Goal: Information Seeking & Learning: Learn about a topic

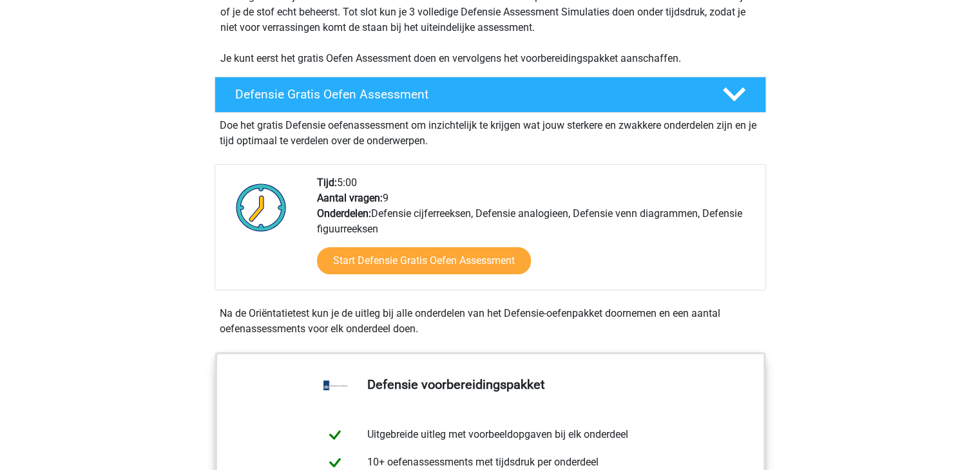
scroll to position [299, 0]
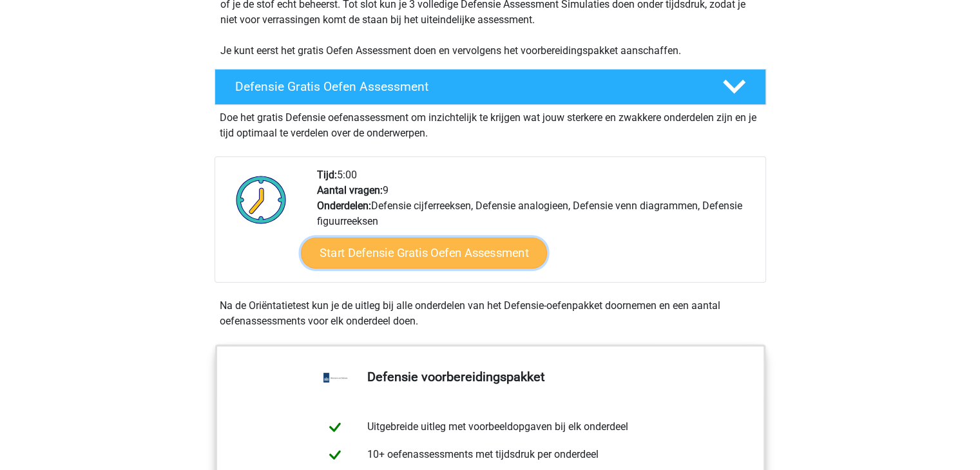
click at [470, 251] on link "Start Defensie Gratis Oefen Assessment" at bounding box center [424, 253] width 246 height 31
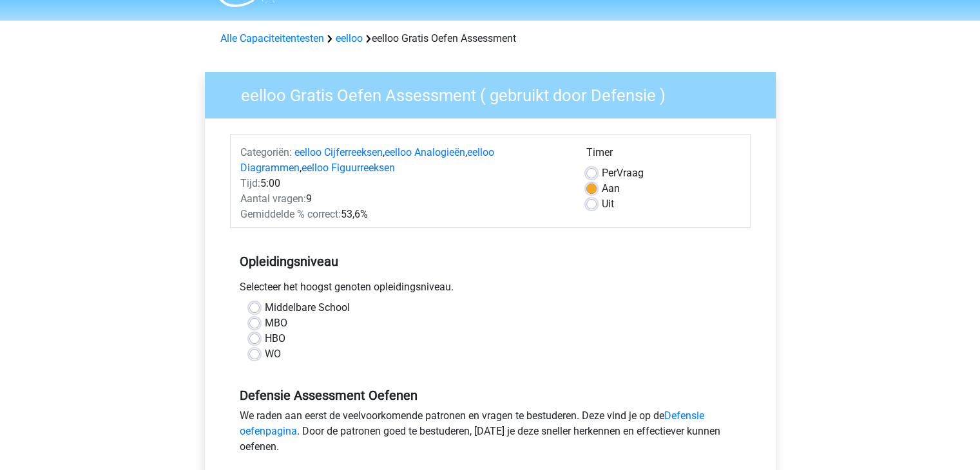
scroll to position [64, 0]
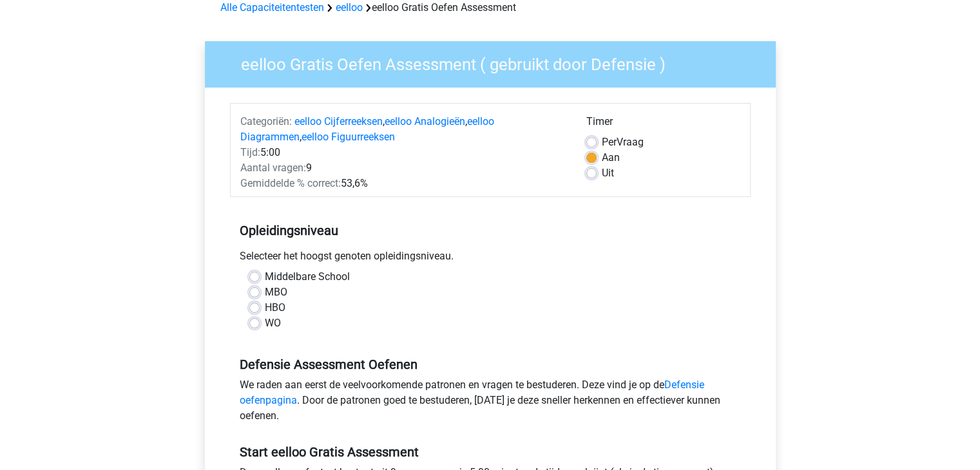
click at [265, 277] on label "Middelbare School" at bounding box center [307, 276] width 85 height 15
click at [255, 277] on input "Middelbare School" at bounding box center [254, 275] width 10 height 13
radio input "true"
drag, startPoint x: 595, startPoint y: 171, endPoint x: 605, endPoint y: 169, distance: 9.9
click at [605, 169] on label "Uit" at bounding box center [608, 173] width 12 height 15
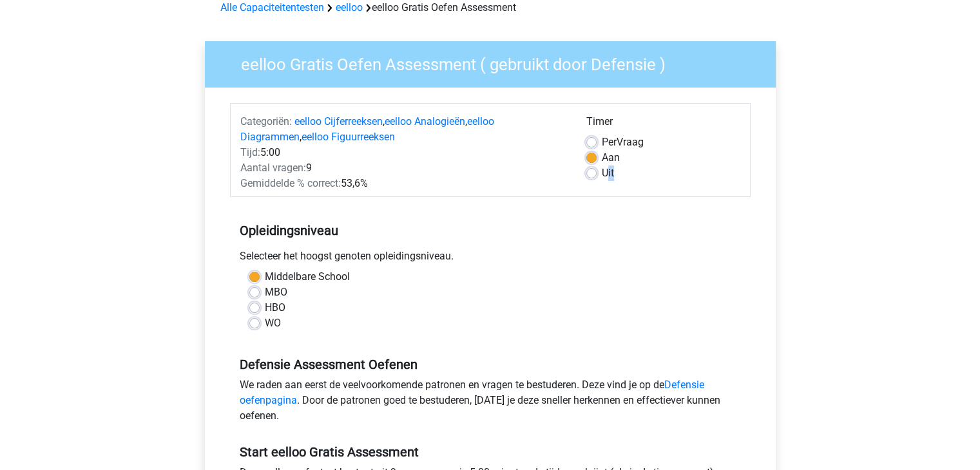
click at [602, 171] on label "Uit" at bounding box center [608, 173] width 12 height 15
click at [595, 171] on input "Uit" at bounding box center [591, 172] width 10 height 13
radio input "true"
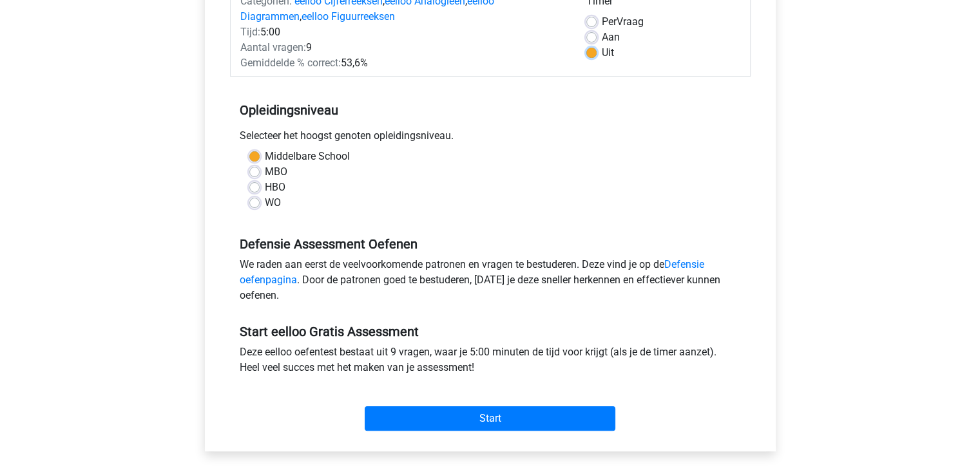
scroll to position [193, 0]
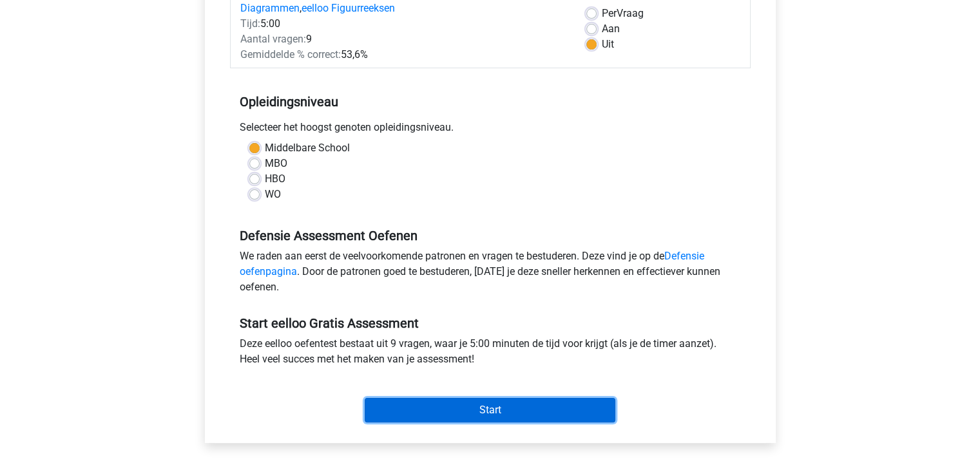
click at [510, 403] on input "Start" at bounding box center [490, 410] width 251 height 24
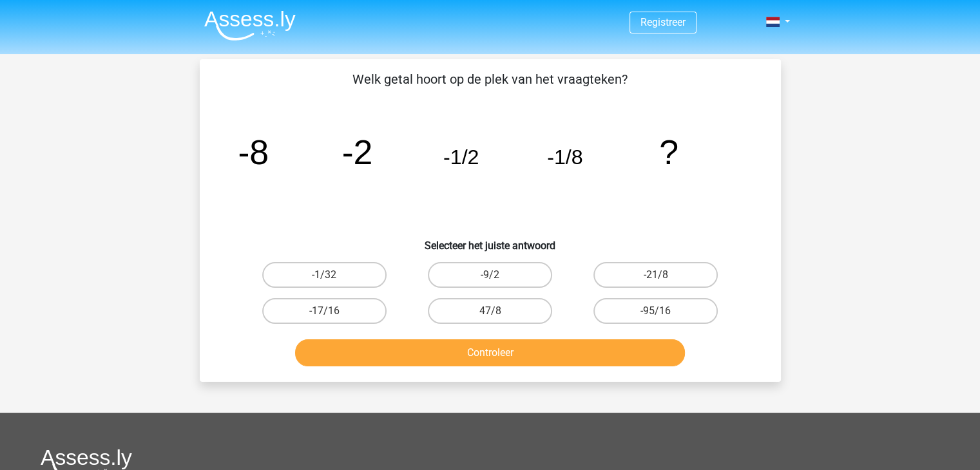
drag, startPoint x: 340, startPoint y: 261, endPoint x: 343, endPoint y: 253, distance: 8.8
click at [340, 259] on div "-1/32" at bounding box center [325, 275] width 166 height 36
click at [349, 267] on label "-1/32" at bounding box center [324, 275] width 124 height 26
click at [332, 275] on input "-1/32" at bounding box center [328, 279] width 8 height 8
radio input "true"
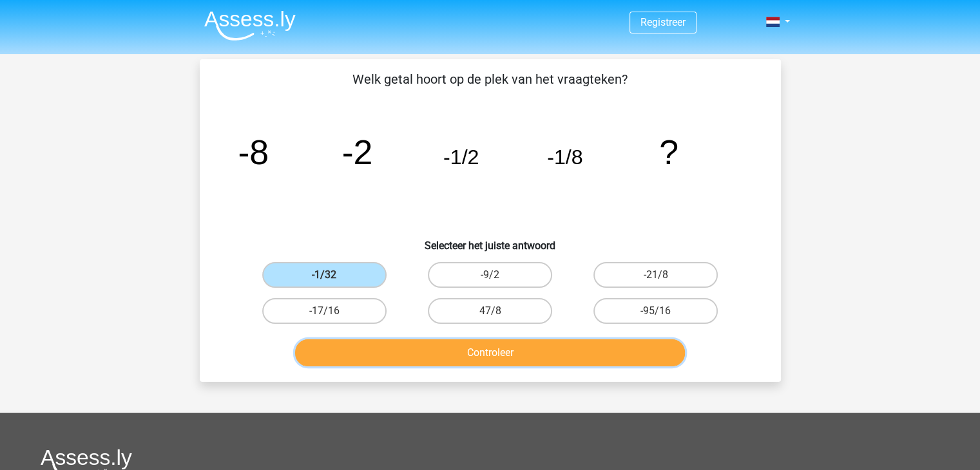
click at [561, 346] on button "Controleer" at bounding box center [490, 353] width 390 height 27
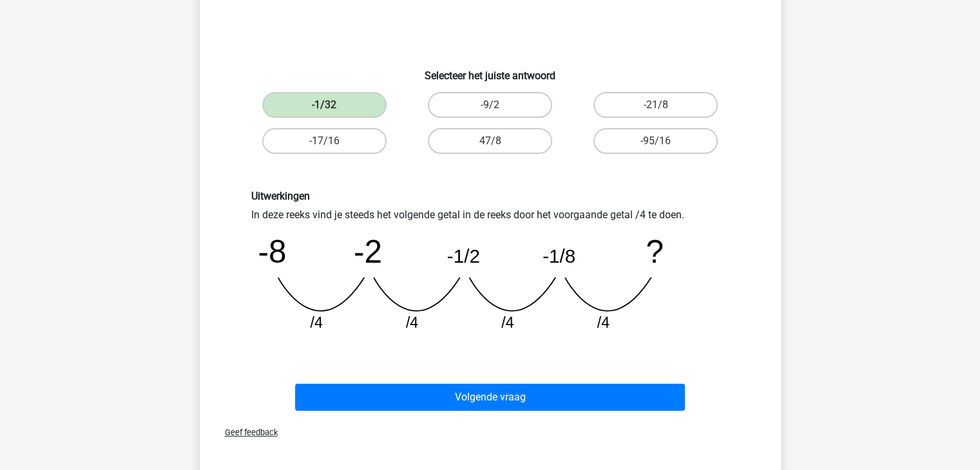
scroll to position [193, 0]
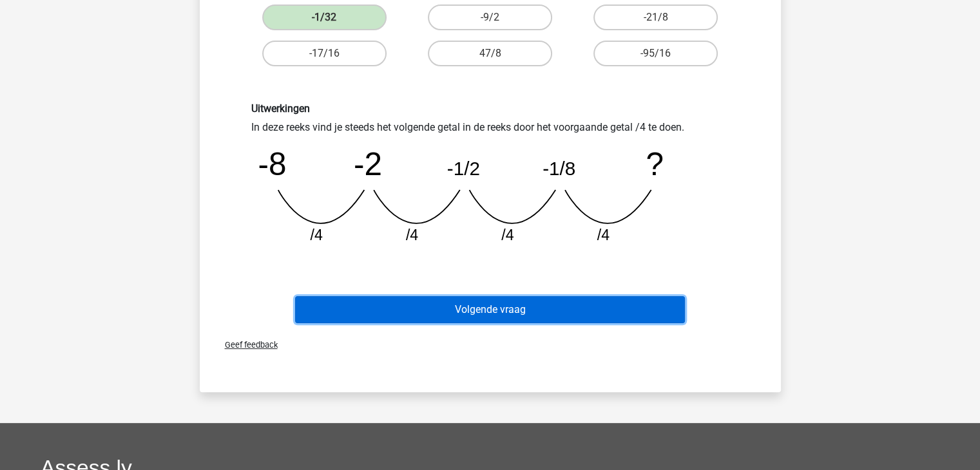
click at [499, 318] on button "Volgende vraag" at bounding box center [490, 309] width 390 height 27
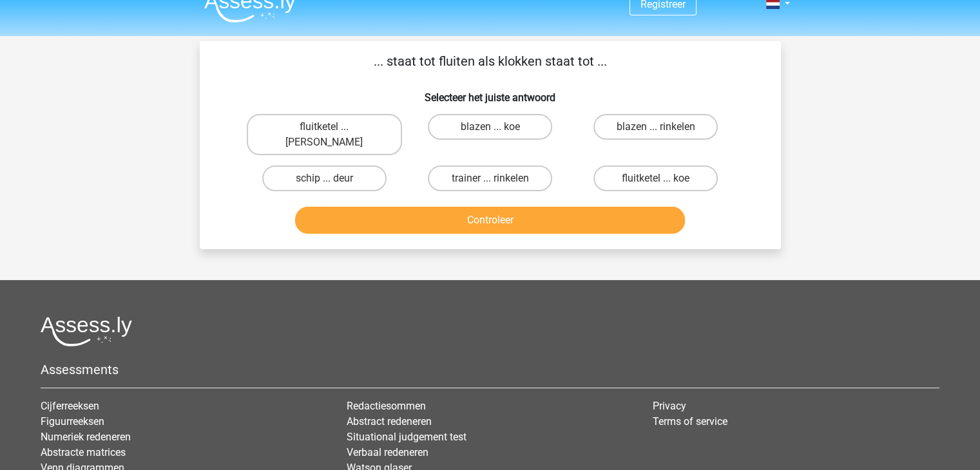
scroll to position [0, 0]
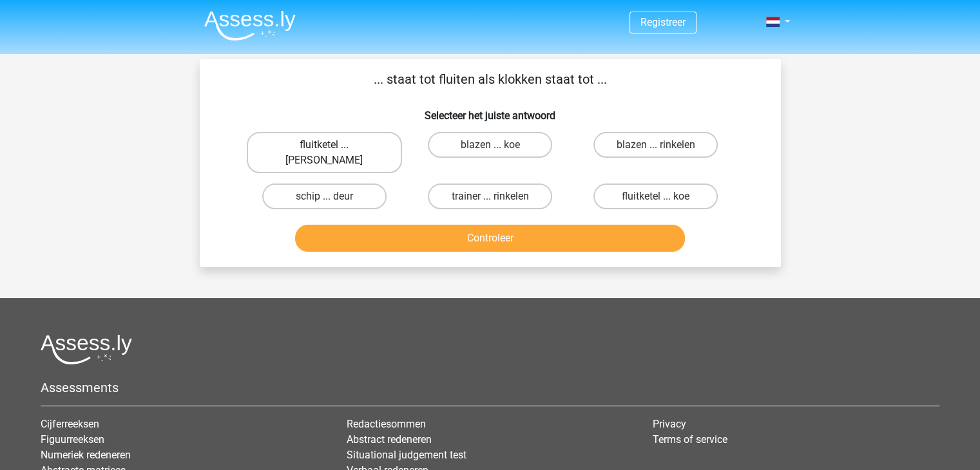
click at [350, 142] on label "fluitketel ... luiden" at bounding box center [324, 152] width 155 height 41
click at [332, 145] on input "fluitketel ... luiden" at bounding box center [328, 149] width 8 height 8
radio input "true"
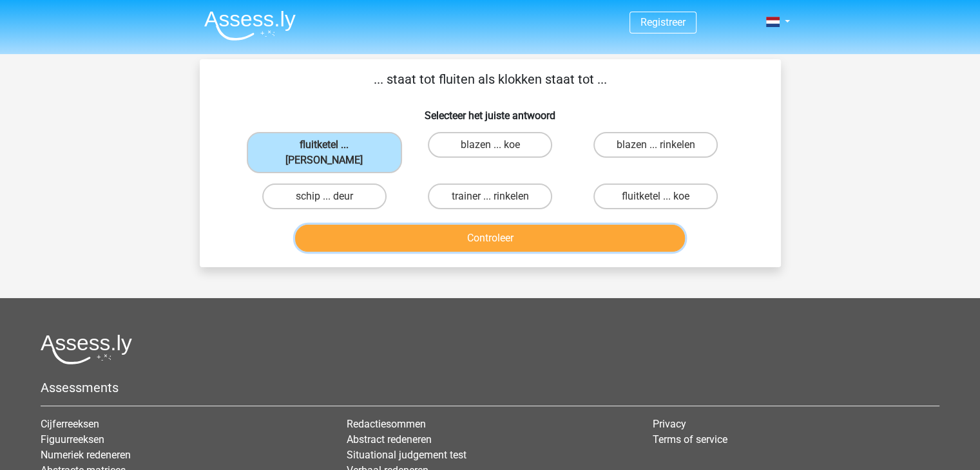
click at [414, 225] on button "Controleer" at bounding box center [490, 238] width 390 height 27
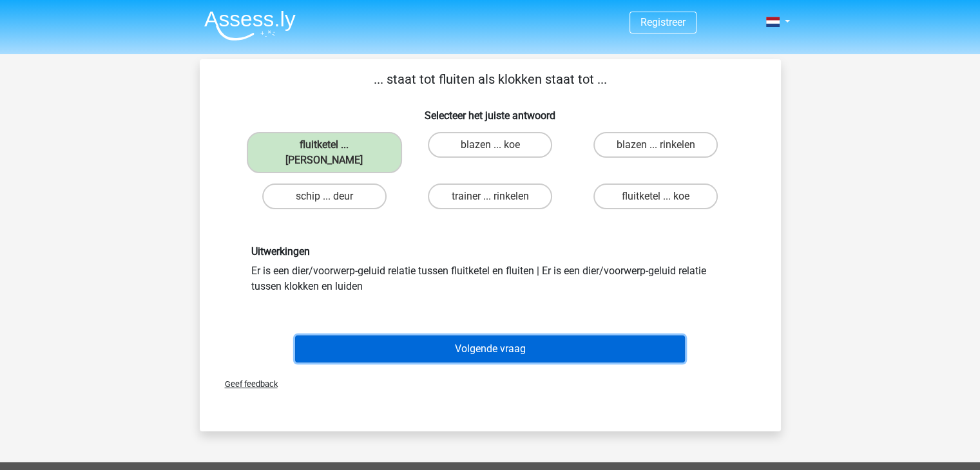
click at [452, 336] on button "Volgende vraag" at bounding box center [490, 349] width 390 height 27
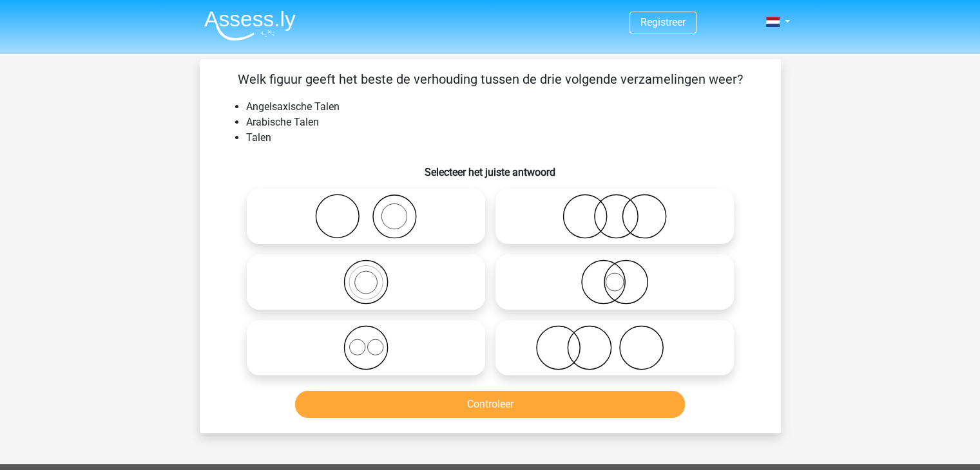
click at [667, 293] on icon at bounding box center [615, 282] width 228 height 45
click at [623, 276] on input "radio" at bounding box center [619, 271] width 8 height 8
radio input "true"
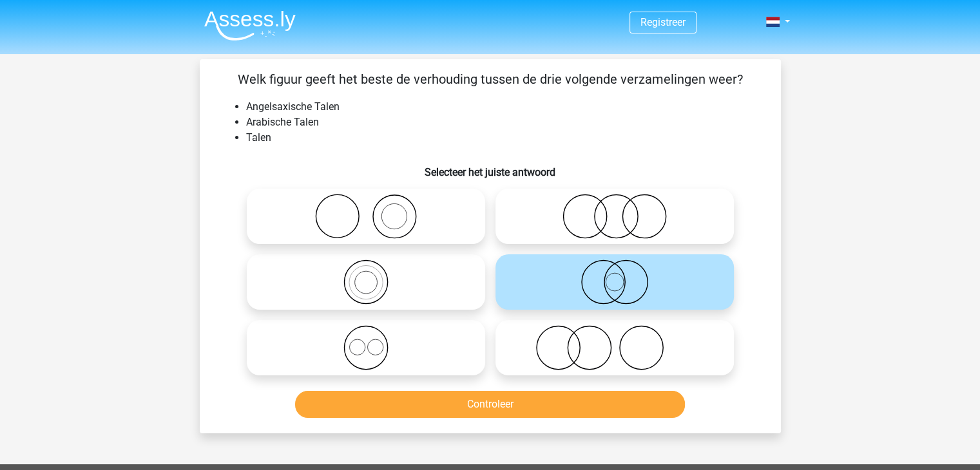
click at [402, 300] on icon at bounding box center [366, 282] width 228 height 45
click at [374, 276] on input "radio" at bounding box center [370, 271] width 8 height 8
radio input "true"
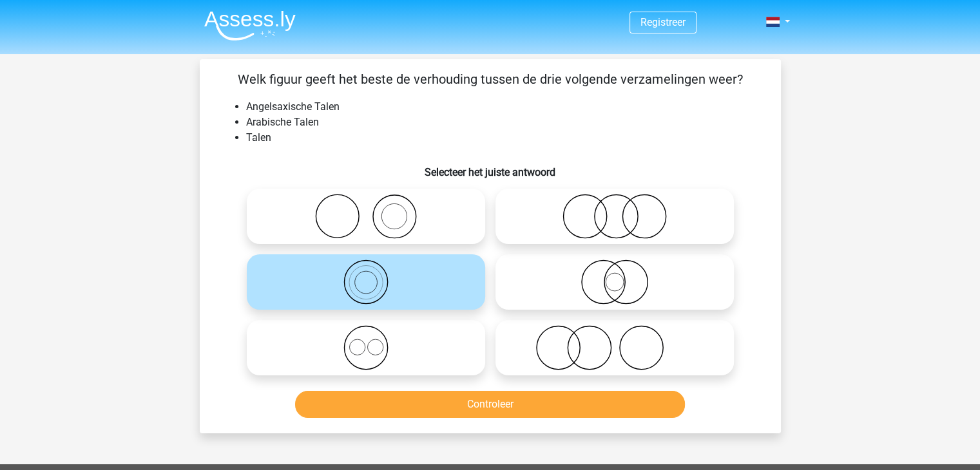
click at [634, 220] on icon at bounding box center [615, 216] width 228 height 45
click at [623, 210] on input "radio" at bounding box center [619, 206] width 8 height 8
radio input "true"
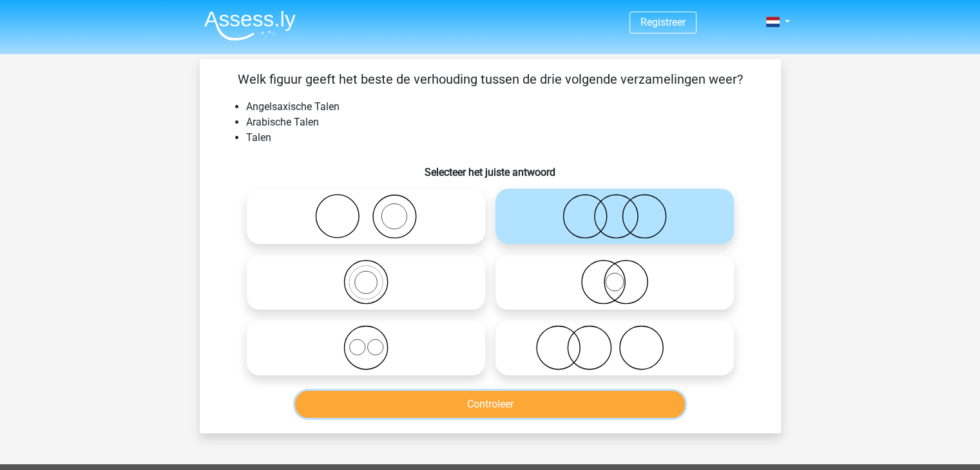
click at [568, 408] on button "Controleer" at bounding box center [490, 404] width 390 height 27
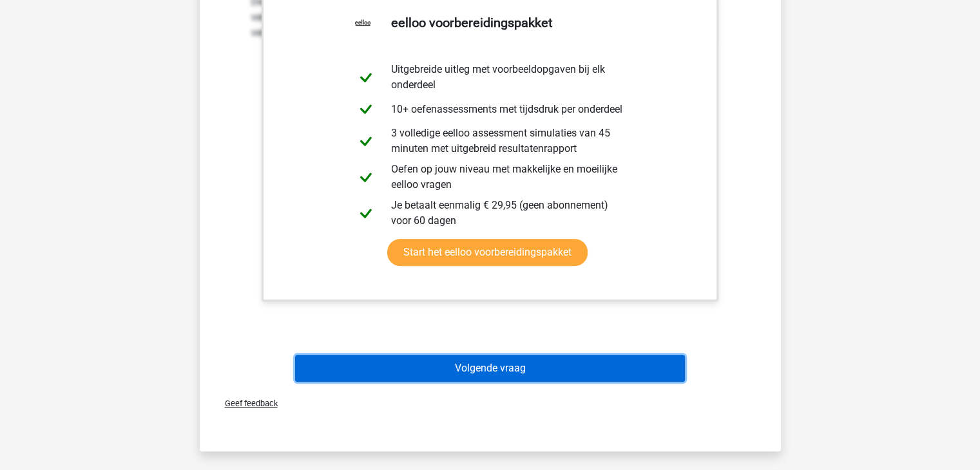
click at [555, 357] on button "Volgende vraag" at bounding box center [490, 368] width 390 height 27
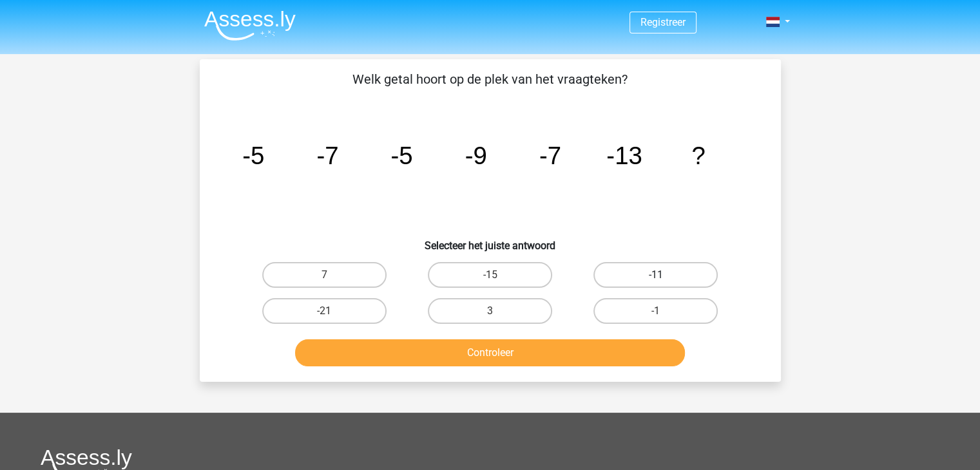
drag, startPoint x: 633, startPoint y: 276, endPoint x: 622, endPoint y: 287, distance: 15.0
click at [630, 274] on label "-11" at bounding box center [655, 275] width 124 height 26
click at [656, 275] on input "-11" at bounding box center [660, 279] width 8 height 8
radio input "true"
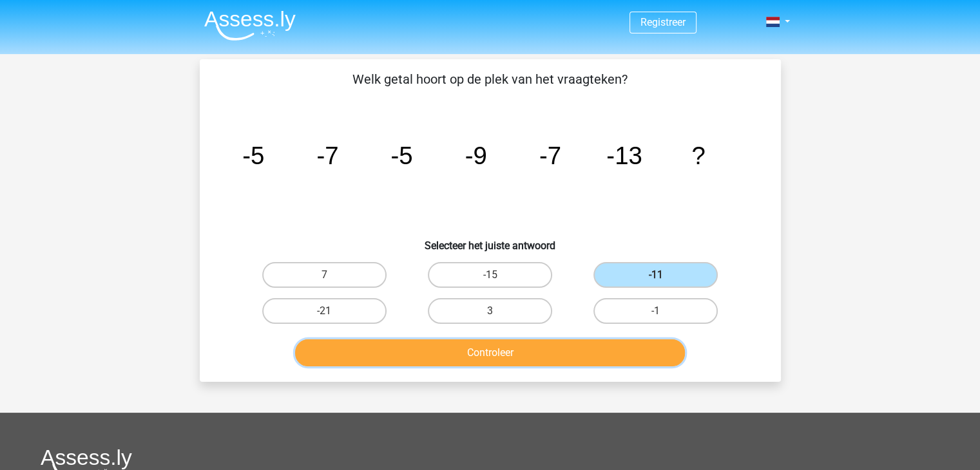
click at [583, 359] on button "Controleer" at bounding box center [490, 353] width 390 height 27
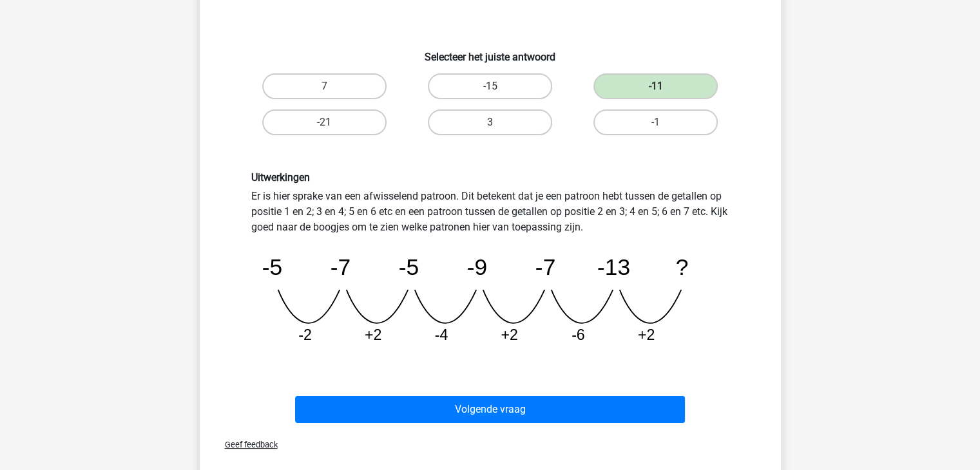
scroll to position [193, 0]
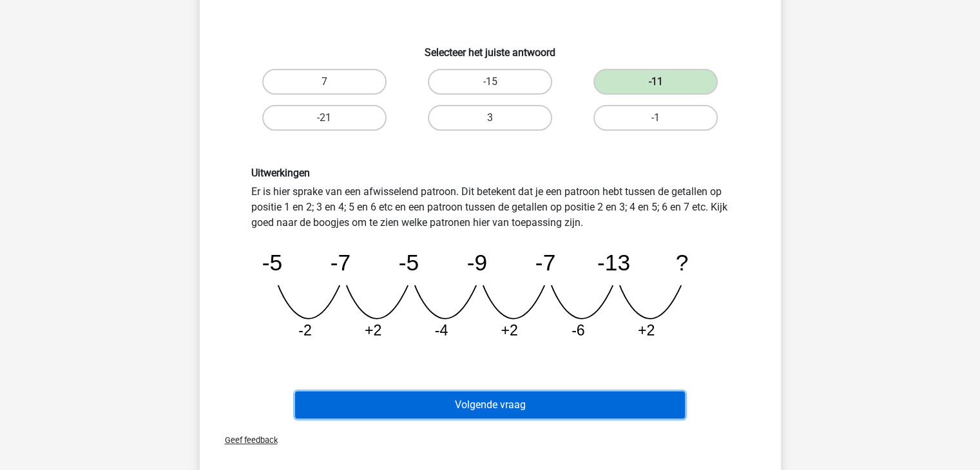
click at [559, 403] on button "Volgende vraag" at bounding box center [490, 405] width 390 height 27
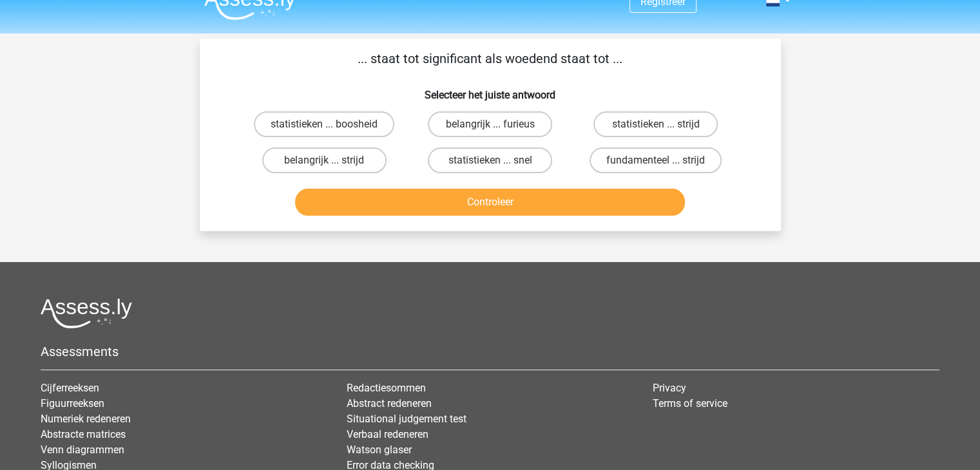
scroll to position [0, 0]
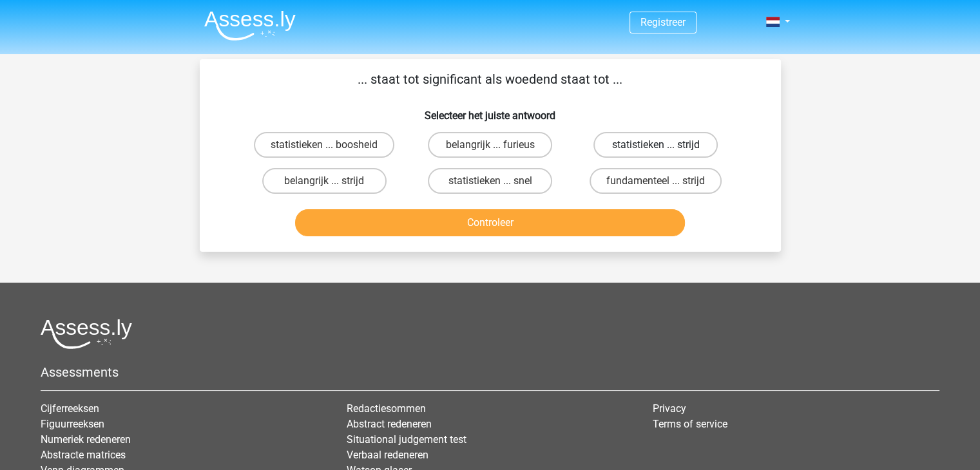
click at [699, 148] on label "statistieken ... strijd" at bounding box center [655, 145] width 124 height 26
click at [664, 148] on input "statistieken ... strijd" at bounding box center [660, 149] width 8 height 8
radio input "true"
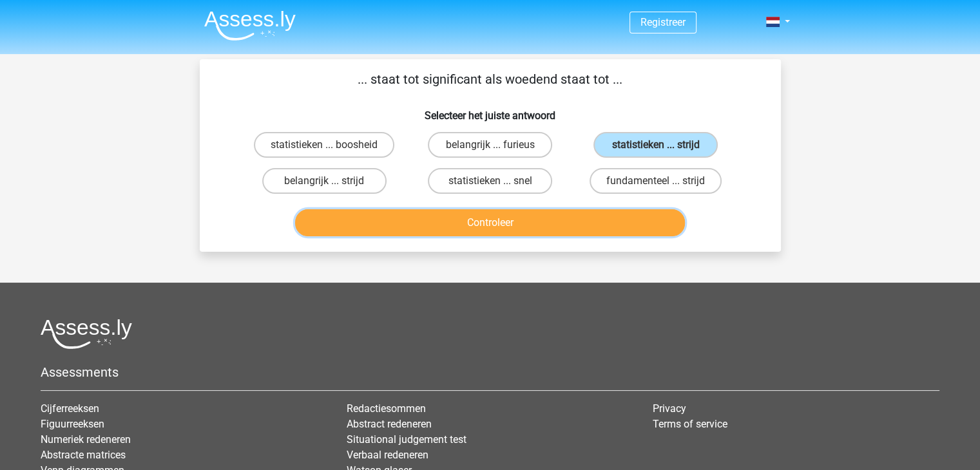
click at [590, 216] on button "Controleer" at bounding box center [490, 222] width 390 height 27
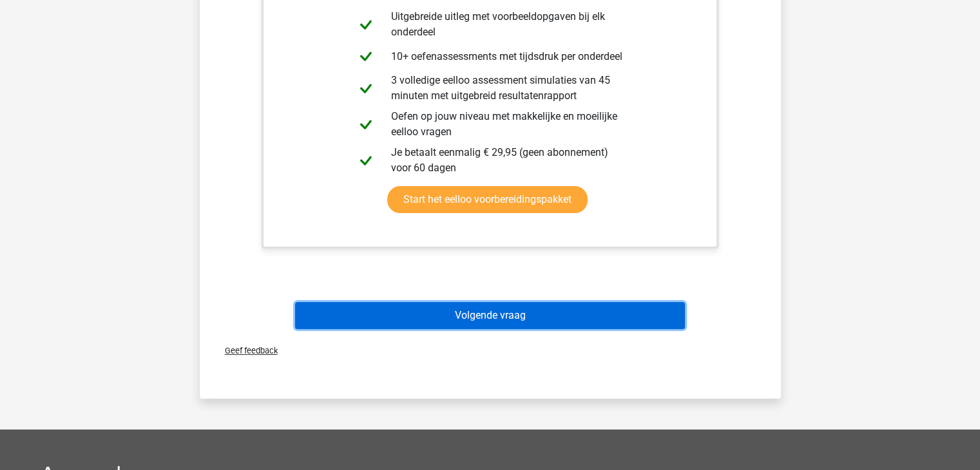
click at [508, 310] on button "Volgende vraag" at bounding box center [490, 315] width 390 height 27
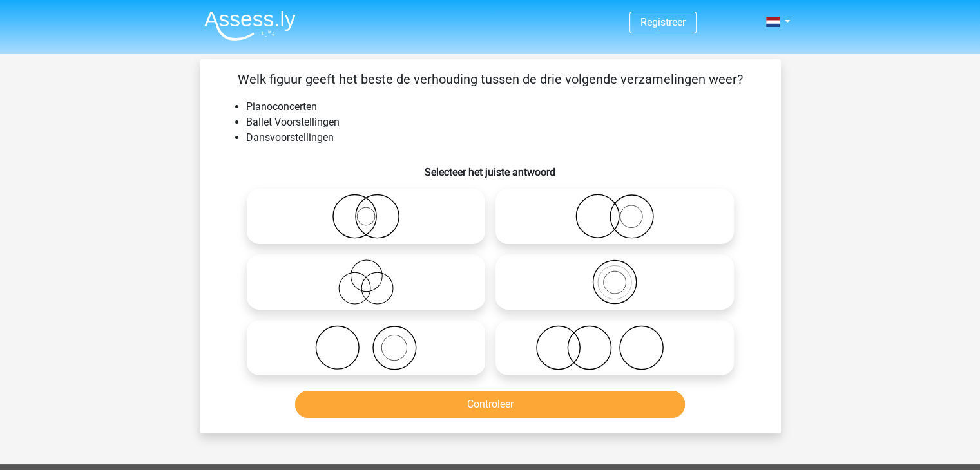
click at [575, 333] on icon at bounding box center [615, 347] width 228 height 45
click at [615, 333] on input "radio" at bounding box center [619, 337] width 8 height 8
radio input "true"
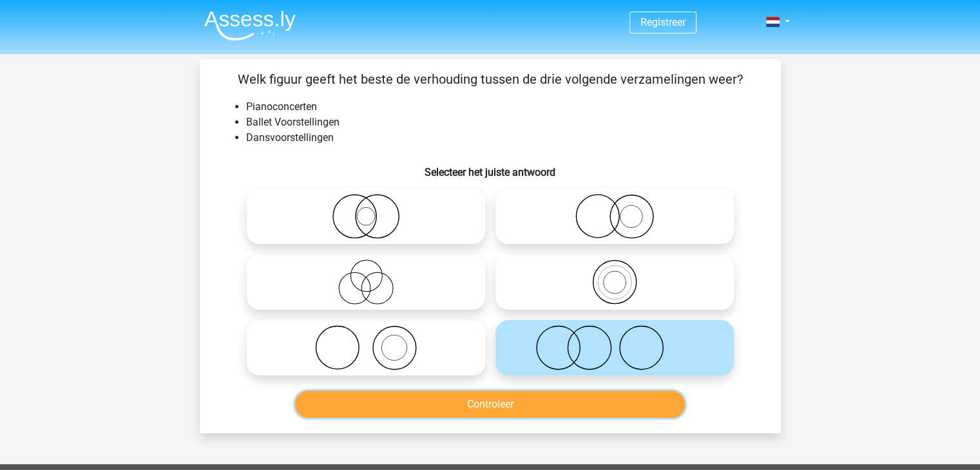
click at [555, 413] on button "Controleer" at bounding box center [490, 404] width 390 height 27
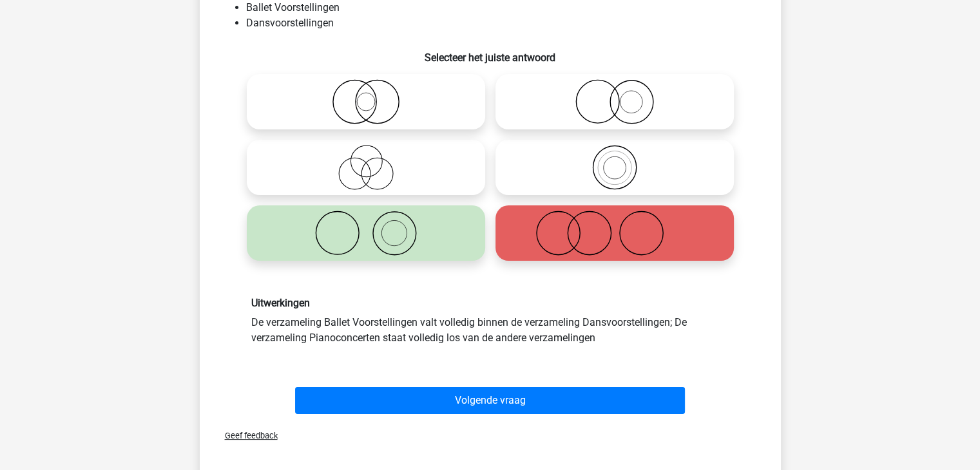
scroll to position [129, 0]
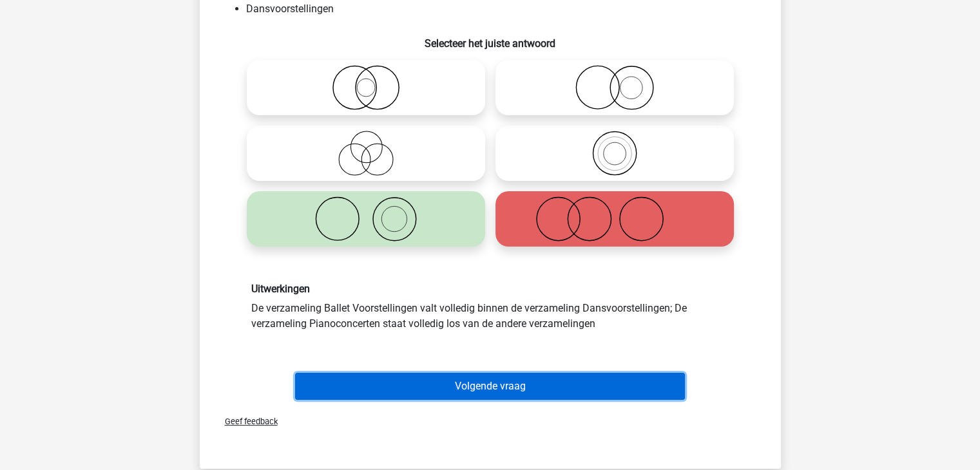
click at [479, 386] on button "Volgende vraag" at bounding box center [490, 386] width 390 height 27
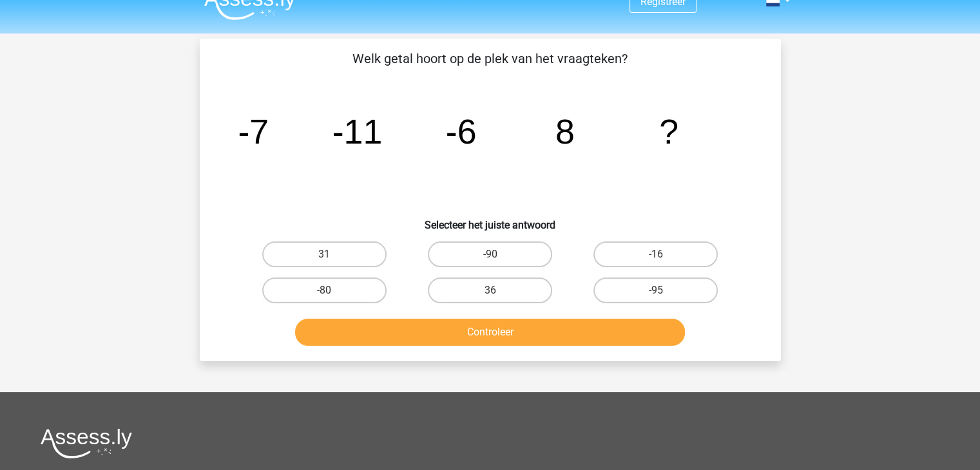
scroll to position [0, 0]
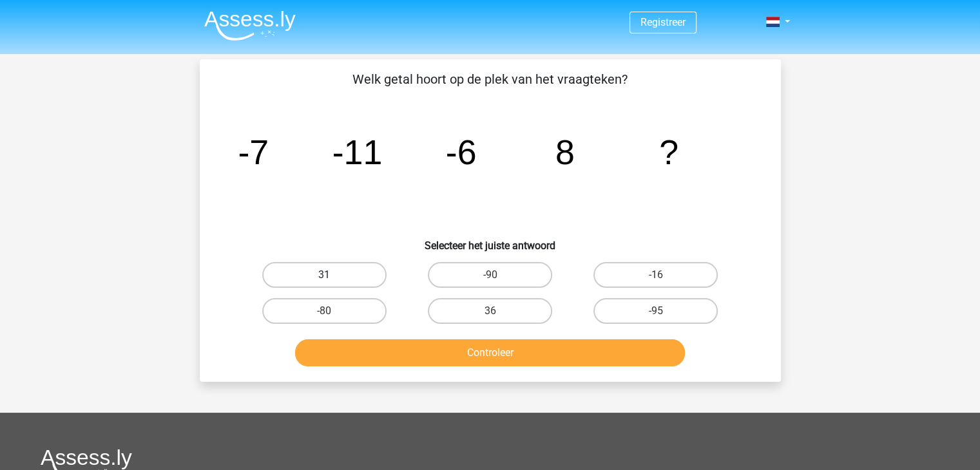
click at [374, 269] on label "31" at bounding box center [324, 275] width 124 height 26
click at [332, 275] on input "31" at bounding box center [328, 279] width 8 height 8
radio input "true"
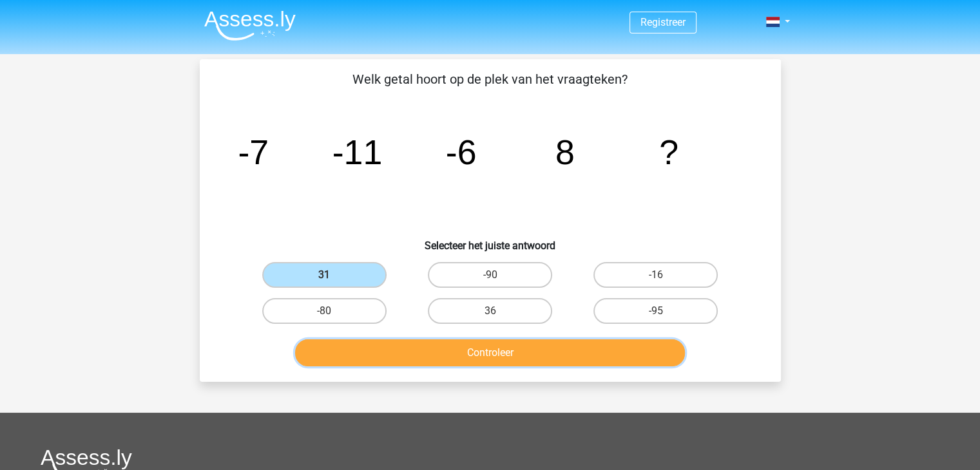
click at [466, 358] on button "Controleer" at bounding box center [490, 353] width 390 height 27
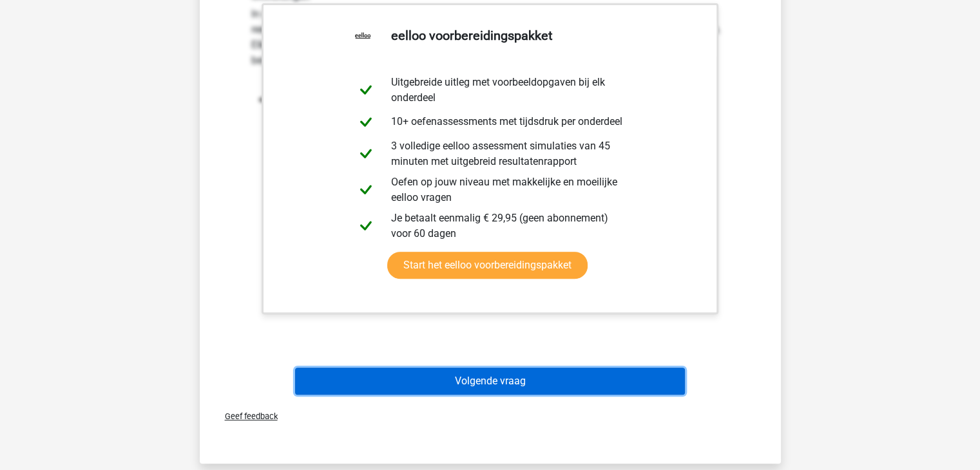
click at [471, 380] on button "Volgende vraag" at bounding box center [490, 381] width 390 height 27
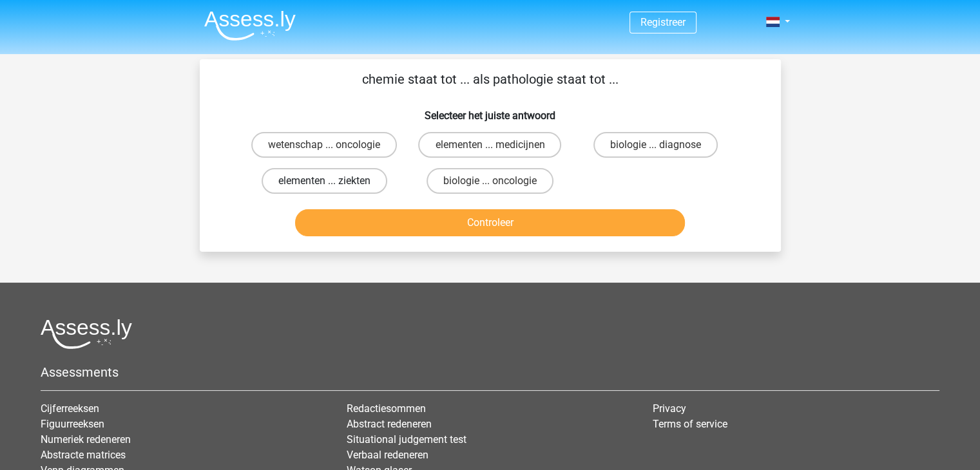
click at [327, 169] on label "elementen ... ziekten" at bounding box center [325, 181] width 126 height 26
click at [327, 181] on input "elementen ... ziekten" at bounding box center [328, 185] width 8 height 8
radio input "true"
click at [389, 236] on div "Controleer" at bounding box center [490, 225] width 497 height 32
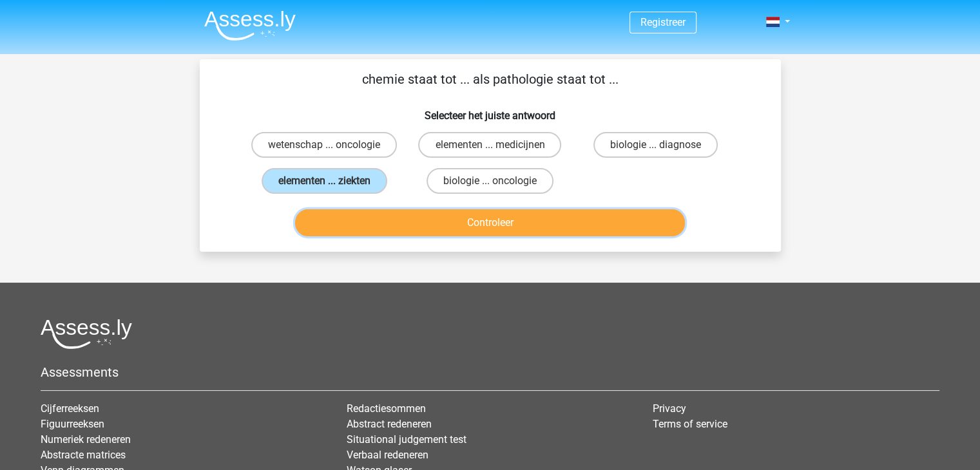
click at [390, 226] on button "Controleer" at bounding box center [490, 222] width 390 height 27
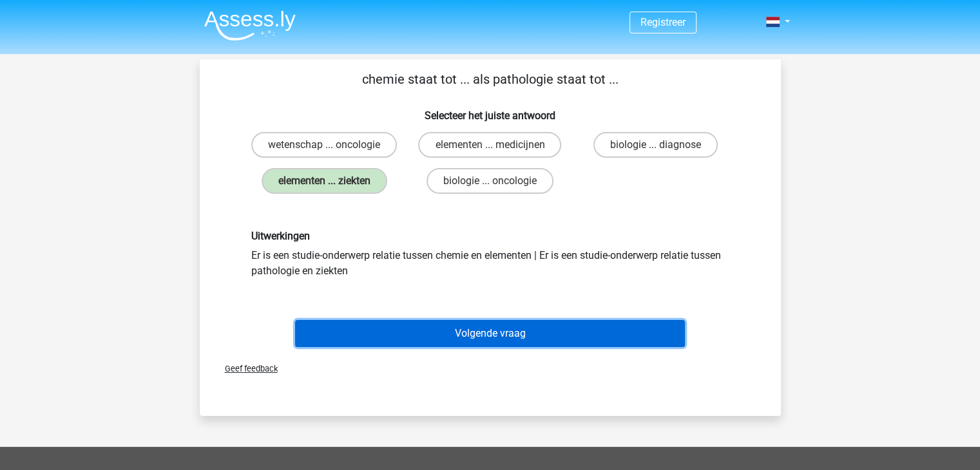
click at [422, 338] on button "Volgende vraag" at bounding box center [490, 333] width 390 height 27
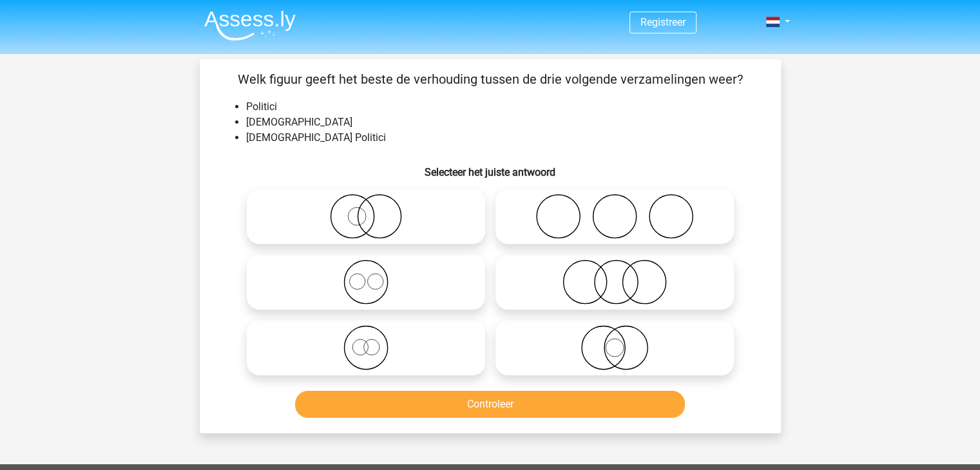
drag, startPoint x: 734, startPoint y: 84, endPoint x: 225, endPoint y: 101, distance: 509.3
click at [240, 80] on p "Welk figuur geeft het beste de verhouding tussen de drie volgende verzamelingen…" at bounding box center [490, 79] width 540 height 19
drag, startPoint x: 285, startPoint y: 108, endPoint x: 220, endPoint y: 111, distance: 65.2
click at [220, 111] on ul "Politici Nederlanders Nederlandse Politici" at bounding box center [490, 122] width 540 height 46
drag, startPoint x: 322, startPoint y: 124, endPoint x: 220, endPoint y: 131, distance: 102.7
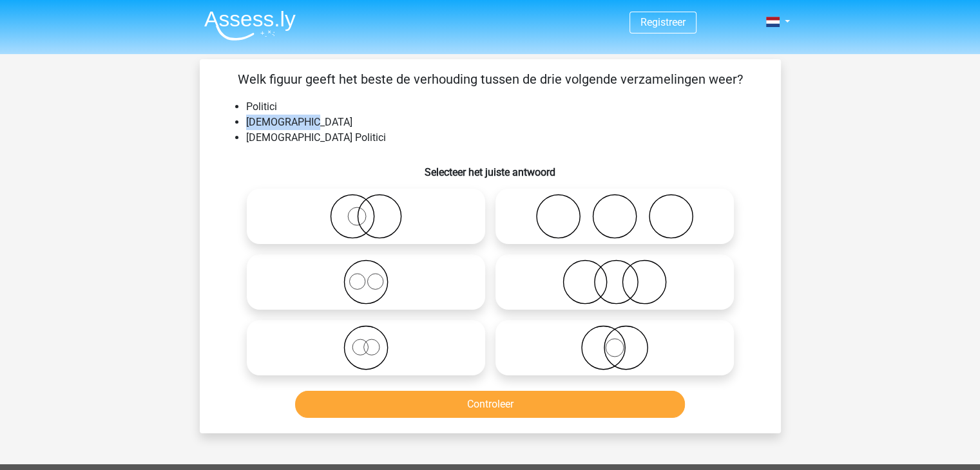
click at [220, 131] on ul "Politici Nederlanders Nederlandse Politici" at bounding box center [490, 122] width 540 height 46
drag, startPoint x: 344, startPoint y: 138, endPoint x: 202, endPoint y: 142, distance: 141.8
click at [202, 142] on div "Welk figuur geeft het beste de verhouding tussen de drie volgende verzamelingen…" at bounding box center [490, 246] width 581 height 374
drag, startPoint x: 326, startPoint y: 127, endPoint x: 241, endPoint y: 133, distance: 85.3
click at [242, 132] on ul "Politici Nederlanders Nederlandse Politici" at bounding box center [490, 122] width 540 height 46
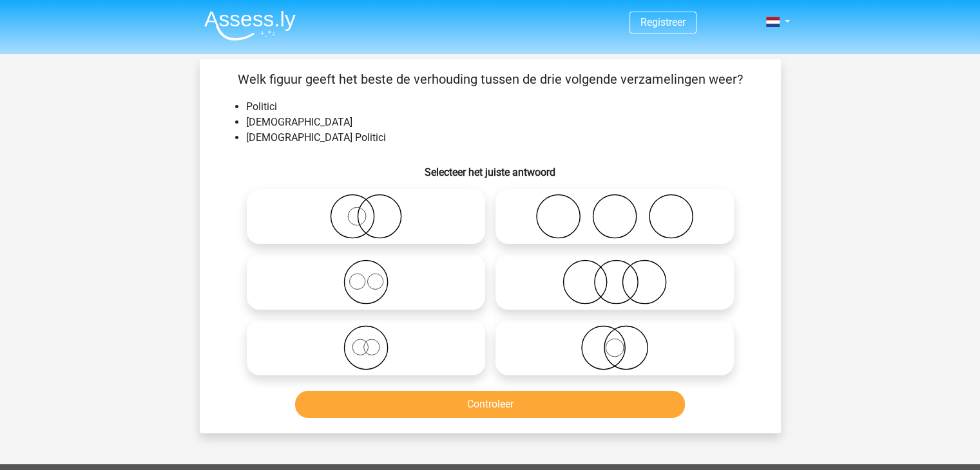
click at [383, 150] on div "Welk figuur geeft het beste de verhouding tussen de drie volgende verzamelingen…" at bounding box center [490, 247] width 571 height 354
click at [626, 349] on icon at bounding box center [615, 347] width 228 height 45
click at [623, 342] on input "radio" at bounding box center [619, 337] width 8 height 8
radio input "true"
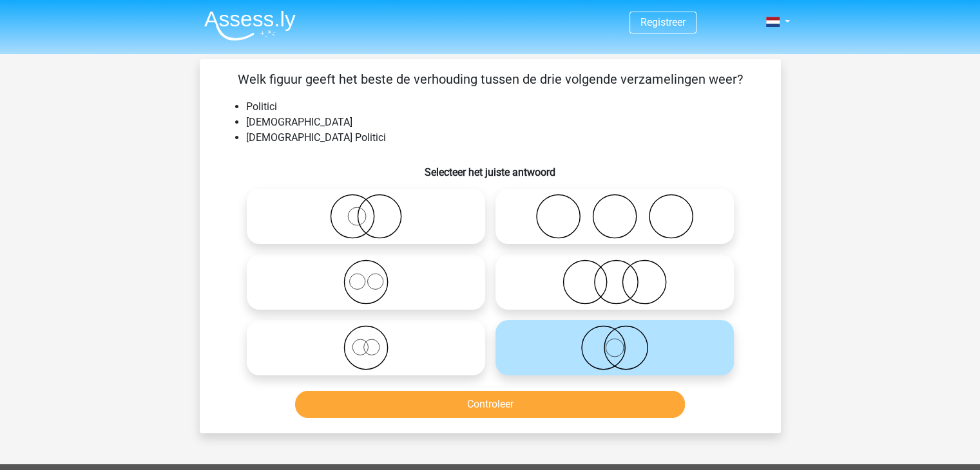
drag, startPoint x: 424, startPoint y: 195, endPoint x: 429, endPoint y: 201, distance: 7.3
click at [429, 201] on icon at bounding box center [366, 216] width 228 height 45
click at [374, 202] on input "radio" at bounding box center [370, 206] width 8 height 8
radio input "true"
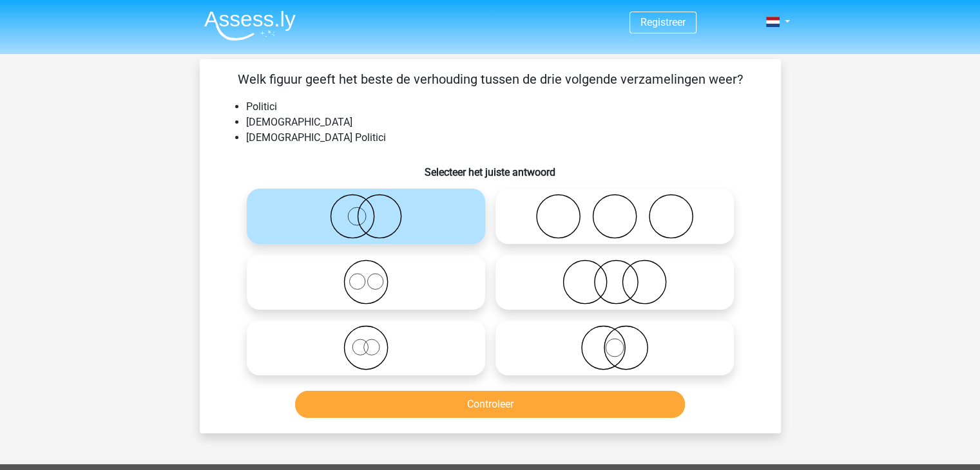
click at [578, 353] on icon at bounding box center [615, 347] width 228 height 45
click at [615, 342] on input "radio" at bounding box center [619, 337] width 8 height 8
radio input "true"
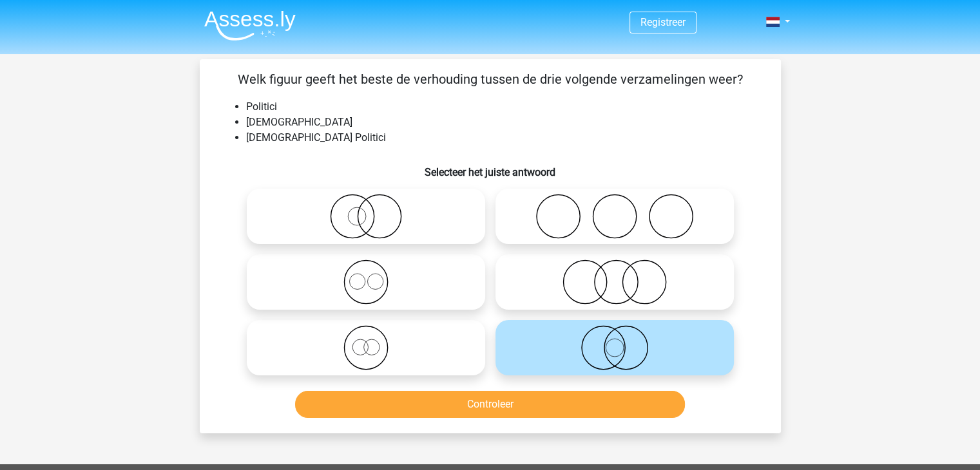
click at [398, 214] on icon at bounding box center [366, 216] width 228 height 45
click at [374, 210] on input "radio" at bounding box center [370, 206] width 8 height 8
radio input "true"
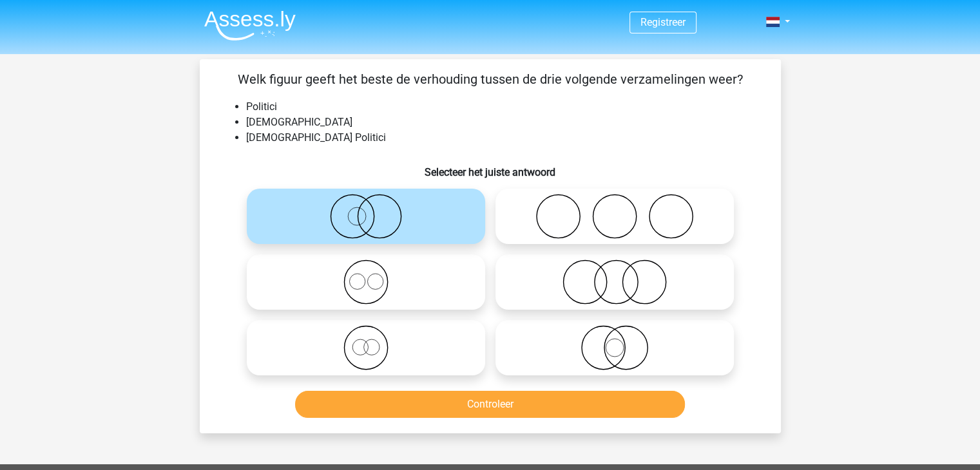
click at [606, 349] on icon at bounding box center [615, 347] width 228 height 45
click at [615, 342] on input "radio" at bounding box center [619, 337] width 8 height 8
radio input "true"
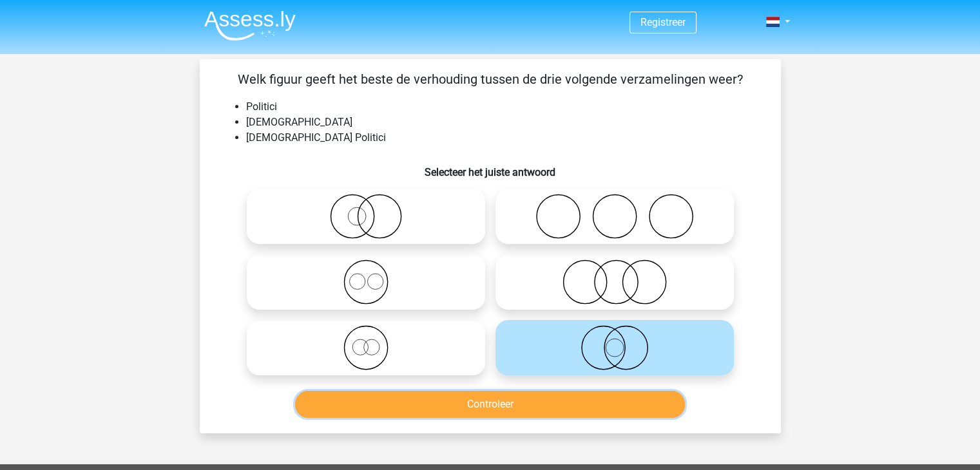
click at [590, 412] on button "Controleer" at bounding box center [490, 404] width 390 height 27
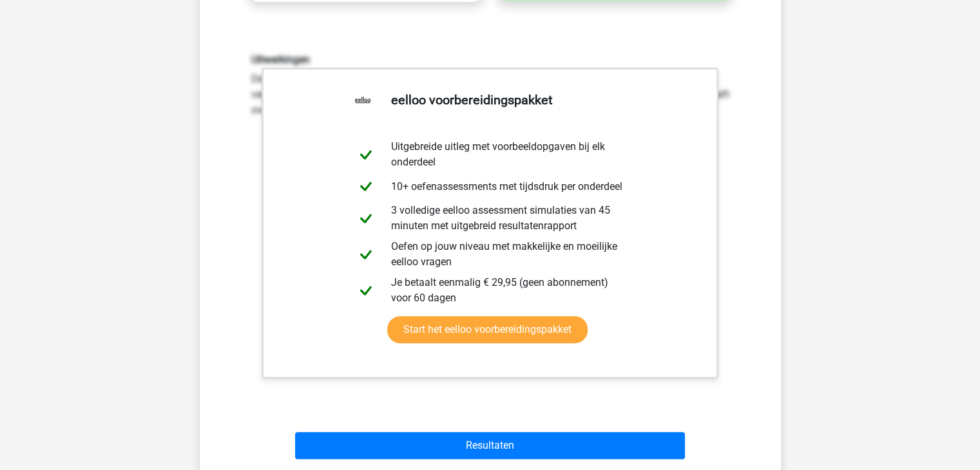
scroll to position [516, 0]
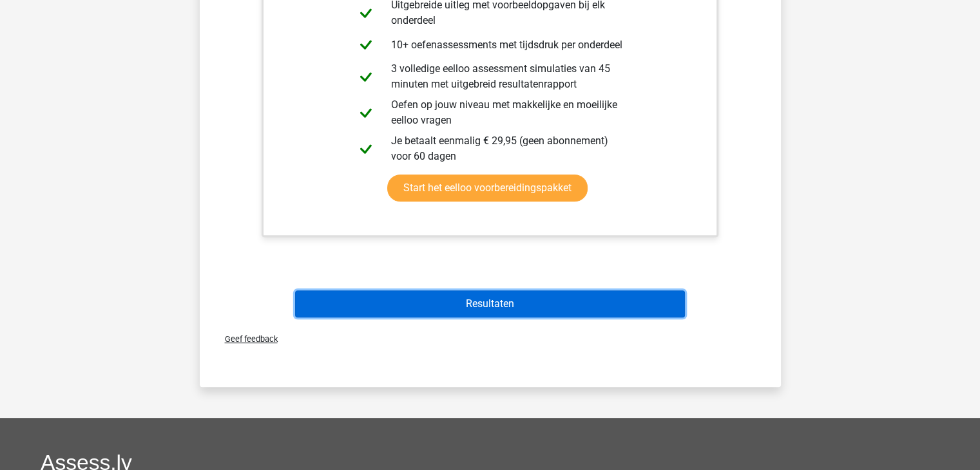
click at [476, 305] on button "Resultaten" at bounding box center [490, 304] width 390 height 27
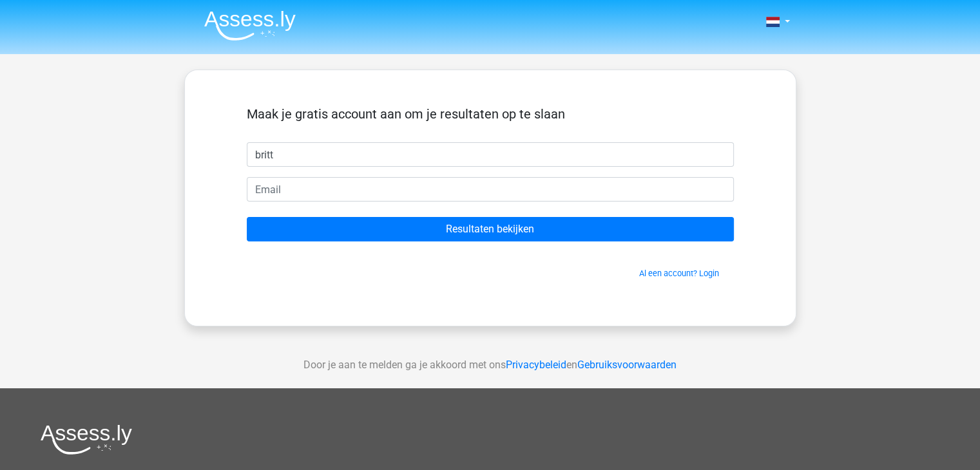
type input "britt"
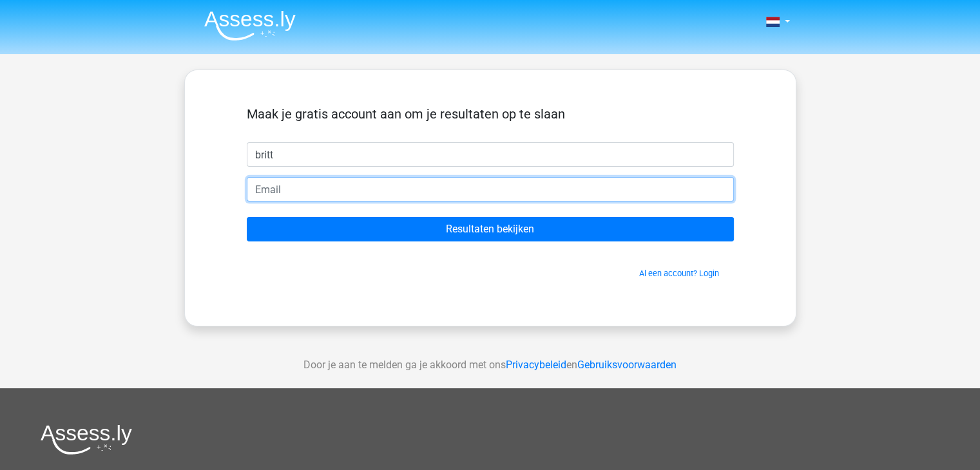
click at [276, 196] on input "email" at bounding box center [490, 189] width 487 height 24
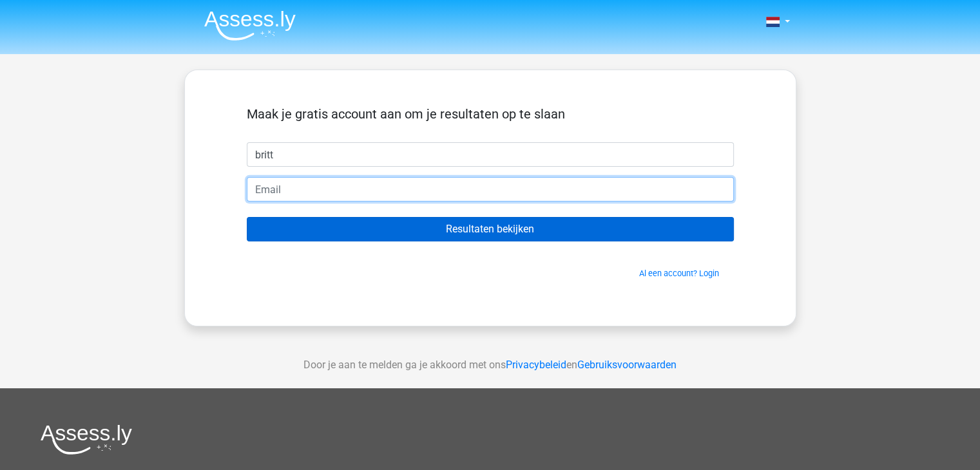
type input "[EMAIL_ADDRESS][DOMAIN_NAME]"
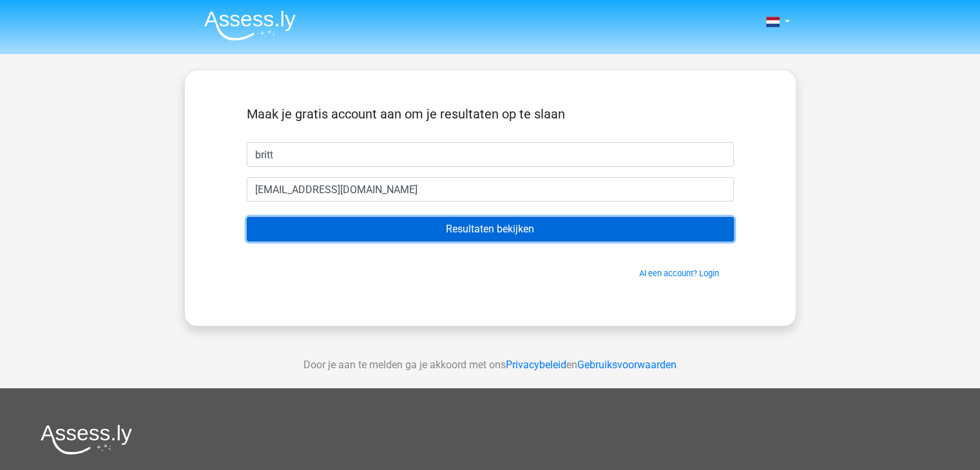
click at [597, 223] on input "Resultaten bekijken" at bounding box center [490, 229] width 487 height 24
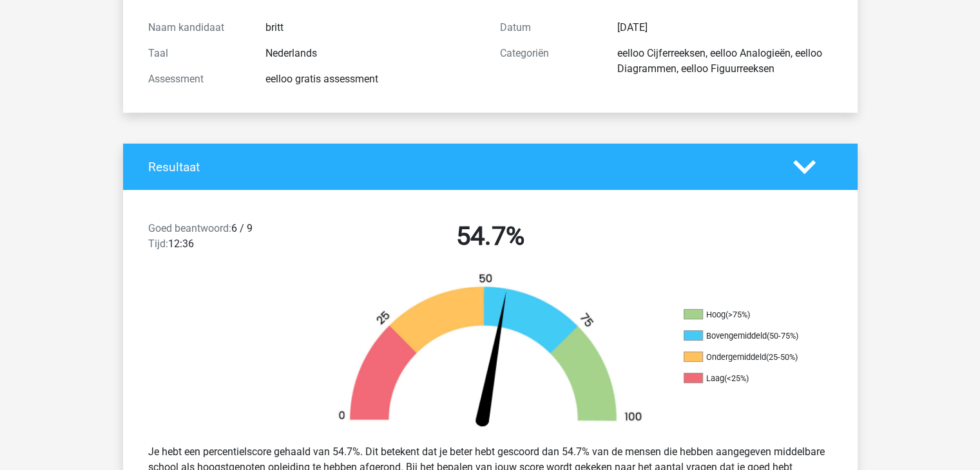
scroll to position [193, 0]
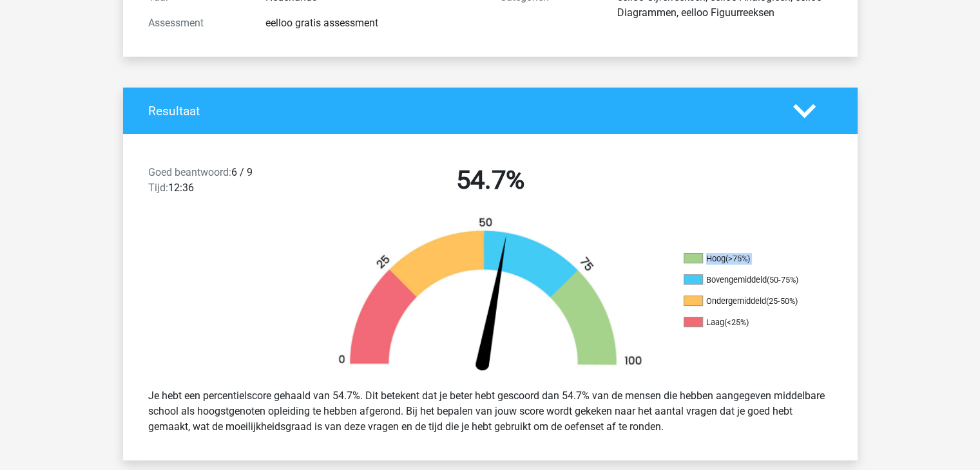
drag, startPoint x: 699, startPoint y: 278, endPoint x: 851, endPoint y: 271, distance: 151.6
click at [851, 271] on div "Hoog (>75%) Bovengemiddeld (50-75%) Ondergemiddeld (25-50%) Laag (<25%)" at bounding box center [766, 297] width 184 height 88
click at [802, 309] on ul "Hoog (>75%) Bovengemiddeld (50-75%) Ondergemiddeld (25-50%) Laag (<25%)" at bounding box center [748, 295] width 129 height 85
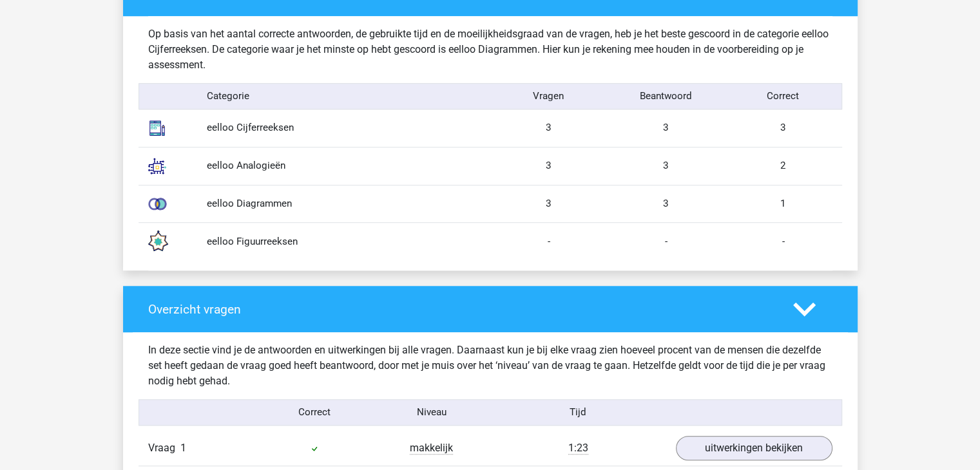
scroll to position [1031, 0]
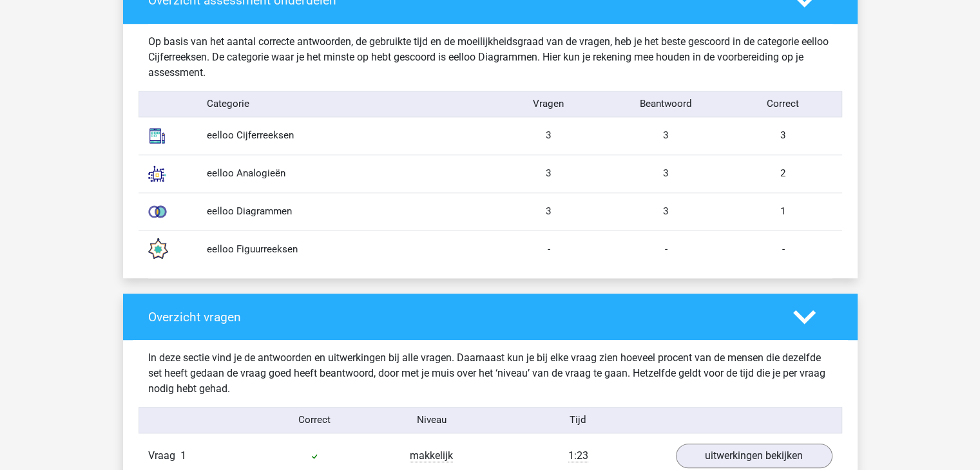
click at [790, 212] on div "1" at bounding box center [783, 211] width 117 height 15
drag, startPoint x: 779, startPoint y: 126, endPoint x: 770, endPoint y: 168, distance: 43.5
click at [771, 168] on div "Op basis van het aantal correcte antwoorden, de gebruikte tijd en de moeilijkhe…" at bounding box center [490, 151] width 684 height 255
click at [767, 172] on div "2" at bounding box center [783, 173] width 117 height 15
drag, startPoint x: 769, startPoint y: 206, endPoint x: 767, endPoint y: 213, distance: 6.9
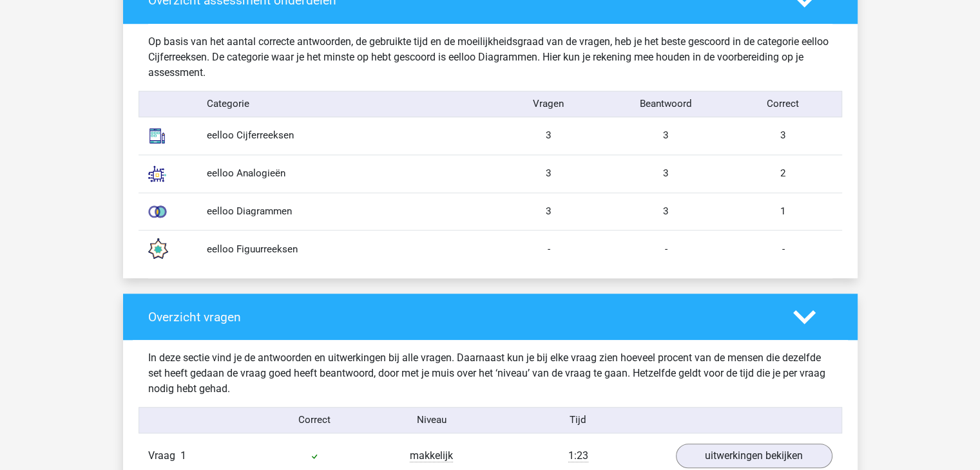
click at [769, 207] on div "1" at bounding box center [783, 211] width 117 height 15
drag, startPoint x: 576, startPoint y: 258, endPoint x: 631, endPoint y: 255, distance: 55.5
click at [578, 258] on div "eelloo Figuurreeksen - - -" at bounding box center [491, 249] width 704 height 38
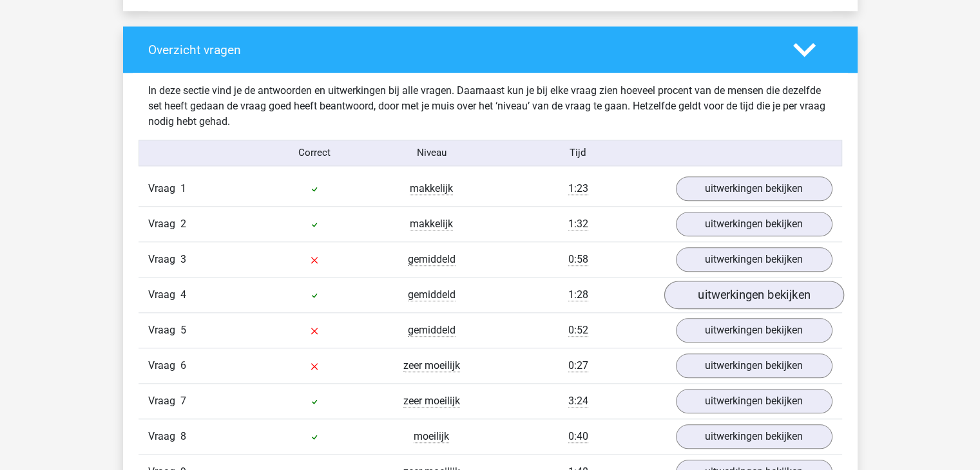
scroll to position [1353, 0]
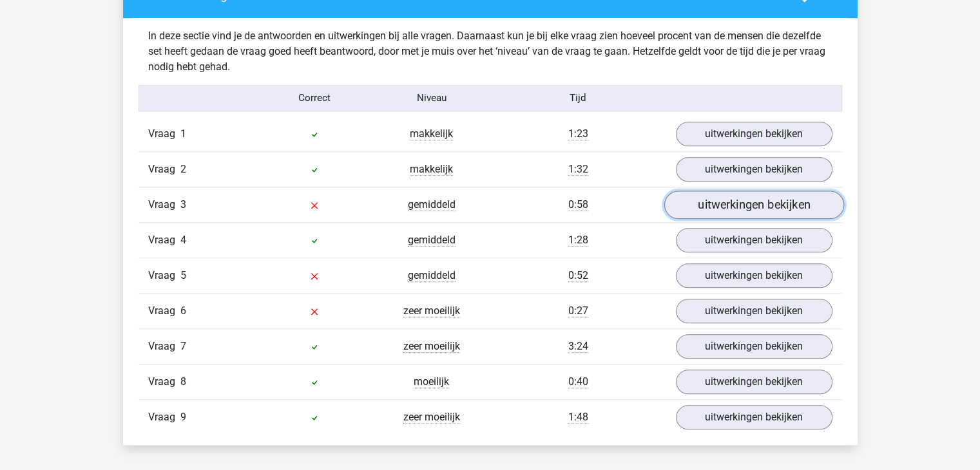
click at [758, 204] on link "uitwerkingen bekijken" at bounding box center [754, 205] width 180 height 28
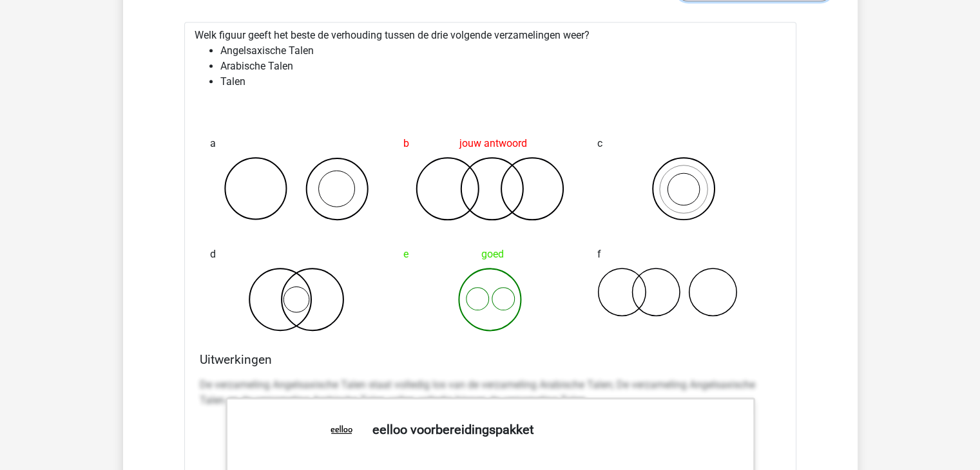
scroll to position [1547, 0]
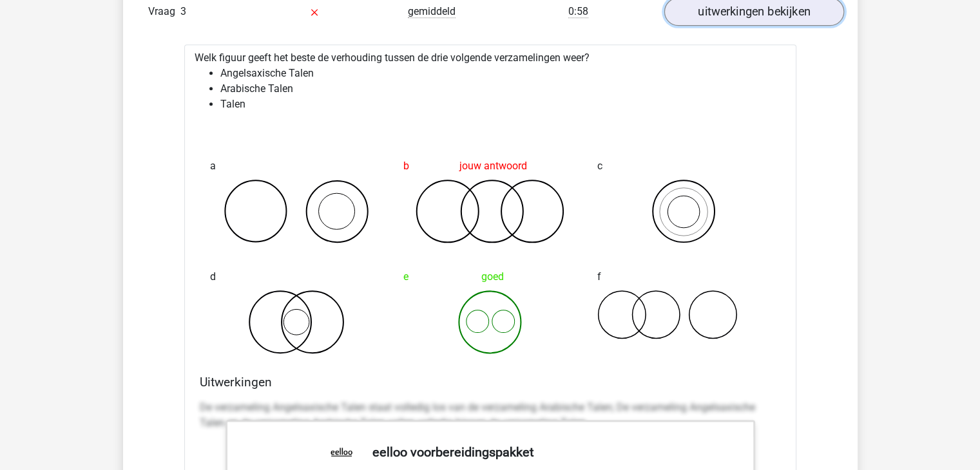
click at [759, 11] on link "uitwerkingen bekijken" at bounding box center [754, 11] width 180 height 28
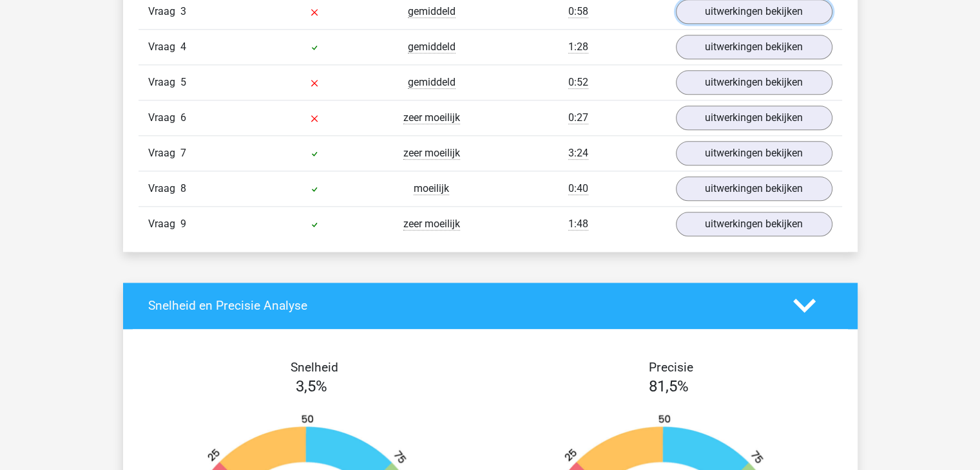
scroll to position [1482, 0]
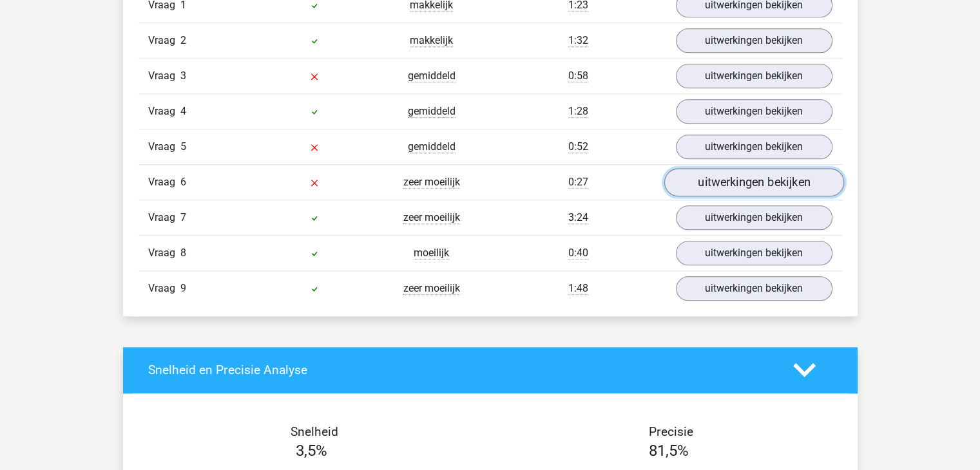
click at [710, 176] on link "uitwerkingen bekijken" at bounding box center [754, 182] width 180 height 28
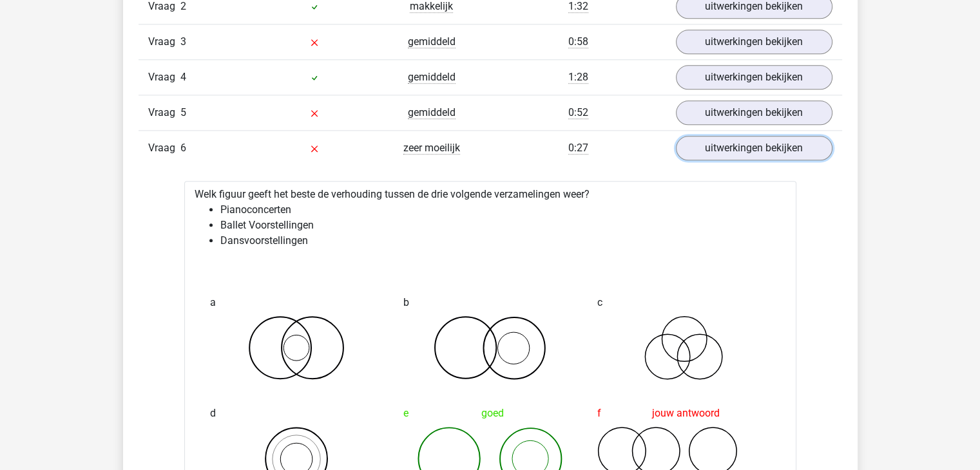
scroll to position [1547, 0]
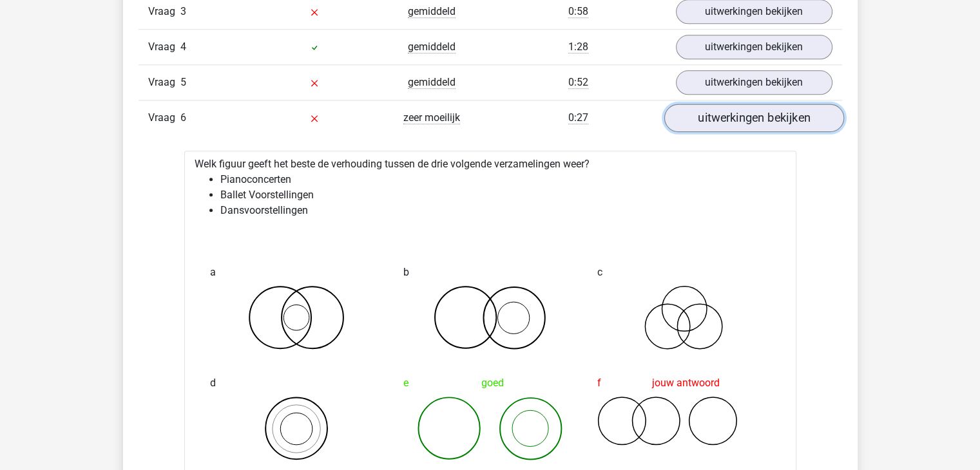
click at [724, 110] on link "uitwerkingen bekijken" at bounding box center [754, 118] width 180 height 28
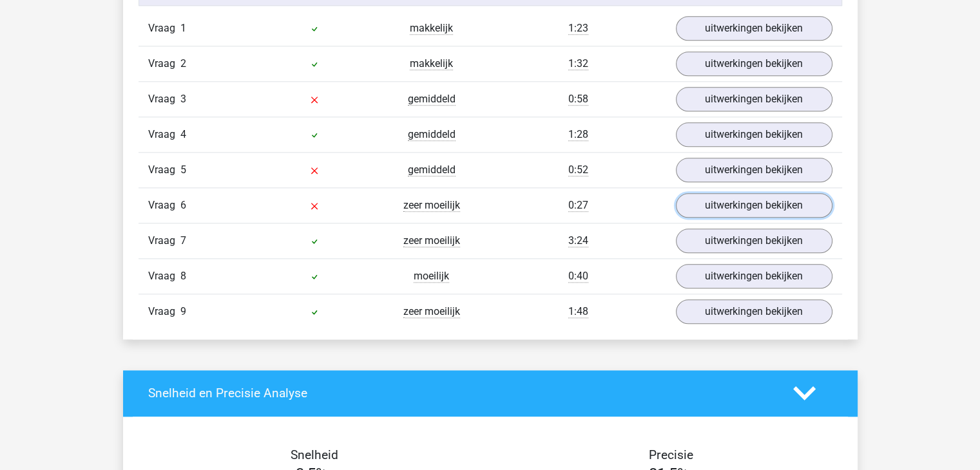
scroll to position [1353, 0]
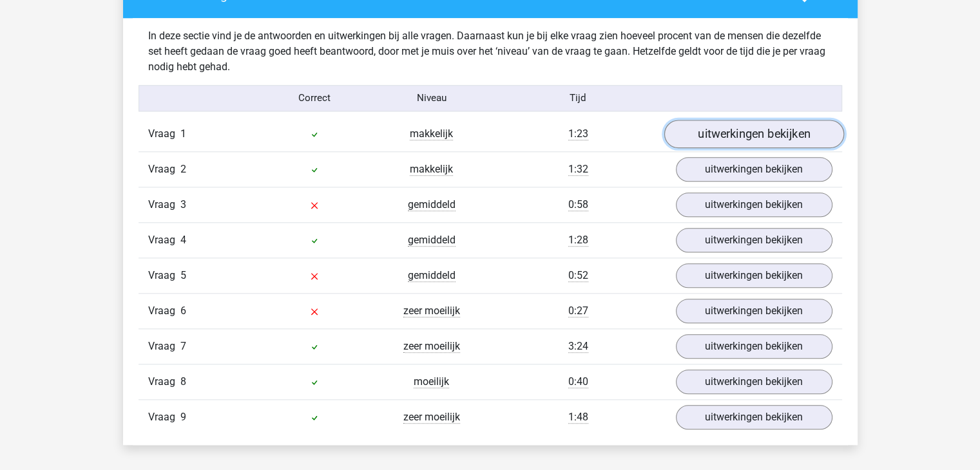
click at [739, 136] on link "uitwerkingen bekijken" at bounding box center [754, 134] width 180 height 28
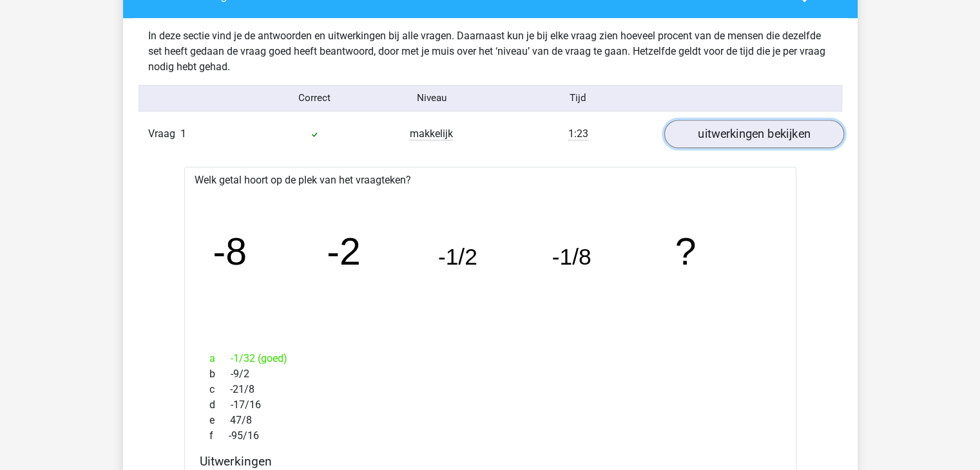
click at [740, 133] on link "uitwerkingen bekijken" at bounding box center [754, 134] width 180 height 28
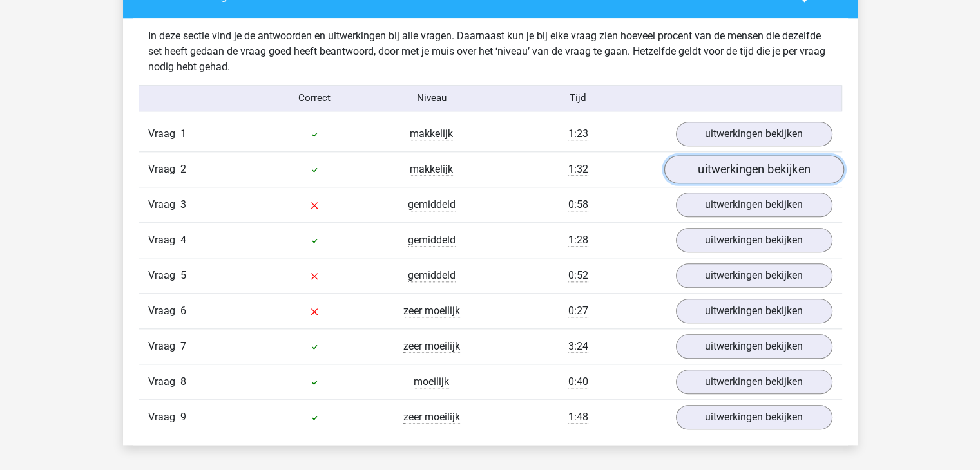
click at [747, 159] on link "uitwerkingen bekijken" at bounding box center [754, 169] width 180 height 28
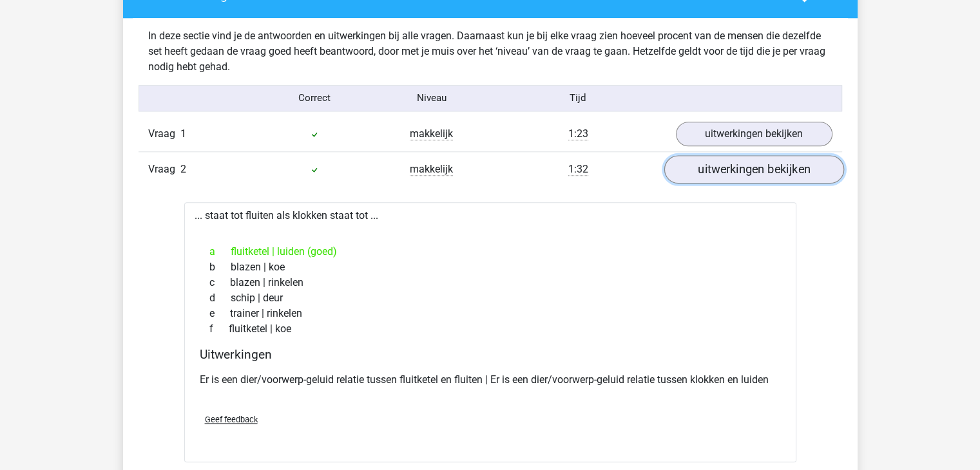
click at [745, 169] on link "uitwerkingen bekijken" at bounding box center [754, 169] width 180 height 28
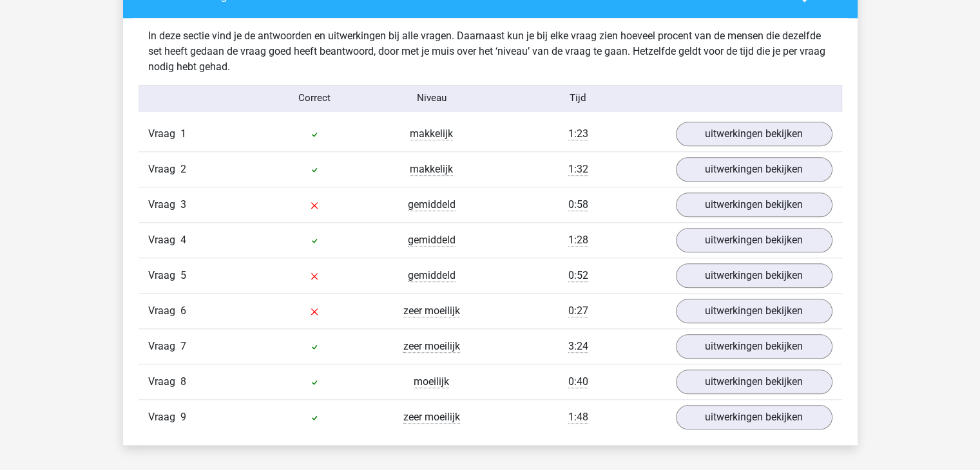
click at [764, 329] on div "Vraag 7 zeer moeilijk 3:24 uitwerkingen bekijken" at bounding box center [491, 346] width 704 height 35
click at [766, 340] on link "uitwerkingen bekijken" at bounding box center [754, 346] width 180 height 28
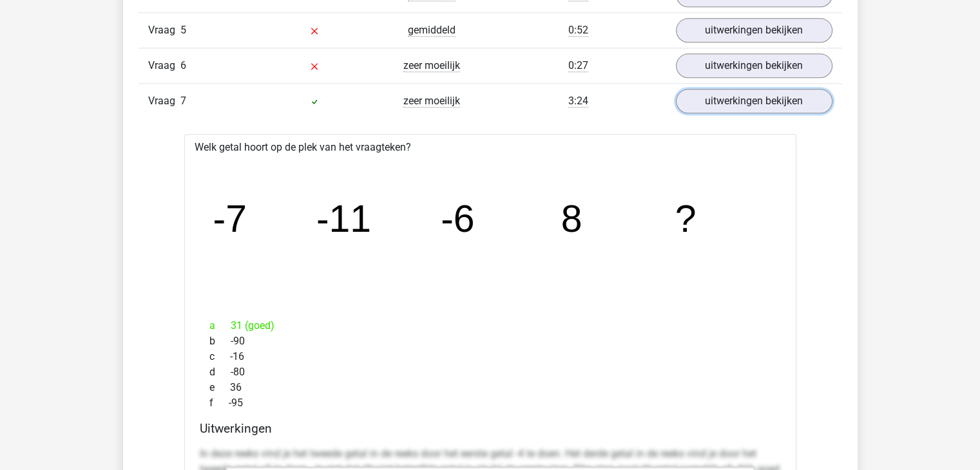
scroll to position [1418, 0]
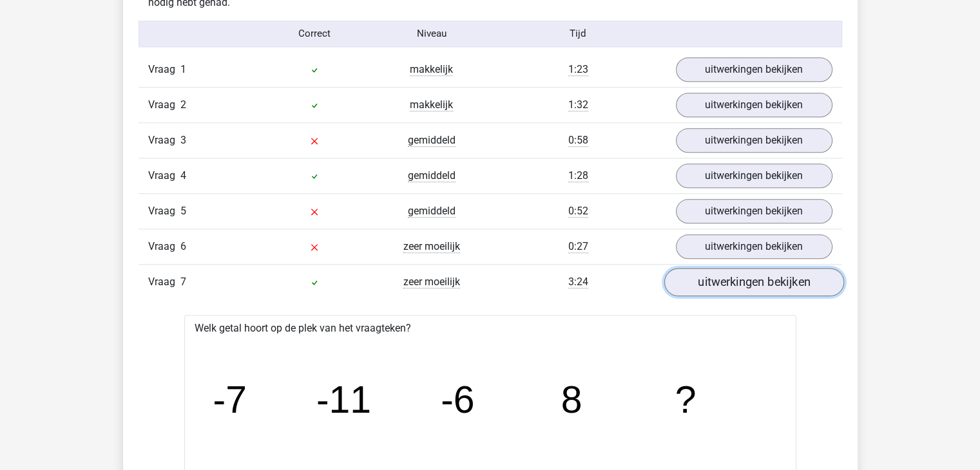
click at [744, 289] on link "uitwerkingen bekijken" at bounding box center [754, 282] width 180 height 28
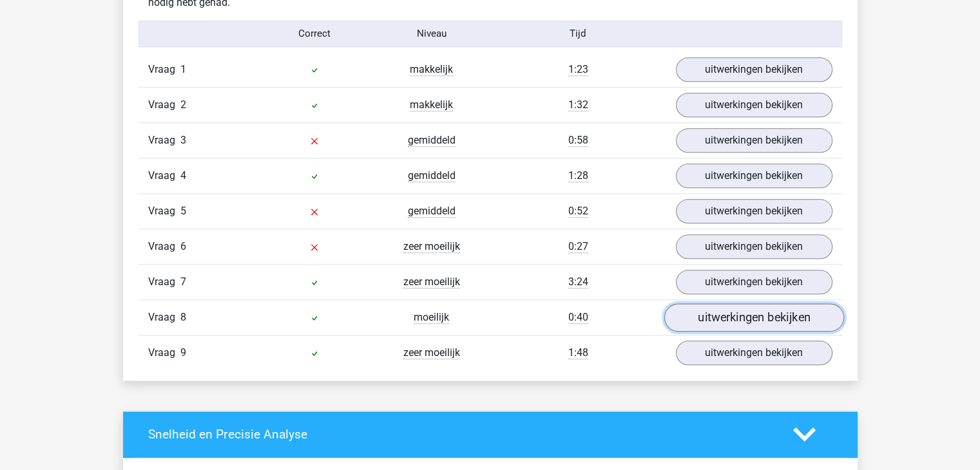
click at [709, 314] on link "uitwerkingen bekijken" at bounding box center [754, 318] width 180 height 28
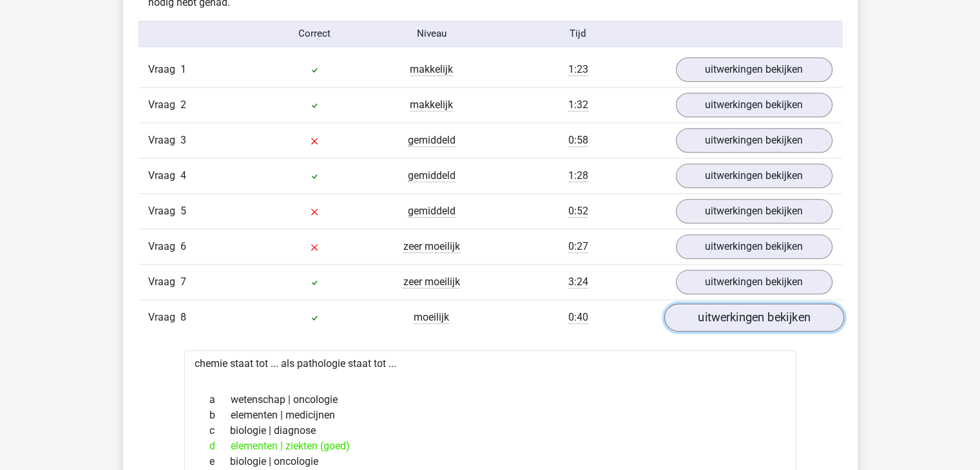
click at [709, 314] on link "uitwerkingen bekijken" at bounding box center [754, 318] width 180 height 28
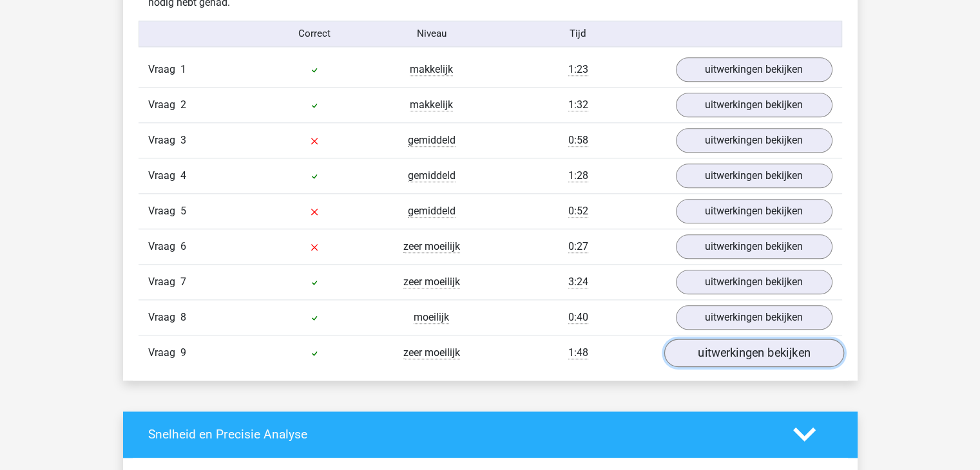
click at [706, 354] on link "uitwerkingen bekijken" at bounding box center [754, 353] width 180 height 28
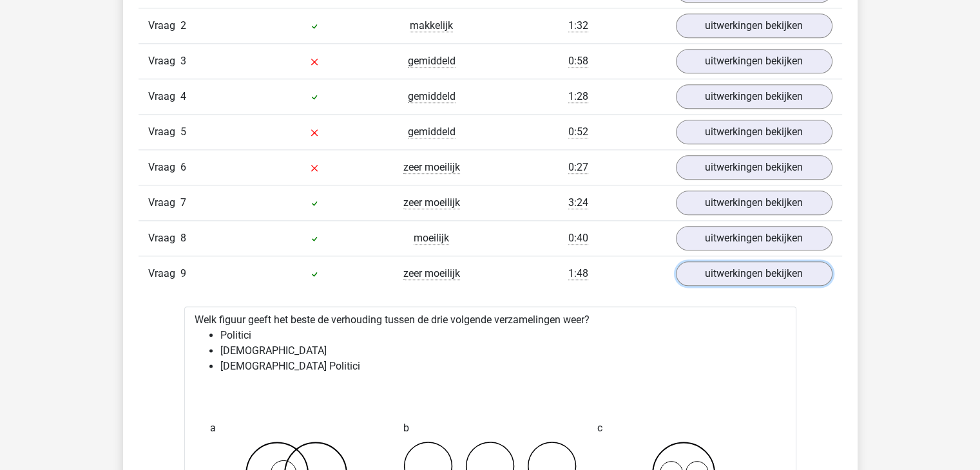
scroll to position [1482, 0]
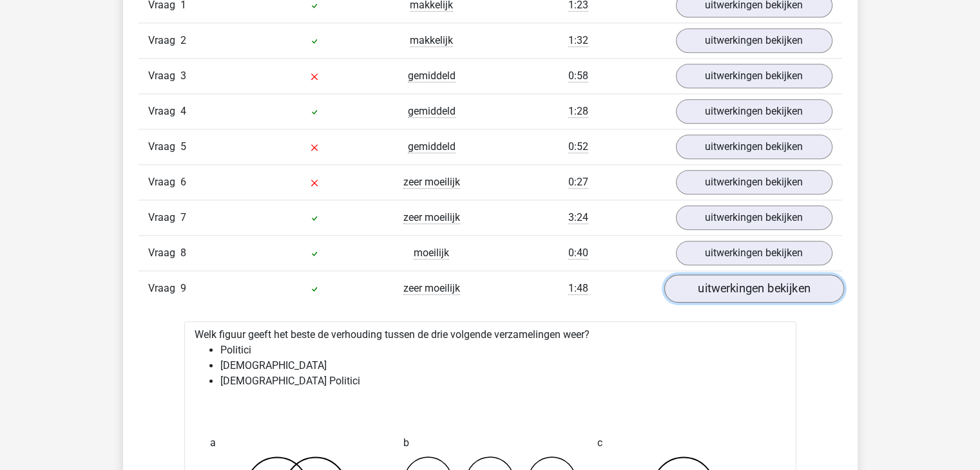
click at [719, 285] on link "uitwerkingen bekijken" at bounding box center [754, 289] width 180 height 28
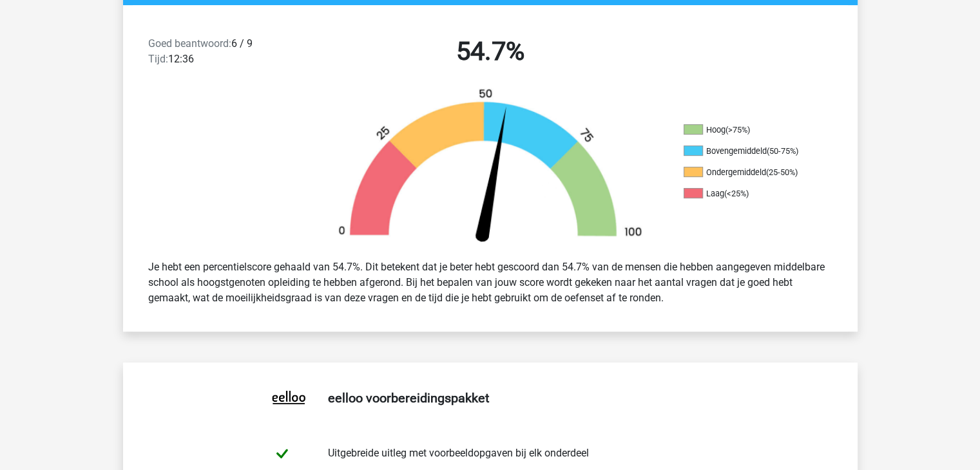
scroll to position [0, 0]
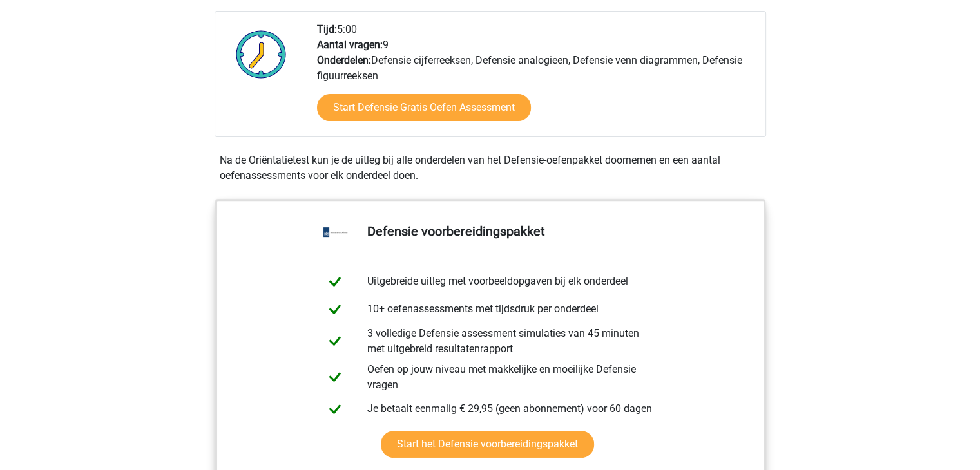
scroll to position [451, 0]
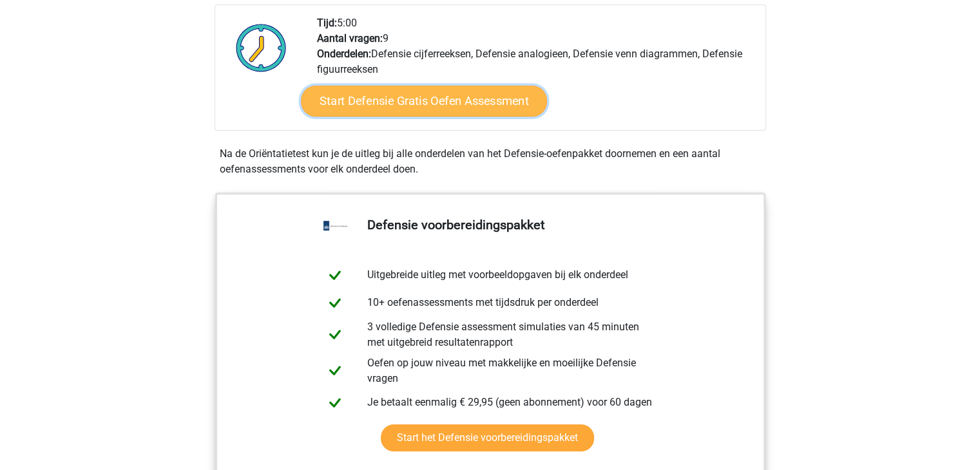
click at [454, 90] on link "Start Defensie Gratis Oefen Assessment" at bounding box center [424, 101] width 246 height 31
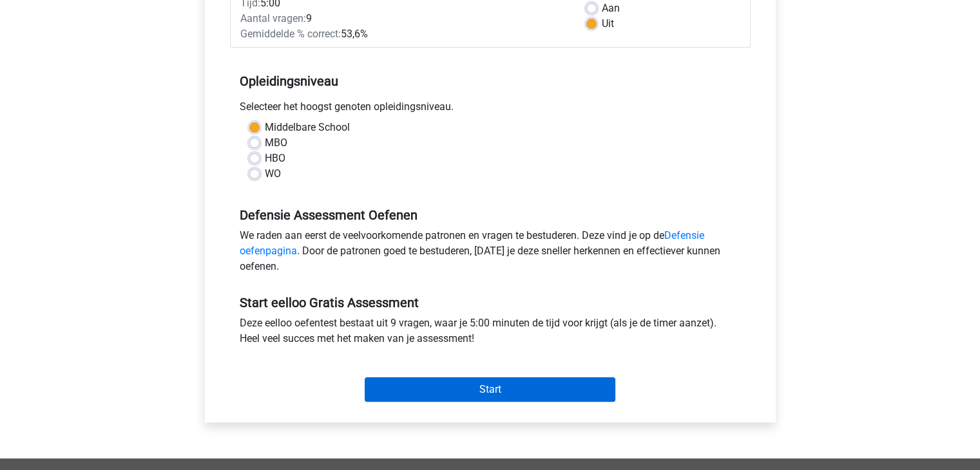
scroll to position [322, 0]
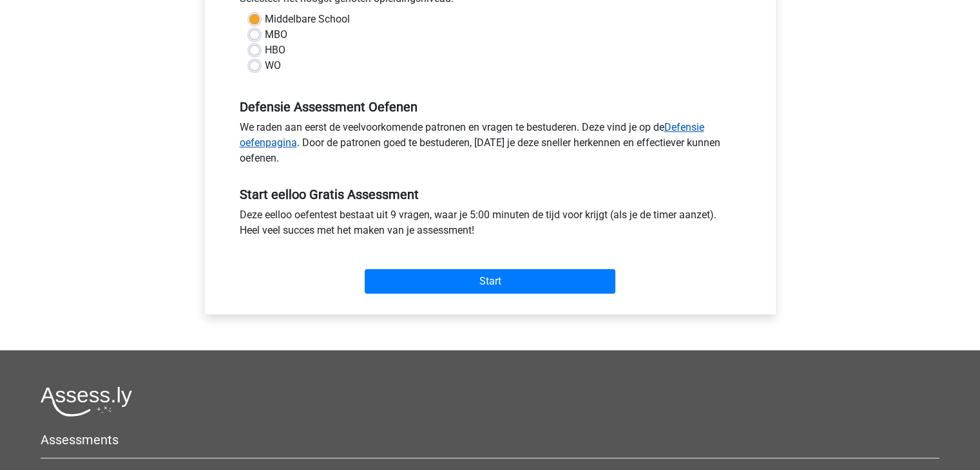
click at [689, 122] on link "Defensie oefenpagina" at bounding box center [472, 135] width 465 height 28
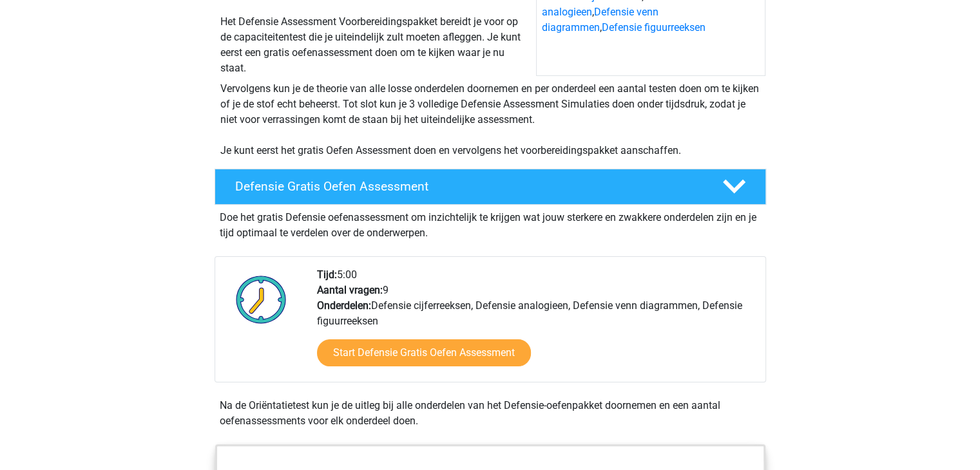
scroll to position [193, 0]
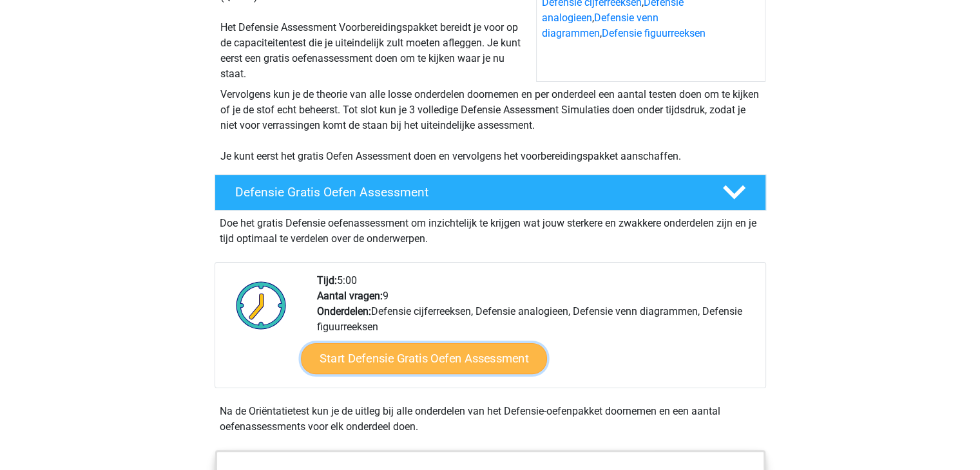
click at [494, 358] on link "Start Defensie Gratis Oefen Assessment" at bounding box center [424, 358] width 246 height 31
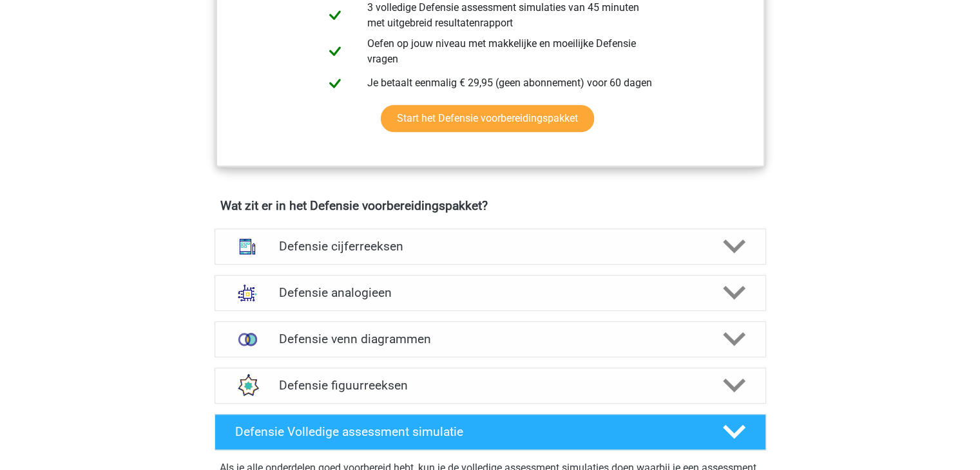
scroll to position [773, 0]
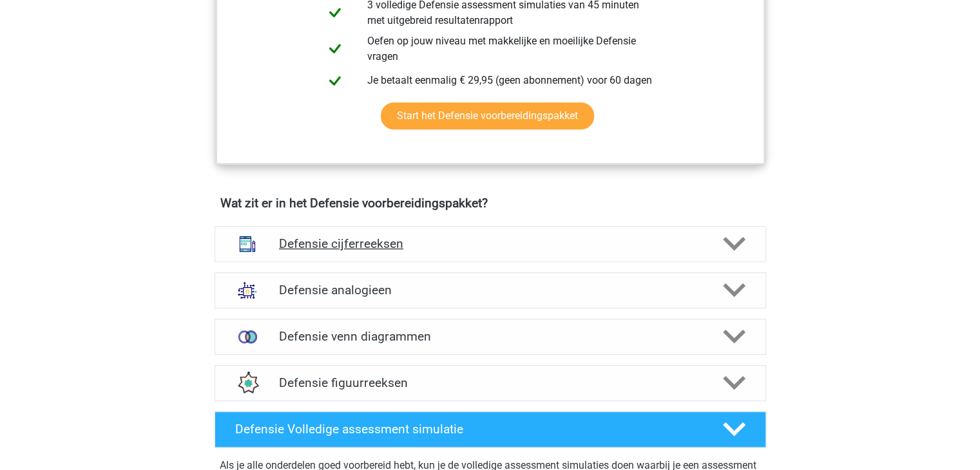
click at [378, 251] on div "Defensie cijferreeksen" at bounding box center [491, 244] width 552 height 36
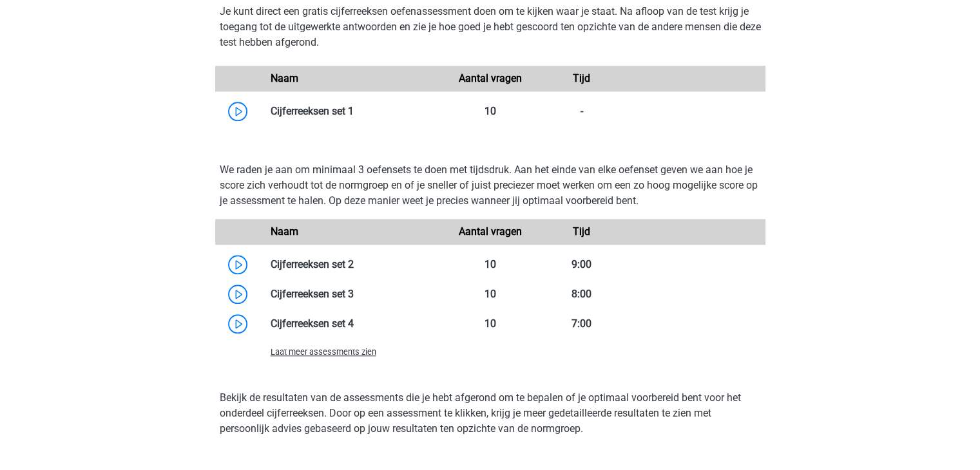
scroll to position [1289, 0]
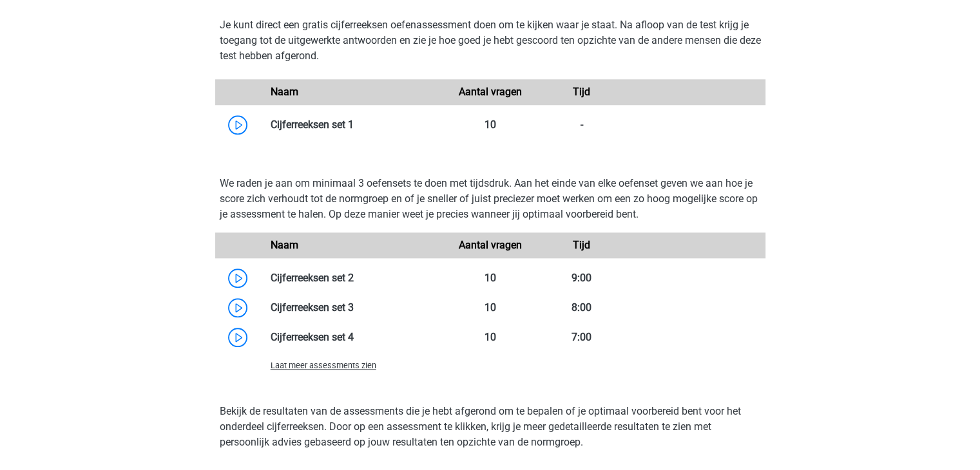
click at [282, 233] on div "Naam Aantal vragen Tijd" at bounding box center [490, 246] width 550 height 26
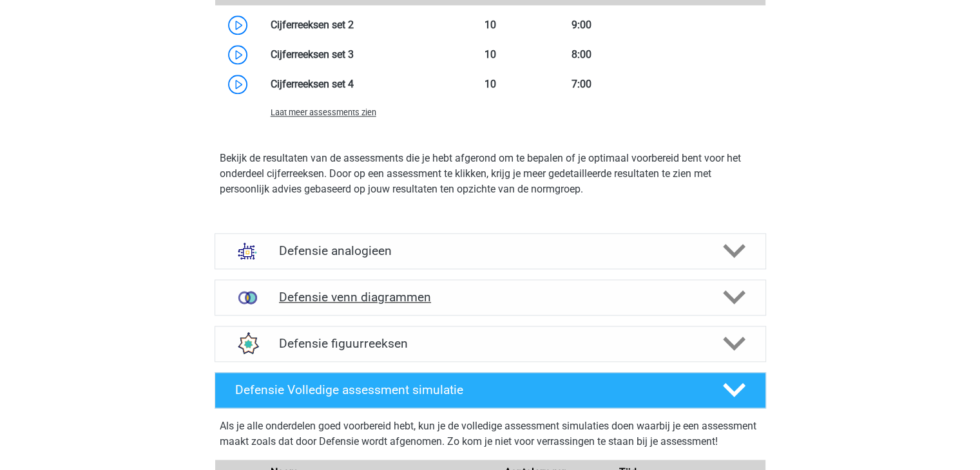
scroll to position [1547, 0]
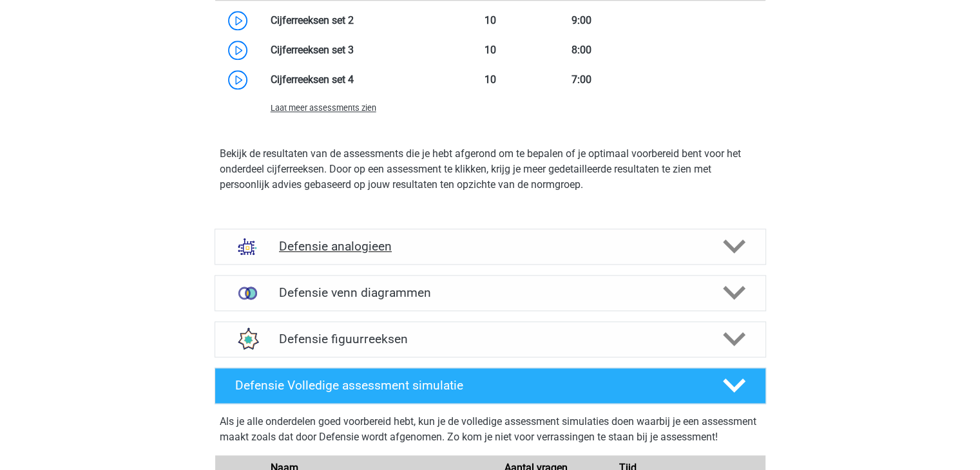
click at [434, 247] on h4 "Defensie analogieen" at bounding box center [490, 246] width 422 height 15
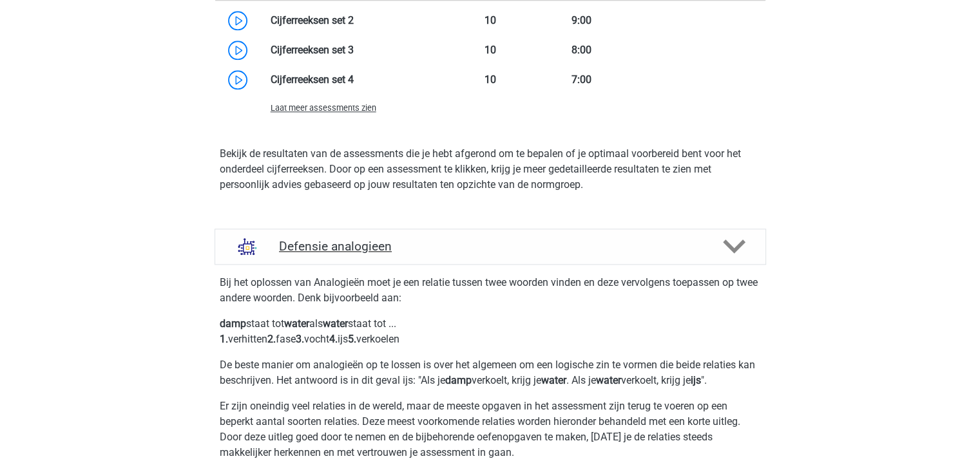
click at [434, 247] on h4 "Defensie analogieen" at bounding box center [490, 246] width 422 height 15
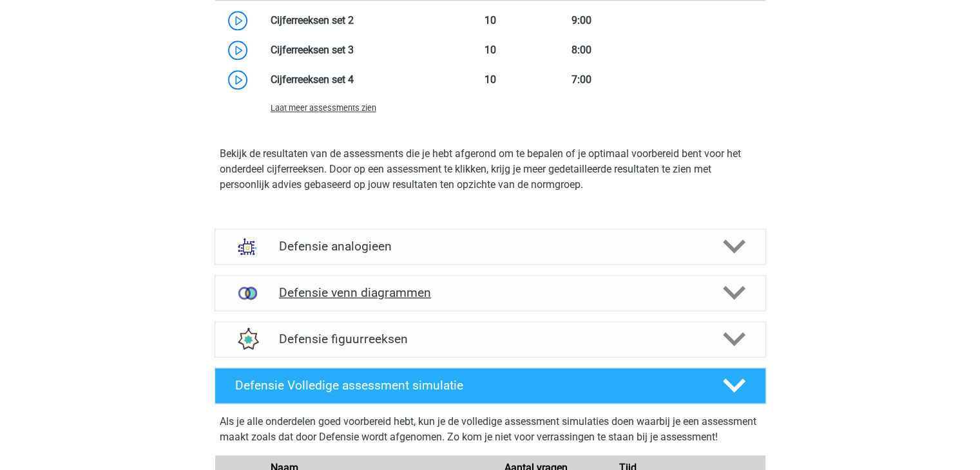
click at [492, 294] on h4 "Defensie venn diagrammen" at bounding box center [490, 292] width 422 height 15
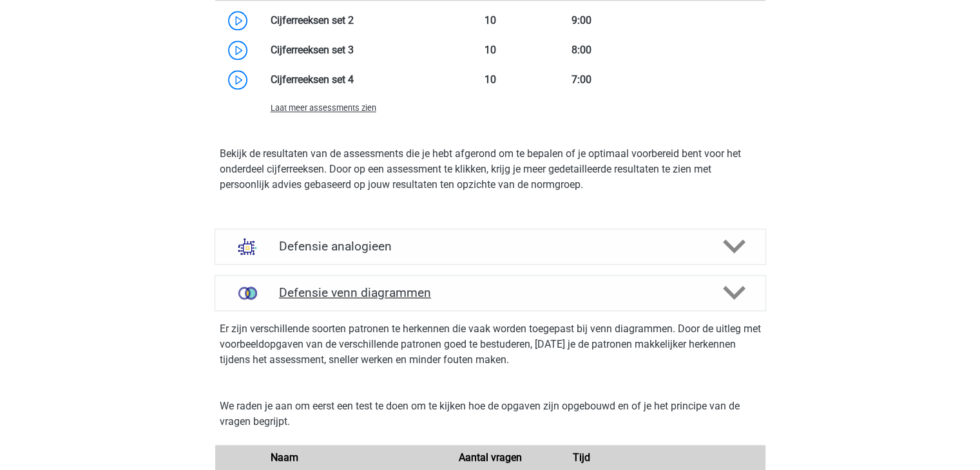
scroll to position [1611, 0]
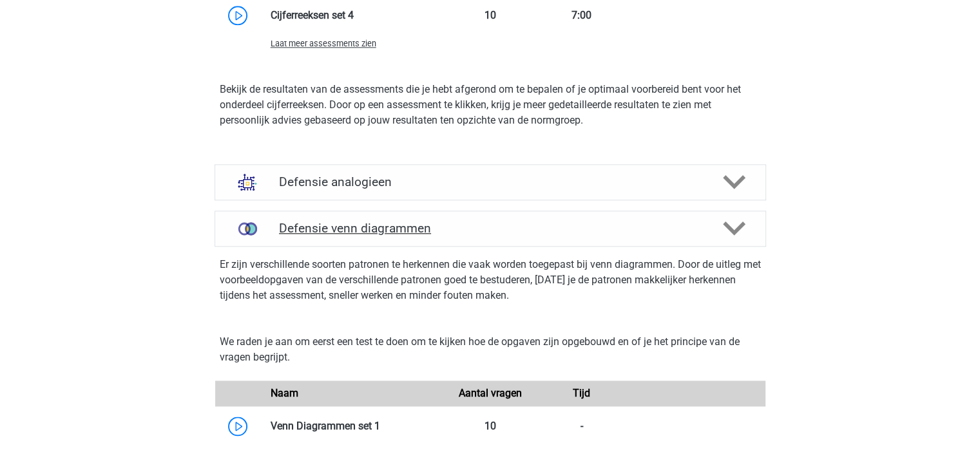
click at [492, 229] on h4 "Defensie venn diagrammen" at bounding box center [490, 228] width 422 height 15
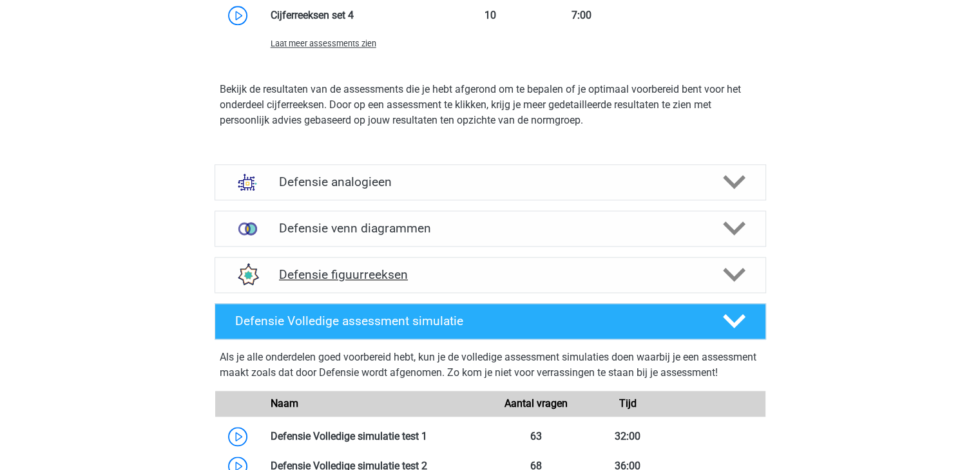
click at [476, 271] on h4 "Defensie figuurreeksen" at bounding box center [490, 274] width 422 height 15
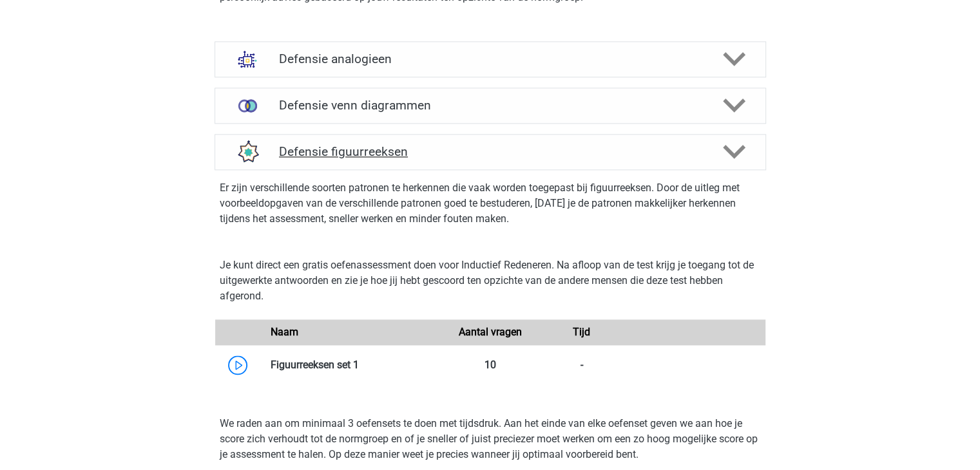
scroll to position [1740, 0]
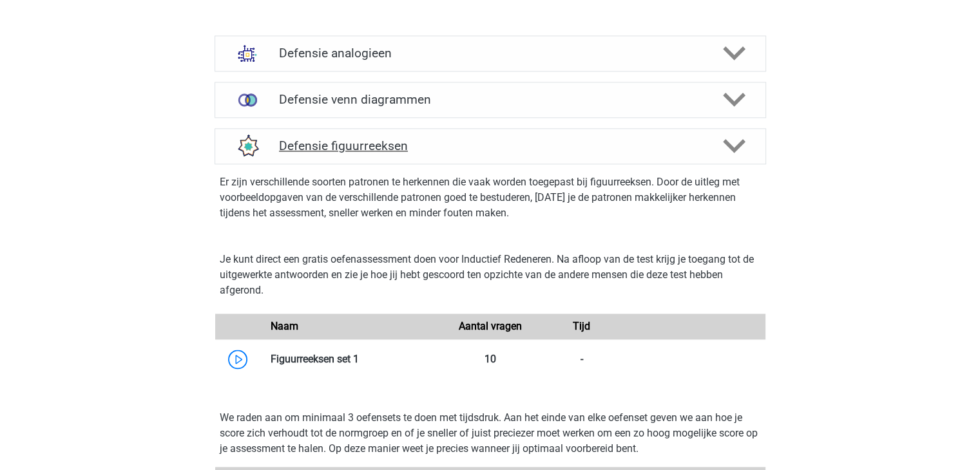
click at [540, 155] on div "Defensie figuurreeksen" at bounding box center [491, 146] width 552 height 36
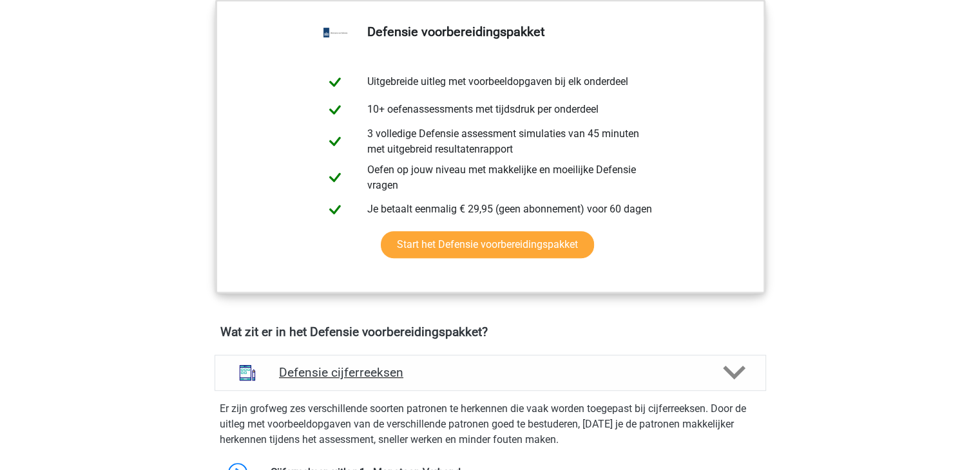
scroll to position [902, 0]
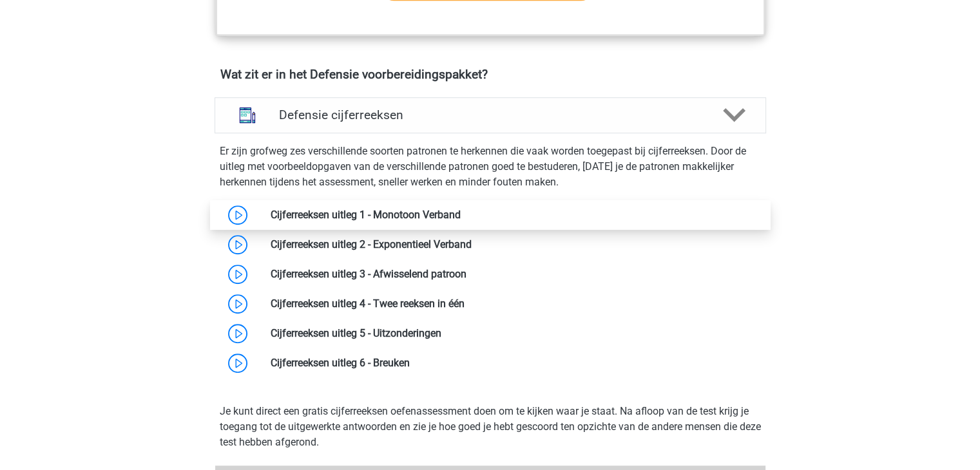
click at [461, 209] on link at bounding box center [461, 215] width 0 height 12
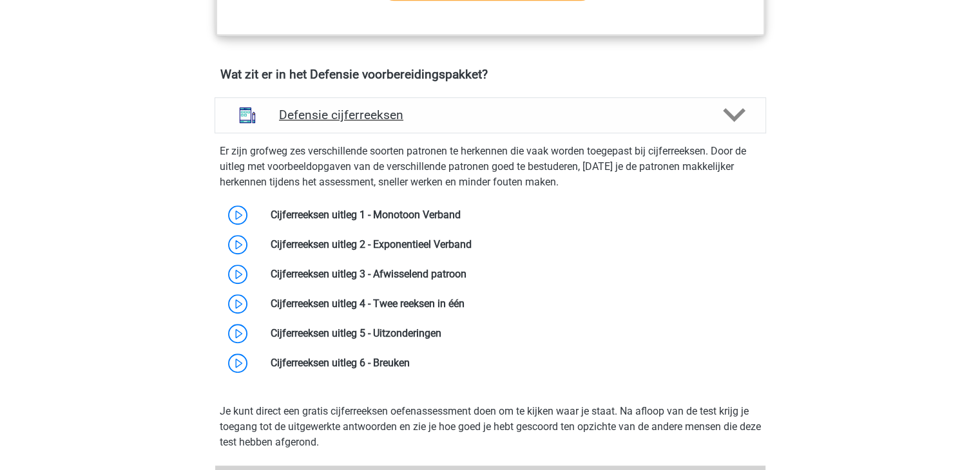
click at [531, 111] on h4 "Defensie cijferreeksen" at bounding box center [490, 115] width 422 height 15
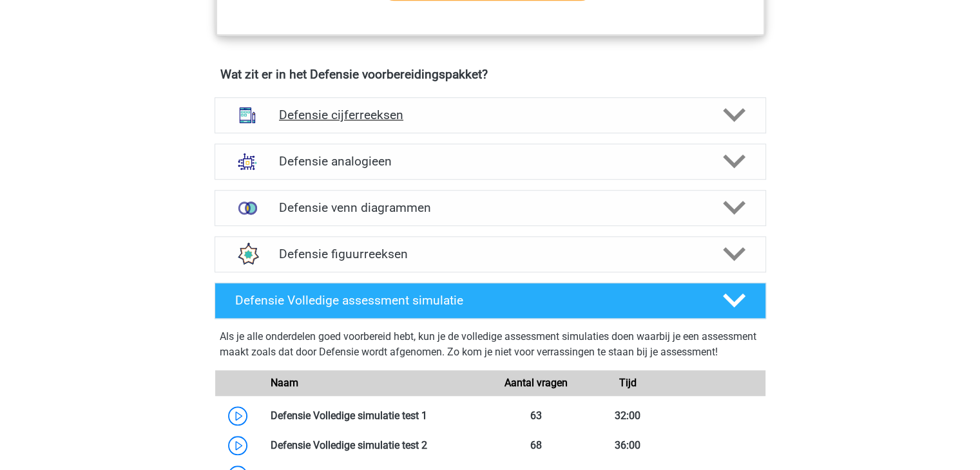
click at [532, 111] on h4 "Defensie cijferreeksen" at bounding box center [490, 115] width 422 height 15
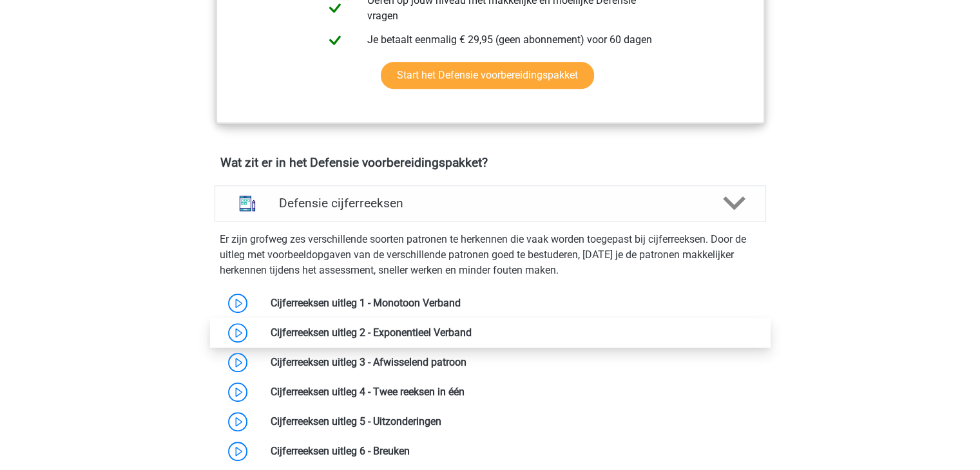
scroll to position [967, 0]
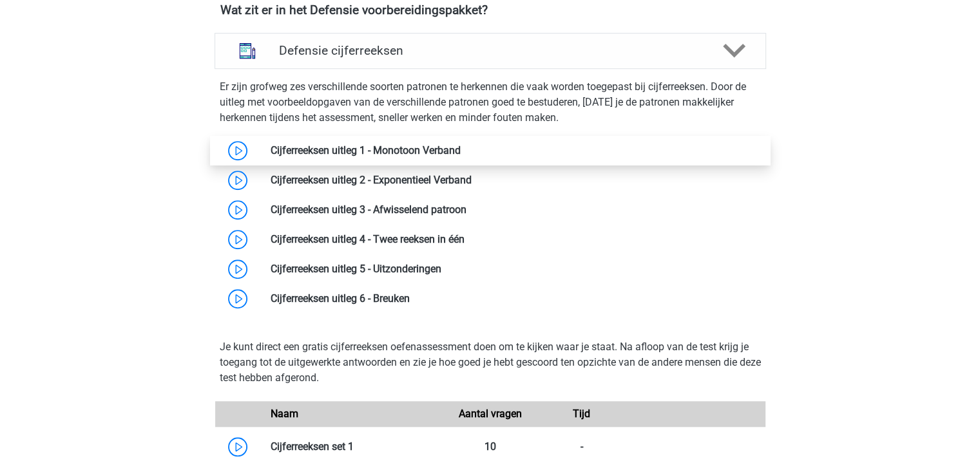
click at [461, 149] on link at bounding box center [461, 150] width 0 height 12
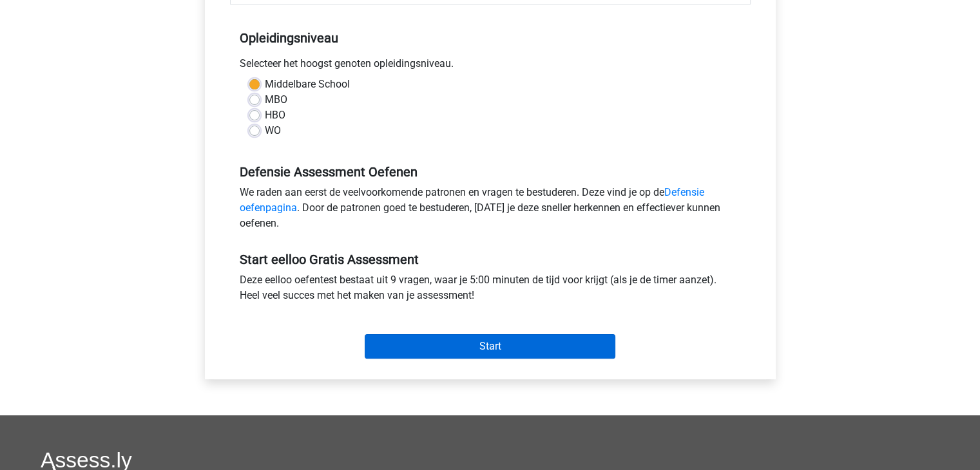
scroll to position [258, 0]
click at [493, 345] on input "Start" at bounding box center [490, 346] width 251 height 24
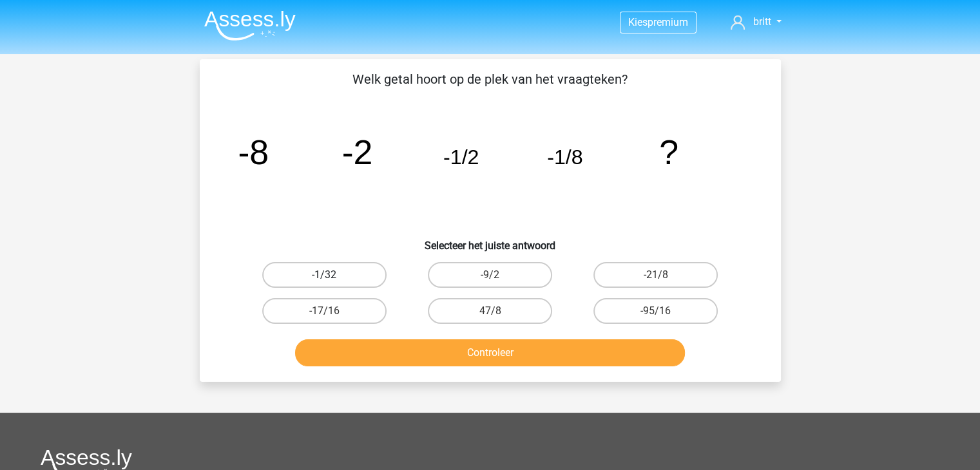
click at [348, 270] on label "-1/32" at bounding box center [324, 275] width 124 height 26
click at [332, 275] on input "-1/32" at bounding box center [328, 279] width 8 height 8
radio input "true"
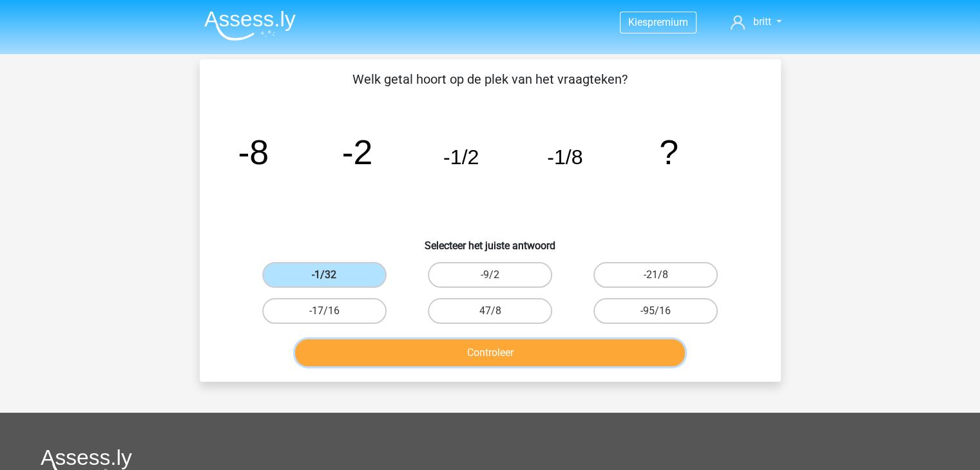
click at [436, 343] on button "Controleer" at bounding box center [490, 353] width 390 height 27
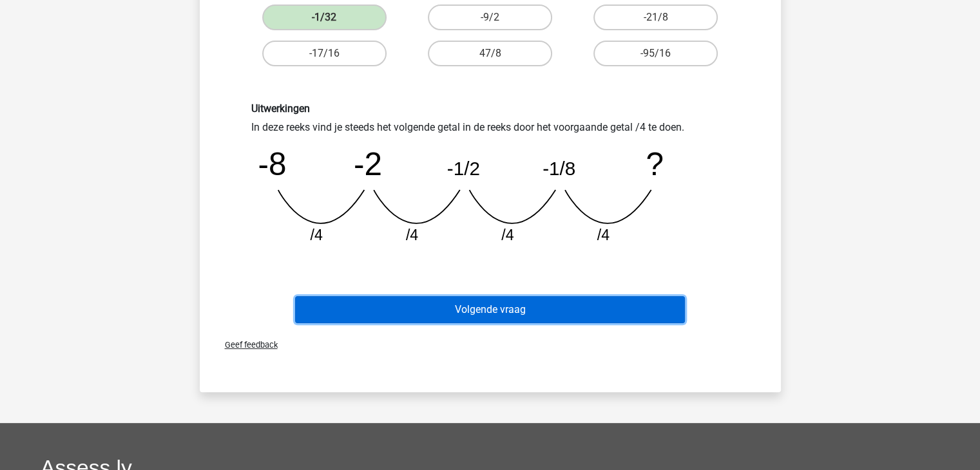
click at [463, 309] on button "Volgende vraag" at bounding box center [490, 309] width 390 height 27
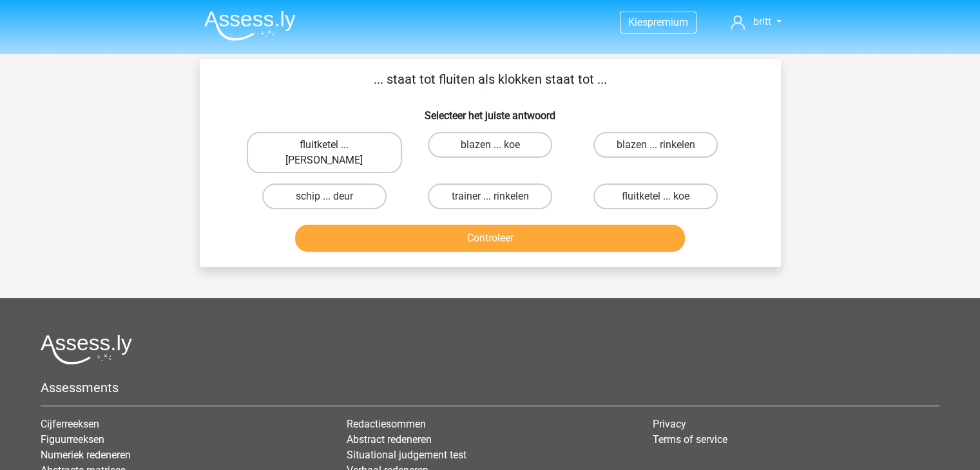
click at [360, 140] on label "fluitketel ... [PERSON_NAME]" at bounding box center [324, 152] width 155 height 41
click at [332, 145] on input "fluitketel ... [PERSON_NAME]" at bounding box center [328, 149] width 8 height 8
radio input "true"
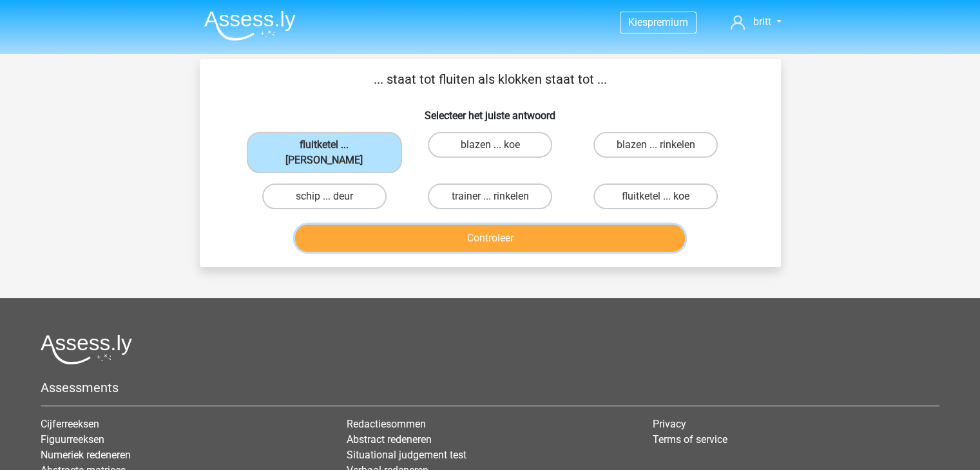
click at [414, 233] on button "Controleer" at bounding box center [490, 238] width 390 height 27
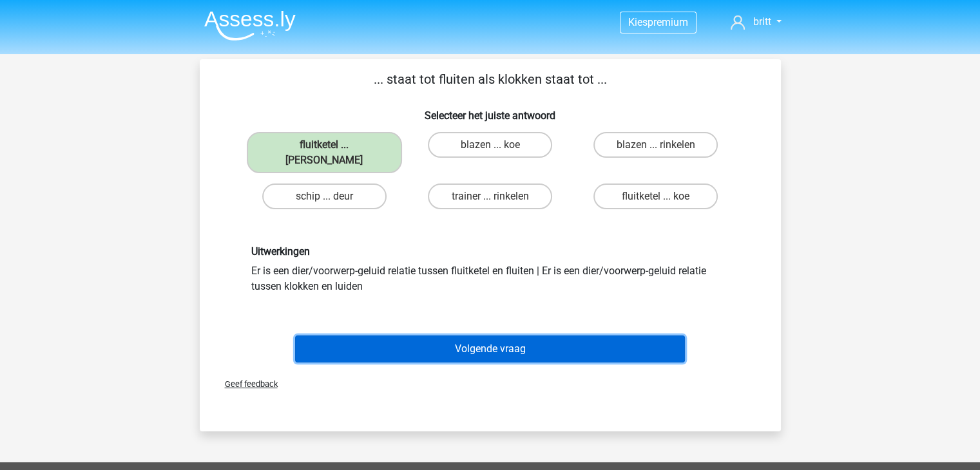
click at [398, 342] on button "Volgende vraag" at bounding box center [490, 349] width 390 height 27
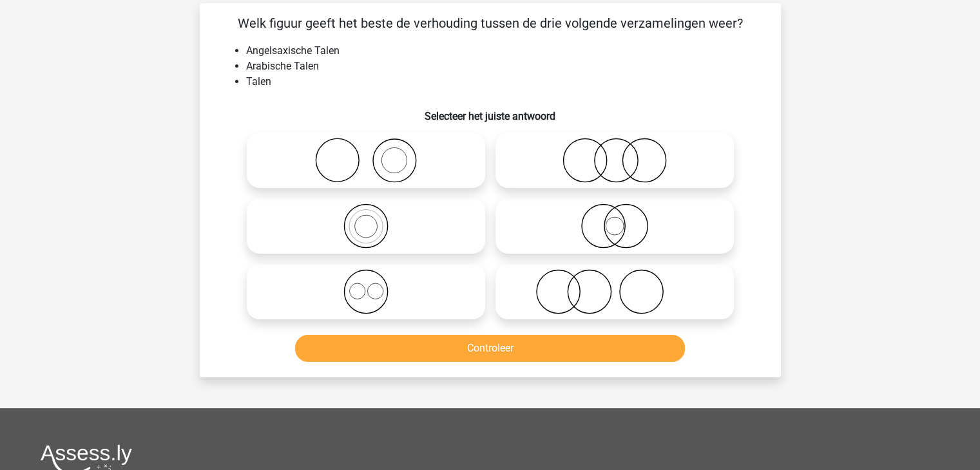
scroll to position [59, 0]
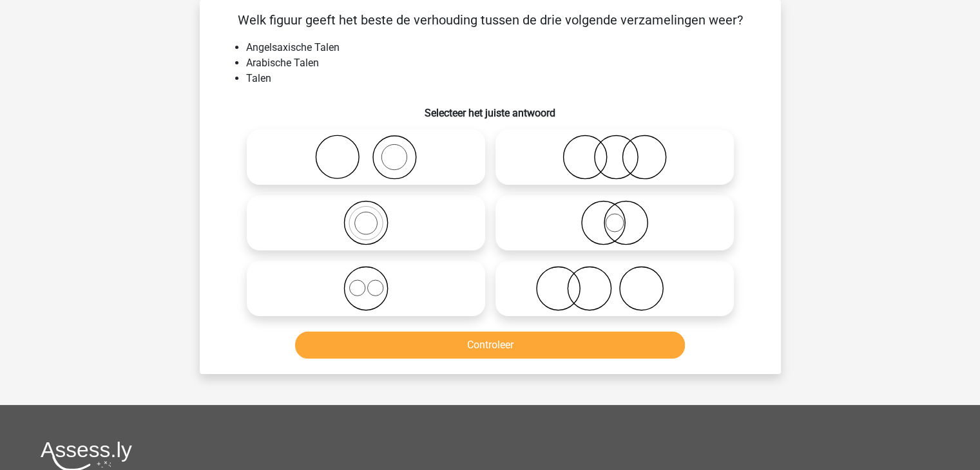
click at [375, 292] on icon at bounding box center [366, 288] width 228 height 45
click at [374, 282] on input "radio" at bounding box center [370, 278] width 8 height 8
radio input "true"
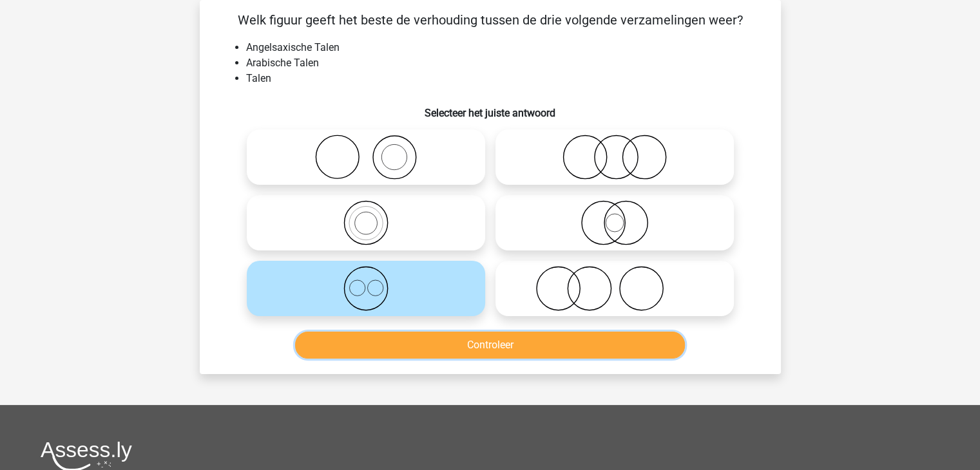
click at [400, 349] on button "Controleer" at bounding box center [490, 345] width 390 height 27
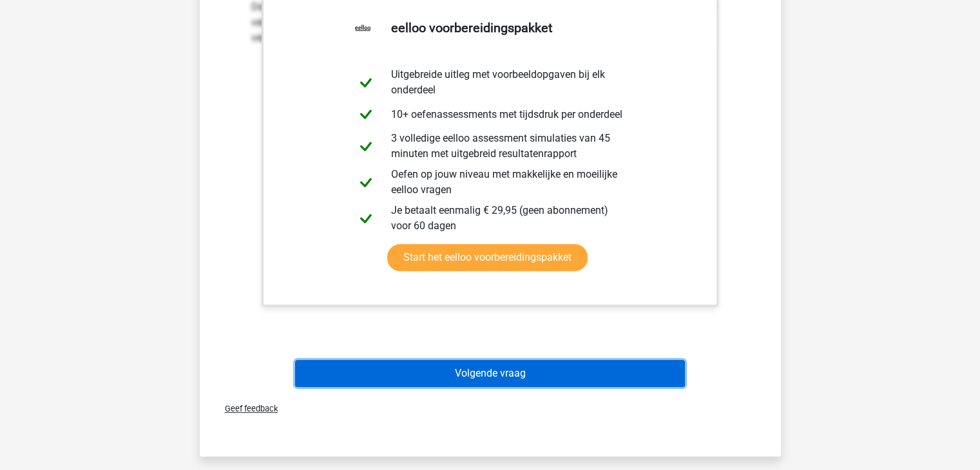
click at [438, 380] on button "Volgende vraag" at bounding box center [490, 373] width 390 height 27
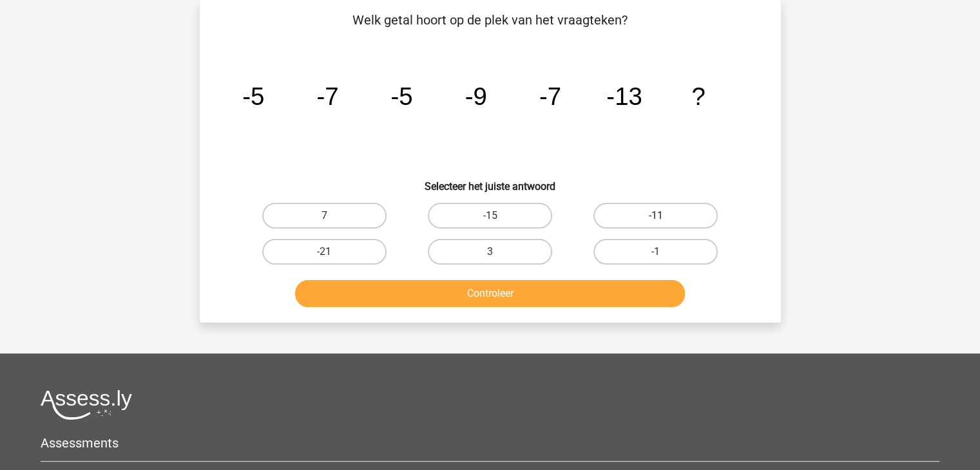
click at [642, 217] on label "-11" at bounding box center [655, 216] width 124 height 26
click at [656, 217] on input "-11" at bounding box center [660, 220] width 8 height 8
radio input "true"
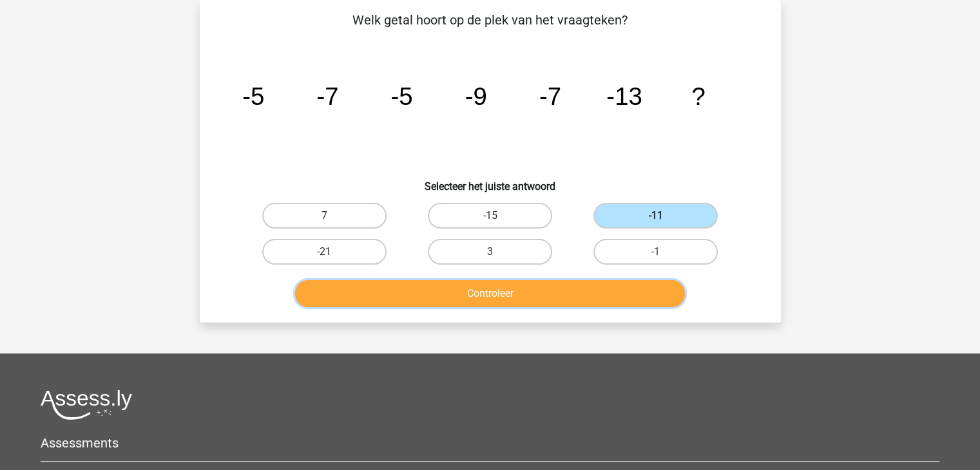
click at [588, 305] on button "Controleer" at bounding box center [490, 293] width 390 height 27
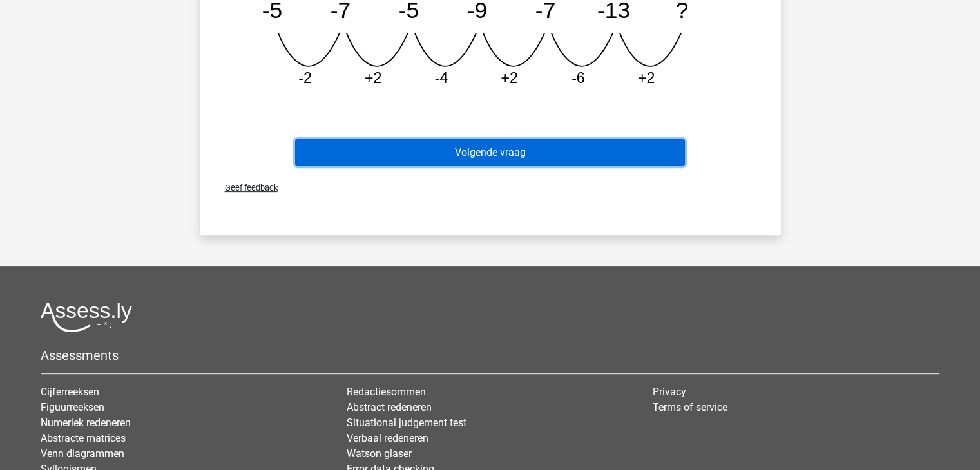
click at [470, 157] on button "Volgende vraag" at bounding box center [490, 152] width 390 height 27
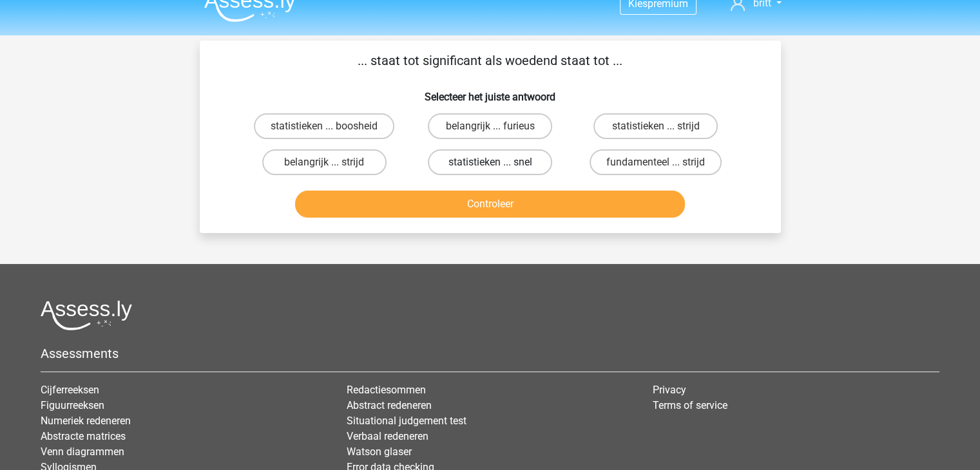
scroll to position [0, 0]
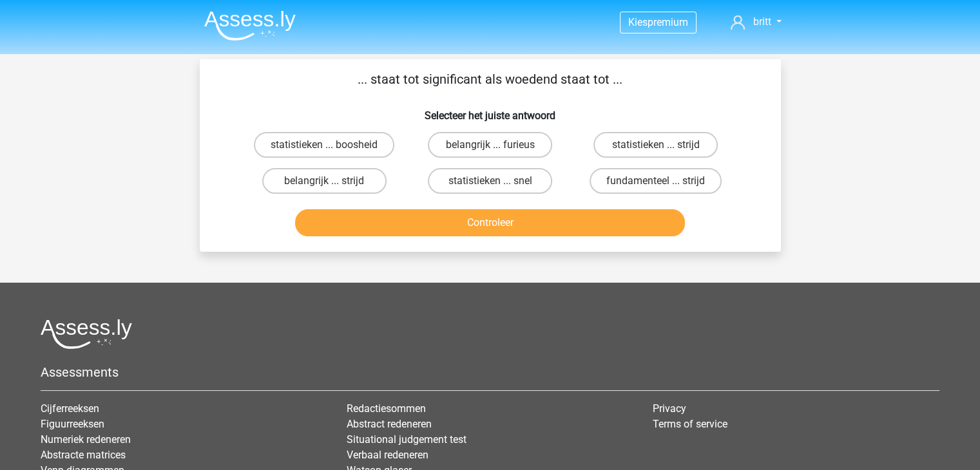
click at [497, 146] on input "belangrijk ... furieus" at bounding box center [494, 149] width 8 height 8
radio input "true"
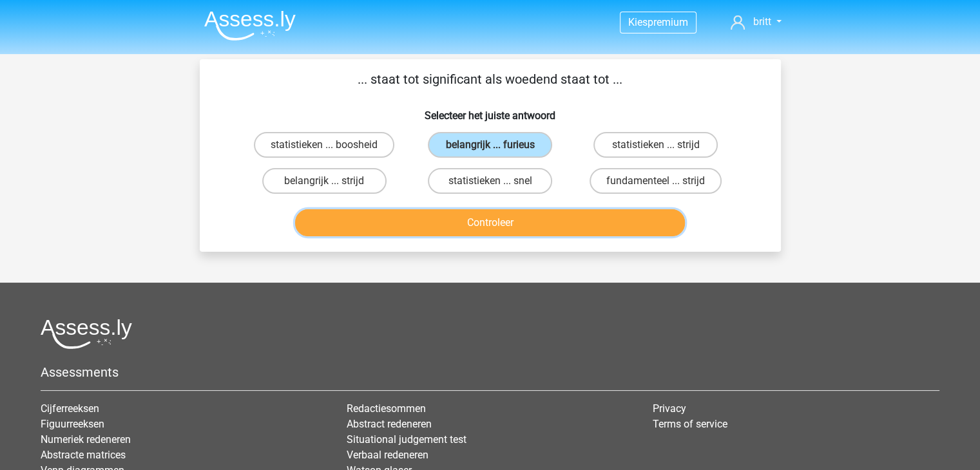
click at [505, 227] on button "Controleer" at bounding box center [490, 222] width 390 height 27
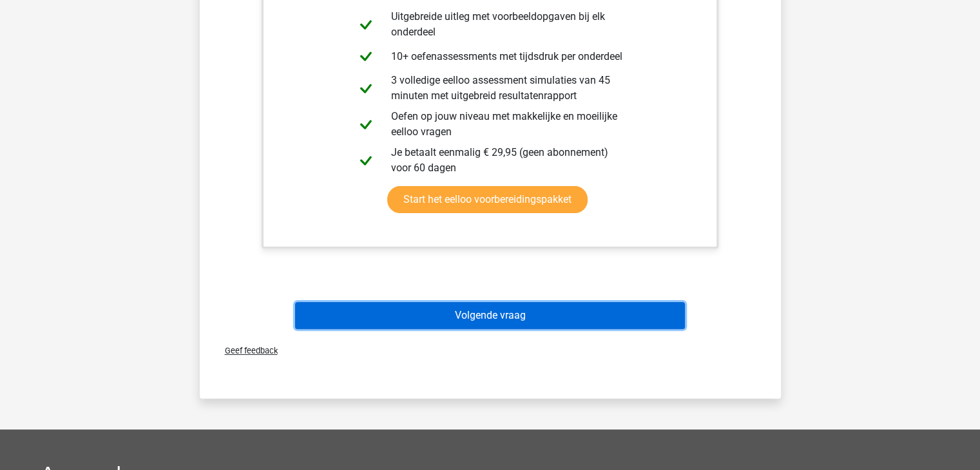
click at [488, 307] on button "Volgende vraag" at bounding box center [490, 315] width 390 height 27
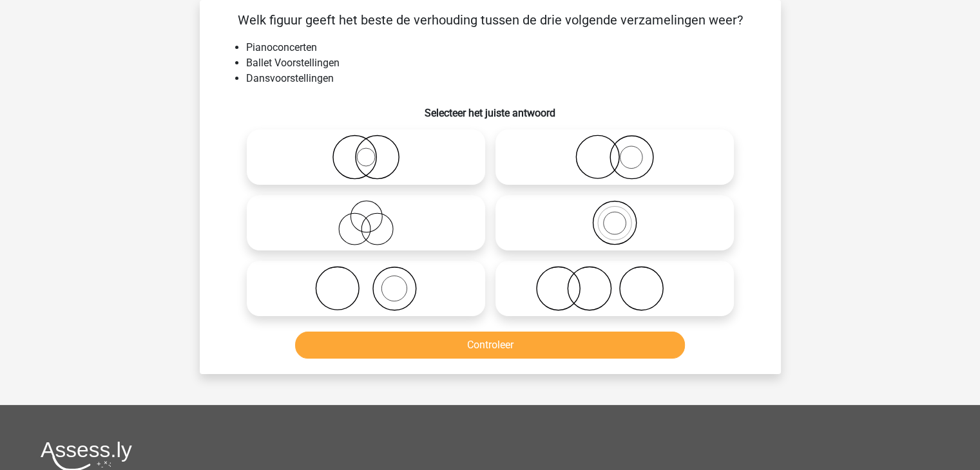
scroll to position [59, 0]
click at [396, 300] on icon at bounding box center [366, 288] width 228 height 45
click at [374, 282] on input "radio" at bounding box center [370, 278] width 8 height 8
radio input "true"
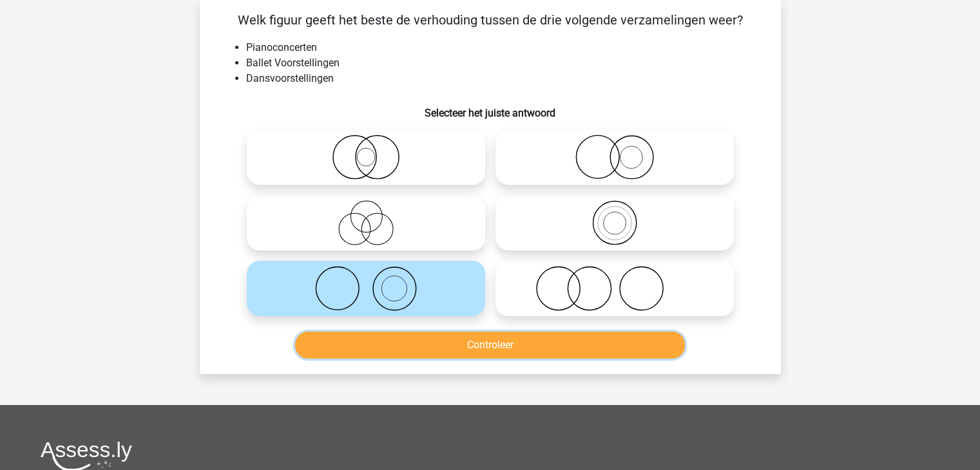
click at [403, 351] on button "Controleer" at bounding box center [490, 345] width 390 height 27
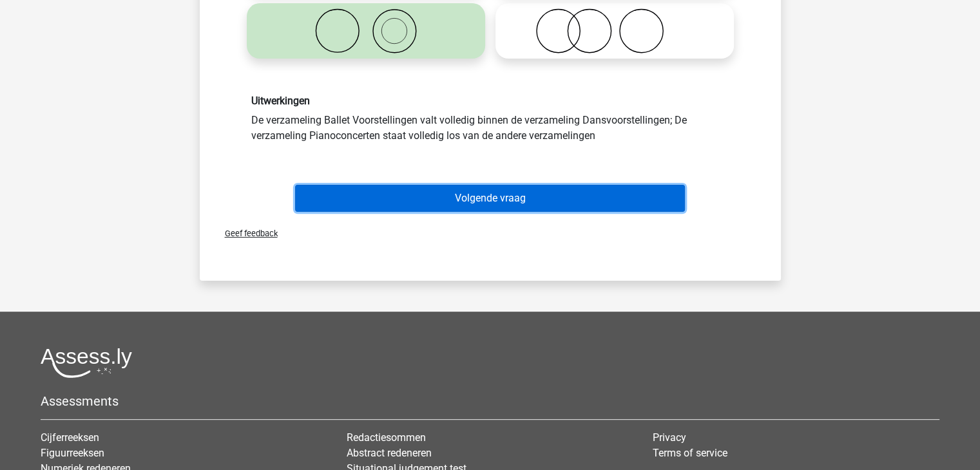
click at [443, 189] on button "Volgende vraag" at bounding box center [490, 198] width 390 height 27
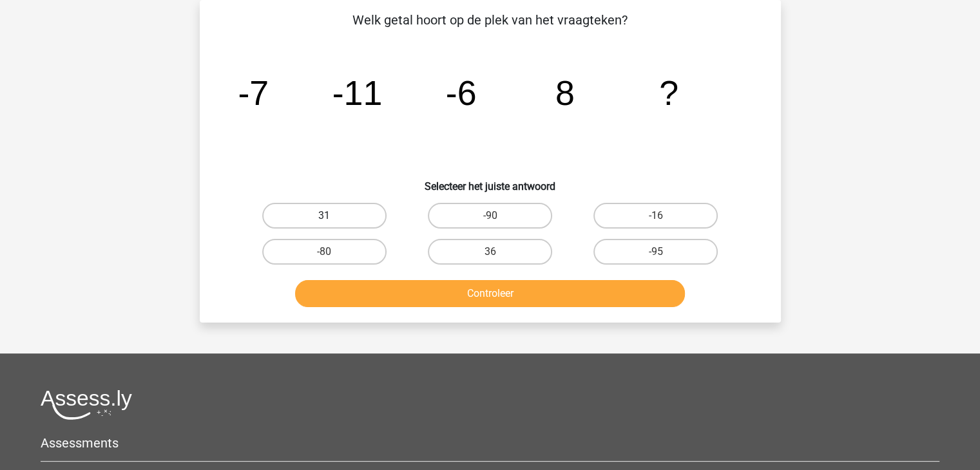
click at [321, 213] on label "31" at bounding box center [324, 216] width 124 height 26
click at [324, 216] on input "31" at bounding box center [328, 220] width 8 height 8
radio input "true"
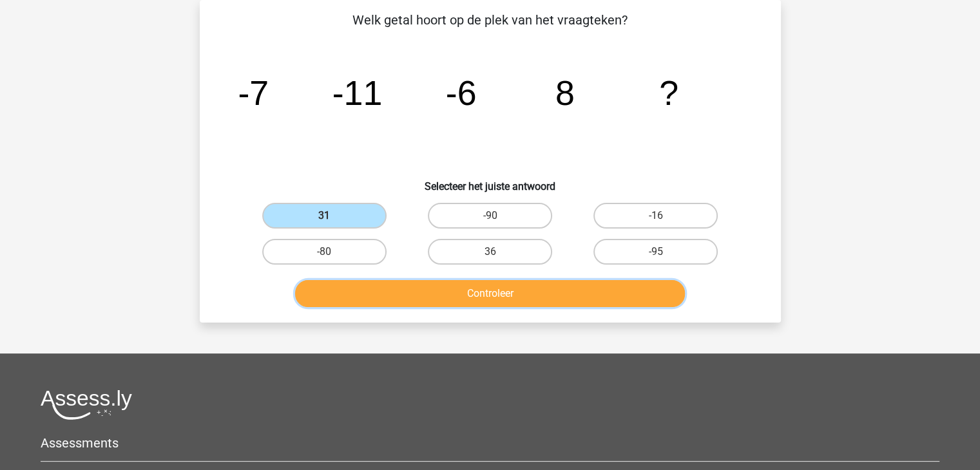
click at [414, 290] on button "Controleer" at bounding box center [490, 293] width 390 height 27
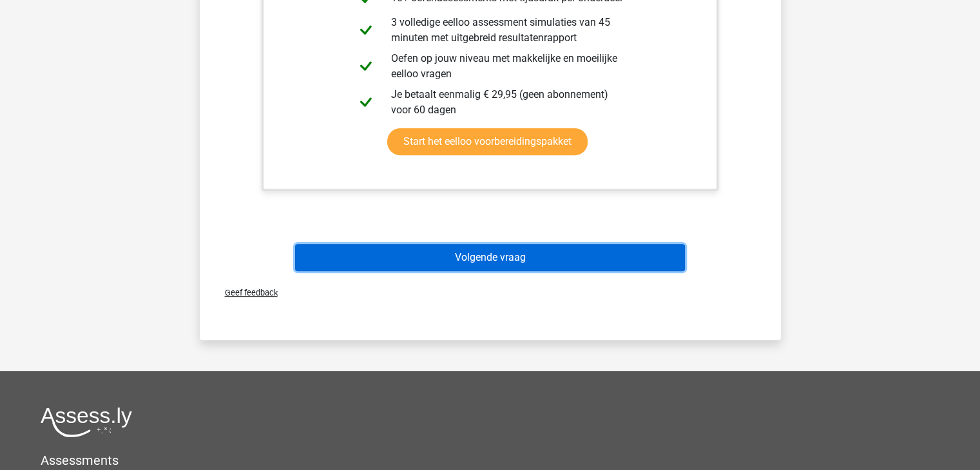
click at [420, 262] on button "Volgende vraag" at bounding box center [490, 257] width 390 height 27
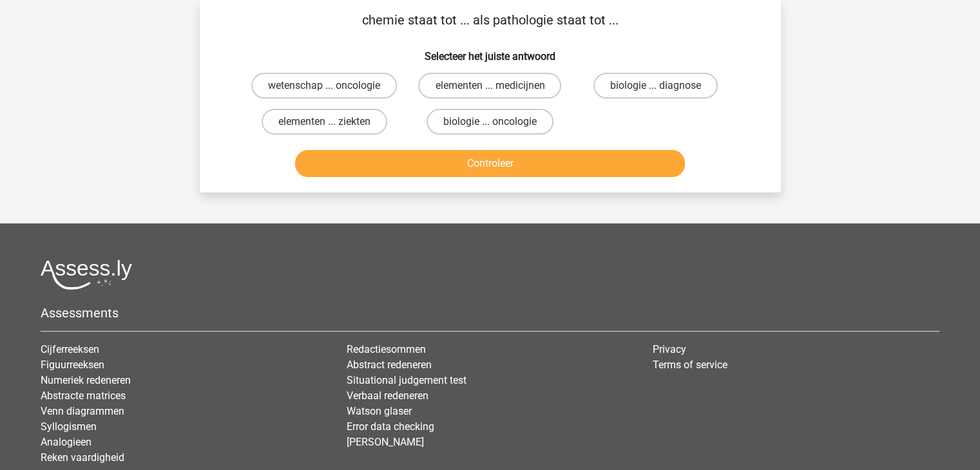
scroll to position [0, 0]
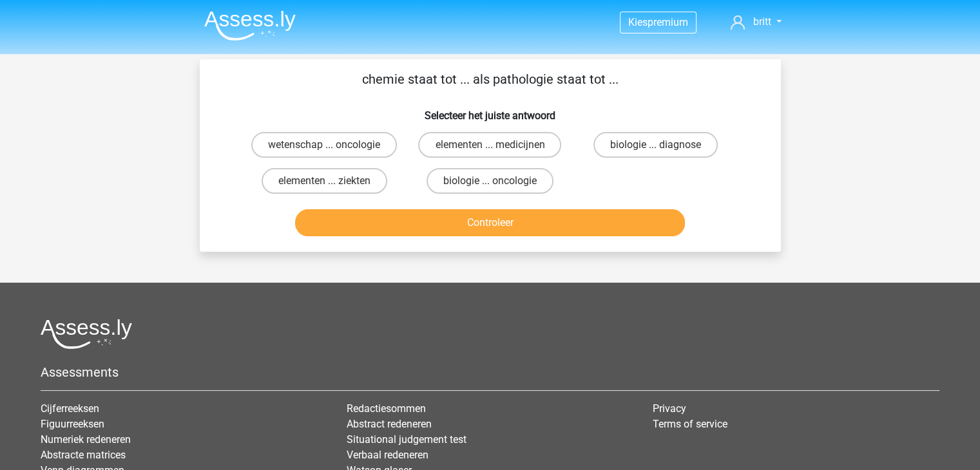
drag, startPoint x: 345, startPoint y: 191, endPoint x: 376, endPoint y: 208, distance: 35.5
click at [346, 191] on label "elementen ... ziekten" at bounding box center [325, 181] width 126 height 26
click at [332, 189] on input "elementen ... ziekten" at bounding box center [328, 185] width 8 height 8
radio input "true"
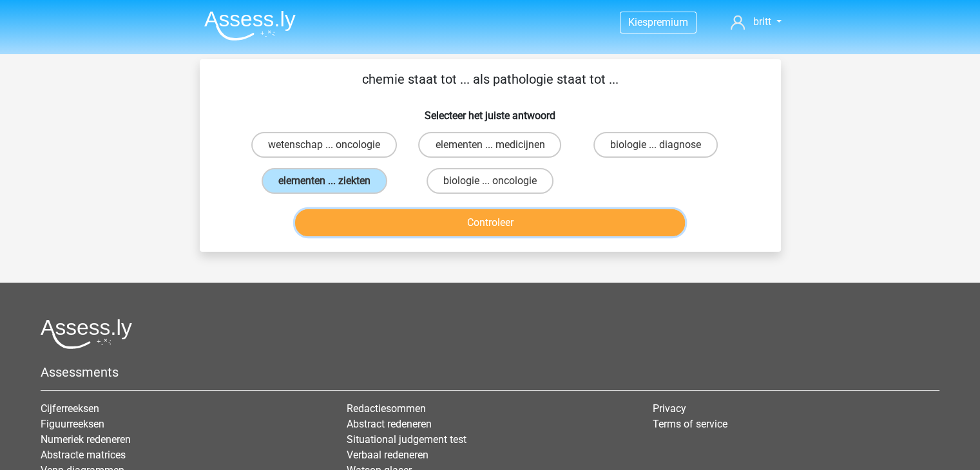
click at [389, 217] on button "Controleer" at bounding box center [490, 222] width 390 height 27
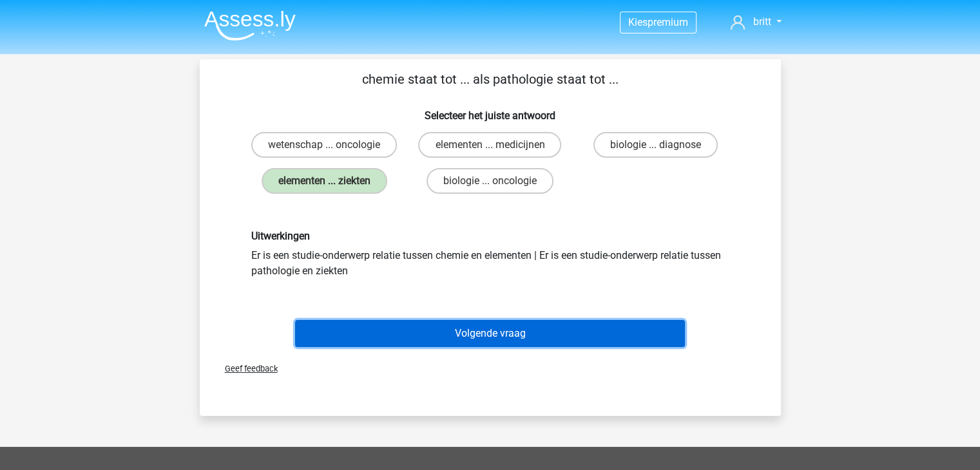
click at [420, 340] on button "Volgende vraag" at bounding box center [490, 333] width 390 height 27
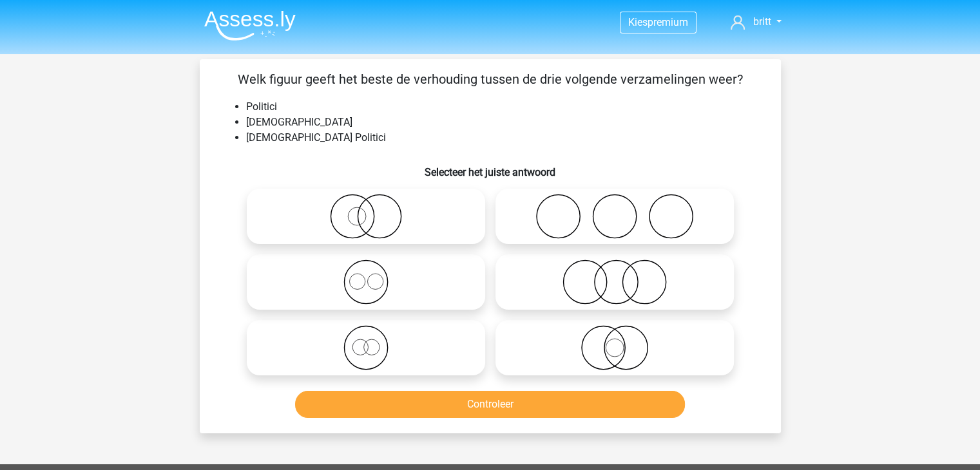
scroll to position [59, 0]
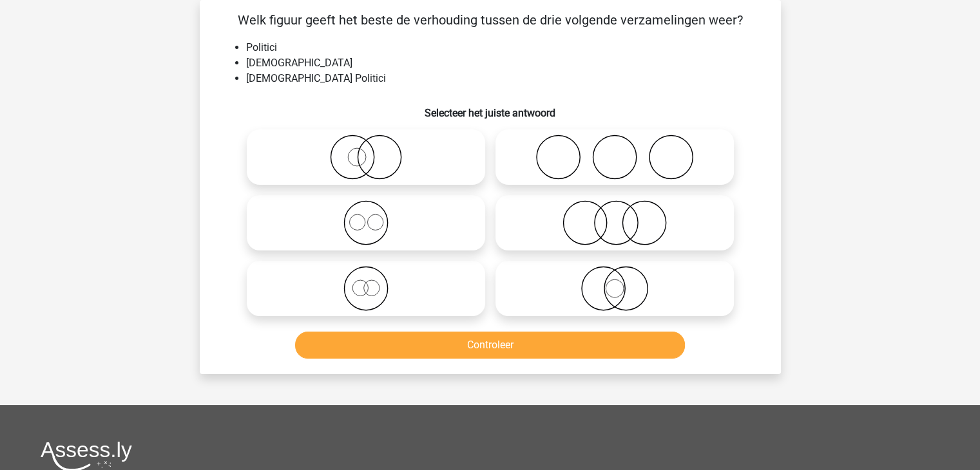
click at [643, 294] on icon at bounding box center [615, 288] width 228 height 45
click at [623, 282] on input "radio" at bounding box center [619, 278] width 8 height 8
radio input "true"
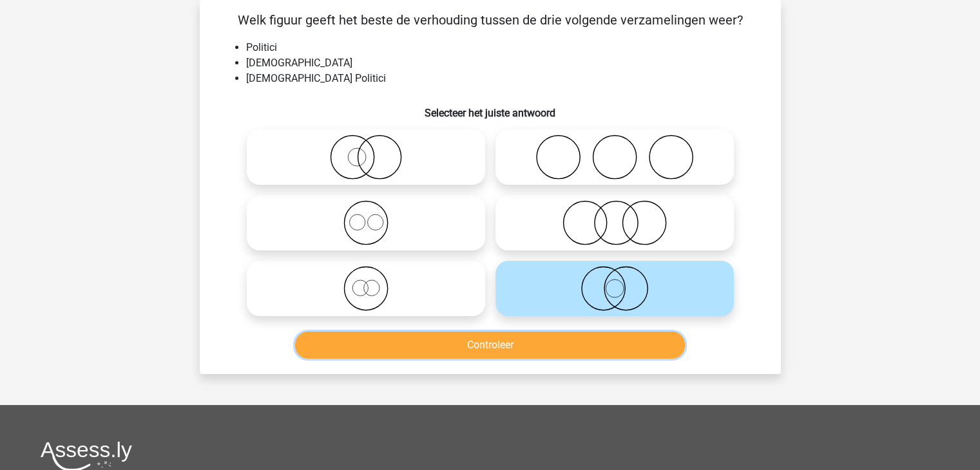
click at [576, 333] on button "Controleer" at bounding box center [490, 345] width 390 height 27
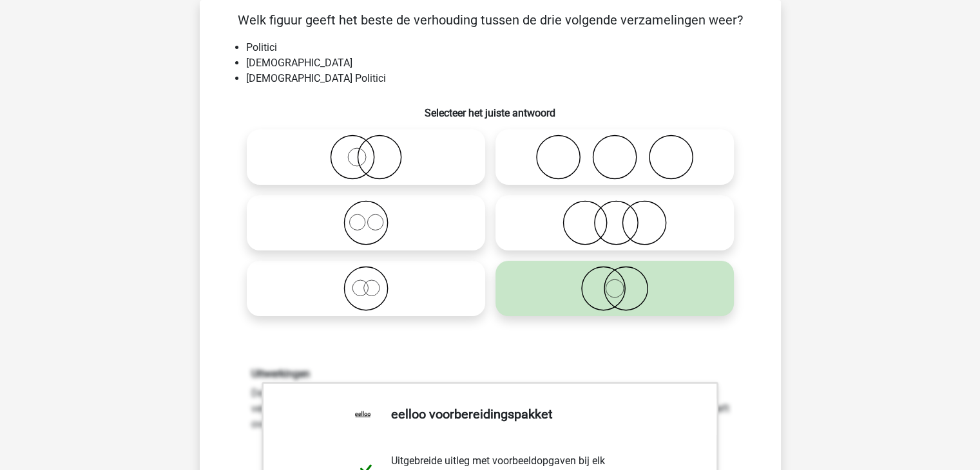
scroll to position [510, 0]
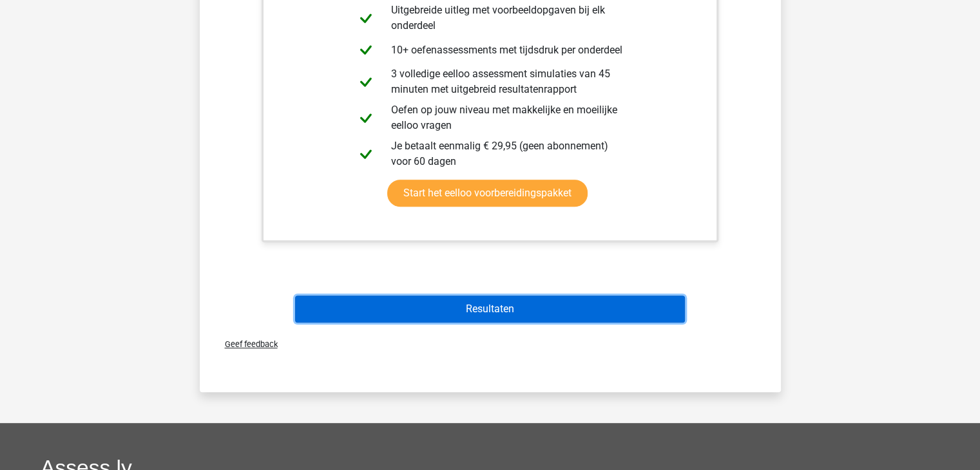
click at [536, 306] on button "Resultaten" at bounding box center [490, 309] width 390 height 27
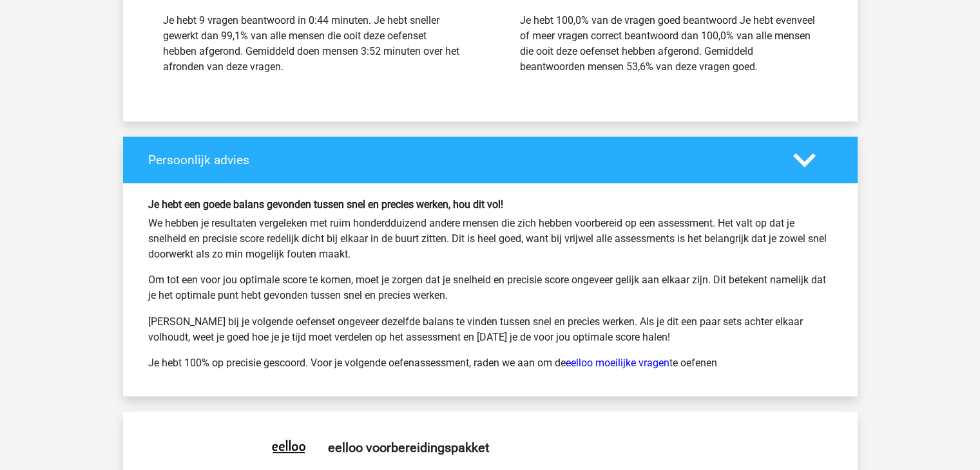
scroll to position [2126, 0]
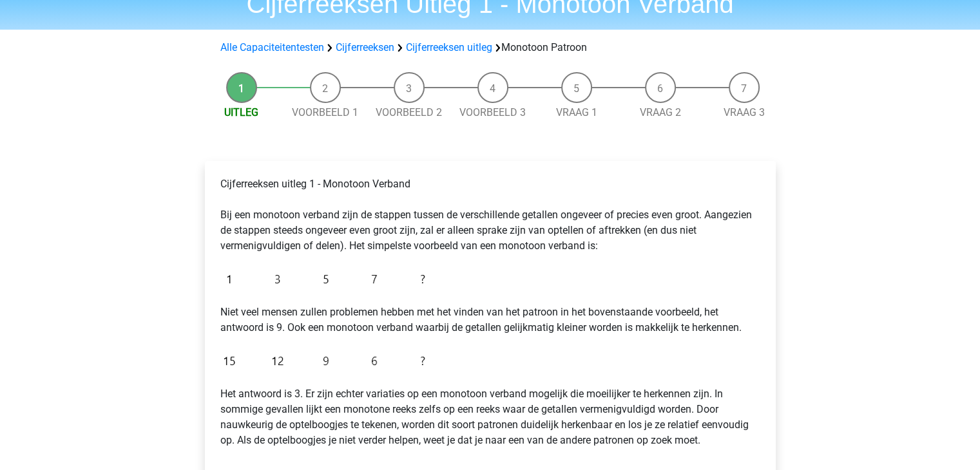
scroll to position [129, 0]
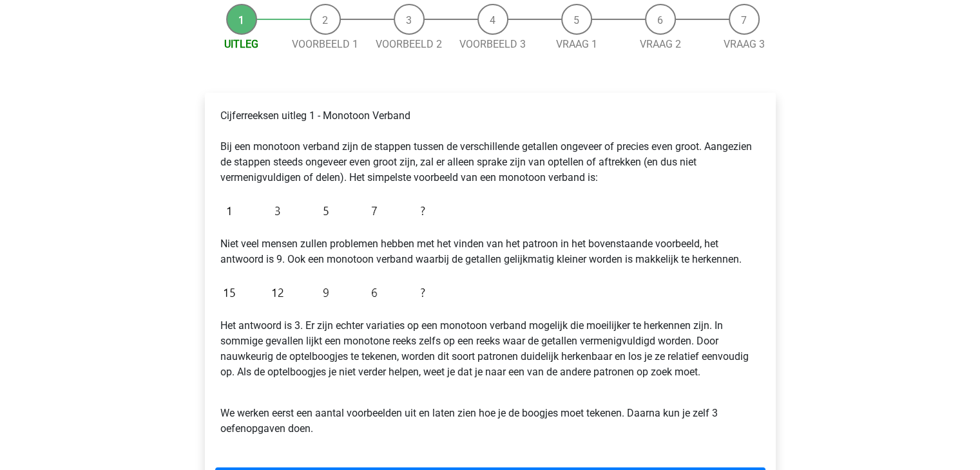
click at [837, 357] on div "Kies premium britt [EMAIL_ADDRESS][DOMAIN_NAME]" at bounding box center [490, 380] width 980 height 1019
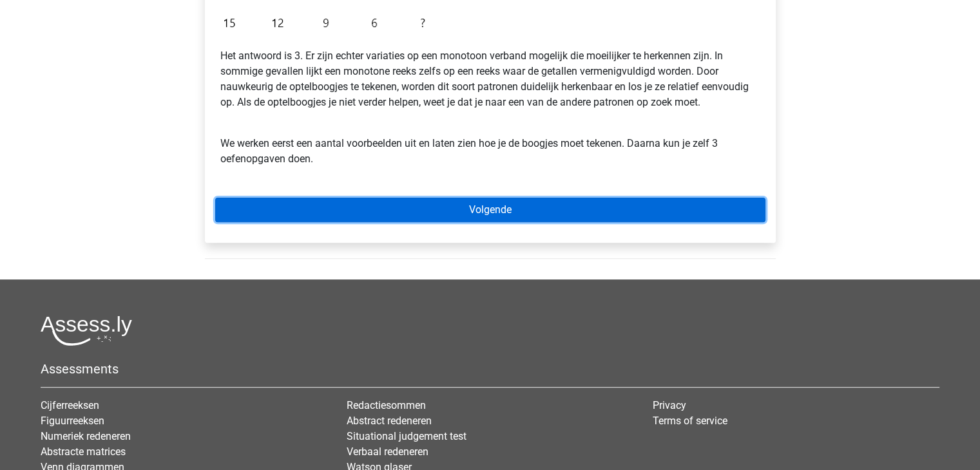
scroll to position [451, 0]
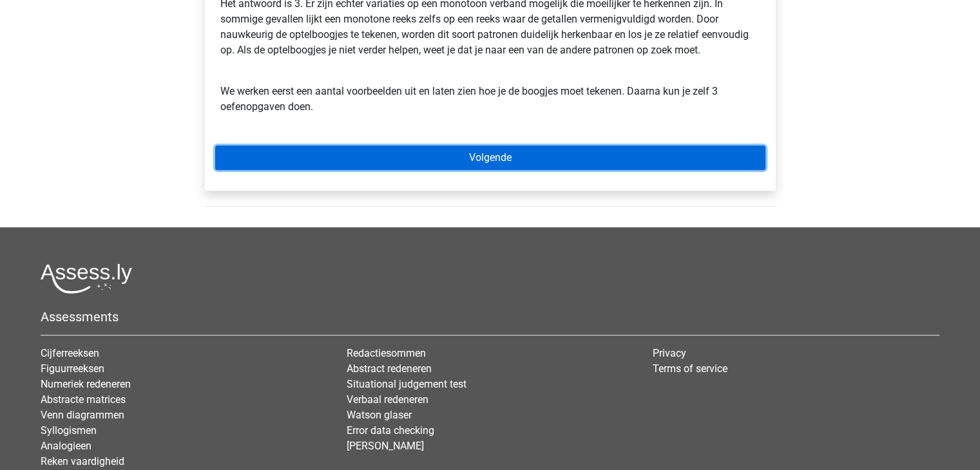
click at [499, 155] on link "Volgende" at bounding box center [490, 158] width 550 height 24
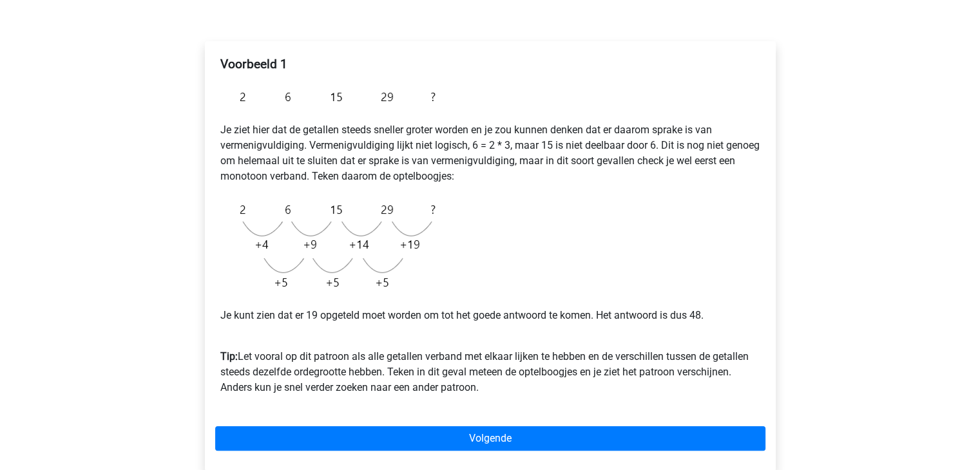
scroll to position [322, 0]
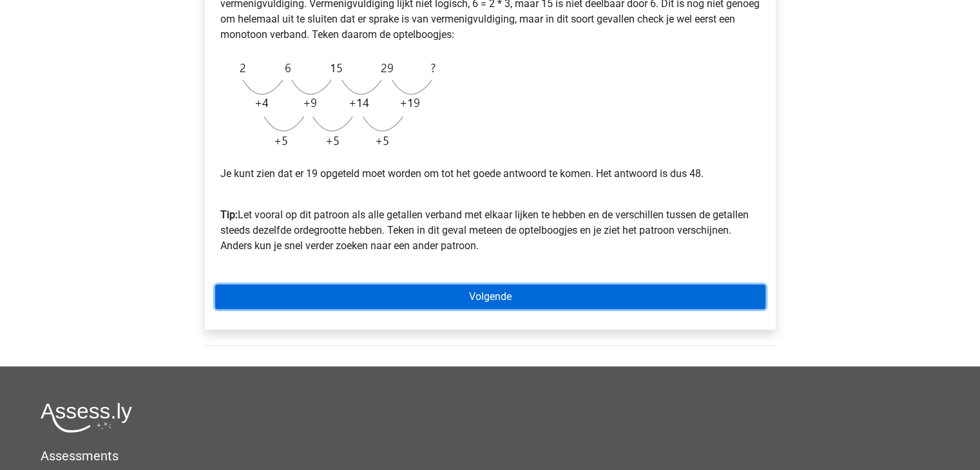
click at [492, 294] on link "Volgende" at bounding box center [490, 297] width 550 height 24
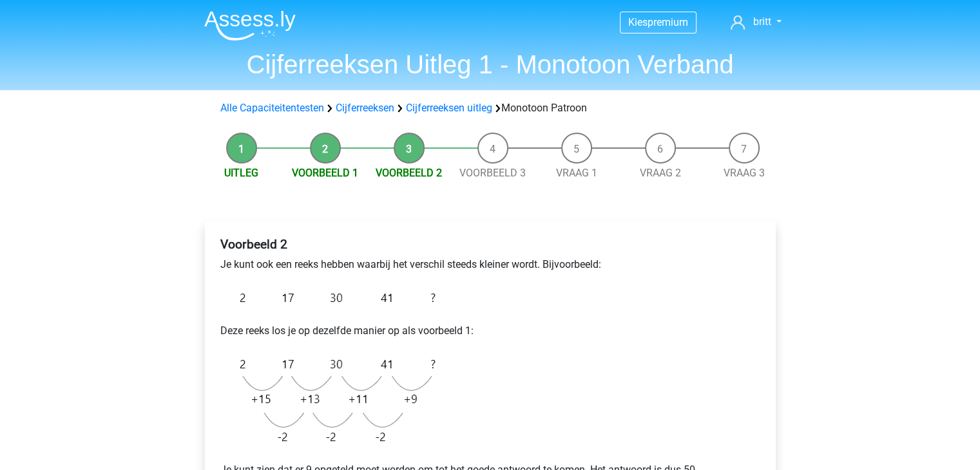
click at [746, 68] on h1 "Cijferreeksen Uitleg 1 - Monotoon Verband" at bounding box center [490, 64] width 593 height 31
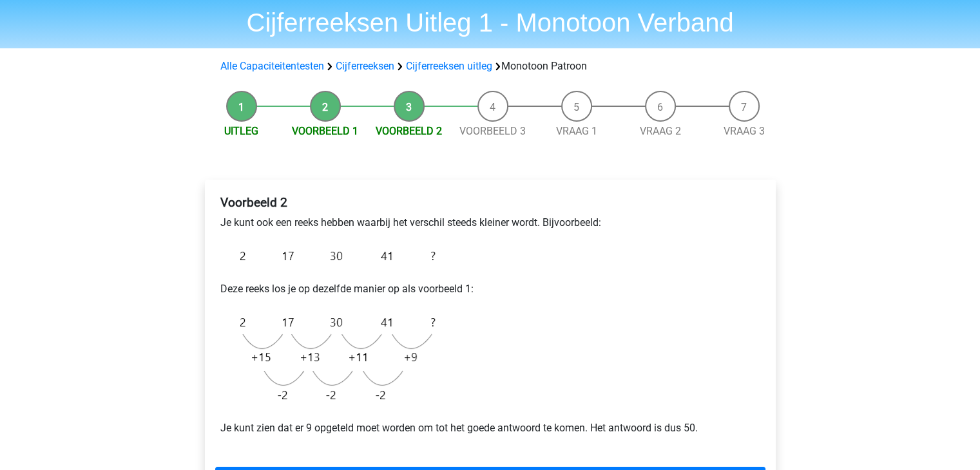
scroll to position [64, 0]
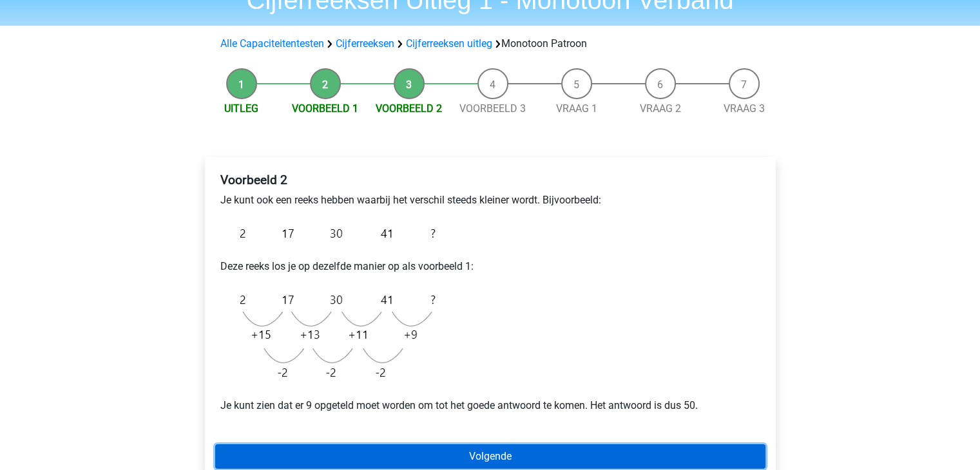
click at [670, 459] on link "Volgende" at bounding box center [490, 457] width 550 height 24
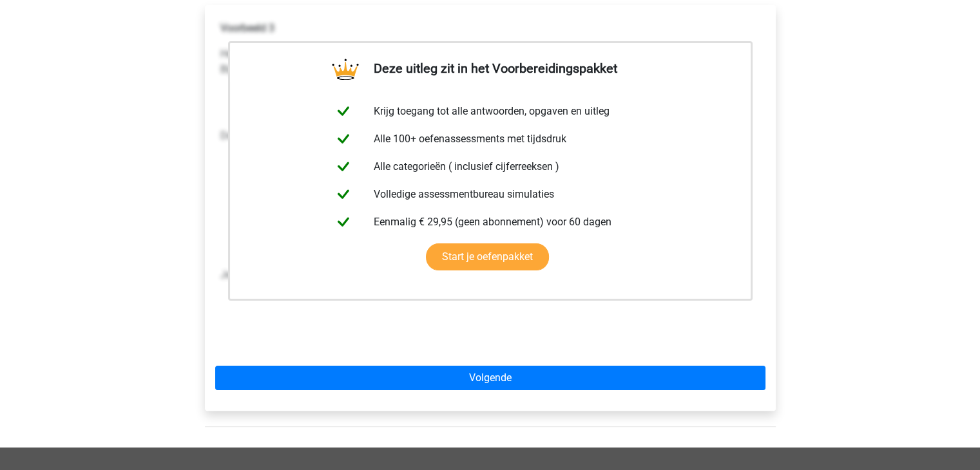
scroll to position [387, 0]
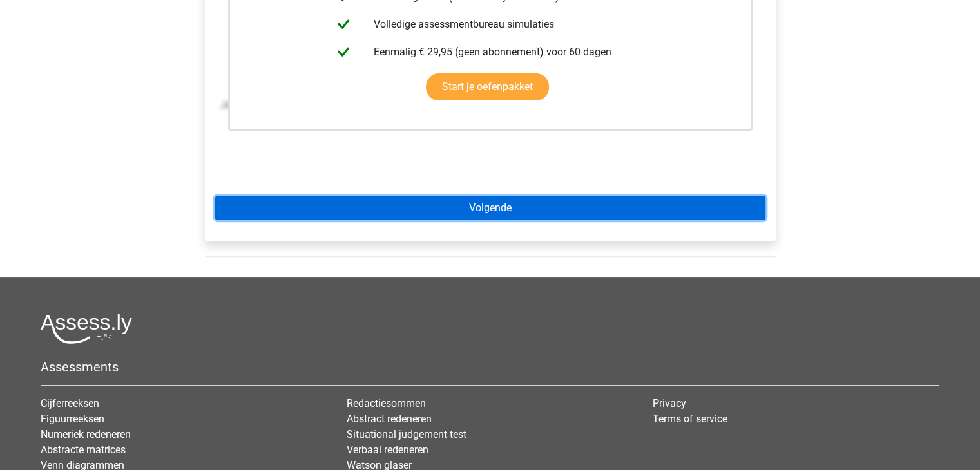
click at [510, 215] on link "Volgende" at bounding box center [490, 208] width 550 height 24
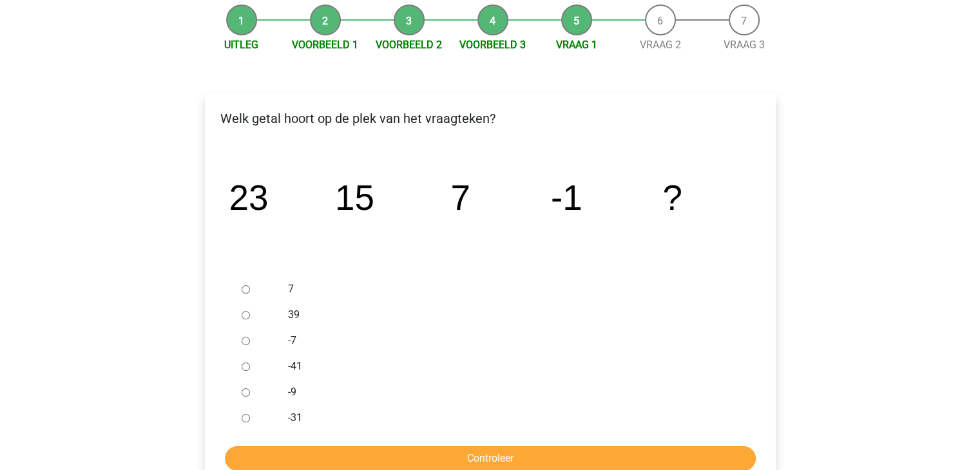
scroll to position [129, 0]
click at [249, 395] on input "-9" at bounding box center [246, 392] width 8 height 8
radio input "true"
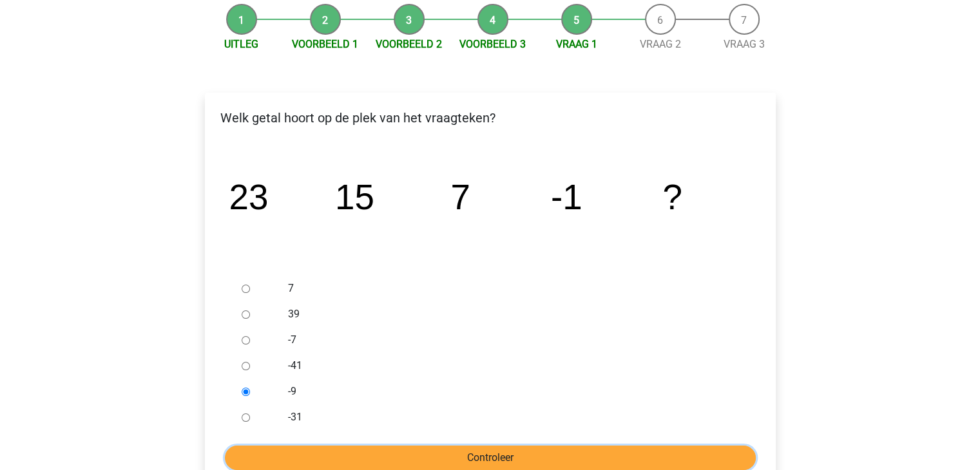
click at [369, 454] on input "Controleer" at bounding box center [490, 458] width 531 height 24
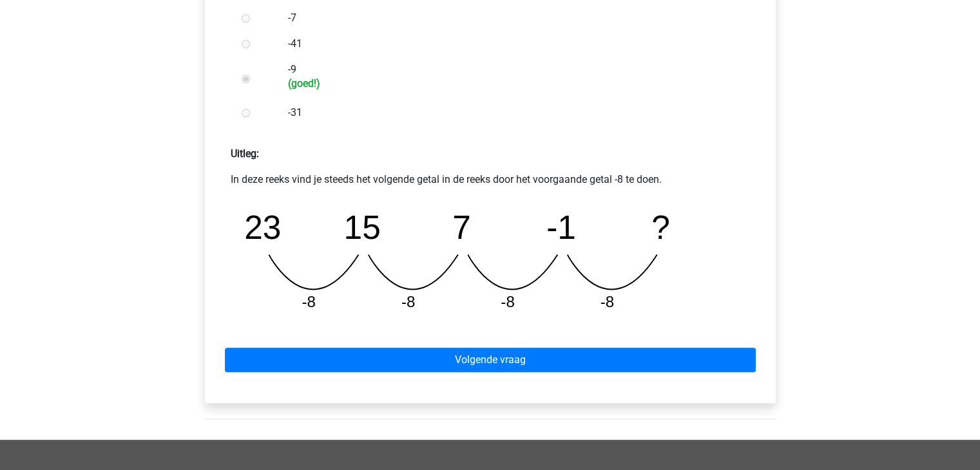
scroll to position [516, 0]
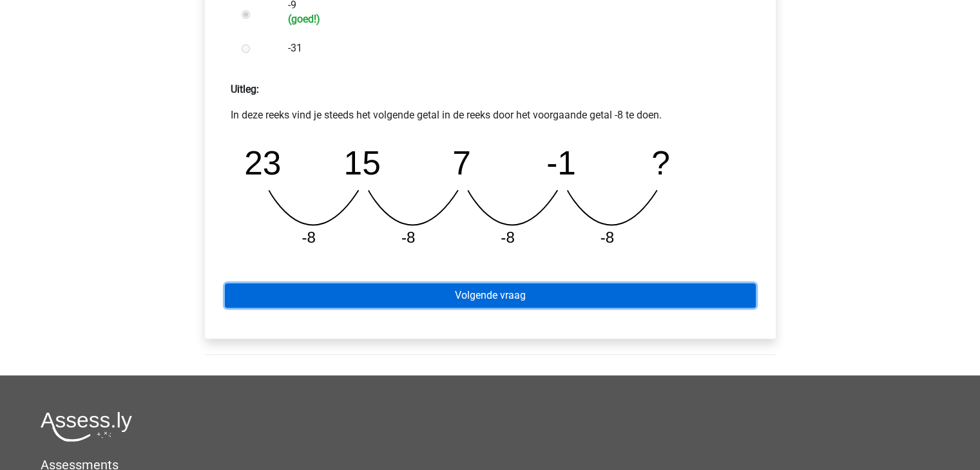
click at [473, 298] on link "Volgende vraag" at bounding box center [490, 296] width 531 height 24
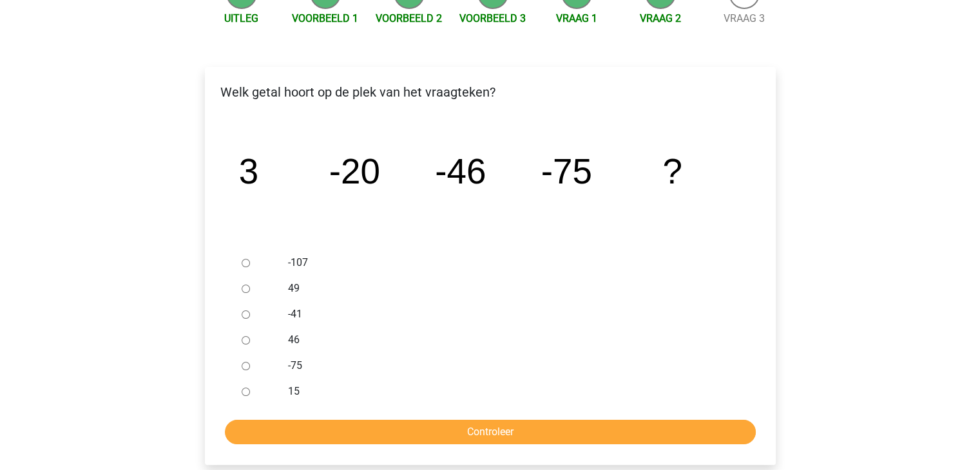
scroll to position [193, 0]
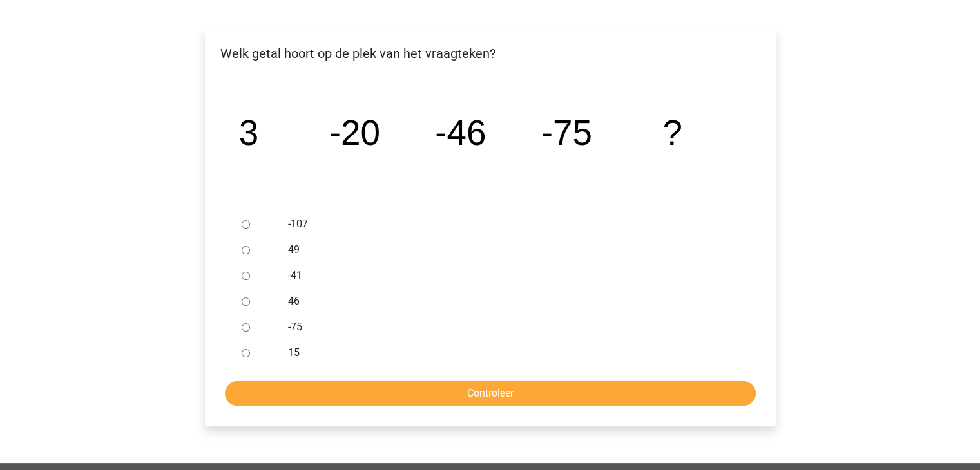
click at [247, 227] on input "-107" at bounding box center [246, 224] width 8 height 8
radio input "true"
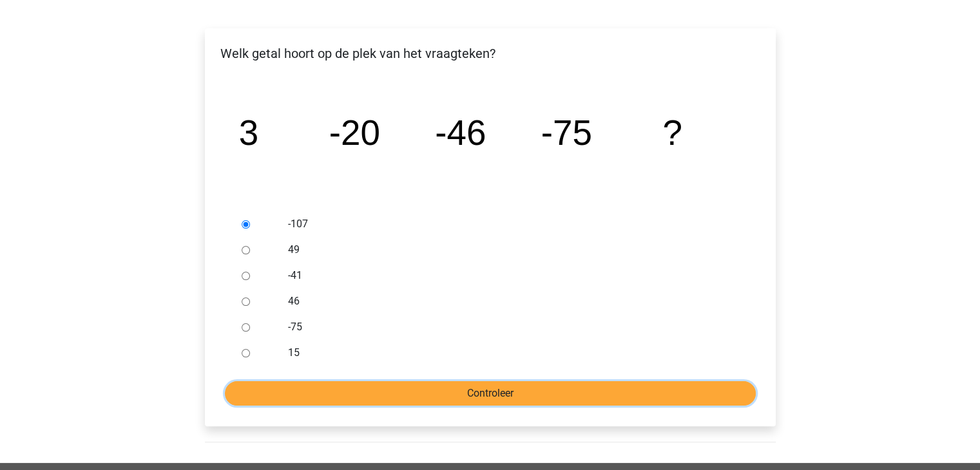
click at [454, 396] on input "Controleer" at bounding box center [490, 393] width 531 height 24
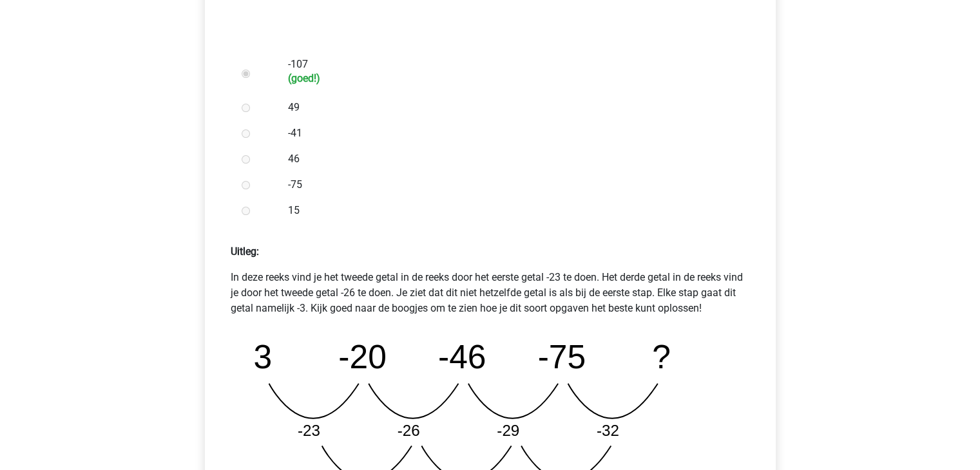
scroll to position [516, 0]
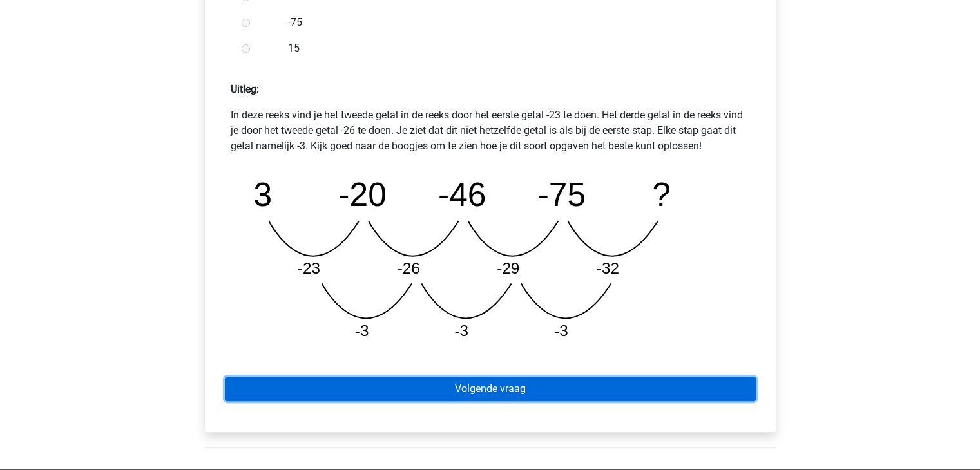
click at [481, 378] on link "Volgende vraag" at bounding box center [490, 389] width 531 height 24
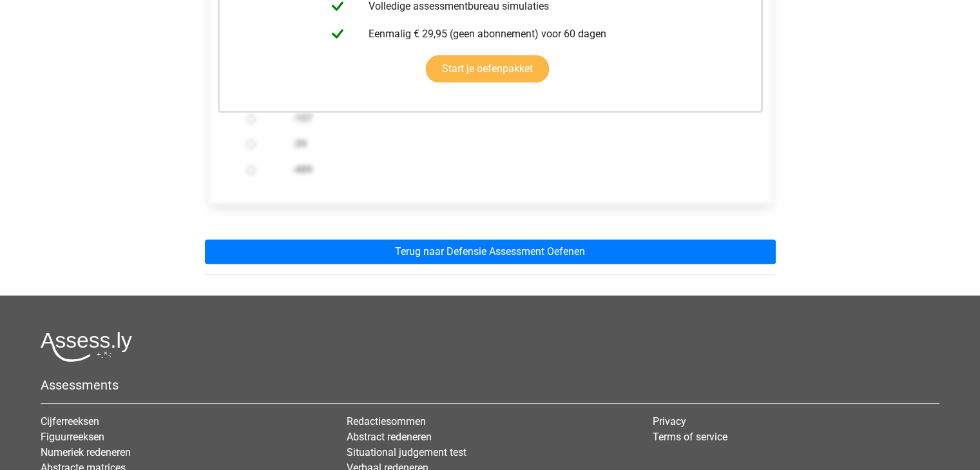
scroll to position [387, 0]
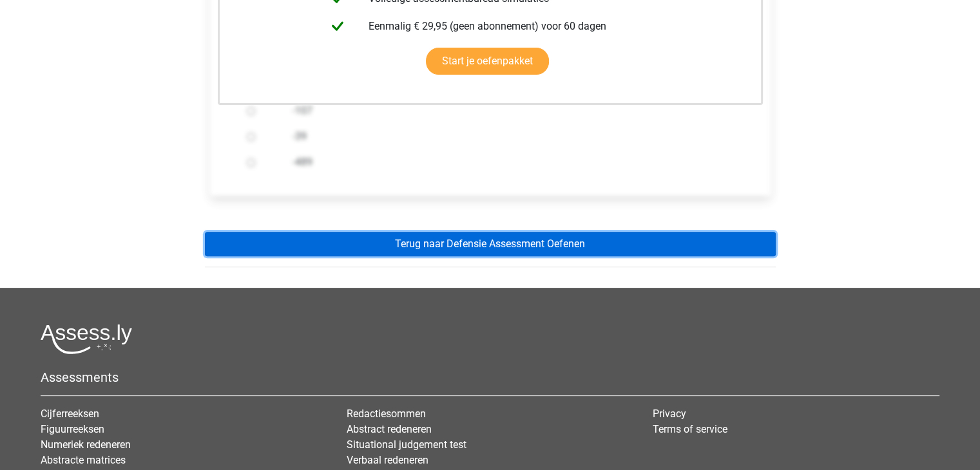
click at [579, 240] on link "Terug naar Defensie Assessment Oefenen" at bounding box center [490, 244] width 571 height 24
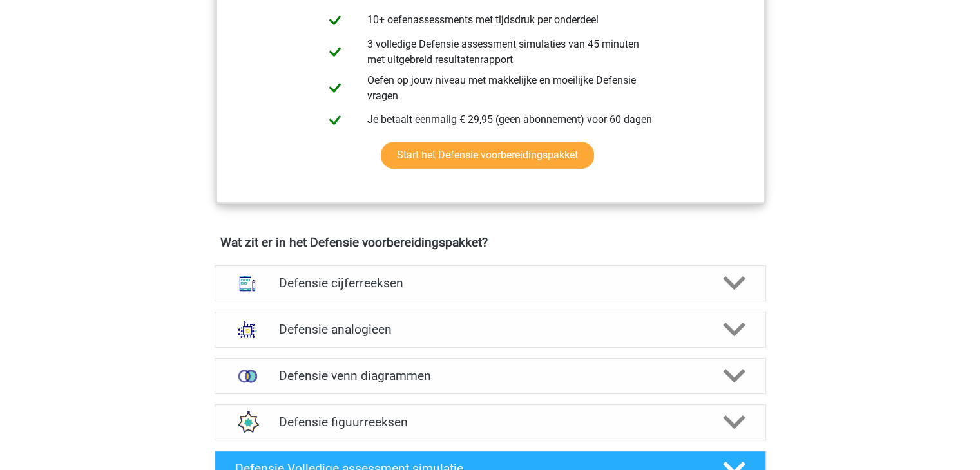
scroll to position [838, 0]
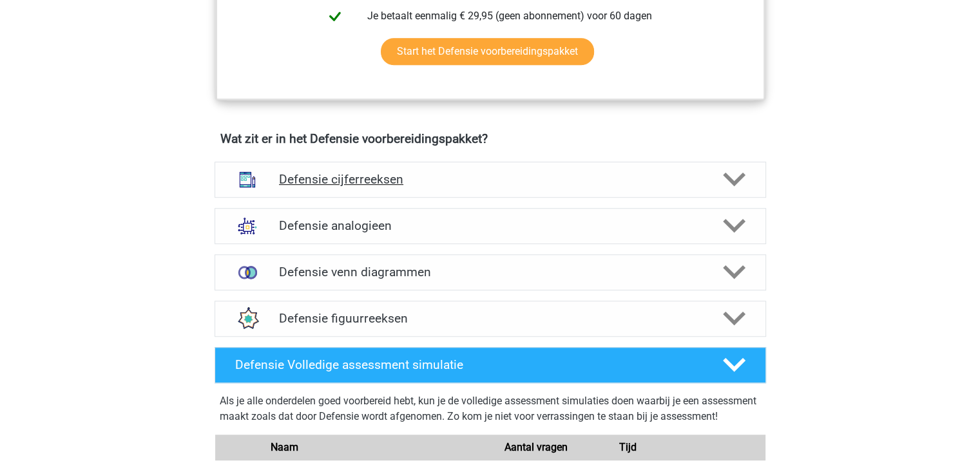
click at [747, 185] on div at bounding box center [733, 179] width 44 height 23
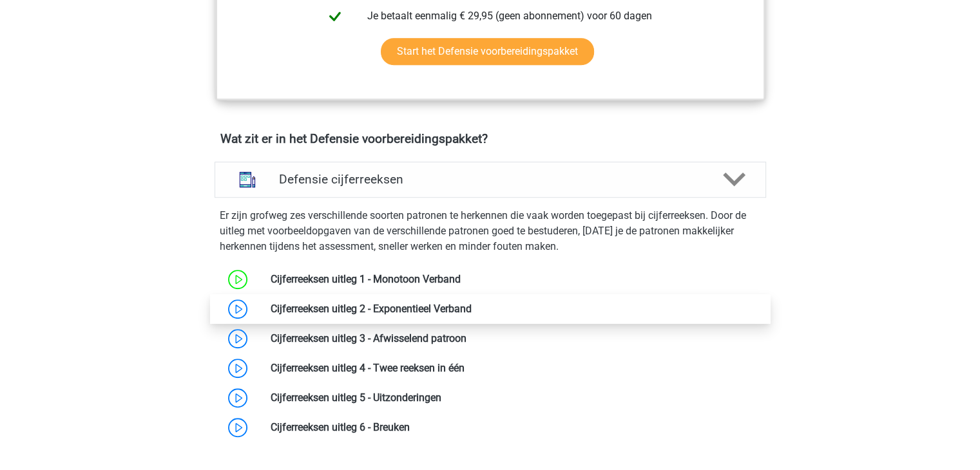
click at [472, 307] on link at bounding box center [472, 309] width 0 height 12
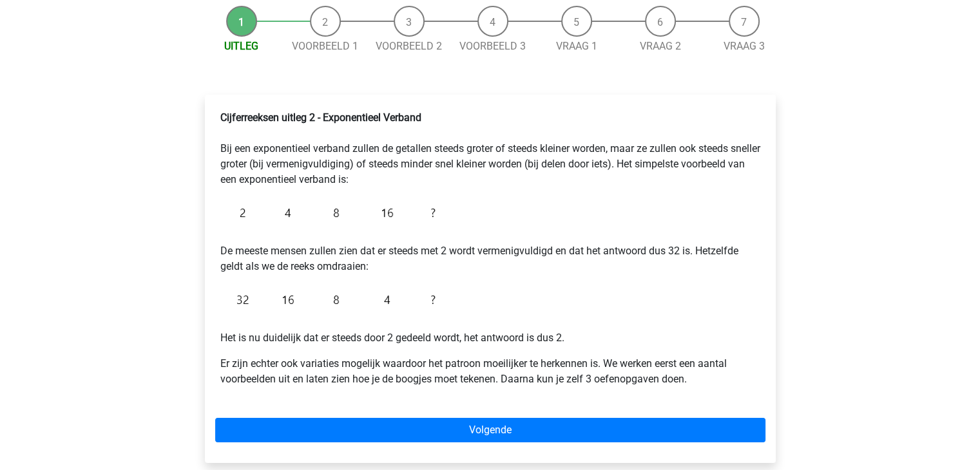
scroll to position [129, 0]
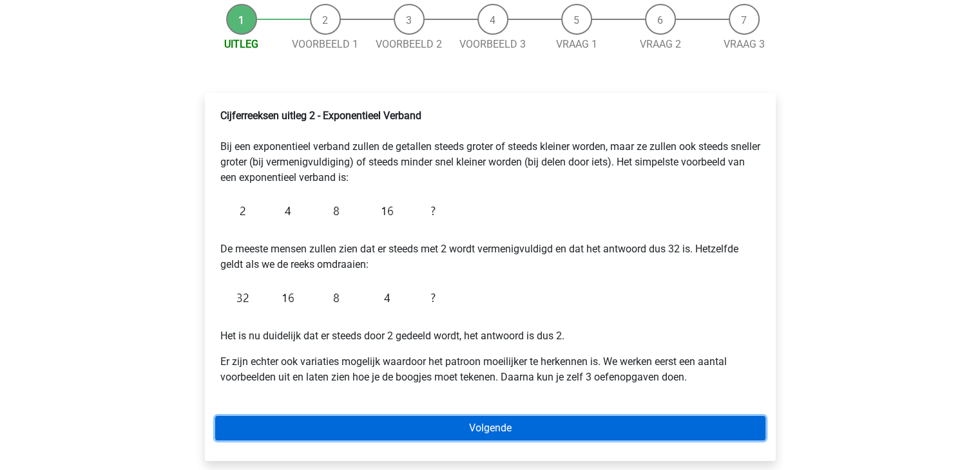
click at [641, 432] on link "Volgende" at bounding box center [490, 428] width 550 height 24
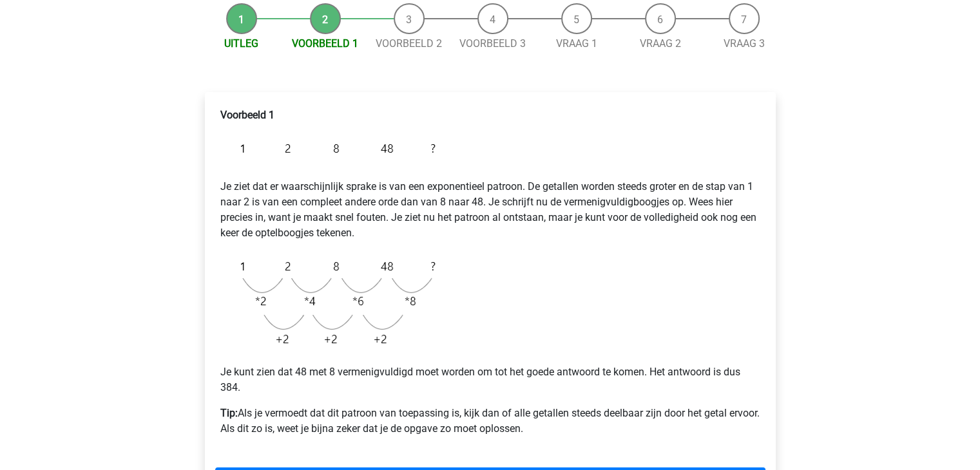
scroll to position [258, 0]
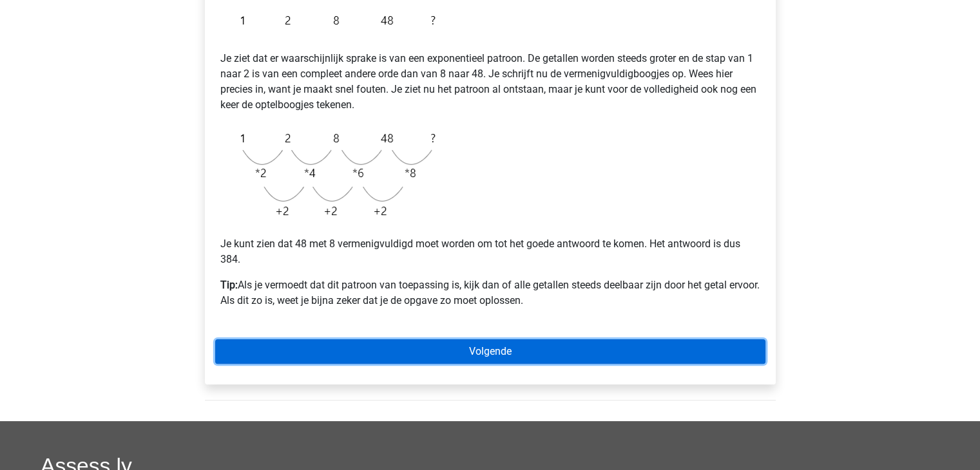
click at [336, 340] on link "Volgende" at bounding box center [490, 352] width 550 height 24
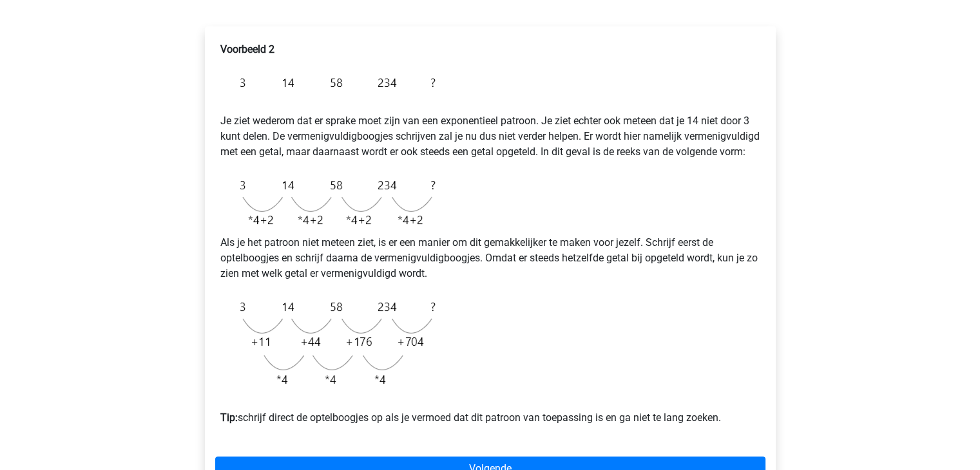
scroll to position [193, 0]
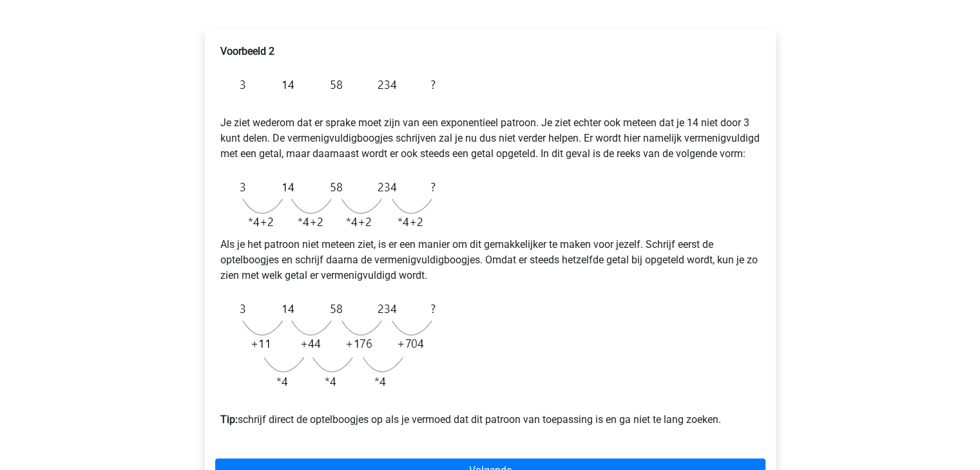
click at [854, 134] on div "Kies premium britt brittterborg@outlook.com" at bounding box center [490, 344] width 980 height 1074
click at [842, 171] on div "Kies premium britt brittterborg@outlook.com" at bounding box center [490, 344] width 980 height 1074
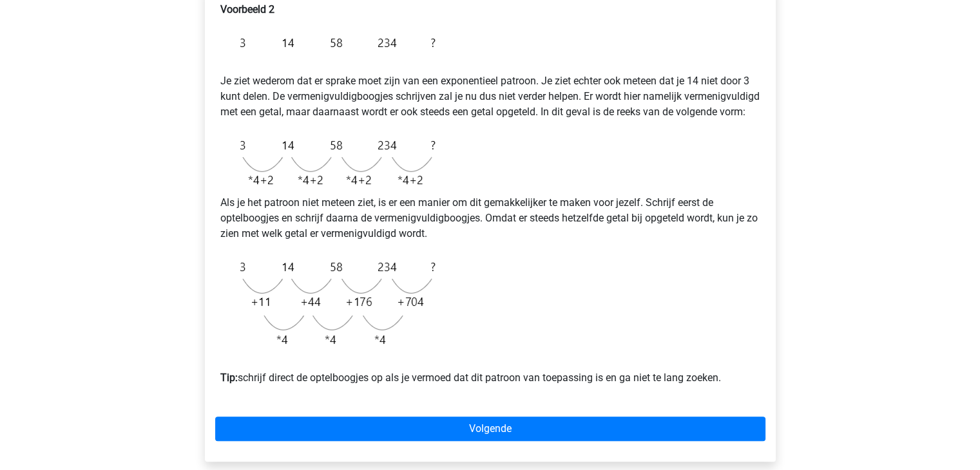
scroll to position [258, 0]
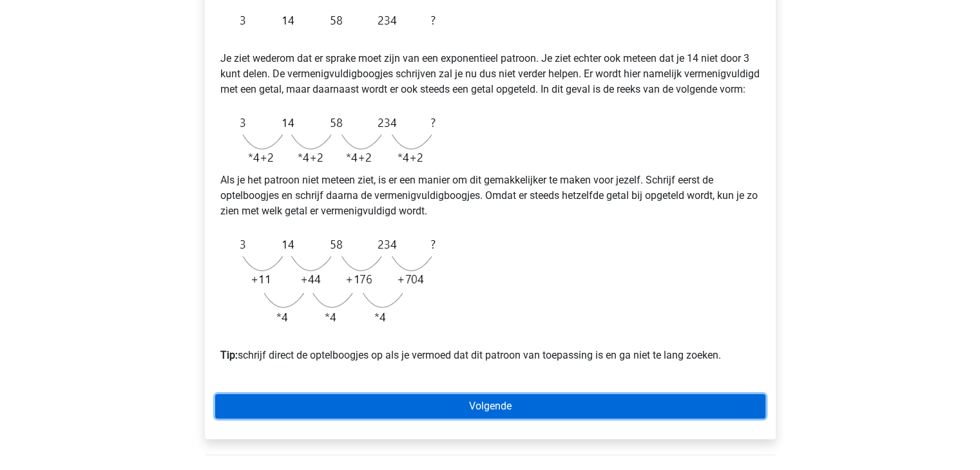
click at [349, 418] on link "Volgende" at bounding box center [490, 406] width 550 height 24
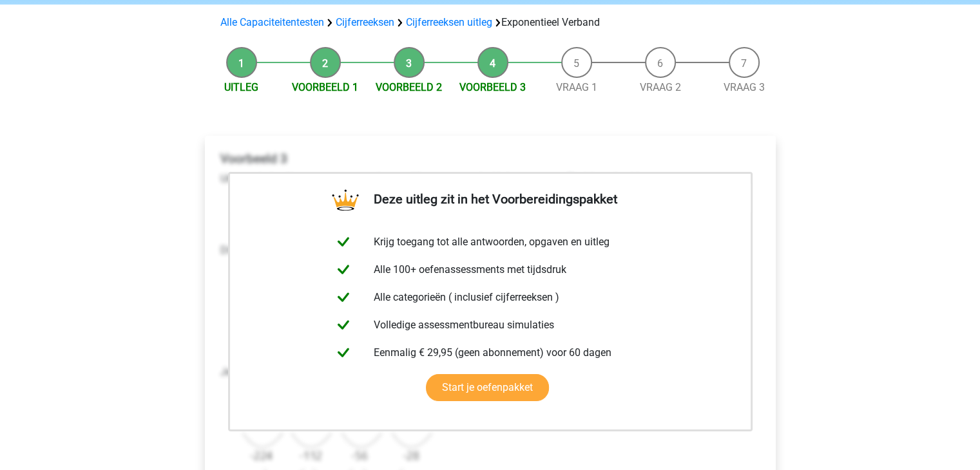
scroll to position [258, 0]
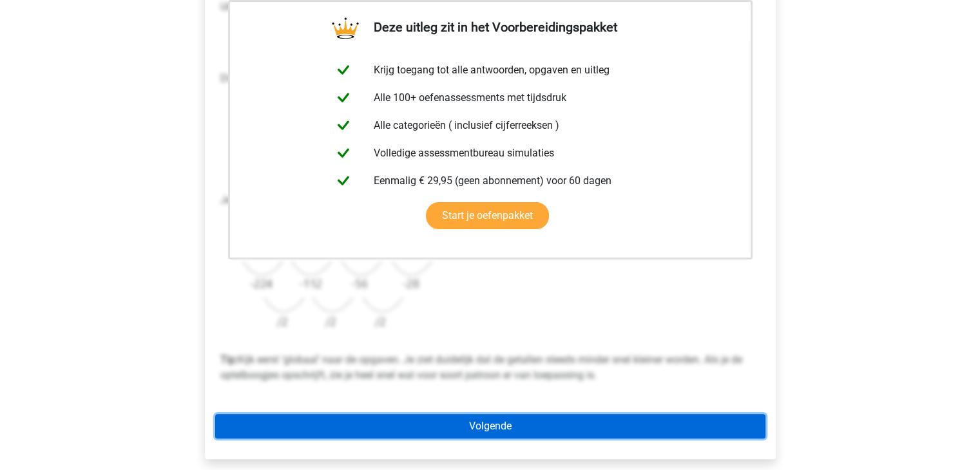
click at [392, 430] on link "Volgende" at bounding box center [490, 426] width 550 height 24
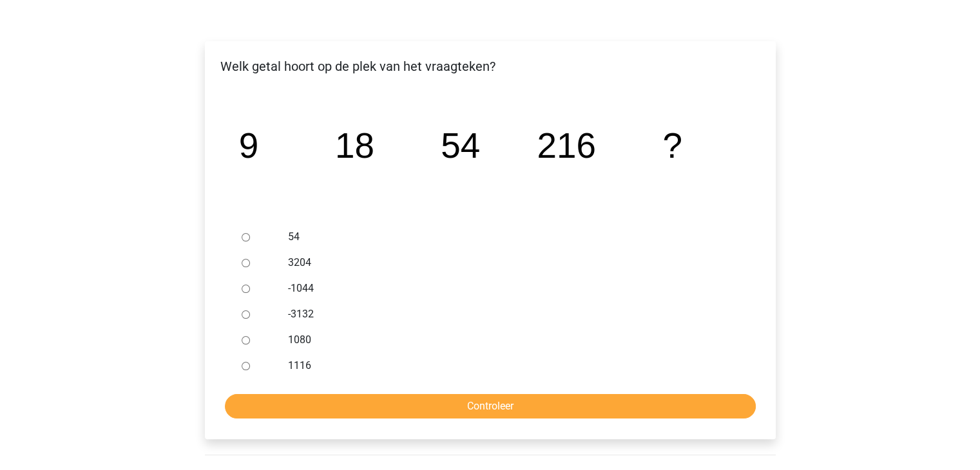
scroll to position [193, 0]
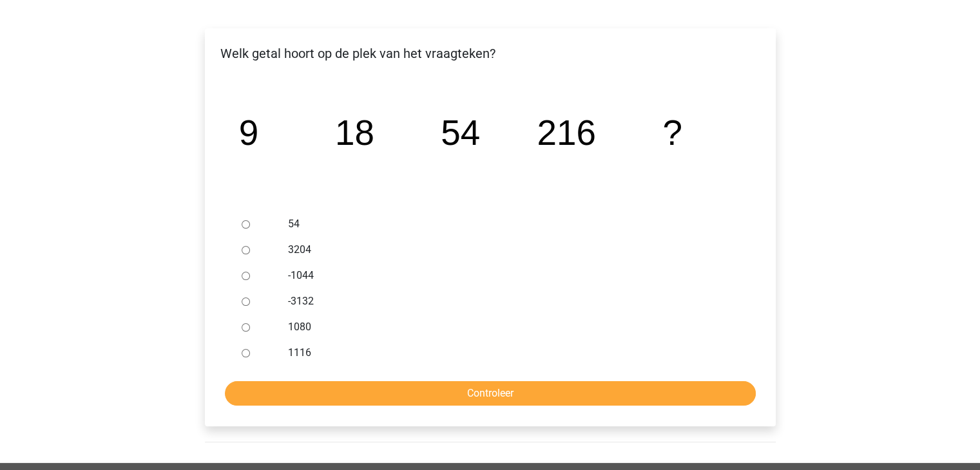
click at [244, 327] on input "1080" at bounding box center [246, 327] width 8 height 8
radio input "true"
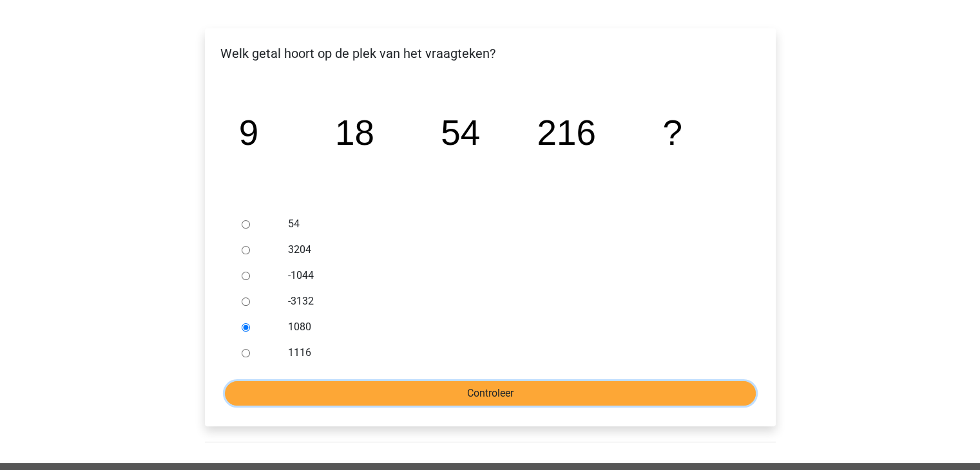
click at [412, 392] on input "Controleer" at bounding box center [490, 393] width 531 height 24
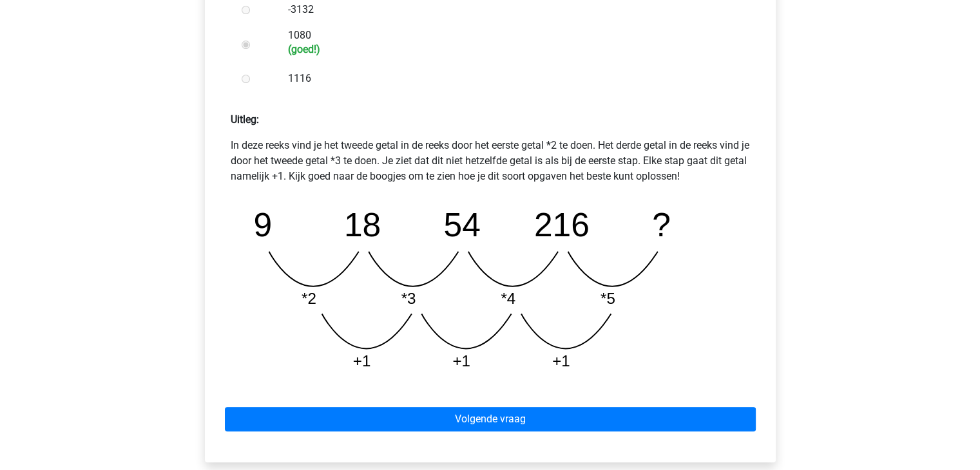
scroll to position [580, 0]
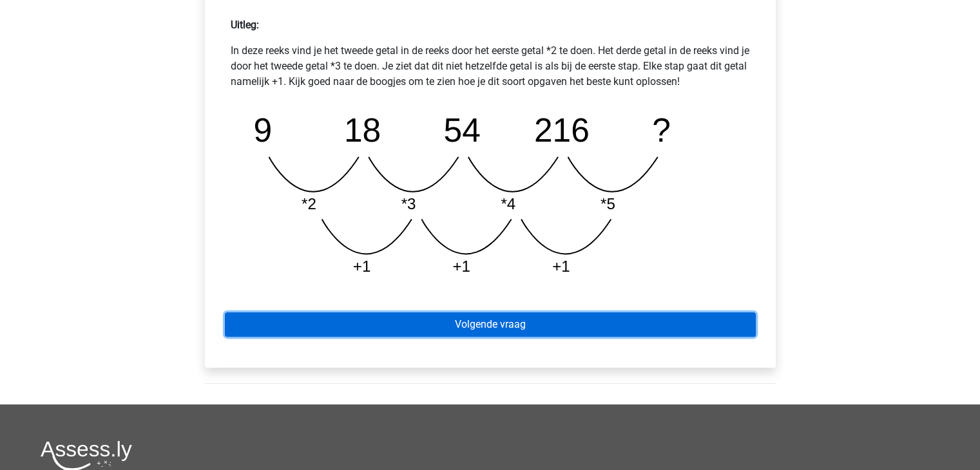
click at [528, 313] on link "Volgende vraag" at bounding box center [490, 325] width 531 height 24
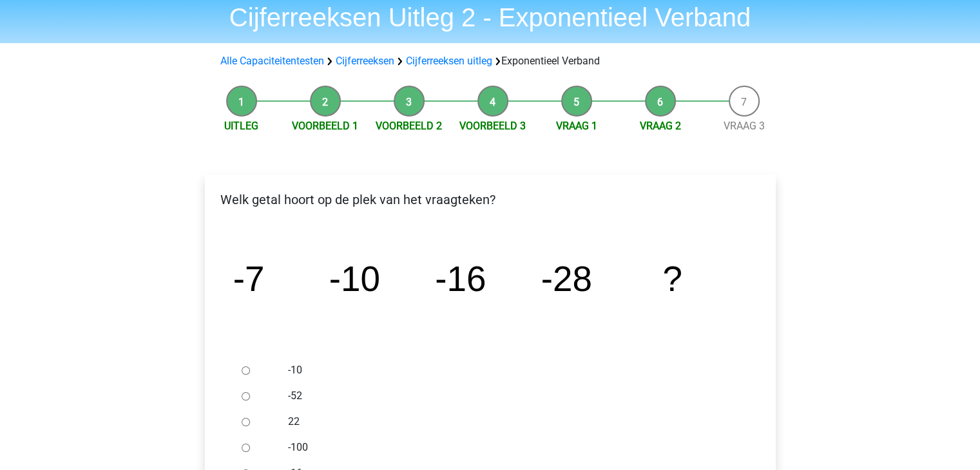
scroll to position [129, 0]
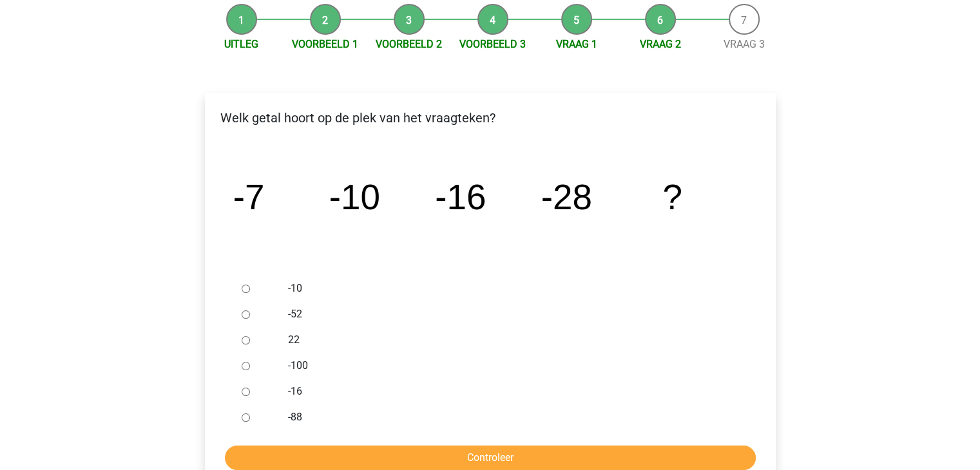
click at [244, 316] on input "-52" at bounding box center [246, 315] width 8 height 8
radio input "true"
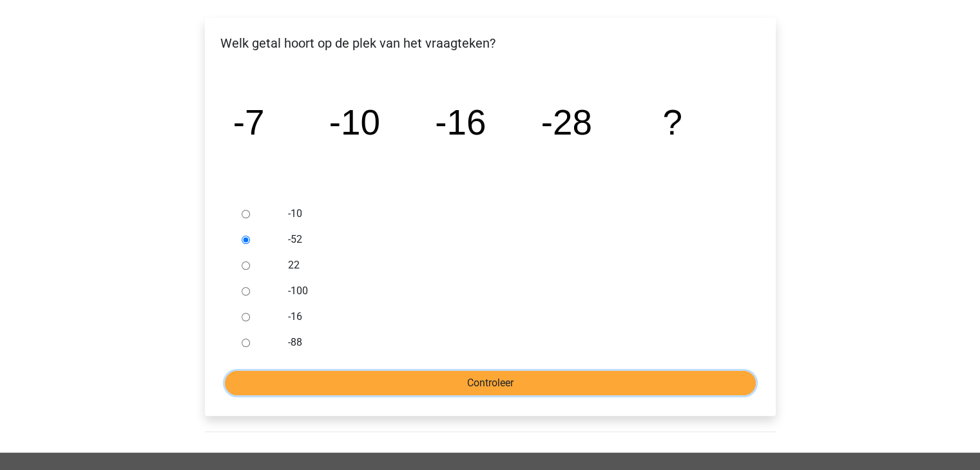
click at [499, 331] on form "-10 -52 22 -100 -16 -88 Controleer" at bounding box center [490, 298] width 550 height 195
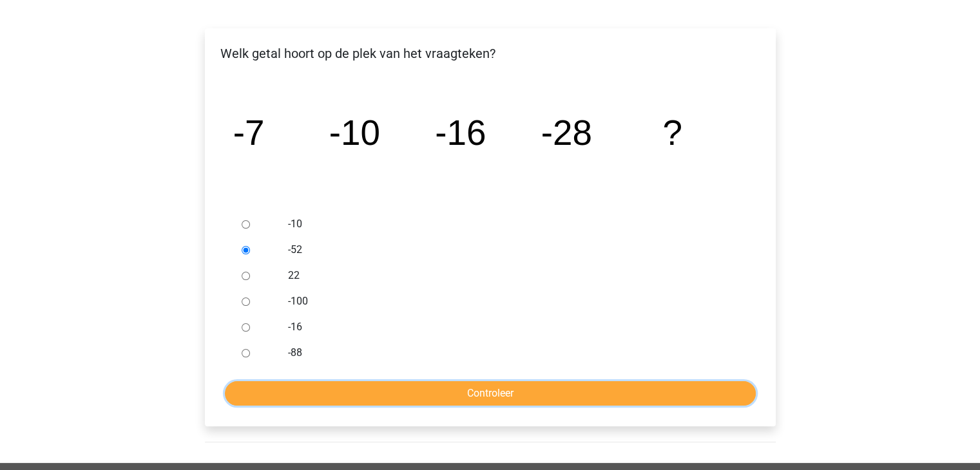
scroll to position [193, 0]
click at [494, 392] on input "Controleer" at bounding box center [490, 393] width 531 height 24
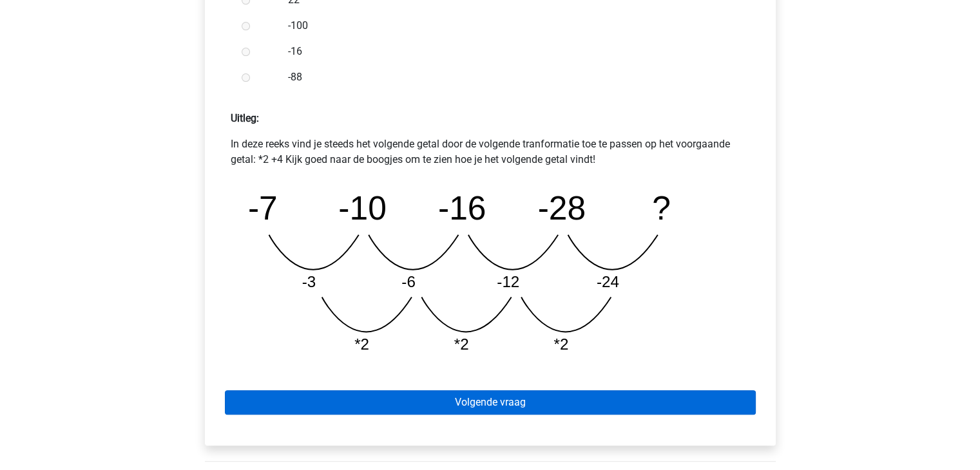
scroll to position [516, 0]
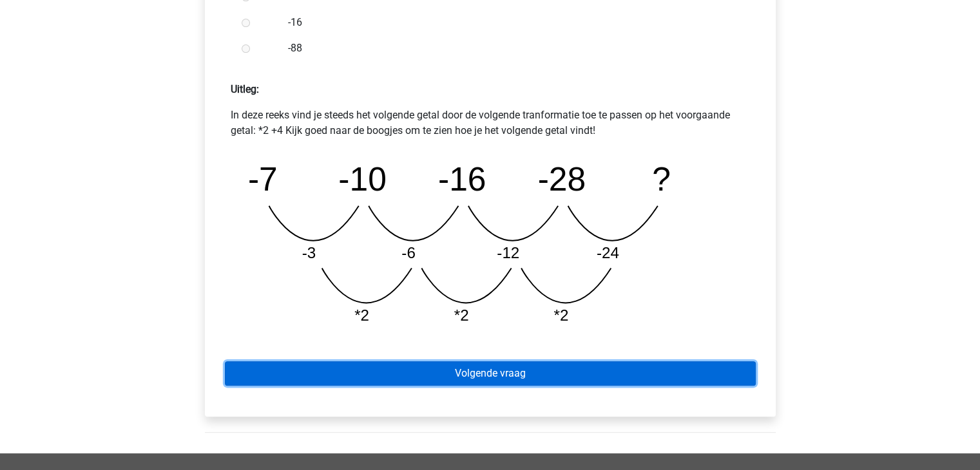
click at [577, 374] on link "Volgende vraag" at bounding box center [490, 373] width 531 height 24
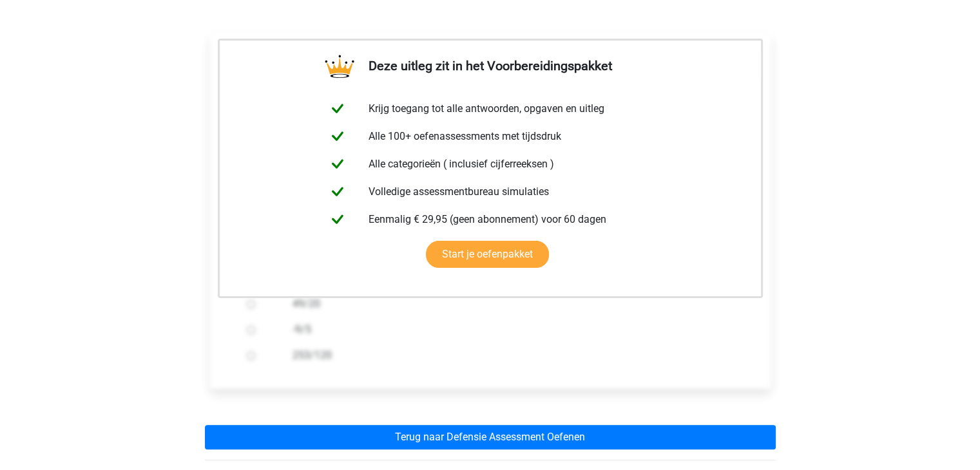
scroll to position [258, 0]
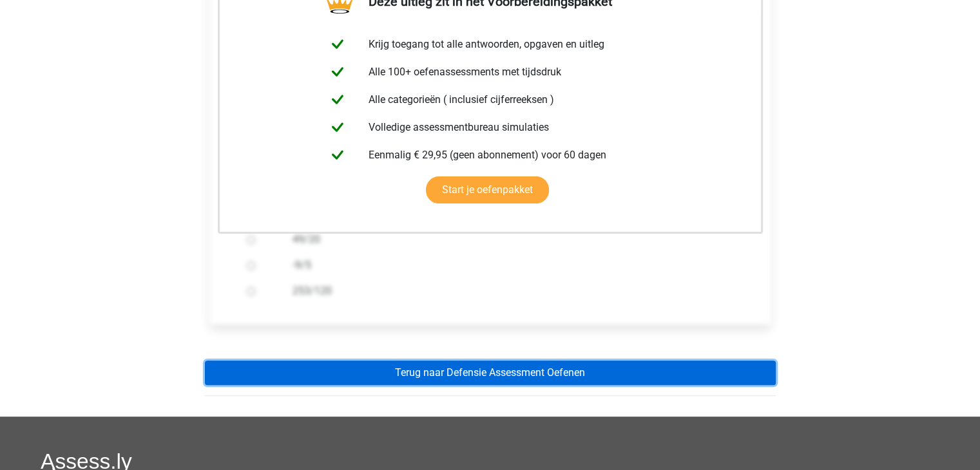
click at [572, 383] on link "Terug naar Defensie Assessment Oefenen" at bounding box center [490, 373] width 571 height 24
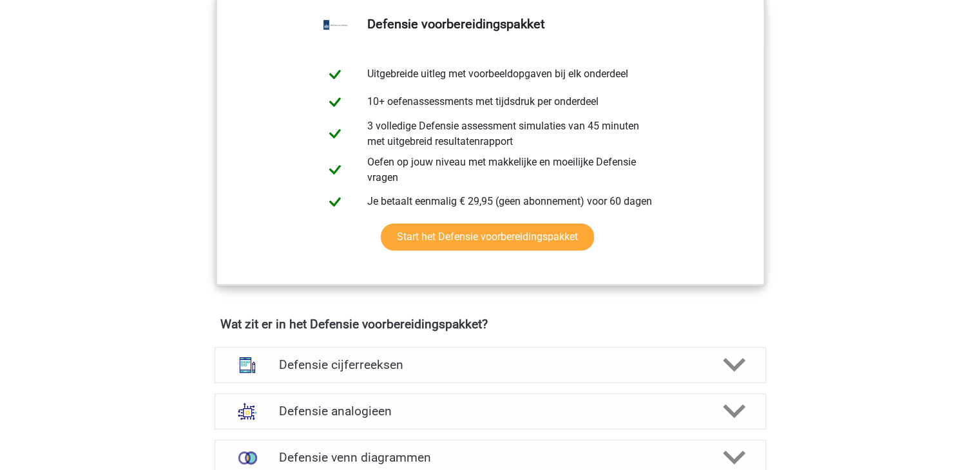
scroll to position [773, 0]
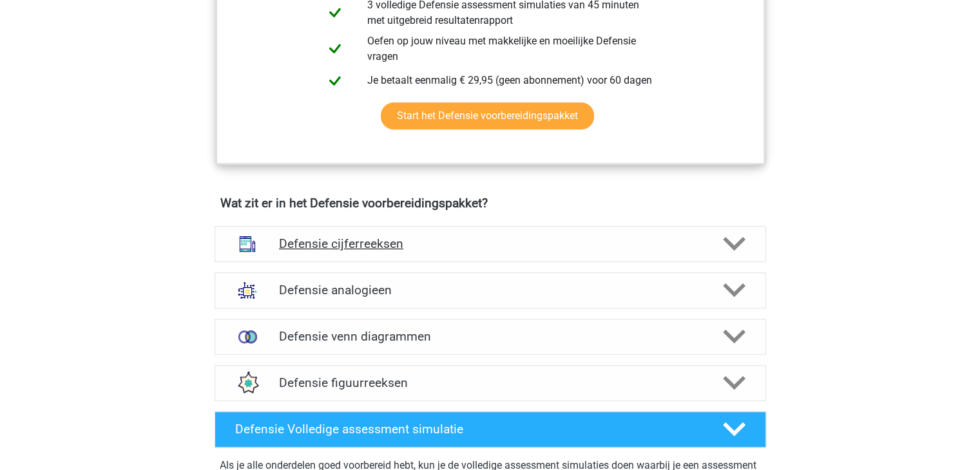
click at [749, 254] on div "Defensie cijferreeksen" at bounding box center [491, 244] width 552 height 36
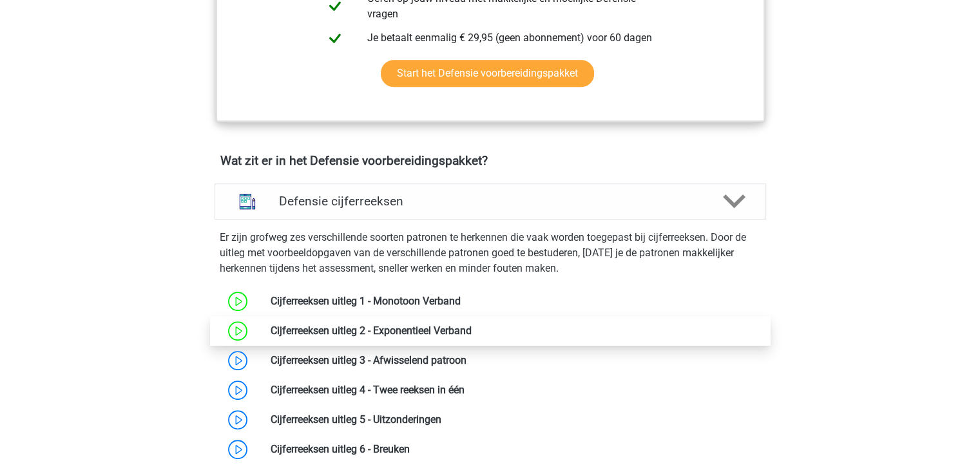
scroll to position [838, 0]
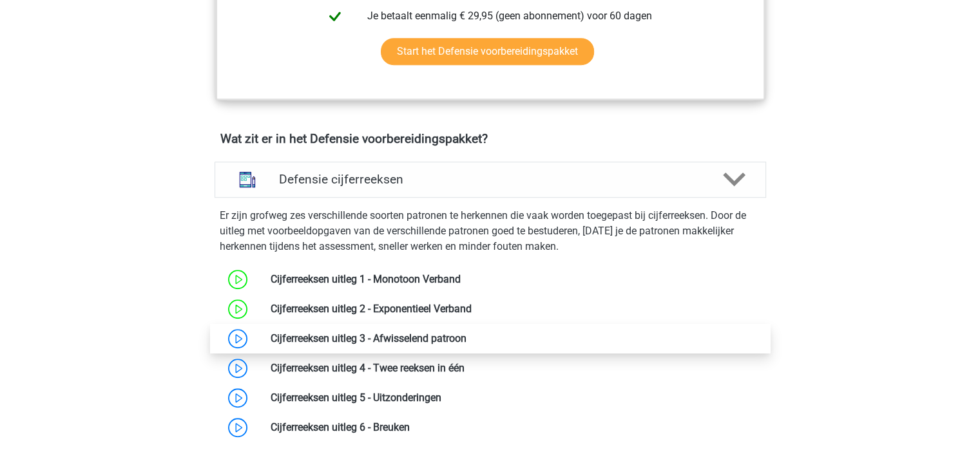
click at [467, 338] on link at bounding box center [467, 338] width 0 height 12
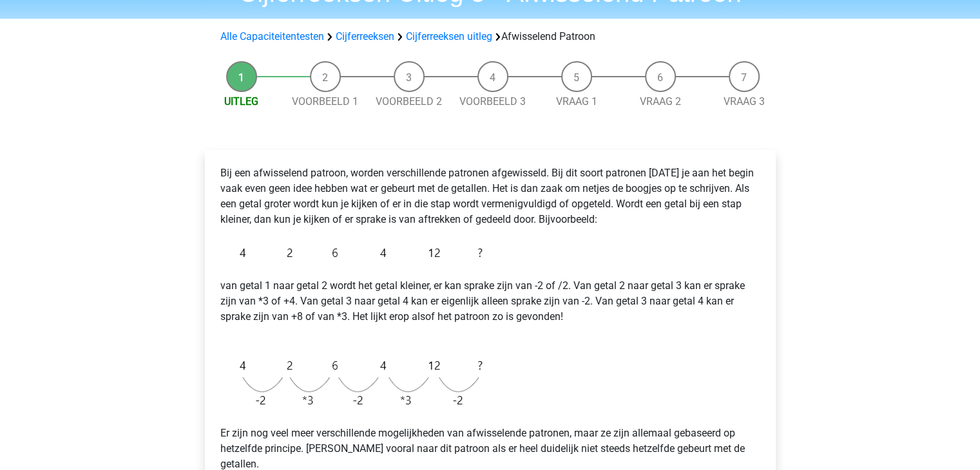
scroll to position [193, 0]
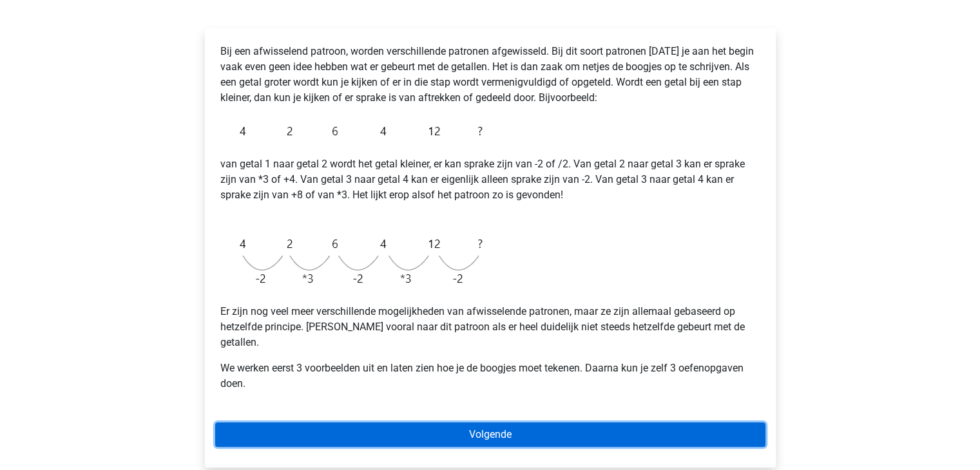
click at [468, 423] on link "Volgende" at bounding box center [490, 435] width 550 height 24
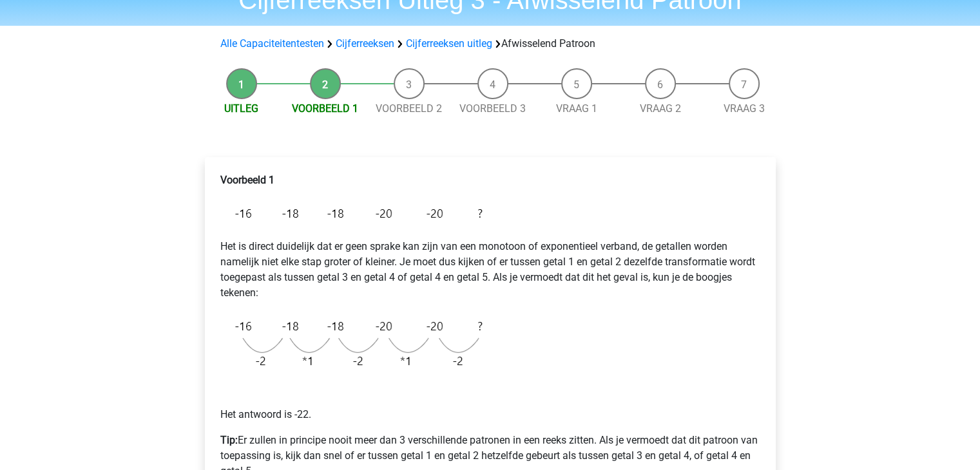
scroll to position [258, 0]
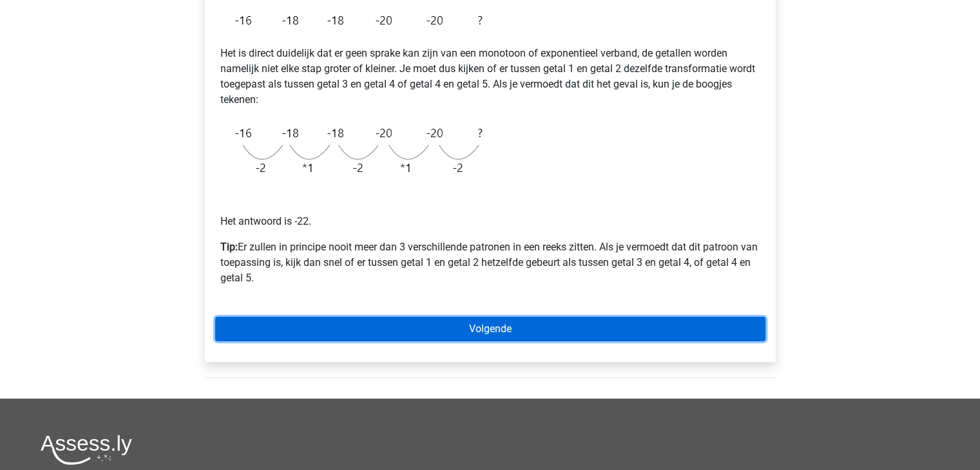
click at [483, 326] on link "Volgende" at bounding box center [490, 329] width 550 height 24
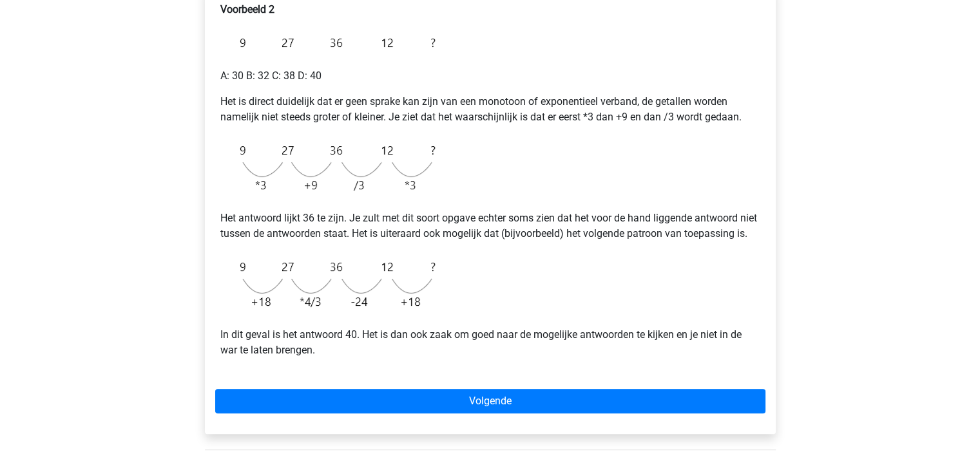
scroll to position [258, 0]
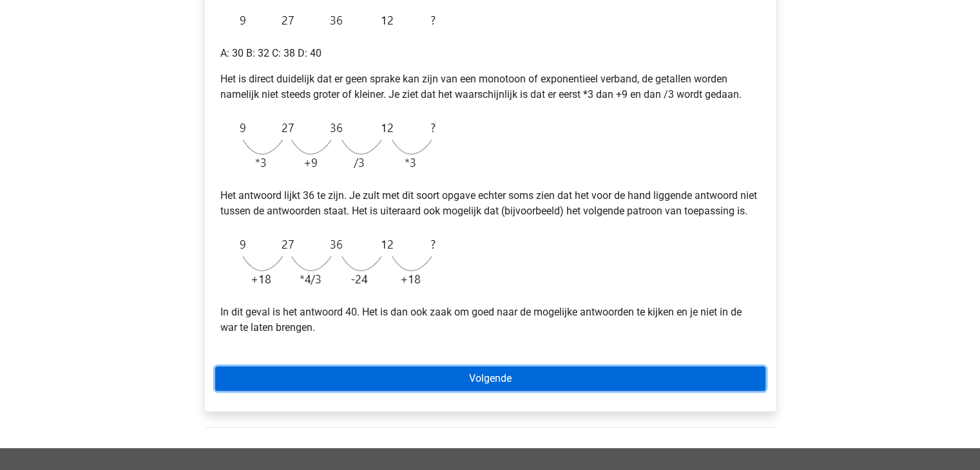
click at [299, 391] on link "Volgende" at bounding box center [490, 379] width 550 height 24
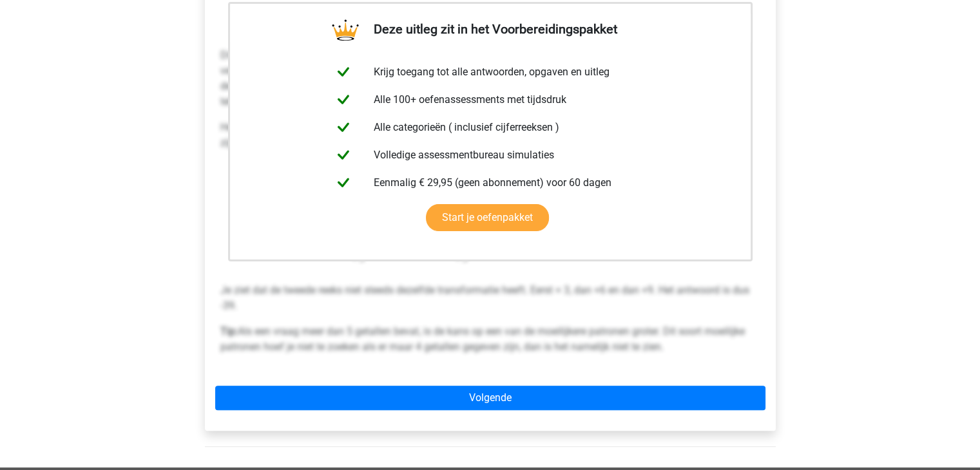
scroll to position [258, 0]
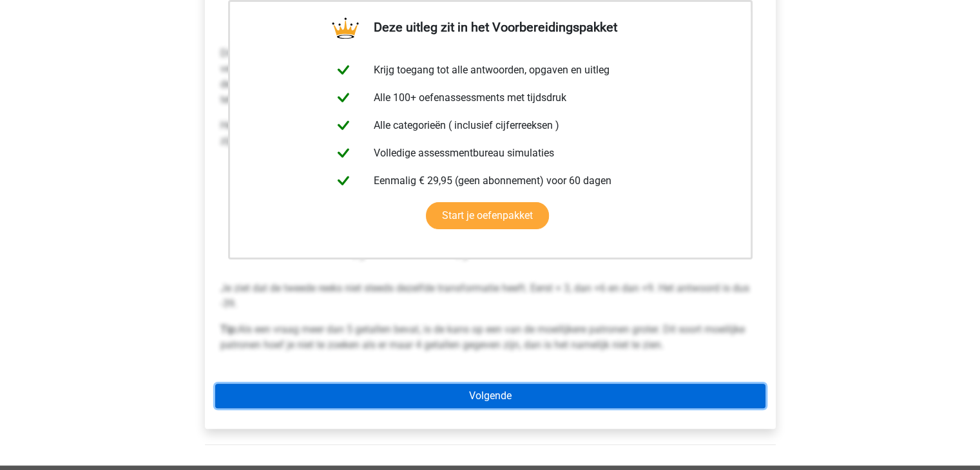
click at [414, 392] on link "Volgende" at bounding box center [490, 396] width 550 height 24
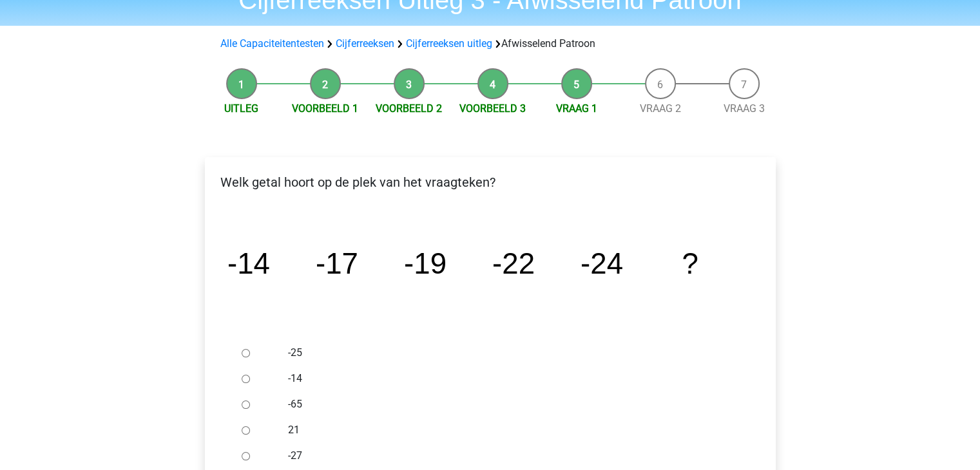
scroll to position [129, 0]
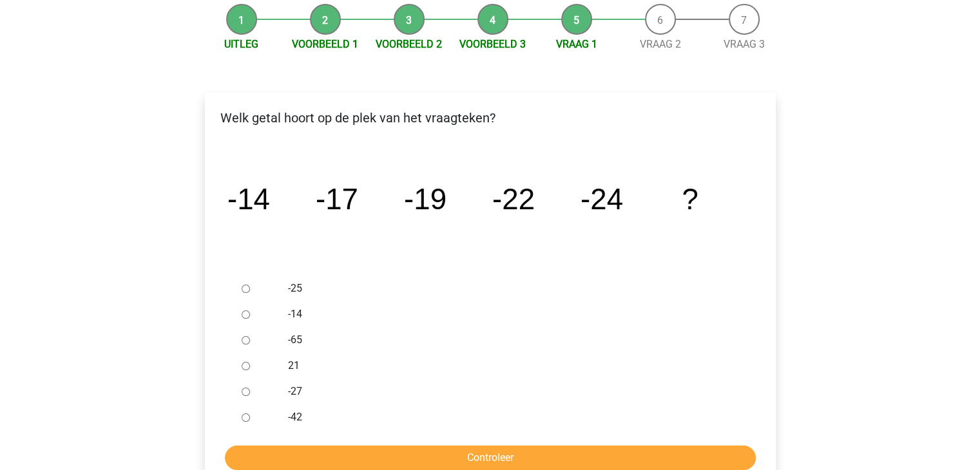
click at [288, 395] on label "-27" at bounding box center [511, 391] width 446 height 15
click at [250, 395] on input "-27" at bounding box center [246, 392] width 8 height 8
radio input "true"
click at [388, 457] on input "Controleer" at bounding box center [490, 458] width 531 height 24
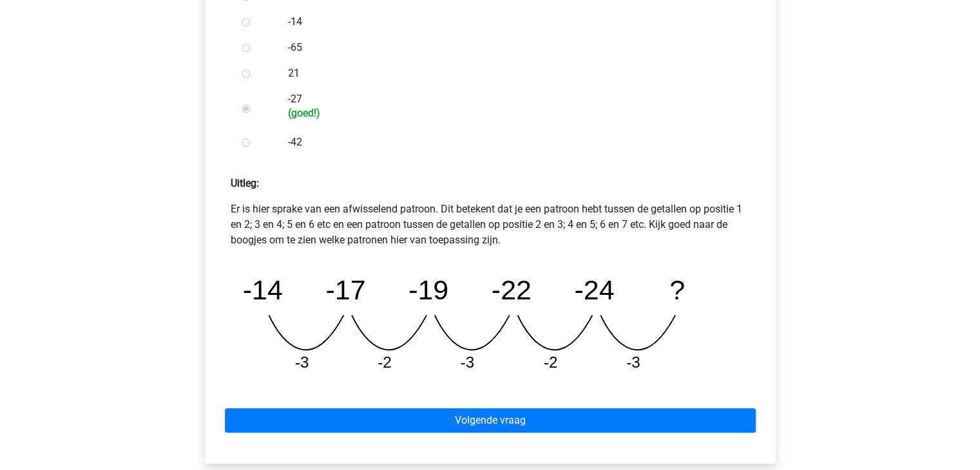
scroll to position [451, 0]
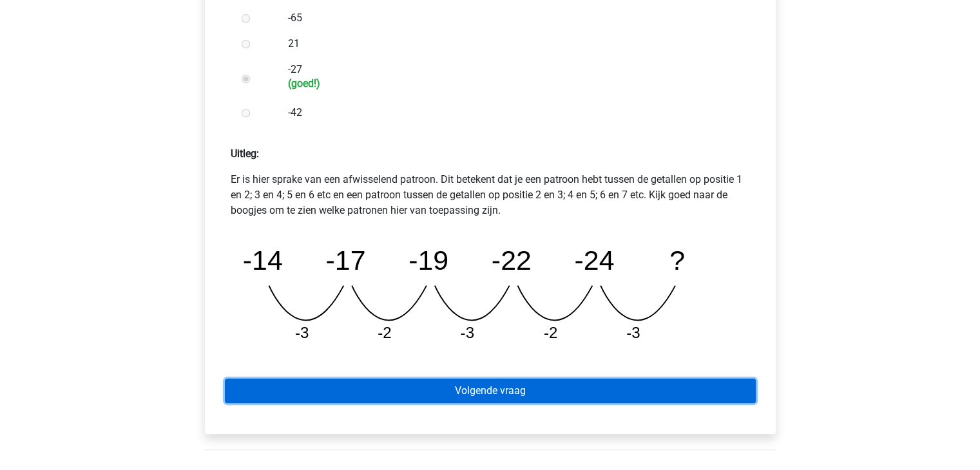
click at [595, 389] on link "Volgende vraag" at bounding box center [490, 391] width 531 height 24
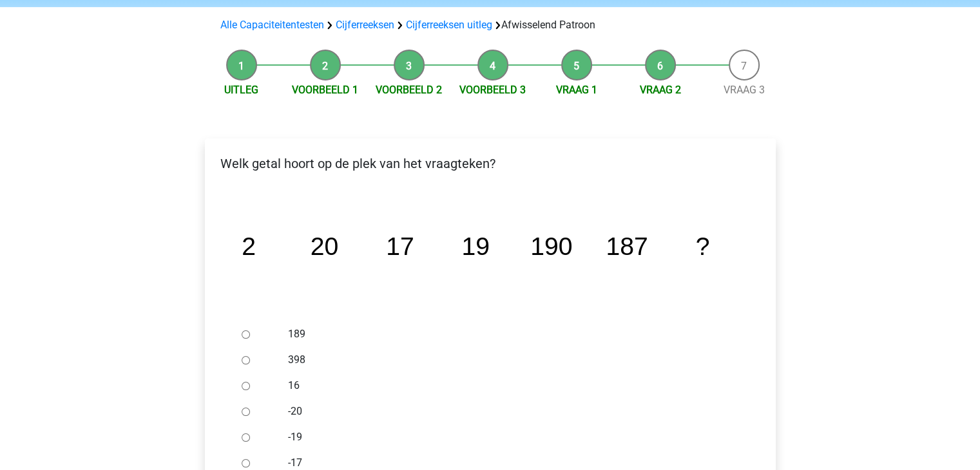
scroll to position [64, 0]
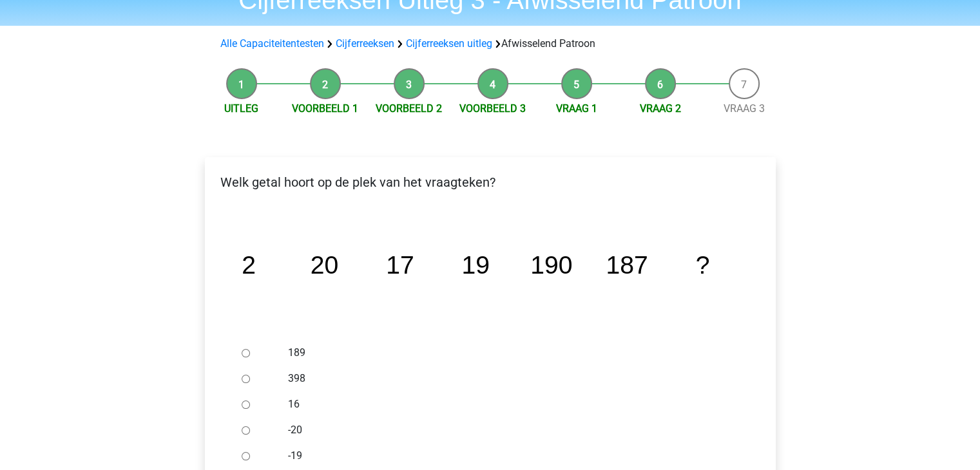
click at [234, 345] on ul "189 398 16 -20 -19 -17" at bounding box center [490, 417] width 550 height 155
click at [244, 349] on div at bounding box center [257, 353] width 43 height 26
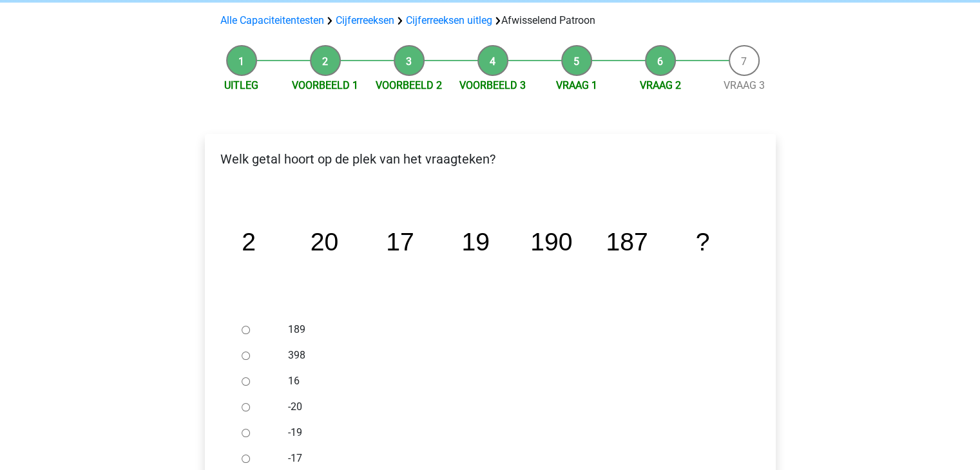
scroll to position [129, 0]
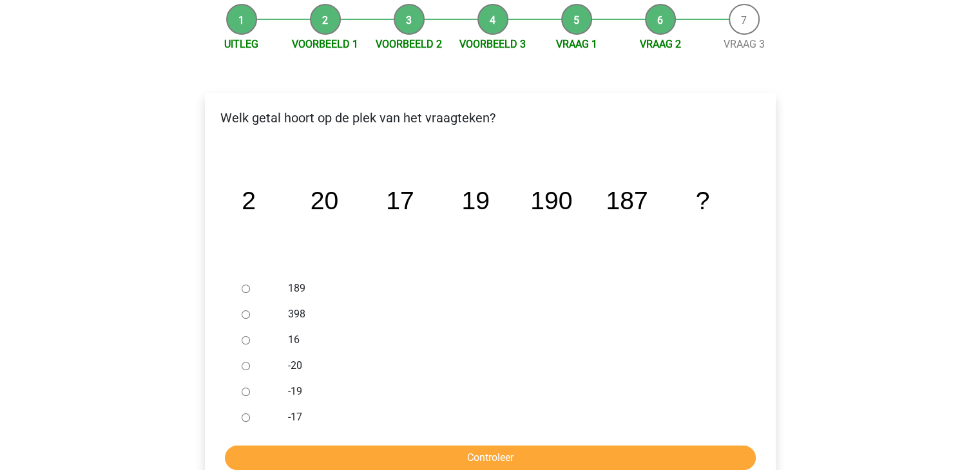
click at [240, 291] on div at bounding box center [257, 289] width 43 height 26
click at [242, 290] on input "189" at bounding box center [246, 289] width 8 height 8
radio input "true"
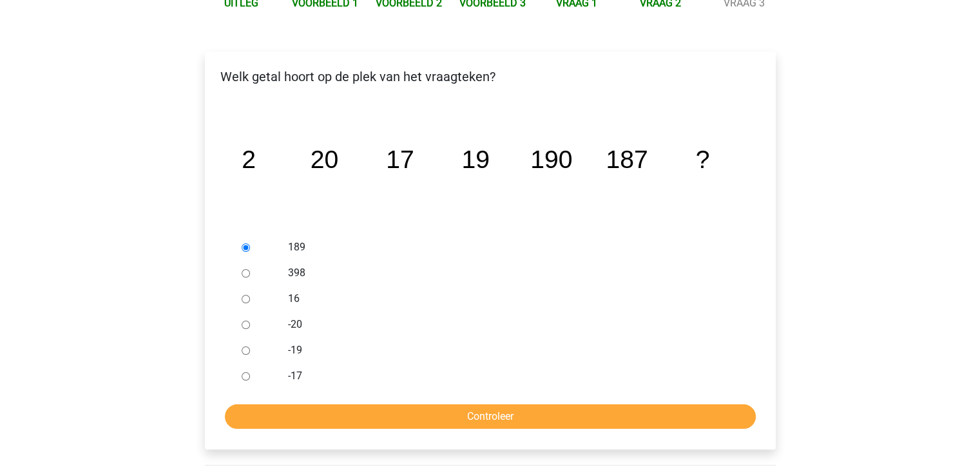
scroll to position [193, 0]
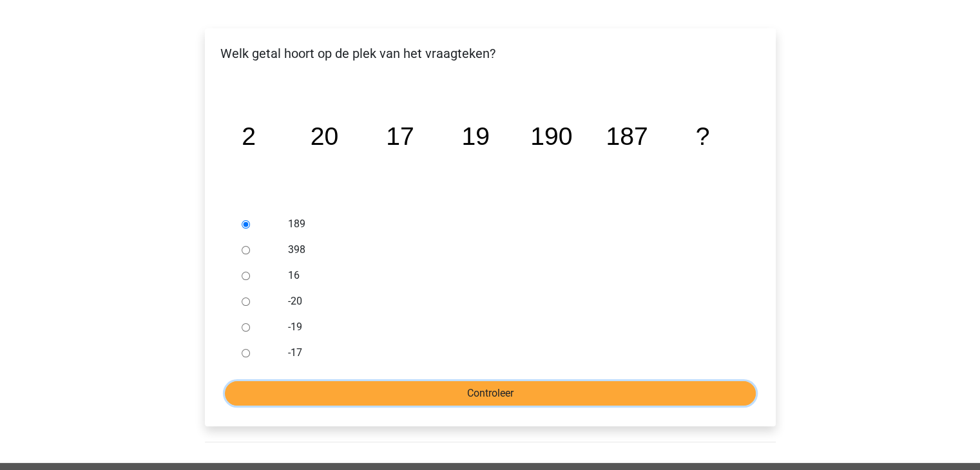
click at [552, 383] on input "Controleer" at bounding box center [490, 393] width 531 height 24
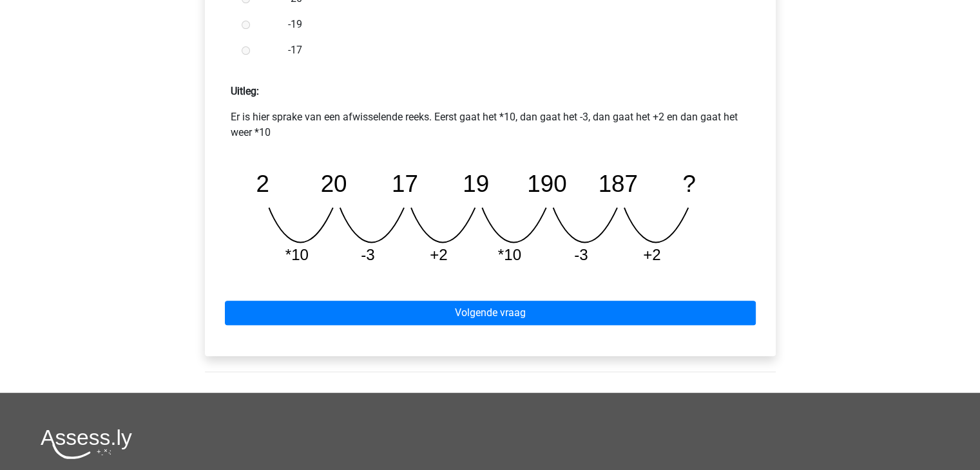
scroll to position [516, 0]
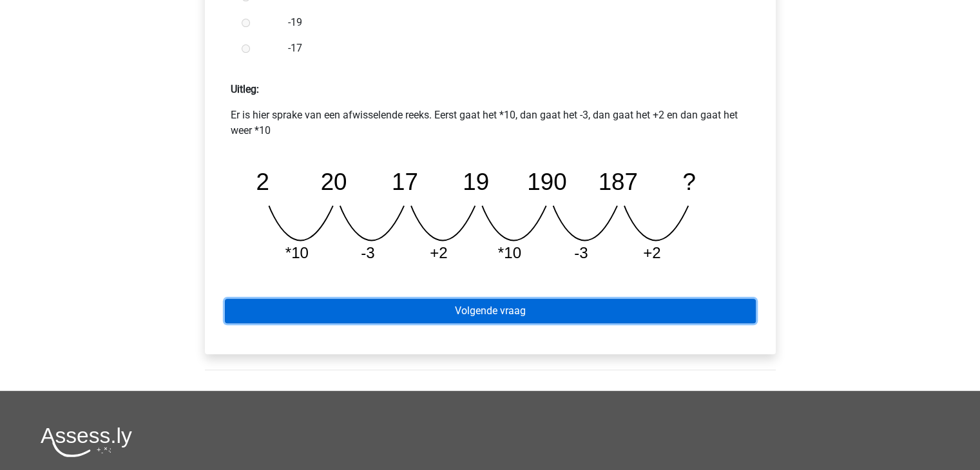
click at [574, 307] on link "Volgende vraag" at bounding box center [490, 311] width 531 height 24
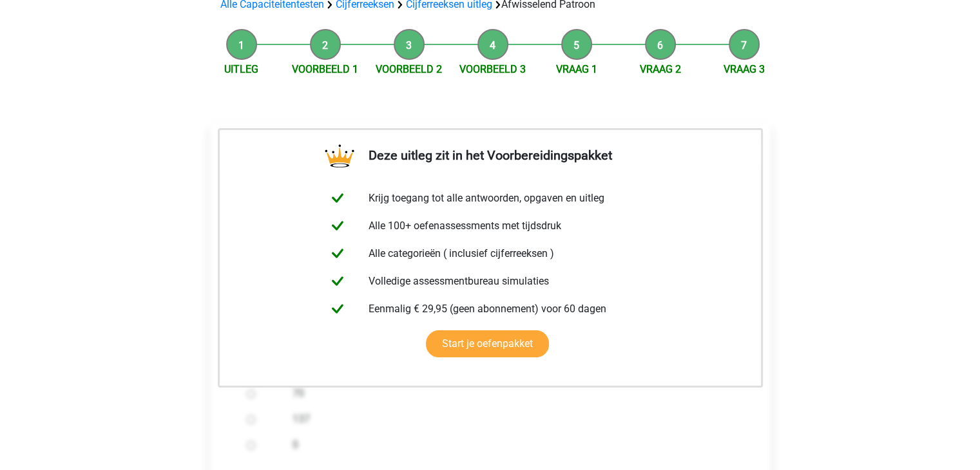
scroll to position [258, 0]
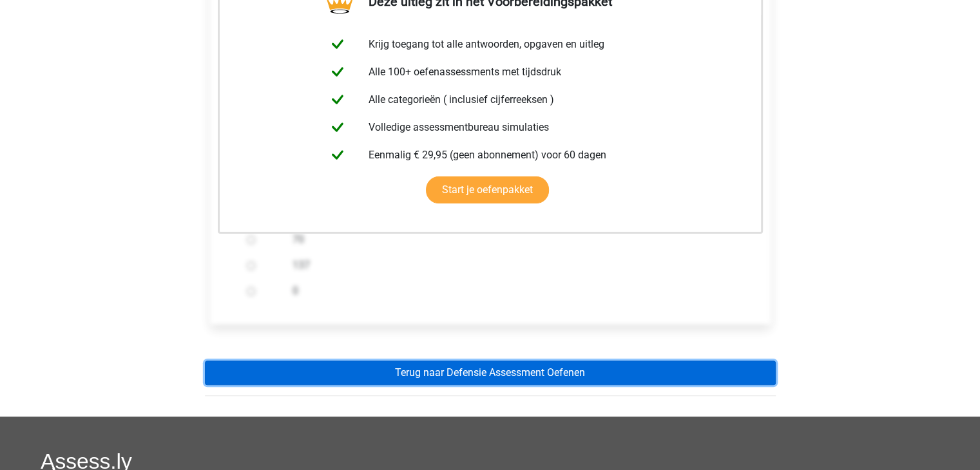
click at [627, 376] on link "Terug naar Defensie Assessment Oefenen" at bounding box center [490, 373] width 571 height 24
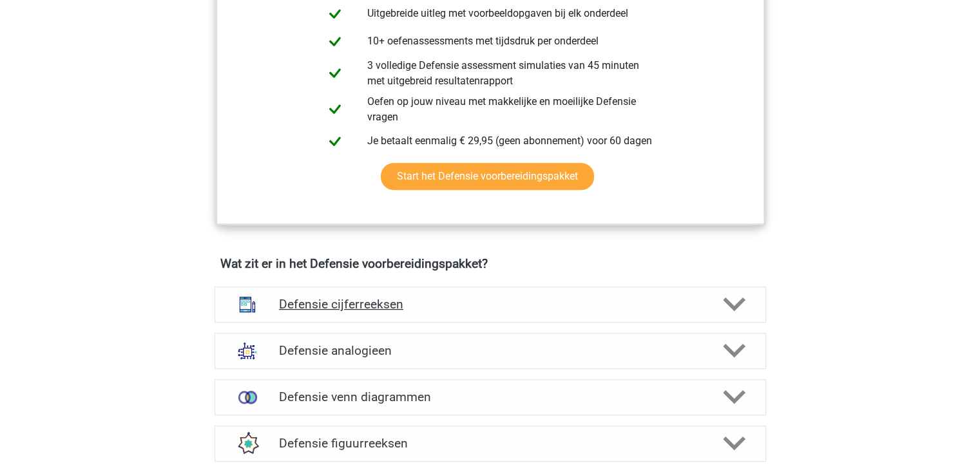
scroll to position [773, 0]
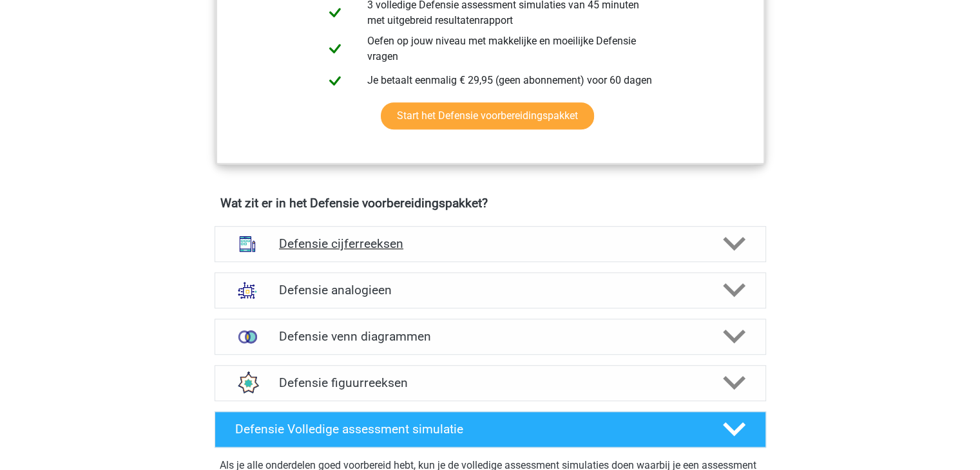
click at [743, 242] on icon at bounding box center [734, 244] width 23 height 23
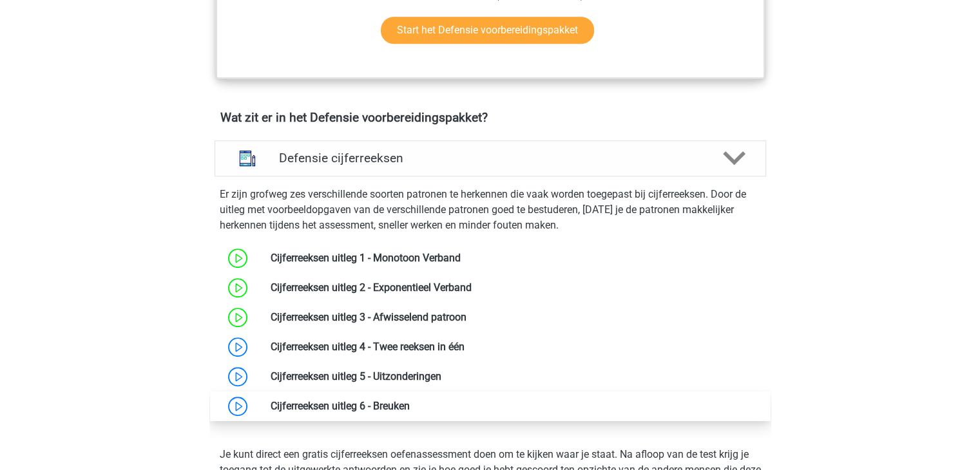
scroll to position [967, 0]
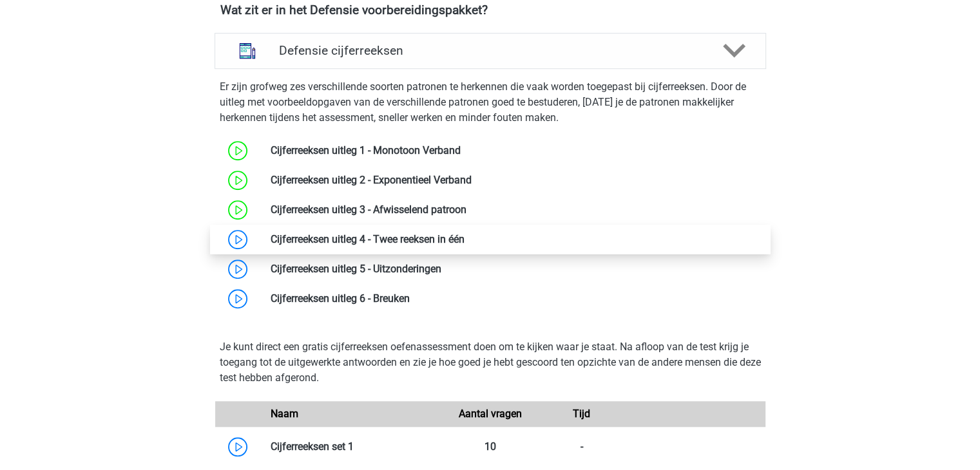
click at [465, 238] on link at bounding box center [465, 239] width 0 height 12
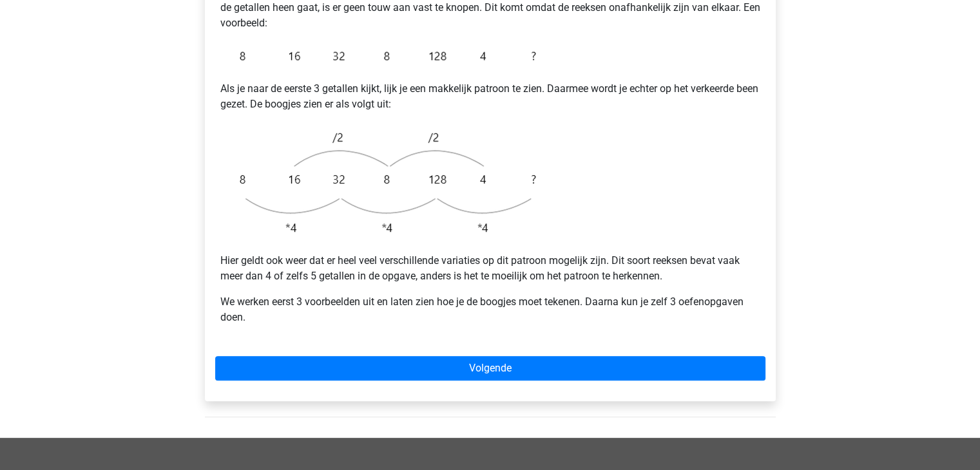
scroll to position [322, 0]
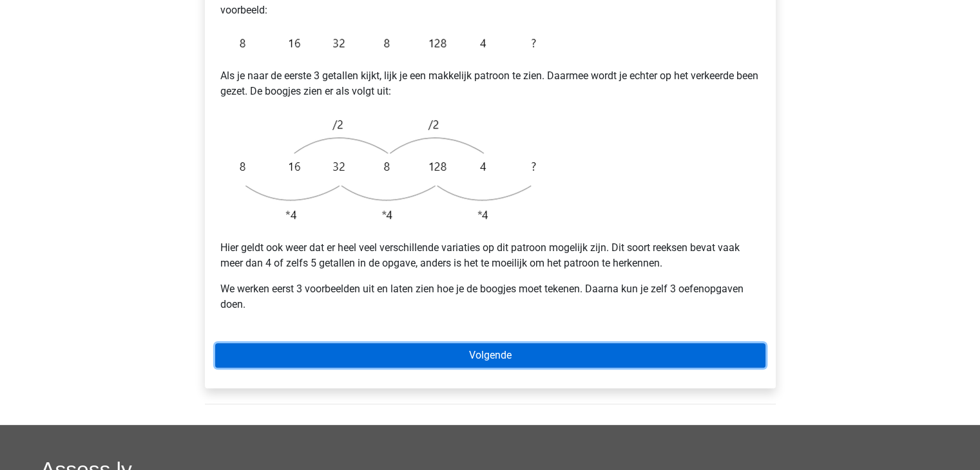
click at [581, 343] on link "Volgende" at bounding box center [490, 355] width 550 height 24
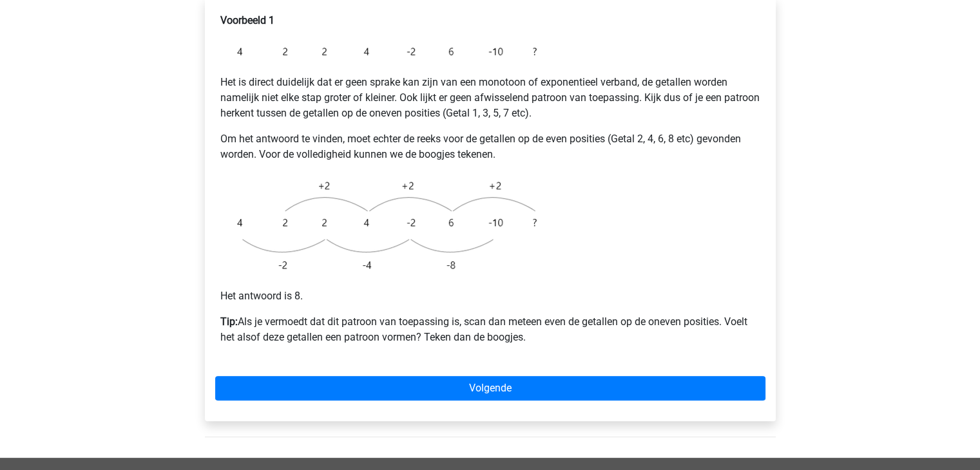
scroll to position [258, 0]
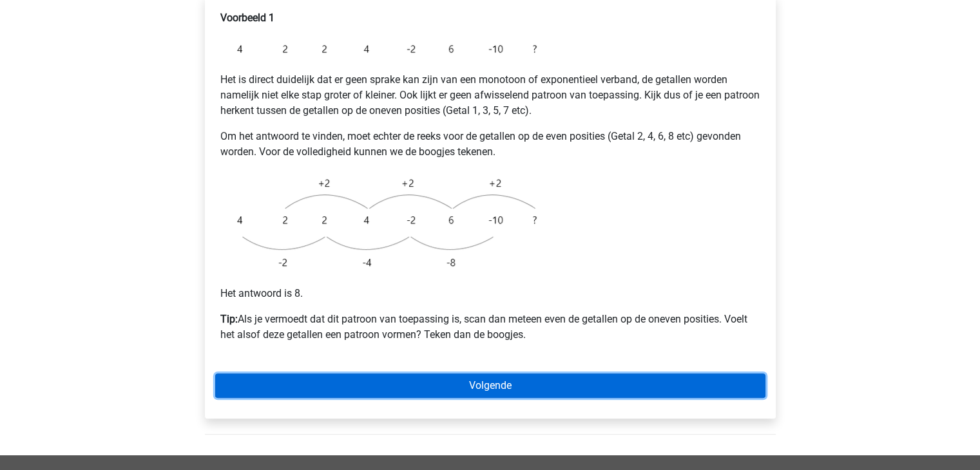
click at [480, 374] on link "Volgende" at bounding box center [490, 386] width 550 height 24
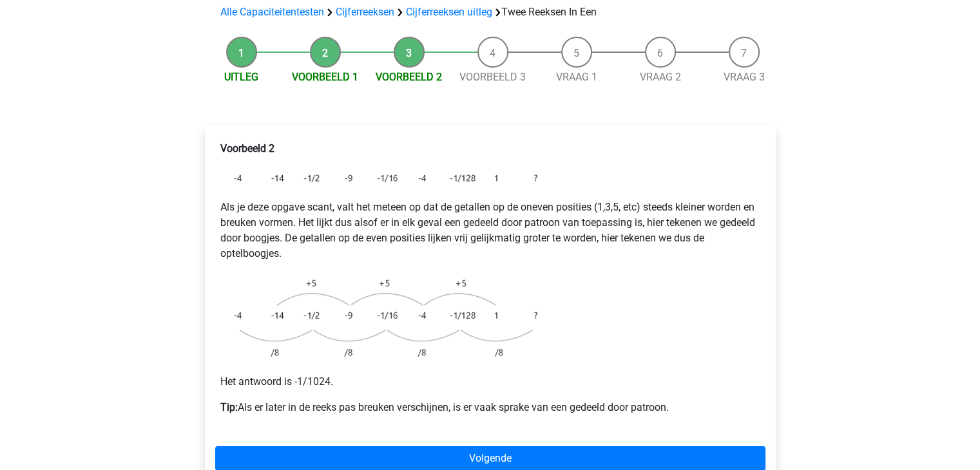
scroll to position [129, 0]
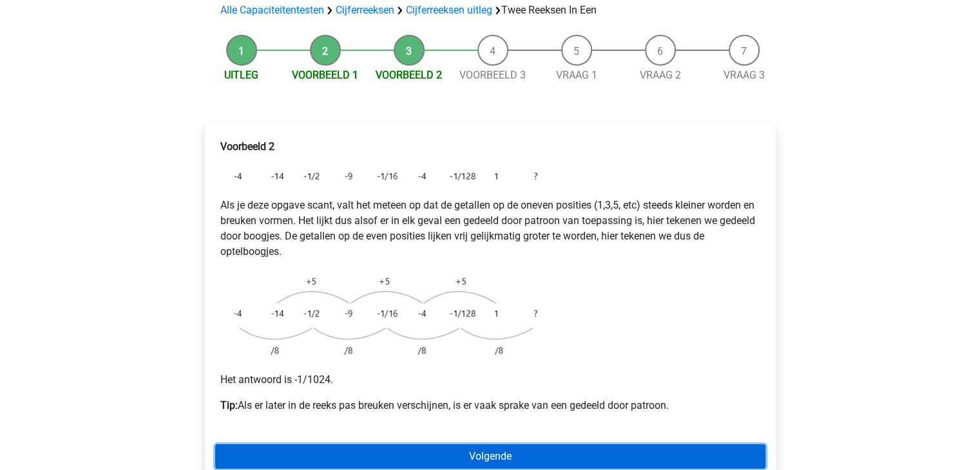
click at [441, 445] on link "Volgende" at bounding box center [490, 457] width 550 height 24
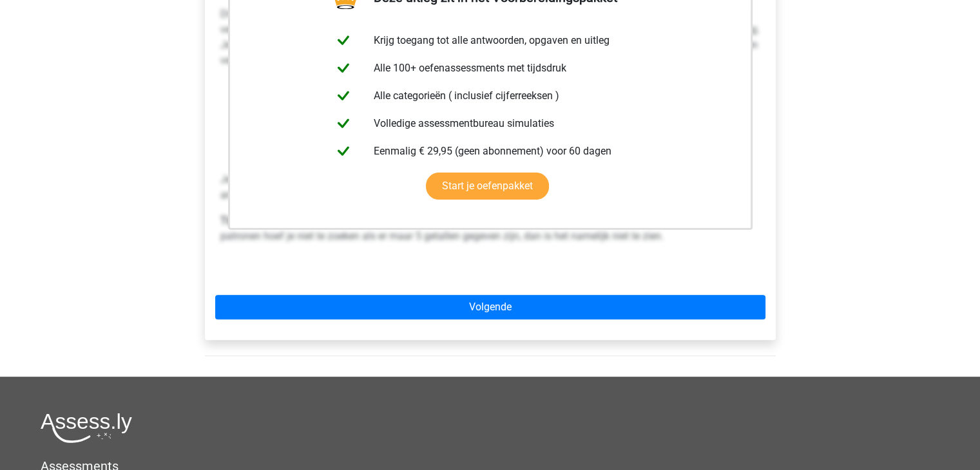
scroll to position [322, 0]
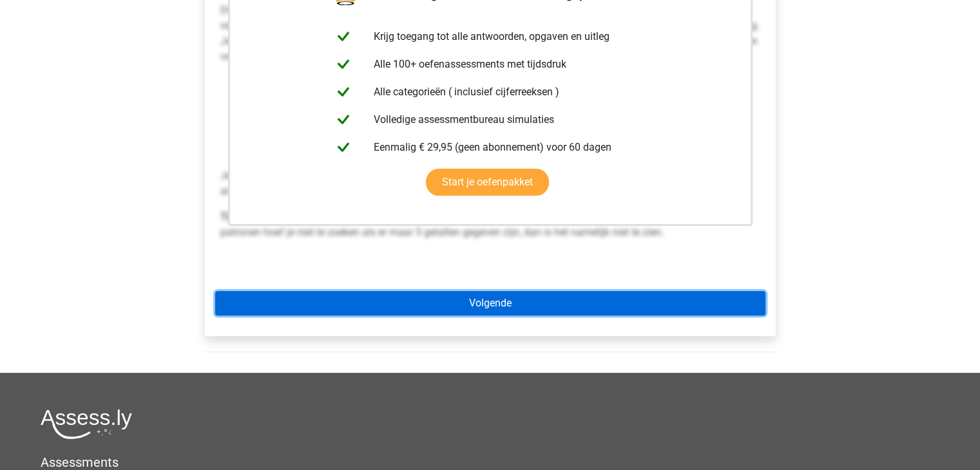
click at [505, 291] on link "Volgende" at bounding box center [490, 303] width 550 height 24
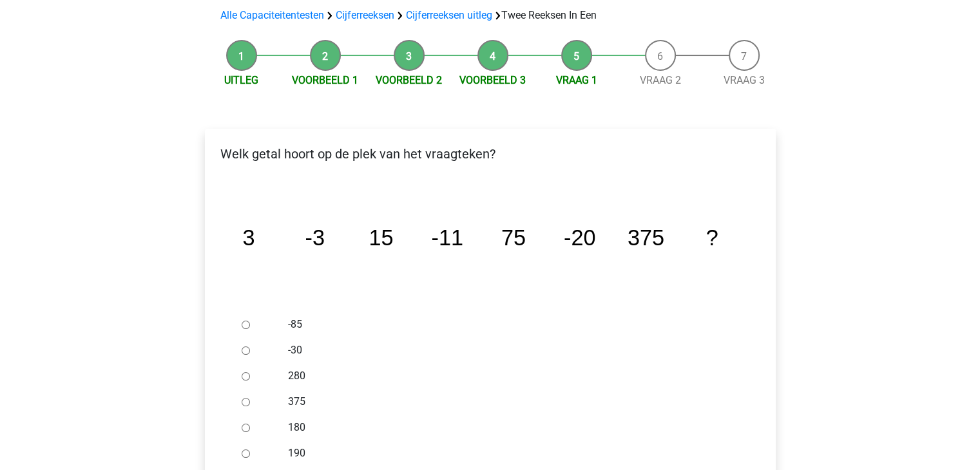
scroll to position [129, 0]
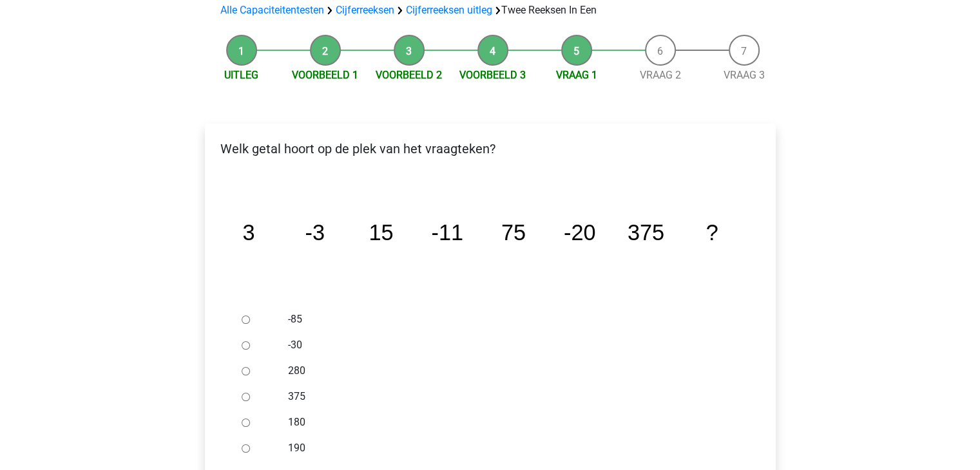
click at [247, 342] on input "-30" at bounding box center [246, 346] width 8 height 8
radio input "true"
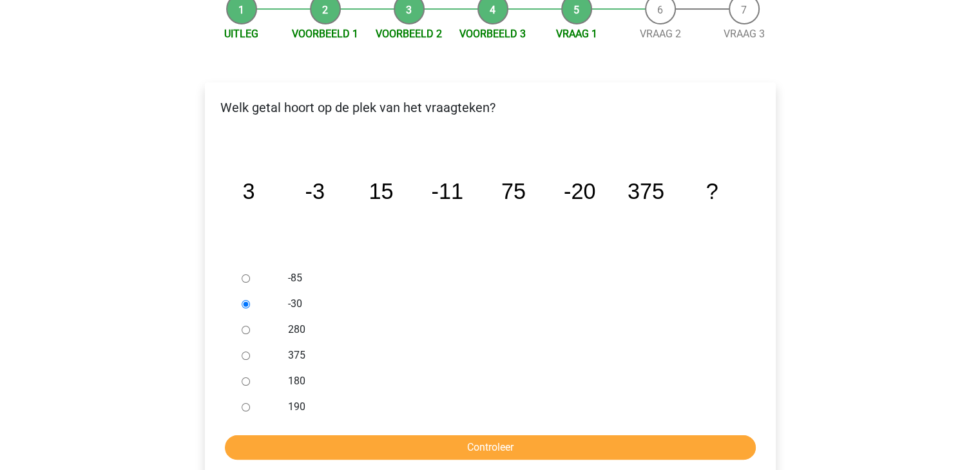
scroll to position [193, 0]
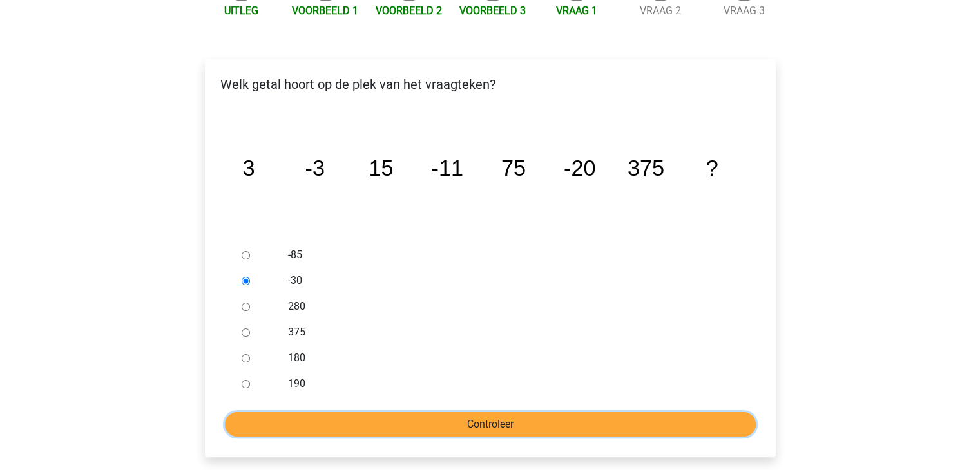
click at [515, 412] on input "Controleer" at bounding box center [490, 424] width 531 height 24
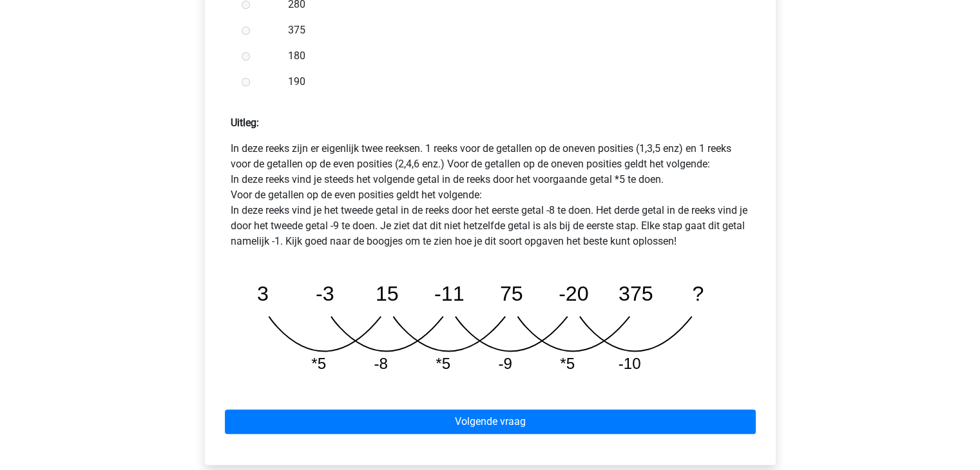
scroll to position [516, 0]
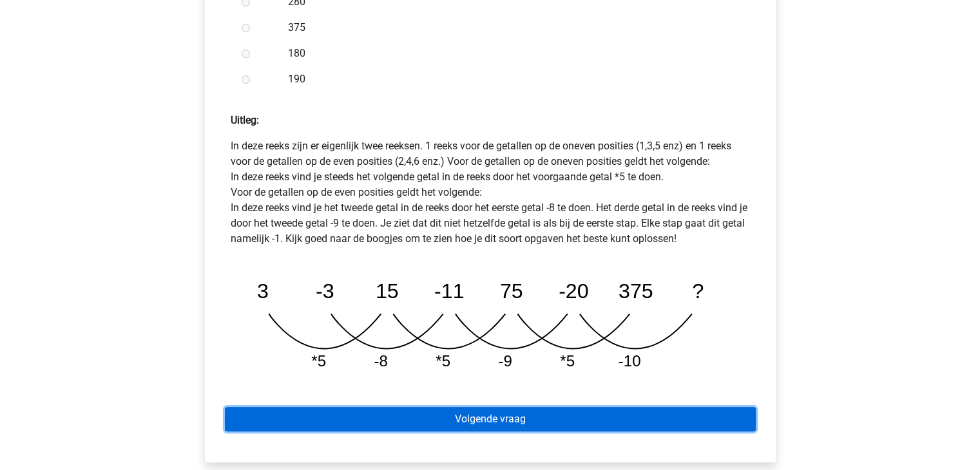
click at [541, 407] on link "Volgende vraag" at bounding box center [490, 419] width 531 height 24
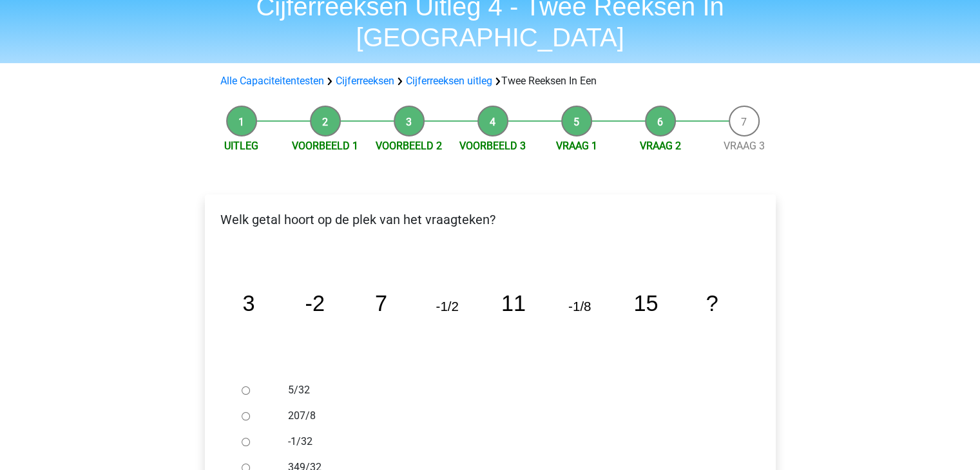
scroll to position [129, 0]
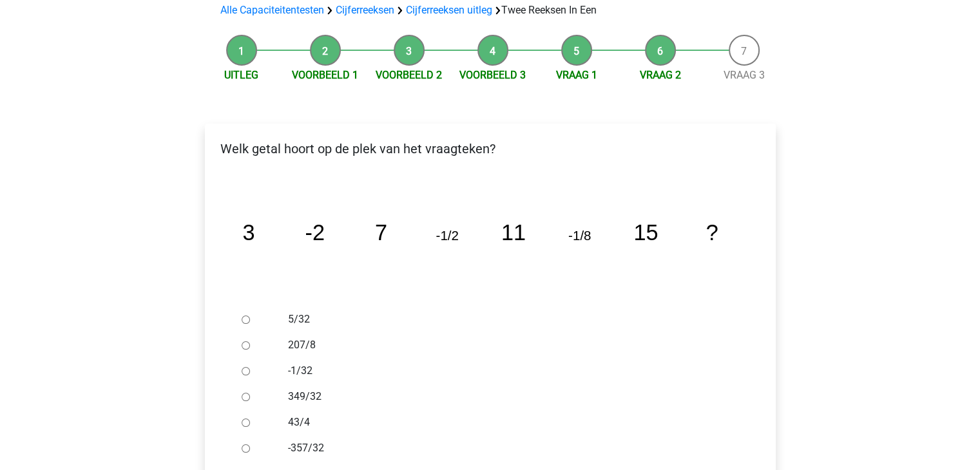
click at [299, 363] on label "-1/32" at bounding box center [511, 370] width 446 height 15
click at [250, 367] on input "-1/32" at bounding box center [246, 371] width 8 height 8
radio input "true"
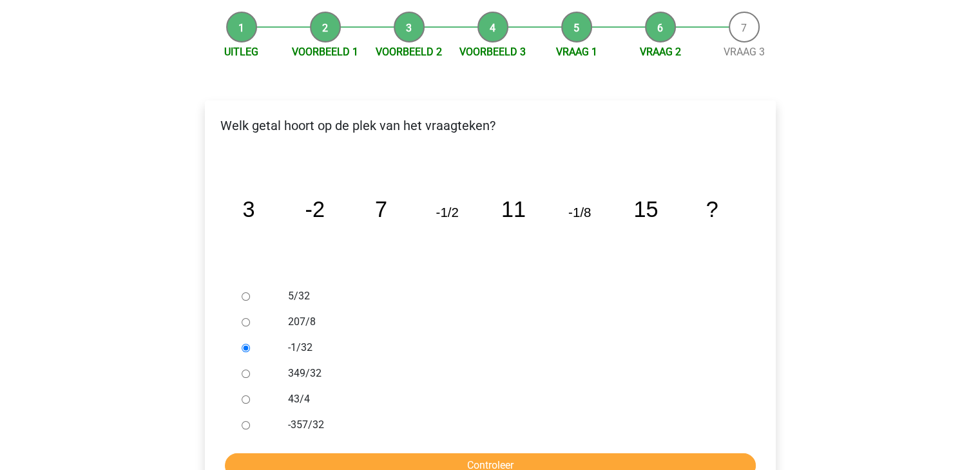
scroll to position [193, 0]
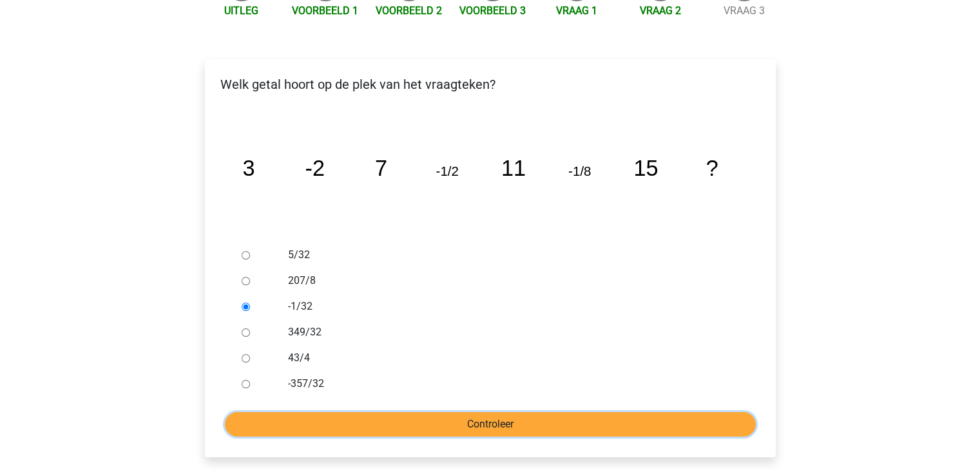
click at [450, 412] on input "Controleer" at bounding box center [490, 424] width 531 height 24
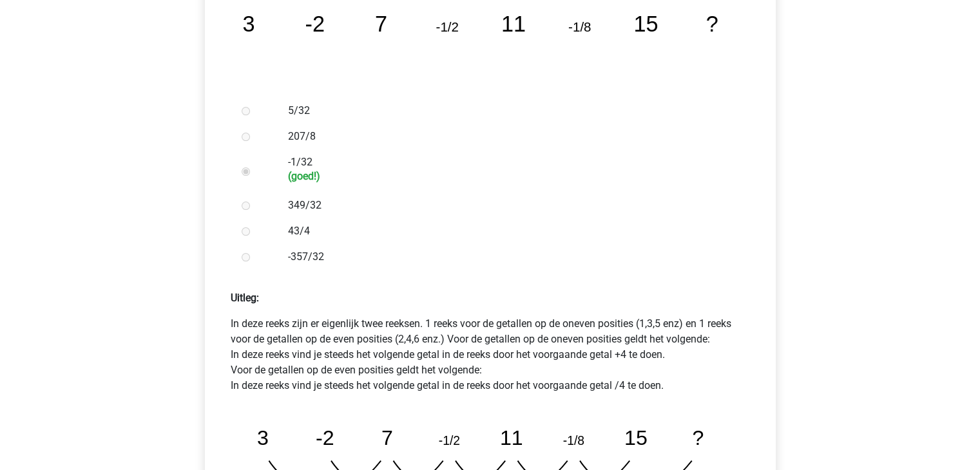
scroll to position [451, 0]
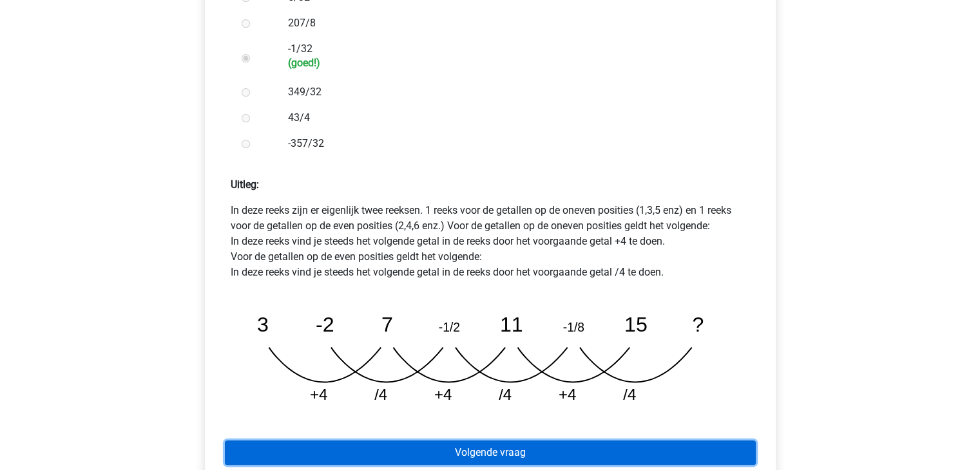
click at [711, 441] on link "Volgende vraag" at bounding box center [490, 453] width 531 height 24
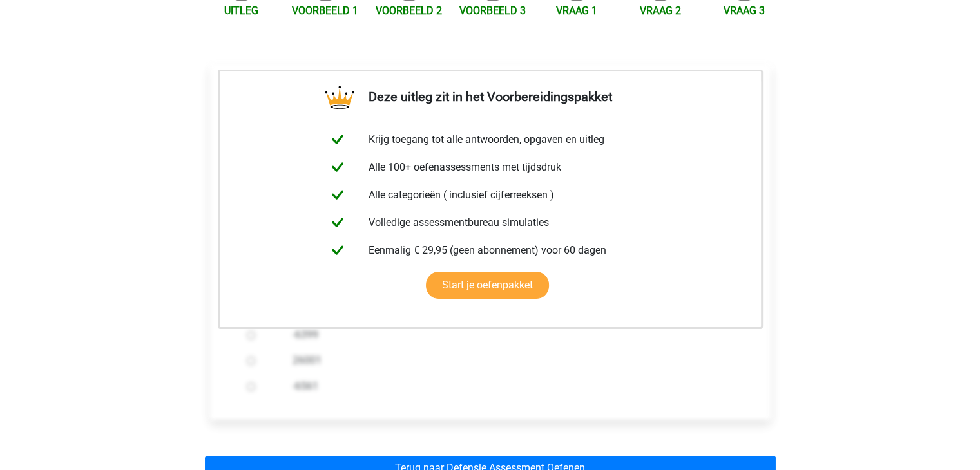
scroll to position [387, 0]
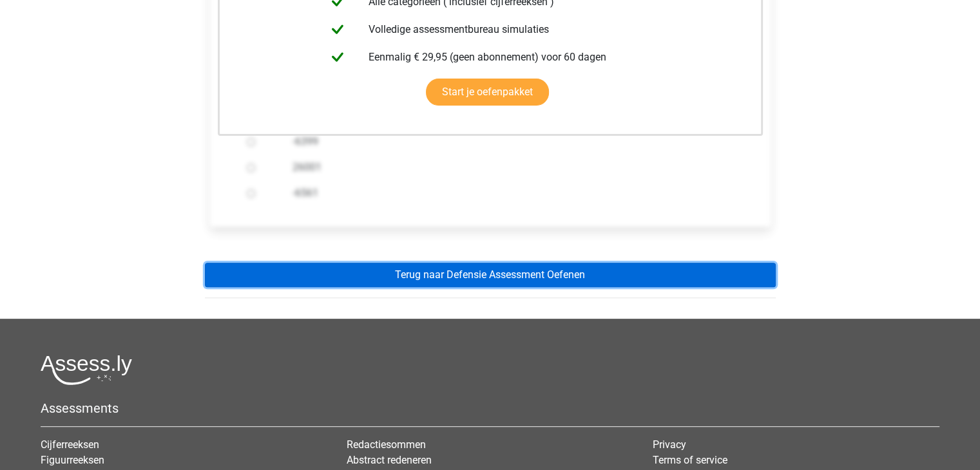
click at [635, 263] on link "Terug naar Defensie Assessment Oefenen" at bounding box center [490, 275] width 571 height 24
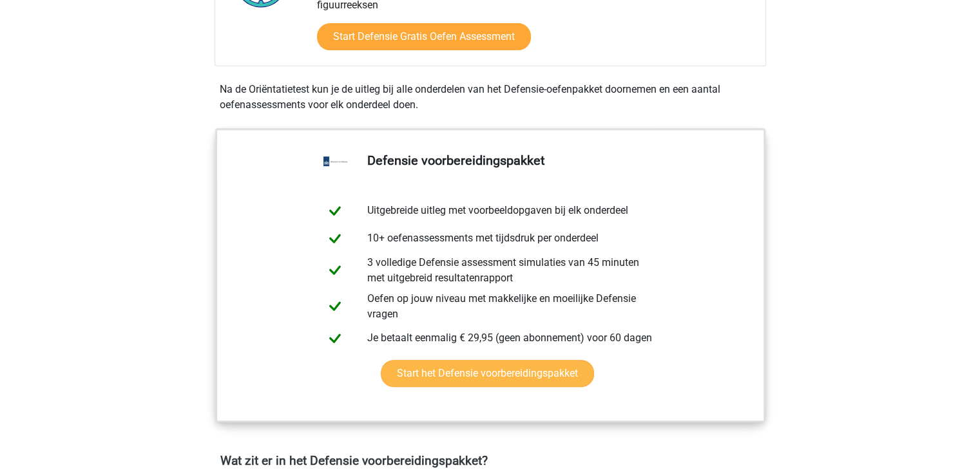
scroll to position [838, 0]
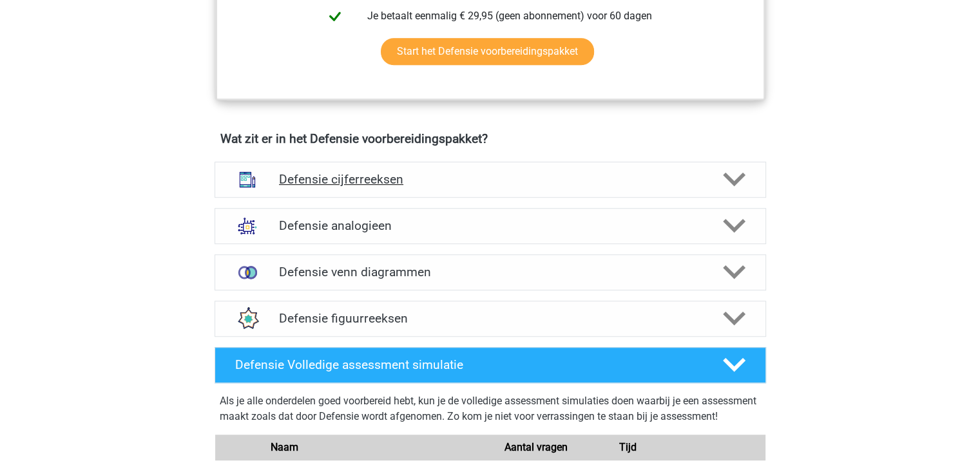
click at [527, 180] on h4 "Defensie cijferreeksen" at bounding box center [490, 179] width 422 height 15
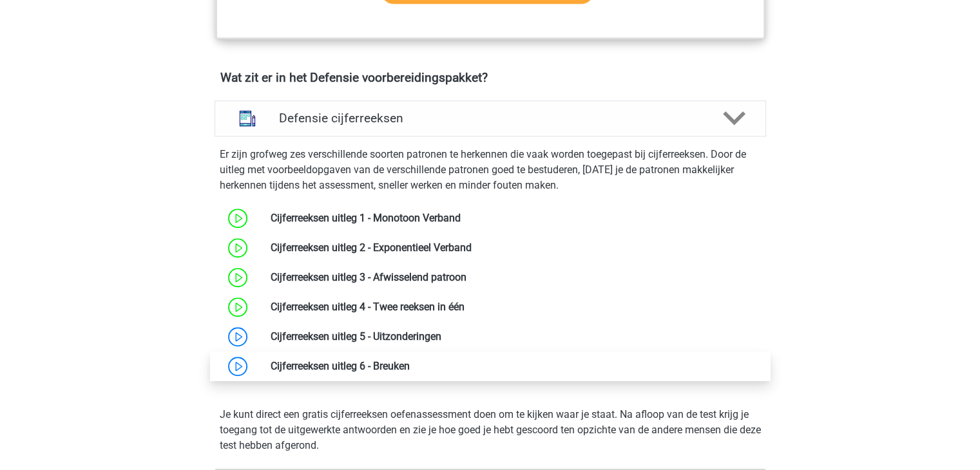
scroll to position [902, 0]
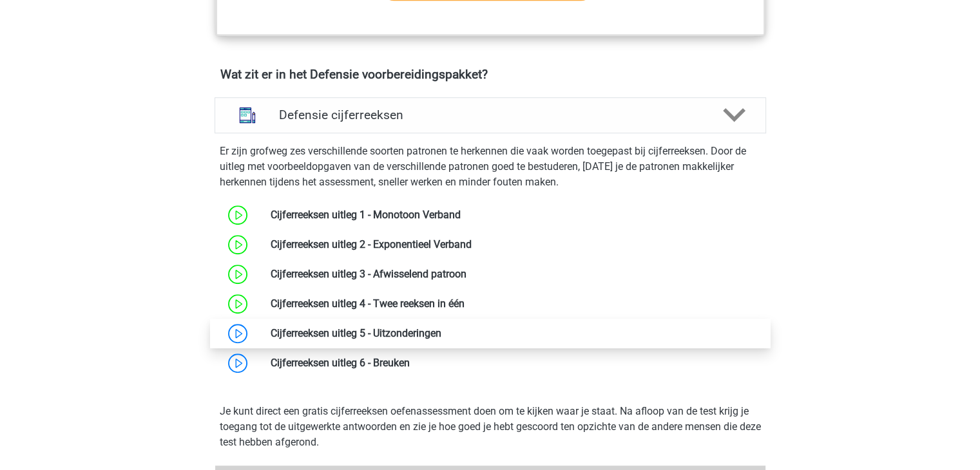
click at [441, 340] on link at bounding box center [441, 333] width 0 height 12
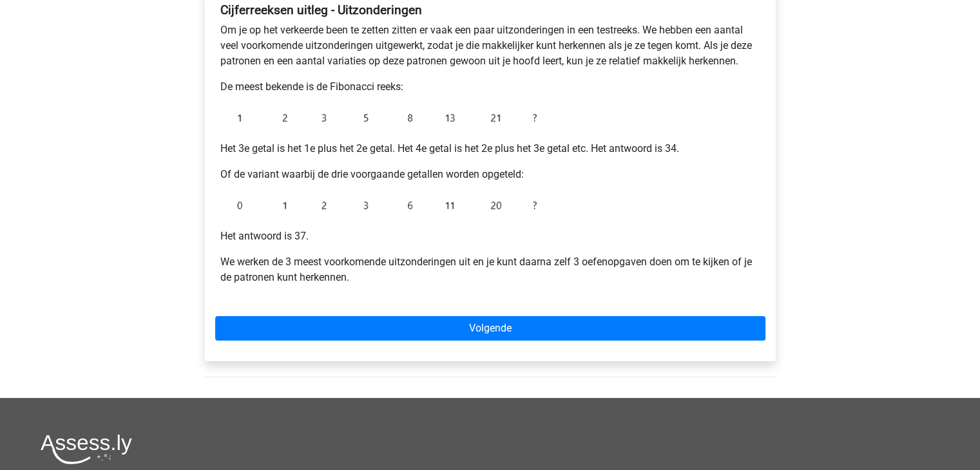
scroll to position [322, 0]
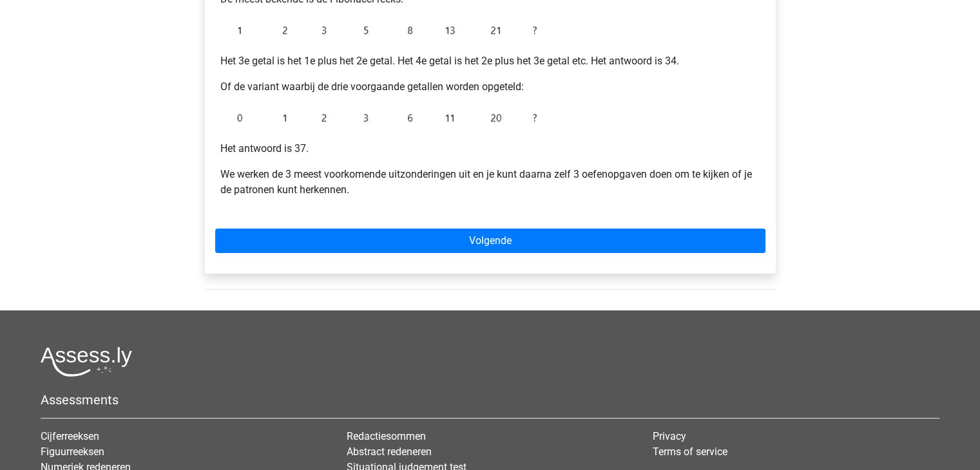
click at [564, 217] on div "Cijferreeksen uitleg - Uitzonderingen Om je op het verkeerde been te zetten zit…" at bounding box center [490, 86] width 571 height 374
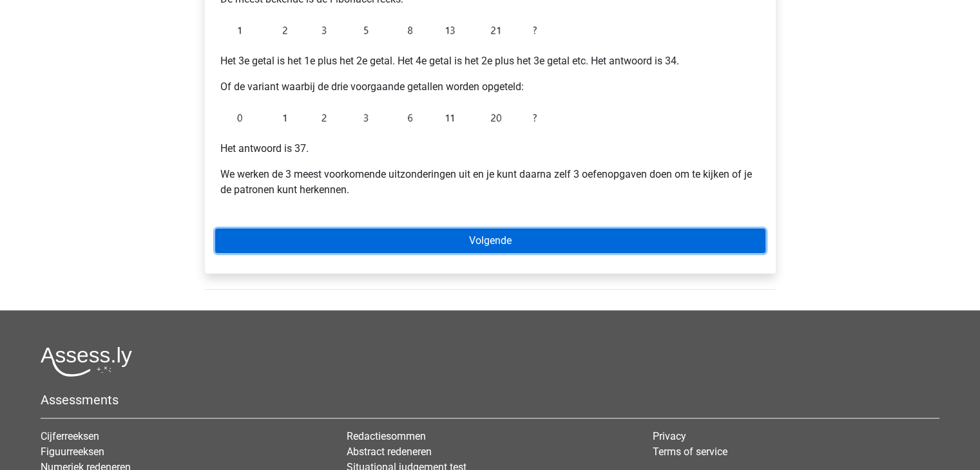
click at [559, 239] on link "Volgende" at bounding box center [490, 241] width 550 height 24
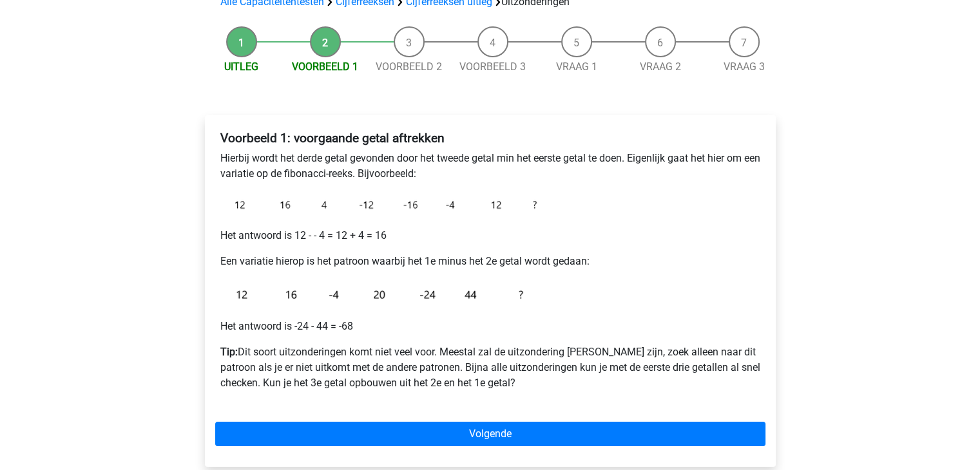
scroll to position [129, 0]
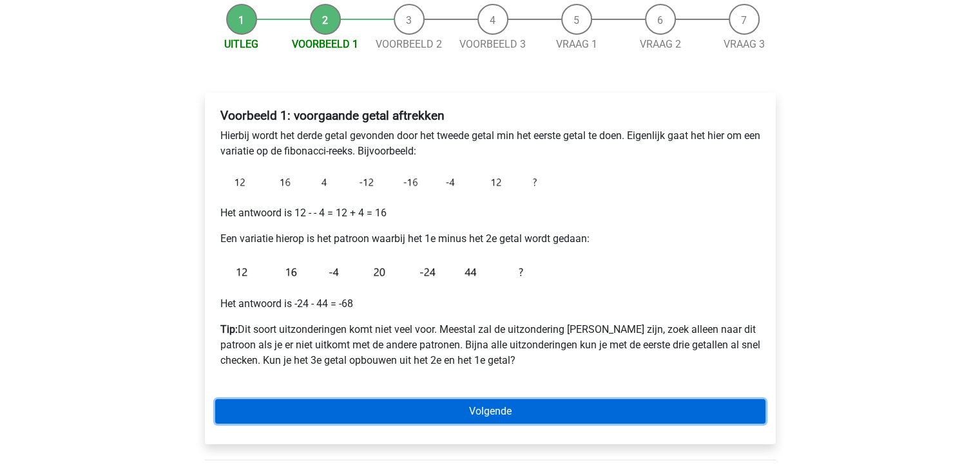
click at [331, 402] on link "Volgende" at bounding box center [490, 412] width 550 height 24
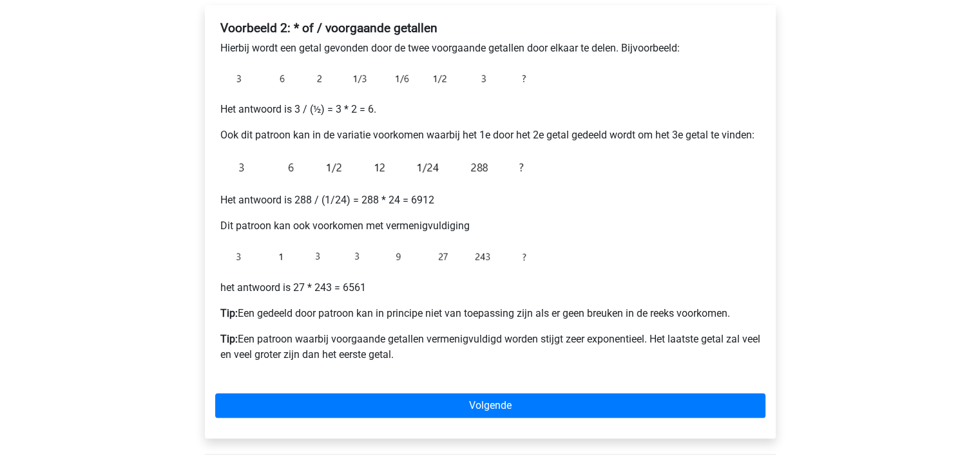
scroll to position [387, 0]
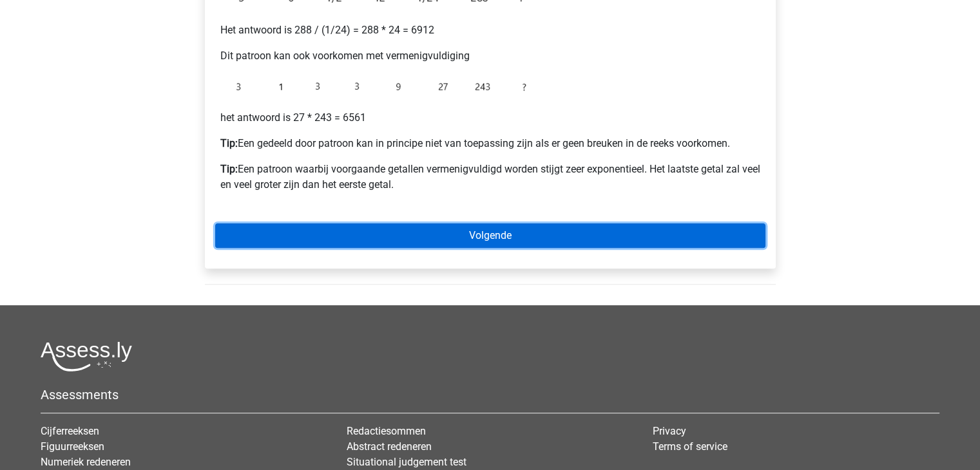
click at [482, 239] on link "Volgende" at bounding box center [490, 236] width 550 height 24
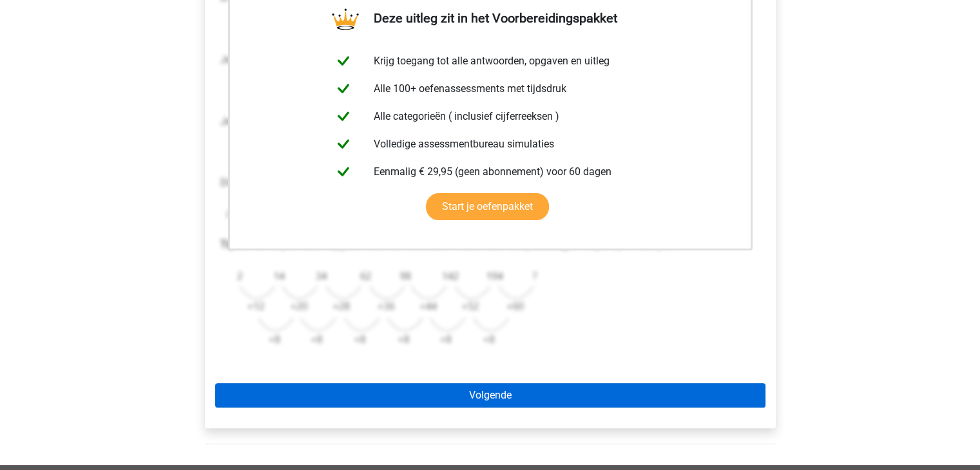
scroll to position [322, 0]
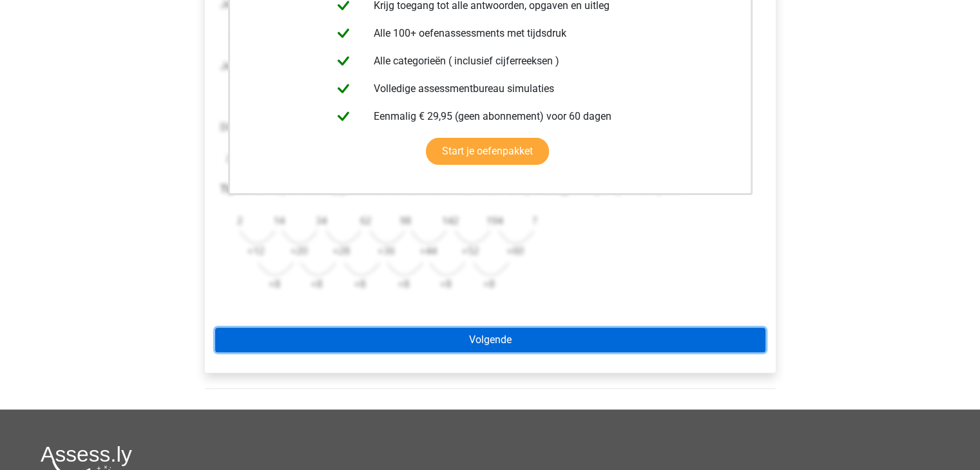
click at [447, 345] on link "Volgende" at bounding box center [490, 340] width 550 height 24
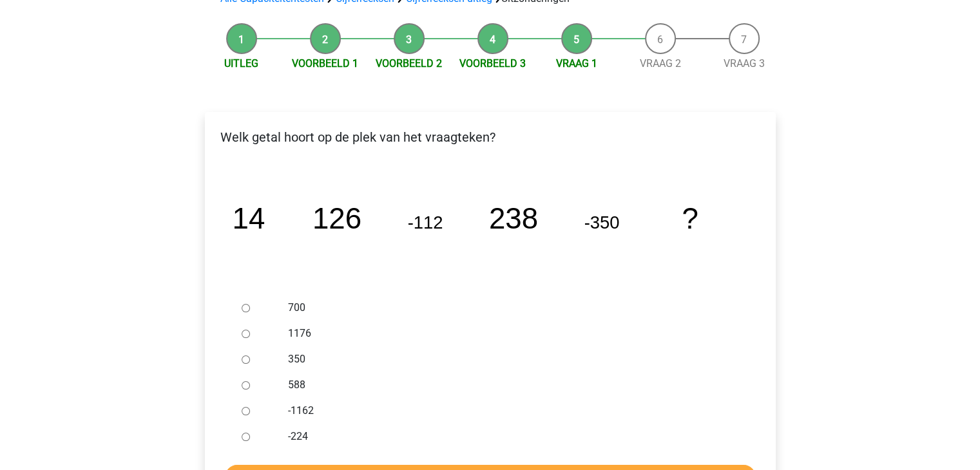
scroll to position [129, 0]
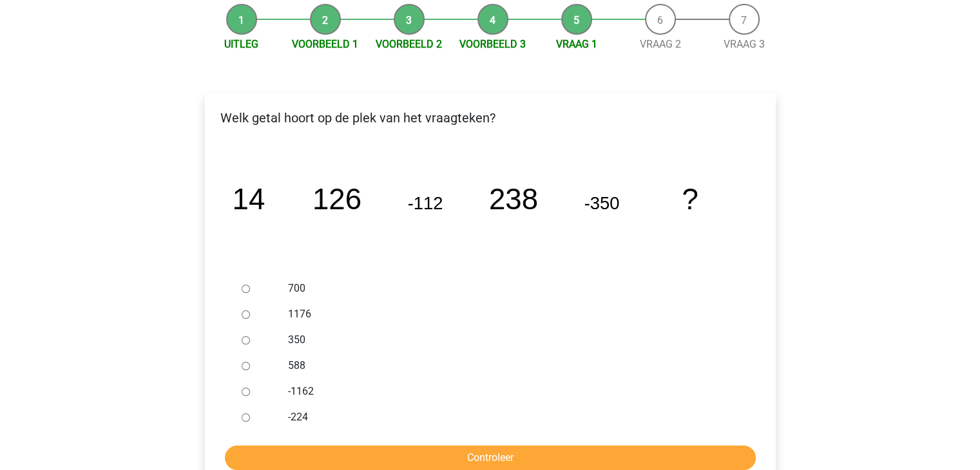
click at [240, 372] on div at bounding box center [257, 366] width 43 height 26
click at [247, 365] on input "588" at bounding box center [246, 366] width 8 height 8
radio input "true"
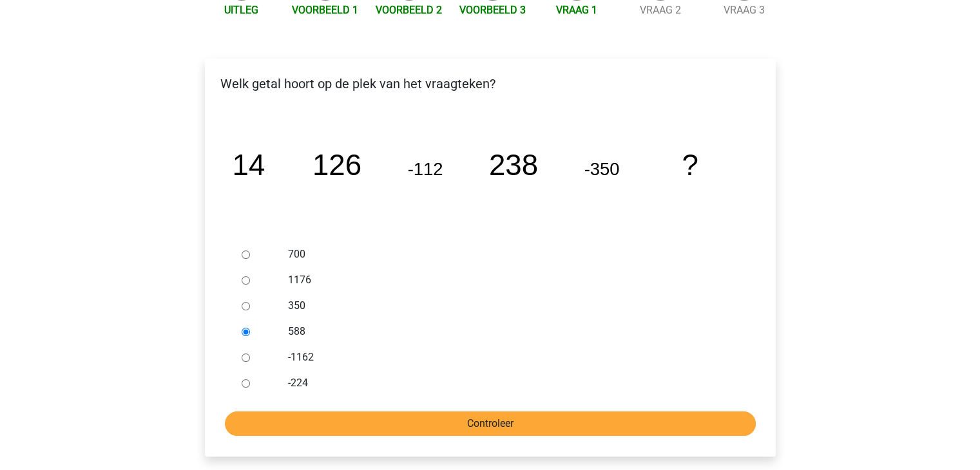
scroll to position [193, 0]
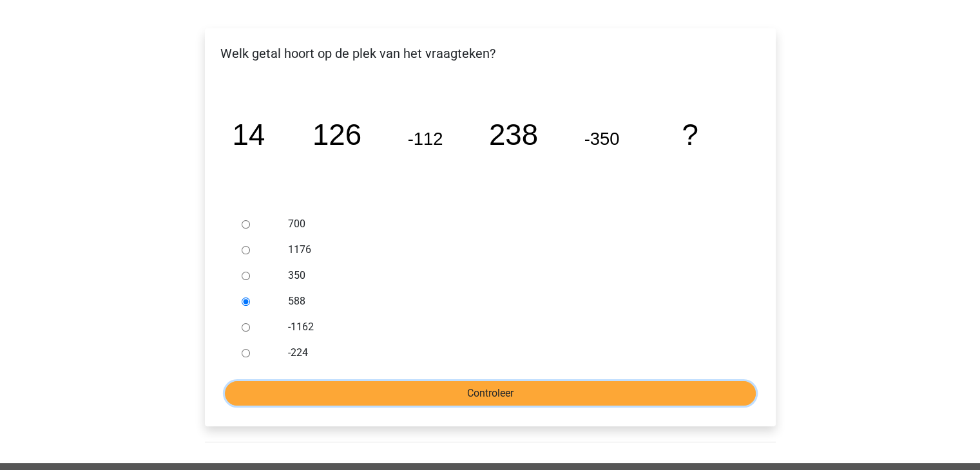
click at [439, 400] on input "Controleer" at bounding box center [490, 393] width 531 height 24
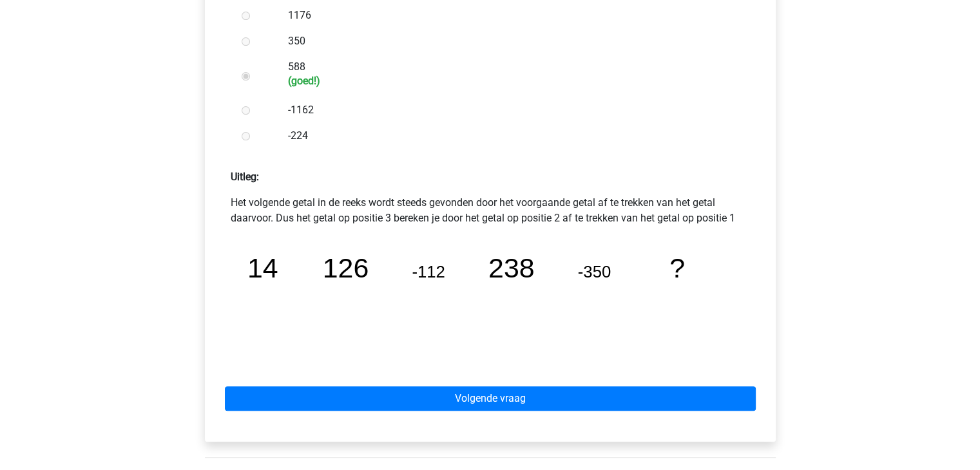
scroll to position [451, 0]
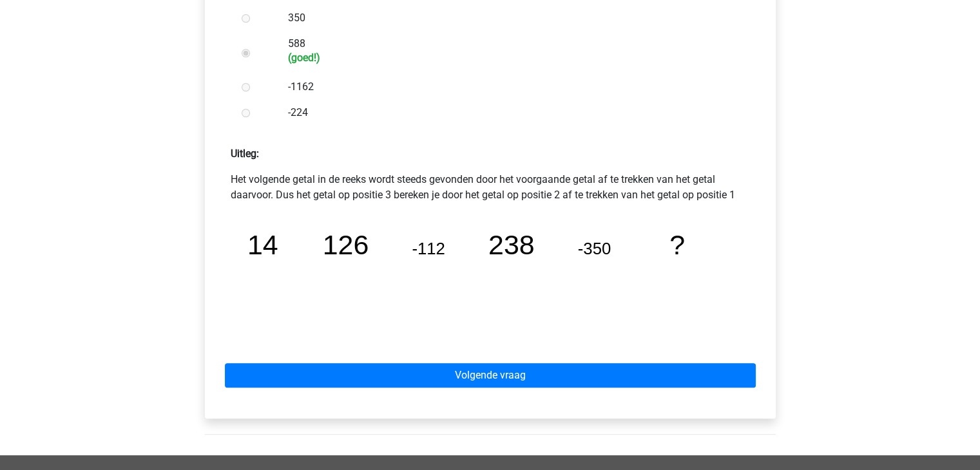
click at [473, 396] on div "Volgende vraag" at bounding box center [490, 373] width 550 height 71
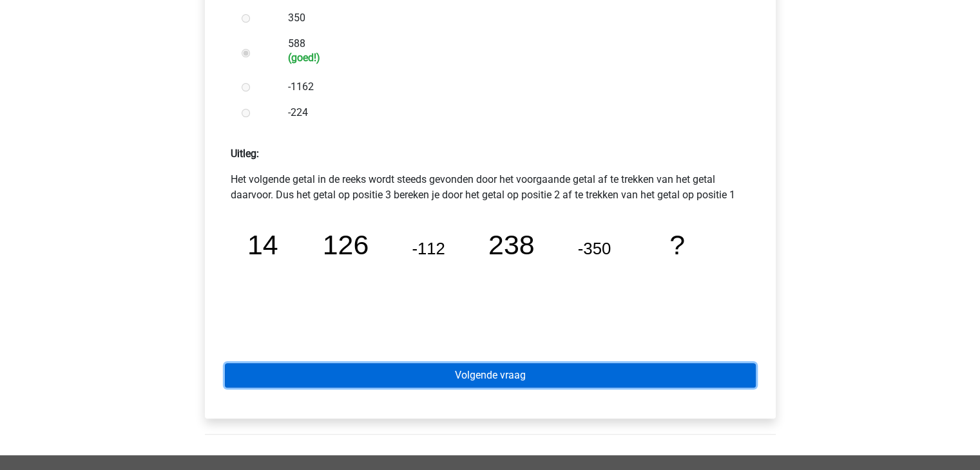
click at [479, 381] on link "Volgende vraag" at bounding box center [490, 375] width 531 height 24
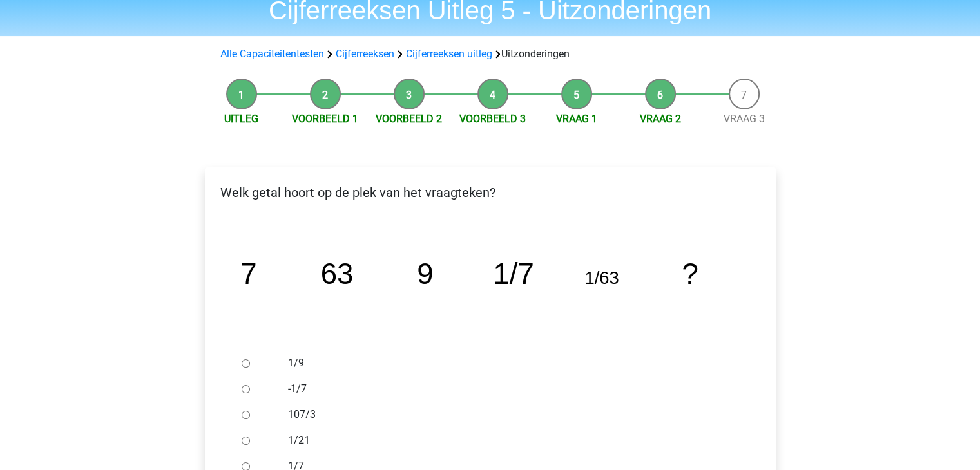
scroll to position [129, 0]
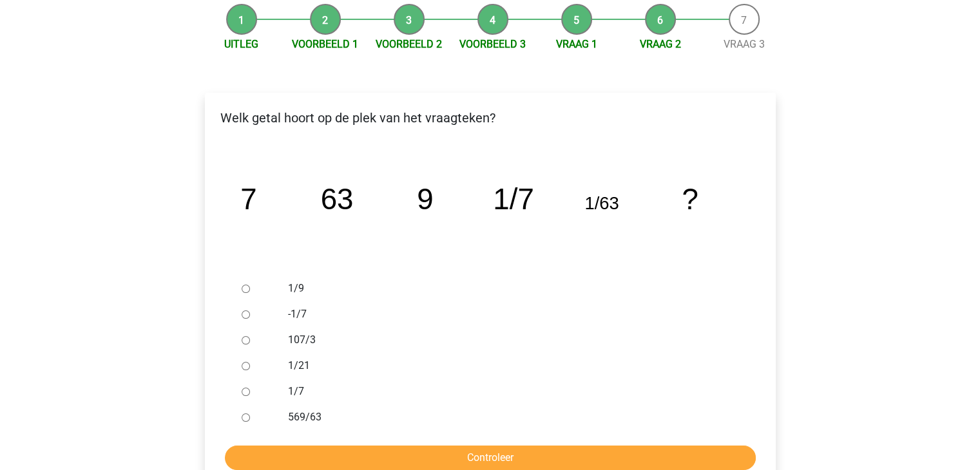
click at [258, 287] on div at bounding box center [257, 289] width 43 height 26
click at [248, 292] on input "1/9" at bounding box center [246, 289] width 8 height 8
radio input "true"
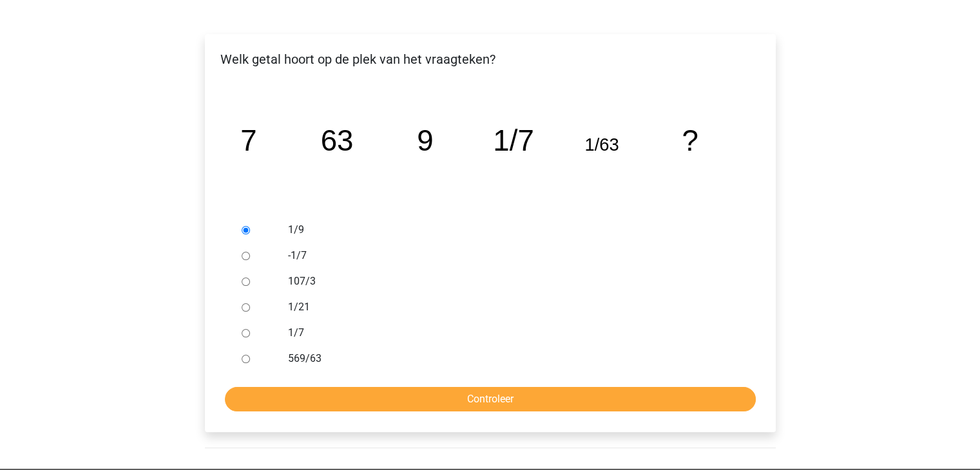
scroll to position [258, 0]
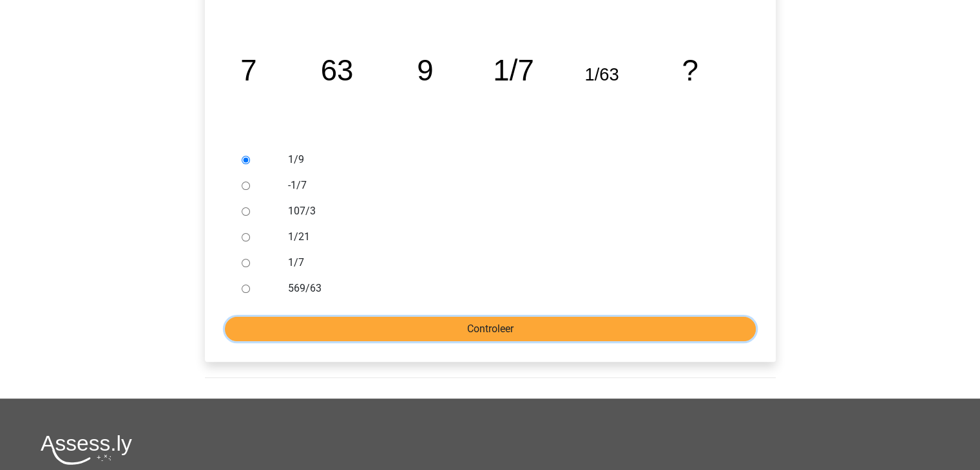
click at [428, 329] on input "Controleer" at bounding box center [490, 329] width 531 height 24
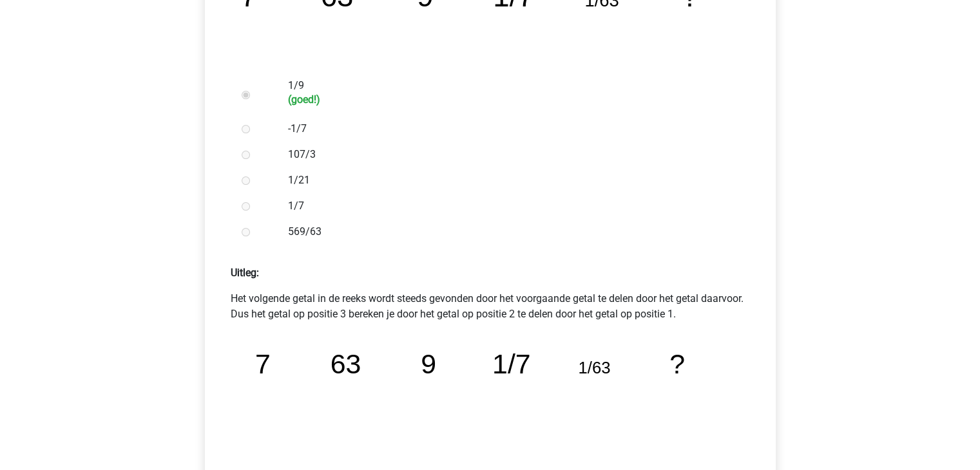
scroll to position [451, 0]
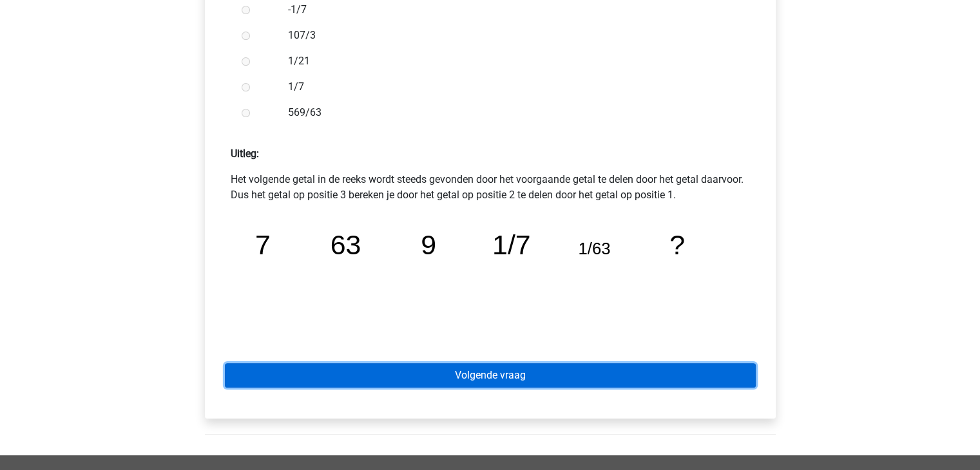
click at [420, 374] on link "Volgende vraag" at bounding box center [490, 375] width 531 height 24
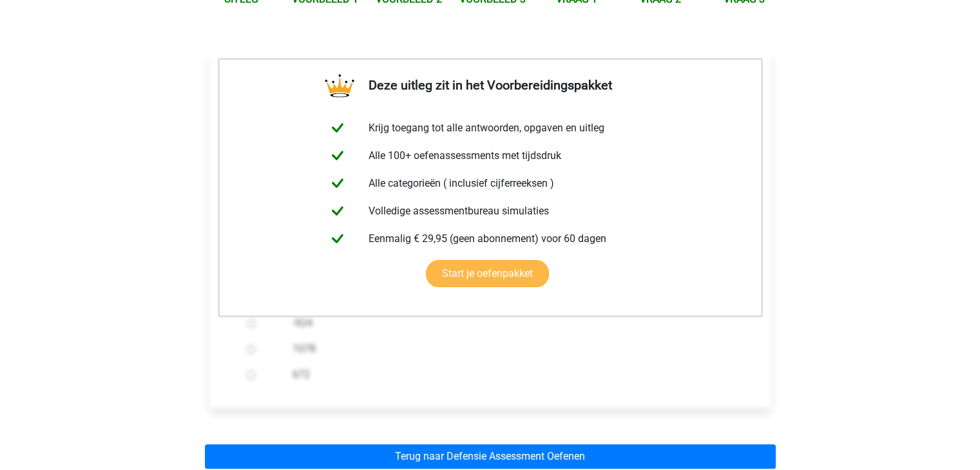
scroll to position [387, 0]
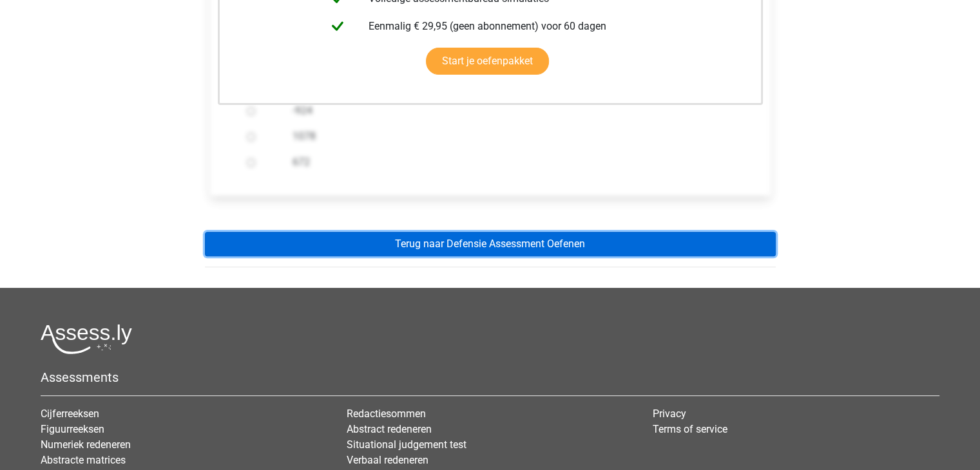
click at [544, 234] on link "Terug naar Defensie Assessment Oefenen" at bounding box center [490, 244] width 571 height 24
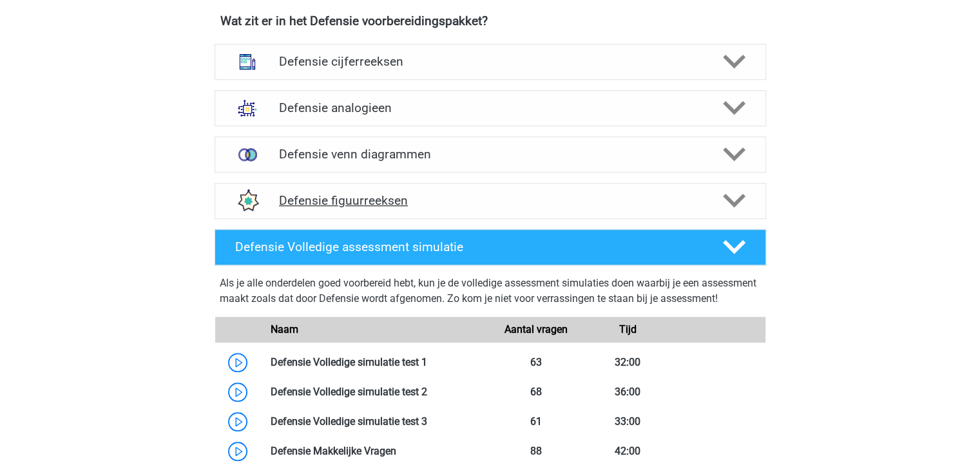
scroll to position [902, 0]
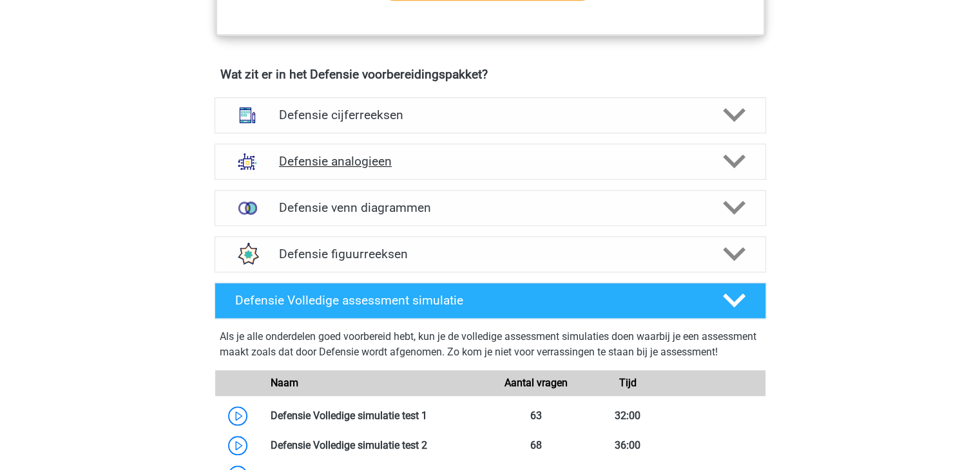
click at [364, 158] on h4 "Defensie analogieen" at bounding box center [490, 161] width 422 height 15
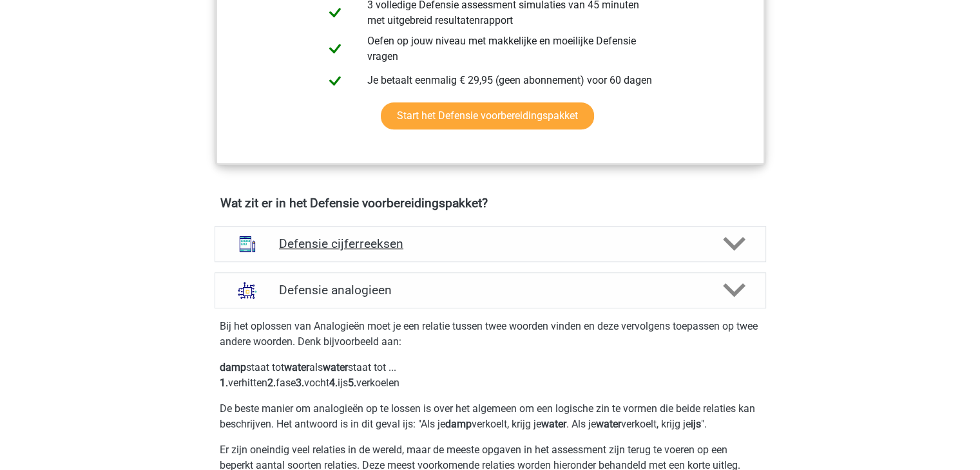
click at [370, 233] on div "Defensie cijferreeksen" at bounding box center [491, 244] width 552 height 36
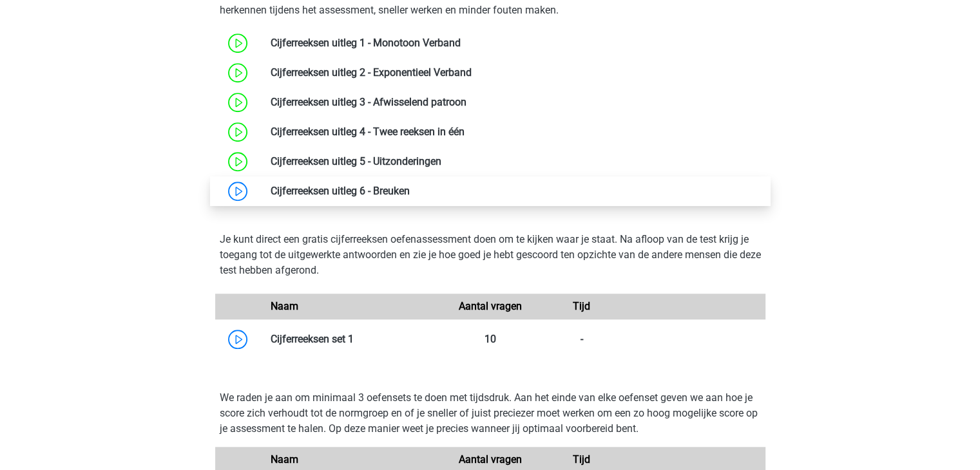
scroll to position [1160, 0]
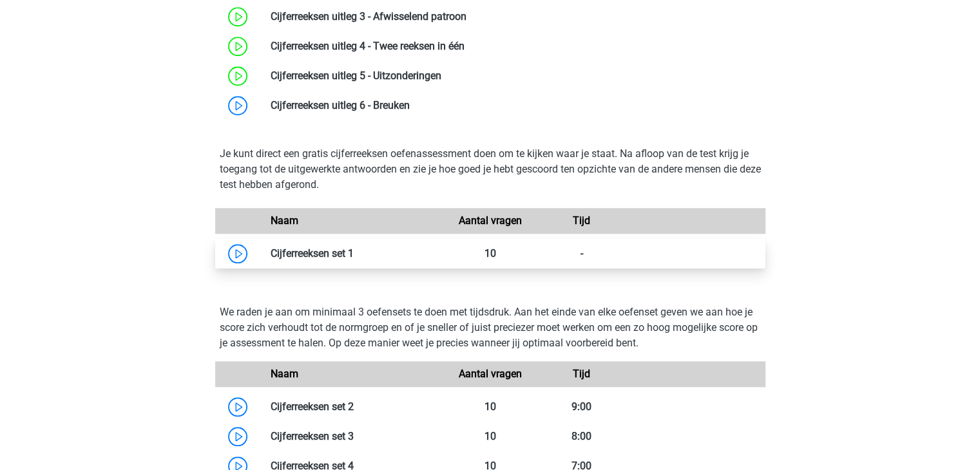
click at [354, 255] on link at bounding box center [354, 253] width 0 height 12
click at [354, 257] on link at bounding box center [354, 253] width 0 height 12
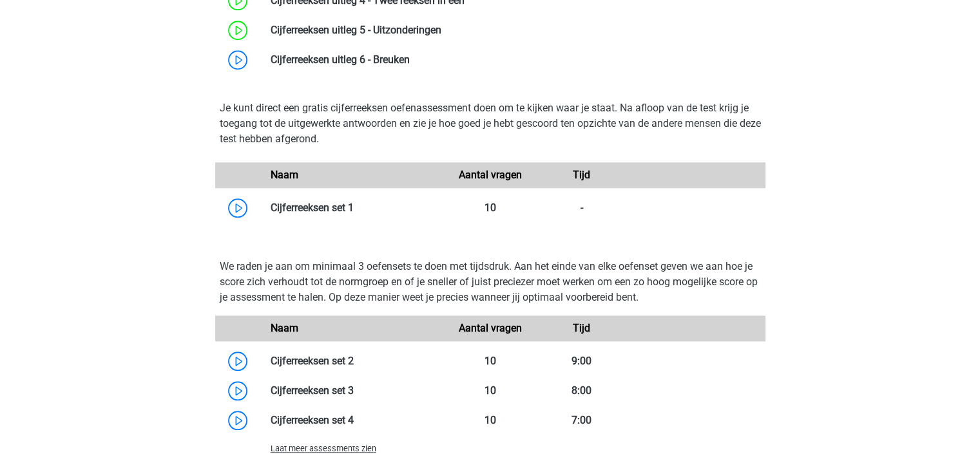
scroll to position [1224, 0]
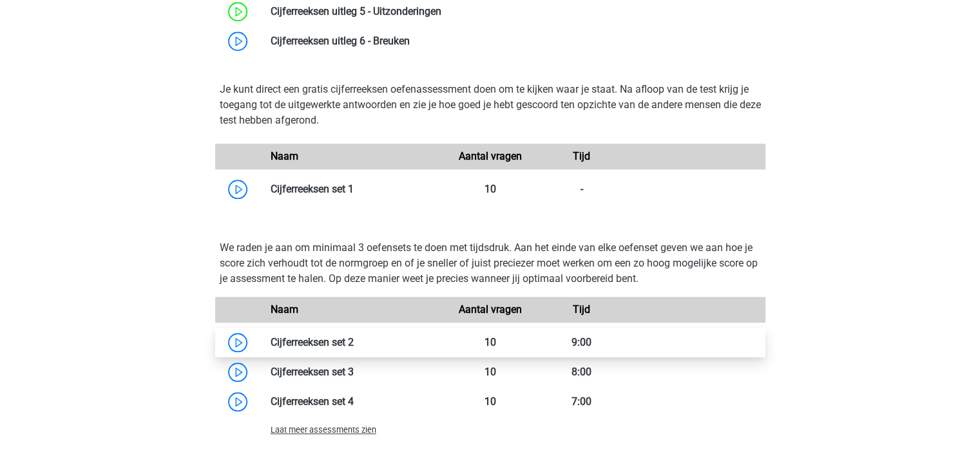
click at [354, 336] on link at bounding box center [354, 342] width 0 height 12
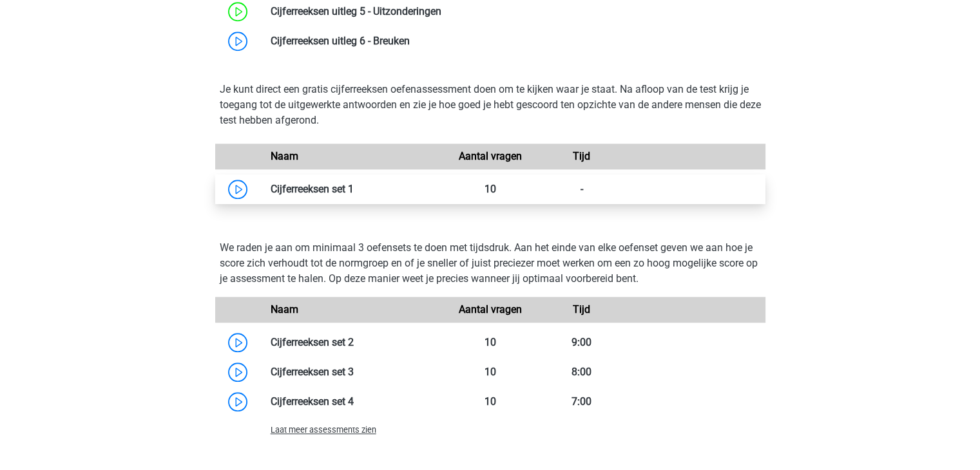
click at [354, 189] on link at bounding box center [354, 189] width 0 height 12
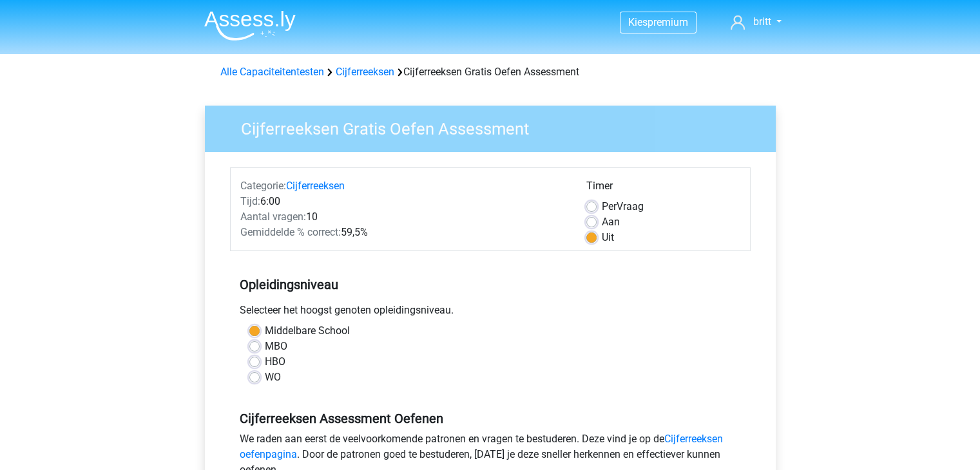
drag, startPoint x: 241, startPoint y: 206, endPoint x: 501, endPoint y: 181, distance: 261.5
click at [251, 202] on span "Tijd:" at bounding box center [250, 201] width 20 height 12
click at [602, 225] on label "Aan" at bounding box center [611, 222] width 18 height 15
click at [595, 225] on input "Aan" at bounding box center [591, 221] width 10 height 13
radio input "true"
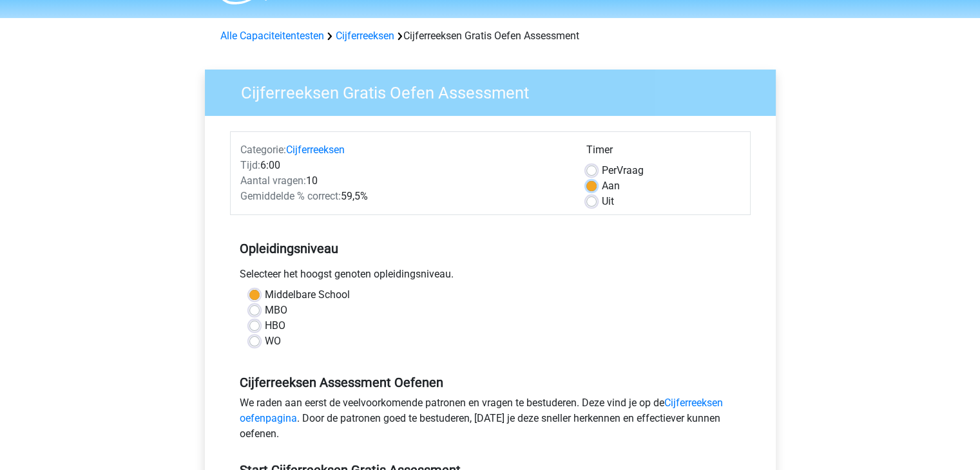
scroll to position [64, 0]
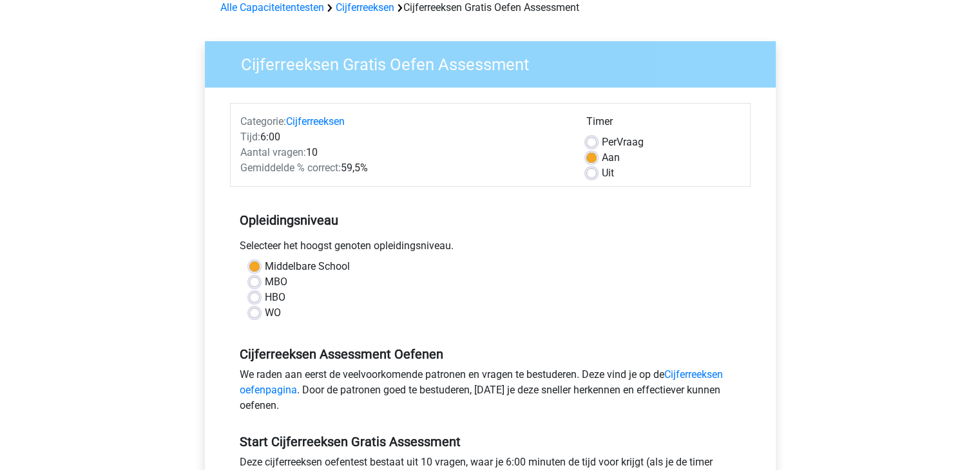
click at [602, 175] on label "Uit" at bounding box center [608, 173] width 12 height 15
click at [591, 175] on input "Uit" at bounding box center [591, 172] width 10 height 13
radio input "true"
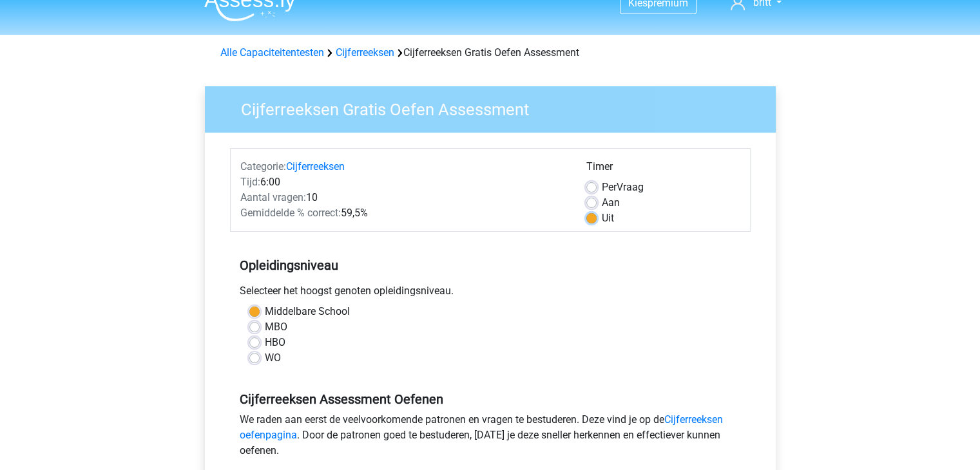
scroll to position [129, 0]
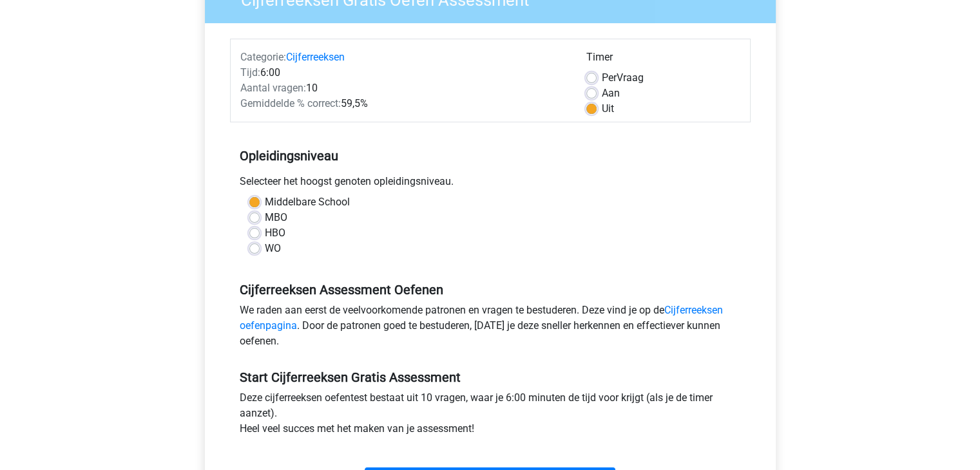
click at [606, 91] on label "Aan" at bounding box center [611, 93] width 18 height 15
click at [597, 91] on input "Aan" at bounding box center [591, 92] width 10 height 13
radio input "true"
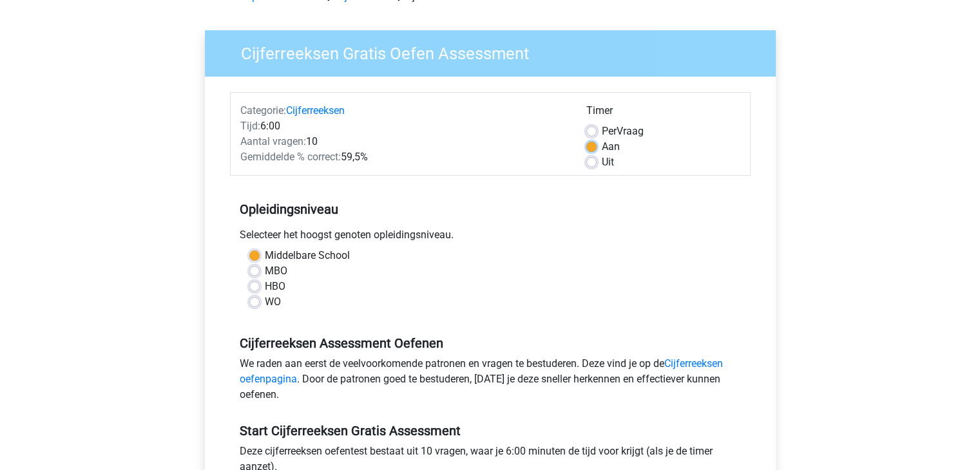
scroll to position [0, 0]
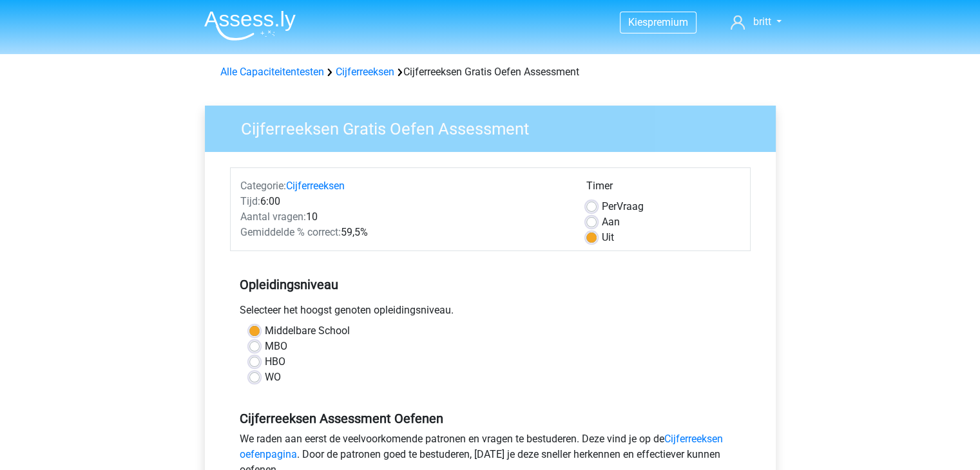
click at [602, 222] on label "Aan" at bounding box center [611, 222] width 18 height 15
click at [597, 222] on input "Aan" at bounding box center [591, 221] width 10 height 13
radio input "true"
click at [602, 236] on label "Uit" at bounding box center [608, 237] width 12 height 15
click at [592, 236] on input "Uit" at bounding box center [591, 236] width 10 height 13
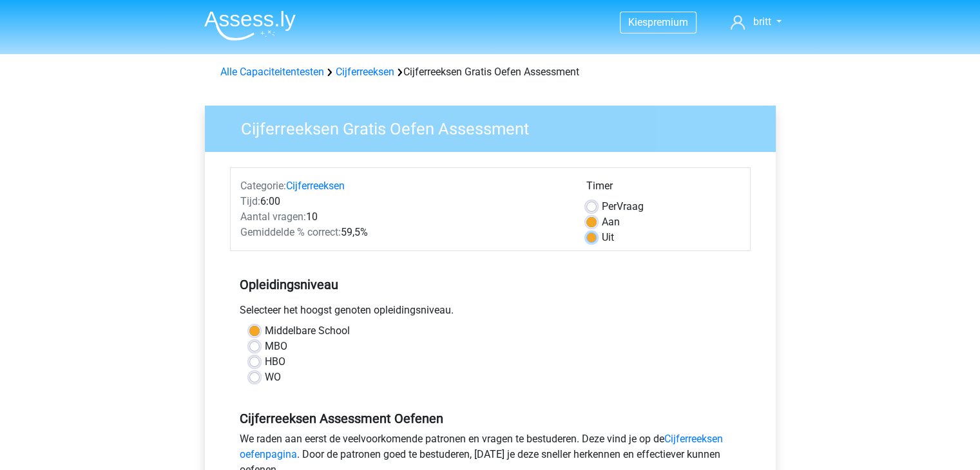
radio input "true"
click at [597, 217] on div "Aan" at bounding box center [663, 222] width 154 height 15
click at [600, 224] on div "Aan" at bounding box center [663, 222] width 154 height 15
click at [602, 222] on label "Aan" at bounding box center [611, 222] width 18 height 15
click at [590, 222] on input "Aan" at bounding box center [591, 221] width 10 height 13
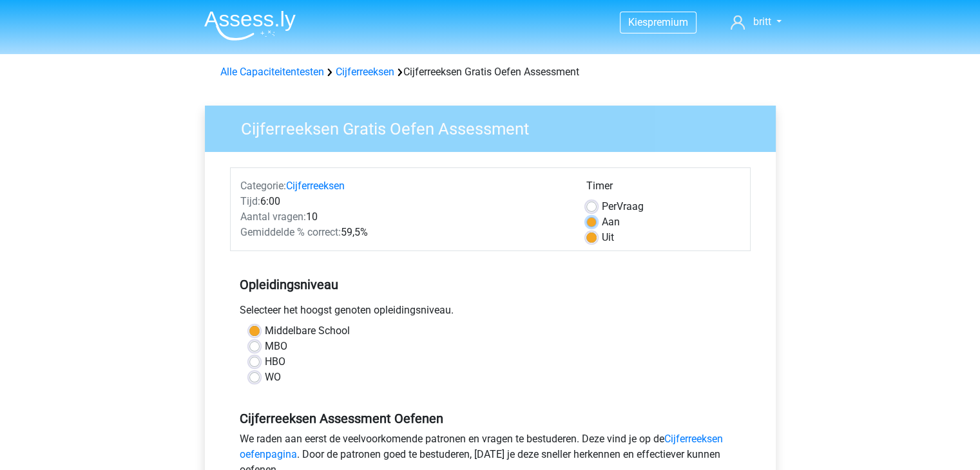
radio input "true"
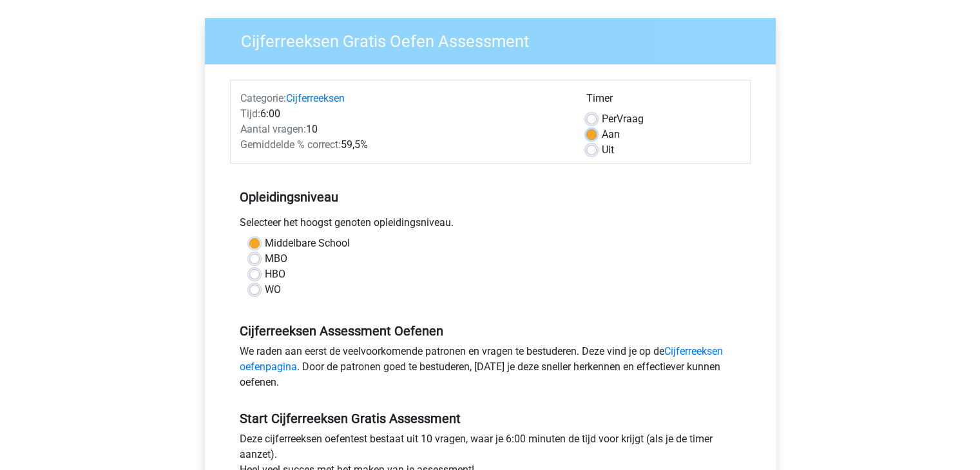
scroll to position [193, 0]
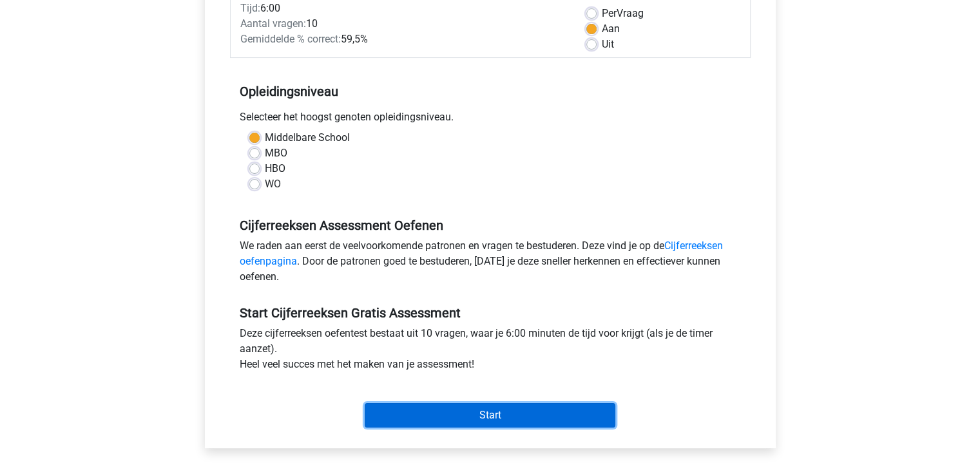
click at [463, 407] on input "Start" at bounding box center [490, 415] width 251 height 24
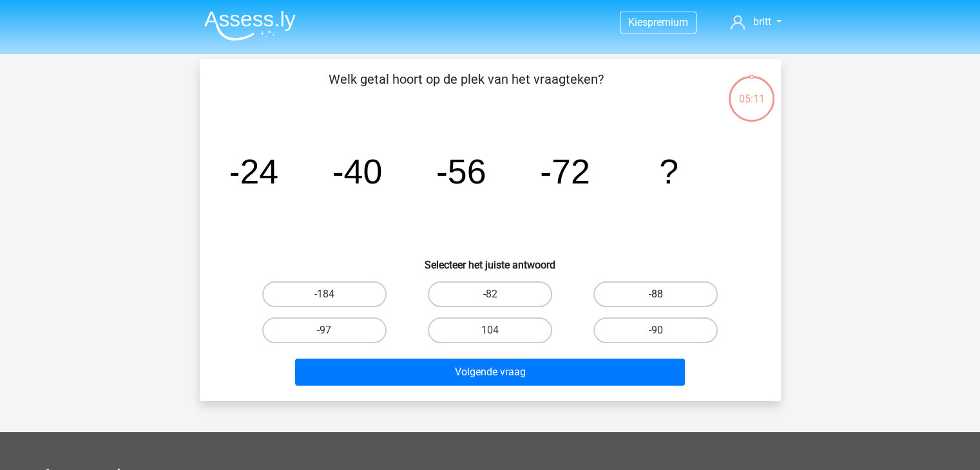
click at [637, 288] on label "-88" at bounding box center [655, 295] width 124 height 26
click at [656, 294] on input "-88" at bounding box center [660, 298] width 8 height 8
radio input "true"
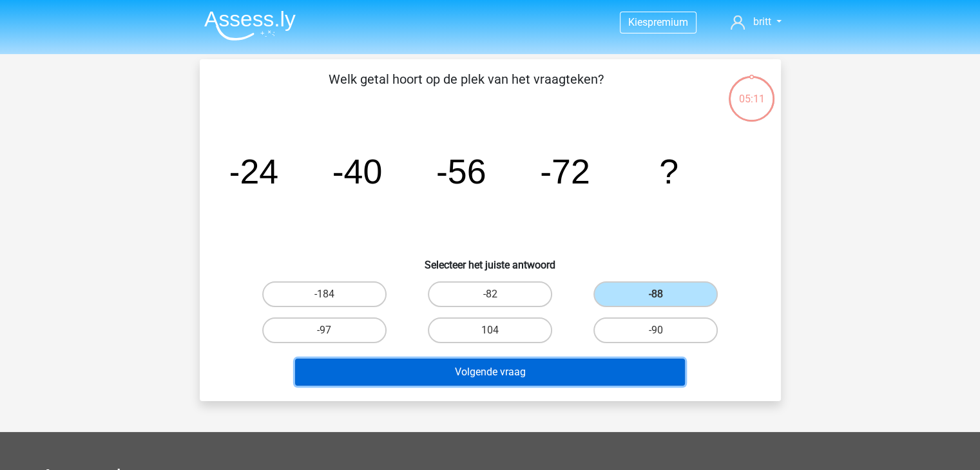
click at [597, 367] on button "Volgende vraag" at bounding box center [490, 372] width 390 height 27
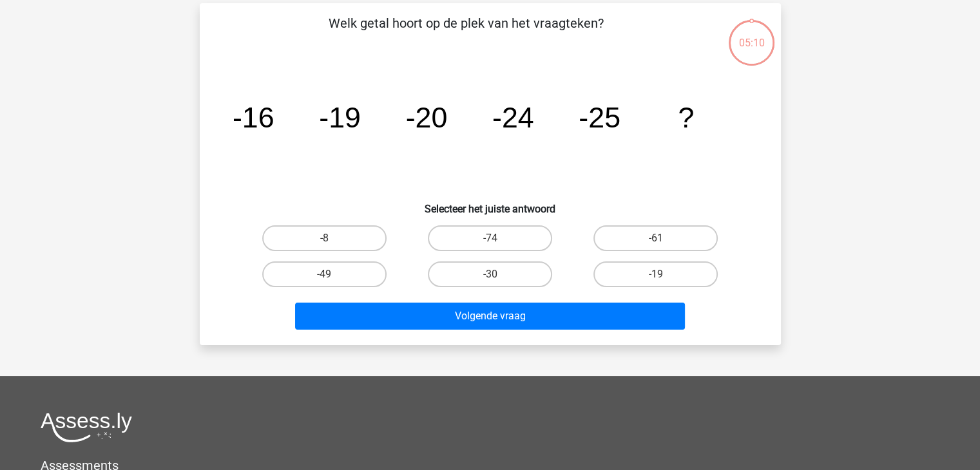
scroll to position [59, 0]
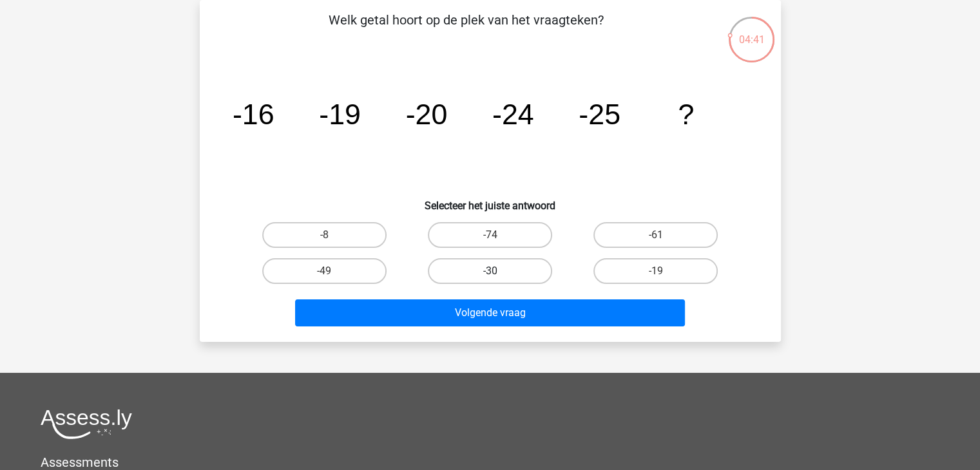
click at [492, 265] on label "-30" at bounding box center [490, 271] width 124 height 26
click at [492, 271] on input "-30" at bounding box center [494, 275] width 8 height 8
radio input "true"
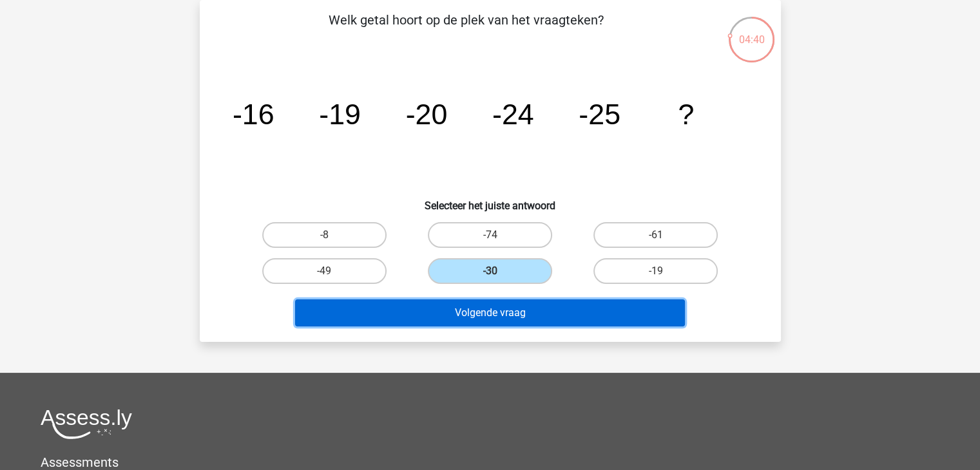
click at [519, 313] on button "Volgende vraag" at bounding box center [490, 313] width 390 height 27
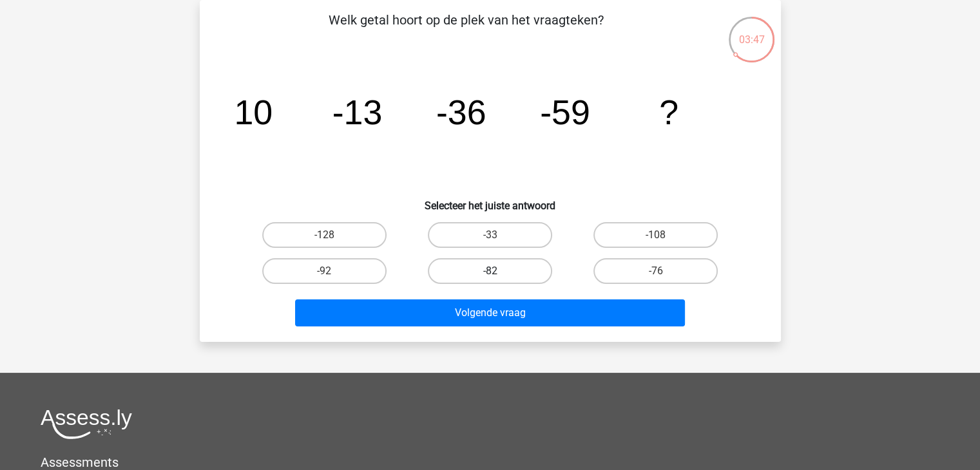
click at [488, 280] on label "-82" at bounding box center [490, 271] width 124 height 26
click at [490, 280] on input "-82" at bounding box center [494, 275] width 8 height 8
radio input "true"
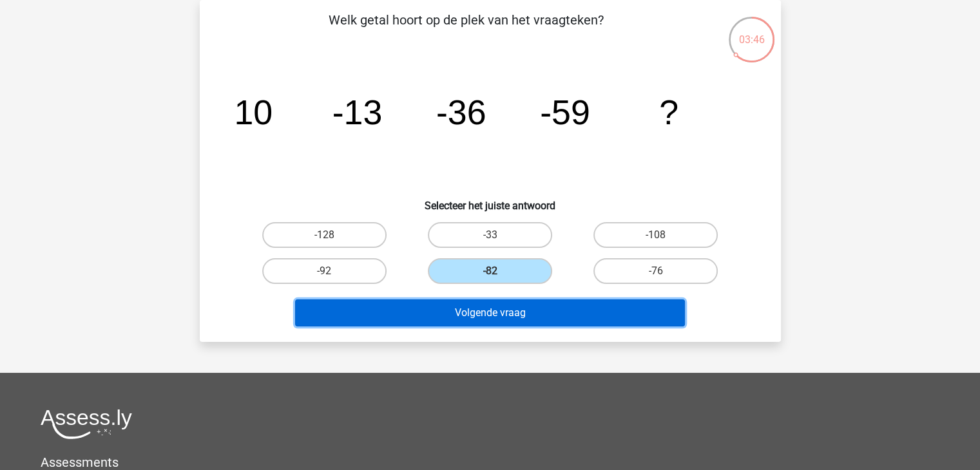
click at [510, 311] on button "Volgende vraag" at bounding box center [490, 313] width 390 height 27
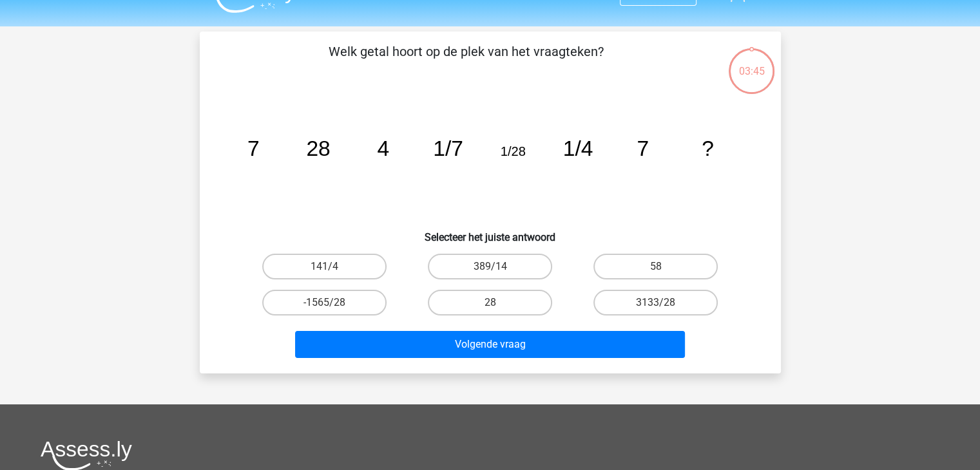
scroll to position [0, 0]
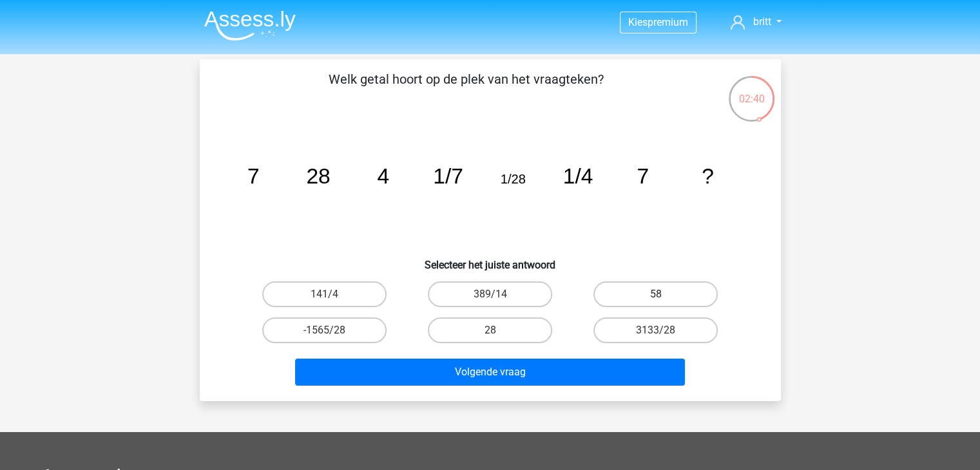
click at [711, 299] on label "58" at bounding box center [655, 295] width 124 height 26
click at [664, 299] on input "58" at bounding box center [660, 298] width 8 height 8
radio input "true"
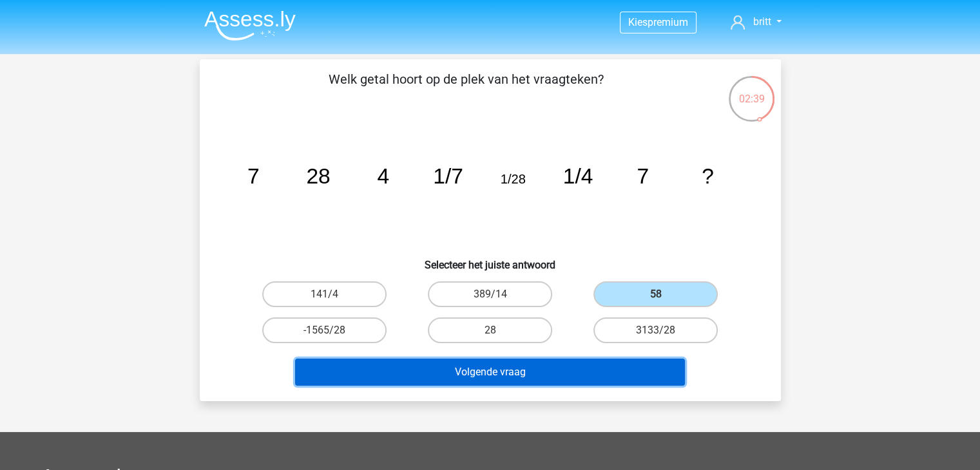
click at [650, 366] on button "Volgende vraag" at bounding box center [490, 372] width 390 height 27
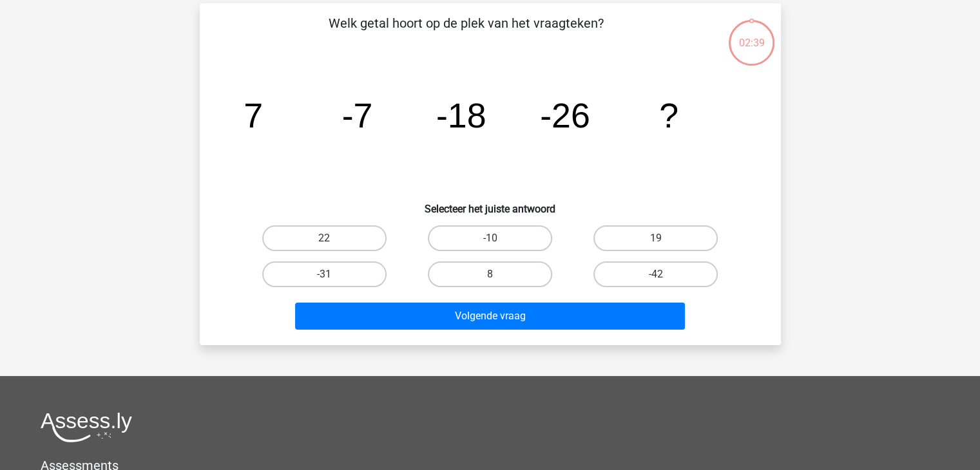
scroll to position [59, 0]
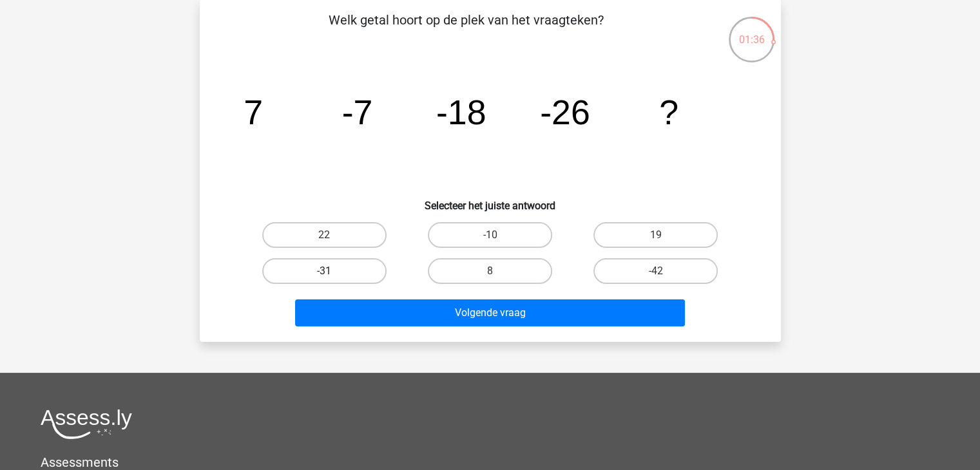
click at [316, 260] on label "-31" at bounding box center [324, 271] width 124 height 26
click at [324, 271] on input "-31" at bounding box center [328, 275] width 8 height 8
radio input "true"
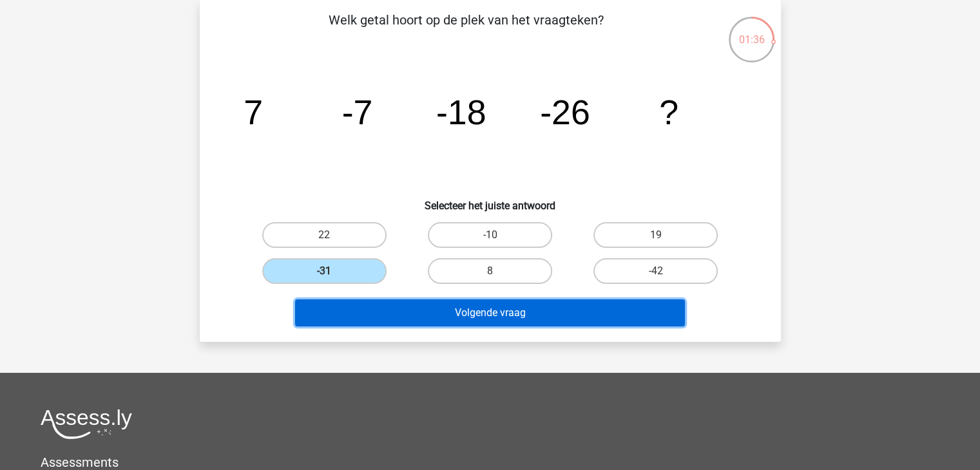
click at [414, 318] on button "Volgende vraag" at bounding box center [490, 313] width 390 height 27
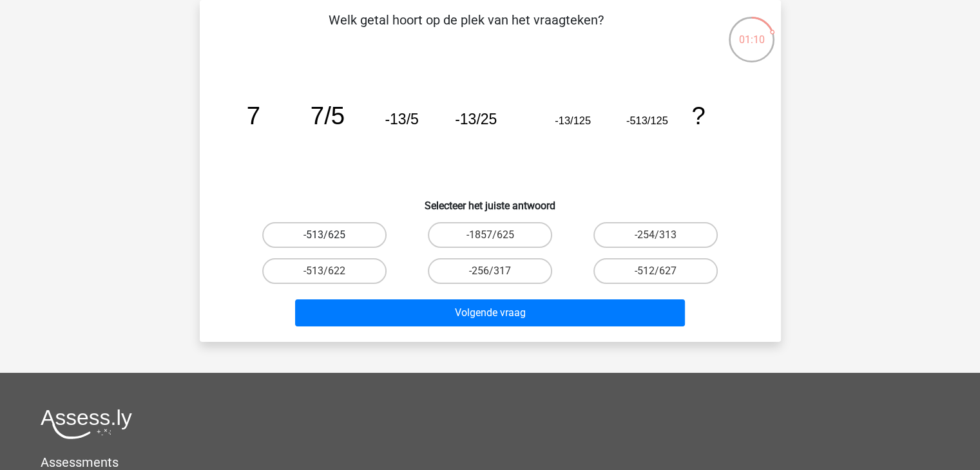
click at [379, 241] on label "-513/625" at bounding box center [324, 235] width 124 height 26
click at [332, 241] on input "-513/625" at bounding box center [328, 239] width 8 height 8
radio input "true"
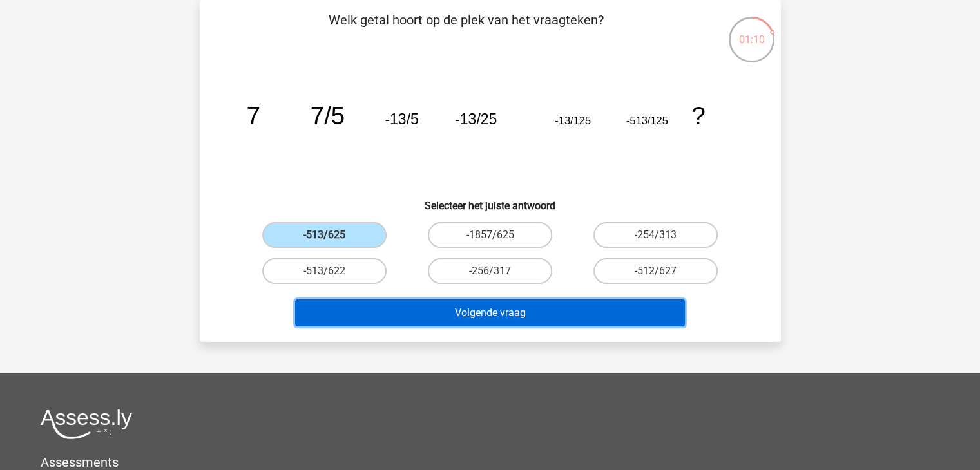
click at [417, 301] on button "Volgende vraag" at bounding box center [490, 313] width 390 height 27
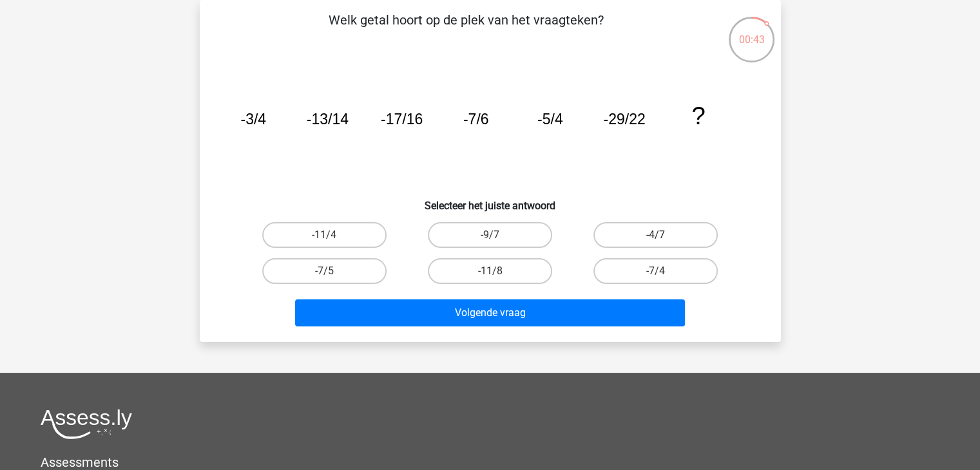
click at [668, 234] on label "-4/7" at bounding box center [655, 235] width 124 height 26
click at [664, 235] on input "-4/7" at bounding box center [660, 239] width 8 height 8
radio input "true"
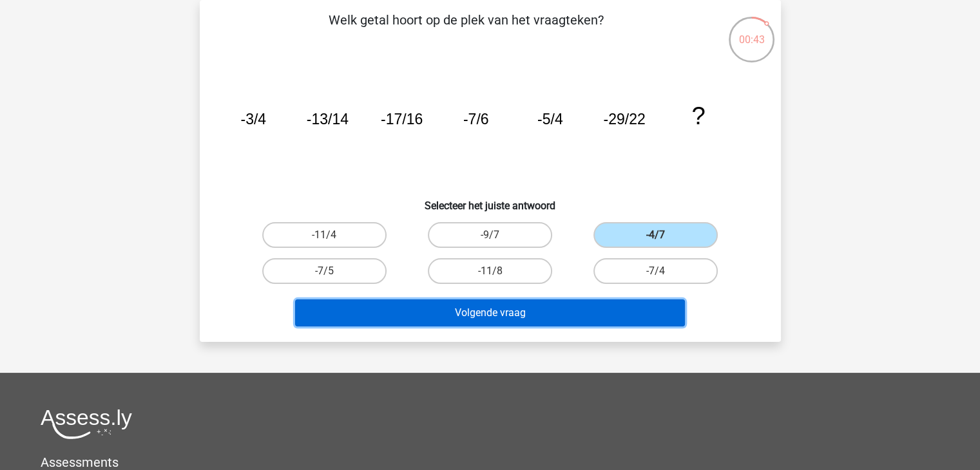
click at [642, 302] on button "Volgende vraag" at bounding box center [490, 313] width 390 height 27
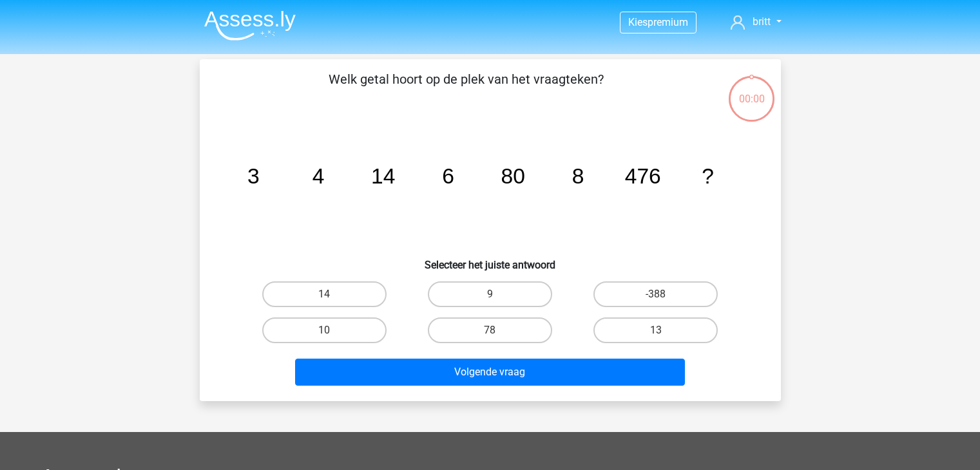
scroll to position [59, 0]
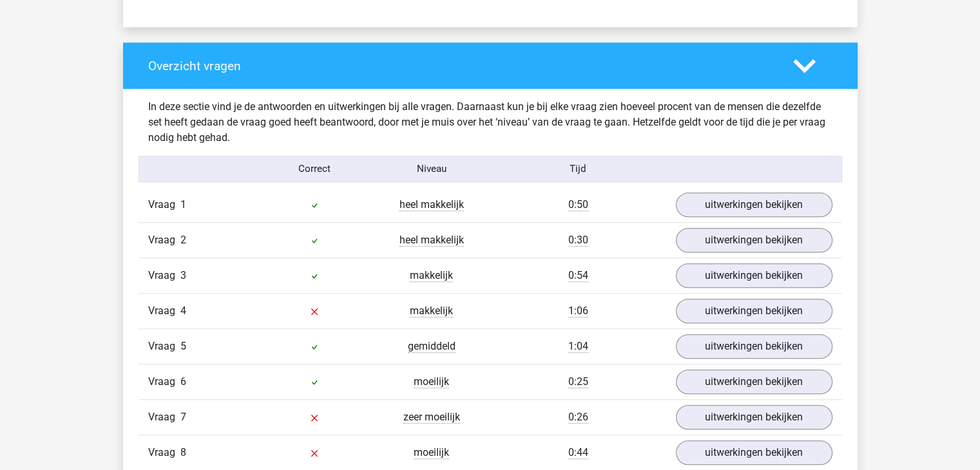
scroll to position [1031, 0]
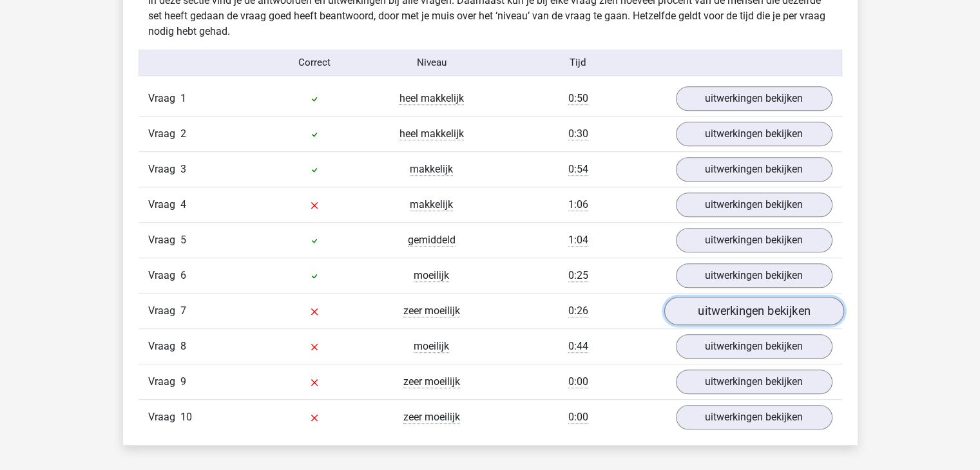
click at [751, 307] on link "uitwerkingen bekijken" at bounding box center [754, 311] width 180 height 28
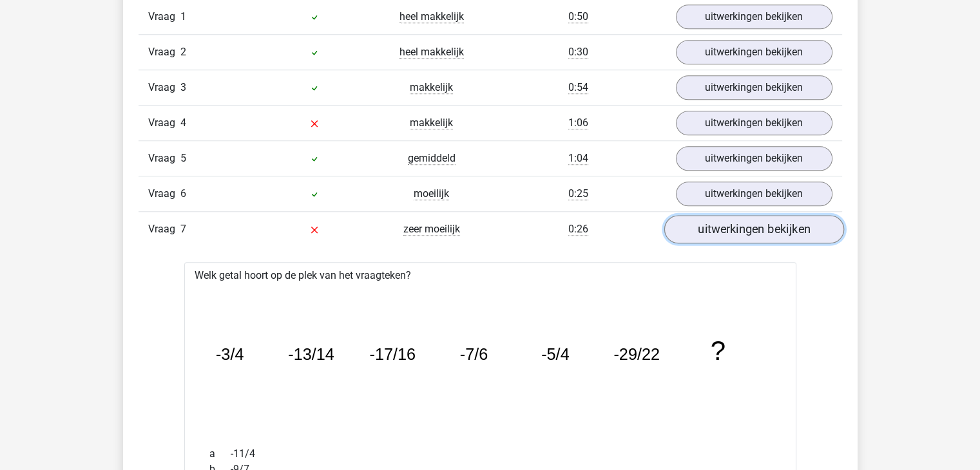
scroll to position [1095, 0]
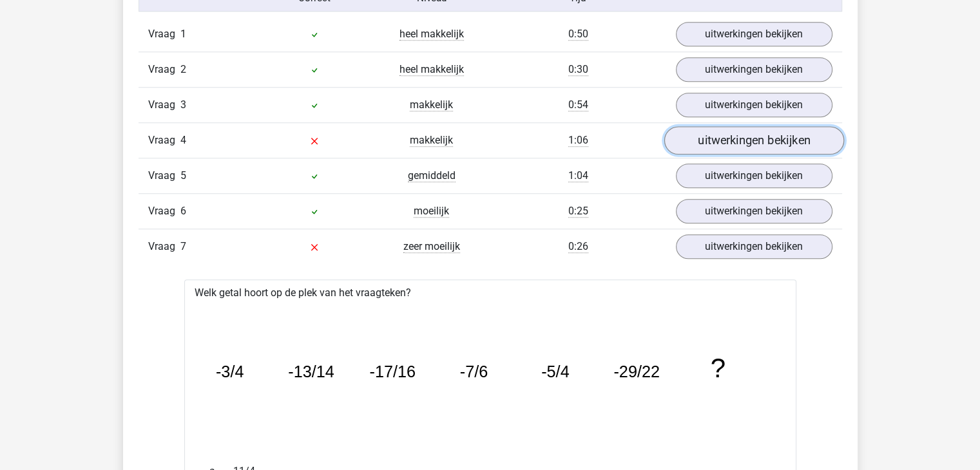
click at [804, 146] on link "uitwerkingen bekijken" at bounding box center [754, 140] width 180 height 28
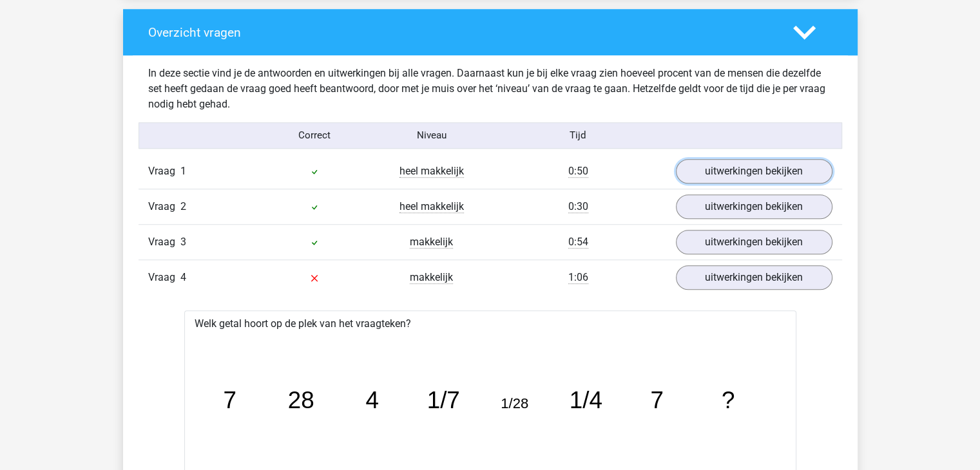
scroll to position [967, 0]
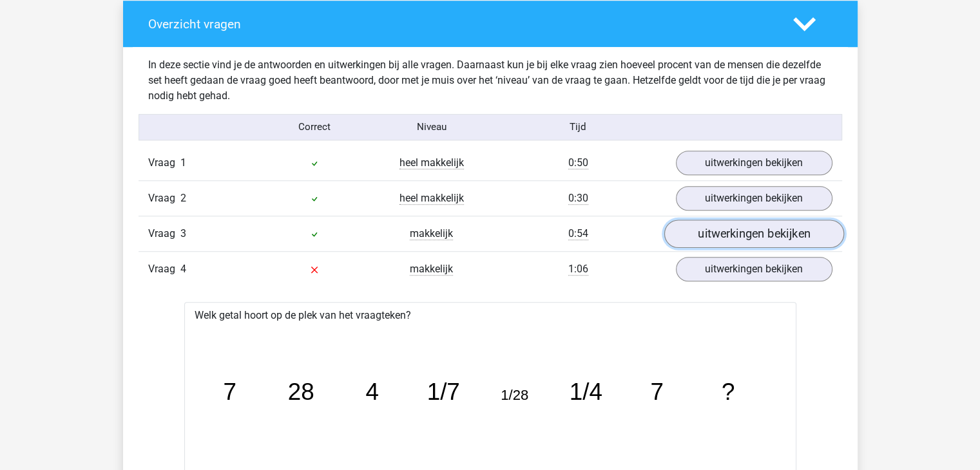
click at [730, 237] on link "uitwerkingen bekijken" at bounding box center [754, 234] width 180 height 28
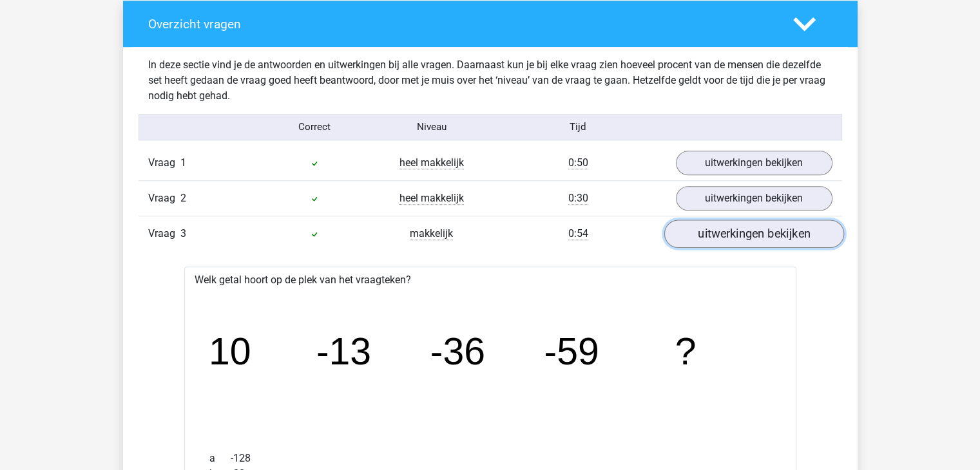
click at [755, 236] on link "uitwerkingen bekijken" at bounding box center [754, 234] width 180 height 28
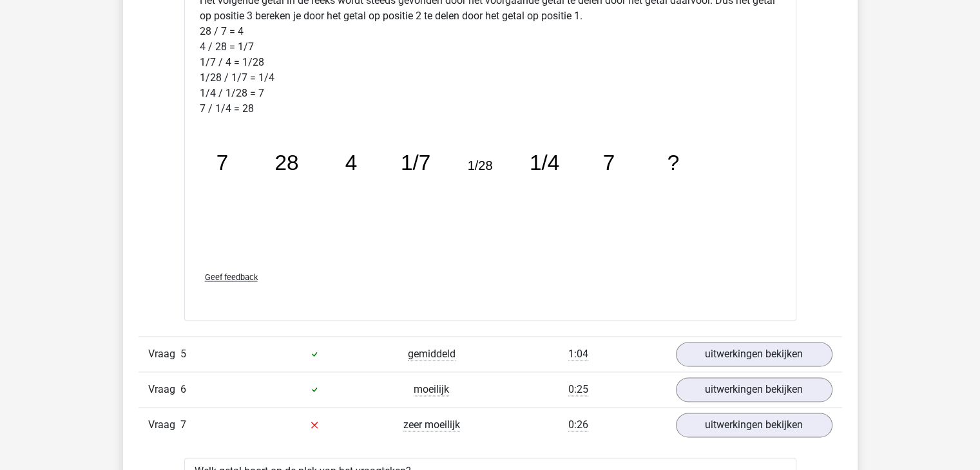
scroll to position [1611, 0]
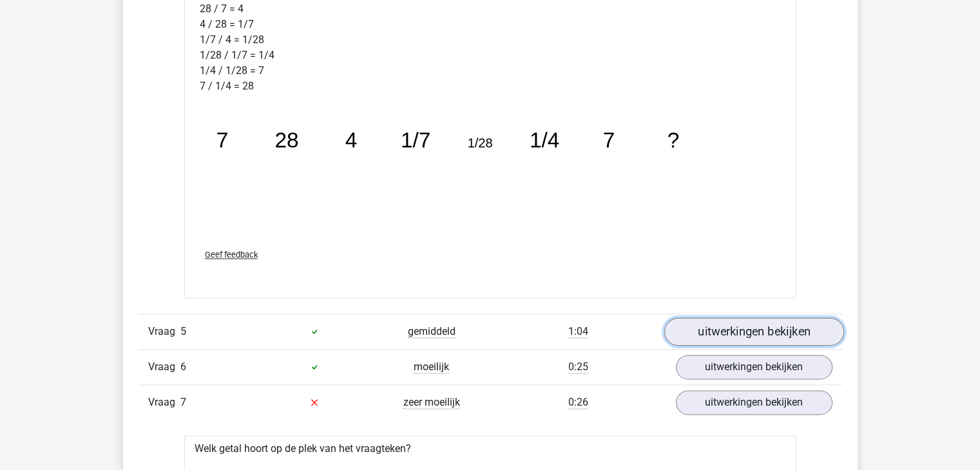
click at [766, 326] on link "uitwerkingen bekijken" at bounding box center [754, 332] width 180 height 28
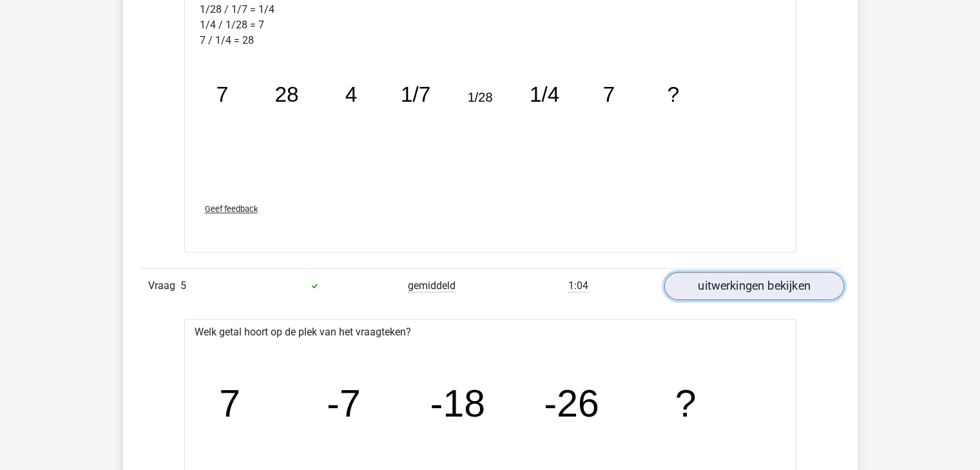
scroll to position [1740, 0]
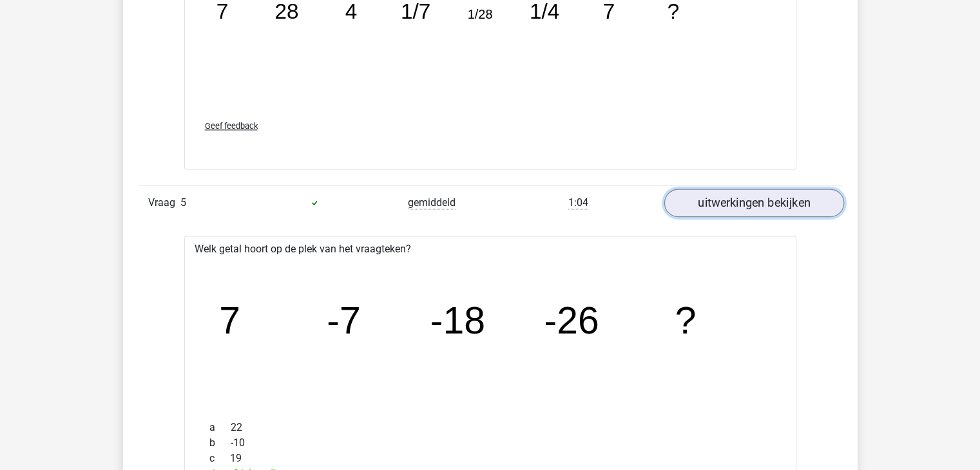
click at [795, 198] on link "uitwerkingen bekijken" at bounding box center [754, 203] width 180 height 28
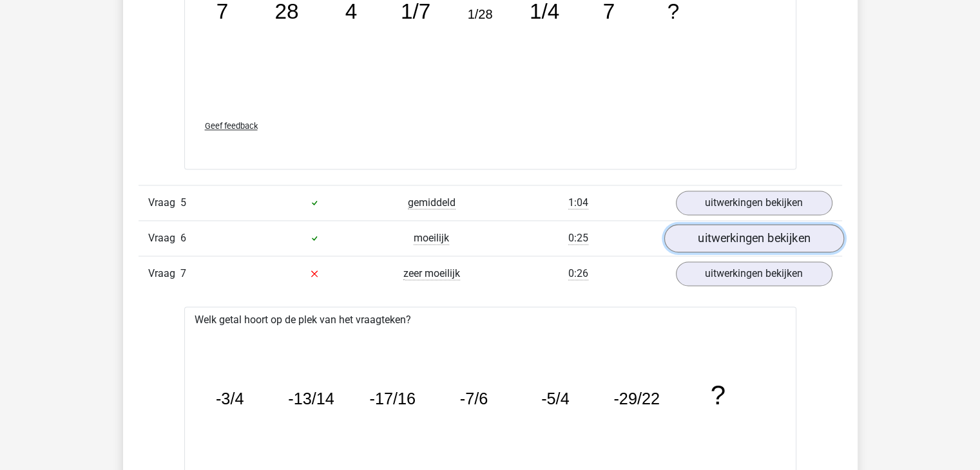
click at [790, 231] on link "uitwerkingen bekijken" at bounding box center [754, 238] width 180 height 28
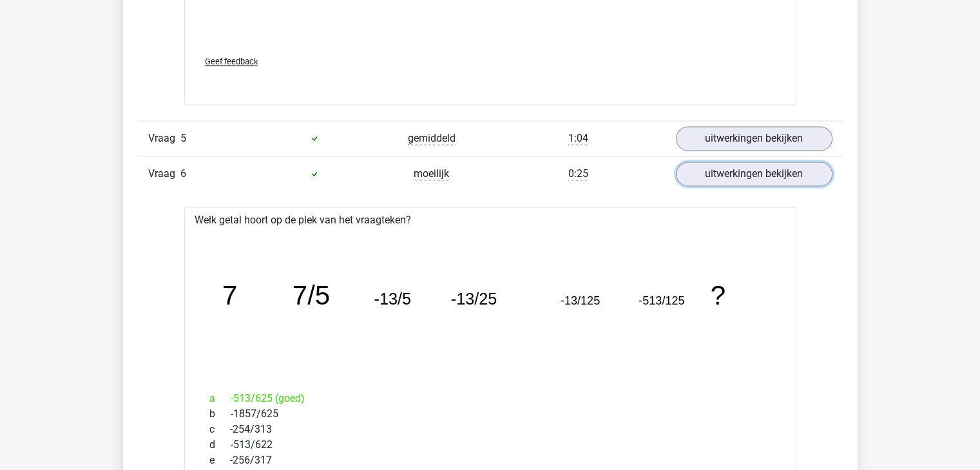
scroll to position [1869, 0]
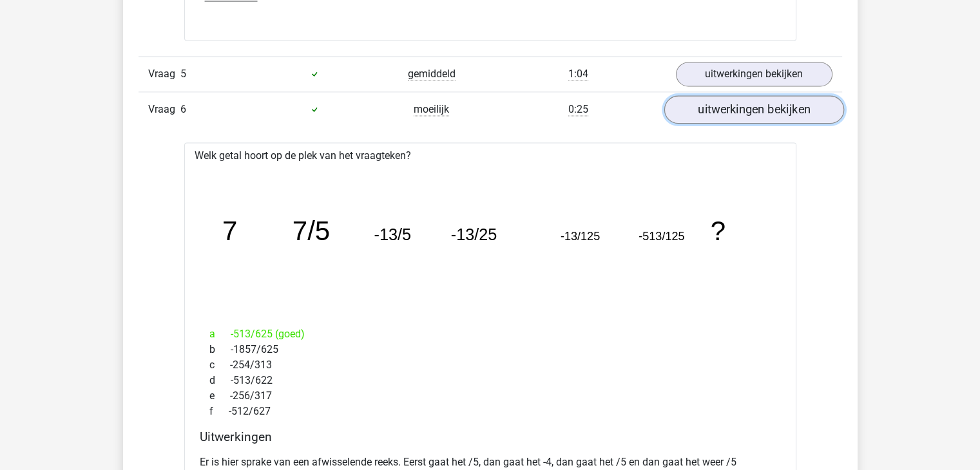
click at [758, 106] on link "uitwerkingen bekijken" at bounding box center [754, 109] width 180 height 28
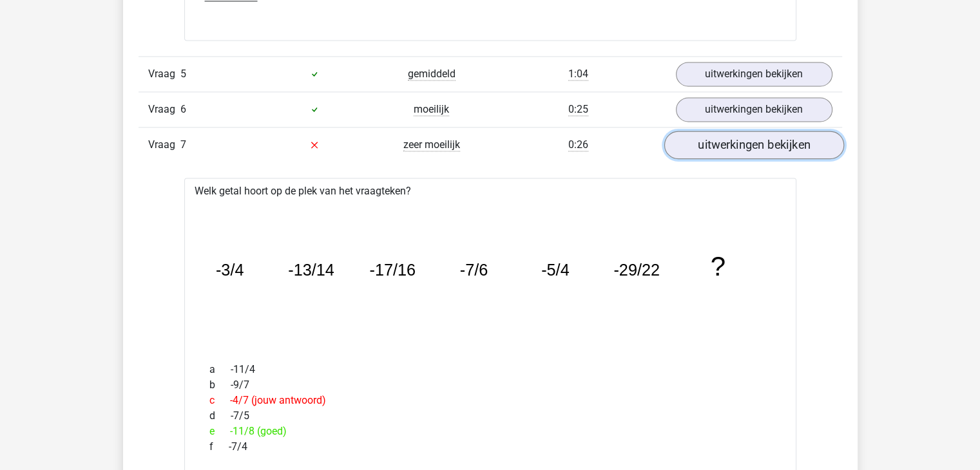
click at [762, 143] on link "uitwerkingen bekijken" at bounding box center [754, 145] width 180 height 28
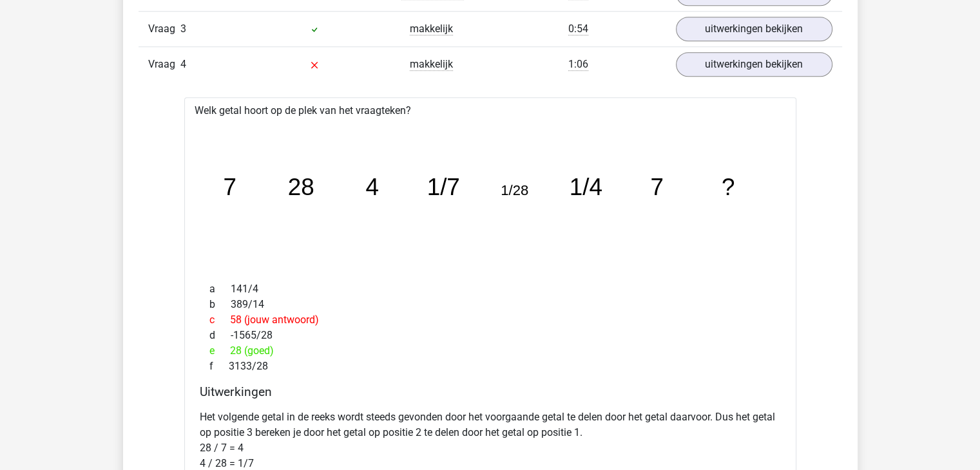
scroll to position [1095, 0]
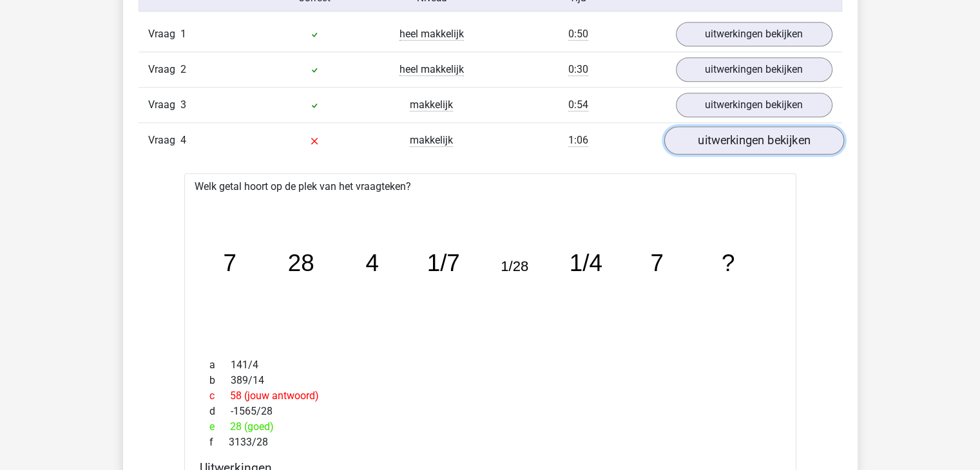
click at [724, 136] on link "uitwerkingen bekijken" at bounding box center [754, 140] width 180 height 28
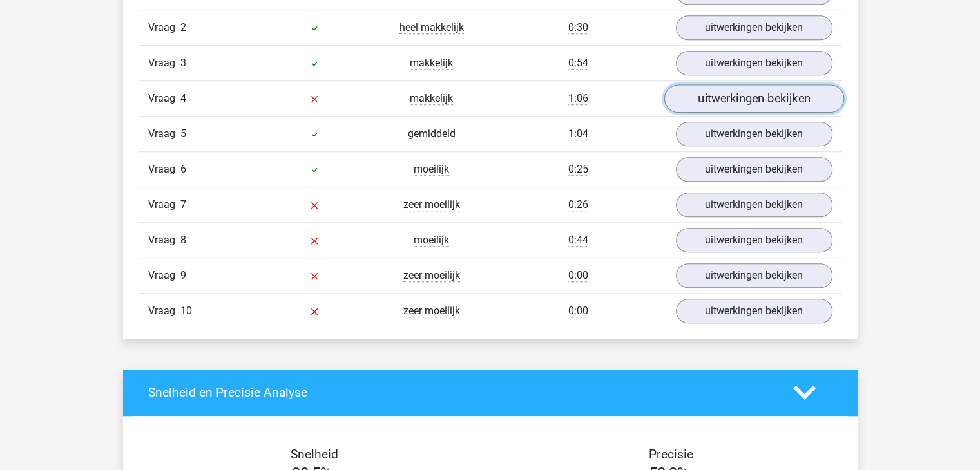
scroll to position [1160, 0]
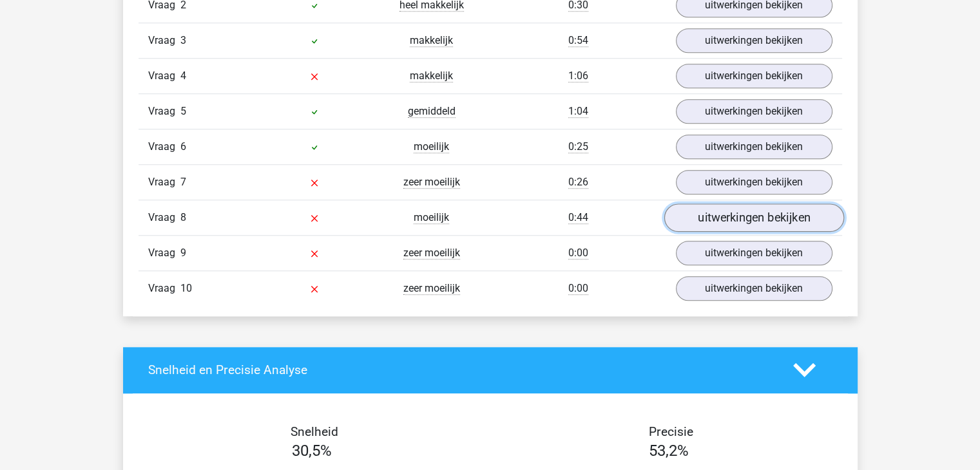
click at [742, 215] on link "uitwerkingen bekijken" at bounding box center [754, 218] width 180 height 28
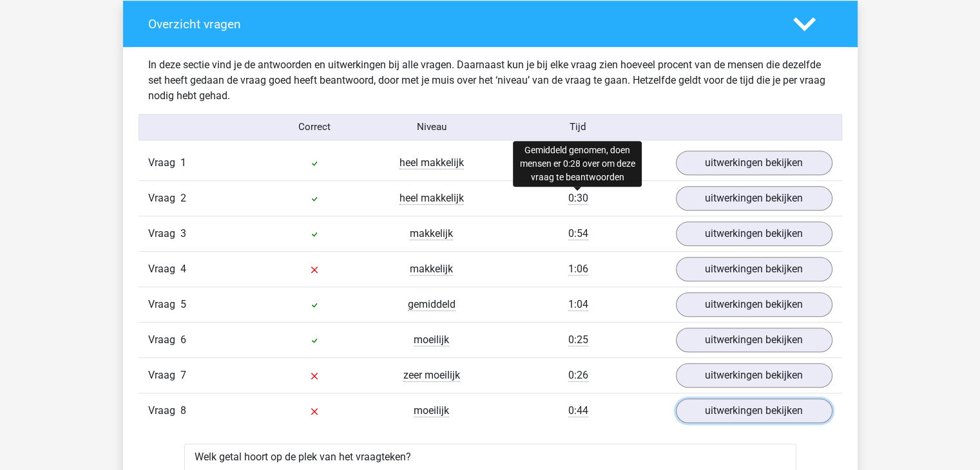
scroll to position [1095, 0]
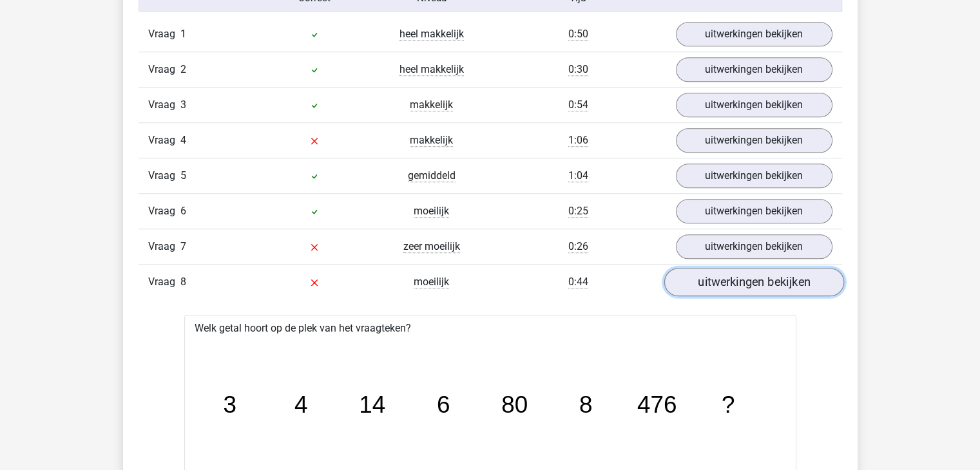
click at [811, 274] on link "uitwerkingen bekijken" at bounding box center [754, 282] width 180 height 28
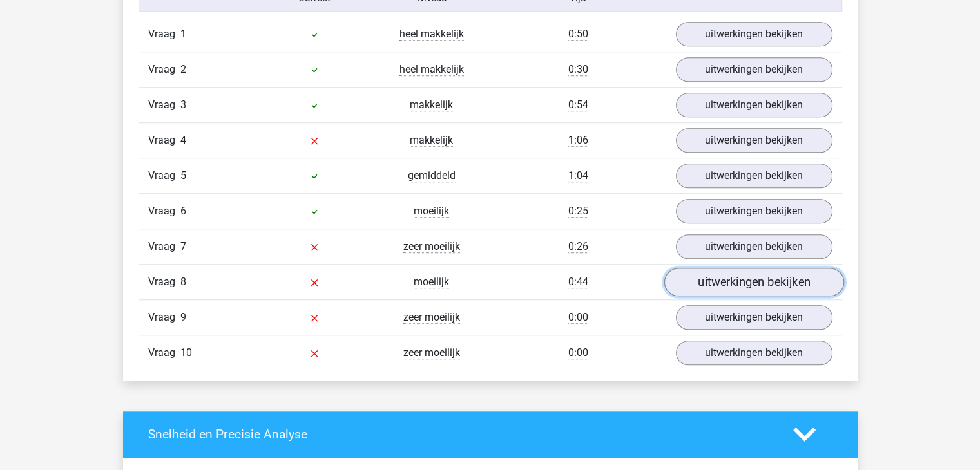
click at [696, 276] on link "uitwerkingen bekijken" at bounding box center [754, 282] width 180 height 28
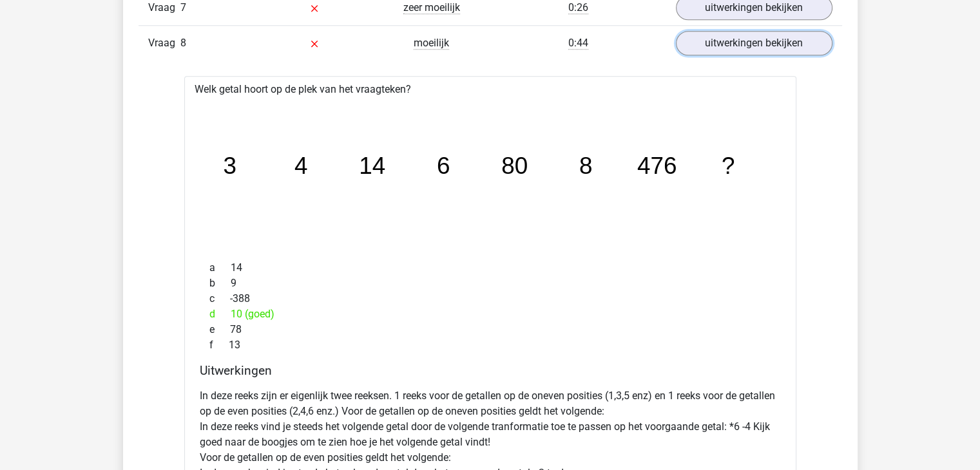
scroll to position [1224, 0]
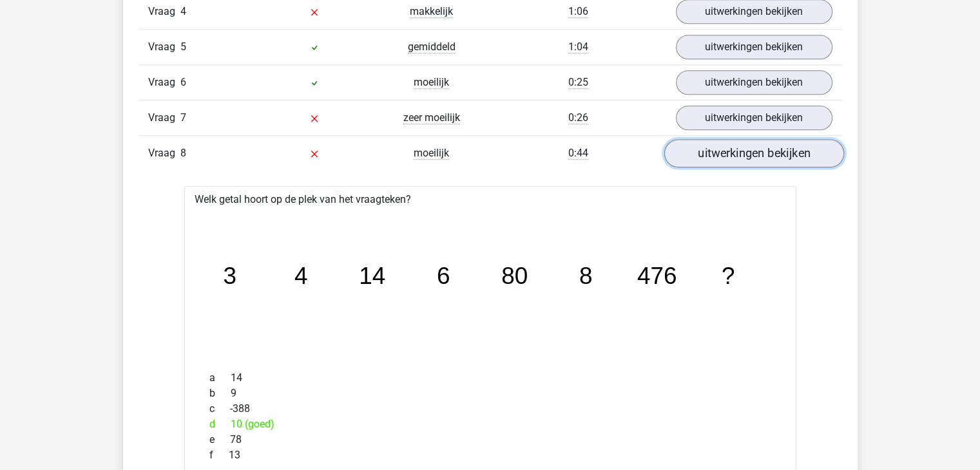
click at [742, 152] on link "uitwerkingen bekijken" at bounding box center [754, 153] width 180 height 28
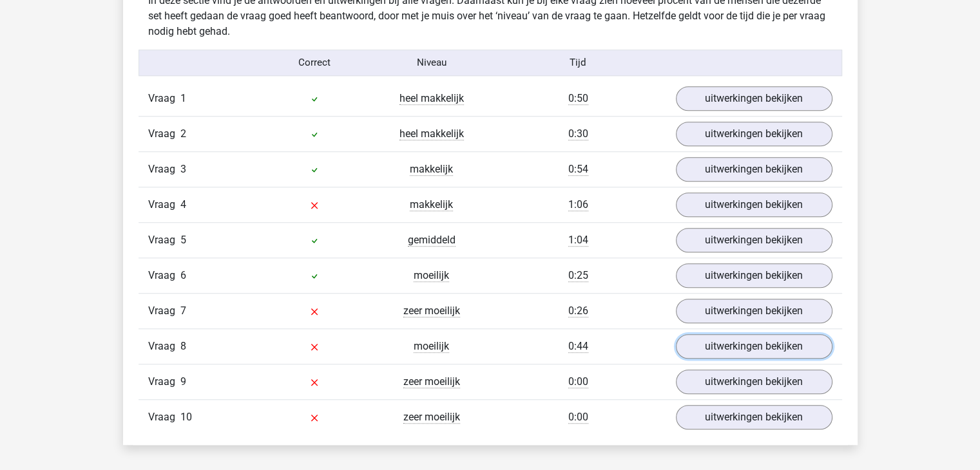
scroll to position [1031, 0]
click at [735, 343] on link "uitwerkingen bekijken" at bounding box center [754, 346] width 180 height 28
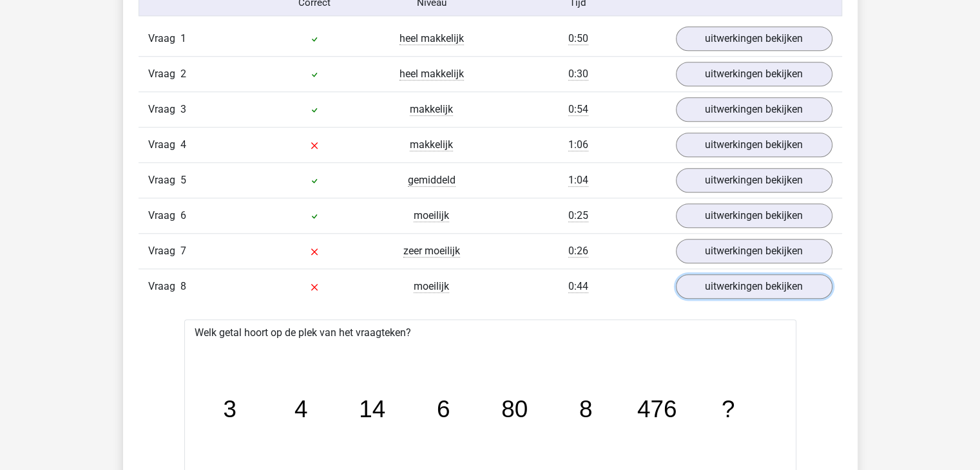
scroll to position [1160, 0]
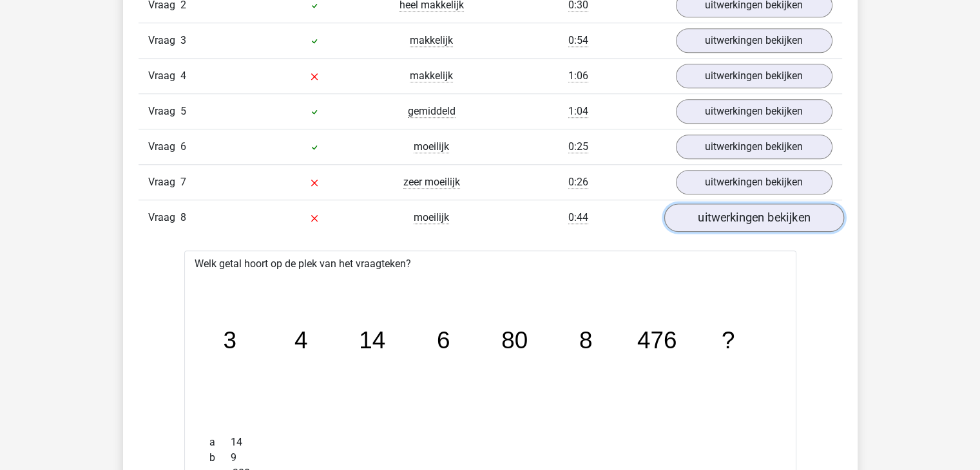
click at [722, 212] on link "uitwerkingen bekijken" at bounding box center [754, 218] width 180 height 28
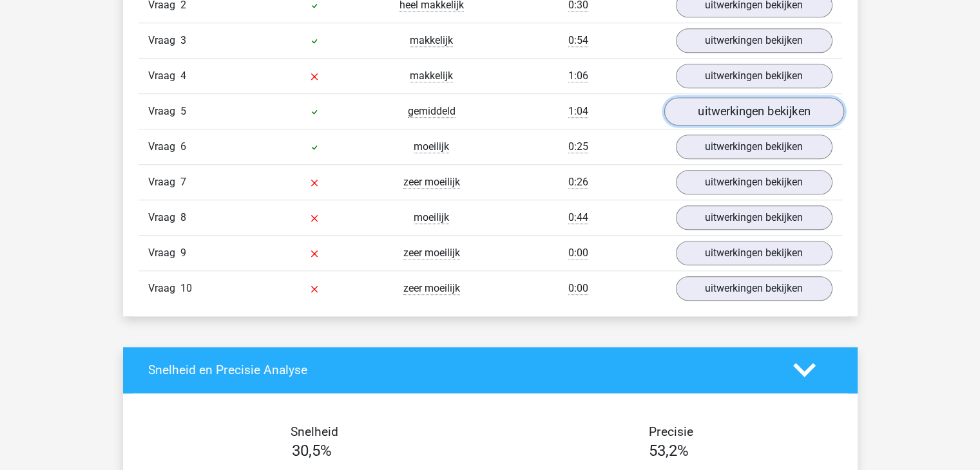
click at [727, 104] on link "uitwerkingen bekijken" at bounding box center [754, 111] width 180 height 28
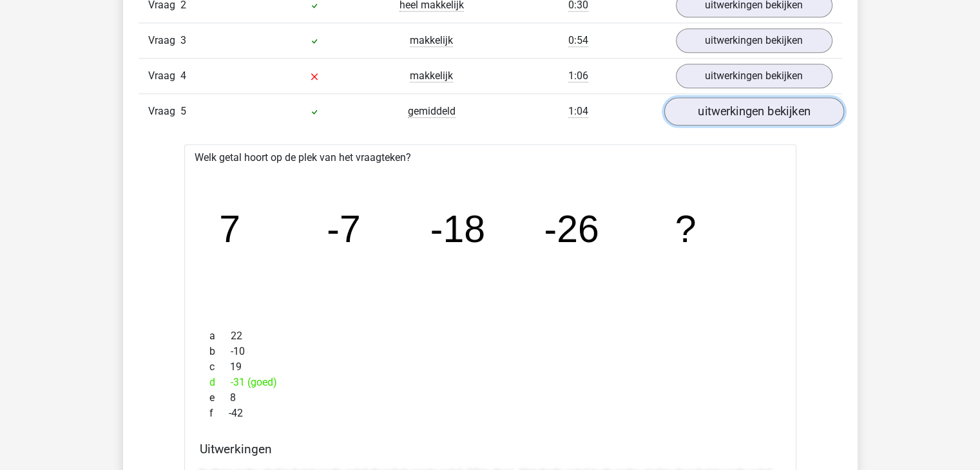
click at [732, 109] on link "uitwerkingen bekijken" at bounding box center [754, 111] width 180 height 28
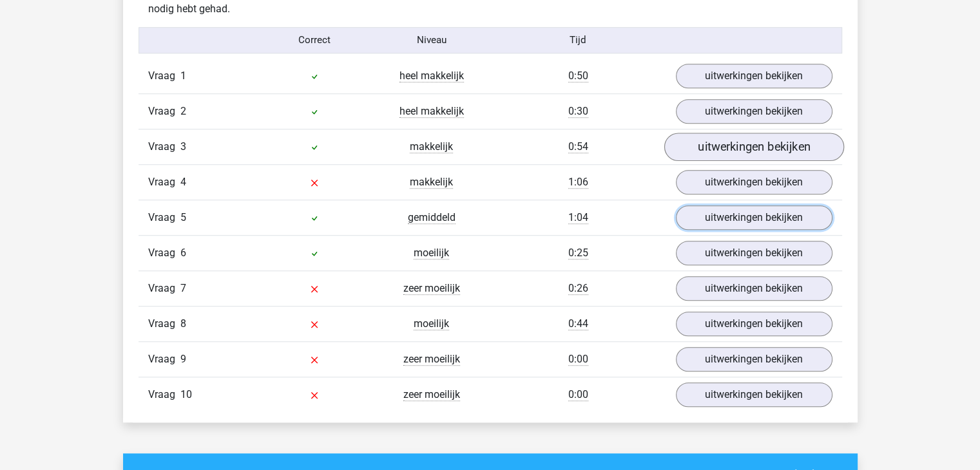
scroll to position [1031, 0]
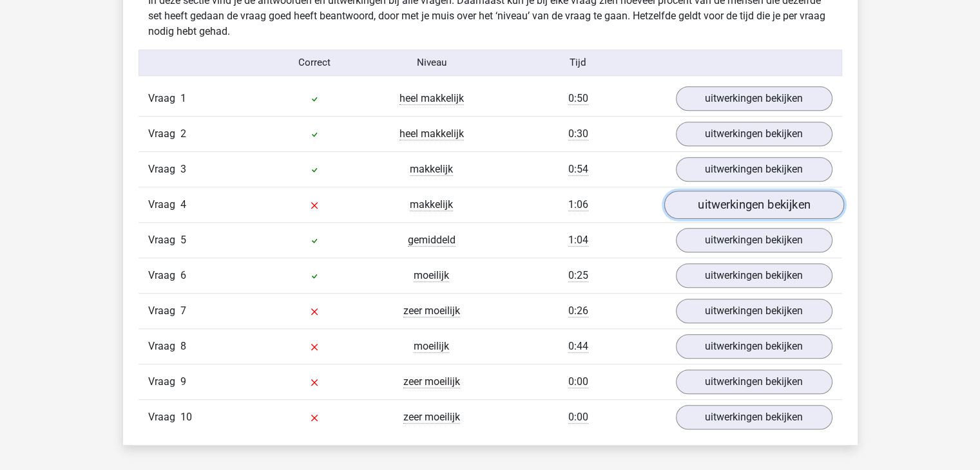
click at [718, 211] on link "uitwerkingen bekijken" at bounding box center [754, 205] width 180 height 28
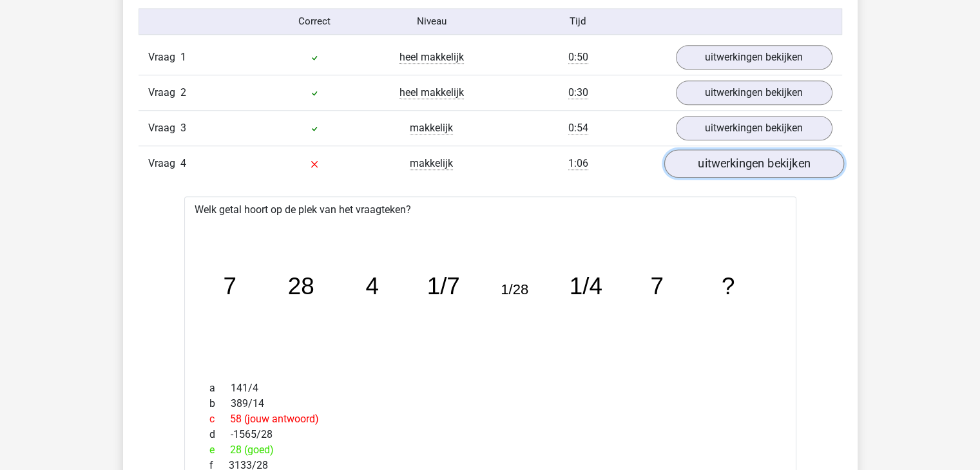
scroll to position [1095, 0]
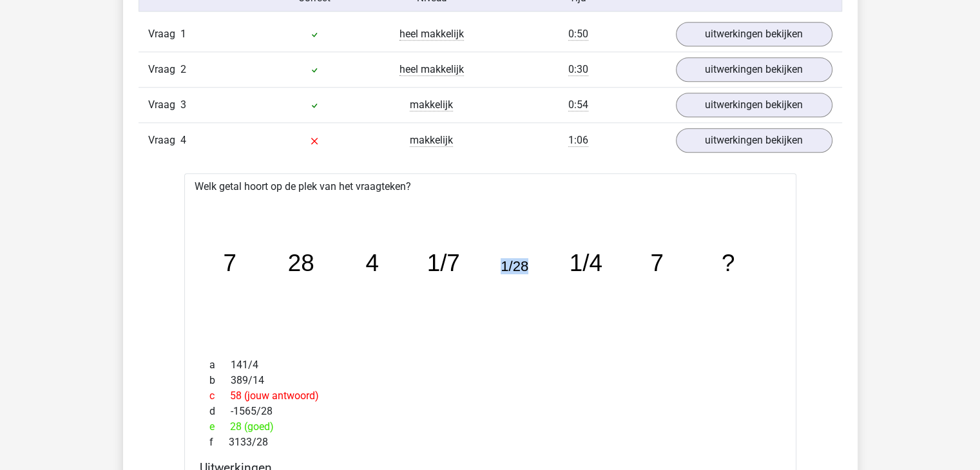
drag, startPoint x: 535, startPoint y: 261, endPoint x: 670, endPoint y: 154, distance: 172.0
click at [495, 273] on icon "image/svg+xml 7 28 4 1/7 1/28 1/4 7 ?" at bounding box center [490, 271] width 571 height 143
click at [737, 102] on link "uitwerkingen bekijken" at bounding box center [754, 105] width 180 height 28
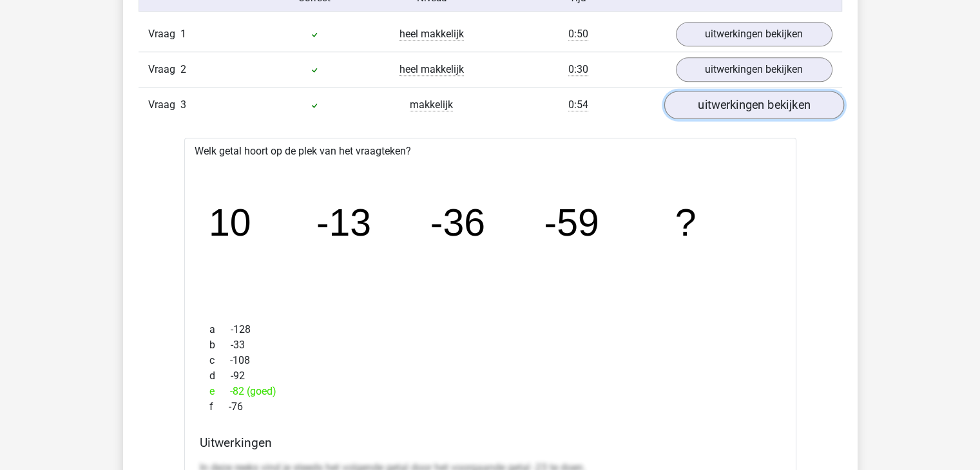
click at [738, 102] on link "uitwerkingen bekijken" at bounding box center [754, 105] width 180 height 28
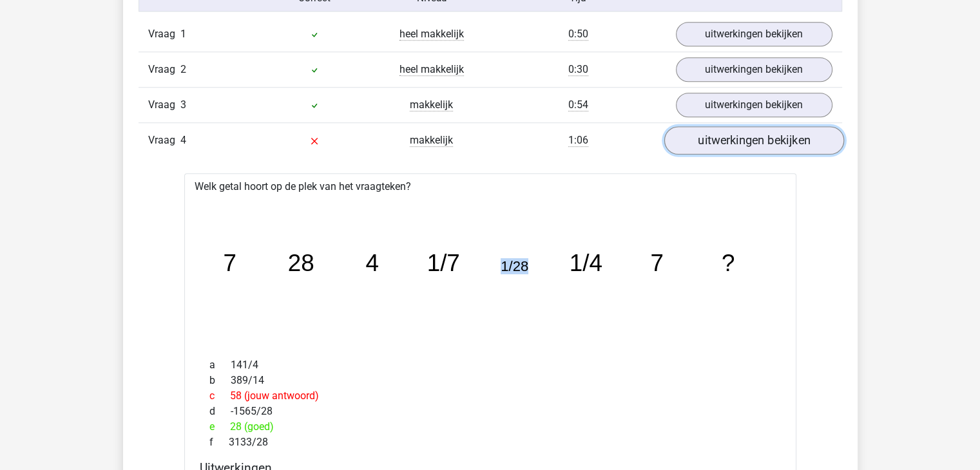
click at [743, 134] on link "uitwerkingen bekijken" at bounding box center [754, 140] width 180 height 28
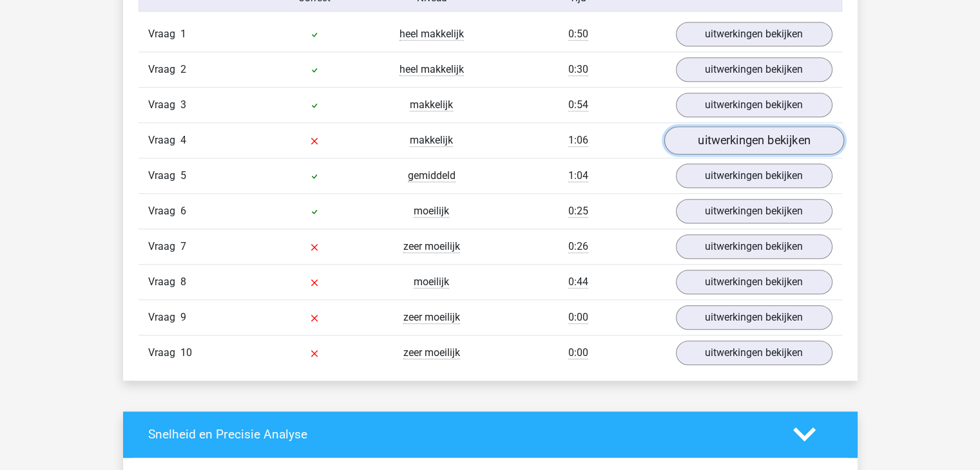
click at [743, 134] on link "uitwerkingen bekijken" at bounding box center [754, 140] width 180 height 28
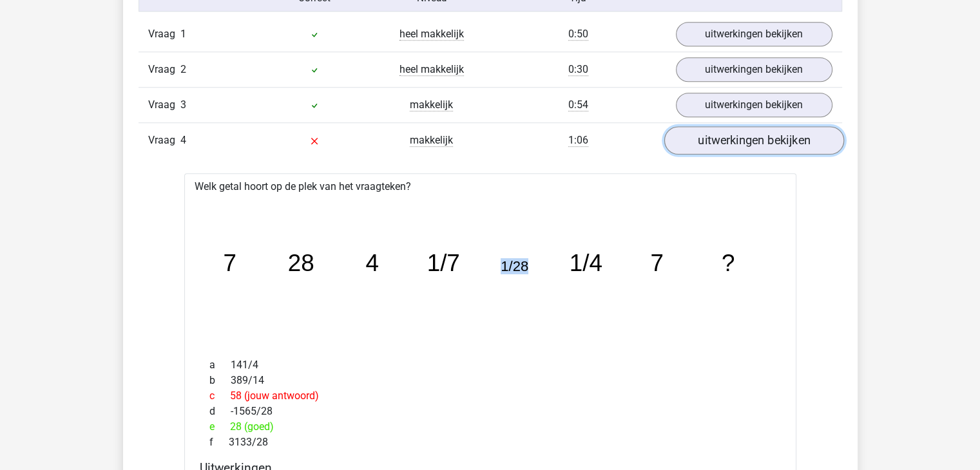
click at [743, 134] on link "uitwerkingen bekijken" at bounding box center [754, 140] width 180 height 28
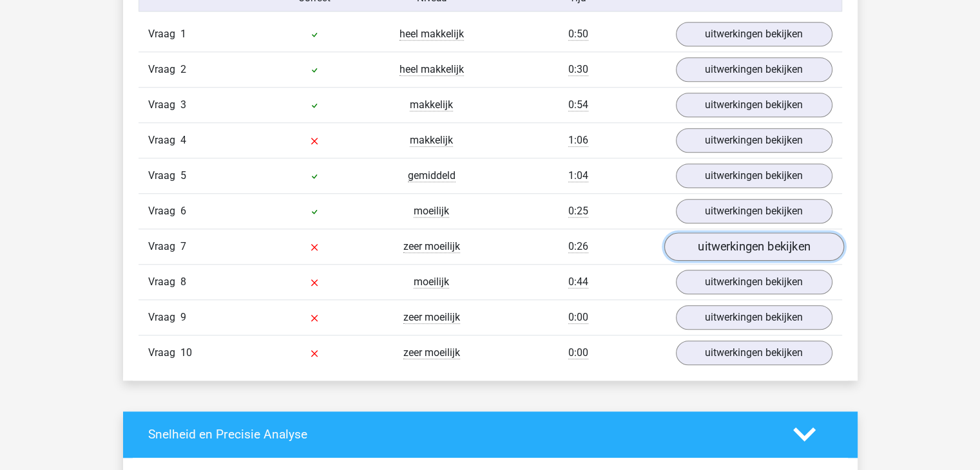
click at [732, 238] on link "uitwerkingen bekijken" at bounding box center [754, 247] width 180 height 28
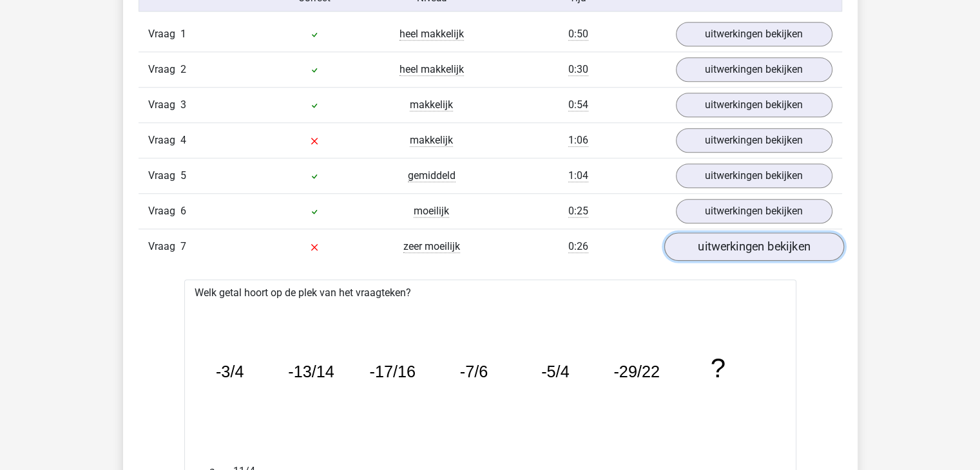
click at [732, 238] on link "uitwerkingen bekijken" at bounding box center [754, 247] width 180 height 28
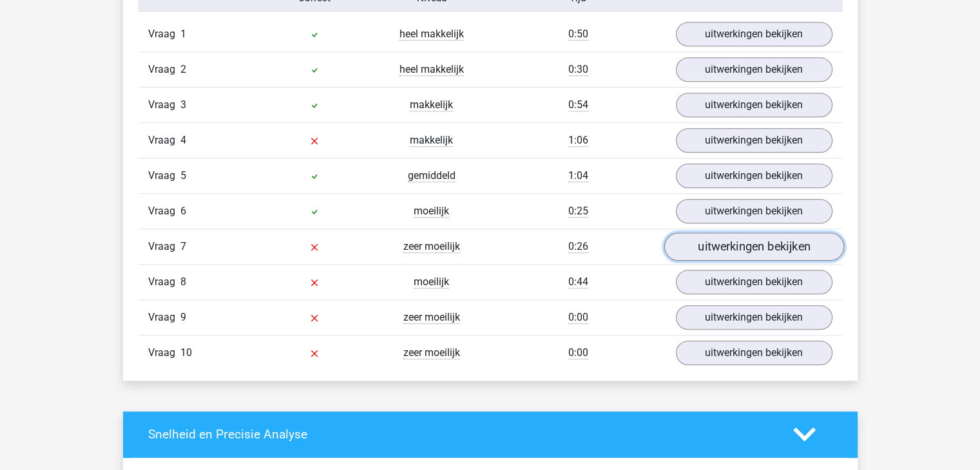
click at [728, 243] on link "uitwerkingen bekijken" at bounding box center [754, 247] width 180 height 28
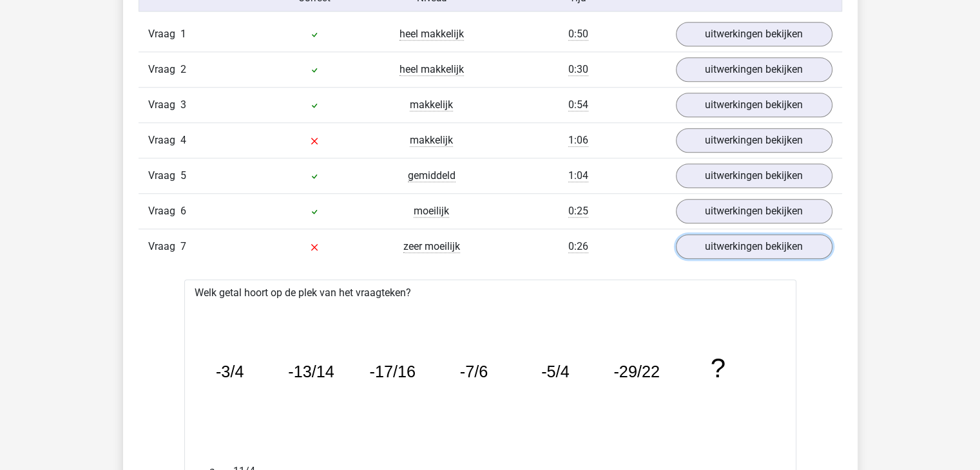
scroll to position [1224, 0]
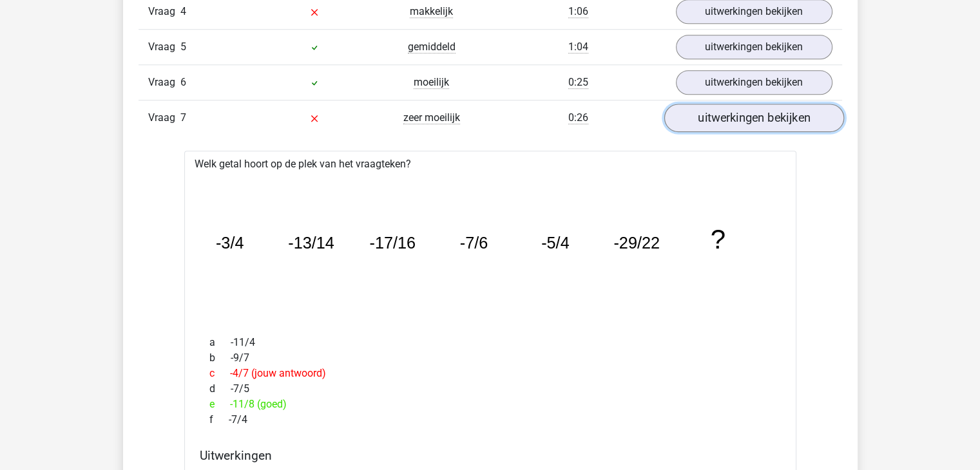
click at [766, 121] on link "uitwerkingen bekijken" at bounding box center [754, 118] width 180 height 28
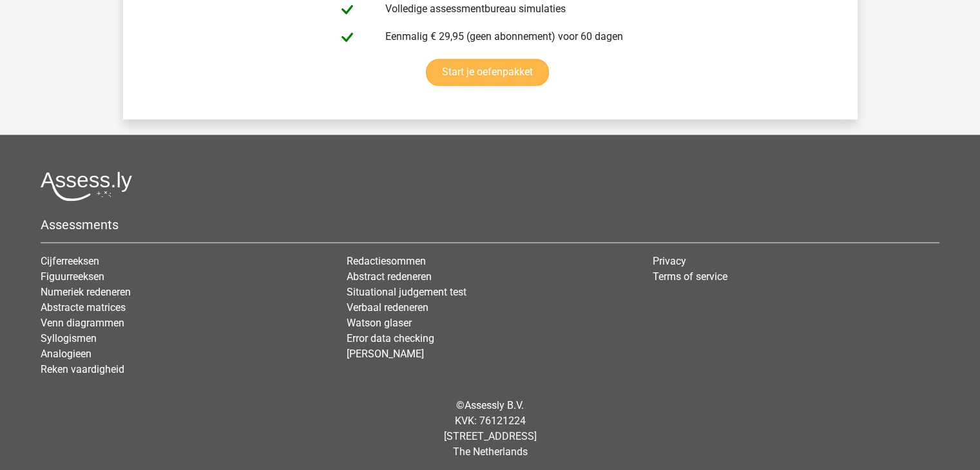
scroll to position [2096, 0]
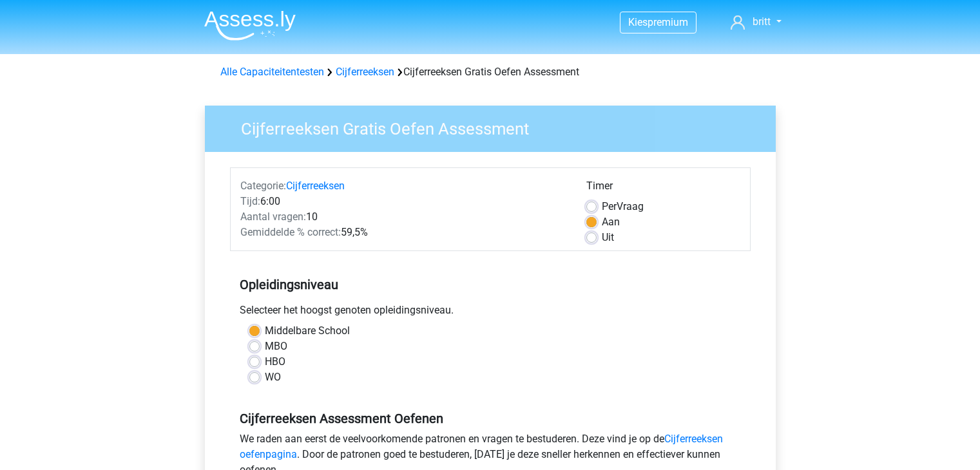
scroll to position [193, 0]
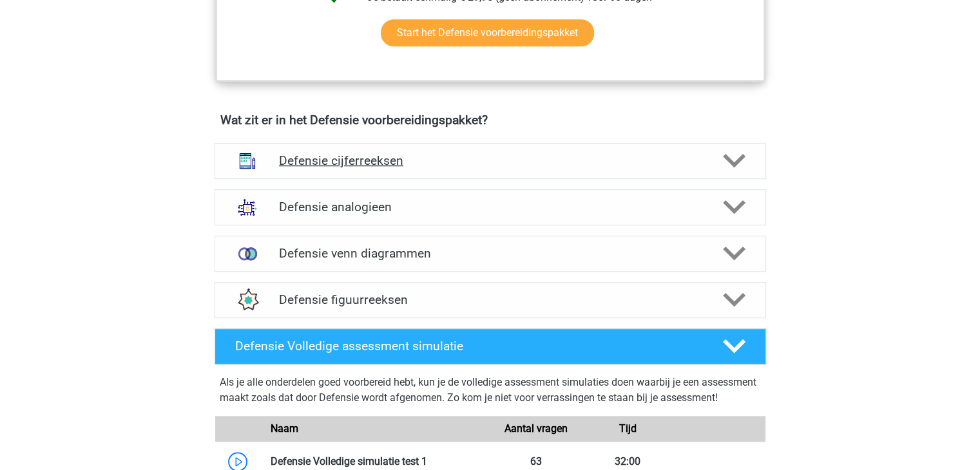
scroll to position [838, 0]
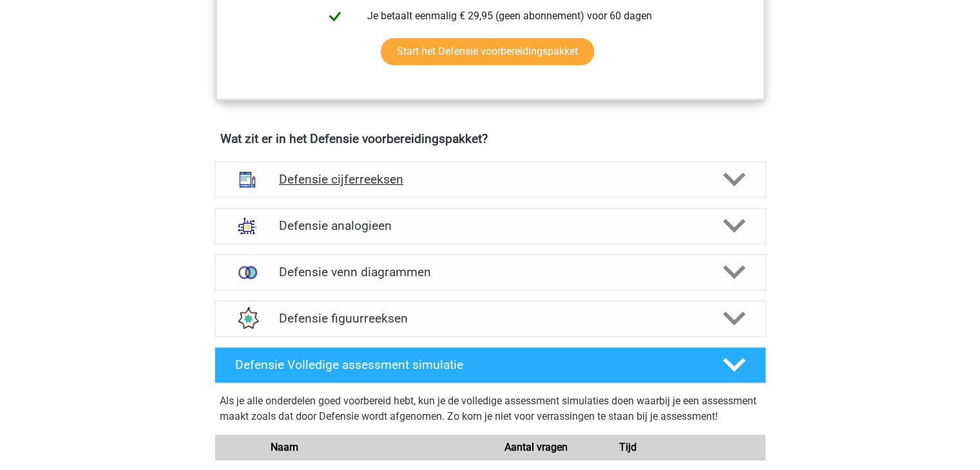
click at [454, 173] on h4 "Defensie cijferreeksen" at bounding box center [490, 179] width 422 height 15
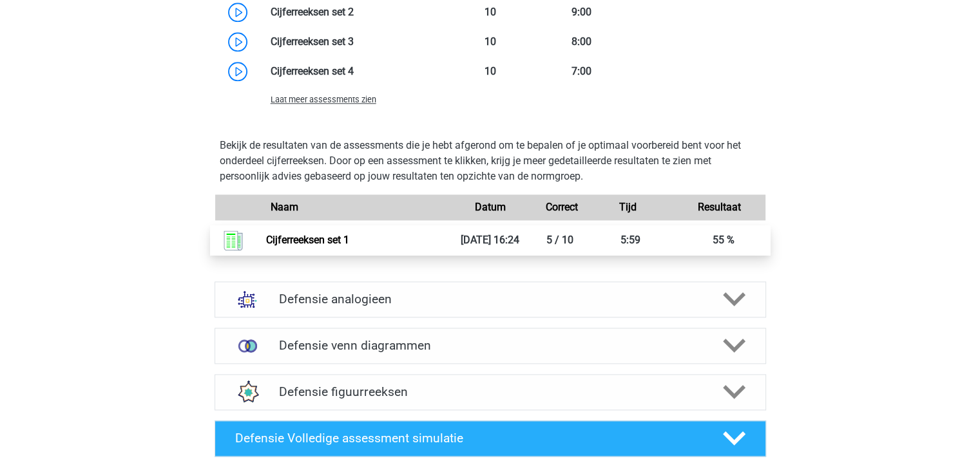
scroll to position [1611, 0]
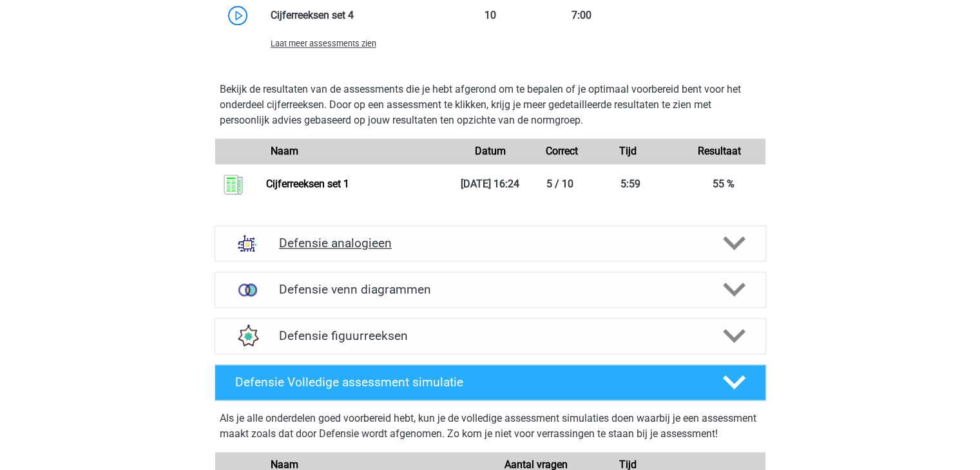
click at [459, 248] on h4 "Defensie analogieen" at bounding box center [490, 243] width 422 height 15
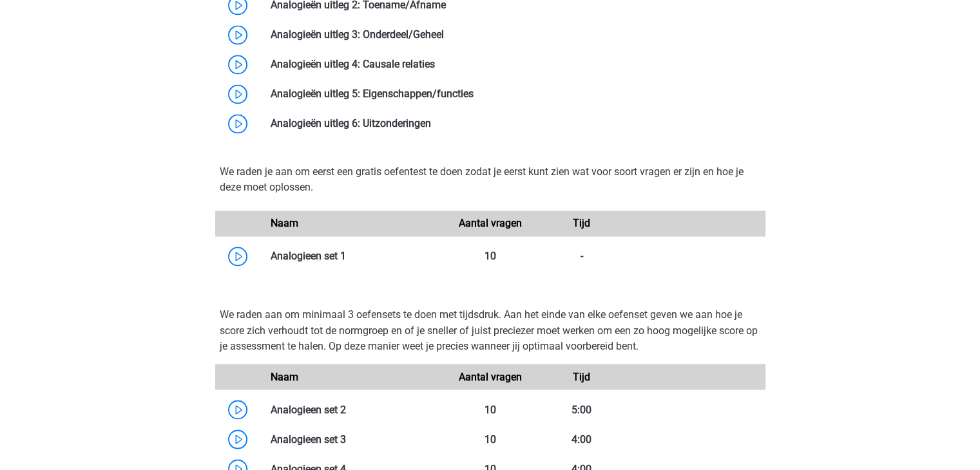
scroll to position [2126, 0]
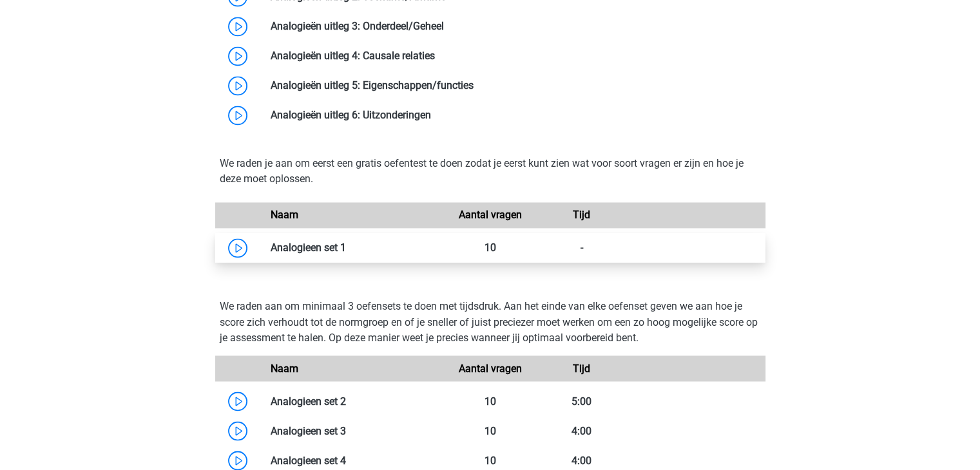
click at [346, 252] on link at bounding box center [346, 248] width 0 height 12
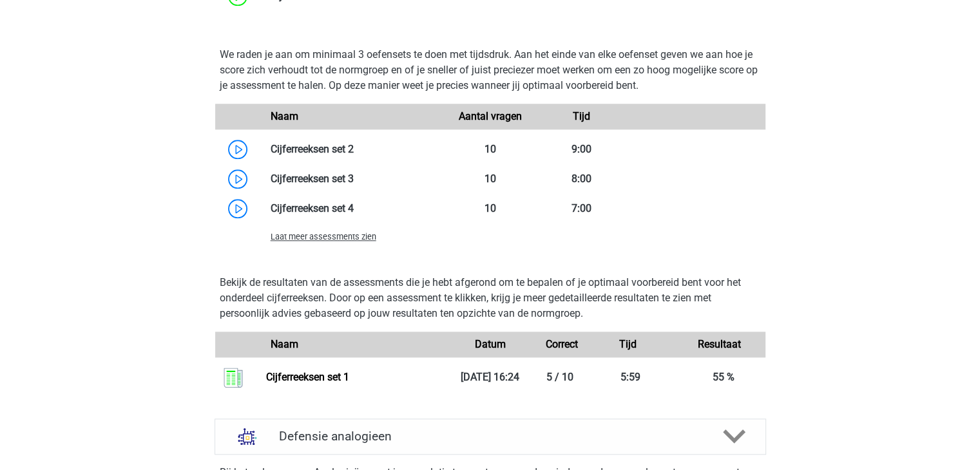
scroll to position [1933, 0]
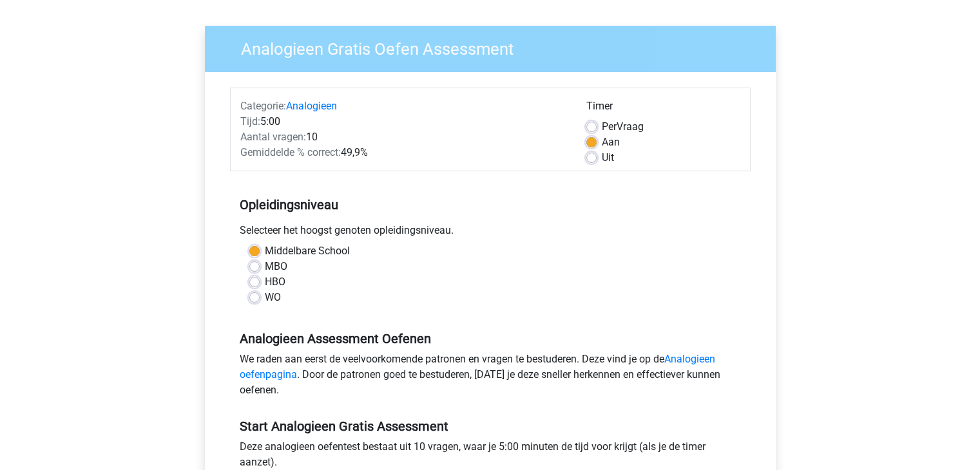
scroll to position [64, 0]
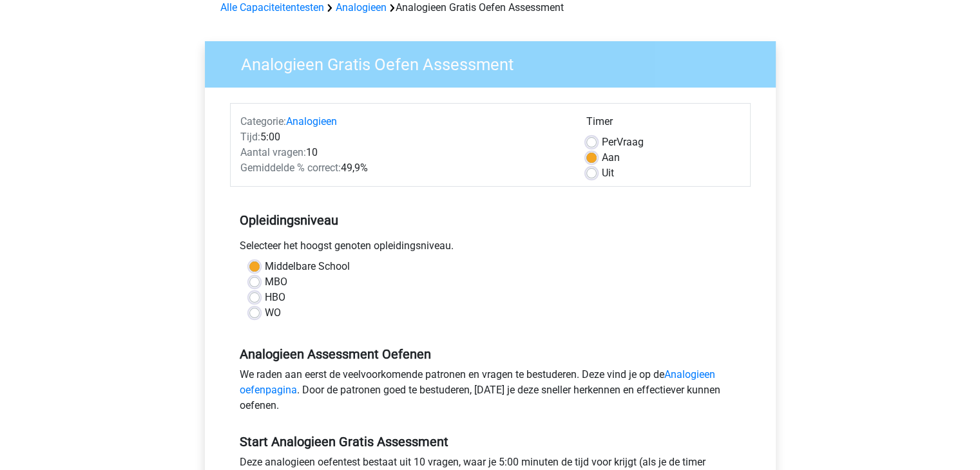
click at [602, 177] on label "Uit" at bounding box center [608, 173] width 12 height 15
click at [593, 177] on input "Uit" at bounding box center [591, 172] width 10 height 13
radio input "true"
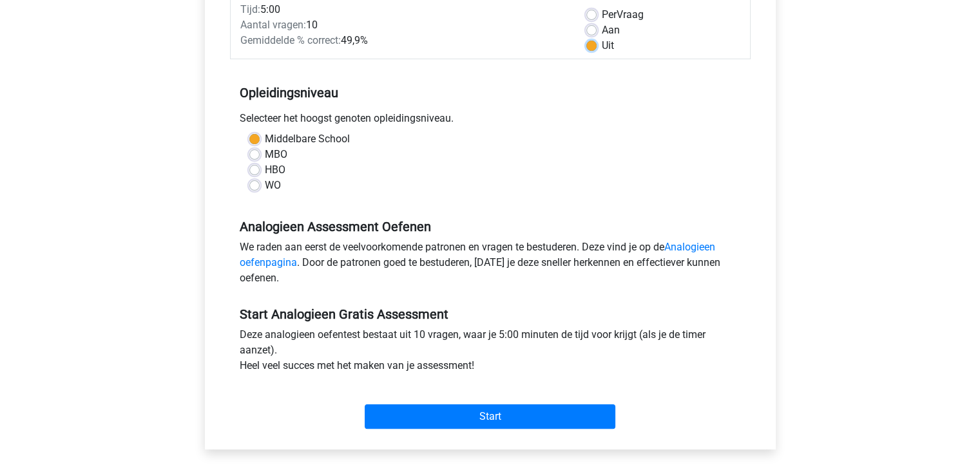
scroll to position [322, 0]
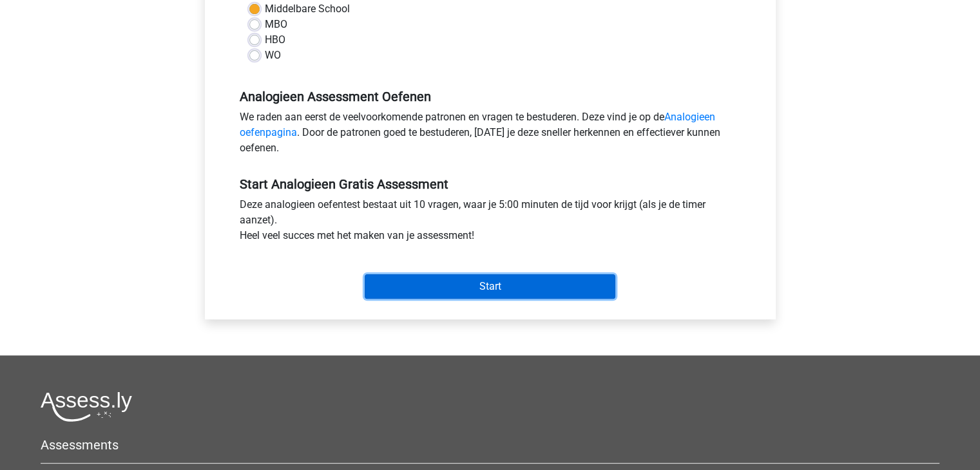
click at [547, 292] on input "Start" at bounding box center [490, 287] width 251 height 24
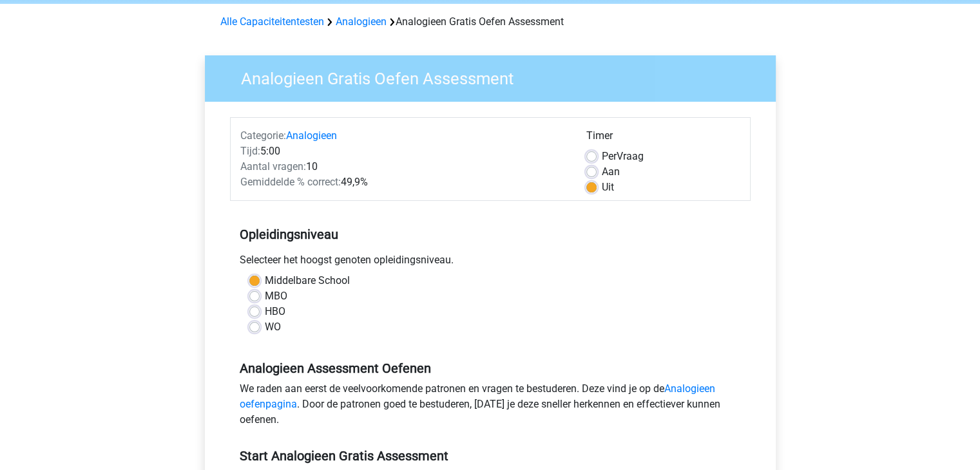
scroll to position [0, 0]
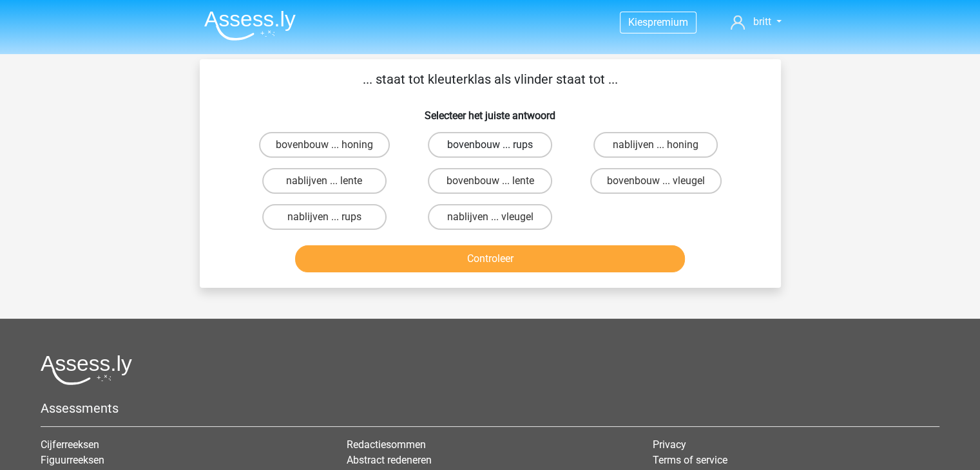
click at [519, 138] on label "bovenbouw ... rups" at bounding box center [490, 145] width 124 height 26
click at [498, 145] on input "bovenbouw ... rups" at bounding box center [494, 149] width 8 height 8
radio input "true"
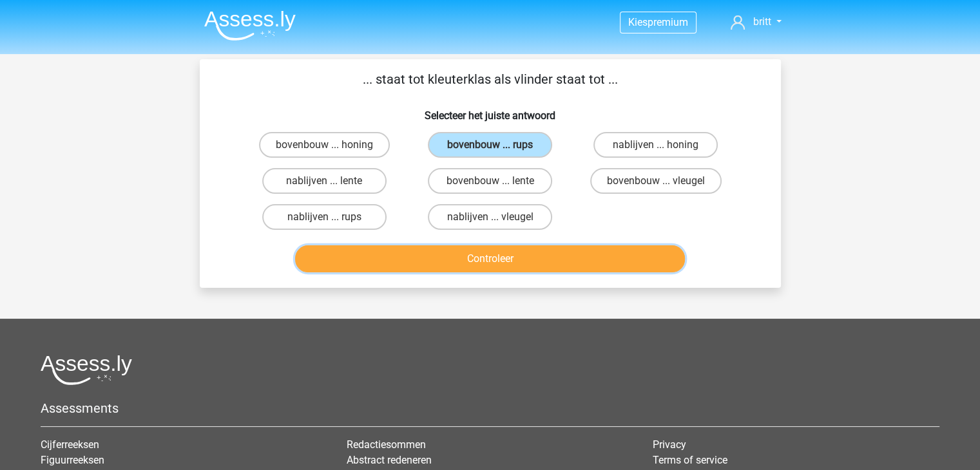
click at [581, 261] on button "Controleer" at bounding box center [490, 259] width 390 height 27
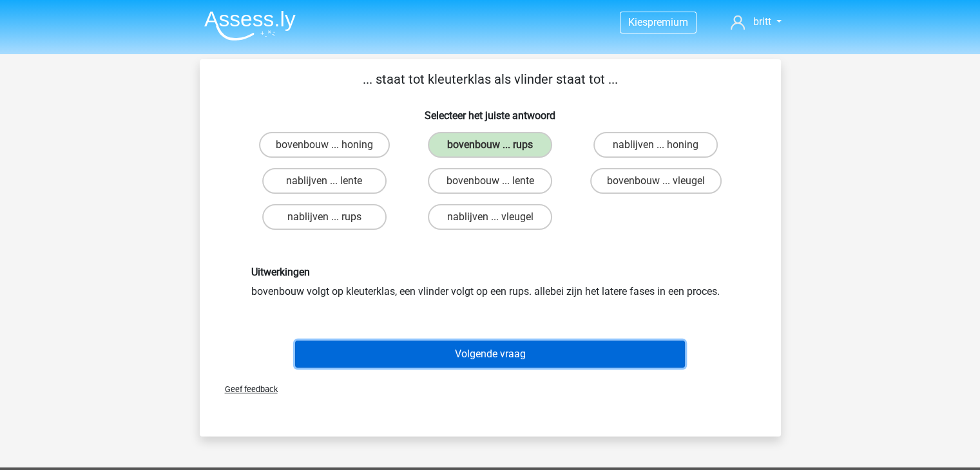
click at [543, 356] on button "Volgende vraag" at bounding box center [490, 354] width 390 height 27
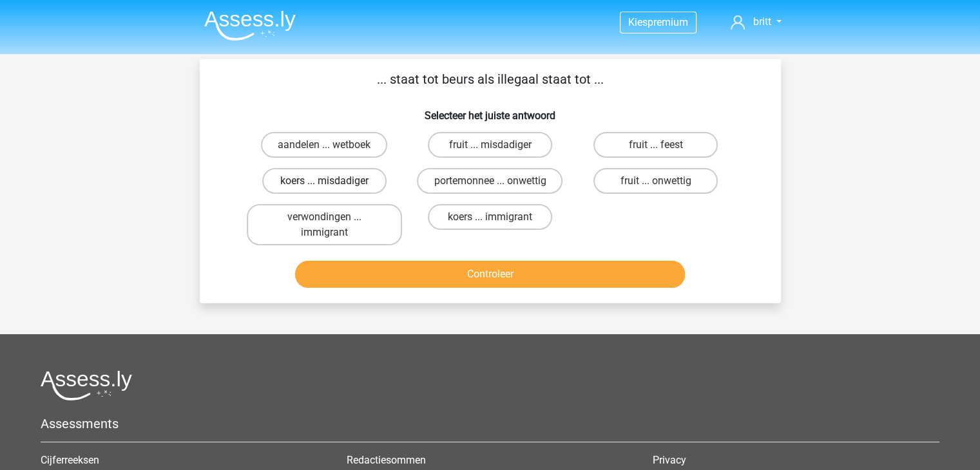
click at [354, 184] on label "koers ... misdadiger" at bounding box center [324, 181] width 124 height 26
click at [332, 184] on input "koers ... misdadiger" at bounding box center [328, 185] width 8 height 8
radio input "true"
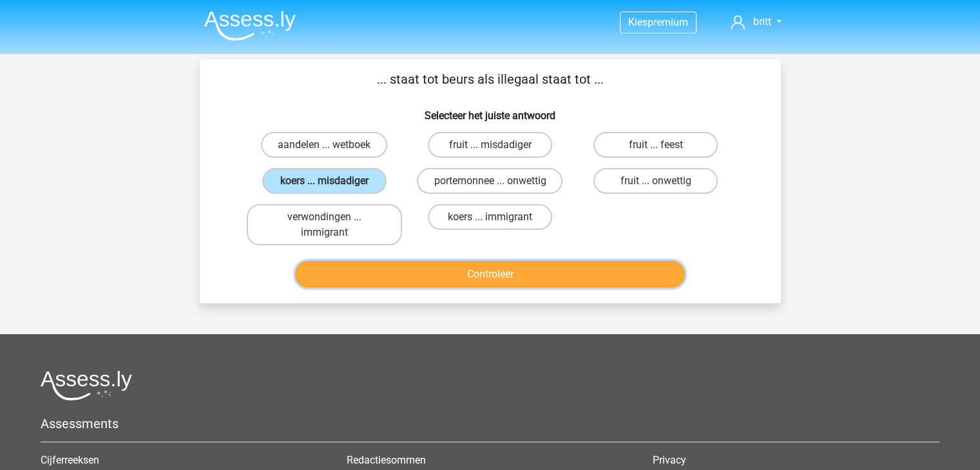
click at [410, 275] on button "Controleer" at bounding box center [490, 274] width 390 height 27
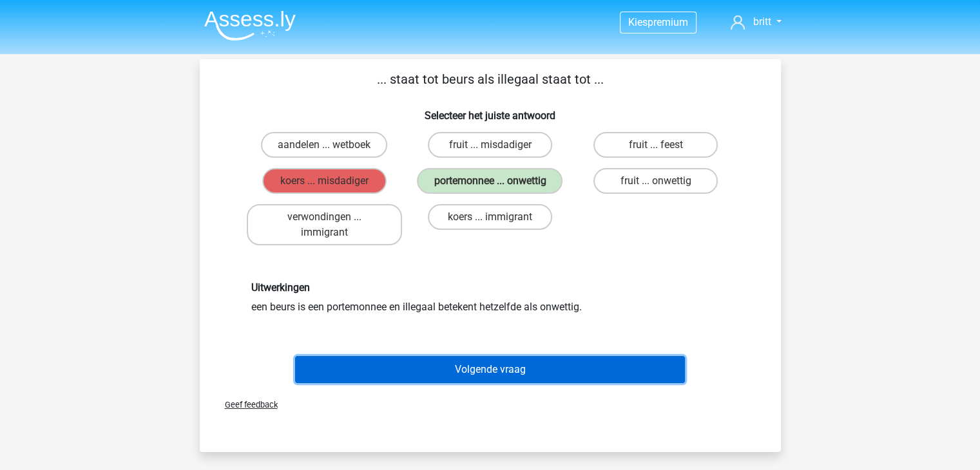
click at [549, 363] on button "Volgende vraag" at bounding box center [490, 369] width 390 height 27
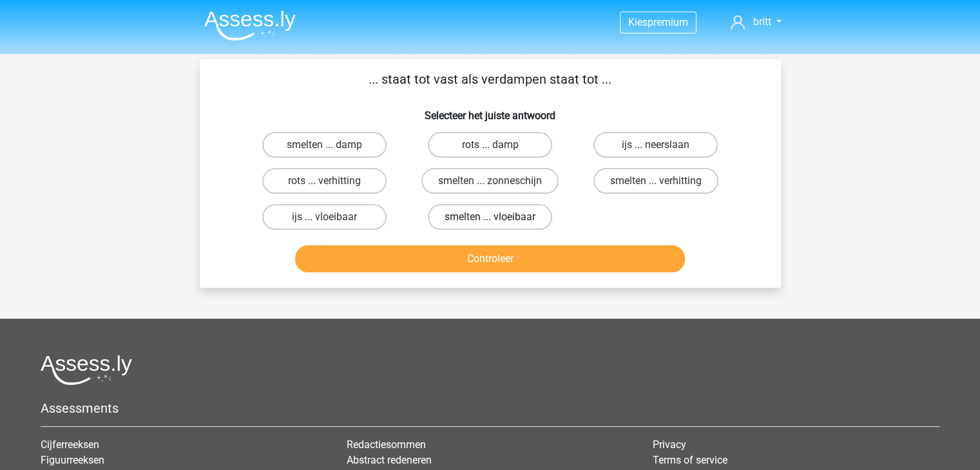
click at [504, 211] on label "smelten ... vloeibaar" at bounding box center [490, 217] width 124 height 26
click at [498, 217] on input "smelten ... vloeibaar" at bounding box center [494, 221] width 8 height 8
radio input "true"
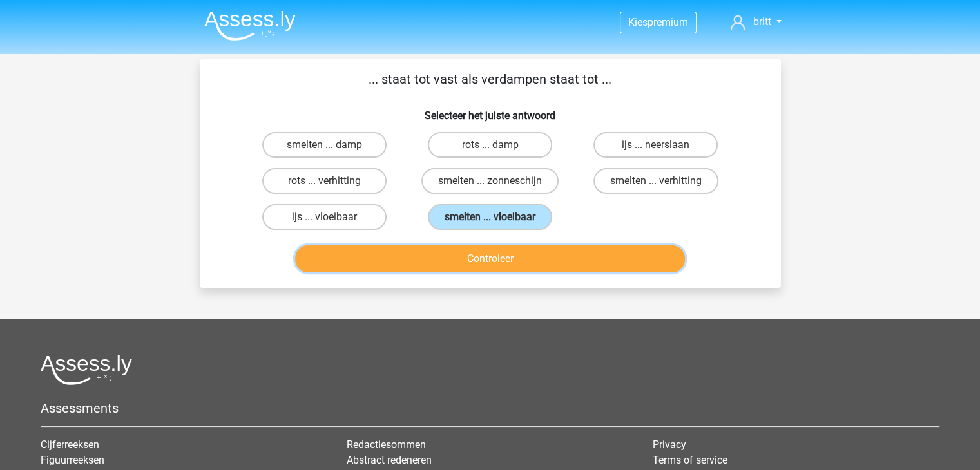
click at [517, 252] on button "Controleer" at bounding box center [490, 259] width 390 height 27
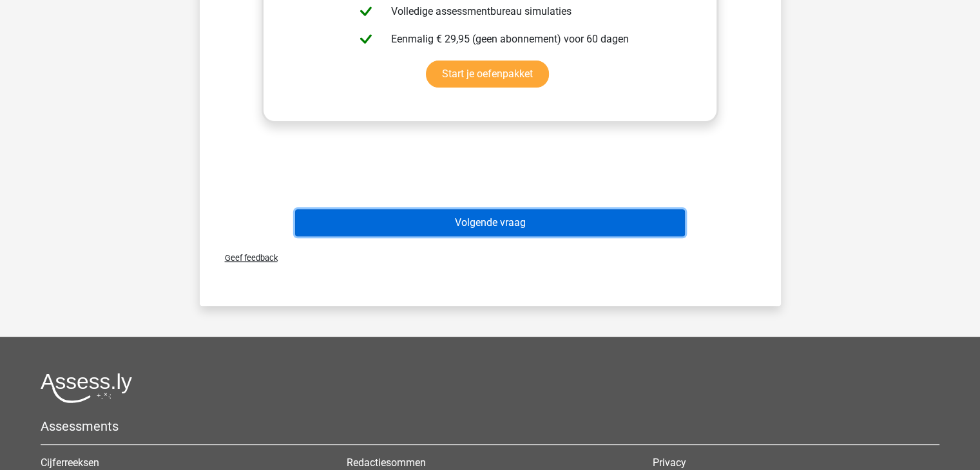
click at [507, 217] on button "Volgende vraag" at bounding box center [490, 222] width 390 height 27
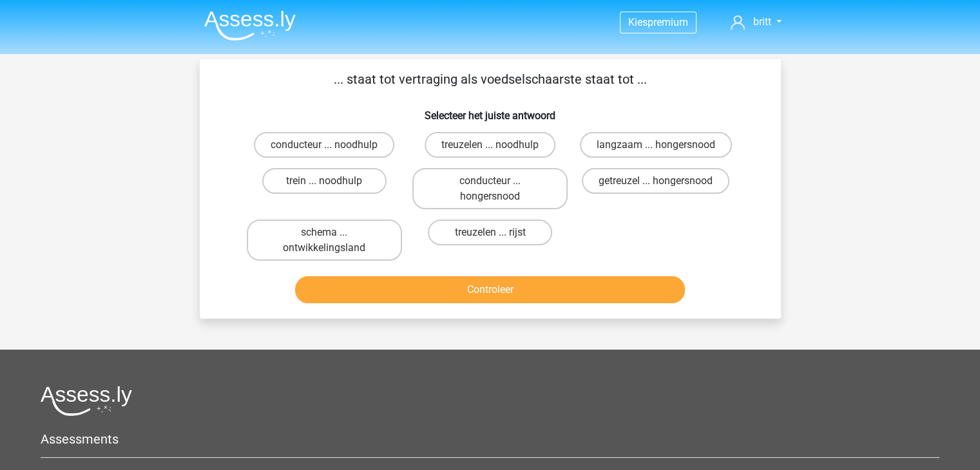
drag, startPoint x: 686, startPoint y: 178, endPoint x: 680, endPoint y: 198, distance: 20.6
click at [686, 178] on label "getreuzel ... hongersnood" at bounding box center [656, 181] width 148 height 26
click at [664, 181] on input "getreuzel ... hongersnood" at bounding box center [660, 185] width 8 height 8
radio input "true"
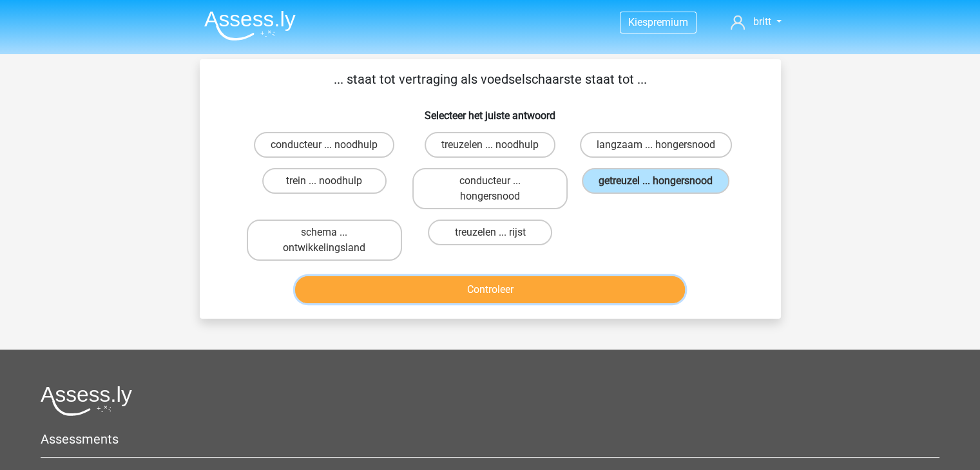
click at [517, 289] on button "Controleer" at bounding box center [490, 289] width 390 height 27
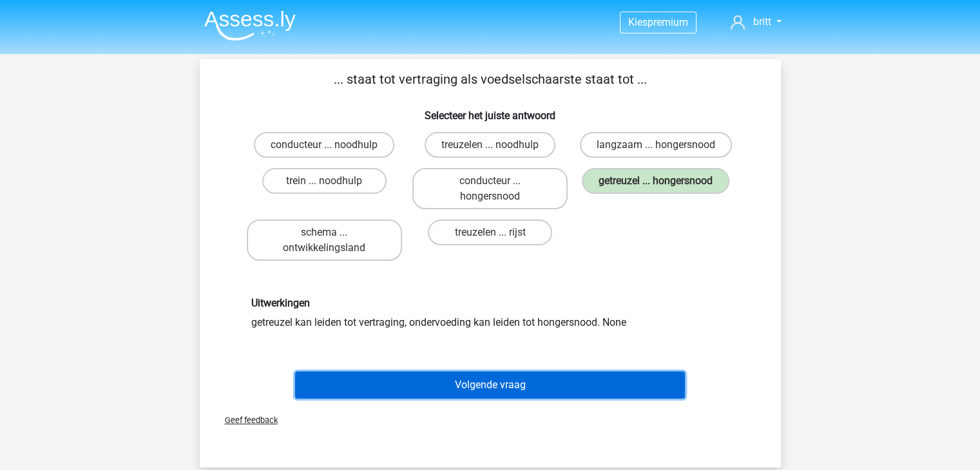
click at [488, 392] on button "Volgende vraag" at bounding box center [490, 385] width 390 height 27
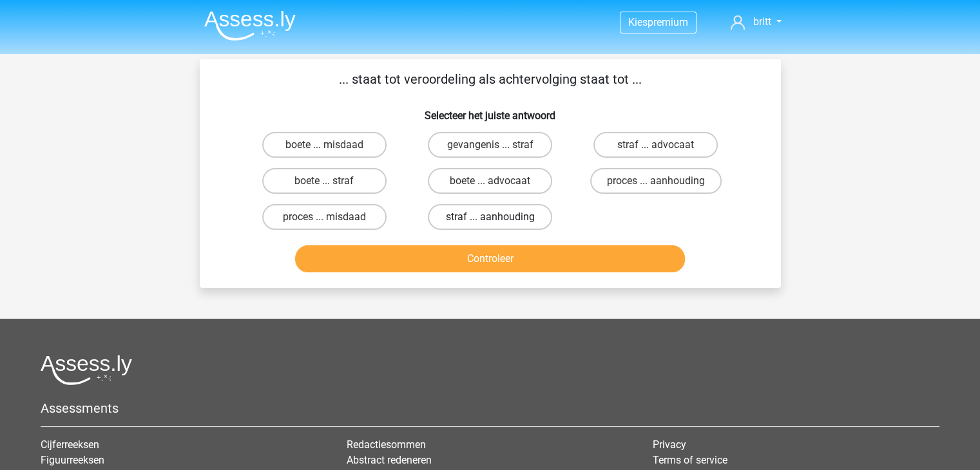
click at [528, 215] on label "straf ... aanhouding" at bounding box center [490, 217] width 124 height 26
click at [498, 217] on input "straf ... aanhouding" at bounding box center [494, 221] width 8 height 8
radio input "true"
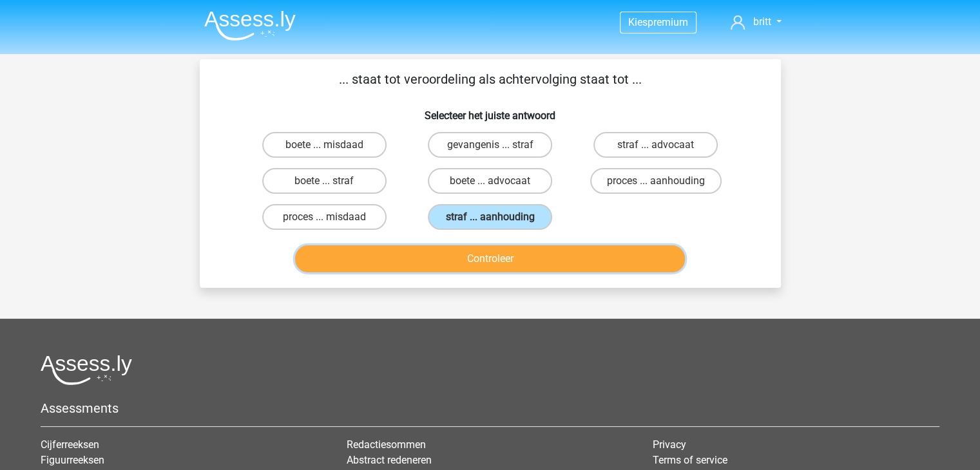
click at [529, 260] on button "Controleer" at bounding box center [490, 259] width 390 height 27
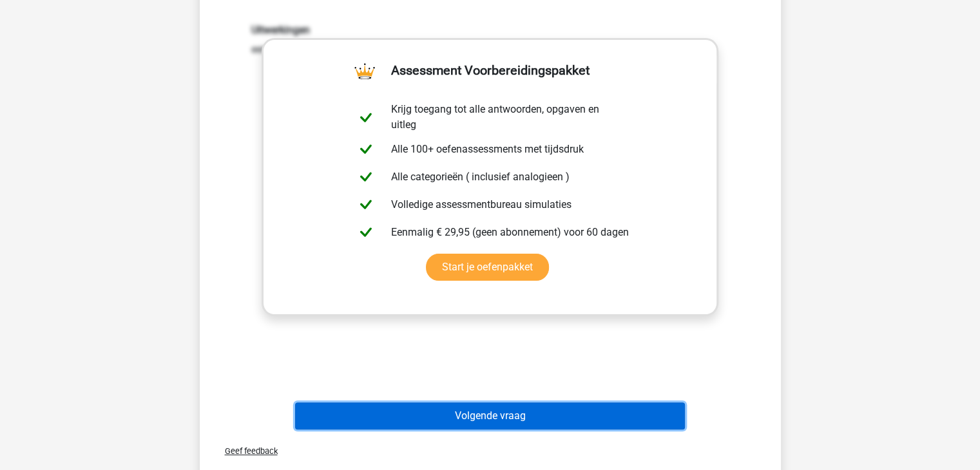
click at [492, 414] on button "Volgende vraag" at bounding box center [490, 416] width 390 height 27
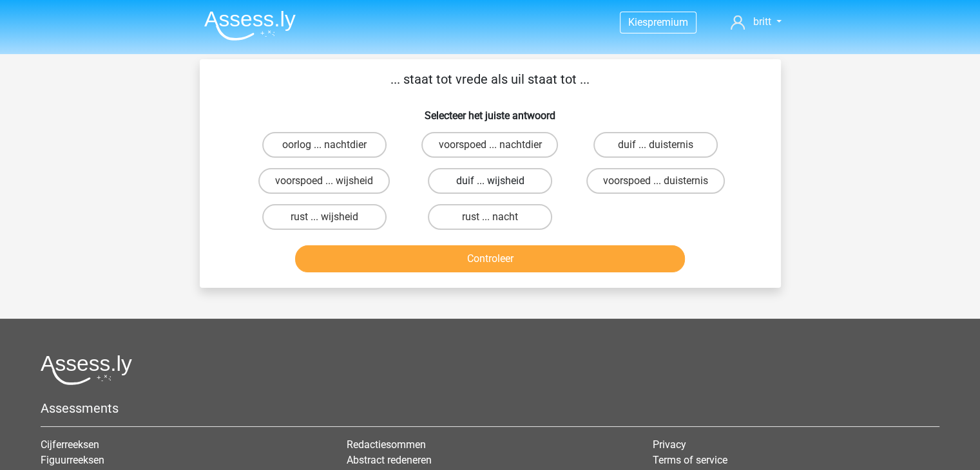
click at [482, 183] on label "duif ... wijsheid" at bounding box center [490, 181] width 124 height 26
click at [490, 183] on input "duif ... wijsheid" at bounding box center [494, 185] width 8 height 8
radio input "true"
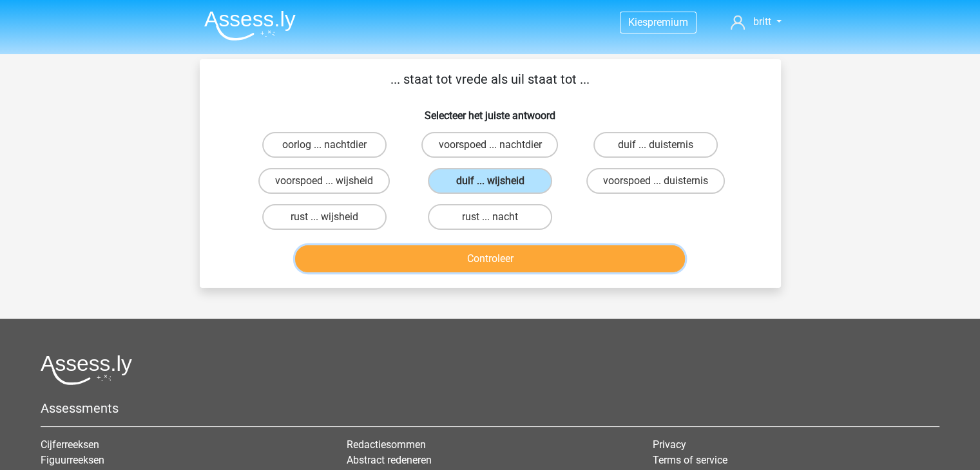
click at [482, 253] on button "Controleer" at bounding box center [490, 259] width 390 height 27
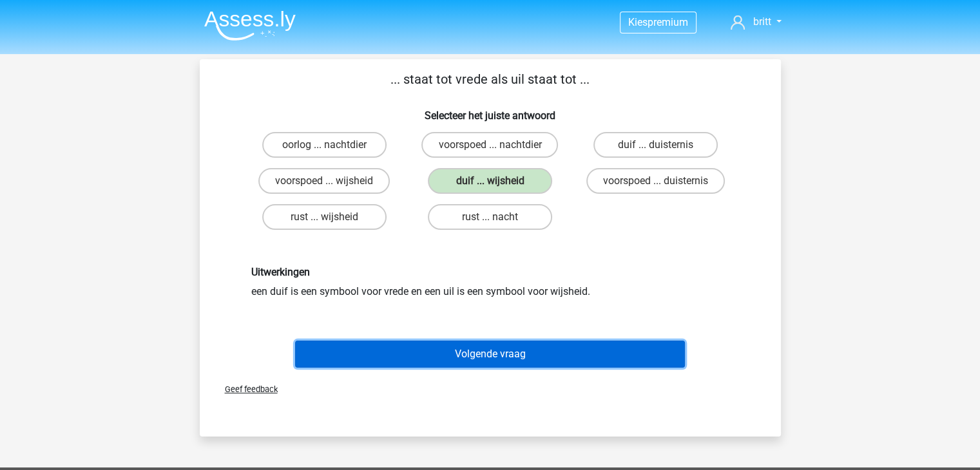
click at [488, 356] on button "Volgende vraag" at bounding box center [490, 354] width 390 height 27
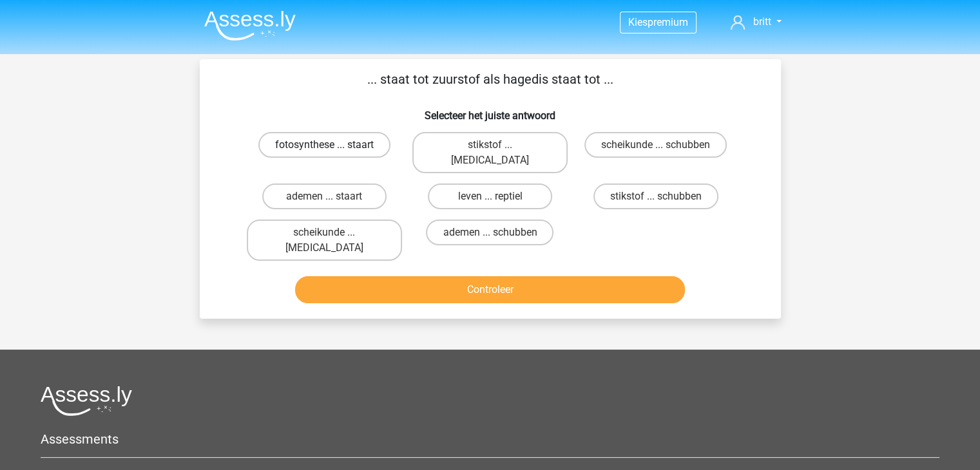
click at [347, 149] on label "fotosynthese ... staart" at bounding box center [324, 145] width 132 height 26
click at [332, 149] on input "fotosynthese ... staart" at bounding box center [328, 149] width 8 height 8
radio input "true"
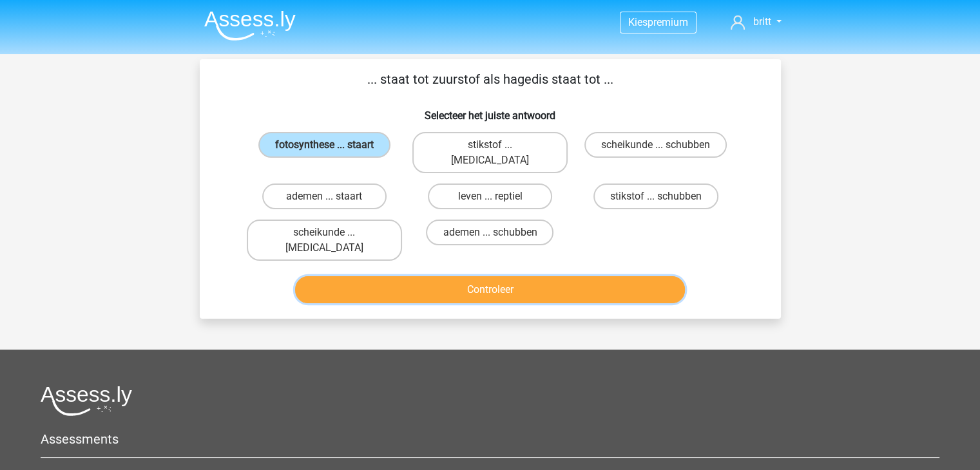
click at [469, 276] on button "Controleer" at bounding box center [490, 289] width 390 height 27
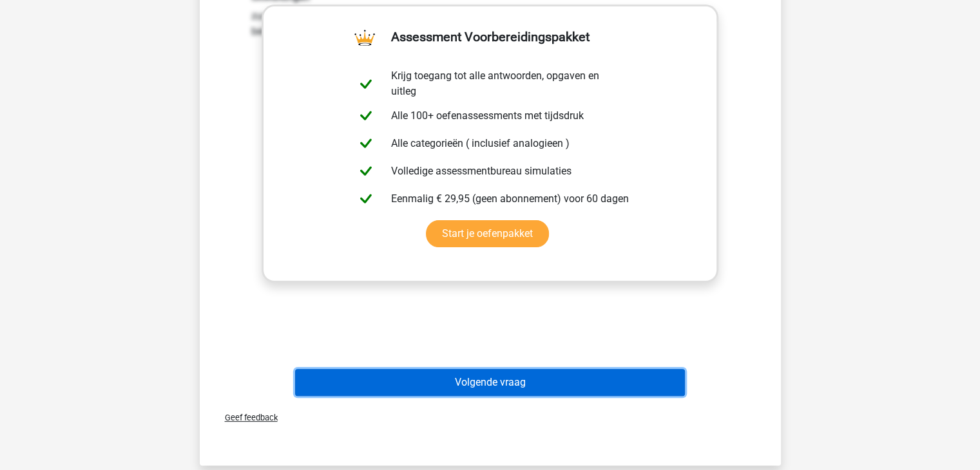
click at [477, 369] on button "Volgende vraag" at bounding box center [490, 382] width 390 height 27
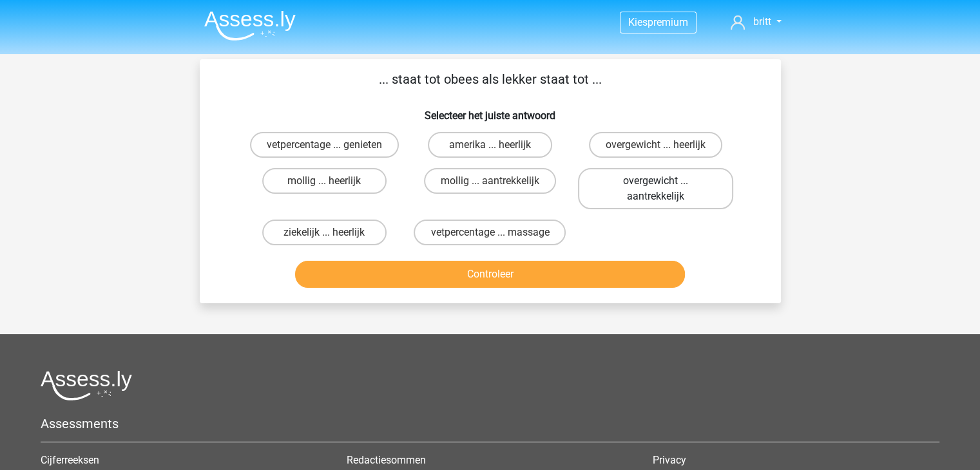
click at [666, 191] on label "overgewicht ... aantrekkelijk" at bounding box center [655, 188] width 155 height 41
click at [664, 189] on input "overgewicht ... aantrekkelijk" at bounding box center [660, 185] width 8 height 8
radio input "true"
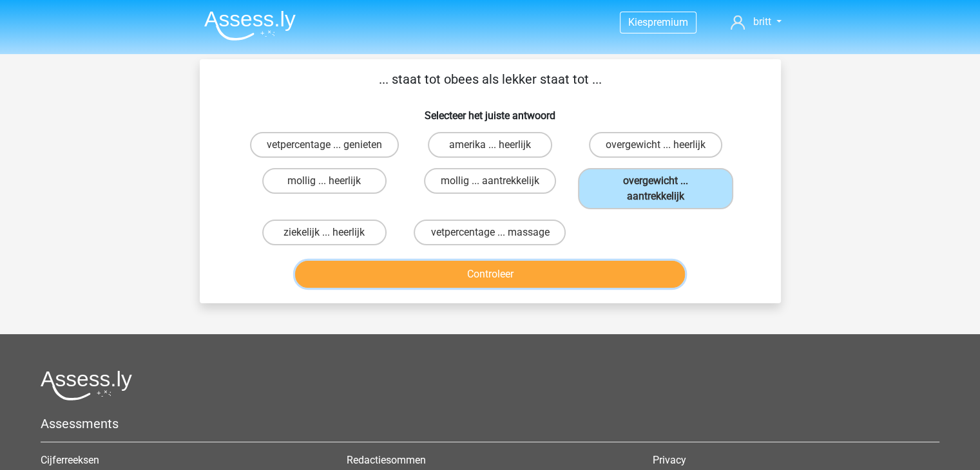
click at [501, 264] on button "Controleer" at bounding box center [490, 274] width 390 height 27
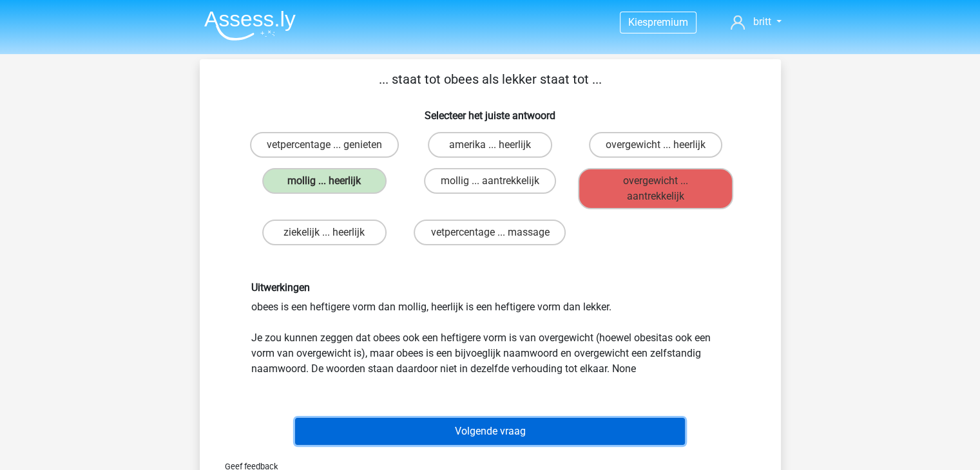
click at [487, 434] on button "Volgende vraag" at bounding box center [490, 431] width 390 height 27
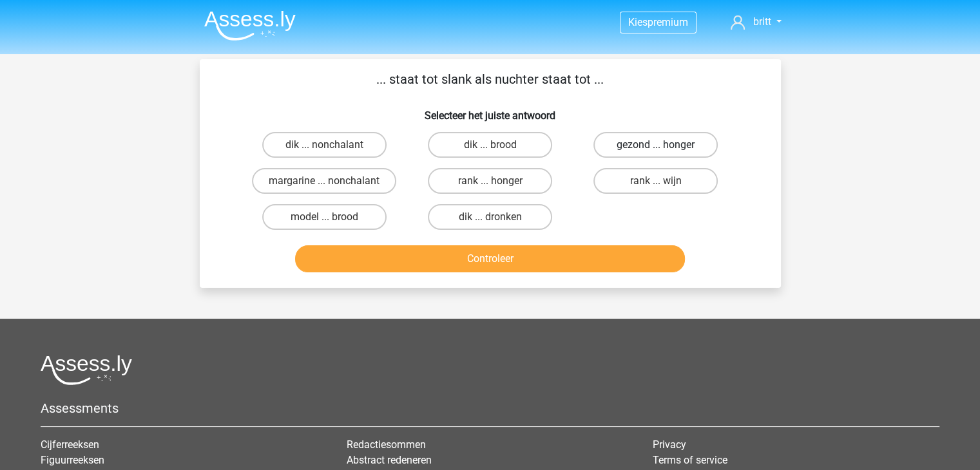
click at [693, 150] on label "gezond ... honger" at bounding box center [655, 145] width 124 height 26
click at [664, 150] on input "gezond ... honger" at bounding box center [660, 149] width 8 height 8
radio input "true"
click at [485, 224] on label "dik ... dronken" at bounding box center [490, 217] width 124 height 26
click at [490, 224] on input "dik ... dronken" at bounding box center [494, 221] width 8 height 8
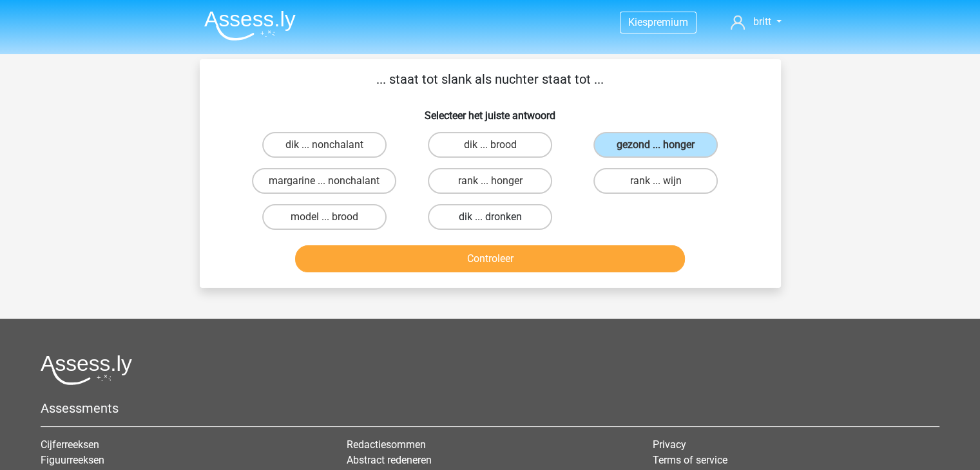
radio input "true"
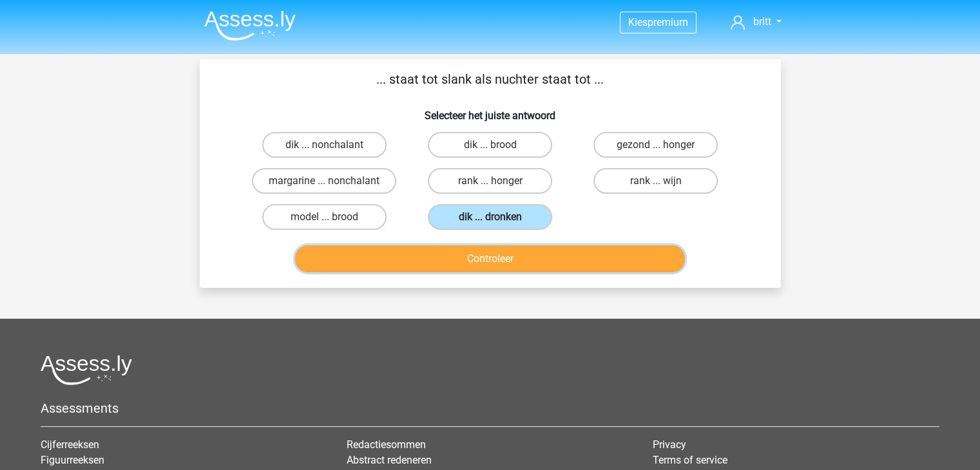
click at [595, 267] on button "Controleer" at bounding box center [490, 259] width 390 height 27
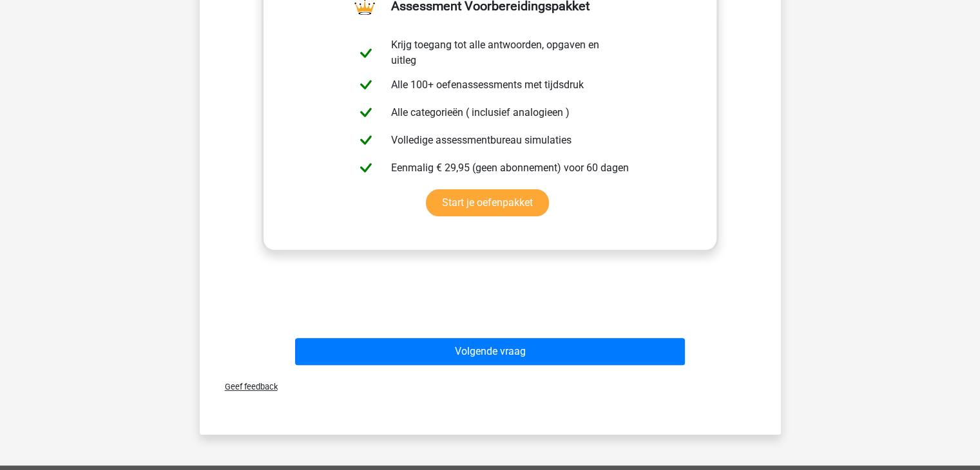
click at [516, 333] on div "Volgende vraag" at bounding box center [490, 349] width 540 height 43
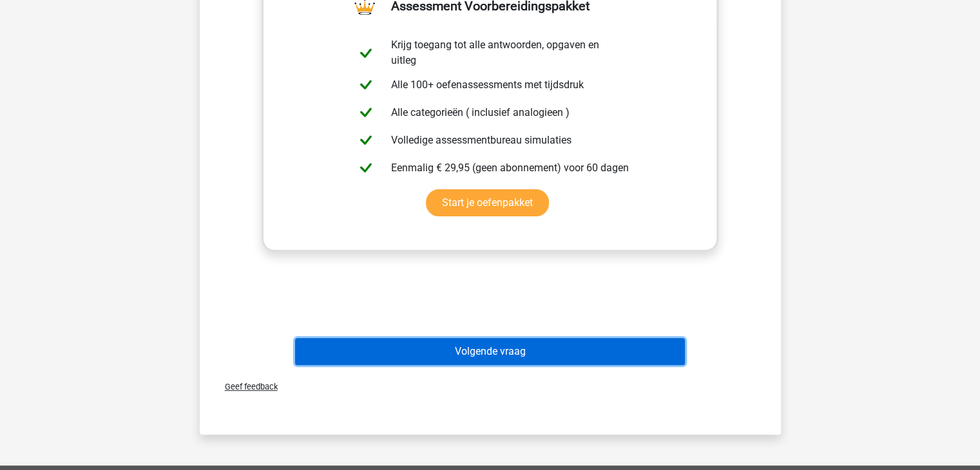
click at [521, 347] on button "Volgende vraag" at bounding box center [490, 351] width 390 height 27
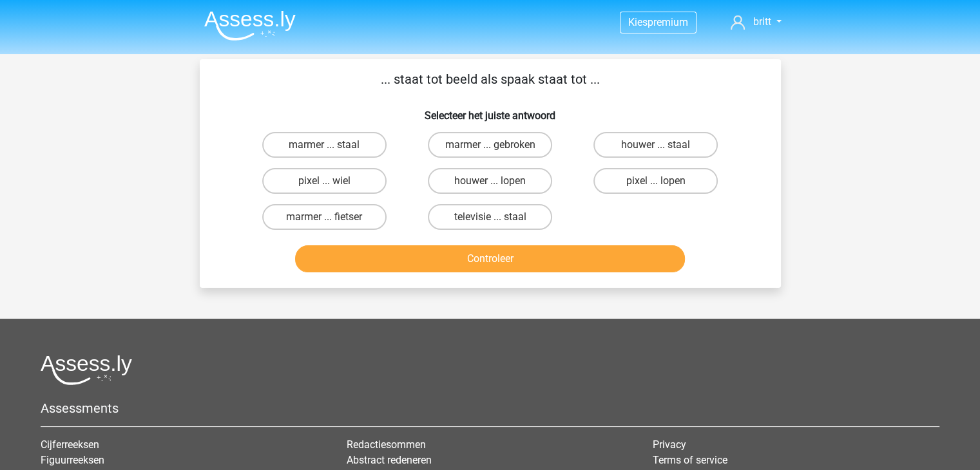
click at [659, 146] on input "houwer ... staal" at bounding box center [660, 149] width 8 height 8
radio input "true"
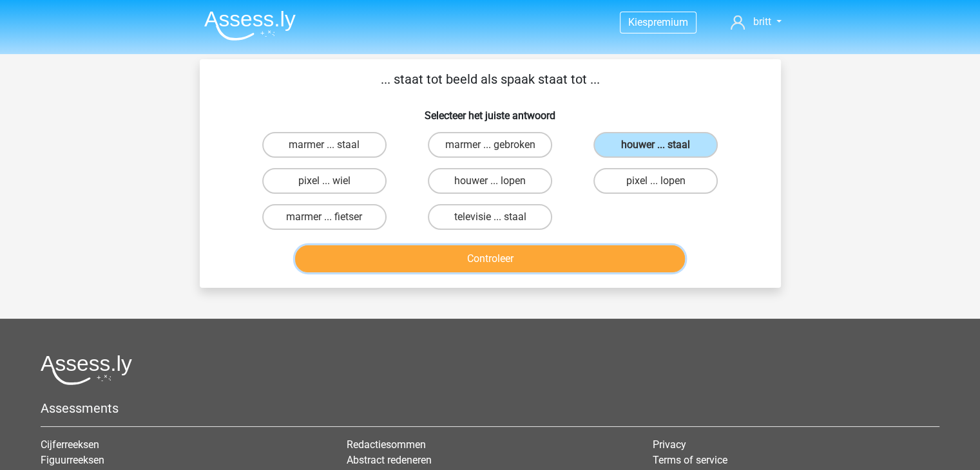
click at [575, 261] on button "Controleer" at bounding box center [490, 259] width 390 height 27
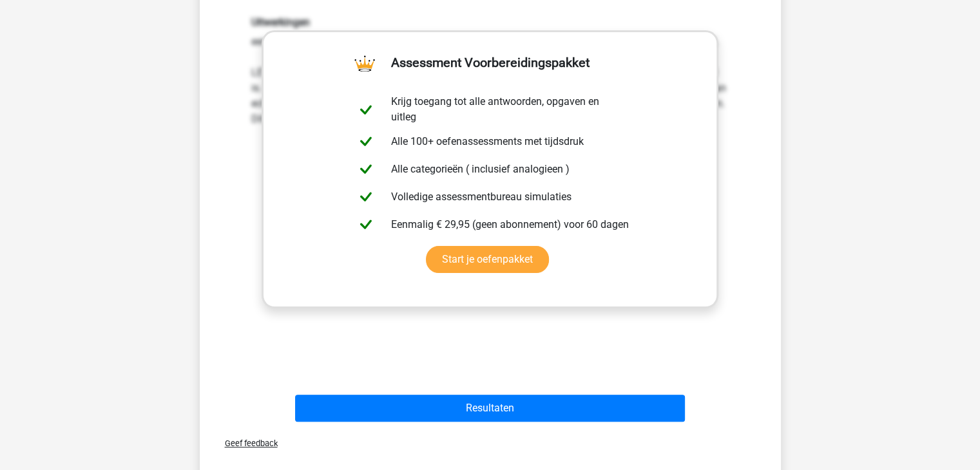
scroll to position [322, 0]
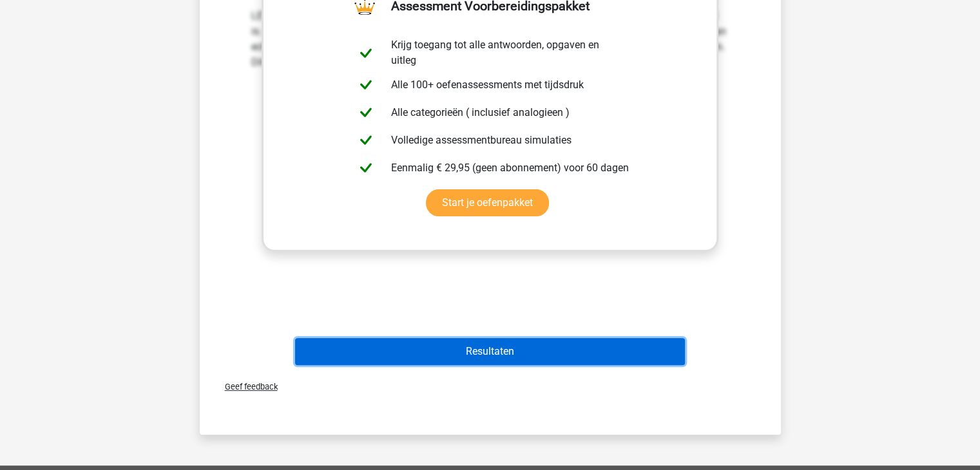
click at [503, 346] on button "Resultaten" at bounding box center [490, 351] width 390 height 27
click at [509, 352] on button "Resultaten" at bounding box center [490, 351] width 390 height 27
click at [484, 342] on button "Resultaten" at bounding box center [490, 351] width 390 height 27
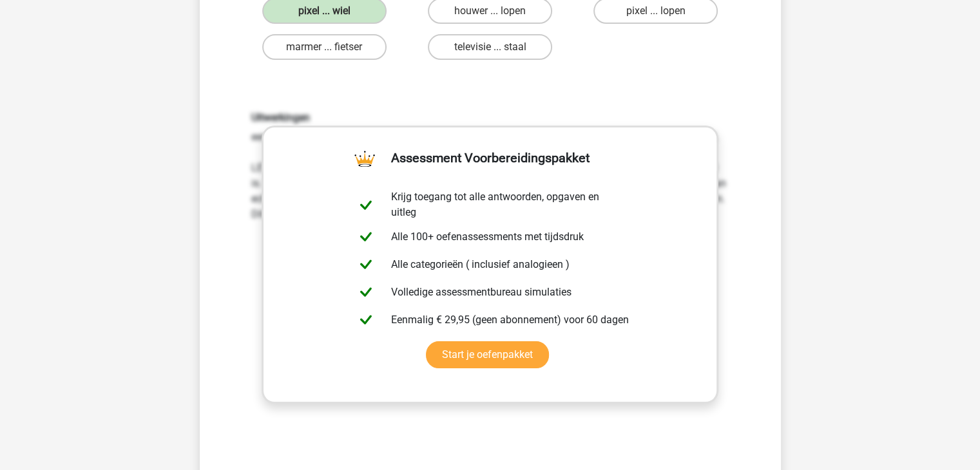
scroll to position [0, 0]
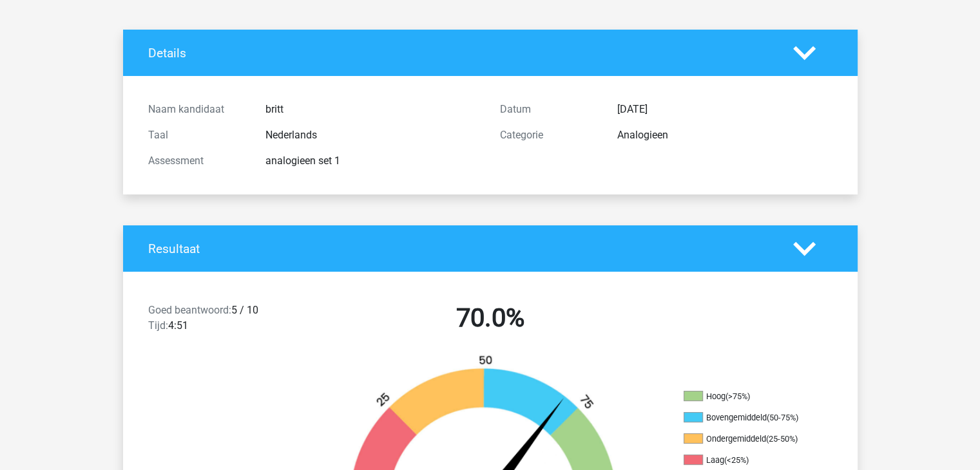
scroll to position [129, 0]
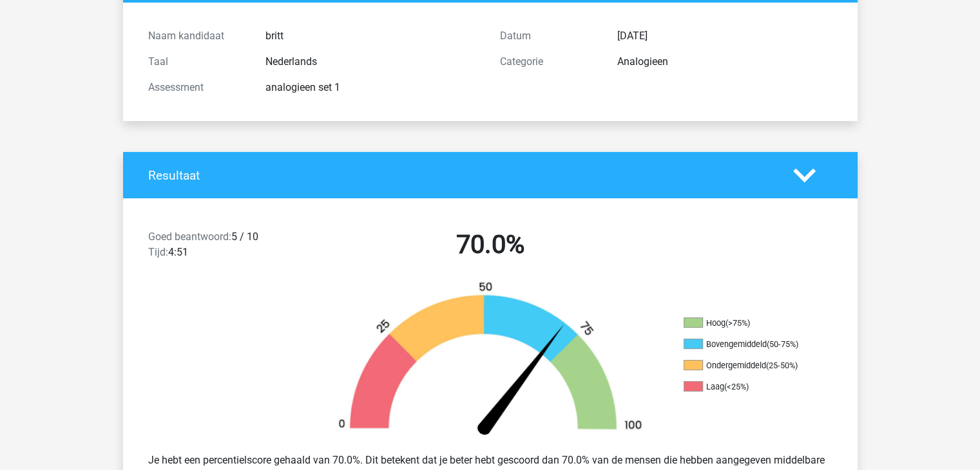
click at [813, 171] on polygon at bounding box center [804, 175] width 23 height 14
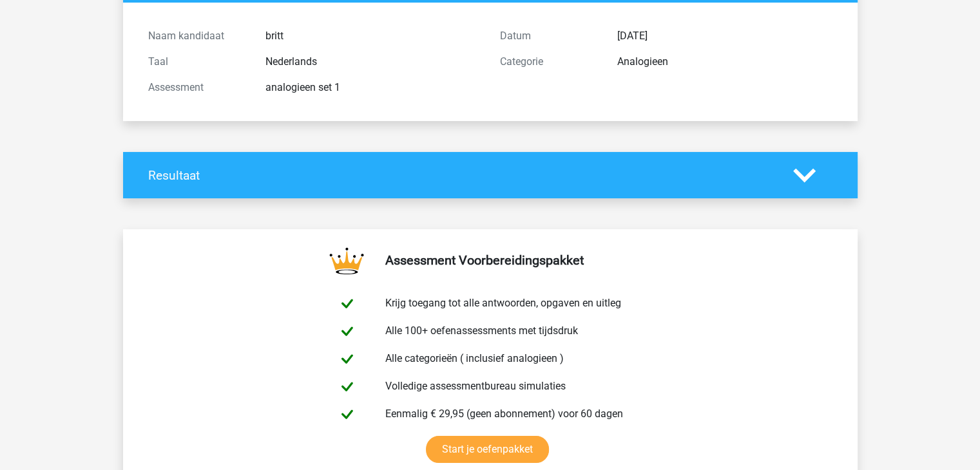
click at [811, 172] on polygon at bounding box center [804, 175] width 23 height 14
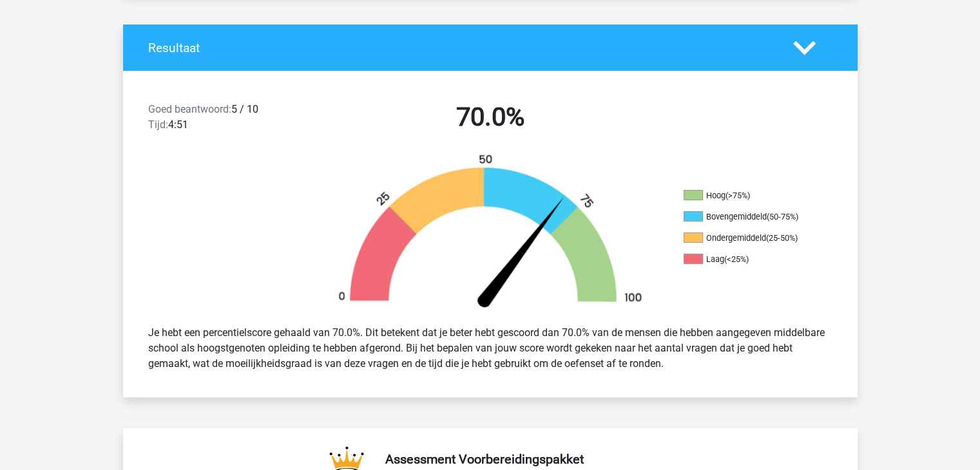
scroll to position [258, 0]
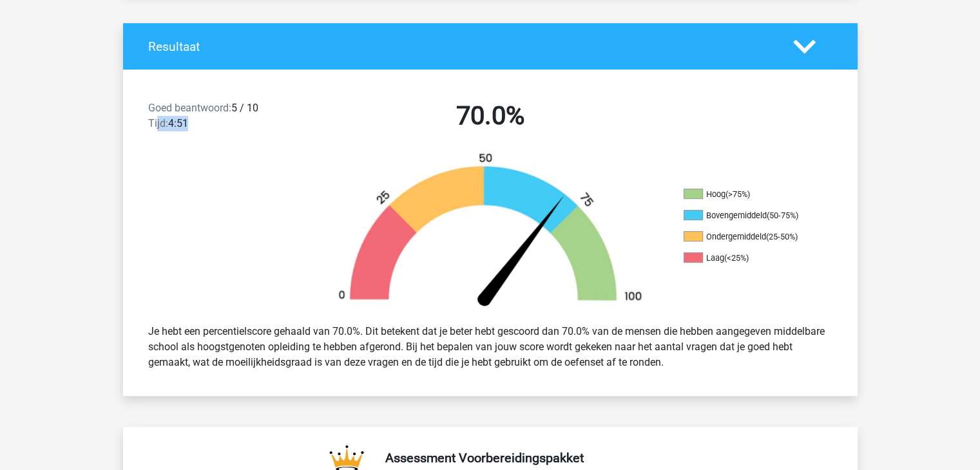
drag, startPoint x: 193, startPoint y: 124, endPoint x: 157, endPoint y: 133, distance: 36.7
click at [157, 133] on div "Goed beantwoord: 5 / 10 Tijd: 4:51" at bounding box center [227, 119] width 176 height 36
click at [252, 144] on div "Goed beantwoord: 5 / 10 Tijd: 4:51 70.0%" at bounding box center [490, 118] width 735 height 67
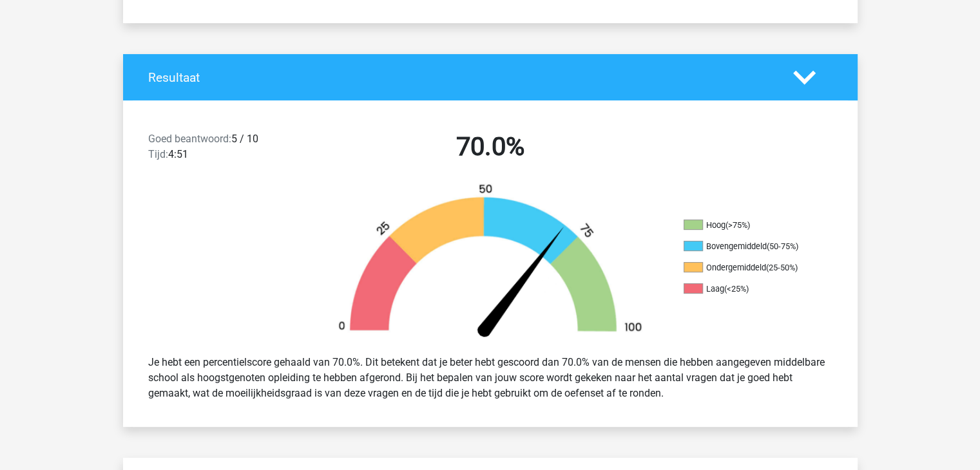
scroll to position [64, 0]
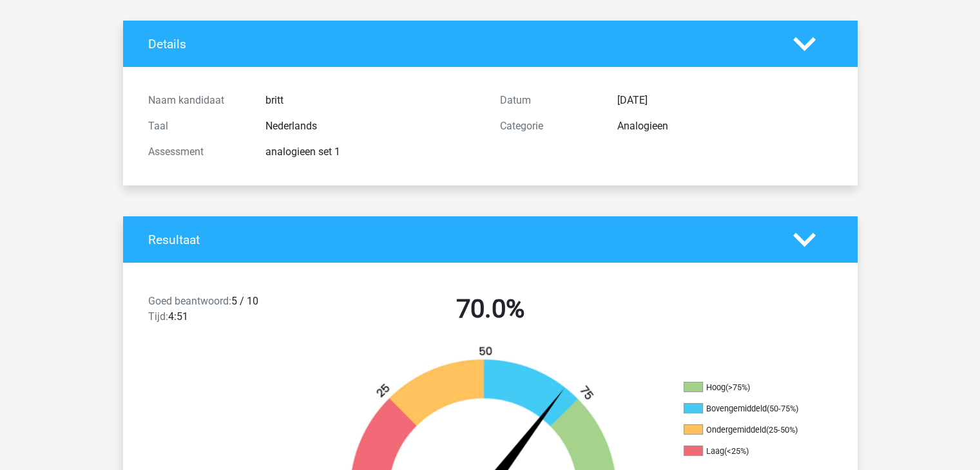
drag, startPoint x: 666, startPoint y: 122, endPoint x: 587, endPoint y: 209, distance: 117.7
click at [593, 135] on div "Categorie Analogieen" at bounding box center [666, 126] width 352 height 26
click at [579, 414] on img at bounding box center [490, 426] width 348 height 162
click at [638, 335] on div "Goed beantwoord: 5 / 10 Tijd: 4:51 70.0%" at bounding box center [490, 311] width 735 height 67
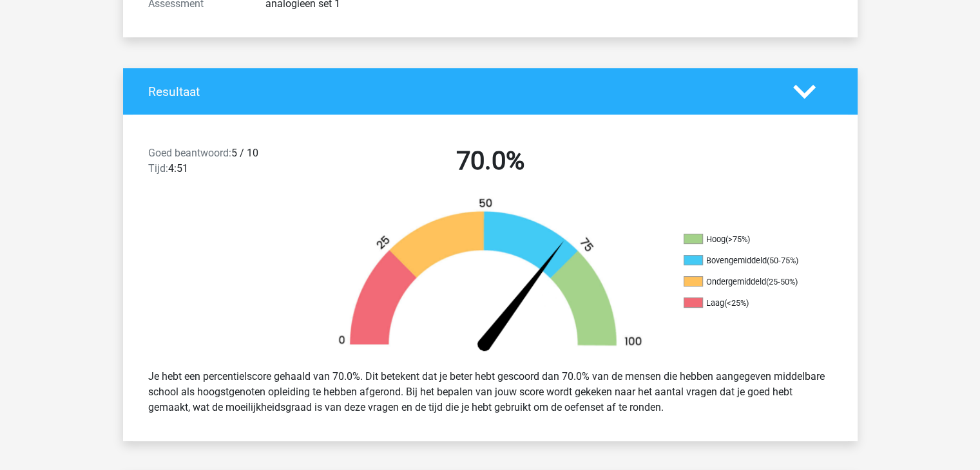
scroll to position [0, 0]
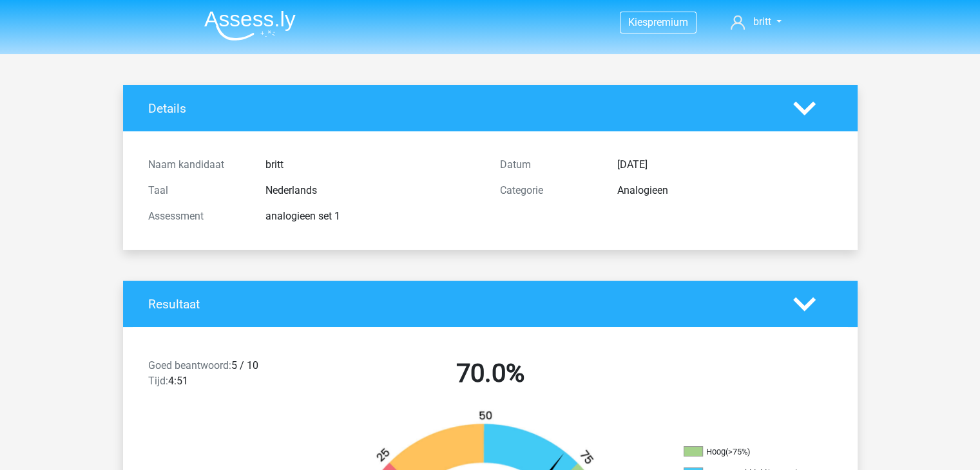
click at [796, 315] on div "Resultaat" at bounding box center [490, 304] width 735 height 46
click at [801, 300] on icon at bounding box center [804, 304] width 23 height 23
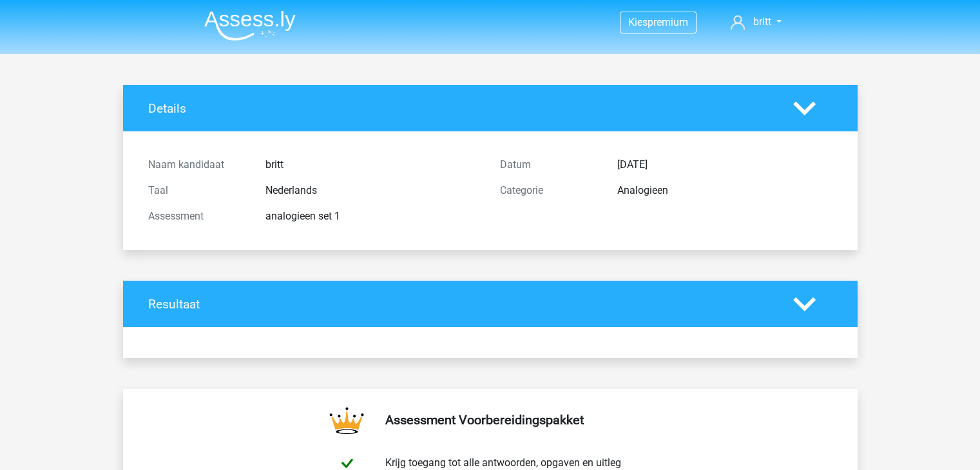
click at [801, 300] on icon at bounding box center [804, 304] width 23 height 23
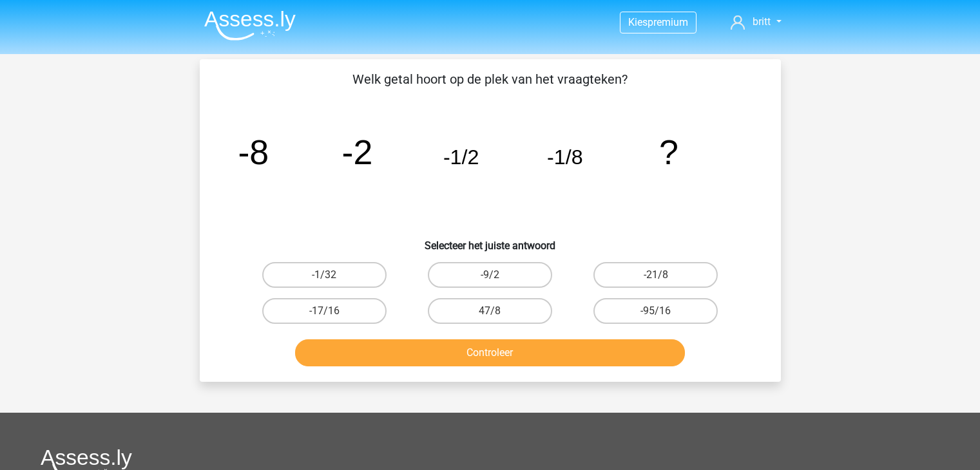
scroll to position [282, 0]
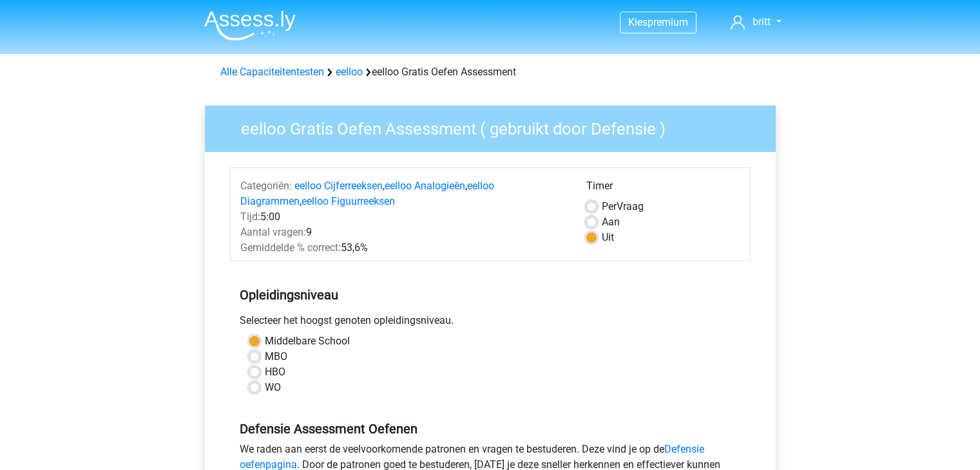
scroll to position [193, 0]
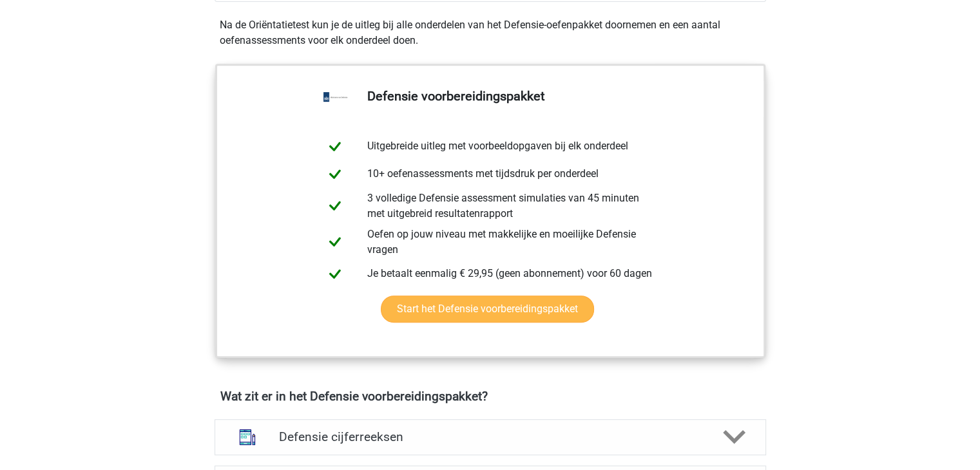
scroll to position [902, 0]
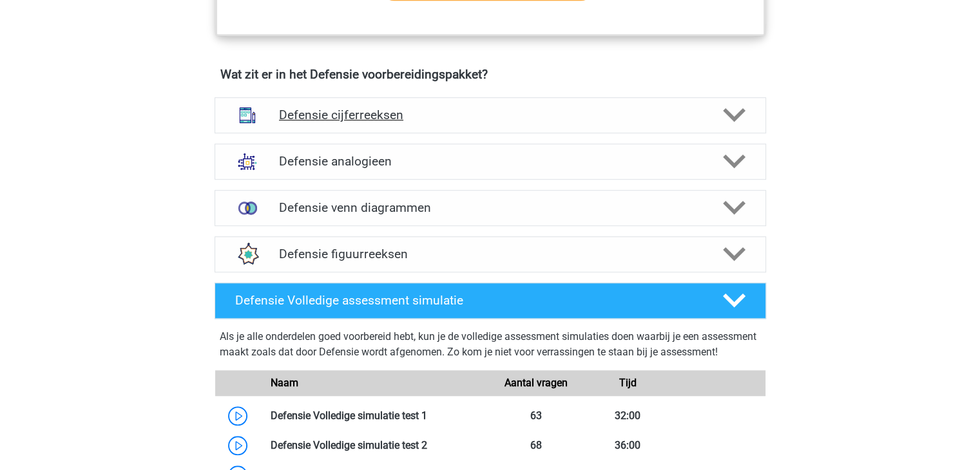
drag, startPoint x: 387, startPoint y: 86, endPoint x: 380, endPoint y: 101, distance: 16.4
click at [383, 93] on div "Wat zit er in het Defensie voorbereidingspakket? Defensie cijferreeksen Er zijn…" at bounding box center [490, 172] width 612 height 211
click at [383, 101] on div "Defensie cijferreeksen" at bounding box center [491, 115] width 552 height 36
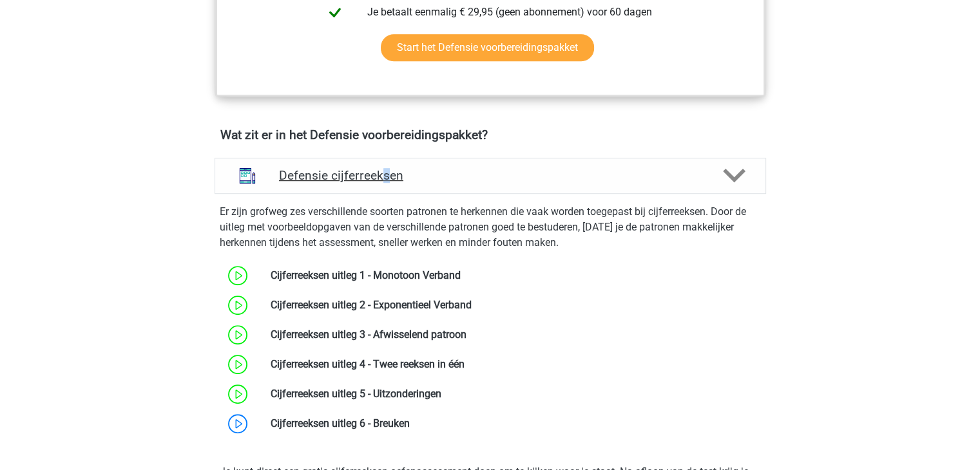
scroll to position [773, 0]
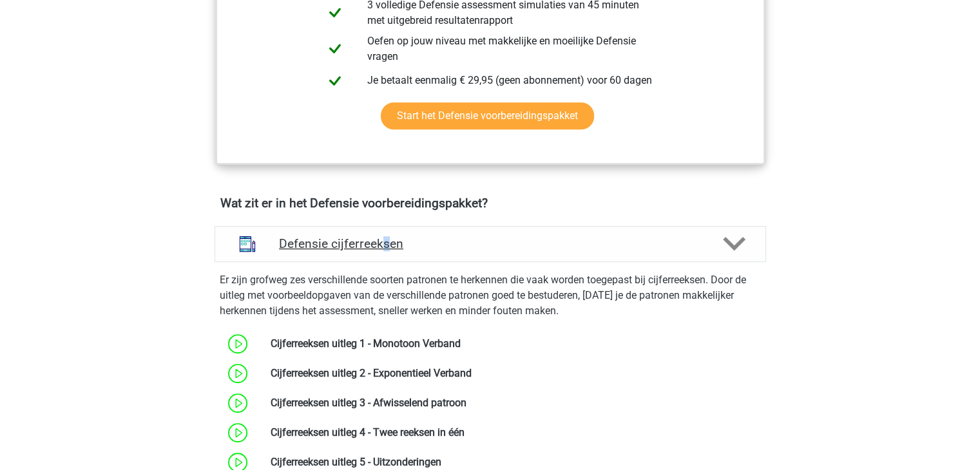
click at [670, 256] on div "Defensie cijferreeksen" at bounding box center [491, 244] width 552 height 36
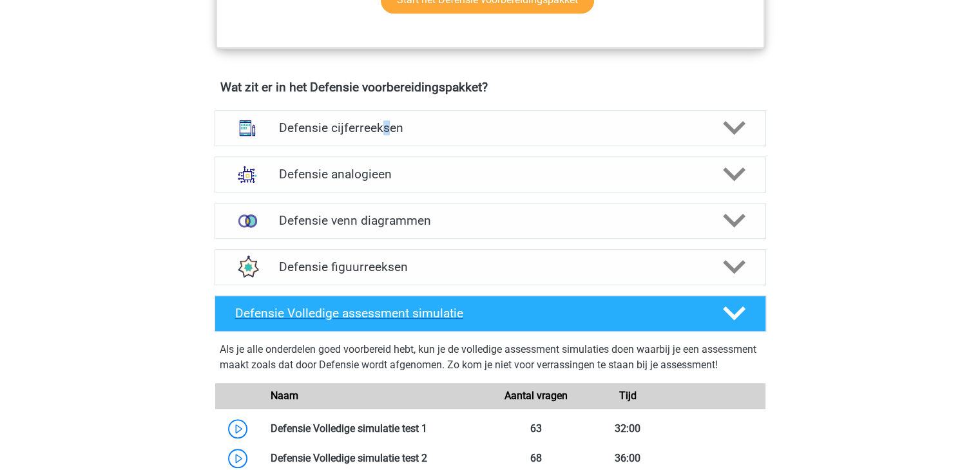
scroll to position [967, 0]
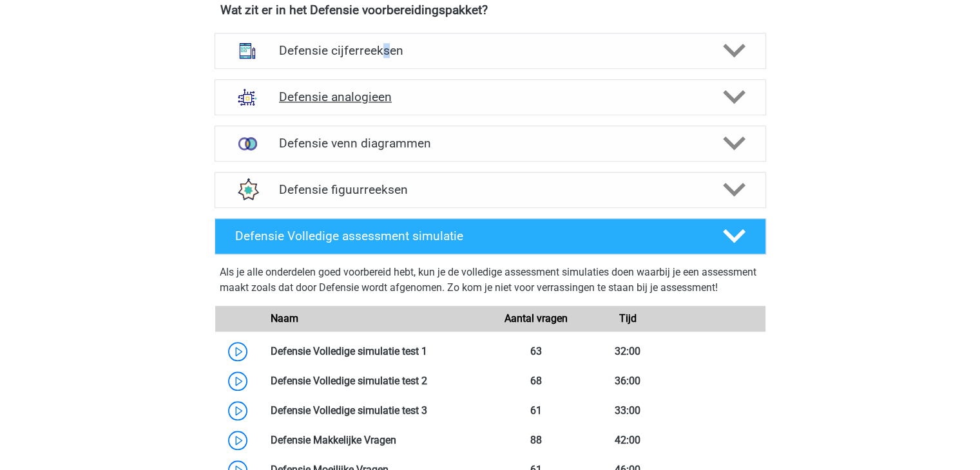
click at [418, 100] on h4 "Defensie analogieen" at bounding box center [490, 97] width 422 height 15
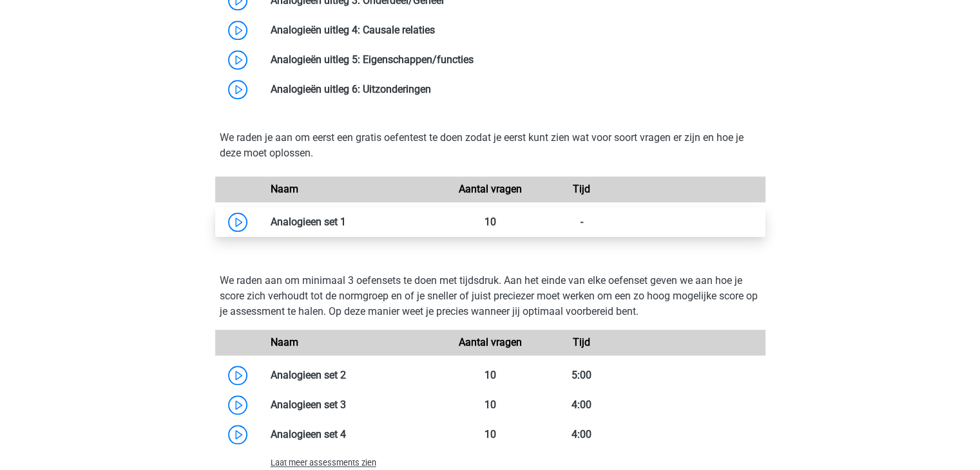
scroll to position [1418, 0]
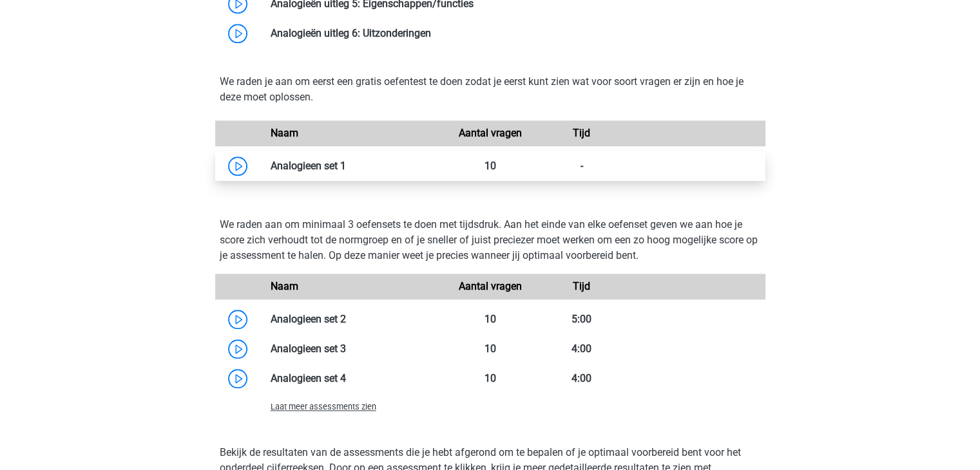
click at [346, 172] on link at bounding box center [346, 166] width 0 height 12
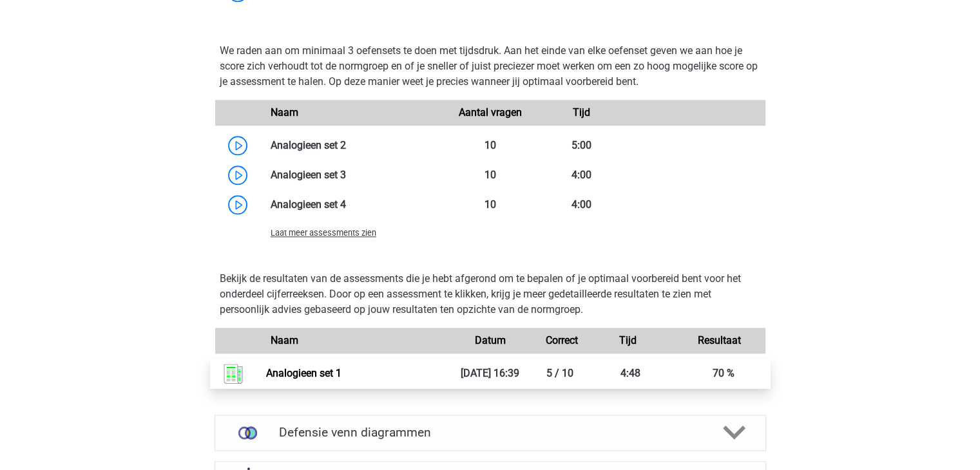
scroll to position [1740, 0]
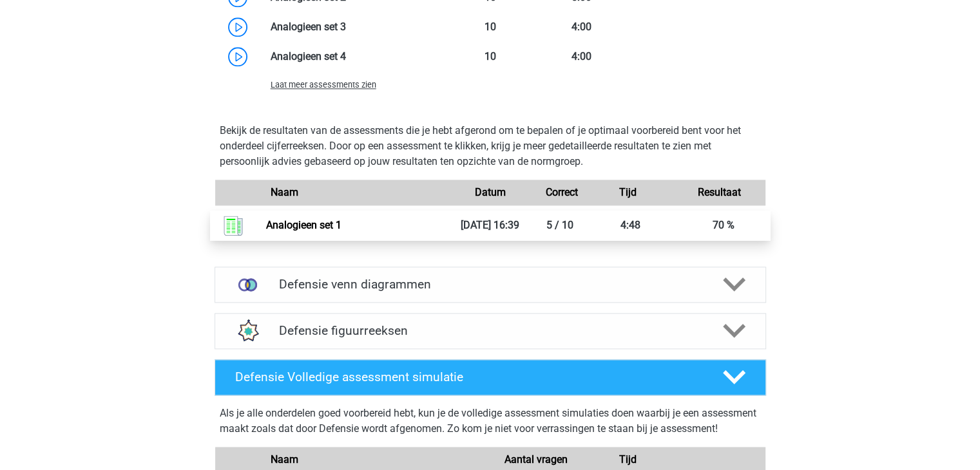
click at [342, 224] on link "Analogieen set 1" at bounding box center [303, 225] width 75 height 12
click at [342, 231] on link "Analogieen set 1" at bounding box center [303, 225] width 75 height 12
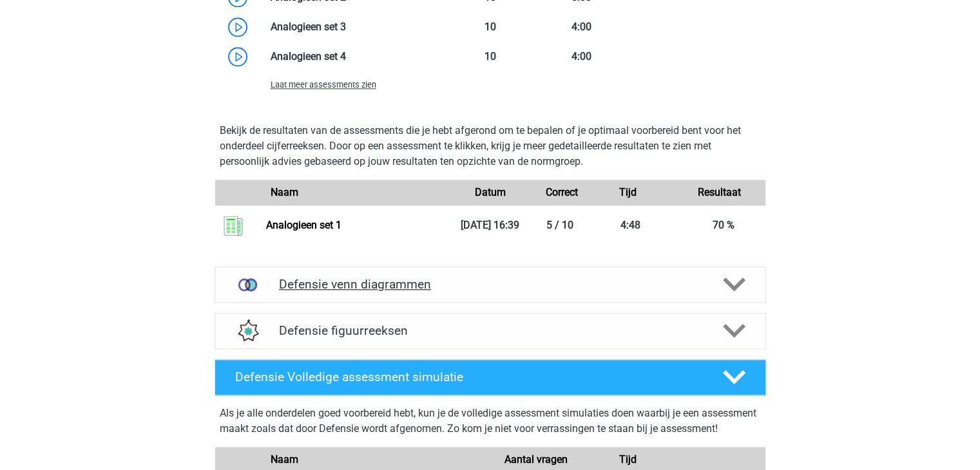
click at [451, 279] on h4 "Defensie venn diagrammen" at bounding box center [490, 284] width 422 height 15
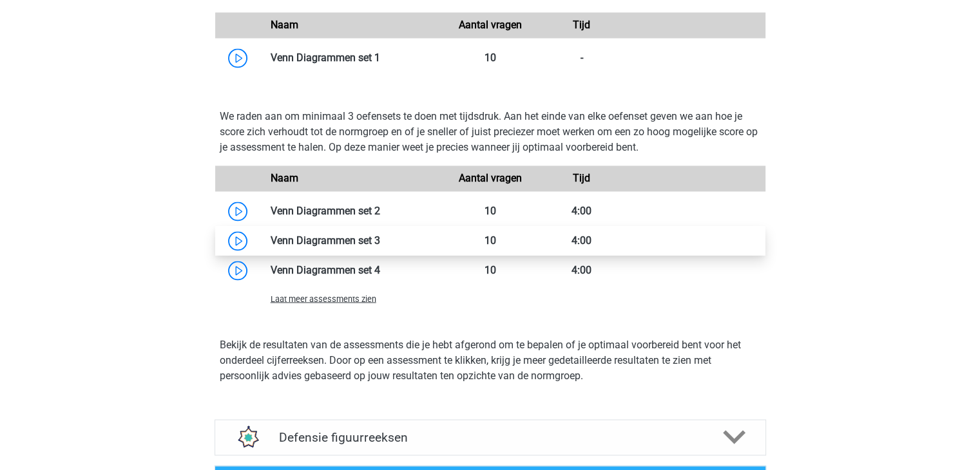
scroll to position [2126, 0]
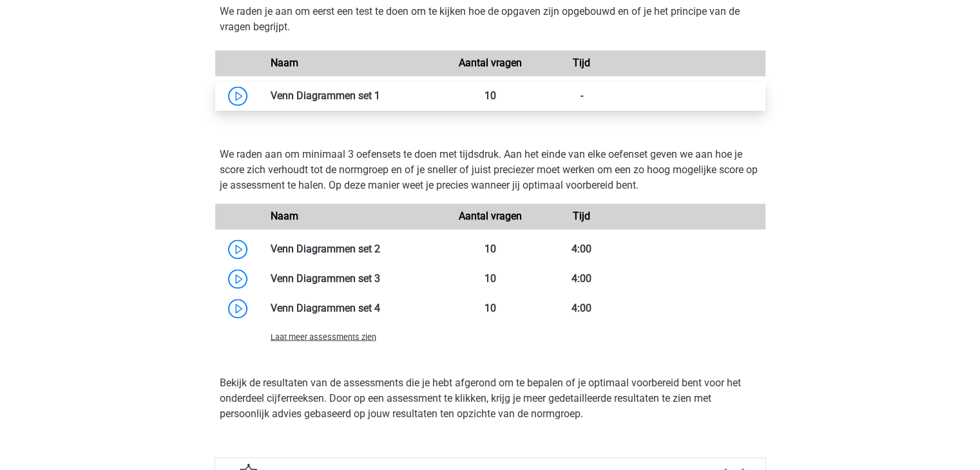
click at [380, 90] on link at bounding box center [380, 96] width 0 height 12
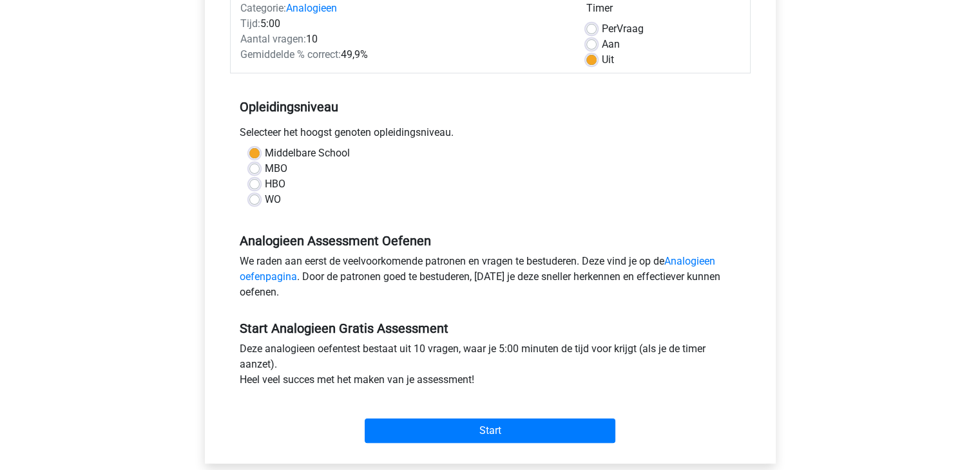
scroll to position [387, 0]
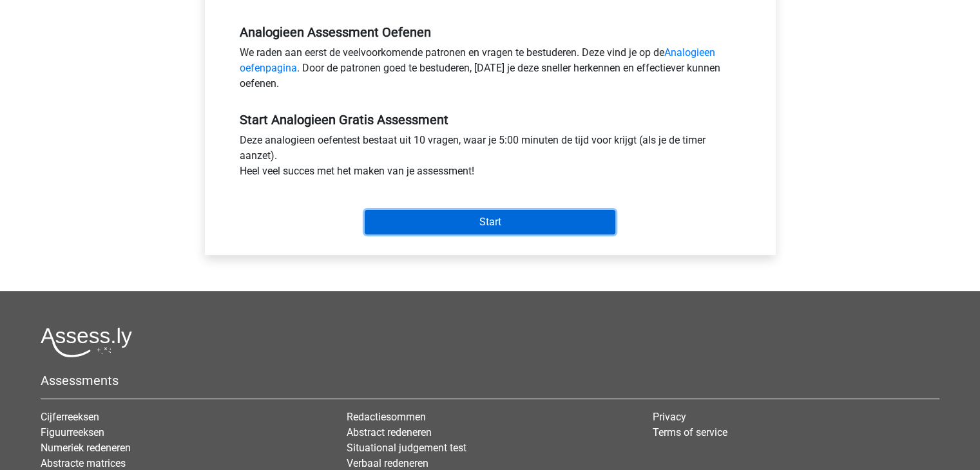
click at [466, 215] on input "Start" at bounding box center [490, 222] width 251 height 24
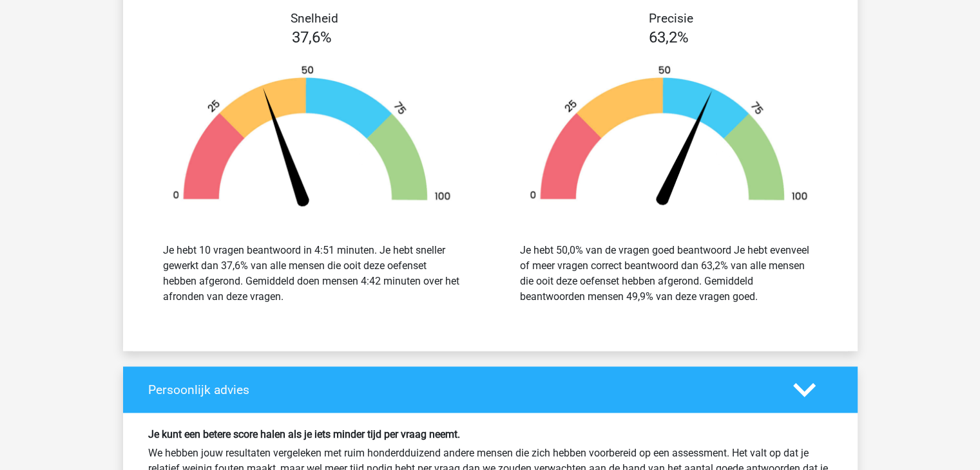
scroll to position [1353, 0]
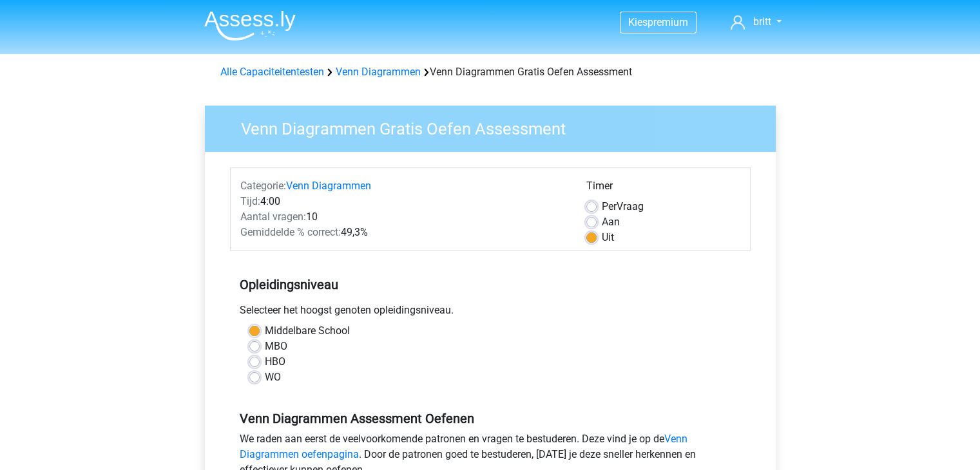
click at [602, 220] on label "Aan" at bounding box center [611, 222] width 18 height 15
click at [593, 220] on input "Aan" at bounding box center [591, 221] width 10 height 13
radio input "true"
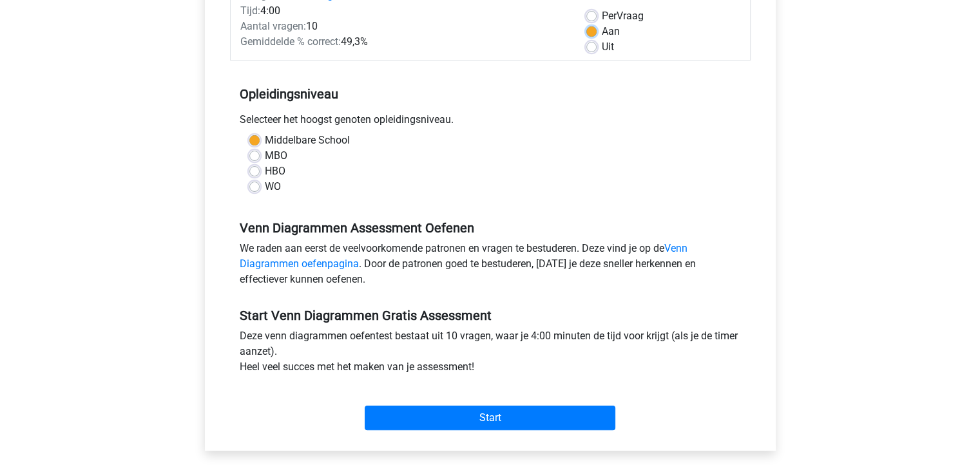
scroll to position [193, 0]
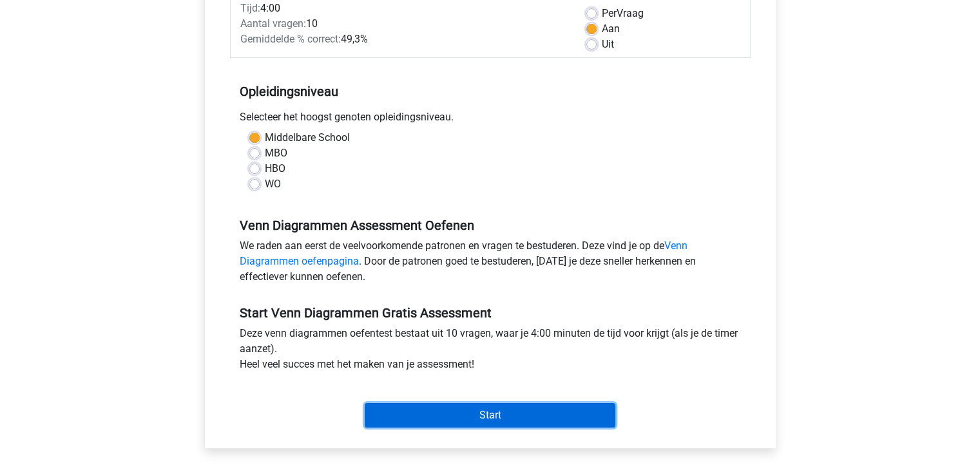
click at [467, 415] on input "Start" at bounding box center [490, 415] width 251 height 24
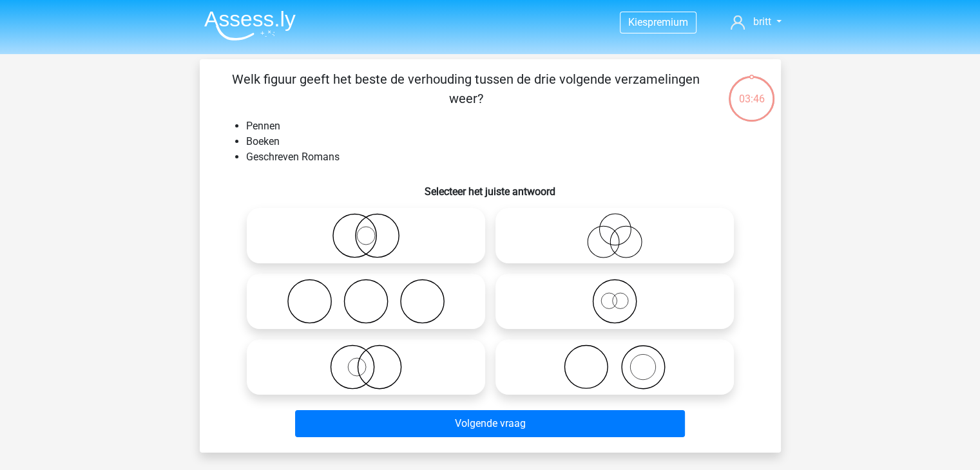
click at [608, 244] on circle at bounding box center [615, 230] width 32 height 32
click at [615, 229] on input "radio" at bounding box center [619, 225] width 8 height 8
radio input "true"
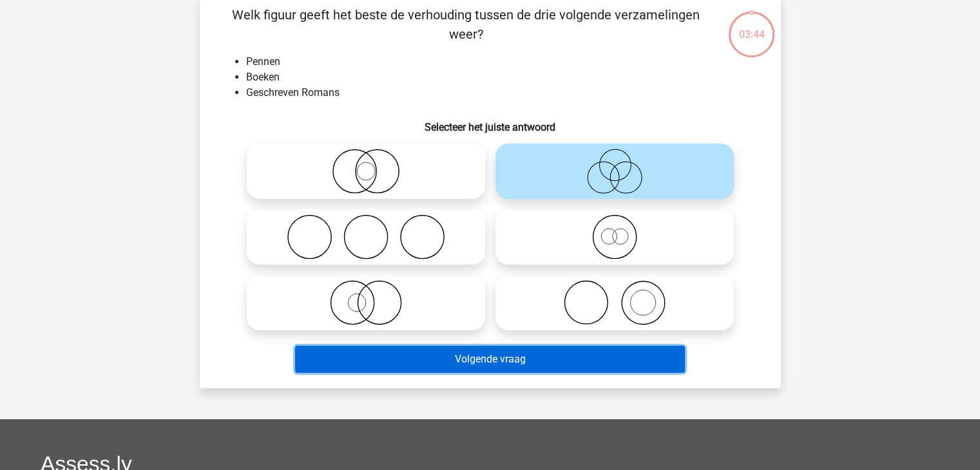
click at [579, 365] on button "Volgende vraag" at bounding box center [490, 359] width 390 height 27
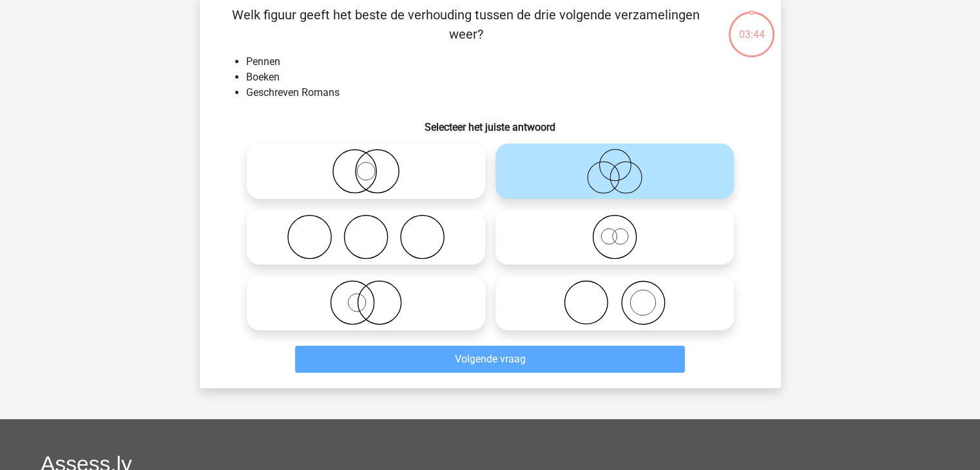
scroll to position [59, 0]
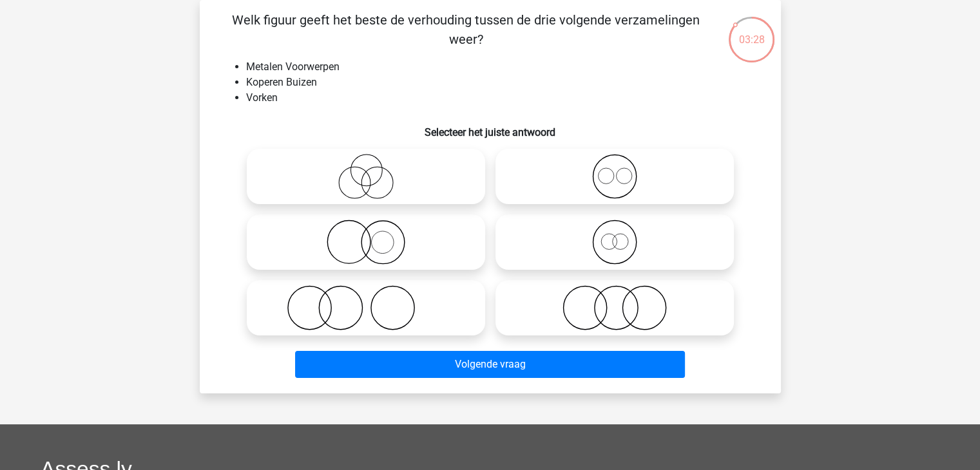
click at [358, 318] on icon at bounding box center [366, 307] width 228 height 45
click at [366, 302] on input "radio" at bounding box center [370, 297] width 8 height 8
radio input "true"
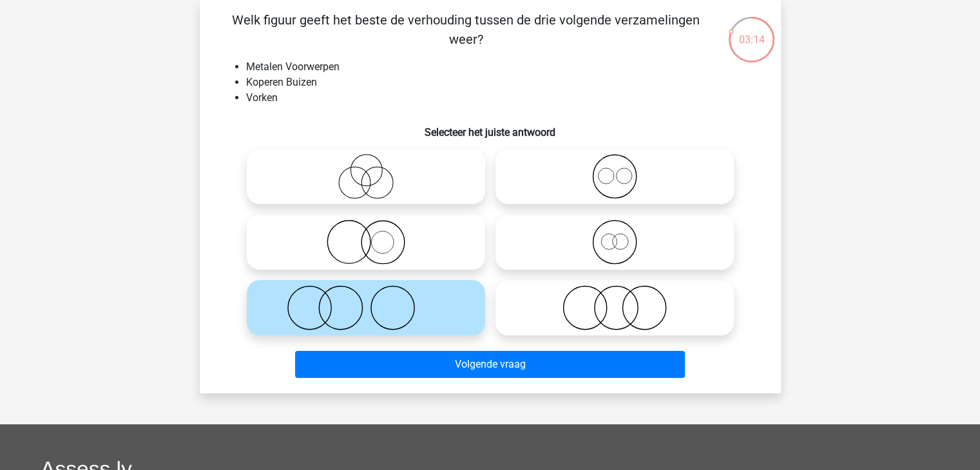
click at [389, 259] on icon at bounding box center [366, 242] width 228 height 45
click at [374, 236] on input "radio" at bounding box center [370, 231] width 8 height 8
radio input "true"
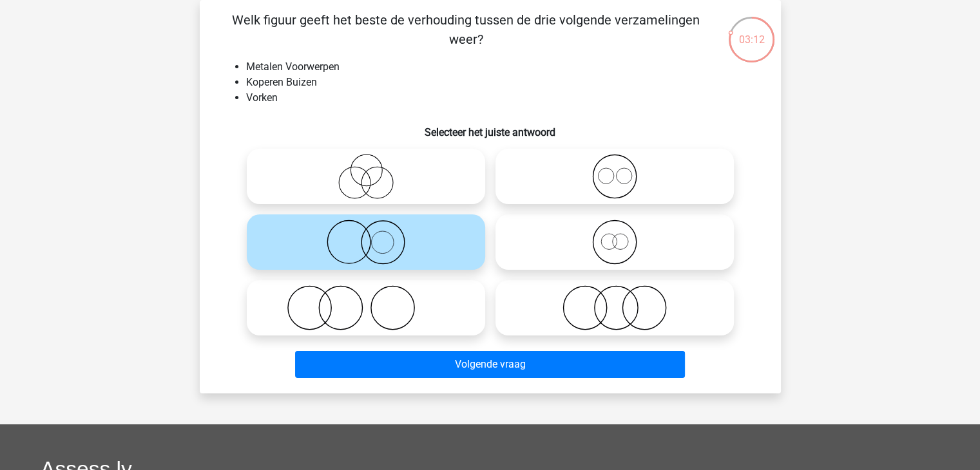
drag, startPoint x: 379, startPoint y: 307, endPoint x: 392, endPoint y: 338, distance: 33.8
click at [378, 307] on icon at bounding box center [366, 307] width 228 height 45
click at [374, 302] on input "radio" at bounding box center [370, 297] width 8 height 8
radio input "true"
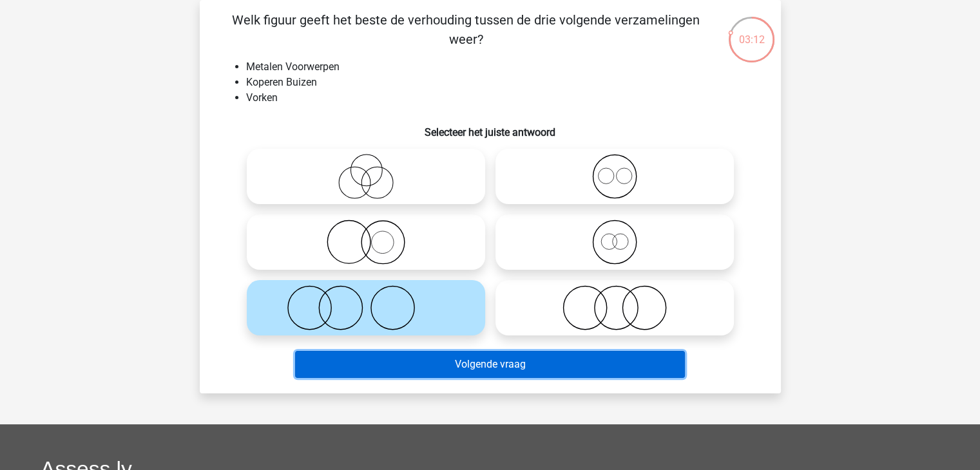
click at [422, 374] on button "Volgende vraag" at bounding box center [490, 364] width 390 height 27
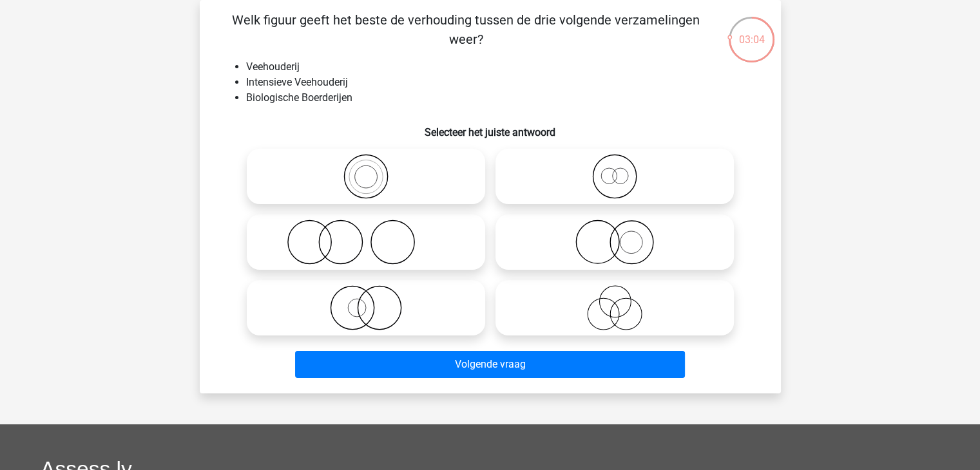
click at [332, 253] on icon at bounding box center [366, 242] width 228 height 45
click at [366, 236] on input "radio" at bounding box center [370, 231] width 8 height 8
radio input "true"
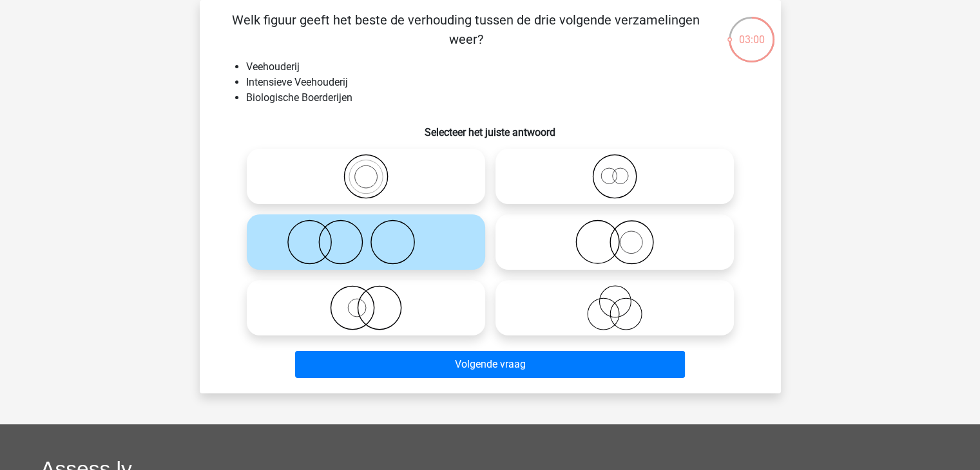
click at [631, 269] on label at bounding box center [615, 242] width 238 height 55
click at [623, 236] on input "radio" at bounding box center [619, 231] width 8 height 8
radio input "true"
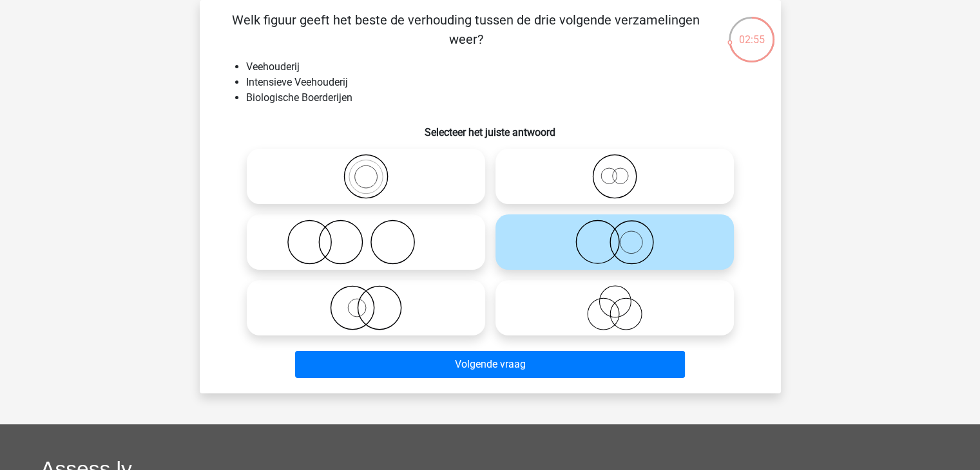
click at [405, 244] on icon at bounding box center [366, 242] width 228 height 45
click at [374, 236] on input "radio" at bounding box center [370, 231] width 8 height 8
radio input "true"
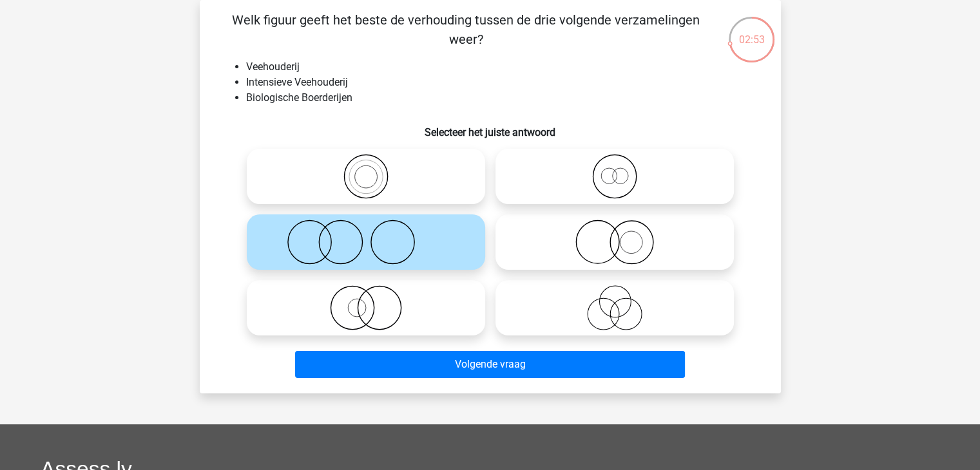
click at [505, 385] on div "Welk figuur geeft het beste de verhouding tussen de drie volgende verzamelingen…" at bounding box center [490, 197] width 581 height 394
click at [639, 242] on icon at bounding box center [615, 242] width 228 height 45
click at [623, 236] on input "radio" at bounding box center [619, 231] width 8 height 8
radio input "true"
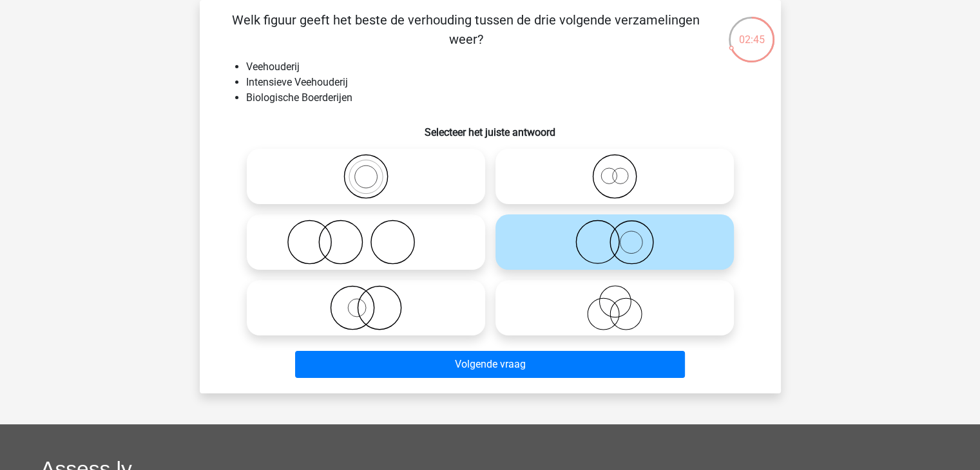
click at [406, 254] on icon at bounding box center [366, 242] width 228 height 45
click at [374, 236] on input "radio" at bounding box center [370, 231] width 8 height 8
radio input "true"
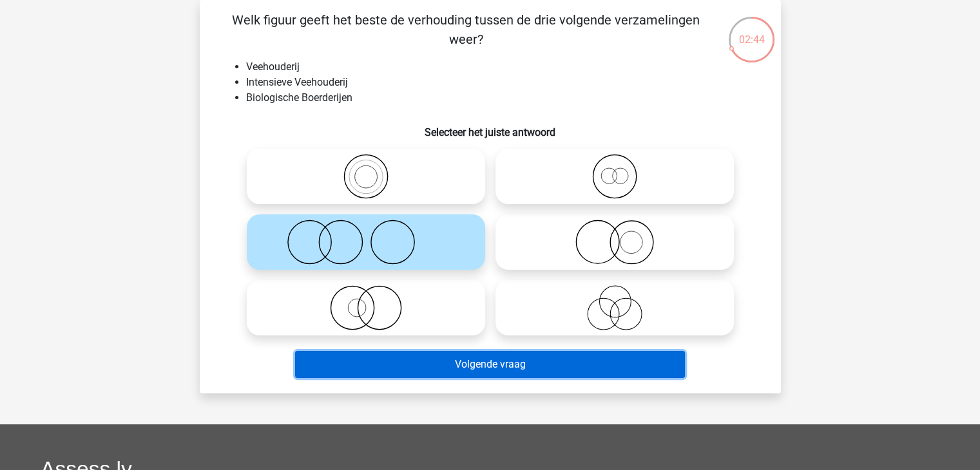
click at [508, 365] on button "Volgende vraag" at bounding box center [490, 364] width 390 height 27
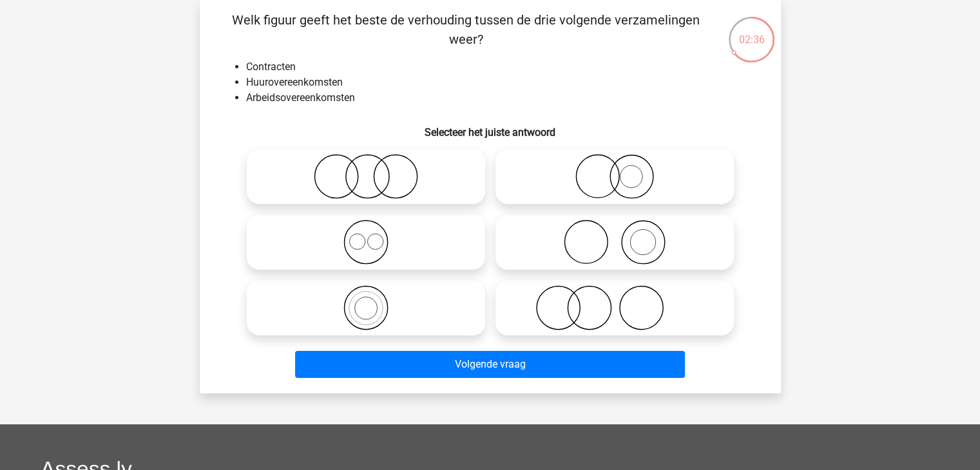
drag, startPoint x: 369, startPoint y: 256, endPoint x: 382, endPoint y: 269, distance: 19.1
click at [367, 255] on icon at bounding box center [366, 242] width 228 height 45
click at [367, 236] on input "radio" at bounding box center [370, 231] width 8 height 8
radio input "true"
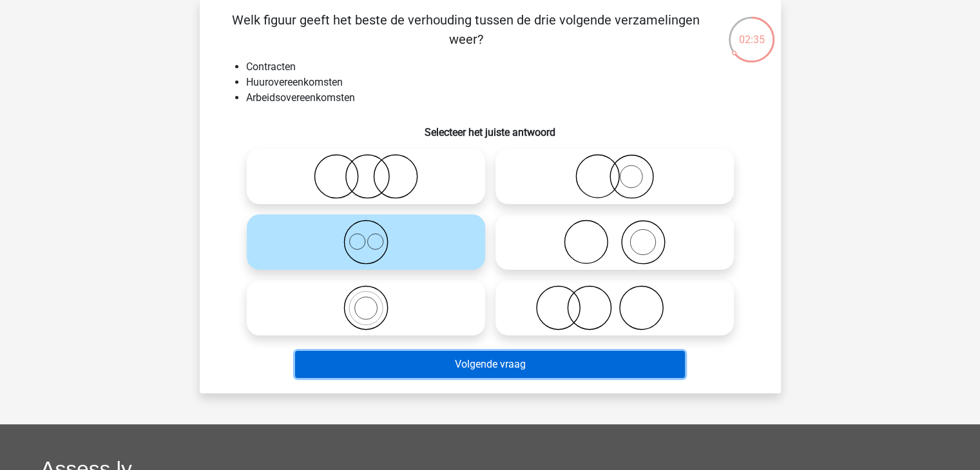
click at [498, 372] on button "Volgende vraag" at bounding box center [490, 364] width 390 height 27
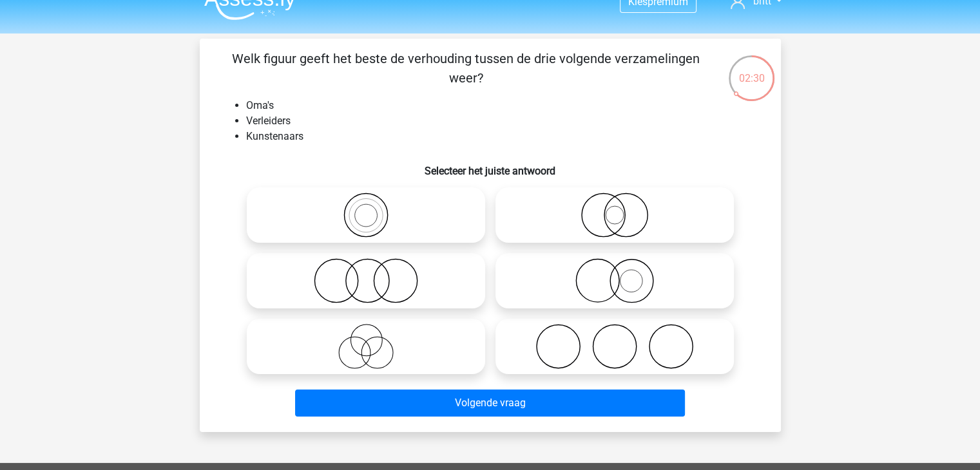
scroll to position [0, 0]
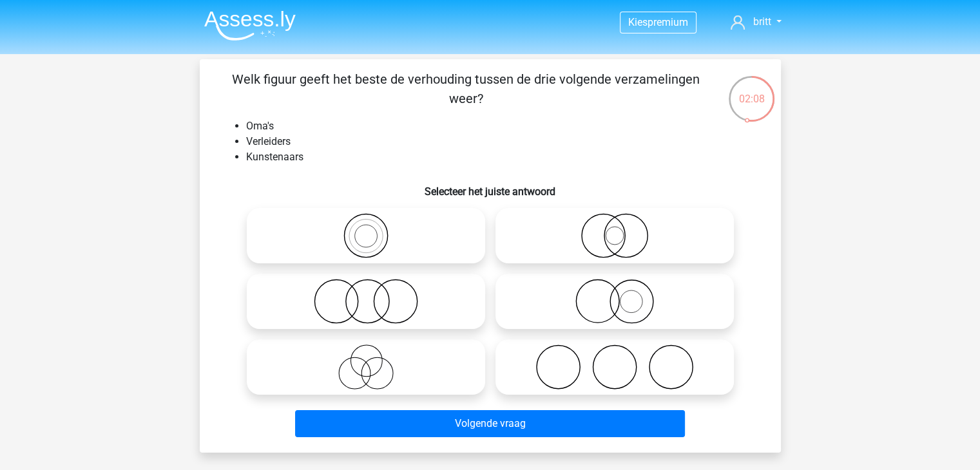
click at [624, 377] on icon at bounding box center [615, 367] width 228 height 45
click at [623, 361] on input "radio" at bounding box center [619, 356] width 8 height 8
radio input "true"
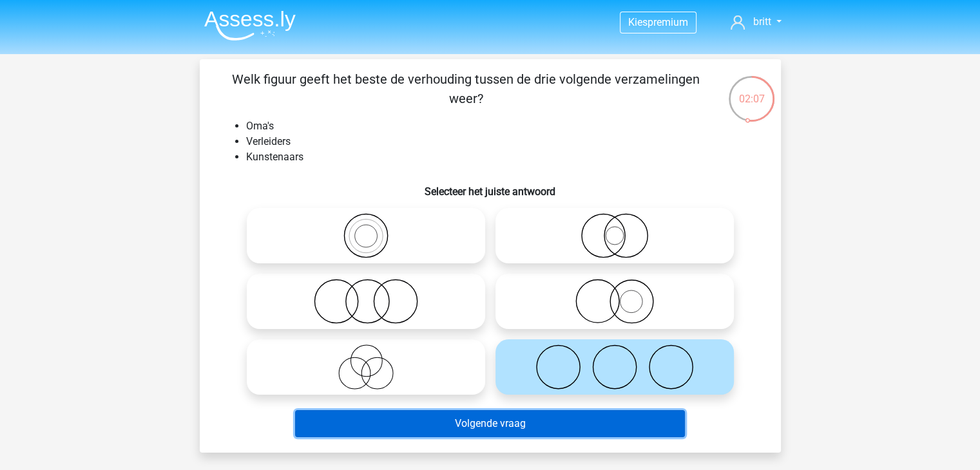
drag, startPoint x: 612, startPoint y: 423, endPoint x: 610, endPoint y: 430, distance: 7.2
click at [611, 427] on button "Volgende vraag" at bounding box center [490, 423] width 390 height 27
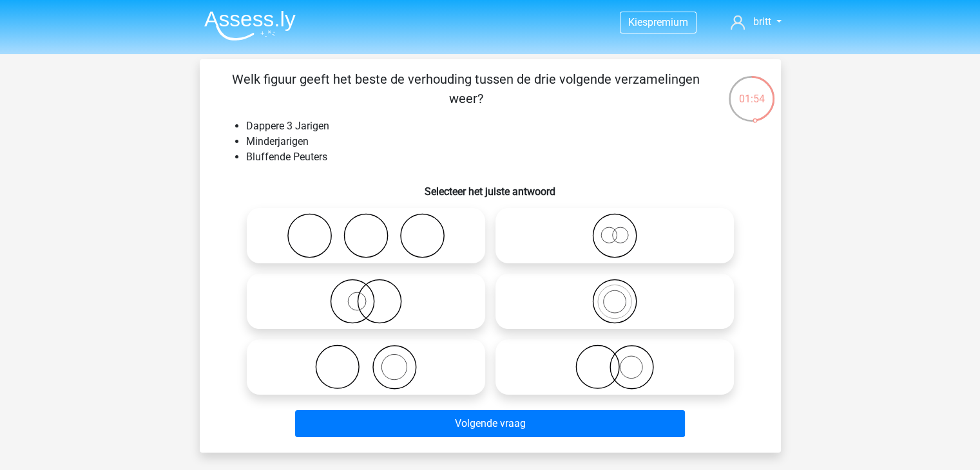
click at [606, 305] on icon at bounding box center [615, 301] width 228 height 45
click at [615, 295] on input "radio" at bounding box center [619, 291] width 8 height 8
radio input "true"
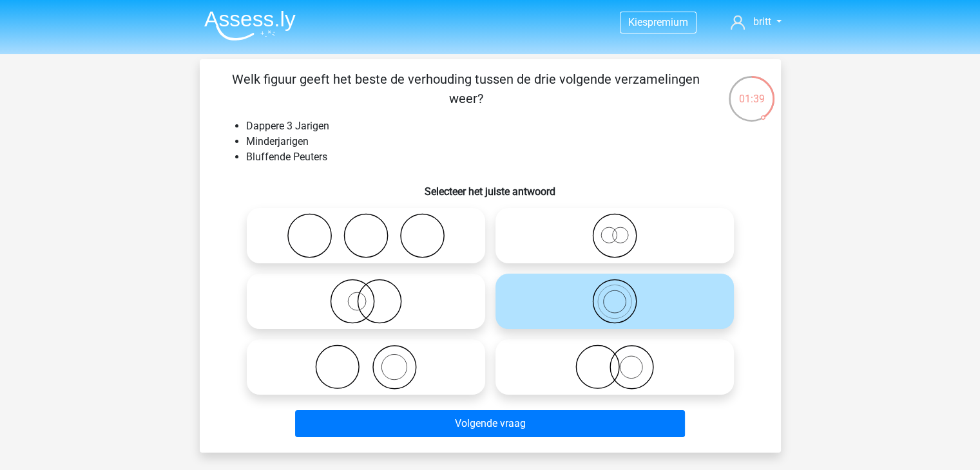
click at [632, 227] on icon at bounding box center [615, 235] width 228 height 45
click at [623, 227] on input "radio" at bounding box center [619, 225] width 8 height 8
radio input "true"
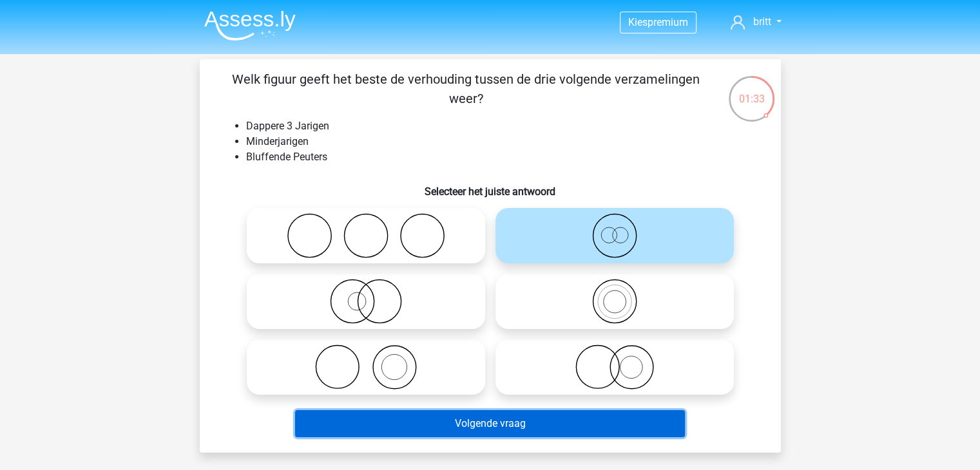
click at [521, 421] on button "Volgende vraag" at bounding box center [490, 423] width 390 height 27
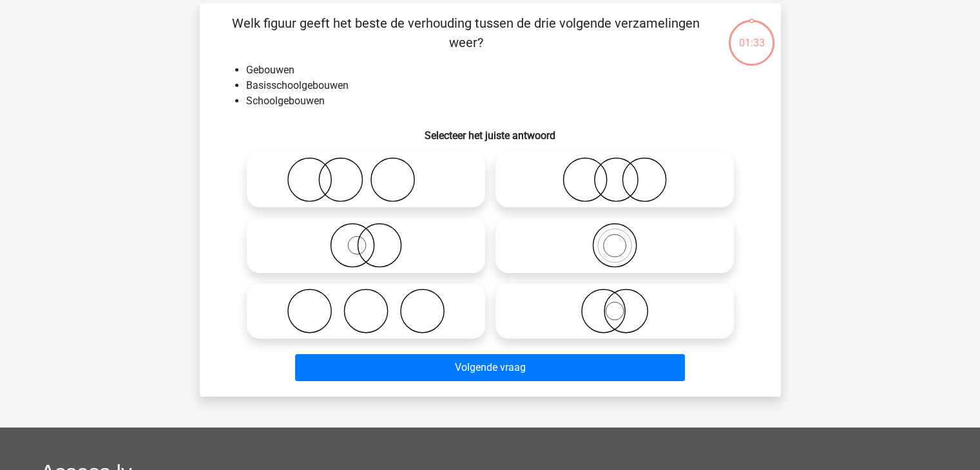
scroll to position [59, 0]
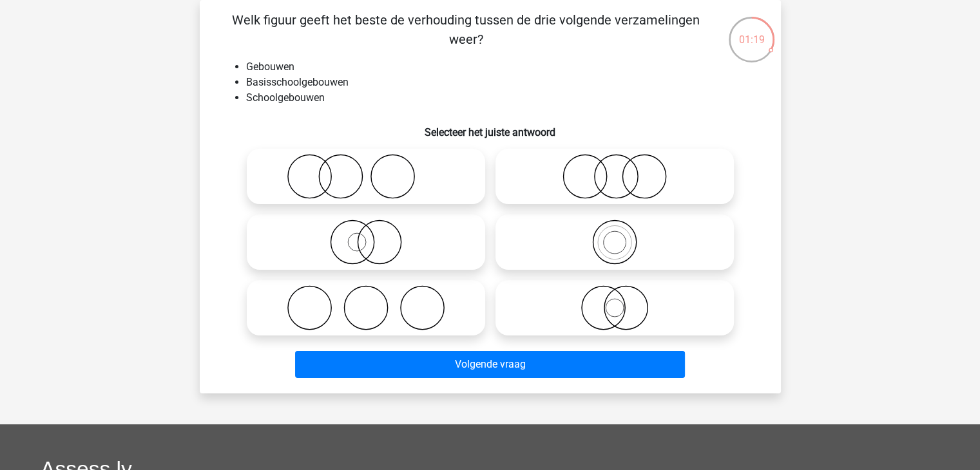
click at [646, 306] on icon at bounding box center [615, 307] width 228 height 45
click at [623, 302] on input "radio" at bounding box center [619, 297] width 8 height 8
radio input "true"
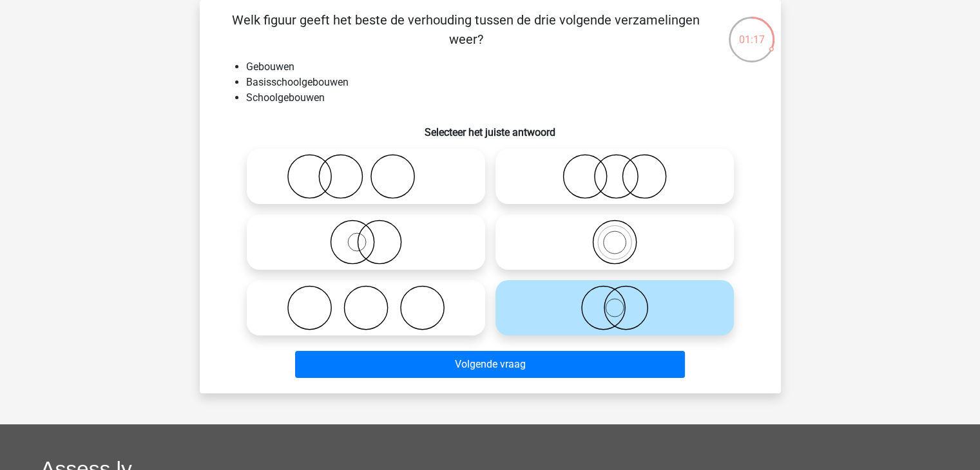
click at [386, 167] on icon at bounding box center [366, 176] width 228 height 45
click at [374, 167] on input "radio" at bounding box center [370, 166] width 8 height 8
radio input "true"
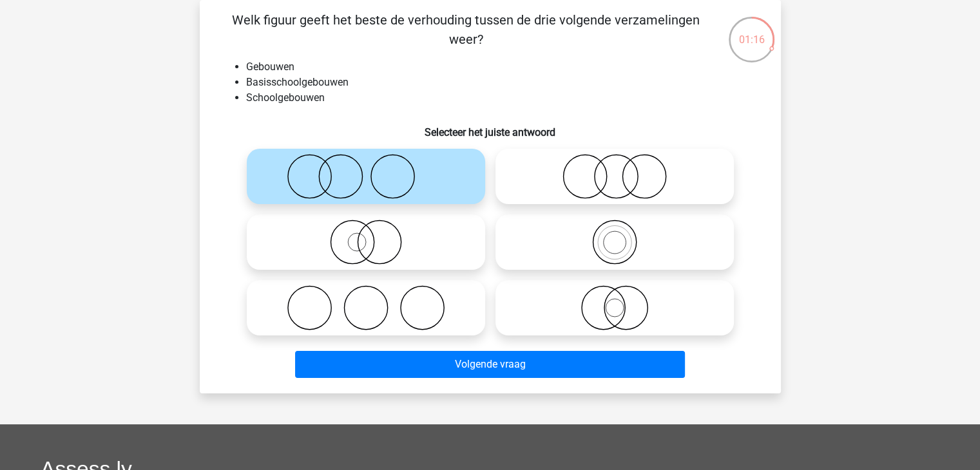
click at [610, 177] on icon at bounding box center [615, 176] width 228 height 45
click at [615, 170] on input "radio" at bounding box center [619, 166] width 8 height 8
radio input "true"
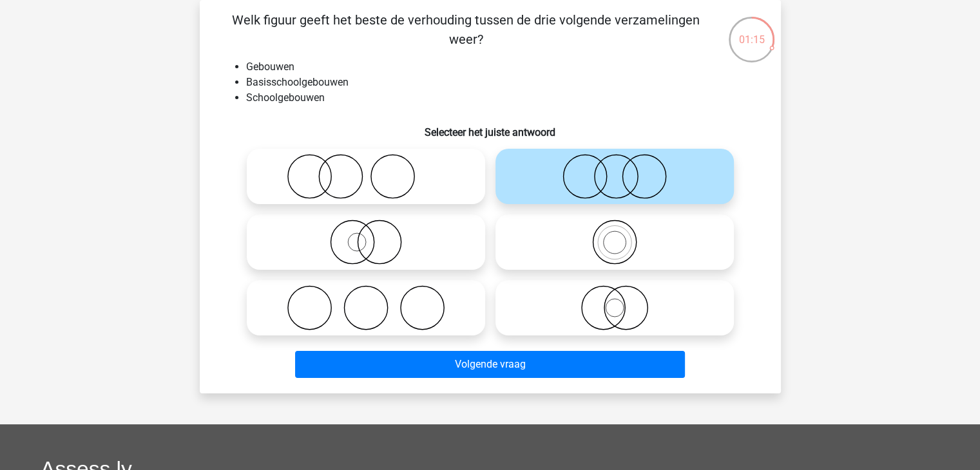
click at [592, 235] on icon at bounding box center [615, 242] width 228 height 45
click at [615, 235] on input "radio" at bounding box center [619, 231] width 8 height 8
radio input "true"
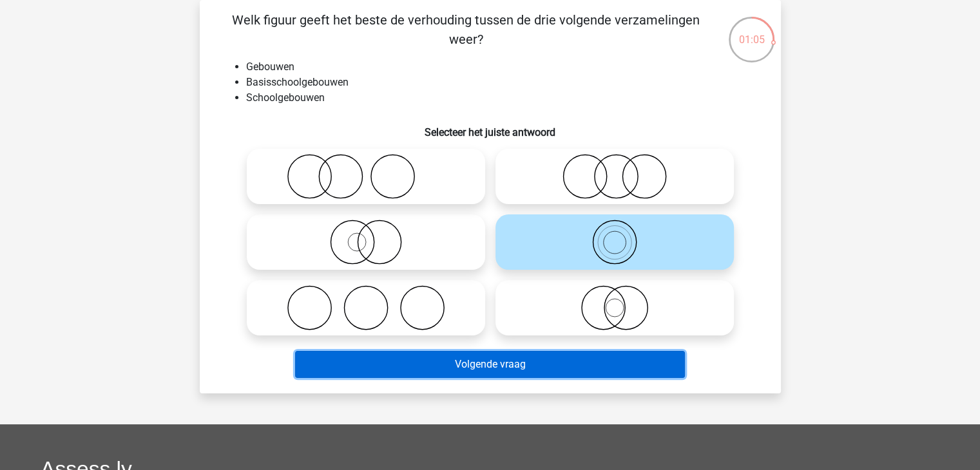
drag, startPoint x: 566, startPoint y: 351, endPoint x: 525, endPoint y: 403, distance: 66.5
click at [528, 410] on div "Kies premium [PERSON_NAME] [EMAIL_ADDRESS][DOMAIN_NAME]" at bounding box center [490, 353] width 980 height 824
click at [517, 367] on button "Volgende vraag" at bounding box center [490, 364] width 390 height 27
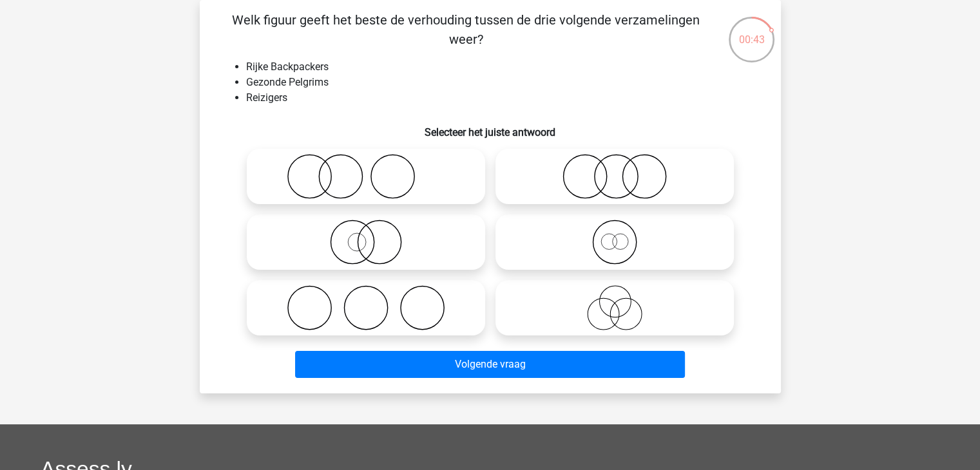
click at [593, 298] on icon at bounding box center [615, 307] width 228 height 45
click at [615, 298] on input "radio" at bounding box center [619, 297] width 8 height 8
radio input "true"
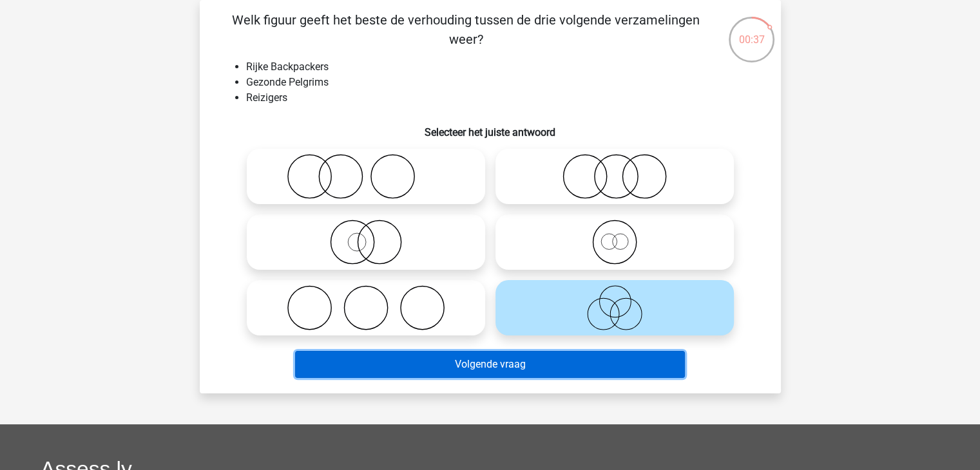
click at [477, 370] on button "Volgende vraag" at bounding box center [490, 364] width 390 height 27
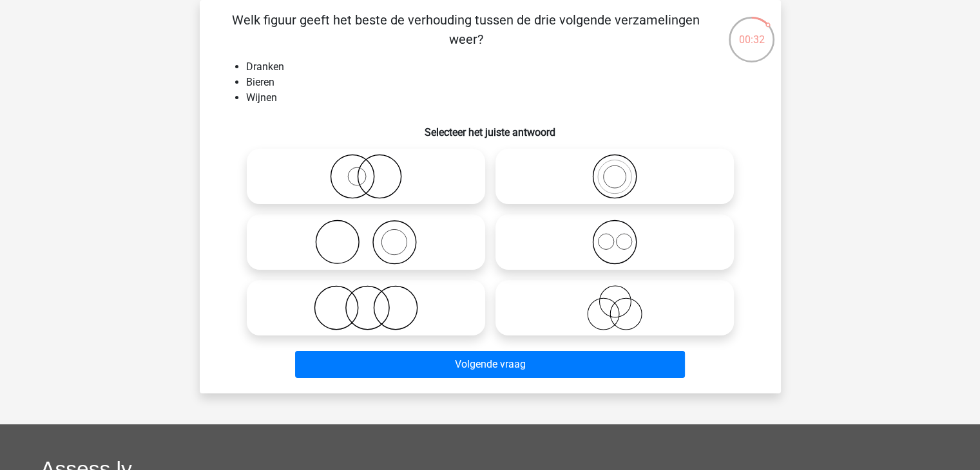
click at [327, 307] on icon at bounding box center [366, 307] width 228 height 45
click at [366, 302] on input "radio" at bounding box center [370, 297] width 8 height 8
radio input "true"
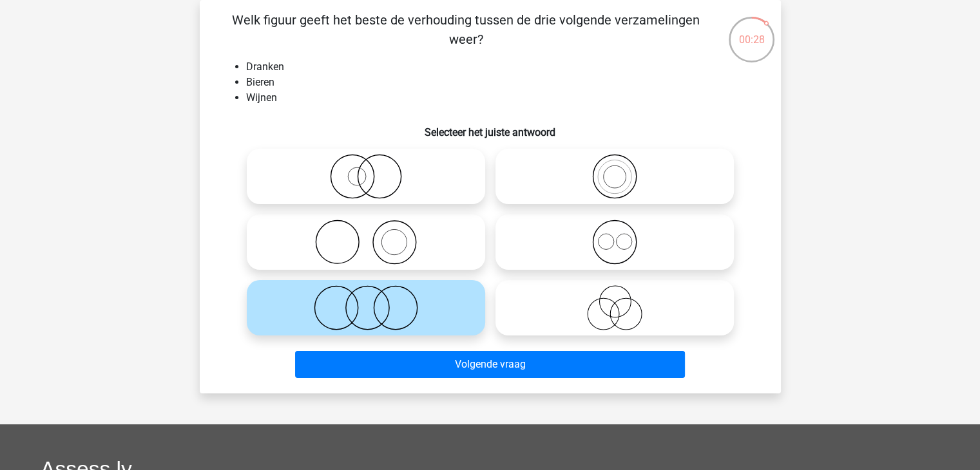
click at [597, 240] on icon at bounding box center [615, 242] width 228 height 45
click at [615, 236] on input "radio" at bounding box center [619, 231] width 8 height 8
radio input "true"
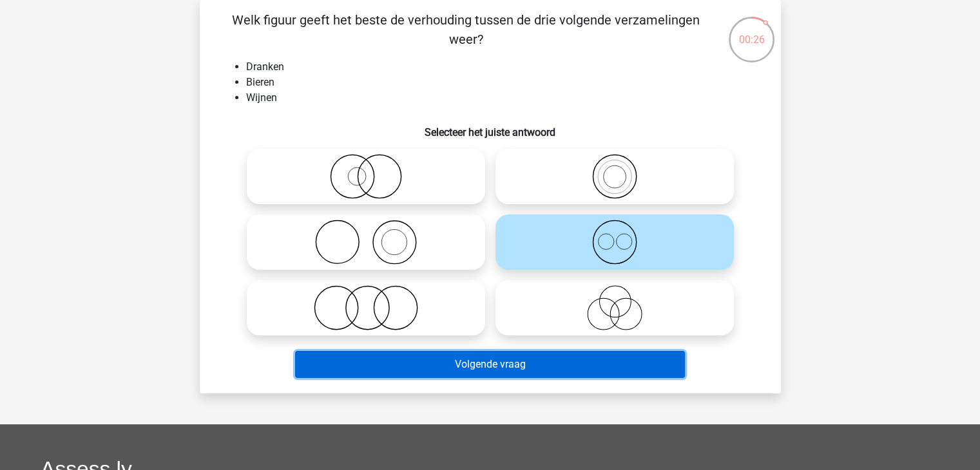
click at [492, 367] on button "Volgende vraag" at bounding box center [490, 364] width 390 height 27
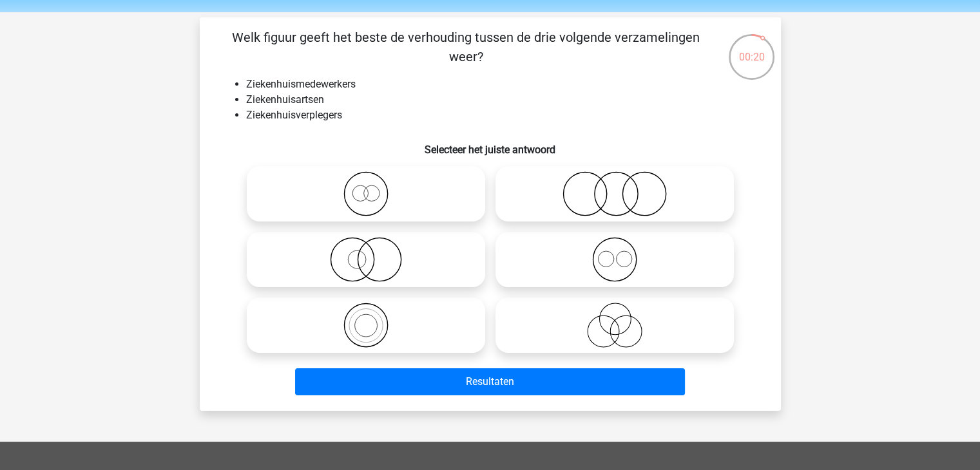
scroll to position [64, 0]
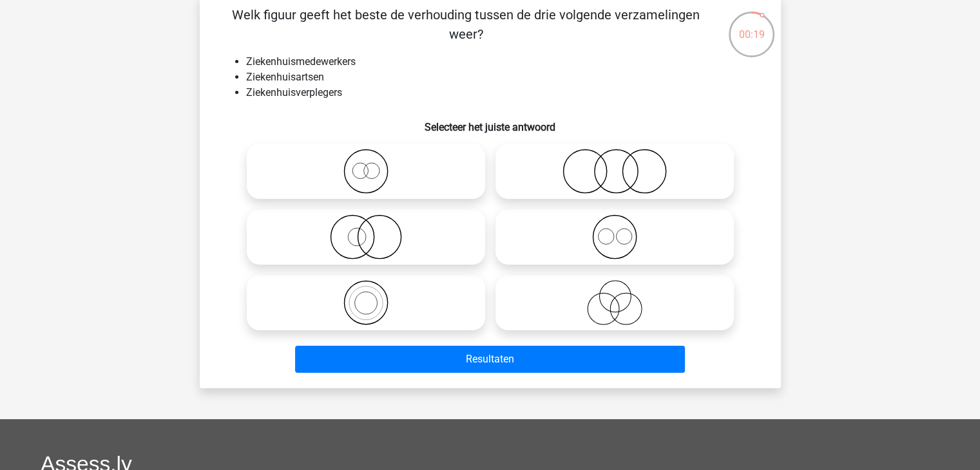
click at [608, 308] on icon at bounding box center [615, 302] width 228 height 45
click at [615, 296] on input "radio" at bounding box center [619, 292] width 8 height 8
radio input "true"
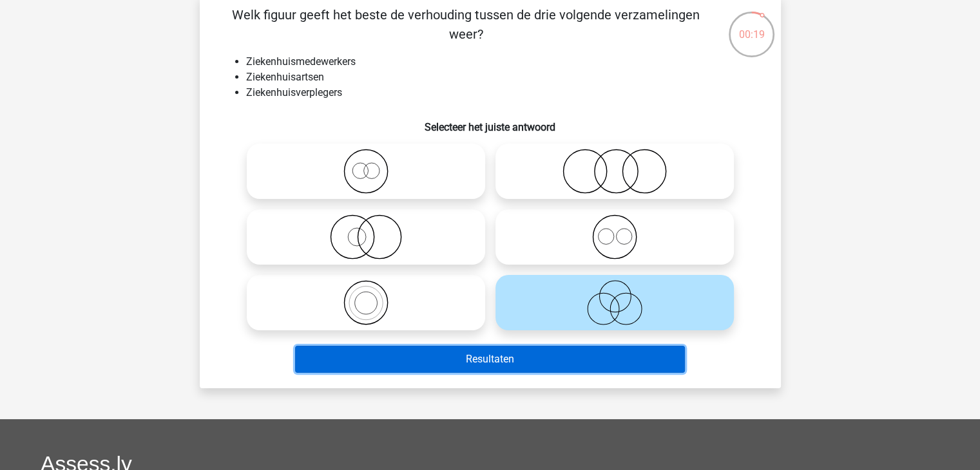
click at [603, 357] on button "Resultaten" at bounding box center [490, 359] width 390 height 27
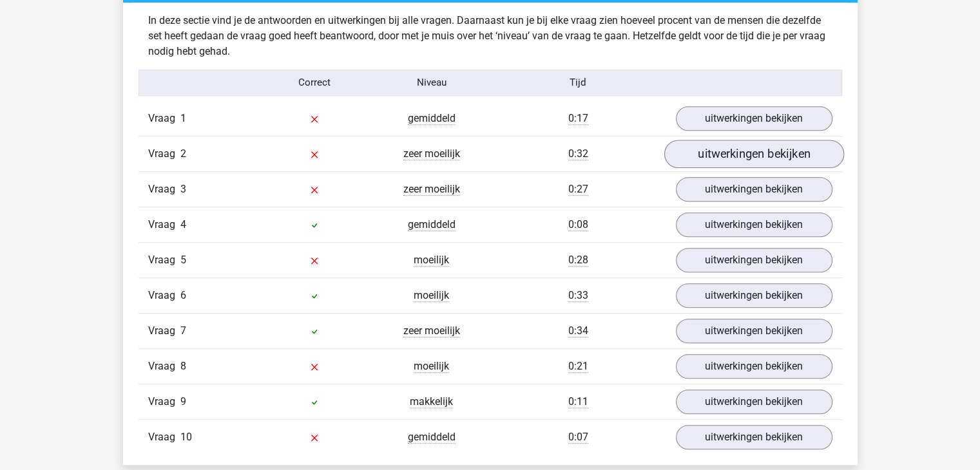
scroll to position [1031, 0]
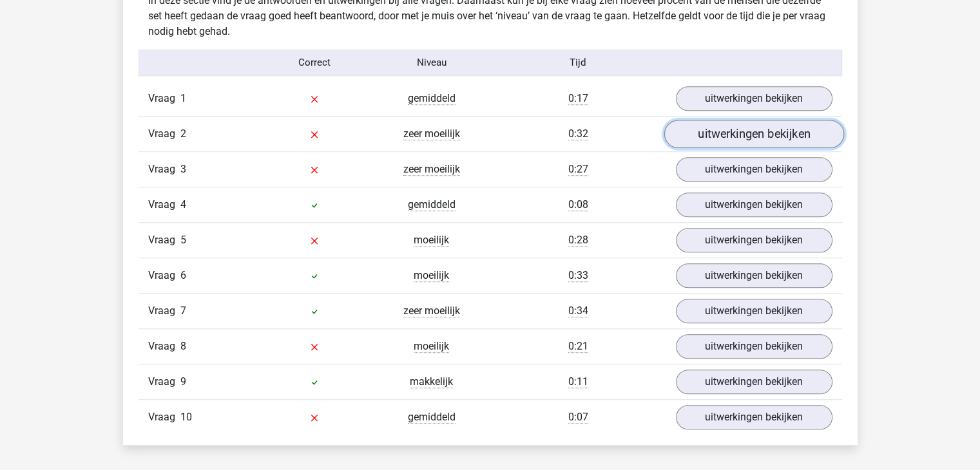
click at [718, 135] on link "uitwerkingen bekijken" at bounding box center [754, 134] width 180 height 28
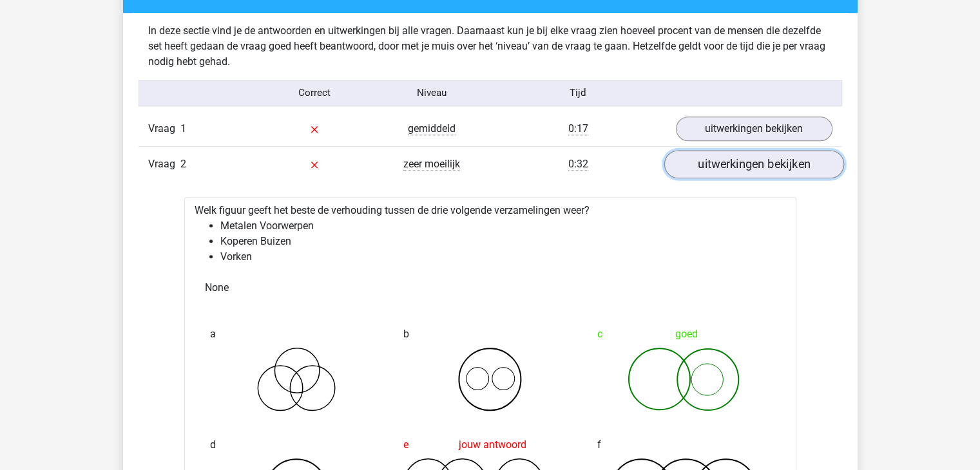
scroll to position [967, 0]
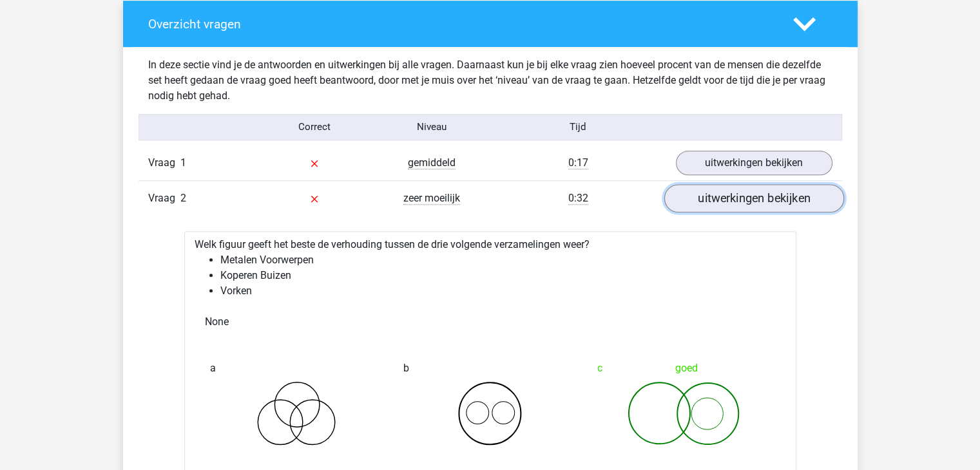
click at [736, 200] on link "uitwerkingen bekijken" at bounding box center [754, 198] width 180 height 28
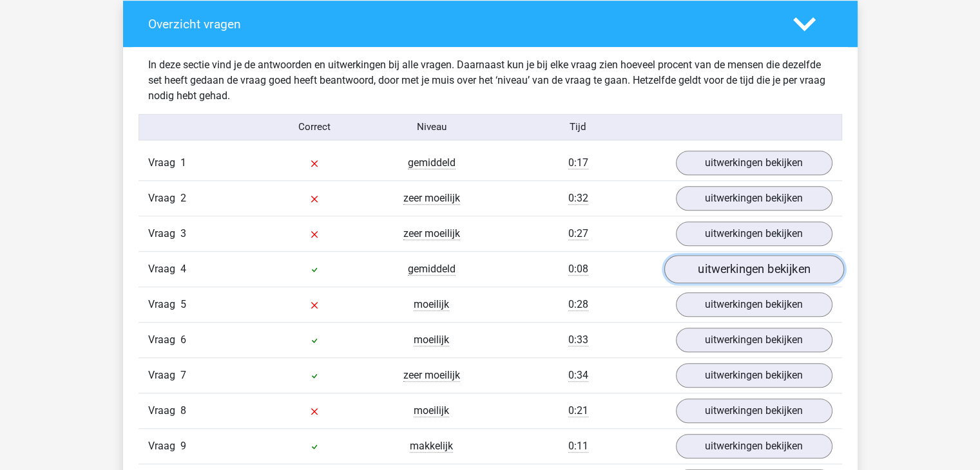
click at [724, 275] on link "uitwerkingen bekijken" at bounding box center [754, 269] width 180 height 28
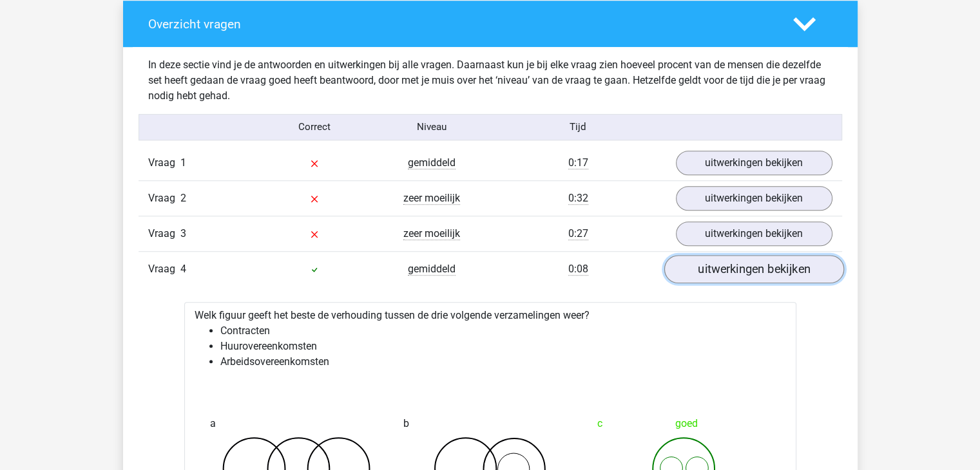
click at [716, 266] on link "uitwerkingen bekijken" at bounding box center [754, 269] width 180 height 28
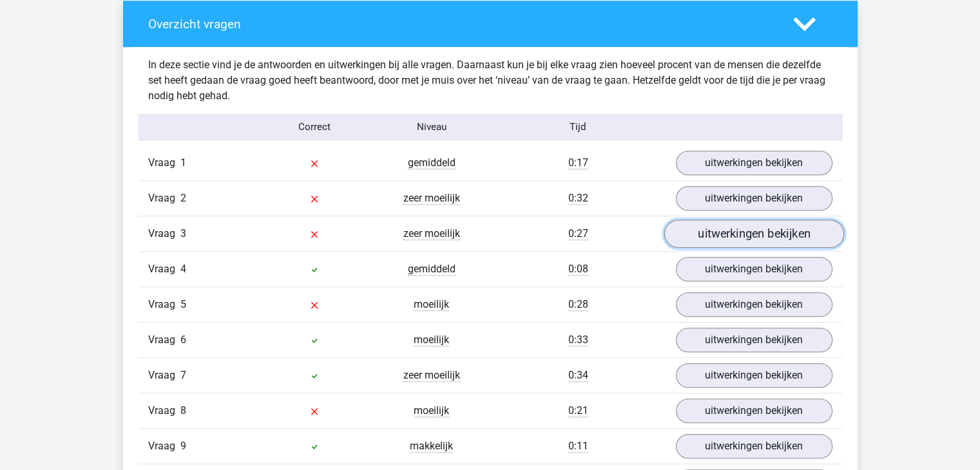
click at [725, 236] on link "uitwerkingen bekijken" at bounding box center [754, 234] width 180 height 28
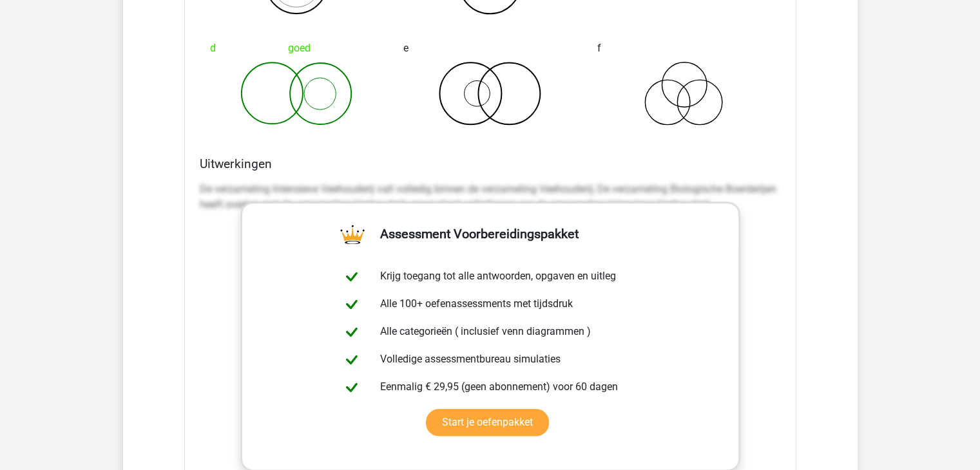
scroll to position [1160, 0]
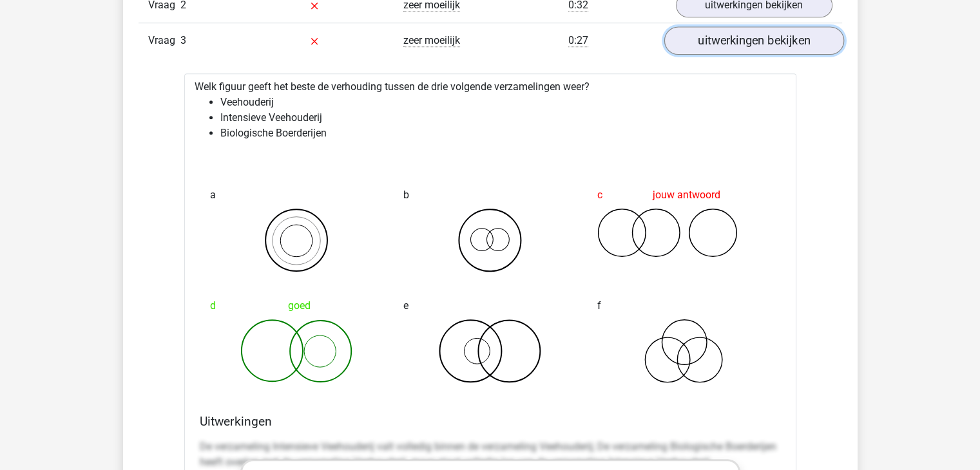
click at [742, 35] on link "uitwerkingen bekijken" at bounding box center [754, 40] width 180 height 28
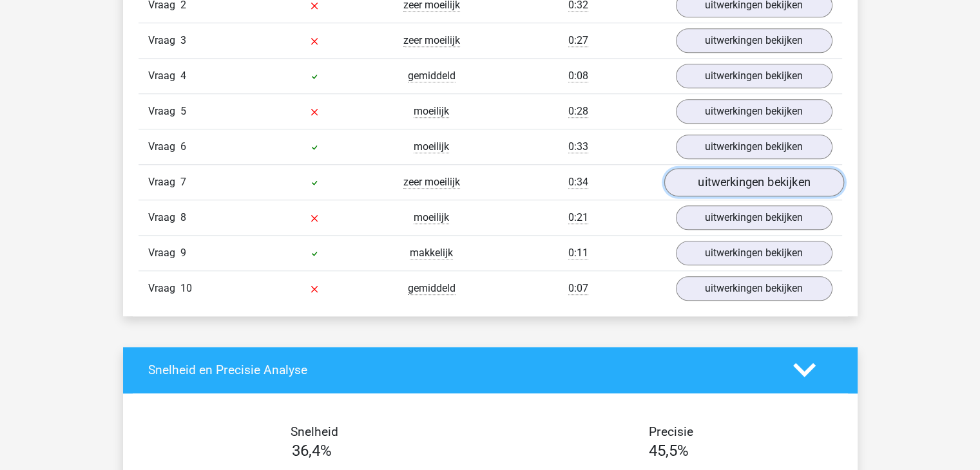
click at [718, 178] on link "uitwerkingen bekijken" at bounding box center [754, 182] width 180 height 28
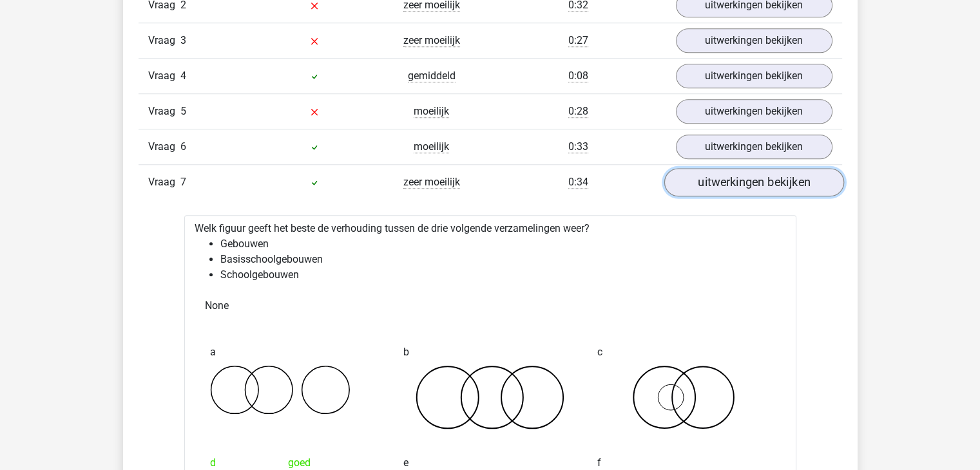
click at [718, 178] on link "uitwerkingen bekijken" at bounding box center [754, 182] width 180 height 28
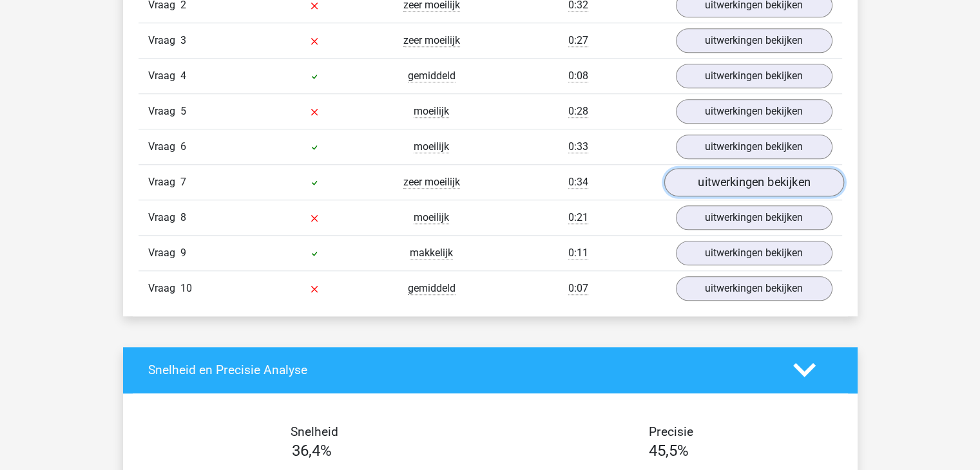
click at [718, 178] on link "uitwerkingen bekijken" at bounding box center [754, 182] width 180 height 28
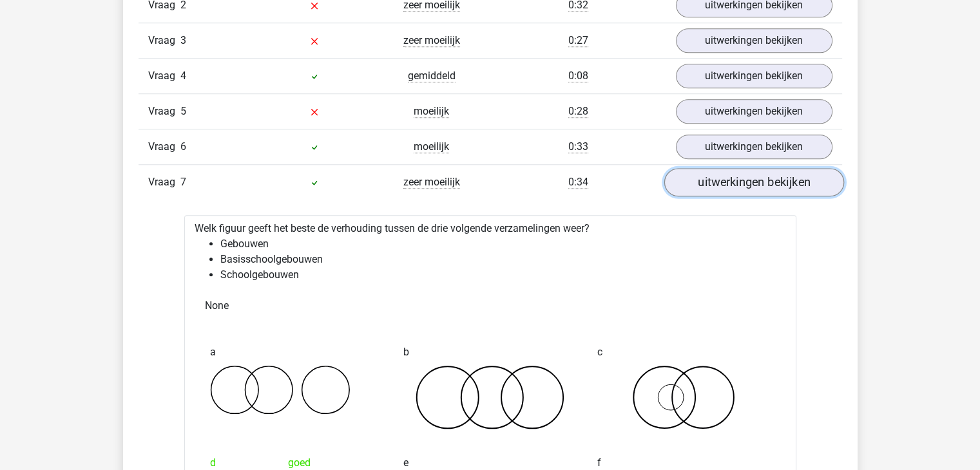
click at [718, 183] on link "uitwerkingen bekijken" at bounding box center [754, 182] width 180 height 28
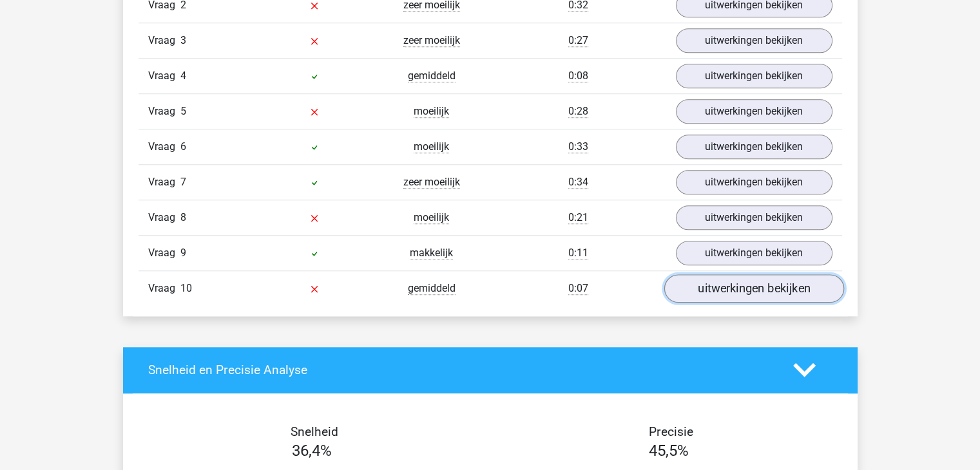
click at [776, 281] on link "uitwerkingen bekijken" at bounding box center [754, 289] width 180 height 28
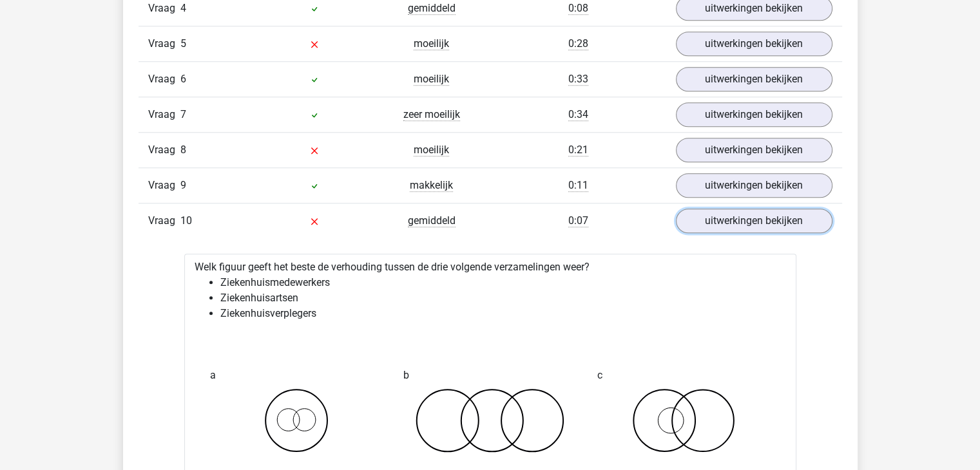
scroll to position [1224, 0]
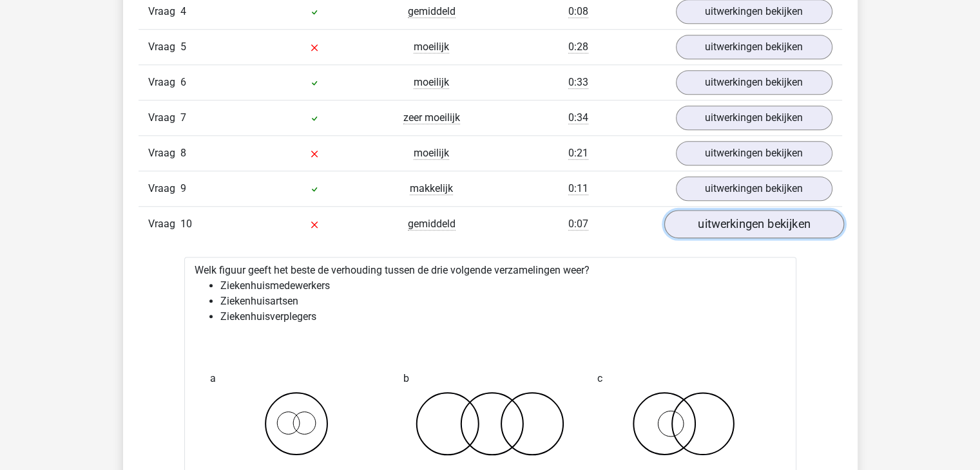
click at [755, 233] on link "uitwerkingen bekijken" at bounding box center [754, 224] width 180 height 28
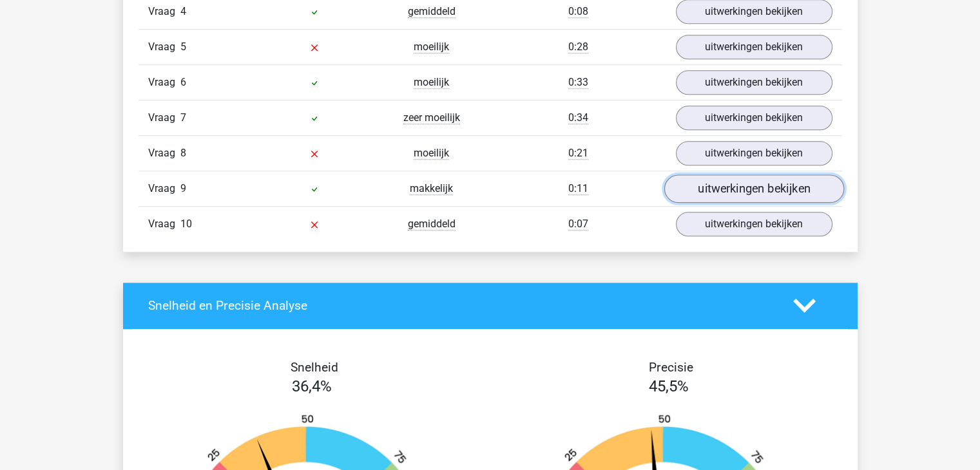
click at [737, 190] on link "uitwerkingen bekijken" at bounding box center [754, 189] width 180 height 28
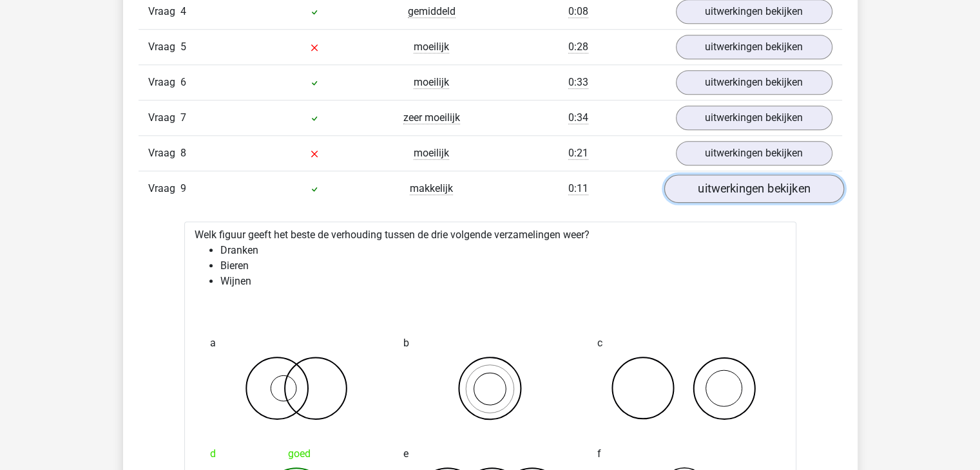
click at [735, 187] on link "uitwerkingen bekijken" at bounding box center [754, 189] width 180 height 28
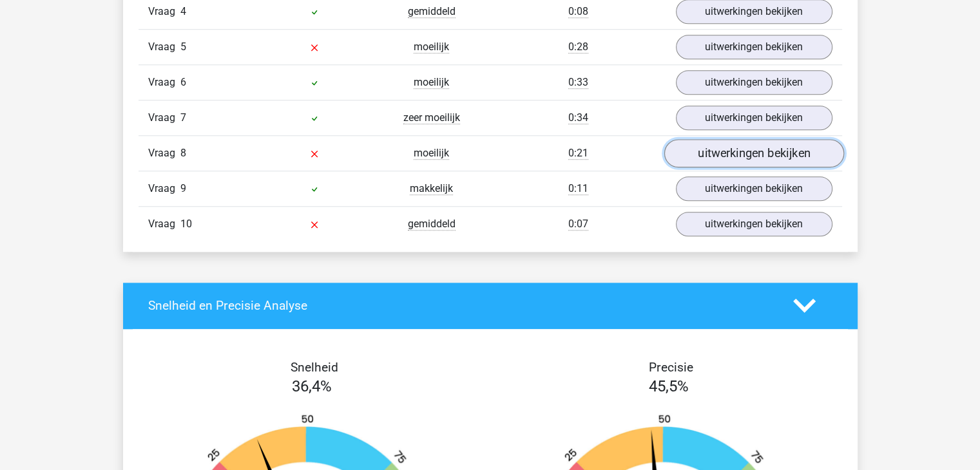
click at [735, 143] on link "uitwerkingen bekijken" at bounding box center [754, 153] width 180 height 28
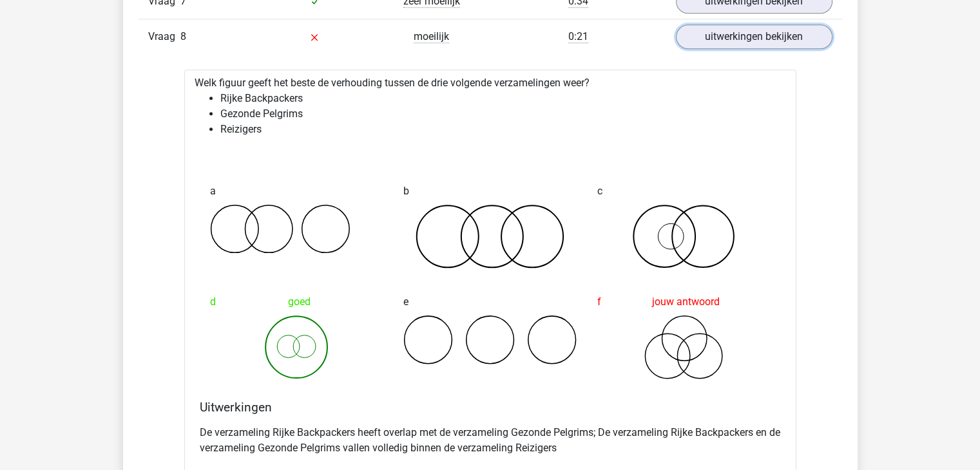
scroll to position [1160, 0]
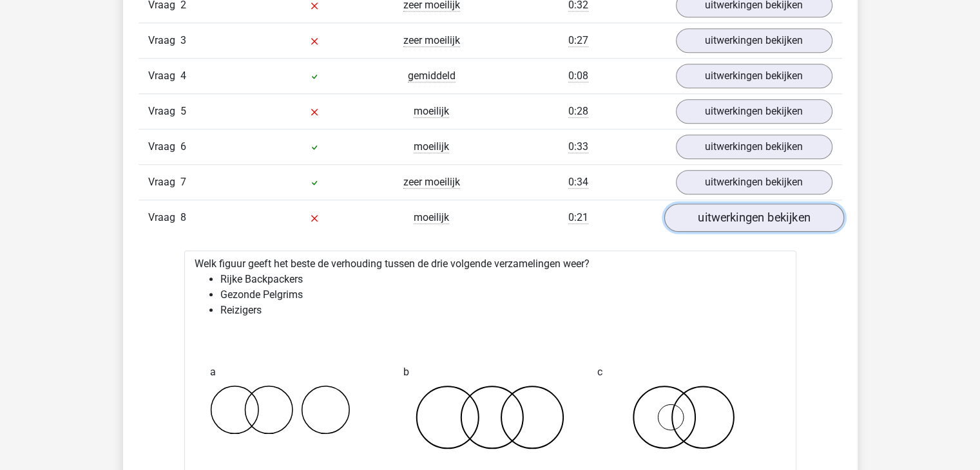
click at [735, 215] on link "uitwerkingen bekijken" at bounding box center [754, 218] width 180 height 28
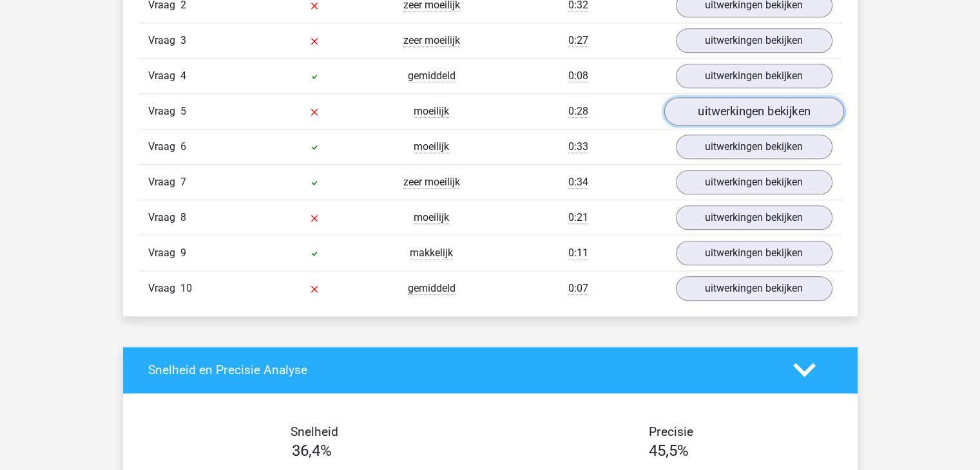
click at [745, 105] on link "uitwerkingen bekijken" at bounding box center [754, 111] width 180 height 28
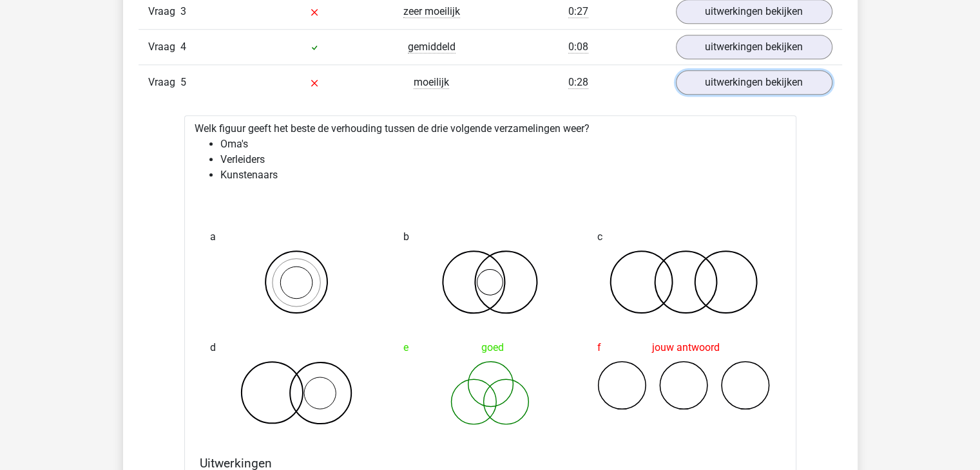
scroll to position [1031, 0]
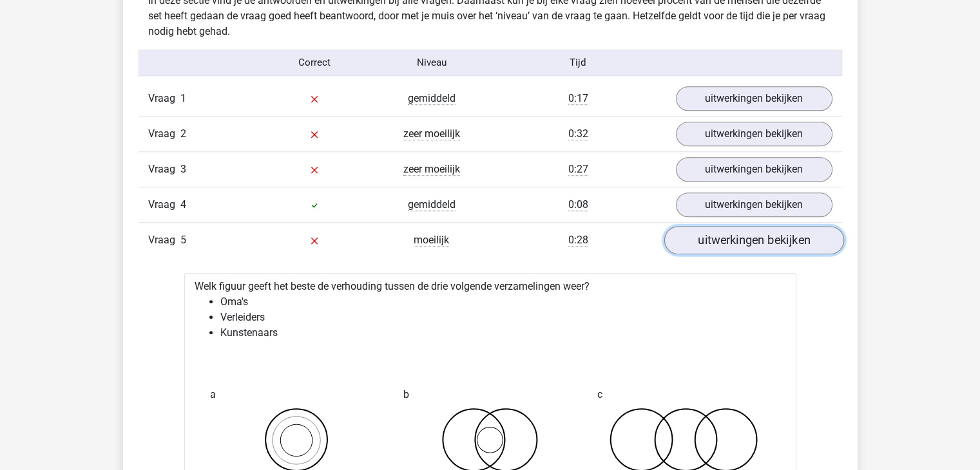
click at [760, 241] on link "uitwerkingen bekijken" at bounding box center [754, 240] width 180 height 28
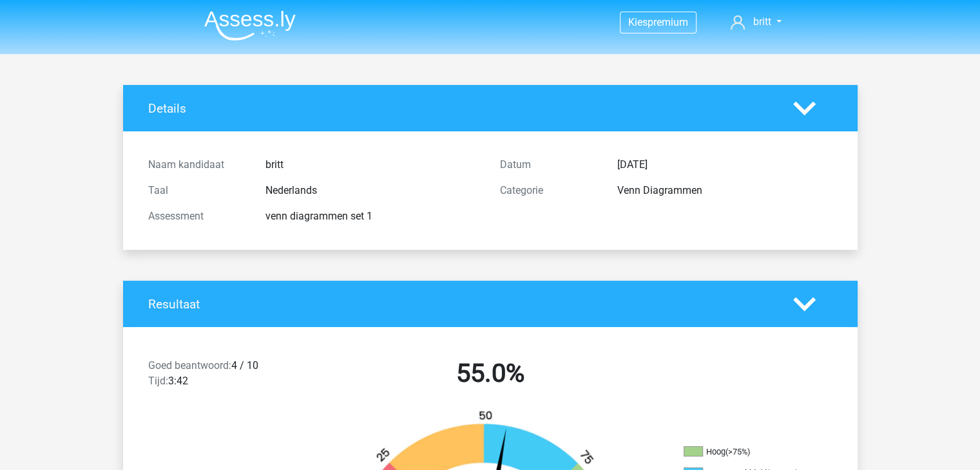
scroll to position [0, 0]
click at [738, 24] on icon at bounding box center [738, 22] width 14 height 14
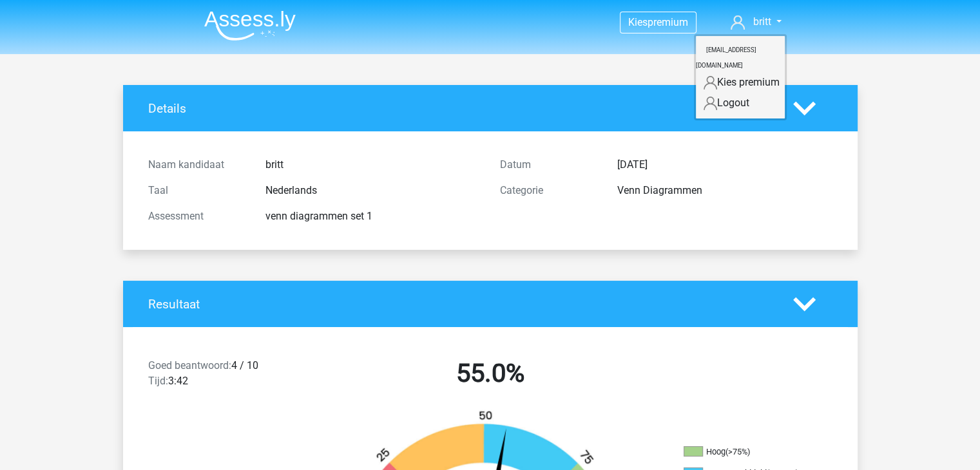
click at [731, 43] on small "[EMAIL_ADDRESS][DOMAIN_NAME]" at bounding box center [726, 57] width 61 height 43
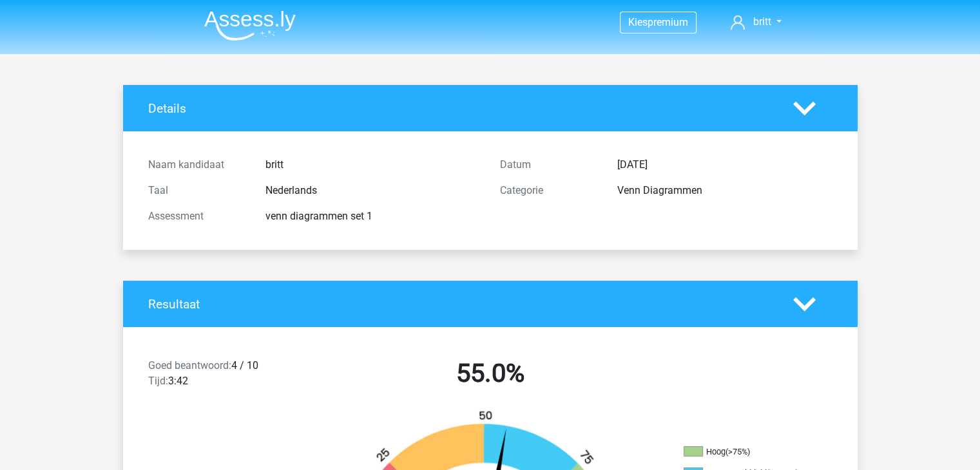
click at [231, 14] on img at bounding box center [250, 25] width 92 height 30
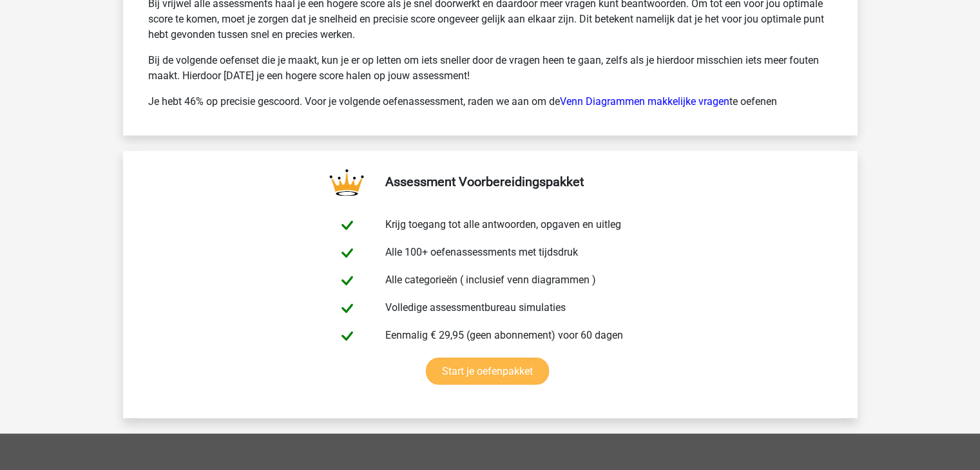
scroll to position [1998, 0]
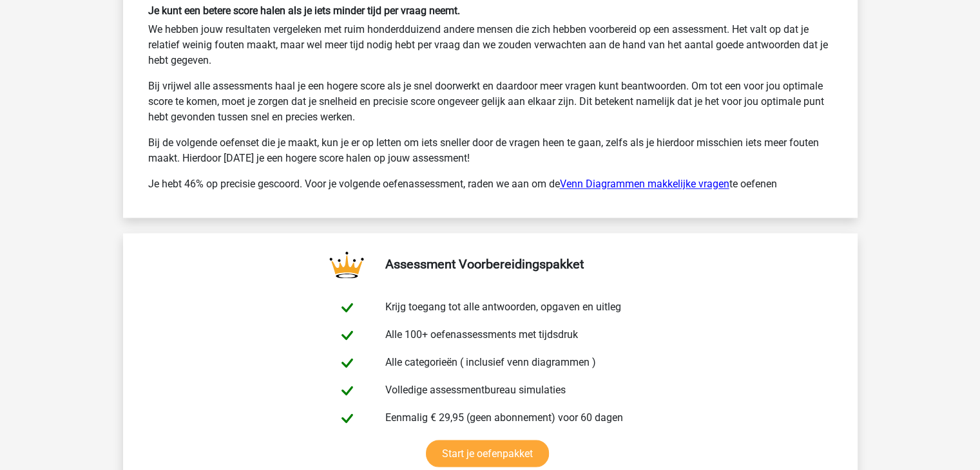
click at [628, 180] on link "Venn Diagrammen makkelijke vragen" at bounding box center [644, 184] width 169 height 12
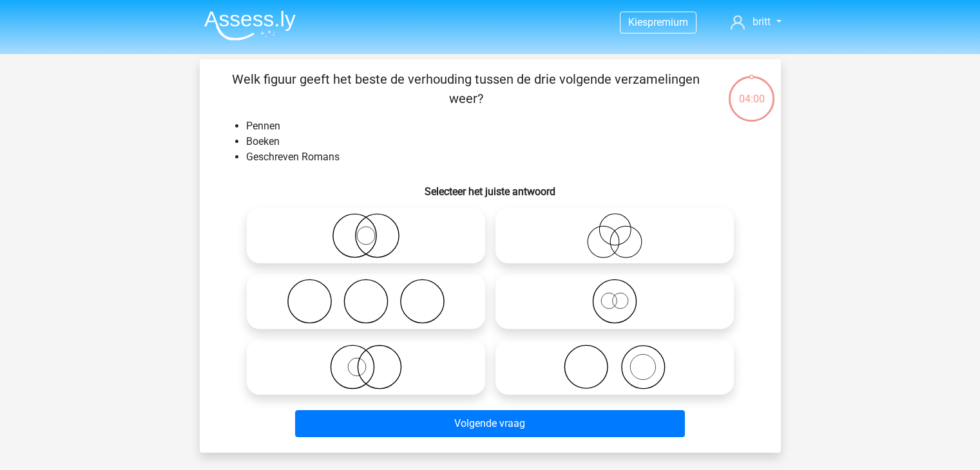
scroll to position [64, 0]
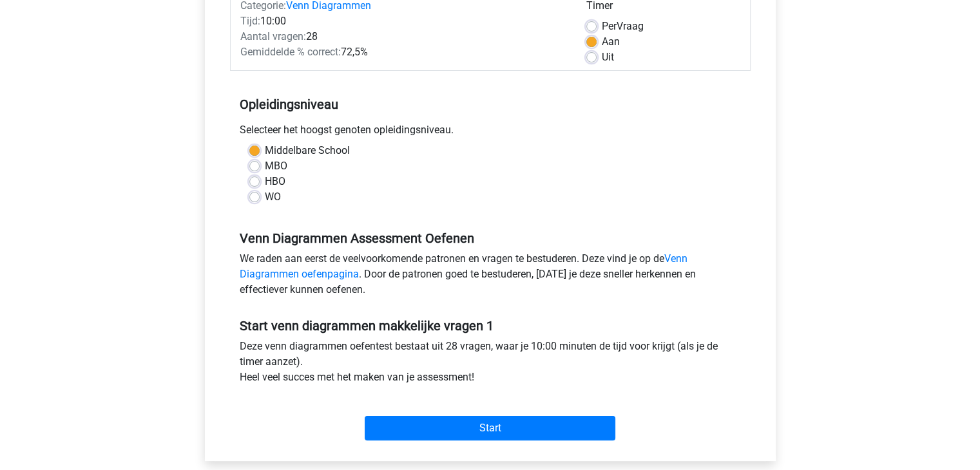
scroll to position [258, 0]
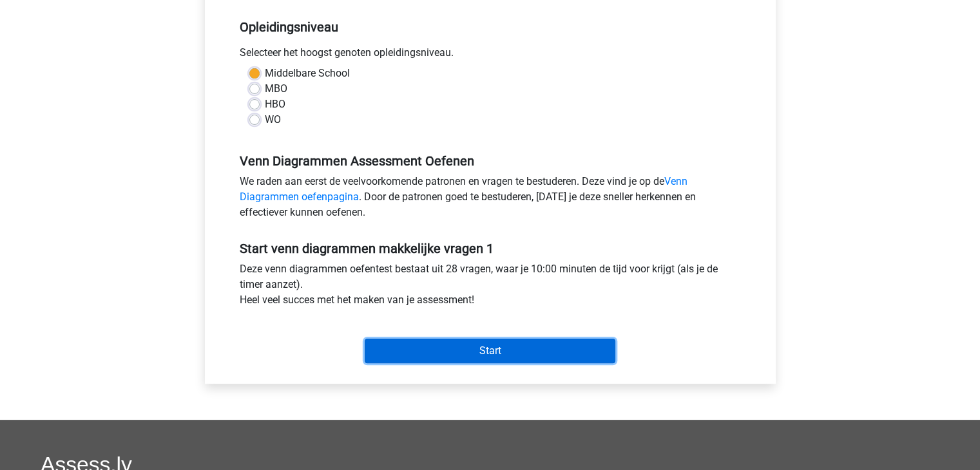
drag, startPoint x: 508, startPoint y: 351, endPoint x: 565, endPoint y: 202, distance: 159.5
click at [565, 202] on form "Categorie: Venn Diagrammen Tijd: 10:00 Aantal vragen: 28 Gemiddelde % correct: …" at bounding box center [490, 139] width 521 height 459
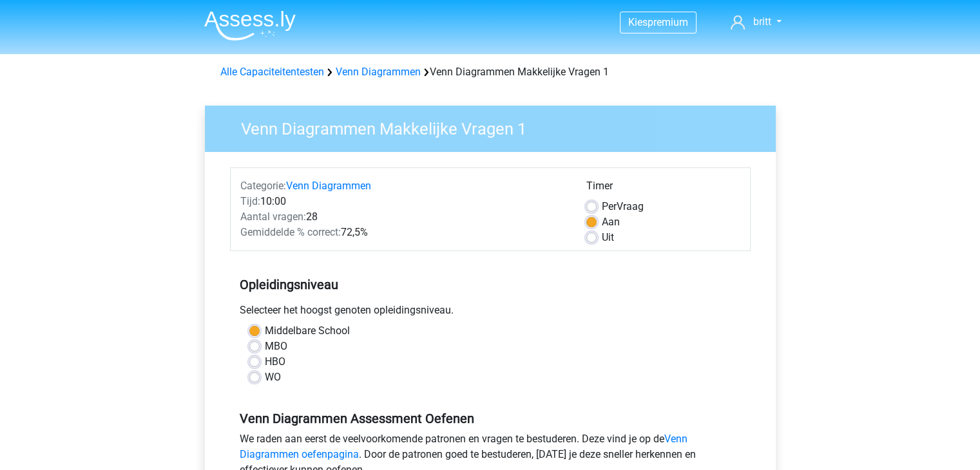
click at [602, 235] on label "Uit" at bounding box center [608, 237] width 12 height 15
click at [590, 235] on input "Uit" at bounding box center [591, 236] width 10 height 13
radio input "true"
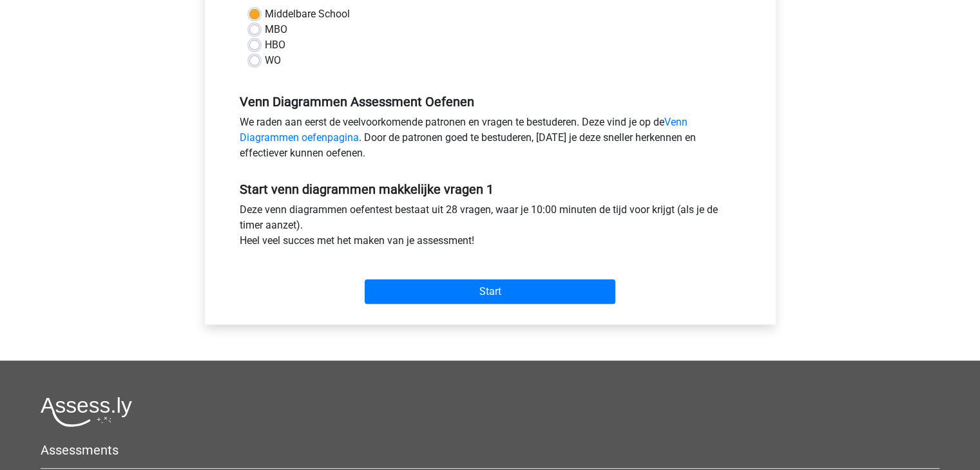
scroll to position [322, 0]
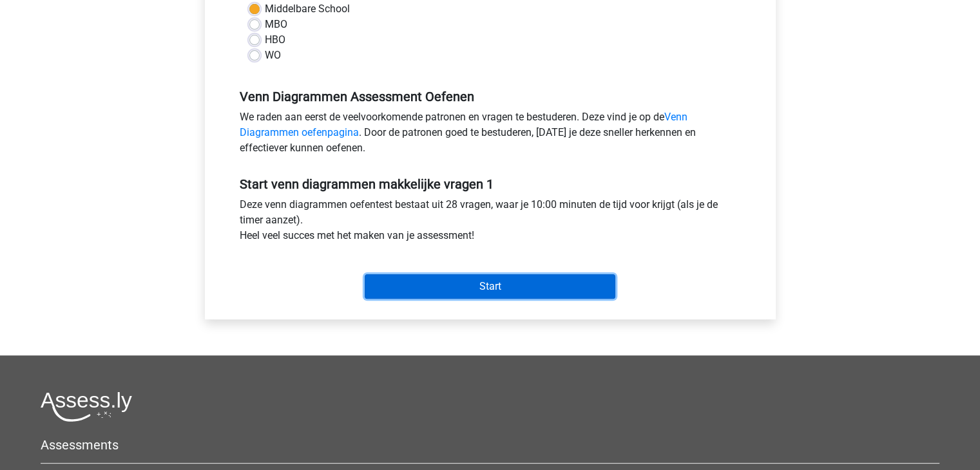
click at [478, 285] on input "Start" at bounding box center [490, 287] width 251 height 24
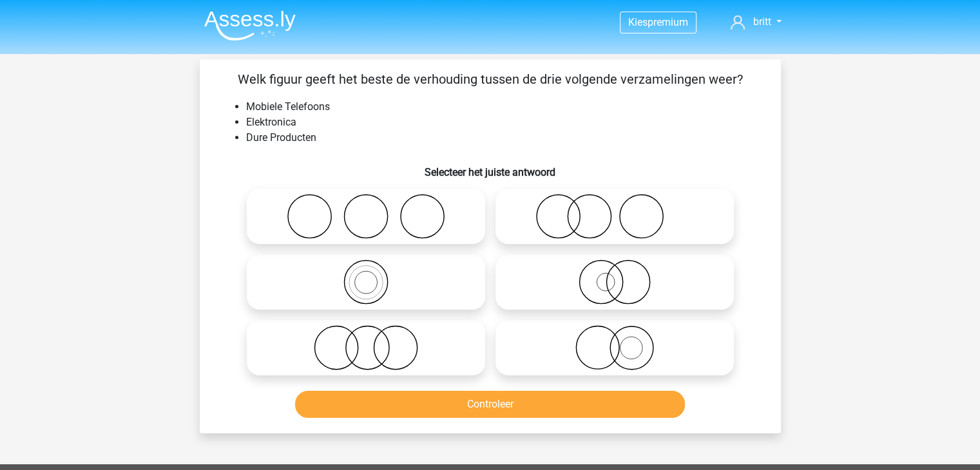
click at [655, 267] on icon at bounding box center [615, 282] width 228 height 45
click at [623, 267] on input "radio" at bounding box center [619, 271] width 8 height 8
radio input "true"
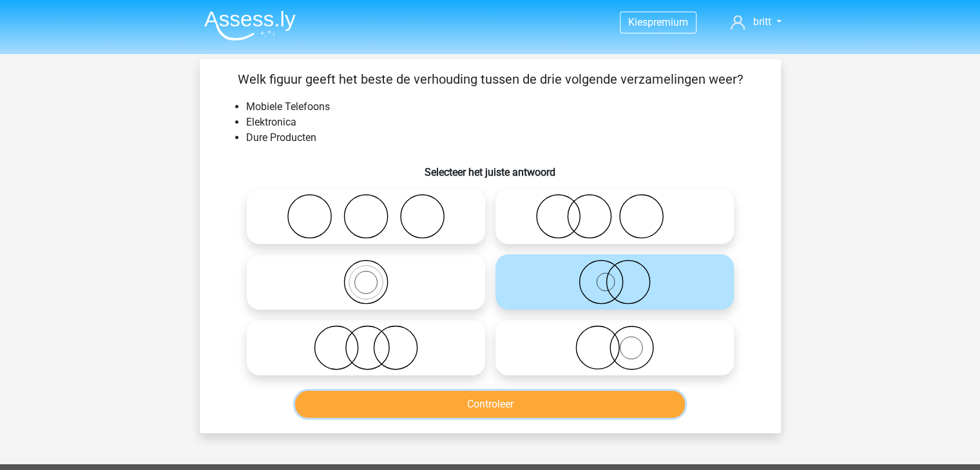
drag, startPoint x: 506, startPoint y: 405, endPoint x: 512, endPoint y: 410, distance: 7.8
click at [512, 405] on button "Controleer" at bounding box center [490, 404] width 390 height 27
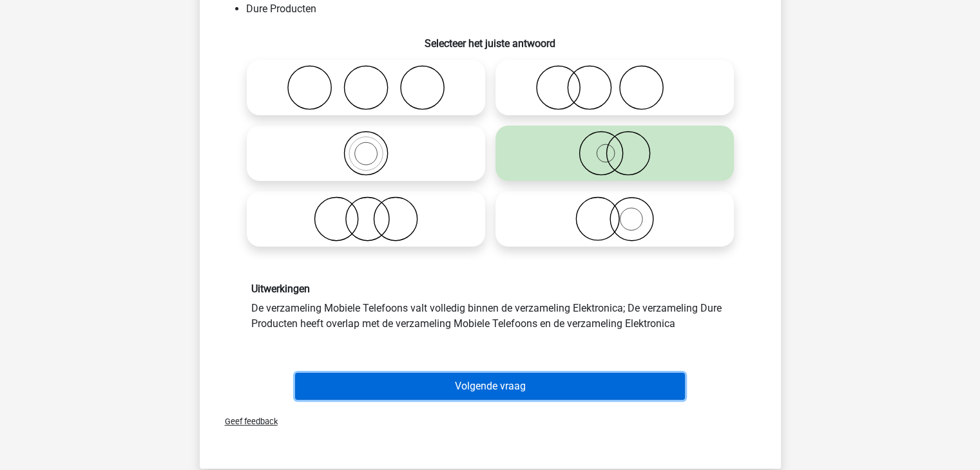
click at [497, 385] on button "Volgende vraag" at bounding box center [490, 386] width 390 height 27
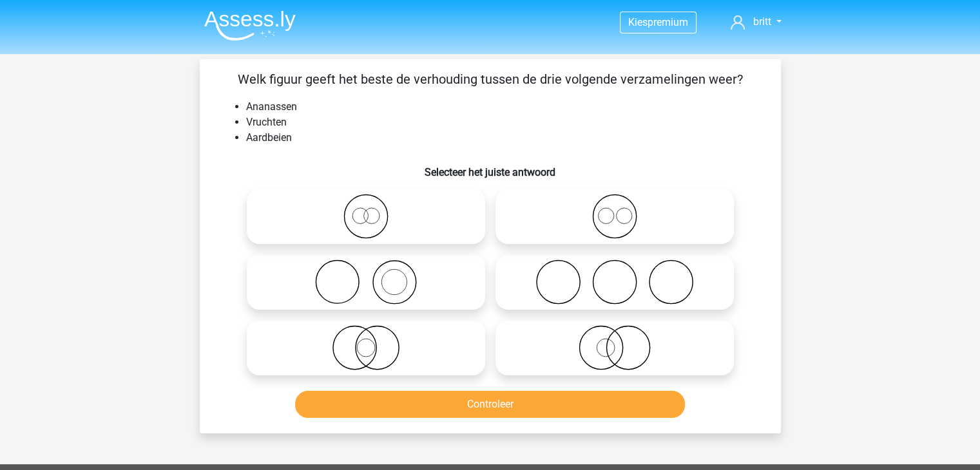
click at [590, 228] on icon at bounding box center [615, 216] width 228 height 45
click at [615, 210] on input "radio" at bounding box center [619, 206] width 8 height 8
radio input "true"
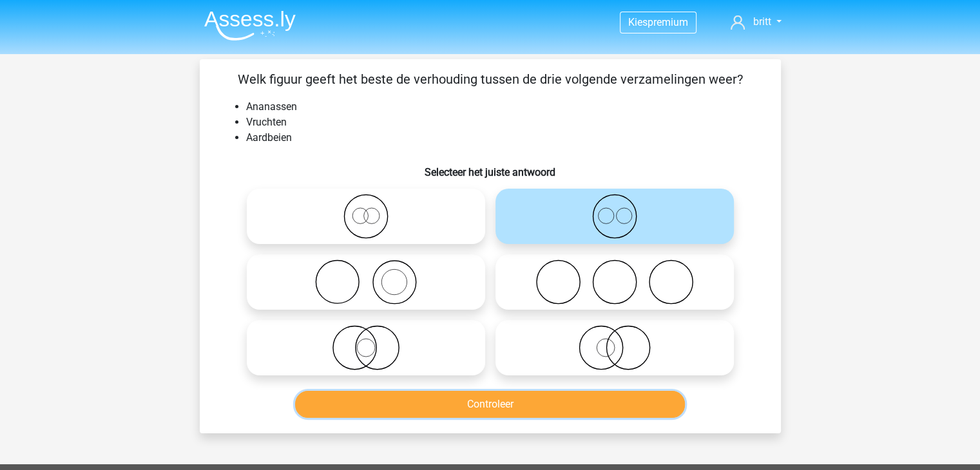
click at [490, 410] on button "Controleer" at bounding box center [490, 404] width 390 height 27
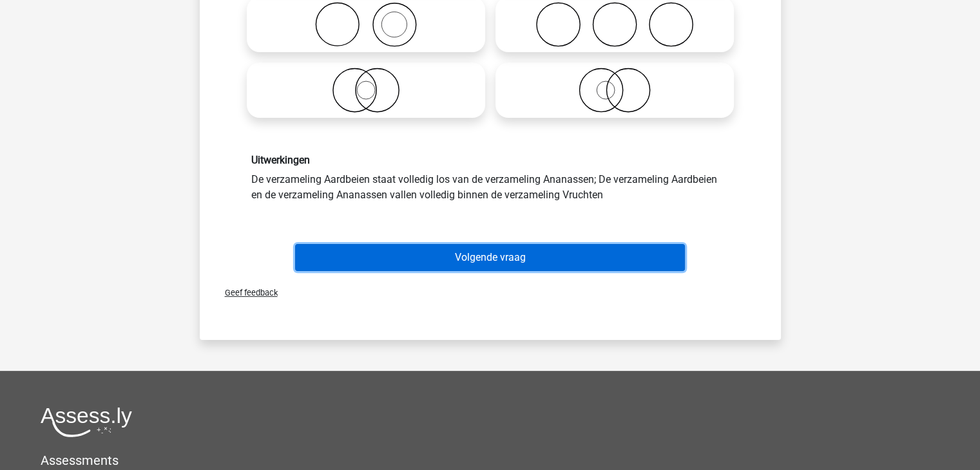
click at [543, 251] on button "Volgende vraag" at bounding box center [490, 257] width 390 height 27
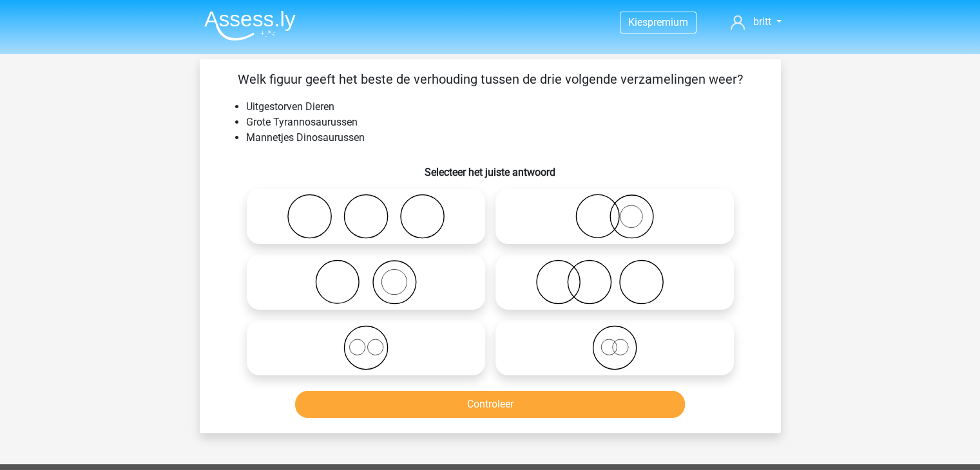
click at [557, 340] on icon at bounding box center [615, 347] width 228 height 45
click at [615, 340] on input "radio" at bounding box center [619, 337] width 8 height 8
radio input "true"
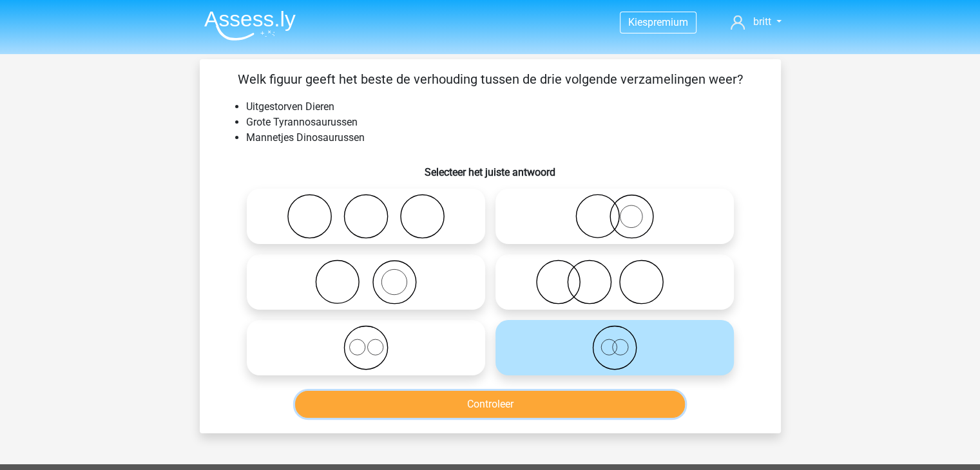
click at [543, 401] on button "Controleer" at bounding box center [490, 404] width 390 height 27
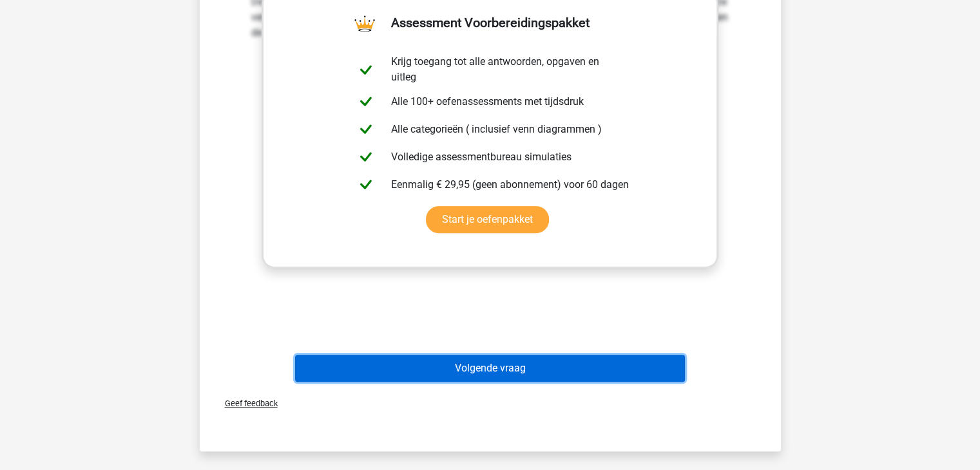
click at [483, 372] on button "Volgende vraag" at bounding box center [490, 368] width 390 height 27
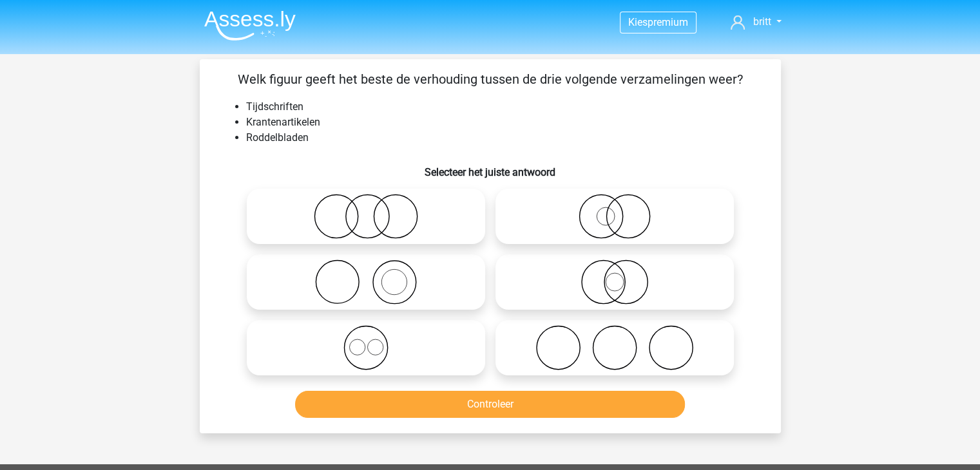
click at [450, 224] on icon at bounding box center [366, 216] width 228 height 45
click at [374, 210] on input "radio" at bounding box center [370, 206] width 8 height 8
radio input "true"
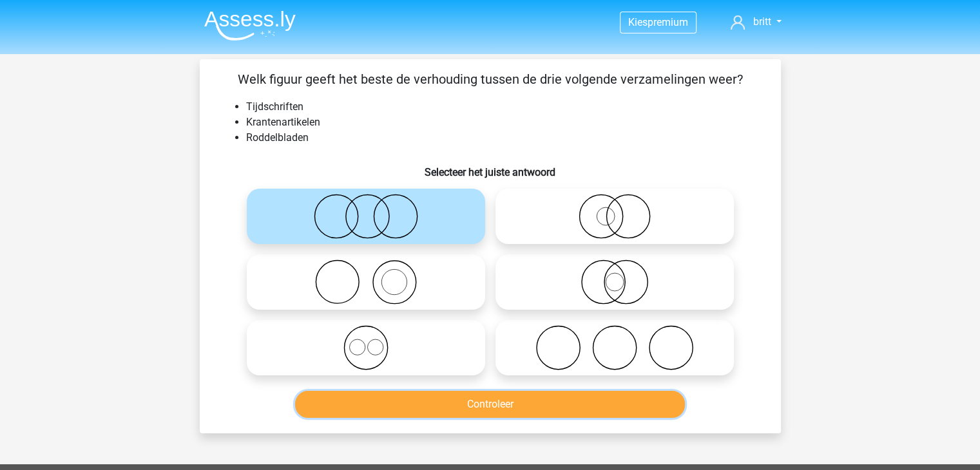
click at [506, 414] on button "Controleer" at bounding box center [490, 404] width 390 height 27
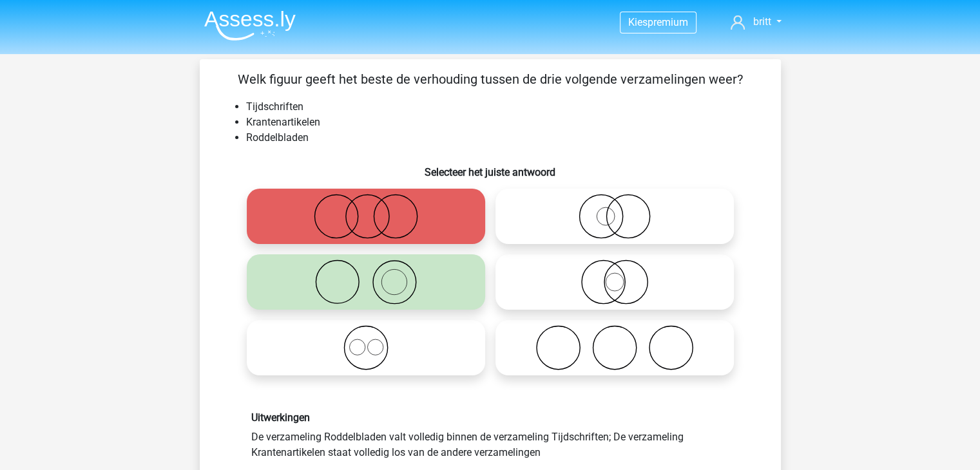
scroll to position [129, 0]
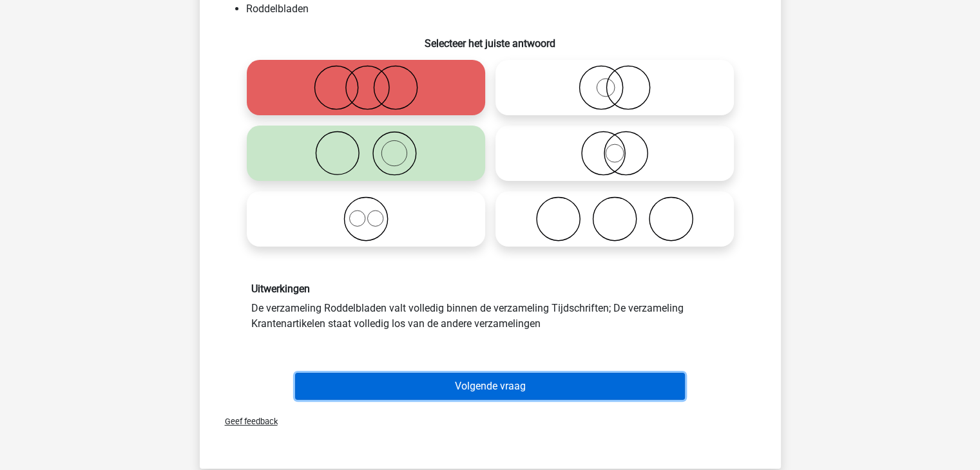
click at [503, 394] on button "Volgende vraag" at bounding box center [490, 386] width 390 height 27
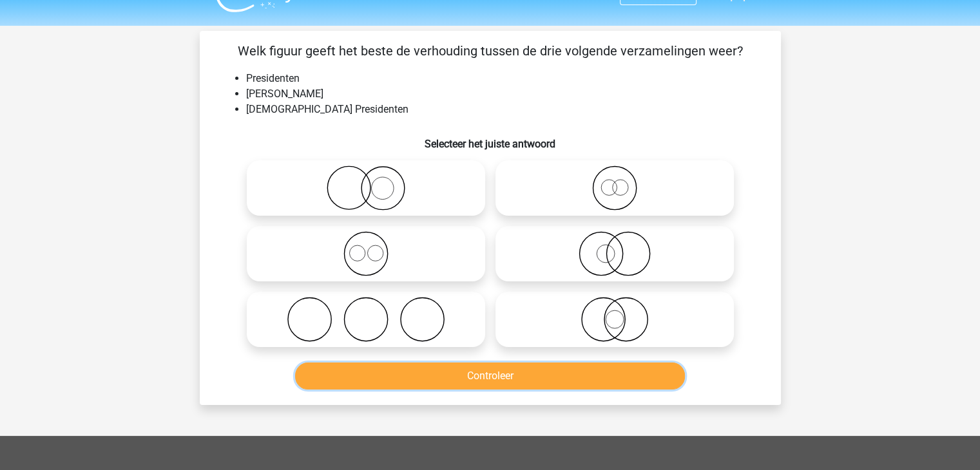
scroll to position [0, 0]
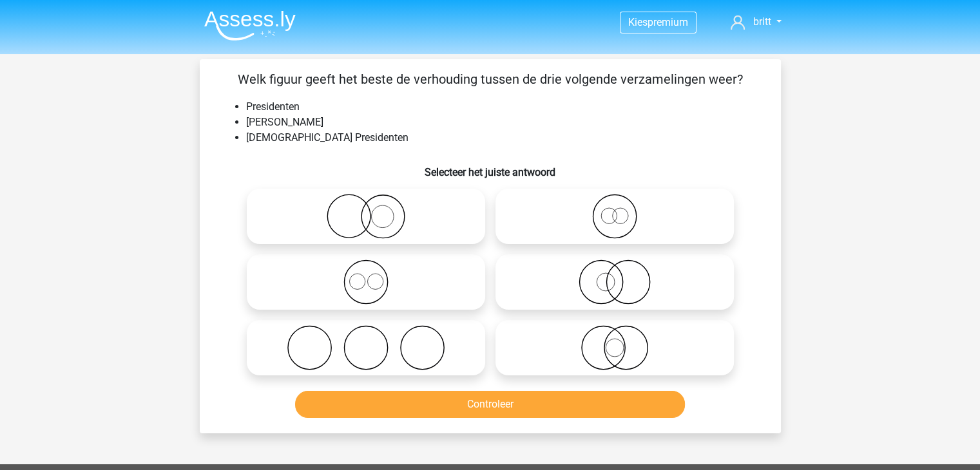
click at [456, 208] on icon at bounding box center [366, 216] width 228 height 45
click at [374, 208] on input "radio" at bounding box center [370, 206] width 8 height 8
radio input "true"
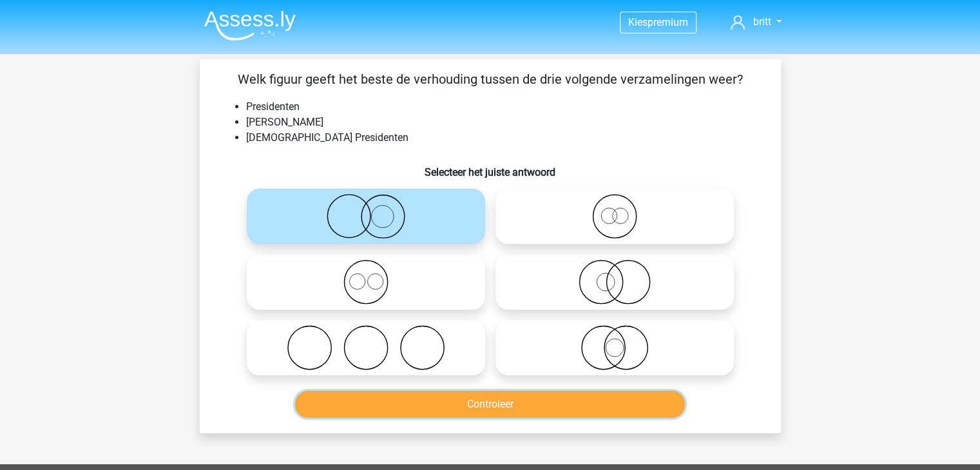
click at [486, 411] on button "Controleer" at bounding box center [490, 404] width 390 height 27
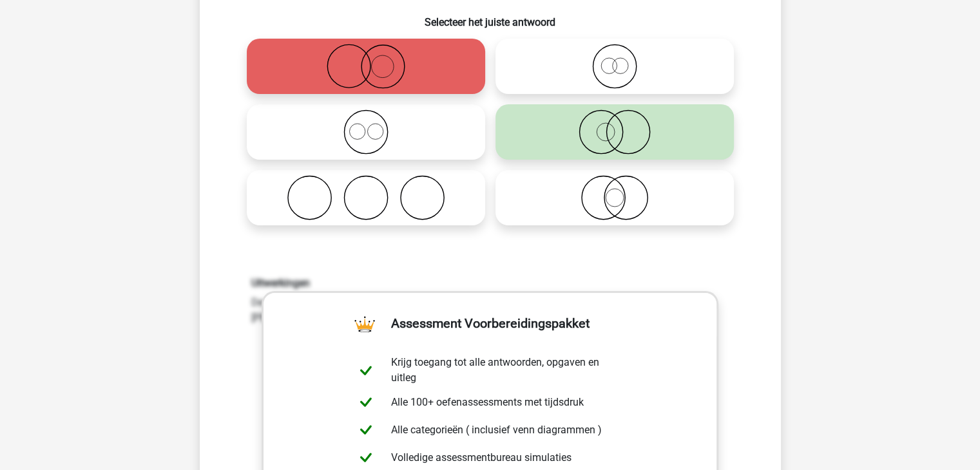
scroll to position [387, 0]
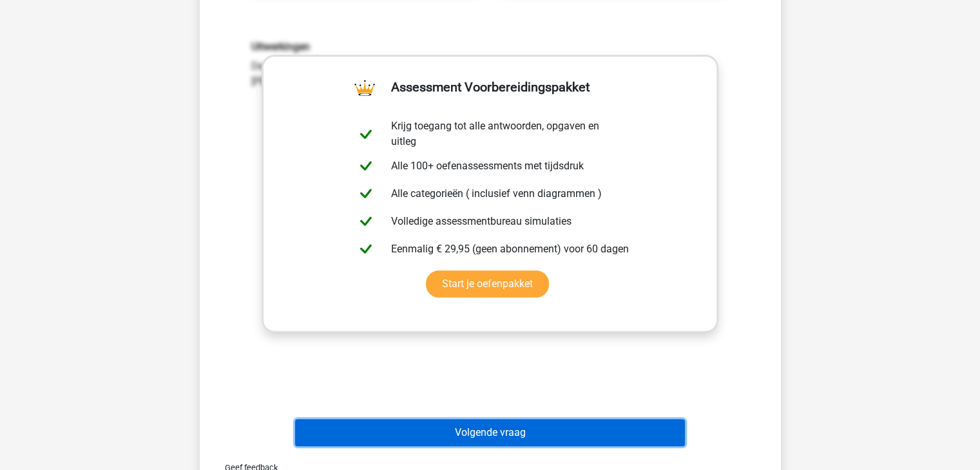
drag, startPoint x: 525, startPoint y: 433, endPoint x: 519, endPoint y: 435, distance: 6.7
click at [519, 435] on button "Volgende vraag" at bounding box center [490, 432] width 390 height 27
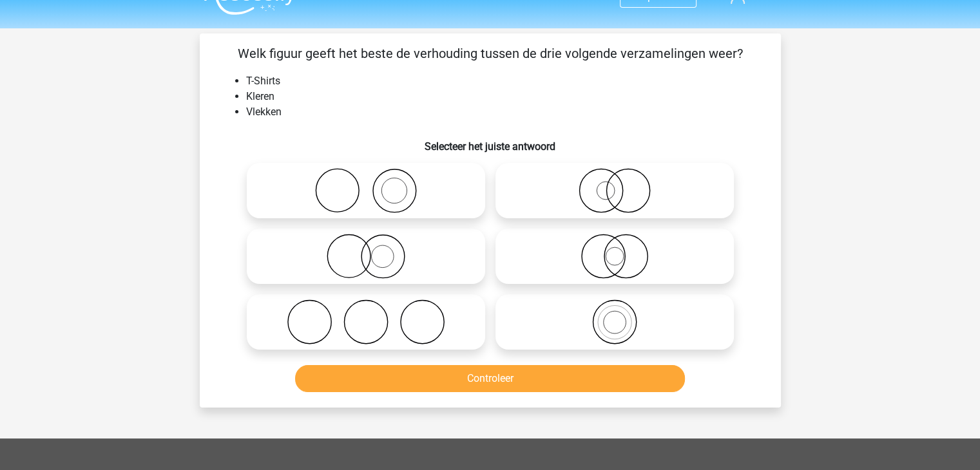
scroll to position [0, 0]
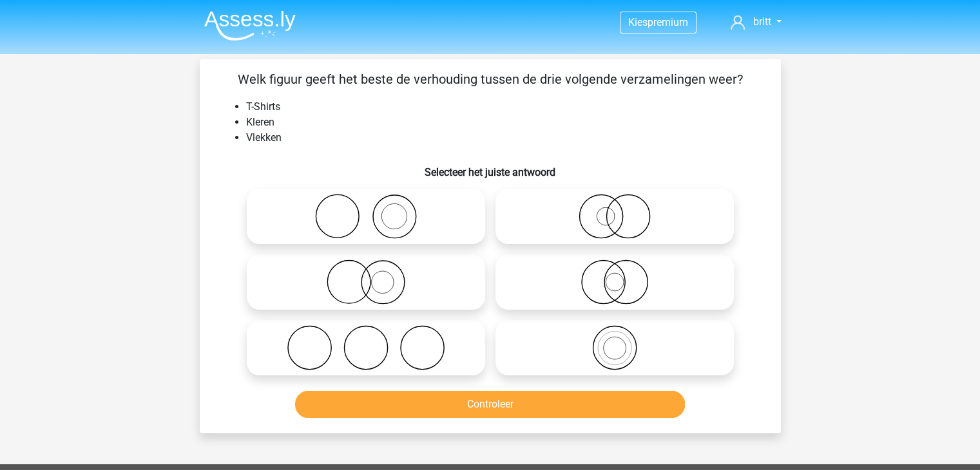
drag, startPoint x: 402, startPoint y: 201, endPoint x: 388, endPoint y: 214, distance: 19.2
click at [392, 210] on icon at bounding box center [366, 216] width 228 height 45
click at [374, 210] on input "radio" at bounding box center [370, 206] width 8 height 8
radio input "true"
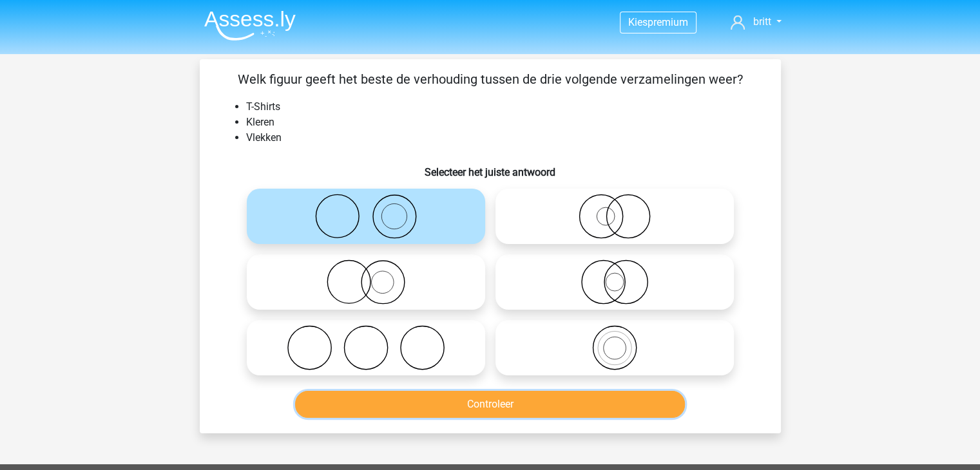
click at [514, 398] on button "Controleer" at bounding box center [490, 404] width 390 height 27
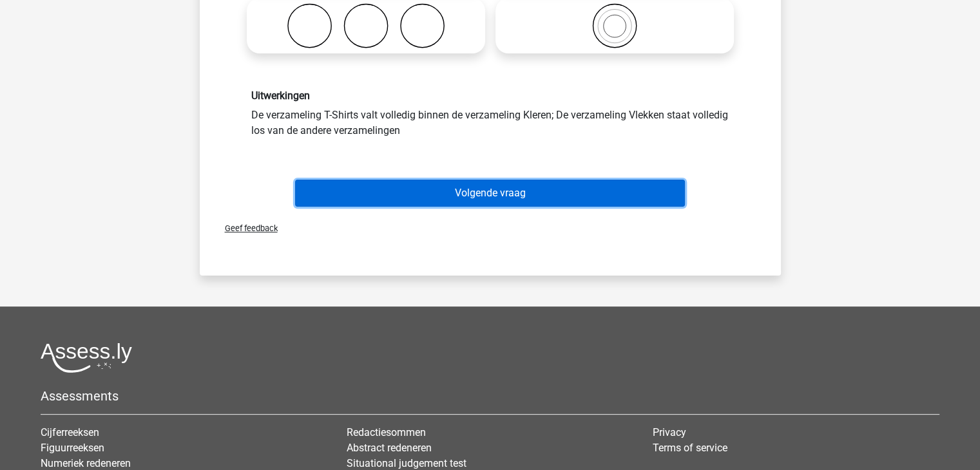
click at [504, 200] on button "Volgende vraag" at bounding box center [490, 193] width 390 height 27
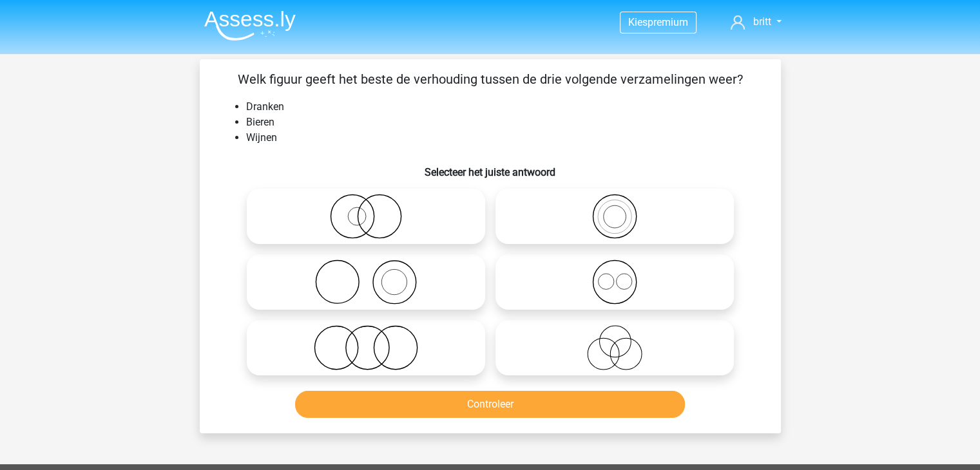
click at [672, 309] on label at bounding box center [615, 282] width 238 height 55
click at [623, 276] on input "radio" at bounding box center [619, 271] width 8 height 8
radio input "true"
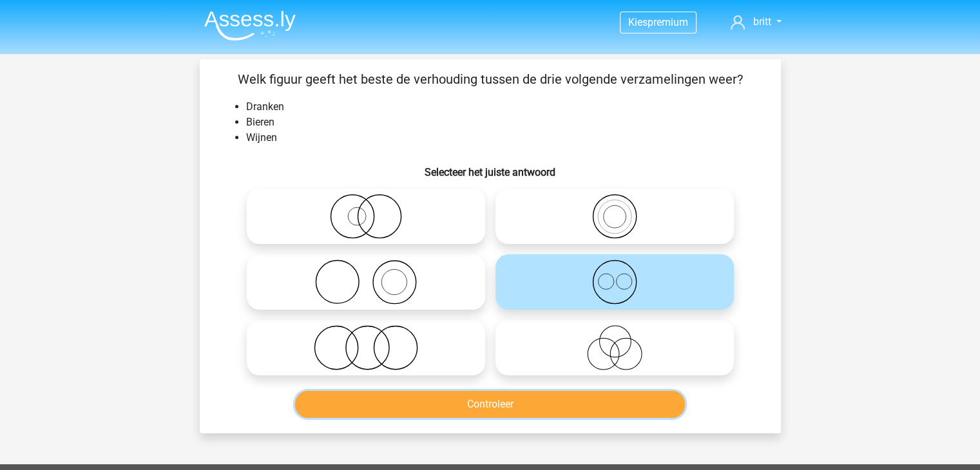
click at [462, 413] on button "Controleer" at bounding box center [490, 404] width 390 height 27
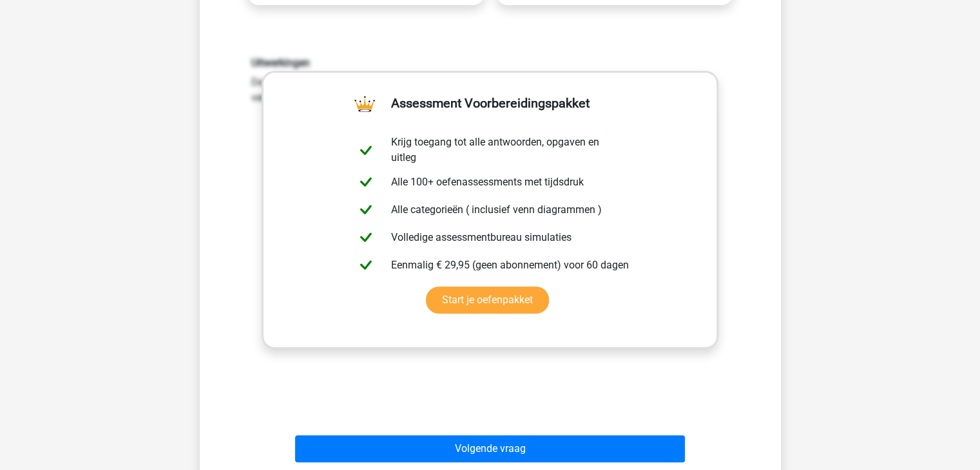
scroll to position [516, 0]
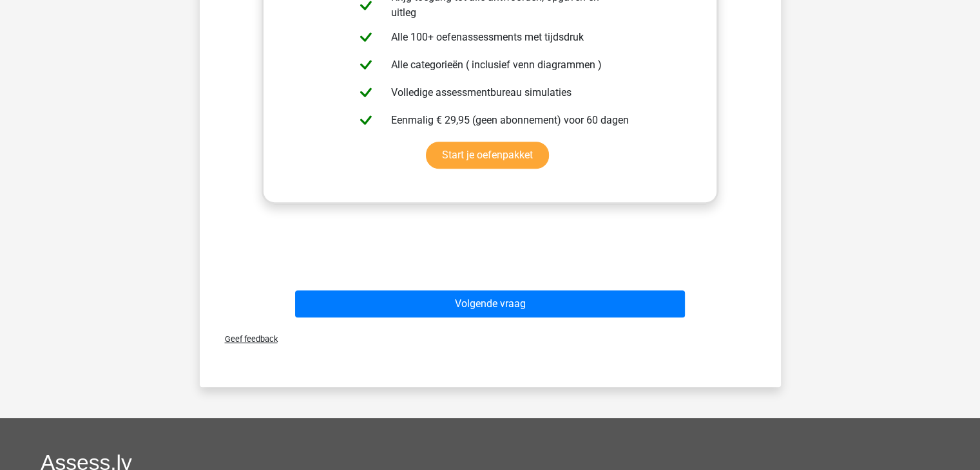
click at [483, 320] on div "Volgende vraag" at bounding box center [490, 307] width 497 height 32
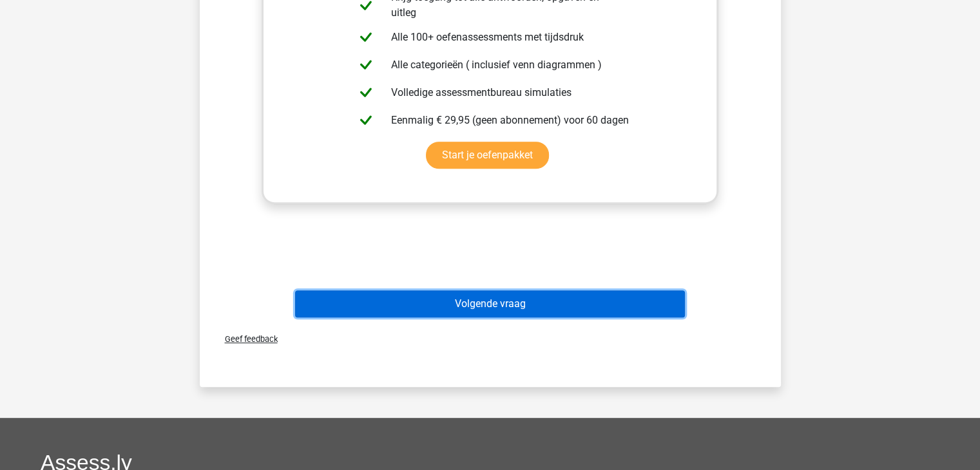
click at [484, 305] on button "Volgende vraag" at bounding box center [490, 304] width 390 height 27
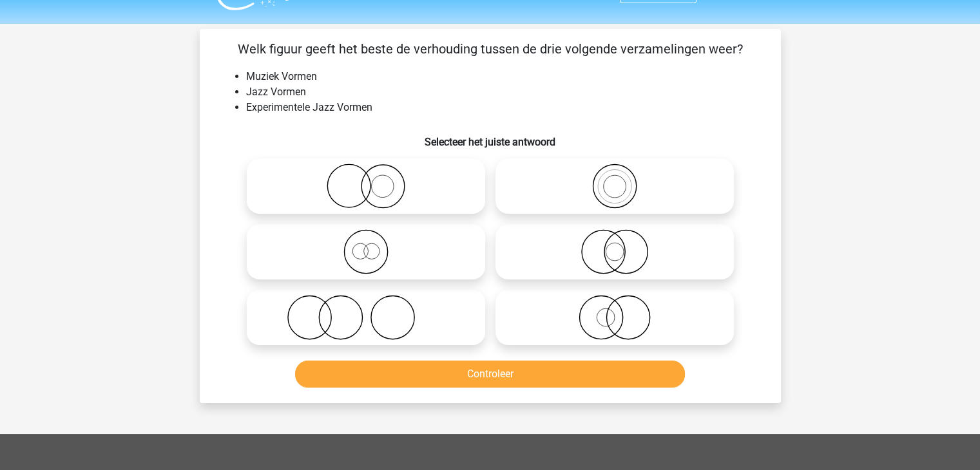
scroll to position [0, 0]
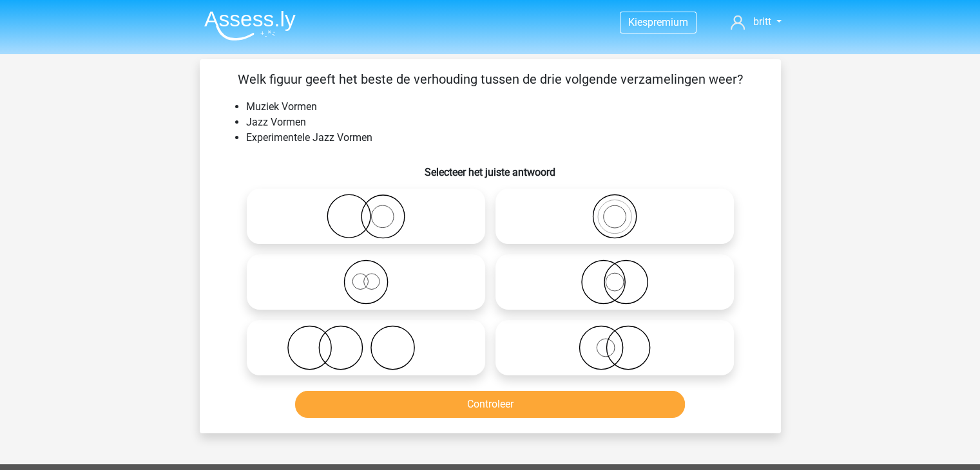
click at [385, 284] on icon at bounding box center [366, 282] width 228 height 45
click at [374, 276] on input "radio" at bounding box center [370, 271] width 8 height 8
radio input "true"
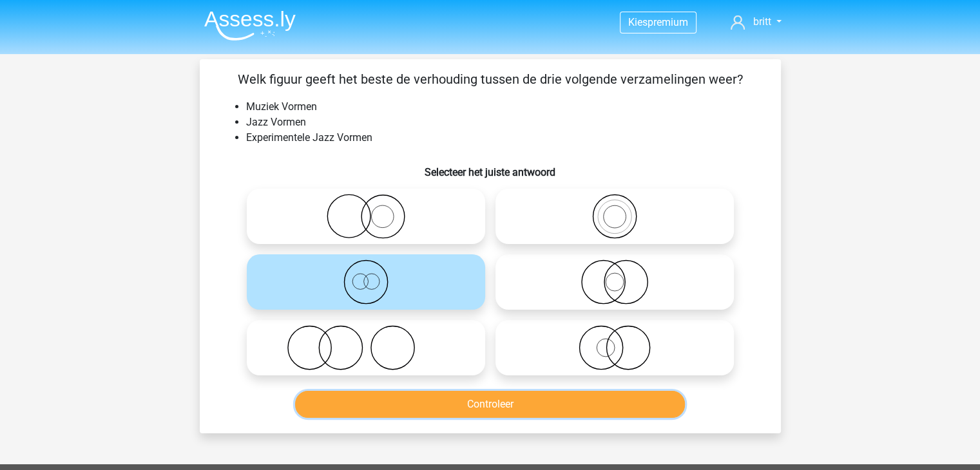
click at [448, 398] on button "Controleer" at bounding box center [490, 404] width 390 height 27
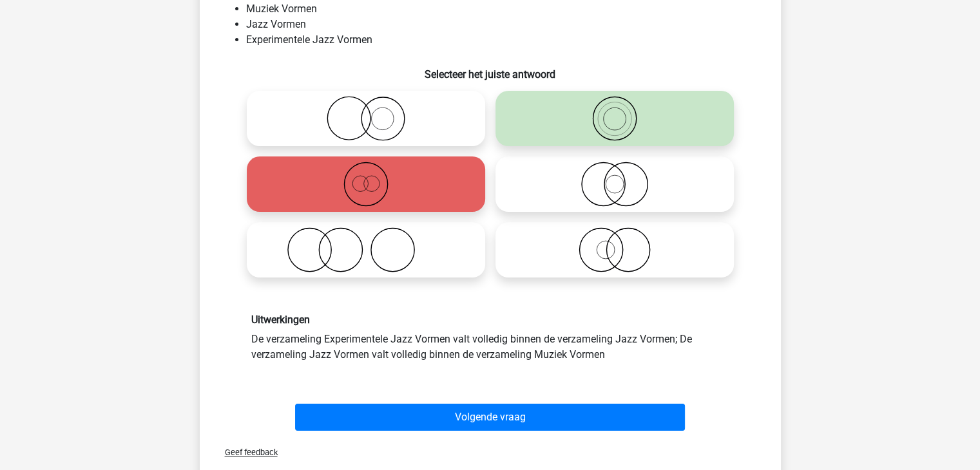
scroll to position [129, 0]
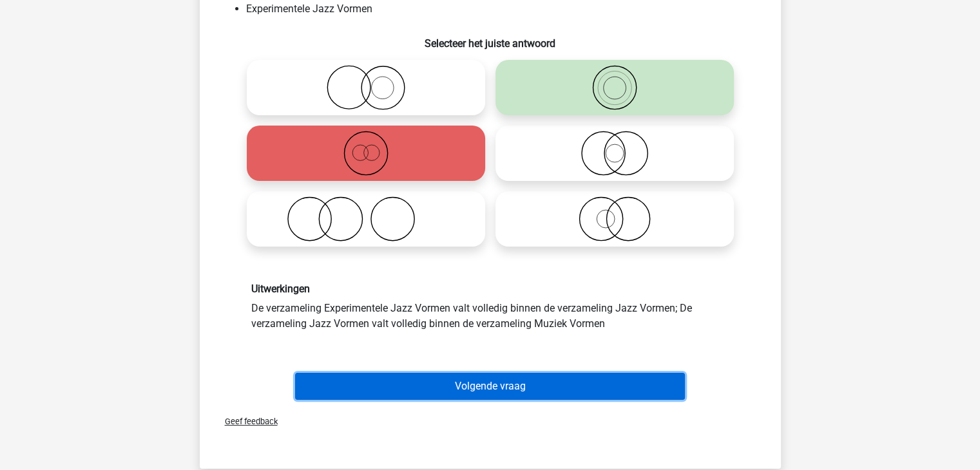
click at [541, 382] on button "Volgende vraag" at bounding box center [490, 386] width 390 height 27
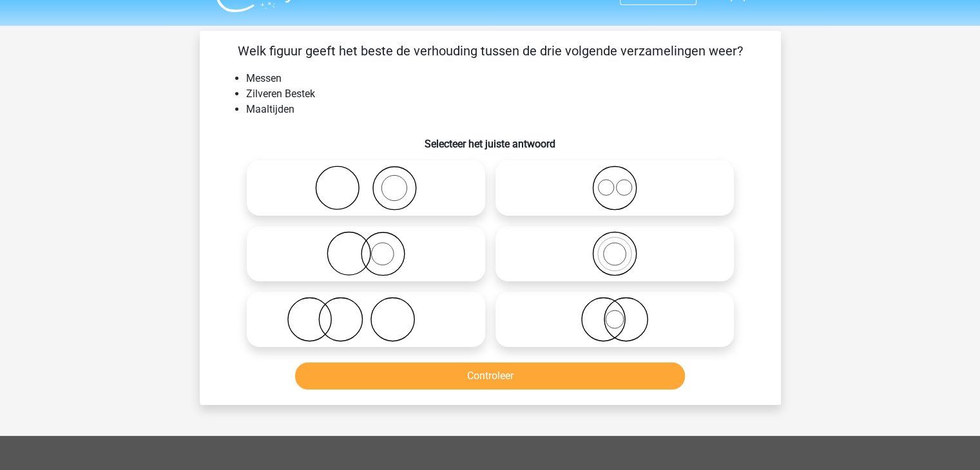
scroll to position [0, 0]
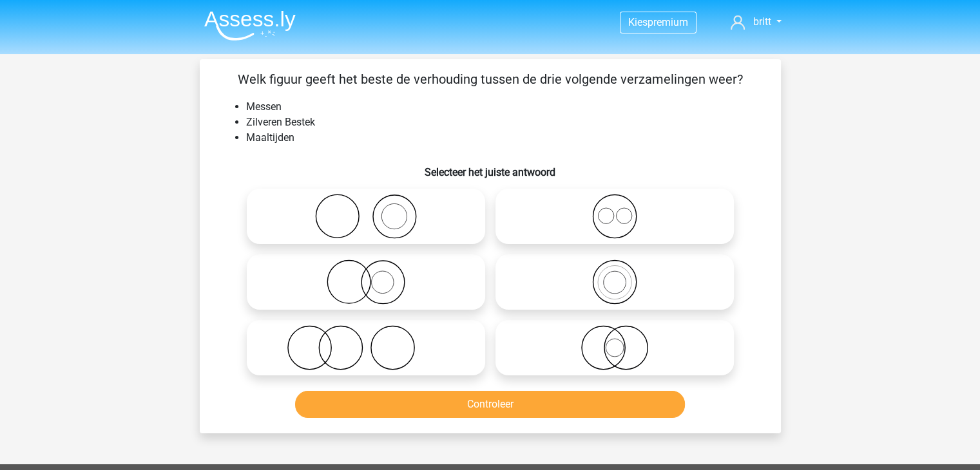
click at [343, 282] on icon at bounding box center [366, 282] width 228 height 45
click at [366, 276] on input "radio" at bounding box center [370, 271] width 8 height 8
radio input "true"
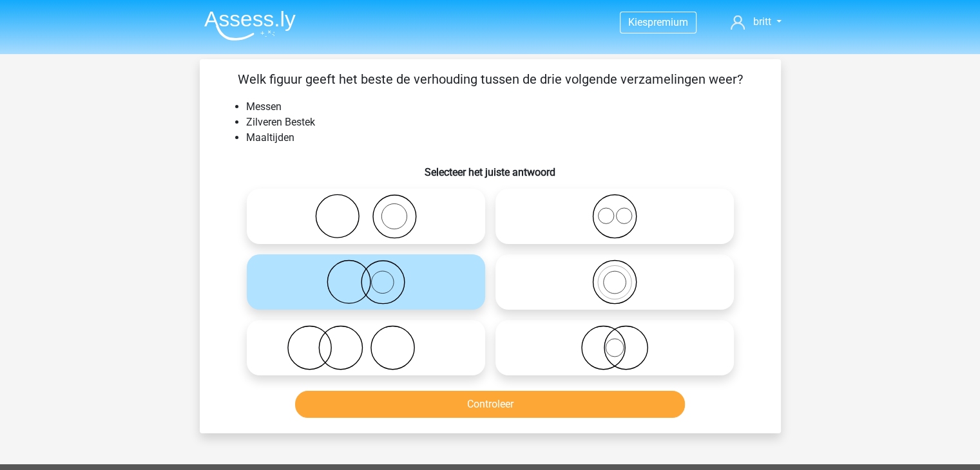
click at [582, 215] on icon at bounding box center [615, 216] width 228 height 45
click at [615, 210] on input "radio" at bounding box center [619, 206] width 8 height 8
radio input "true"
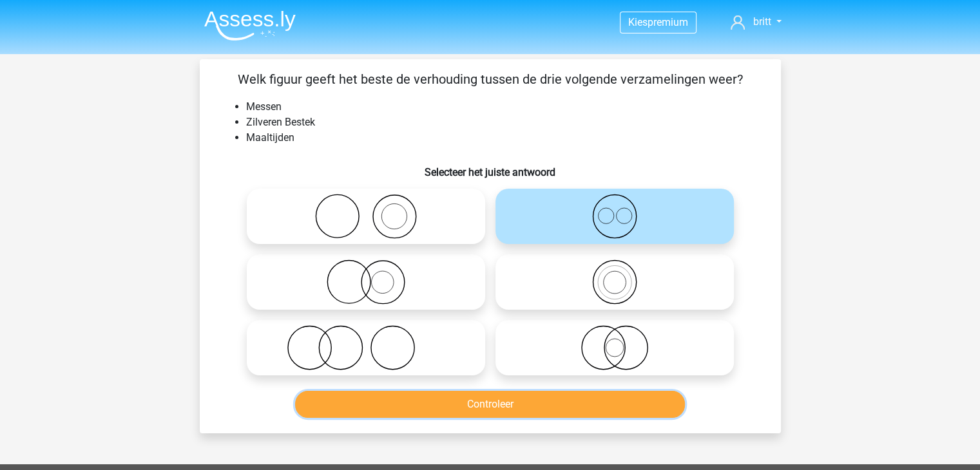
click at [567, 404] on button "Controleer" at bounding box center [490, 404] width 390 height 27
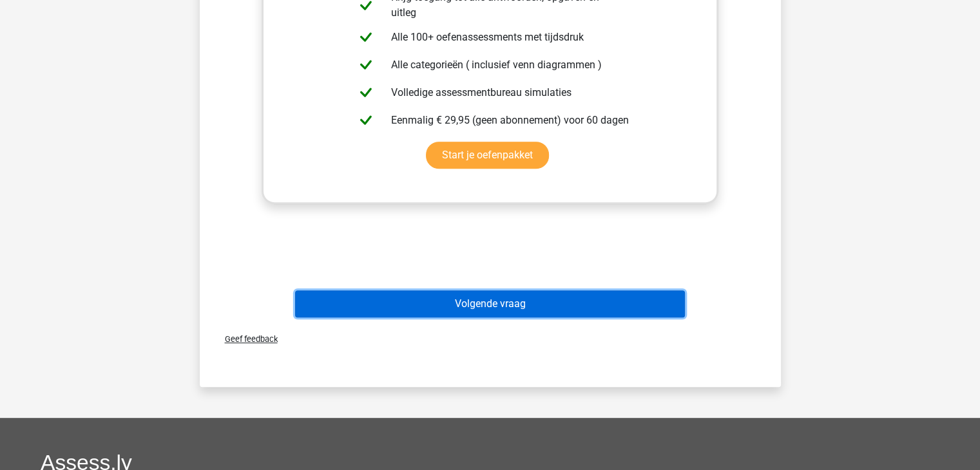
click at [488, 299] on button "Volgende vraag" at bounding box center [490, 304] width 390 height 27
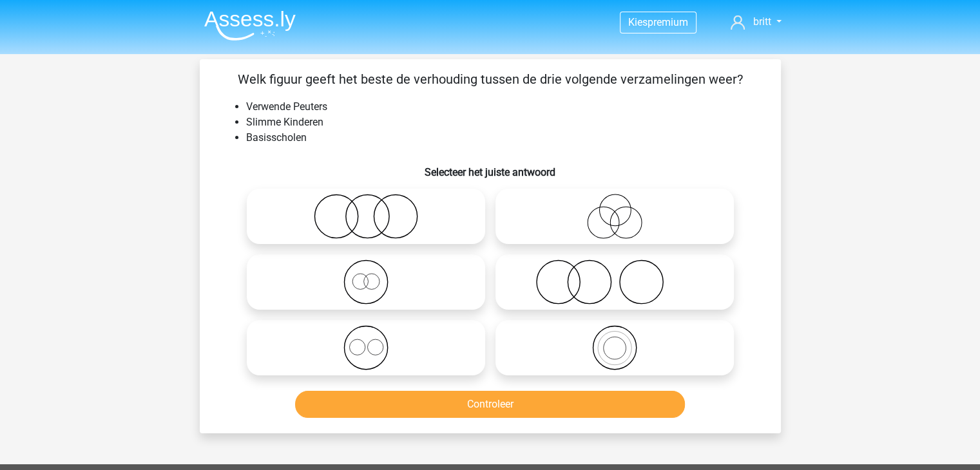
click at [398, 342] on icon at bounding box center [366, 347] width 228 height 45
click at [374, 342] on input "radio" at bounding box center [370, 337] width 8 height 8
radio input "true"
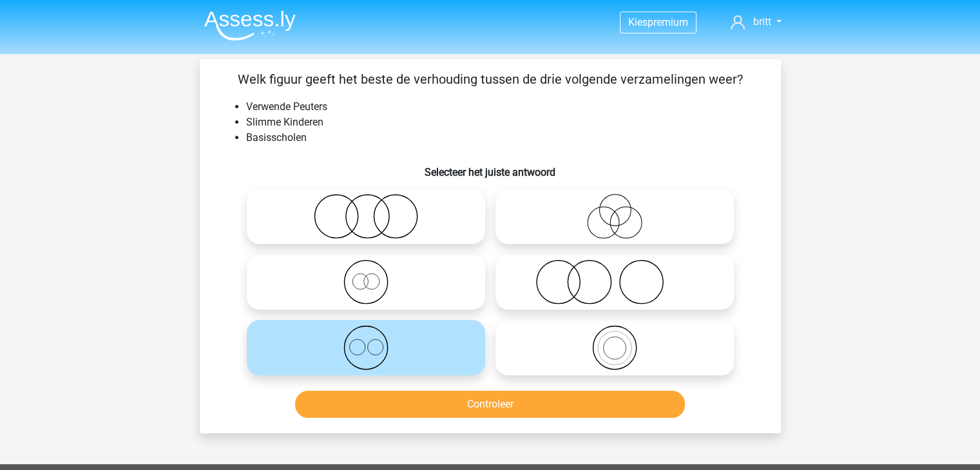
click at [458, 418] on div "Controleer" at bounding box center [490, 407] width 497 height 32
click at [613, 341] on icon at bounding box center [615, 347] width 228 height 45
click at [615, 341] on input "radio" at bounding box center [619, 337] width 8 height 8
radio input "true"
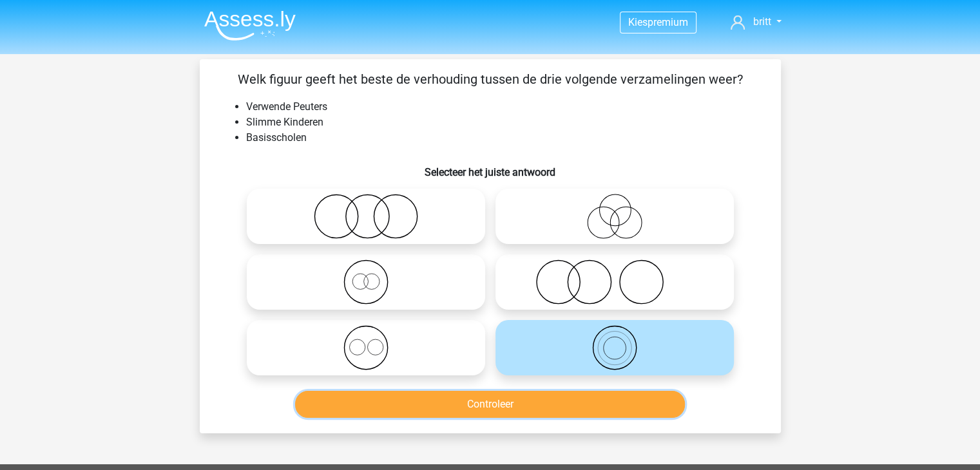
click at [583, 404] on button "Controleer" at bounding box center [490, 404] width 390 height 27
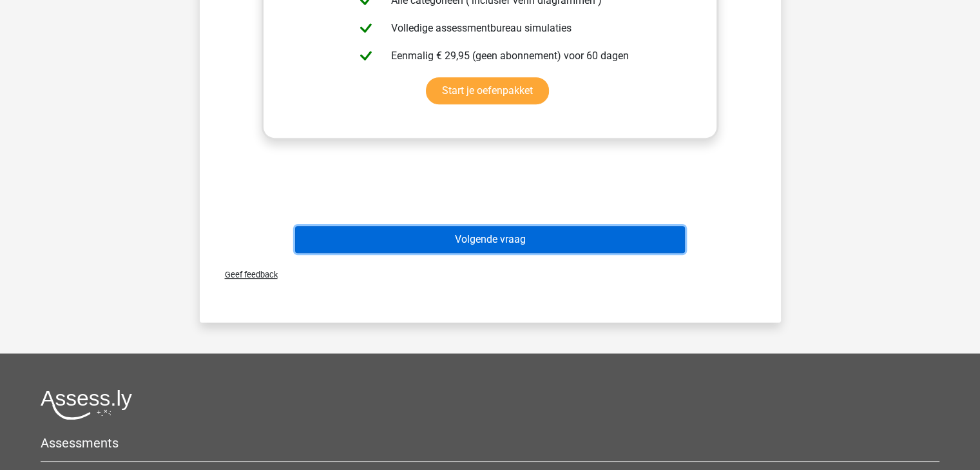
click at [531, 237] on button "Volgende vraag" at bounding box center [490, 239] width 390 height 27
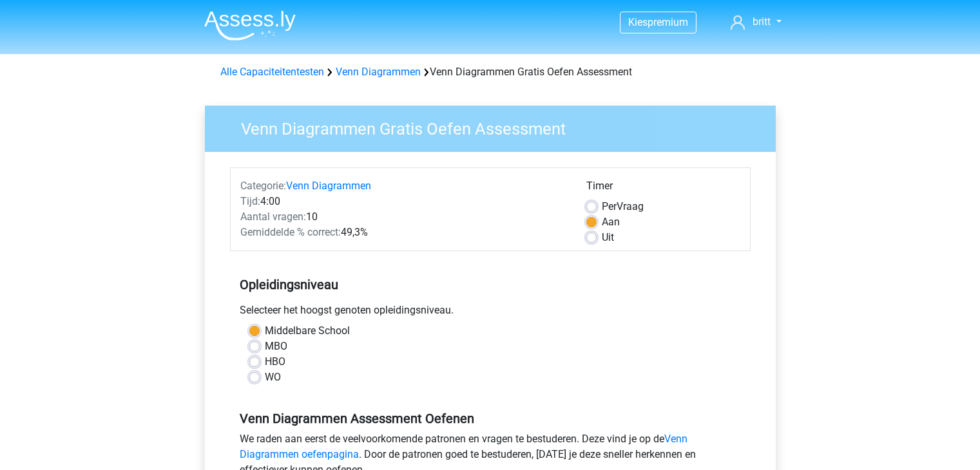
scroll to position [193, 0]
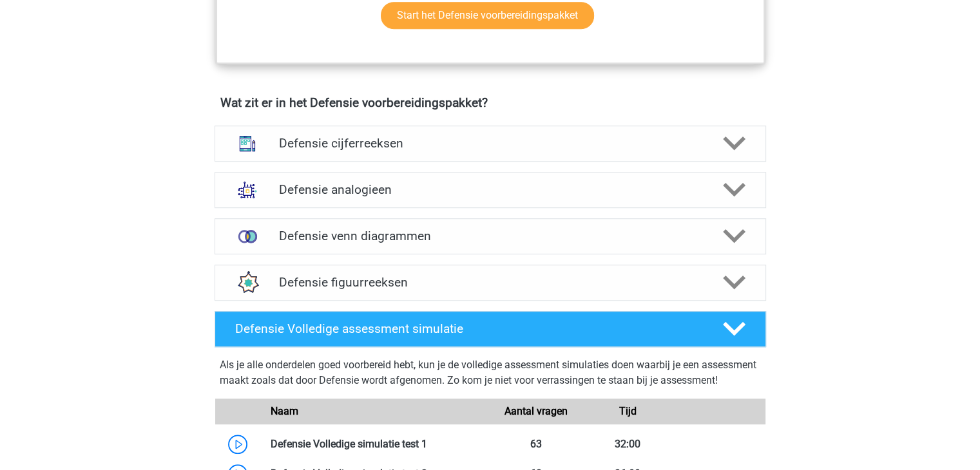
scroll to position [871, 0]
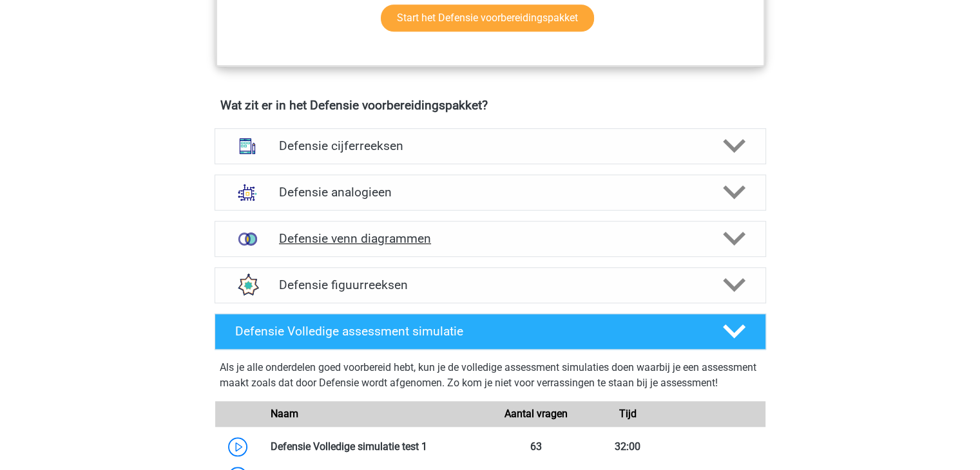
click at [582, 235] on h4 "Defensie venn diagrammen" at bounding box center [490, 238] width 422 height 15
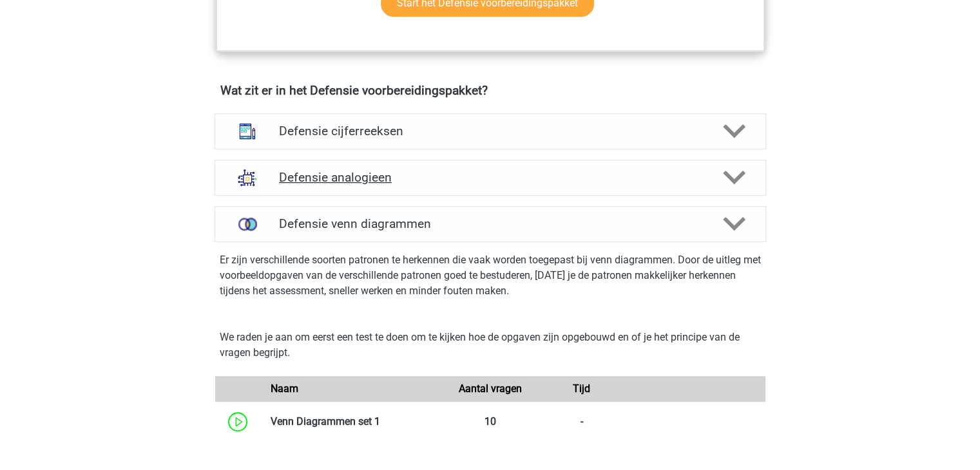
scroll to position [807, 0]
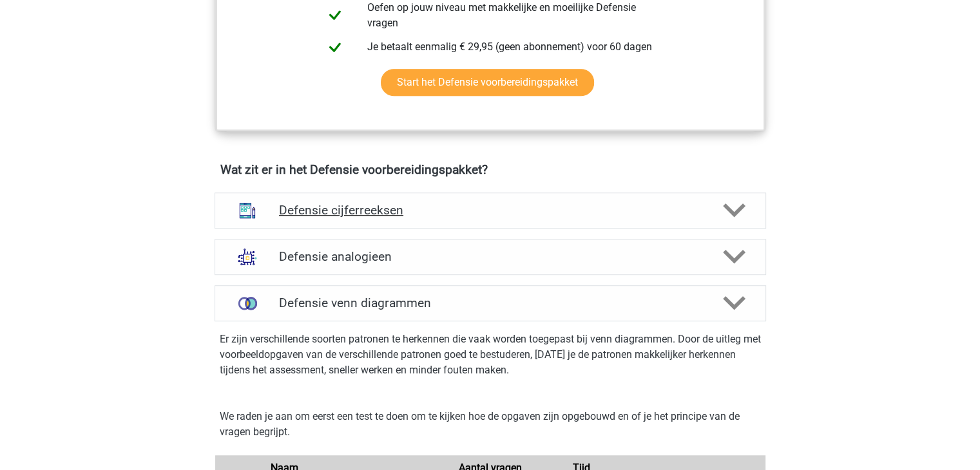
click at [497, 203] on h4 "Defensie cijferreeksen" at bounding box center [490, 210] width 422 height 15
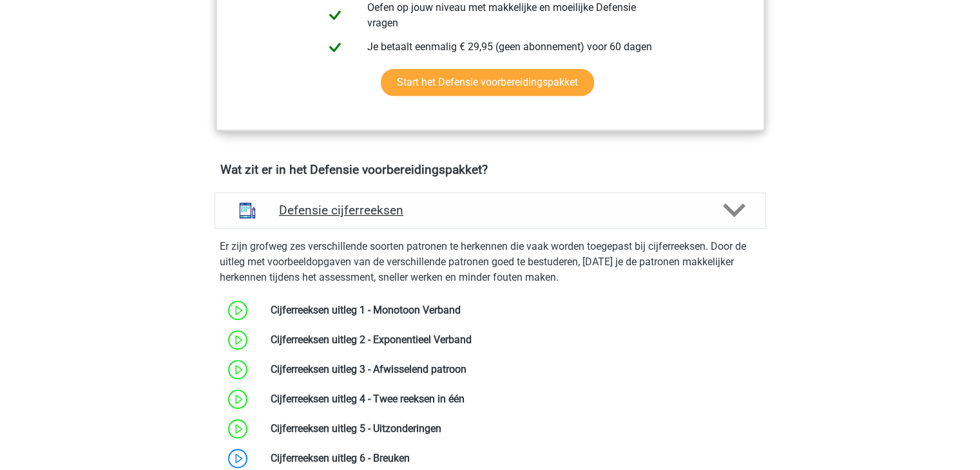
click at [715, 224] on div "Defensie cijferreeksen" at bounding box center [491, 211] width 552 height 36
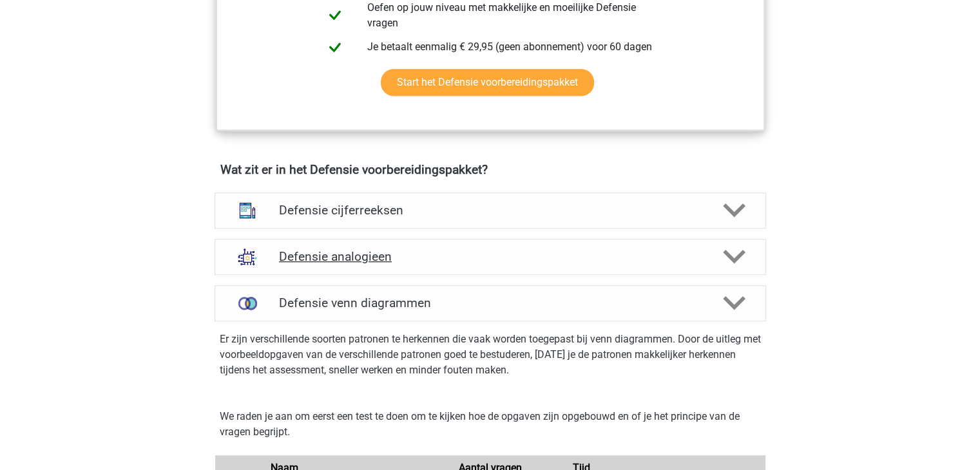
click at [710, 243] on div "Defensie analogieen" at bounding box center [491, 257] width 552 height 36
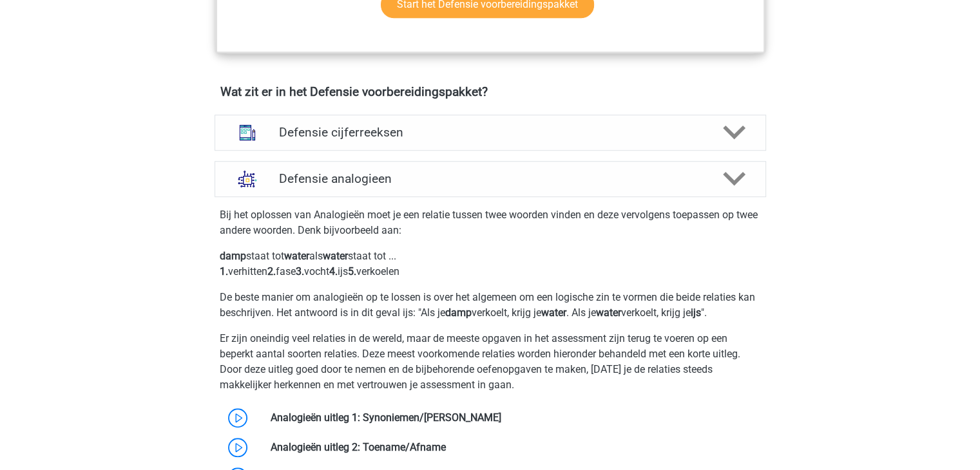
scroll to position [871, 0]
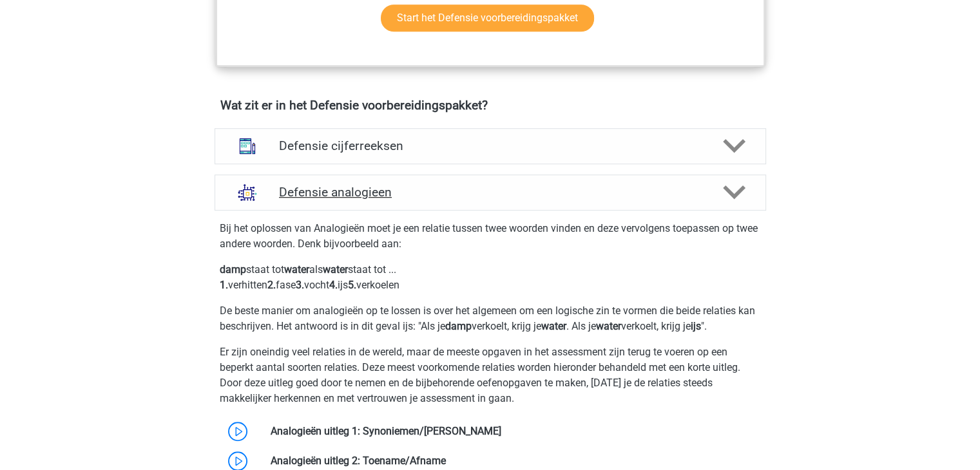
click at [637, 188] on h4 "Defensie analogieen" at bounding box center [490, 192] width 422 height 15
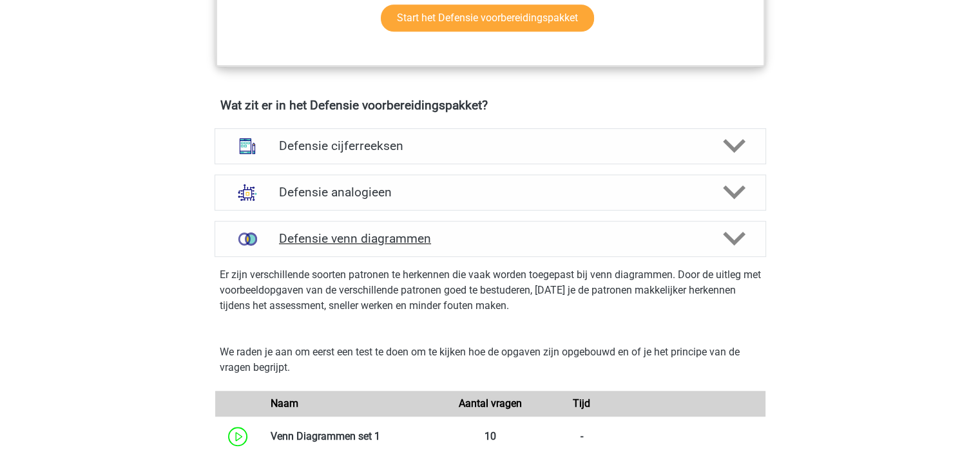
click at [673, 240] on h4 "Defensie venn diagrammen" at bounding box center [490, 238] width 422 height 15
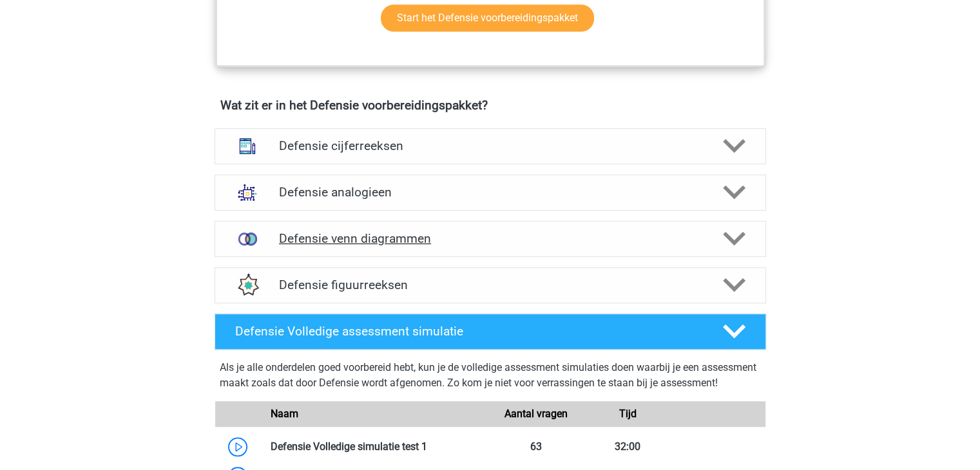
scroll to position [1000, 0]
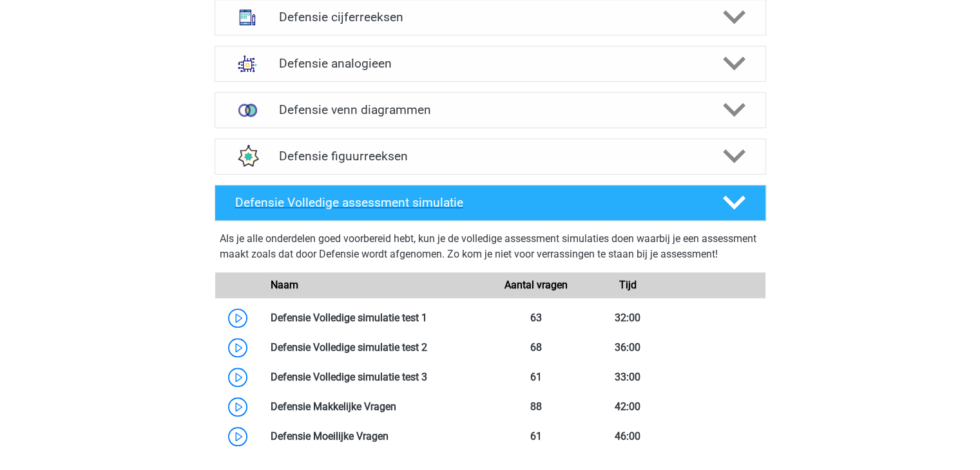
click at [705, 185] on div "Defensie Volledige assessment simulatie" at bounding box center [491, 203] width 552 height 36
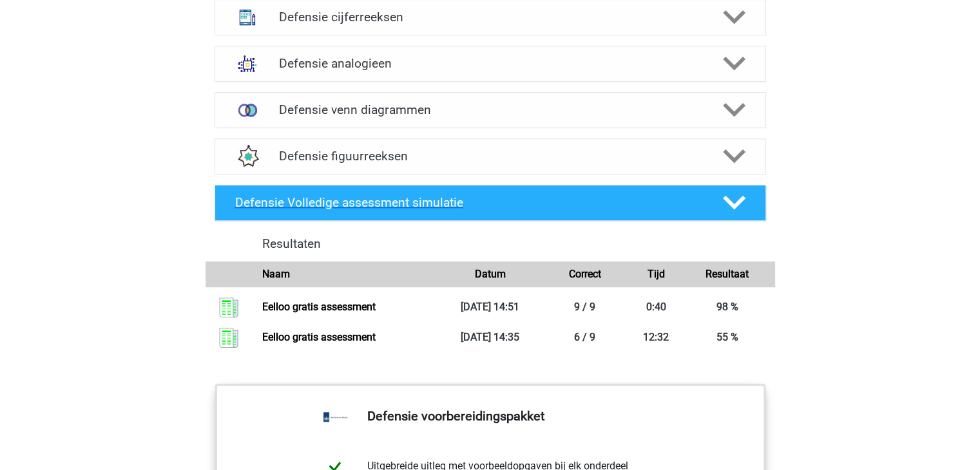
click at [705, 185] on div "Defensie Volledige assessment simulatie" at bounding box center [491, 203] width 552 height 36
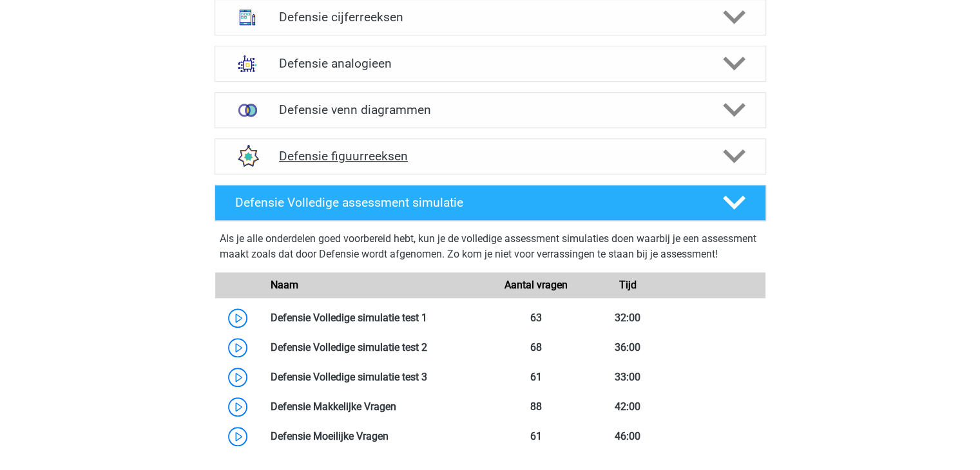
click at [722, 142] on div "Defensie figuurreeksen" at bounding box center [491, 157] width 552 height 36
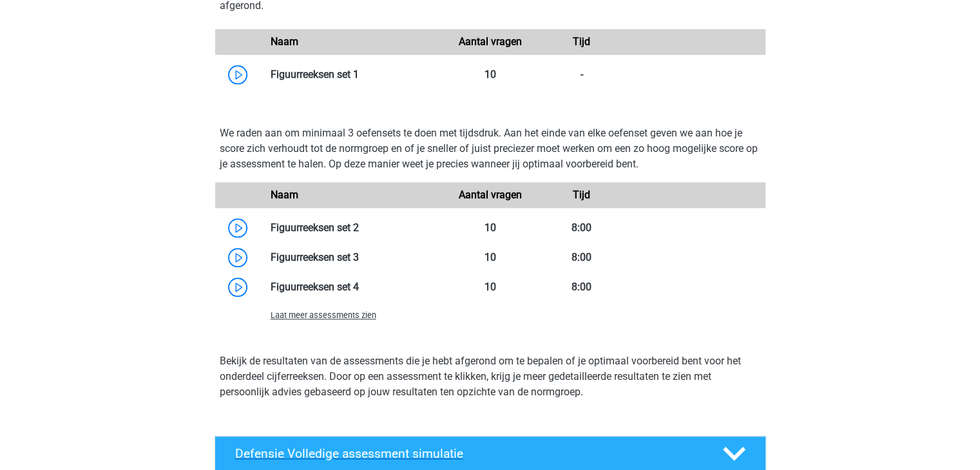
scroll to position [1129, 0]
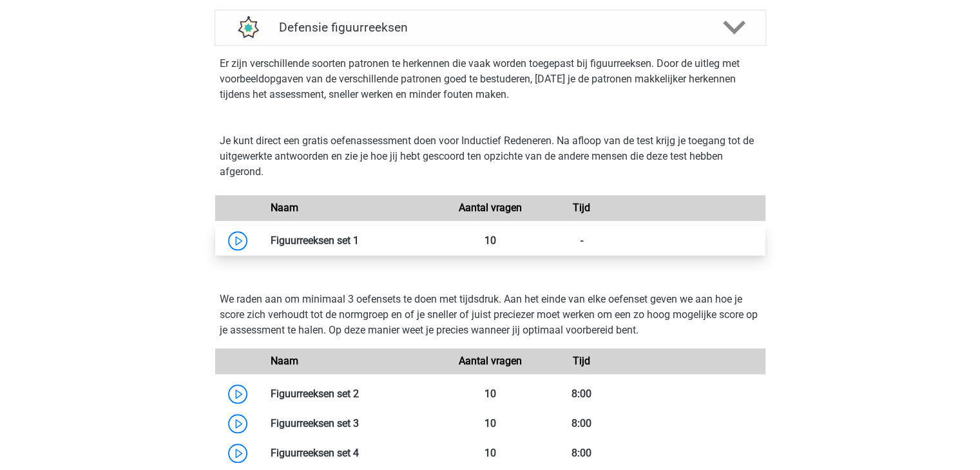
click at [359, 238] on link at bounding box center [359, 241] width 0 height 12
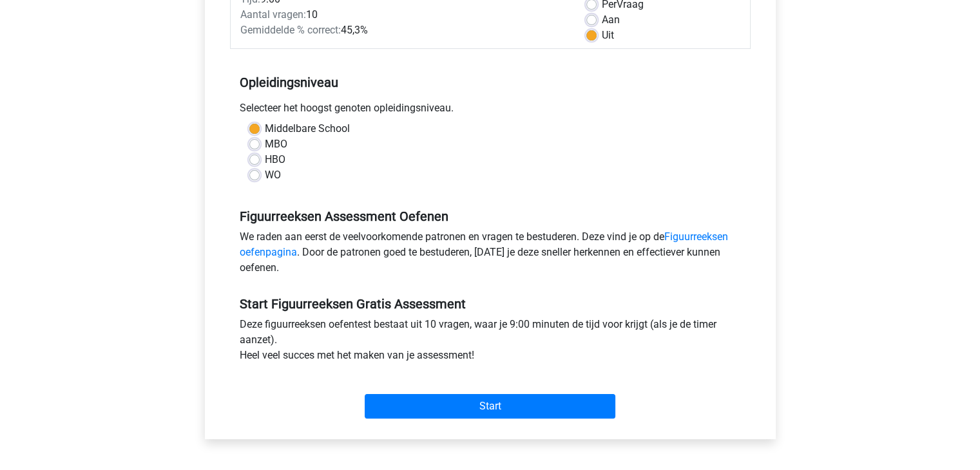
scroll to position [258, 0]
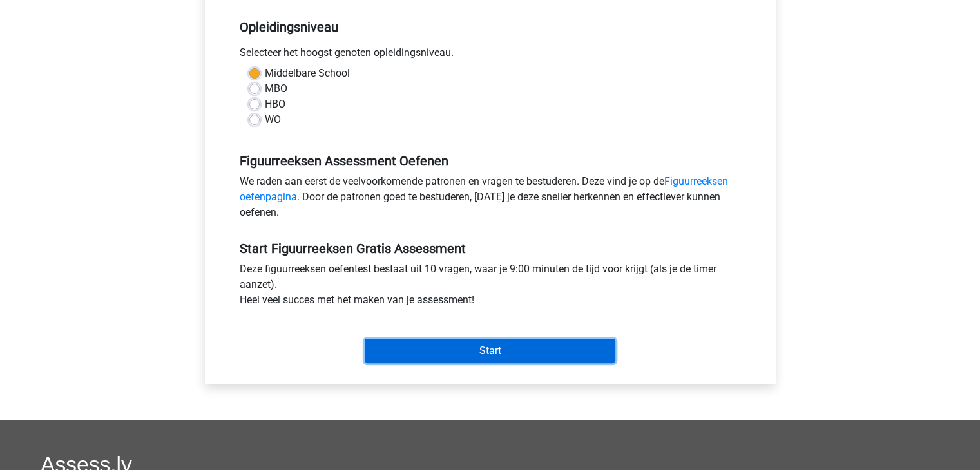
click at [512, 347] on input "Start" at bounding box center [490, 351] width 251 height 24
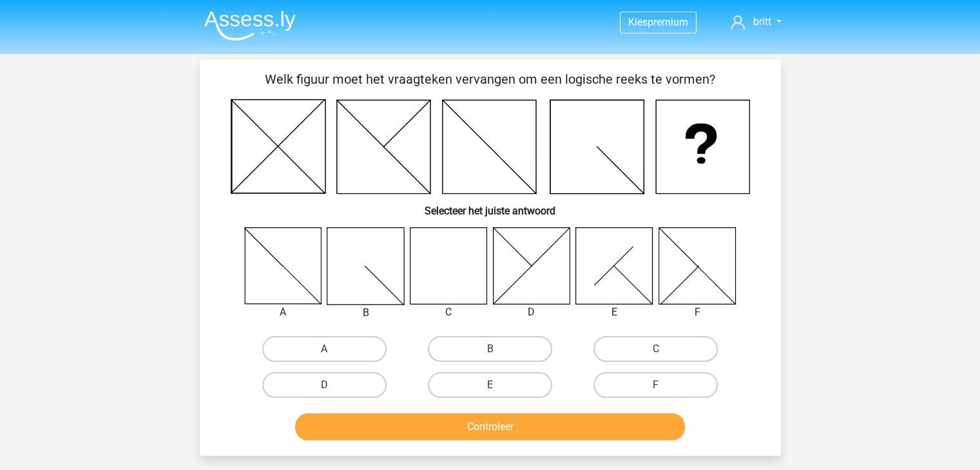
click at [444, 253] on icon at bounding box center [448, 265] width 77 height 77
click at [651, 340] on label "C" at bounding box center [655, 349] width 124 height 26
click at [656, 349] on input "C" at bounding box center [660, 353] width 8 height 8
radio input "true"
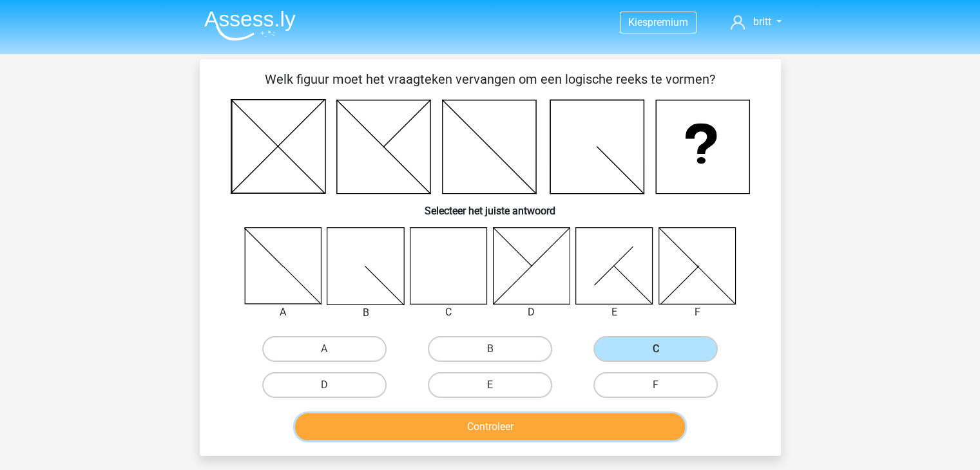
click at [537, 430] on button "Controleer" at bounding box center [490, 427] width 390 height 27
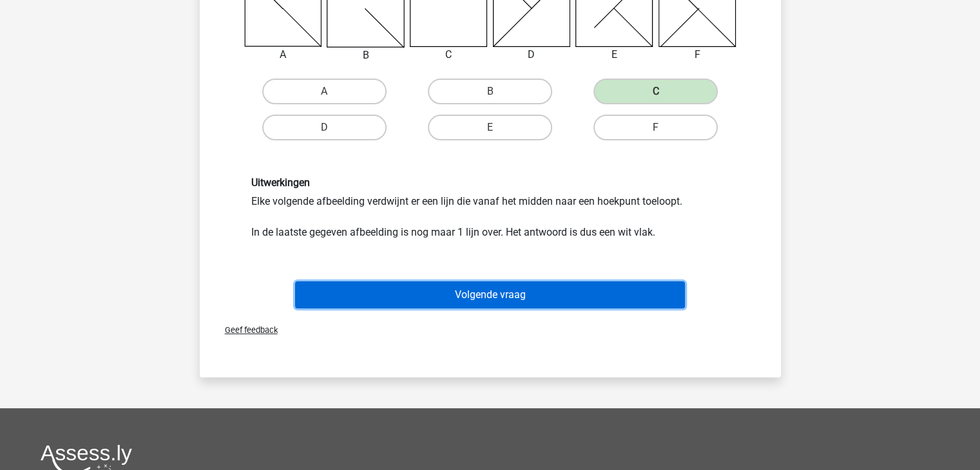
click at [513, 299] on button "Volgende vraag" at bounding box center [490, 295] width 390 height 27
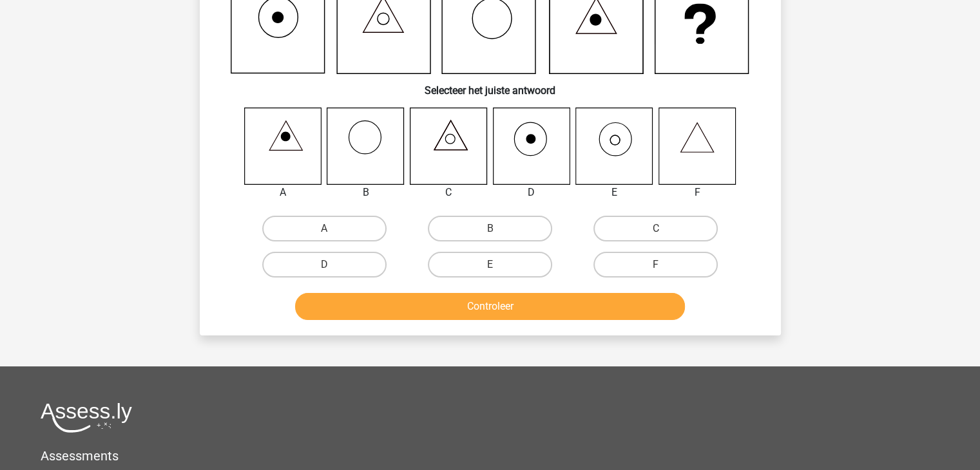
scroll to position [59, 0]
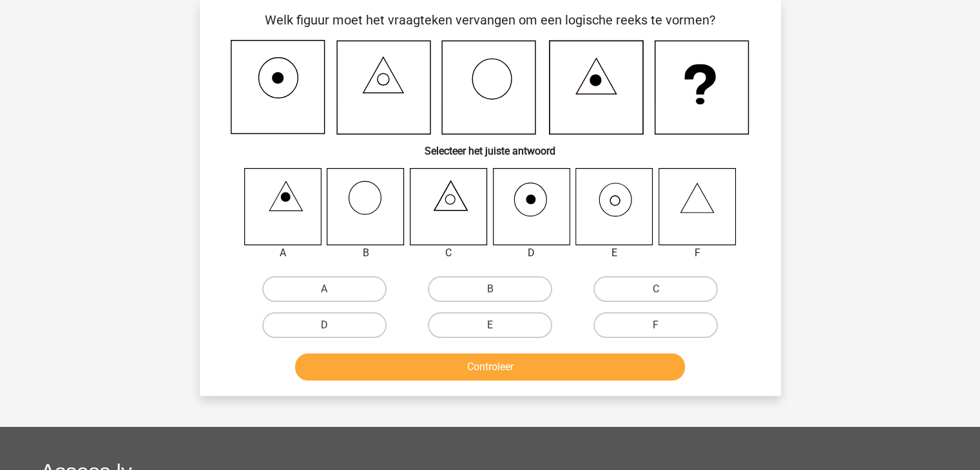
click at [625, 205] on icon at bounding box center [614, 206] width 77 height 77
drag, startPoint x: 481, startPoint y: 325, endPoint x: 490, endPoint y: 339, distance: 16.5
click at [482, 325] on label "E" at bounding box center [490, 326] width 124 height 26
click at [490, 325] on input "E" at bounding box center [494, 329] width 8 height 8
radio input "true"
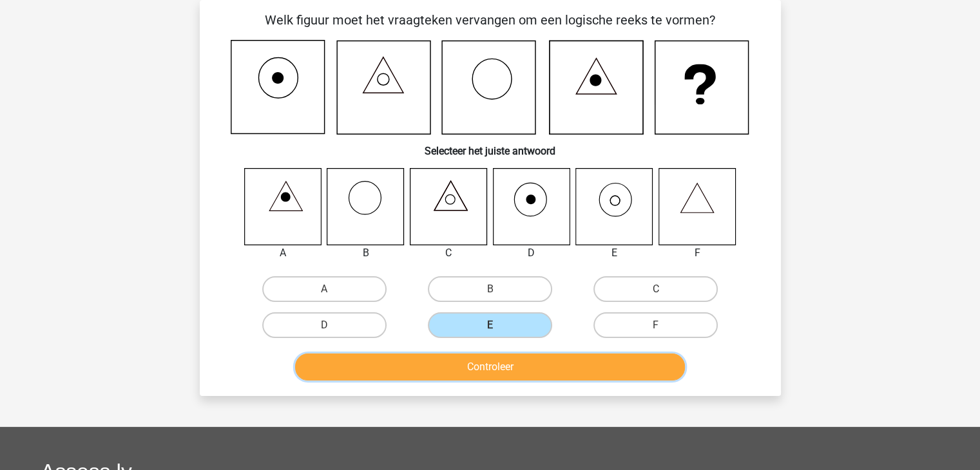
click at [507, 369] on button "Controleer" at bounding box center [490, 367] width 390 height 27
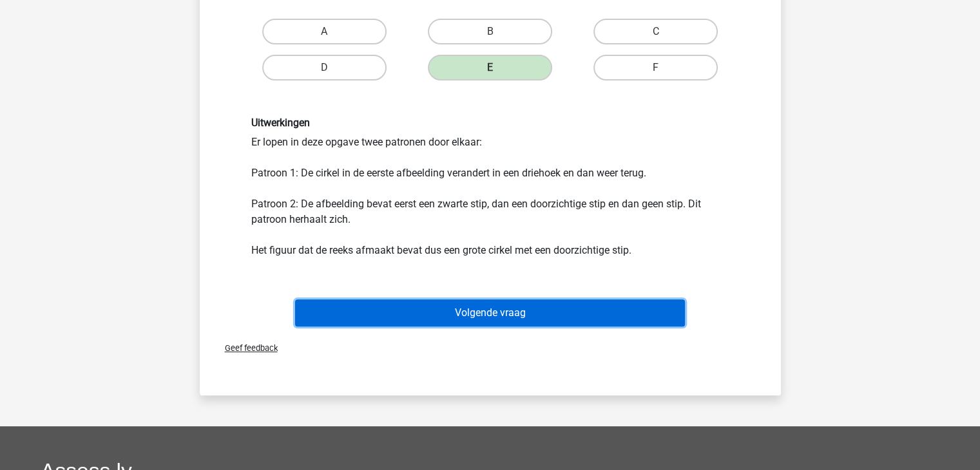
click at [508, 309] on button "Volgende vraag" at bounding box center [490, 313] width 390 height 27
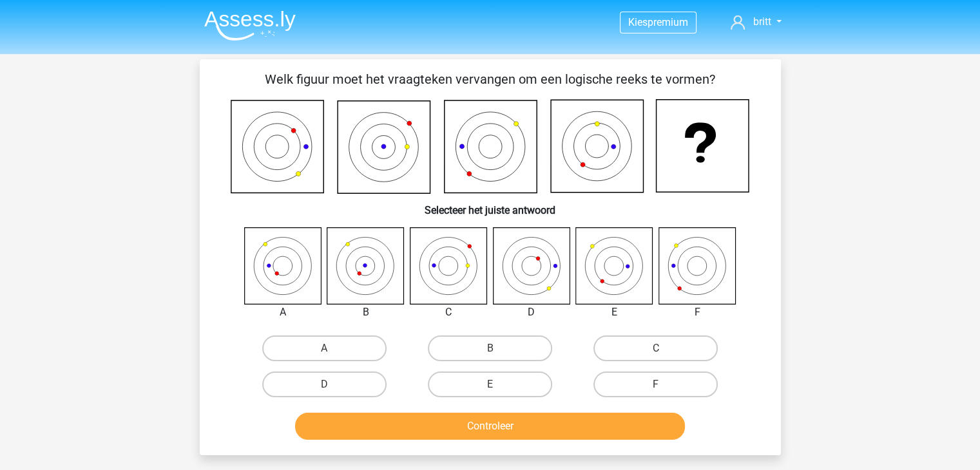
scroll to position [5, 0]
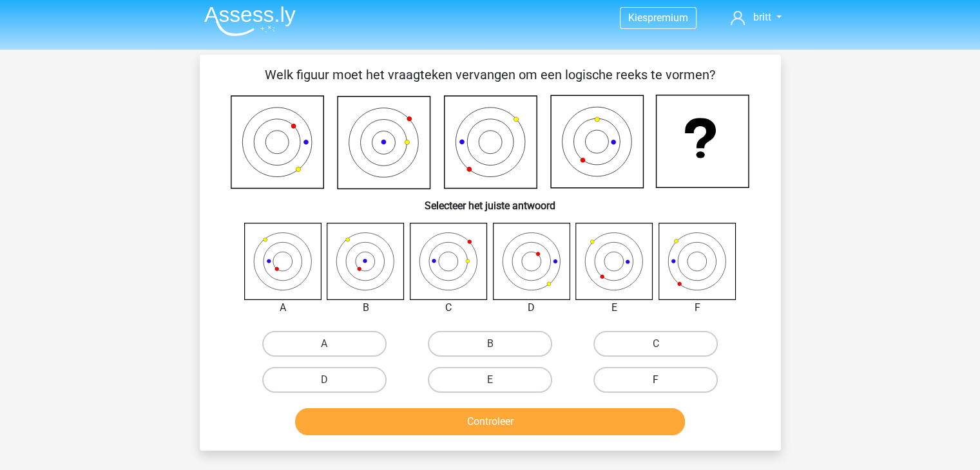
click at [638, 372] on label "F" at bounding box center [655, 380] width 124 height 26
click at [656, 380] on input "F" at bounding box center [660, 384] width 8 height 8
radio input "true"
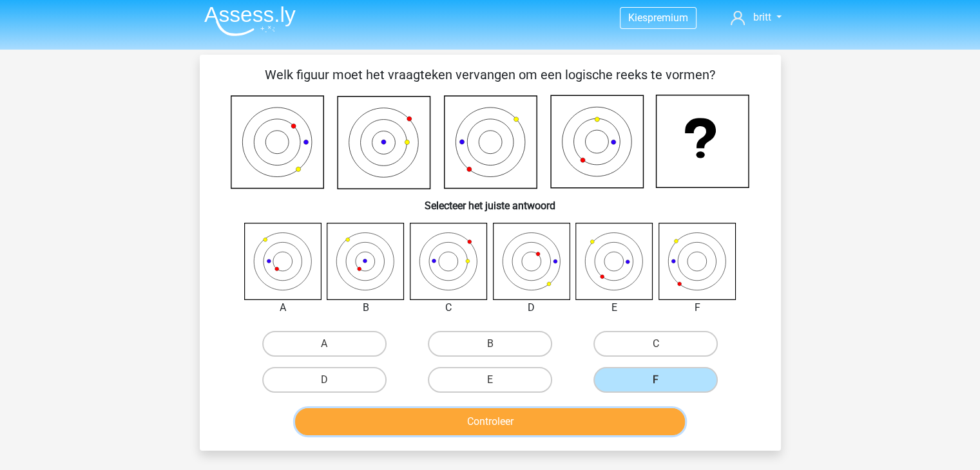
click at [644, 416] on button "Controleer" at bounding box center [490, 422] width 390 height 27
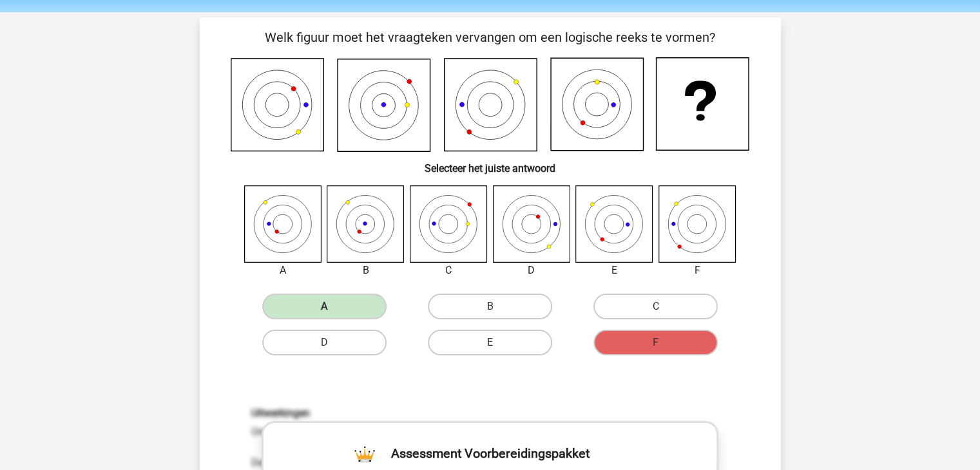
scroll to position [64, 0]
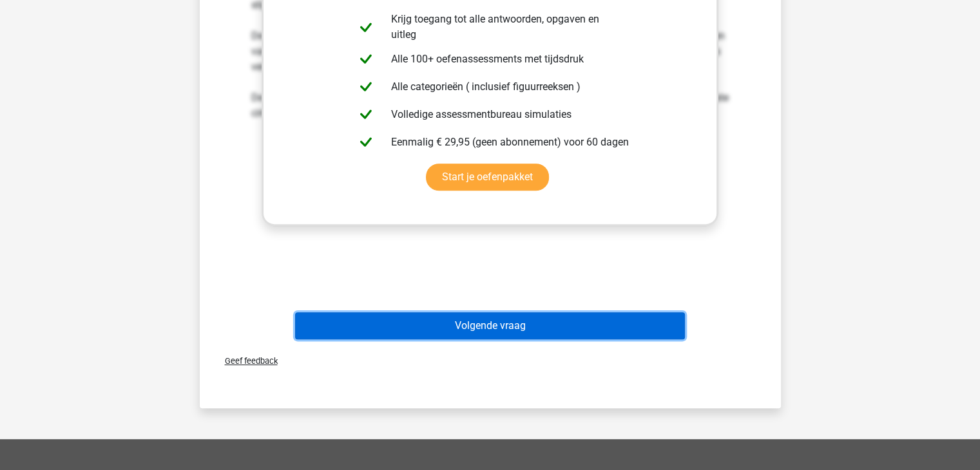
click at [516, 326] on button "Volgende vraag" at bounding box center [490, 326] width 390 height 27
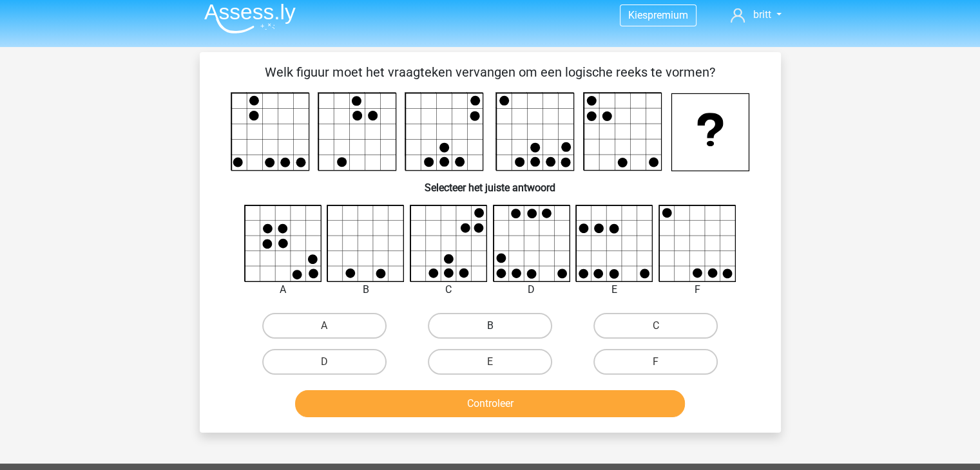
scroll to position [0, 0]
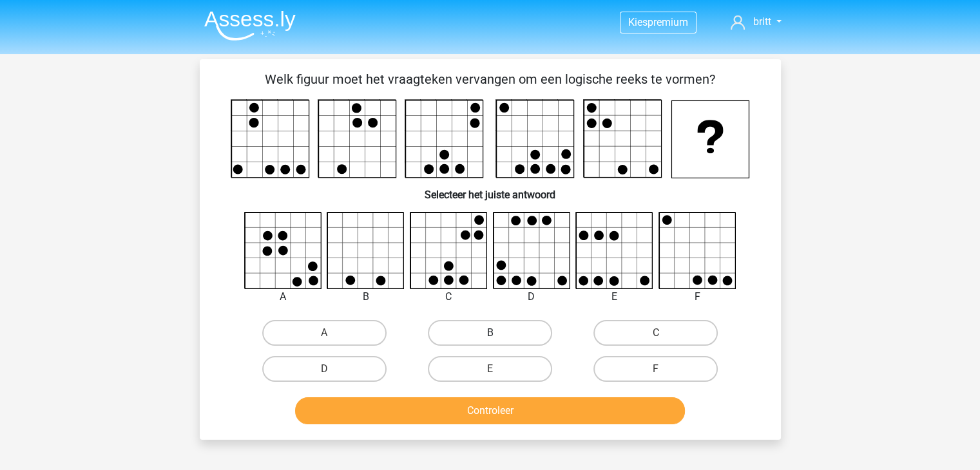
click at [481, 336] on label "B" at bounding box center [490, 333] width 124 height 26
click at [490, 336] on input "B" at bounding box center [494, 337] width 8 height 8
radio input "true"
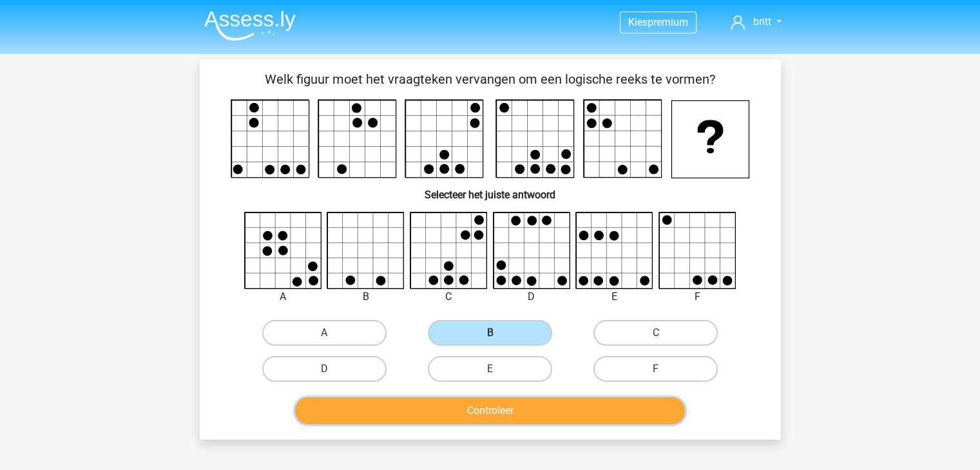
click at [518, 413] on button "Controleer" at bounding box center [490, 411] width 390 height 27
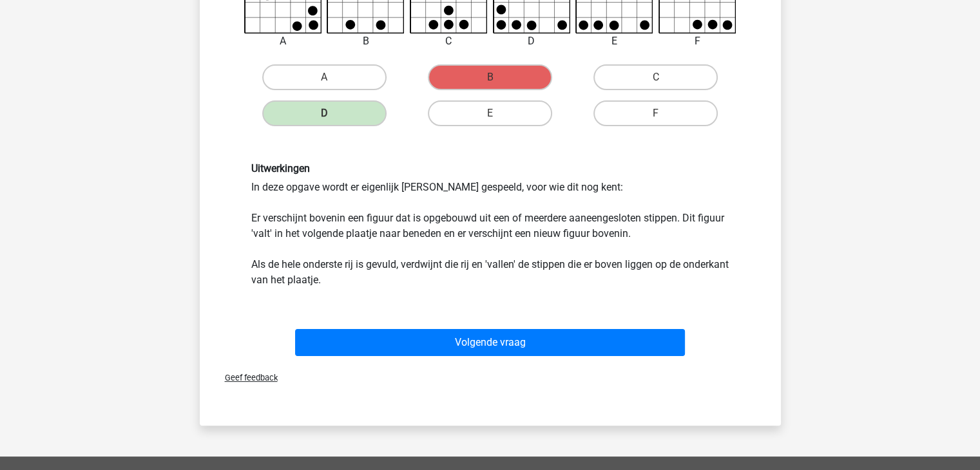
scroll to position [258, 0]
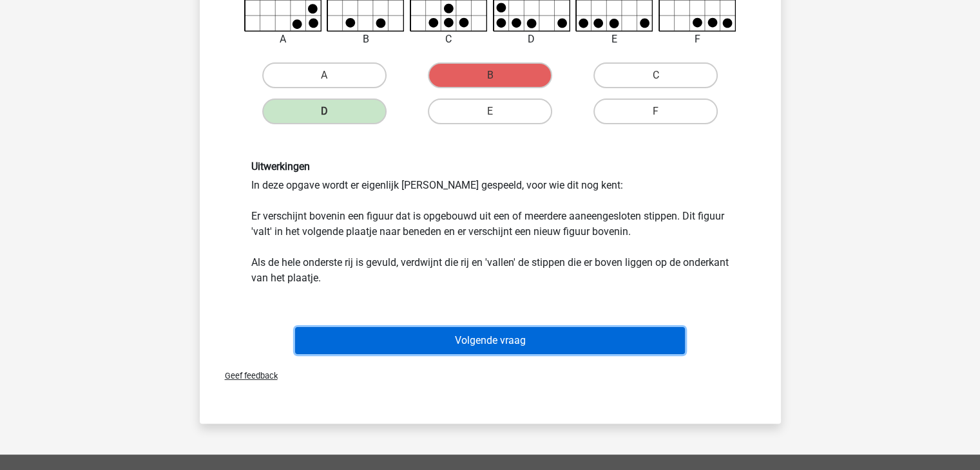
click at [419, 342] on button "Volgende vraag" at bounding box center [490, 340] width 390 height 27
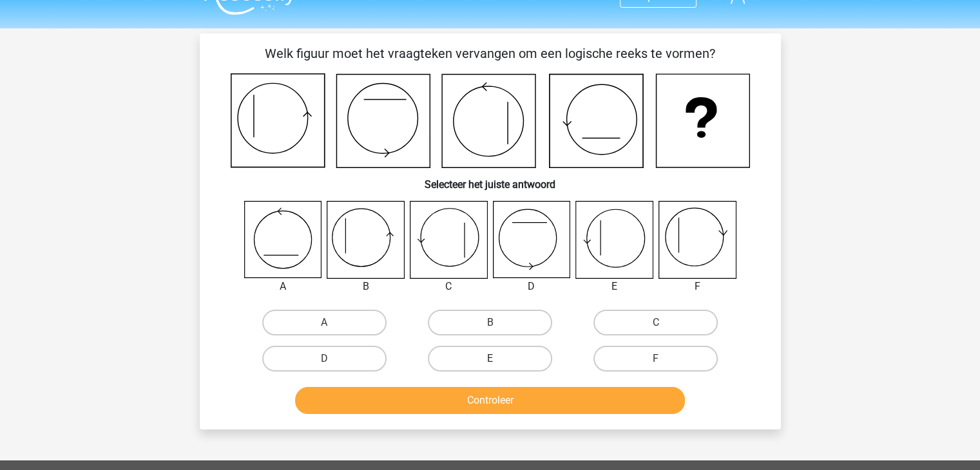
scroll to position [0, 0]
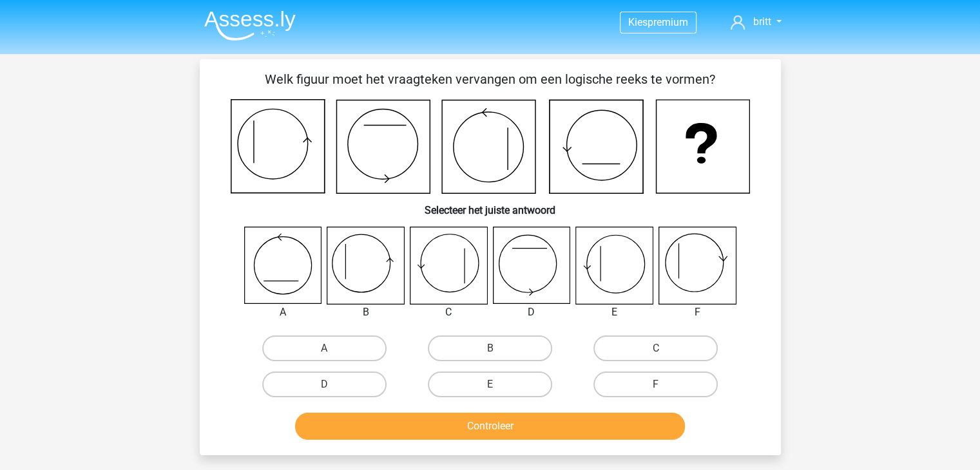
click at [705, 271] on icon at bounding box center [697, 265] width 77 height 77
click at [679, 386] on label "F" at bounding box center [655, 385] width 124 height 26
click at [664, 386] on input "F" at bounding box center [660, 389] width 8 height 8
radio input "true"
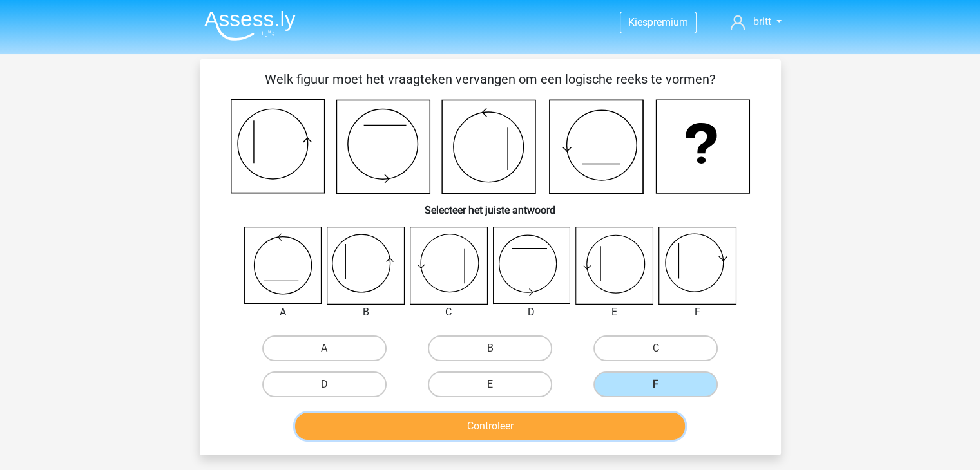
click at [657, 415] on button "Controleer" at bounding box center [490, 426] width 390 height 27
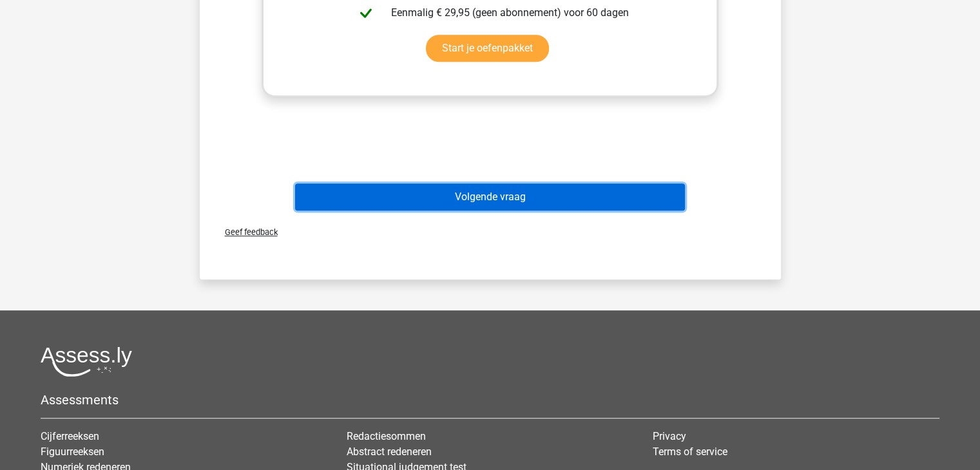
click at [542, 198] on button "Volgende vraag" at bounding box center [490, 197] width 390 height 27
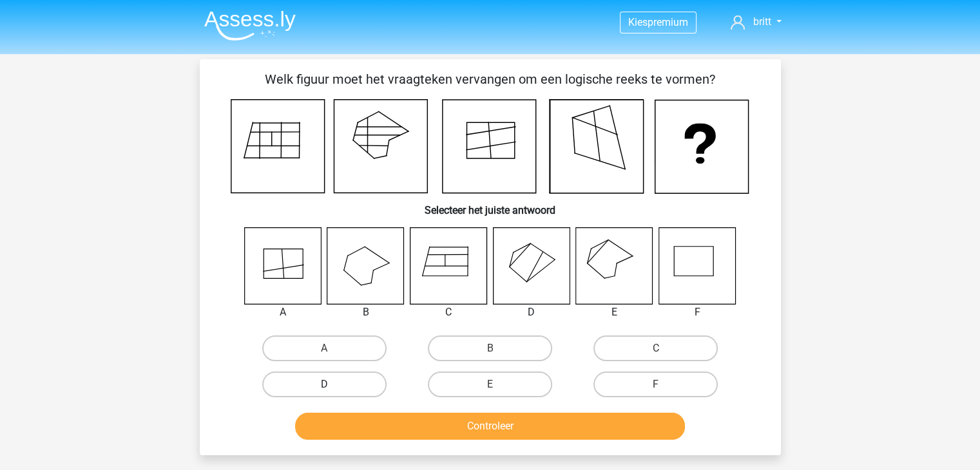
click at [345, 389] on label "D" at bounding box center [324, 385] width 124 height 26
click at [332, 389] on input "D" at bounding box center [328, 389] width 8 height 8
radio input "true"
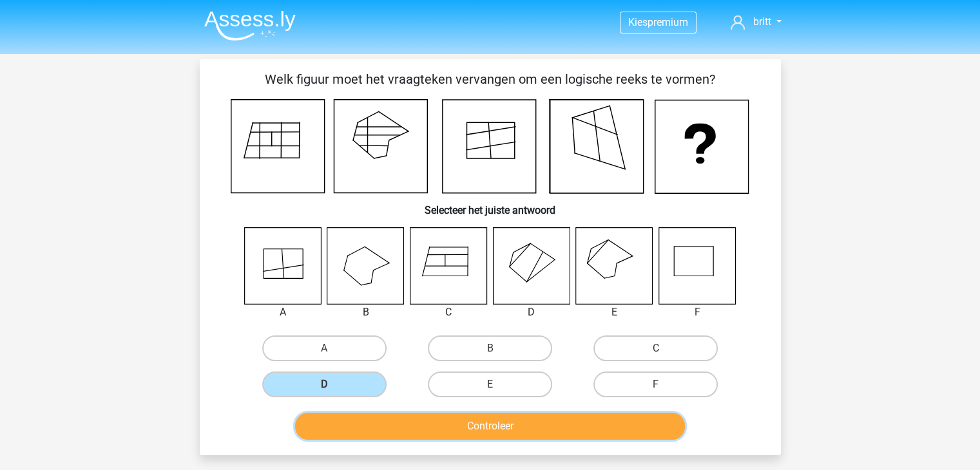
click at [424, 423] on button "Controleer" at bounding box center [490, 426] width 390 height 27
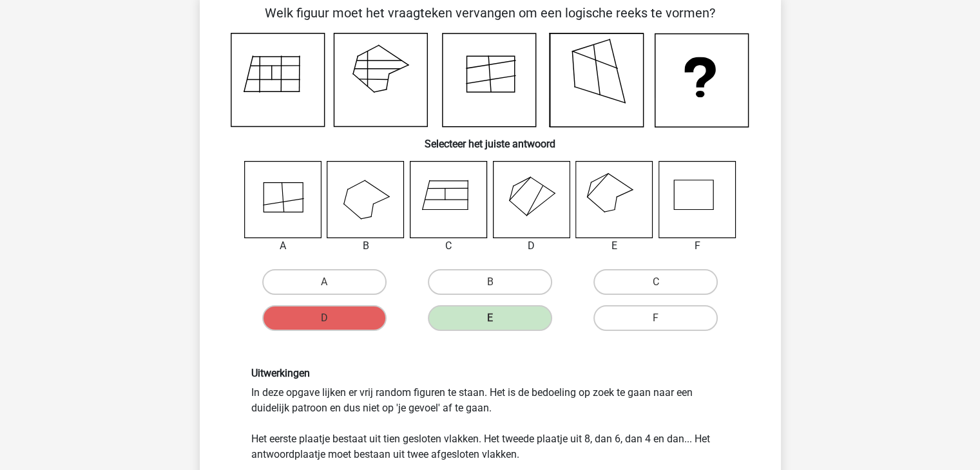
scroll to position [64, 0]
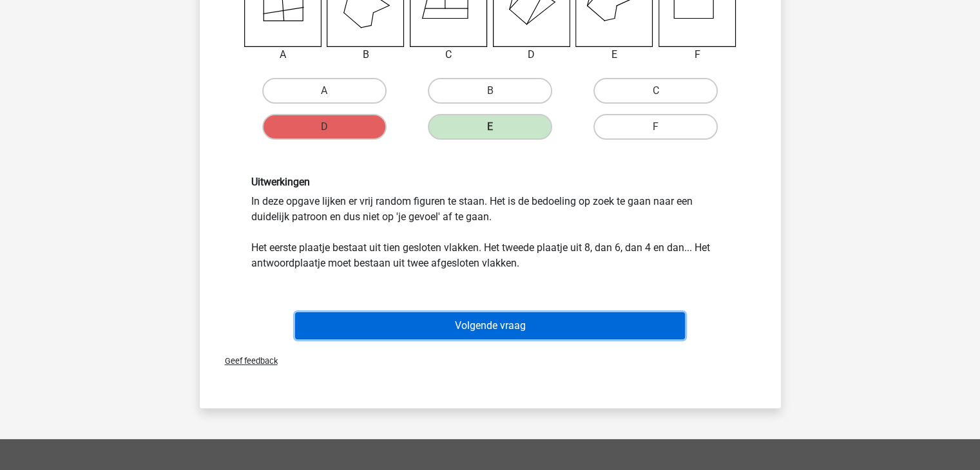
click at [610, 325] on button "Volgende vraag" at bounding box center [490, 326] width 390 height 27
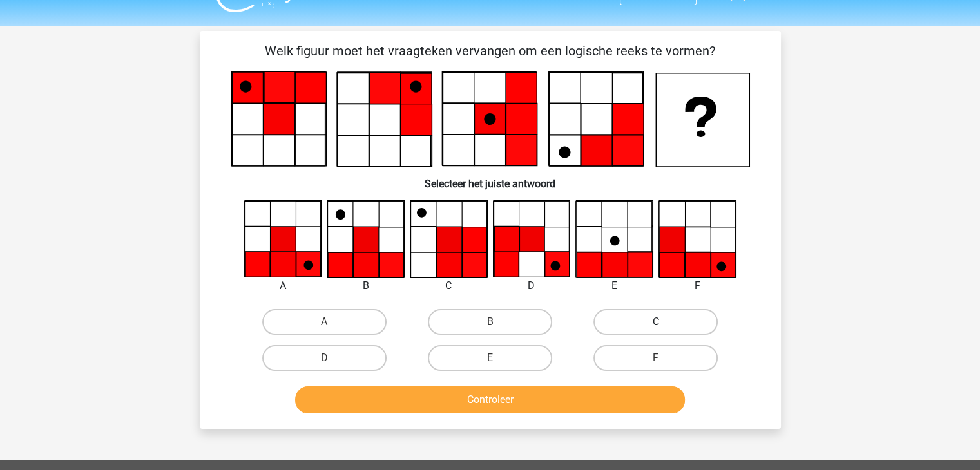
scroll to position [0, 0]
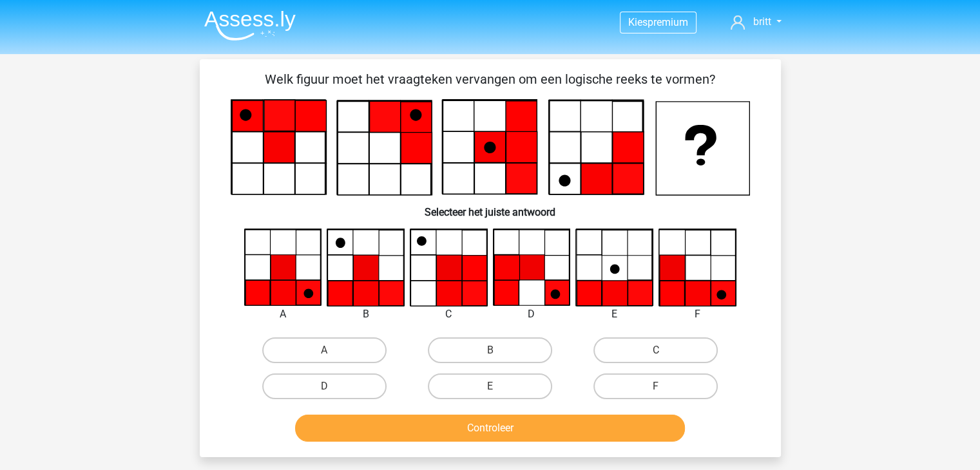
click at [123, 323] on div "Kies premium britt brittterborg@outlook.com" at bounding box center [490, 414] width 980 height 829
drag, startPoint x: 324, startPoint y: 355, endPoint x: 432, endPoint y: 402, distance: 117.4
click at [325, 355] on input "A" at bounding box center [328, 355] width 8 height 8
radio input "true"
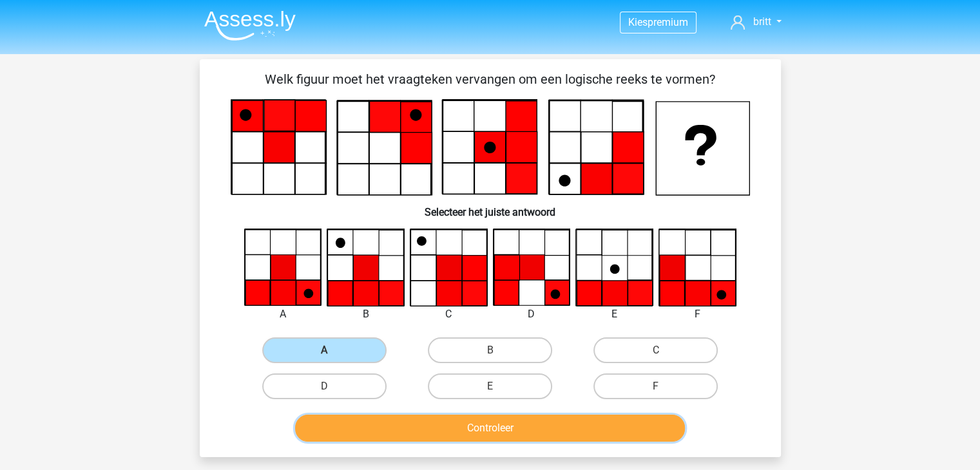
click at [456, 425] on button "Controleer" at bounding box center [490, 428] width 390 height 27
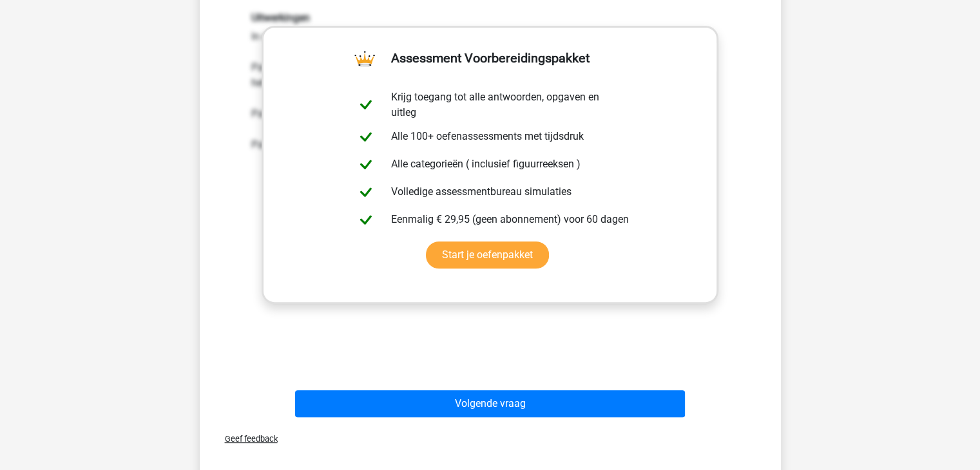
scroll to position [580, 0]
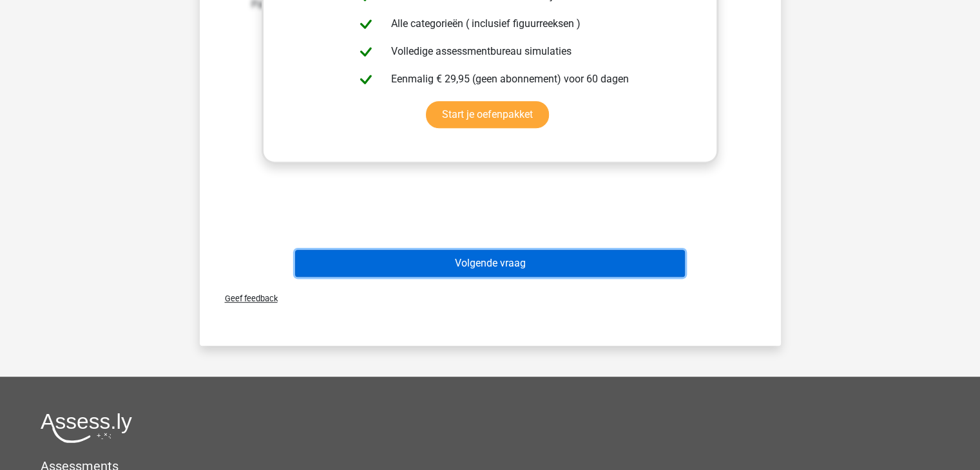
drag, startPoint x: 498, startPoint y: 260, endPoint x: 487, endPoint y: 284, distance: 25.7
click at [491, 278] on div "Volgende vraag" at bounding box center [490, 266] width 497 height 32
click at [486, 265] on button "Volgende vraag" at bounding box center [490, 263] width 390 height 27
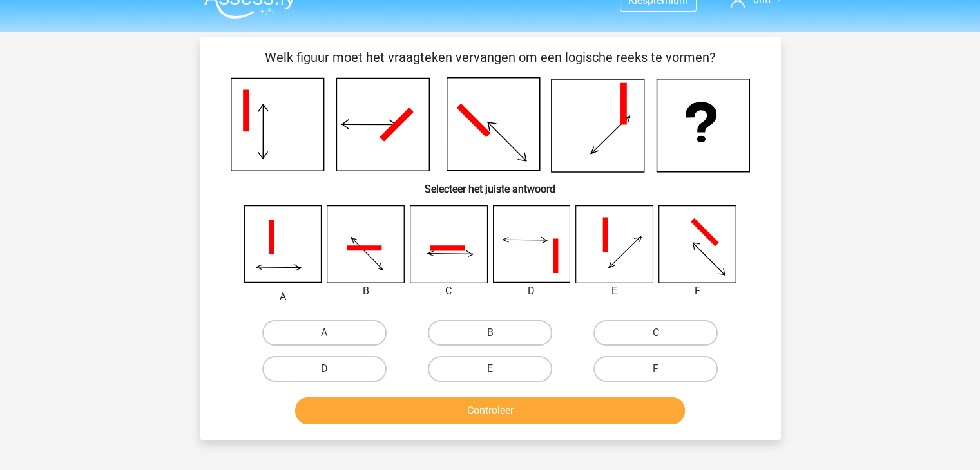
scroll to position [0, 0]
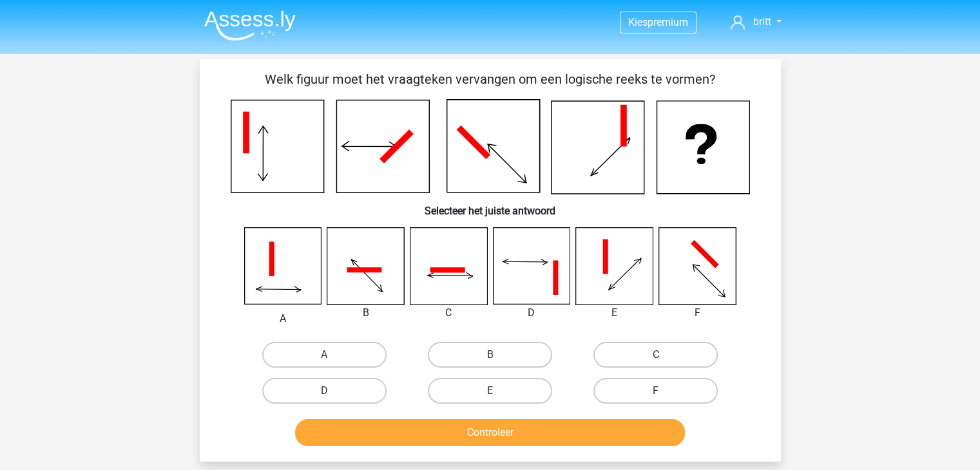
click at [343, 258] on icon at bounding box center [365, 266] width 77 height 77
drag, startPoint x: 443, startPoint y: 356, endPoint x: 451, endPoint y: 360, distance: 8.6
click at [444, 356] on label "B" at bounding box center [490, 355] width 124 height 26
click at [490, 356] on input "B" at bounding box center [494, 359] width 8 height 8
radio input "true"
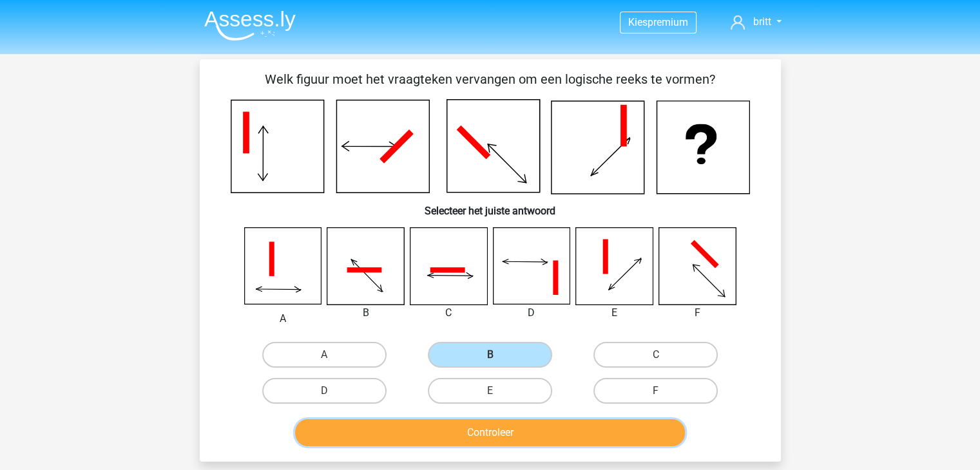
click at [472, 421] on button "Controleer" at bounding box center [490, 432] width 390 height 27
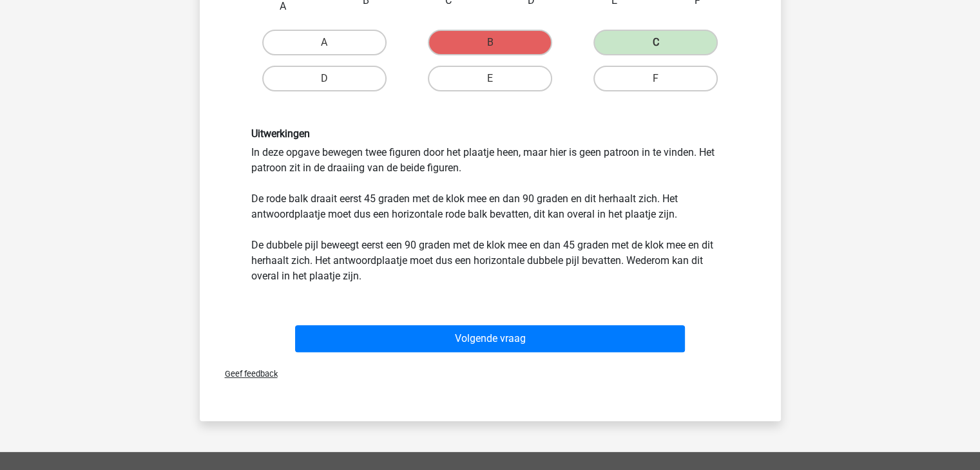
scroll to position [322, 0]
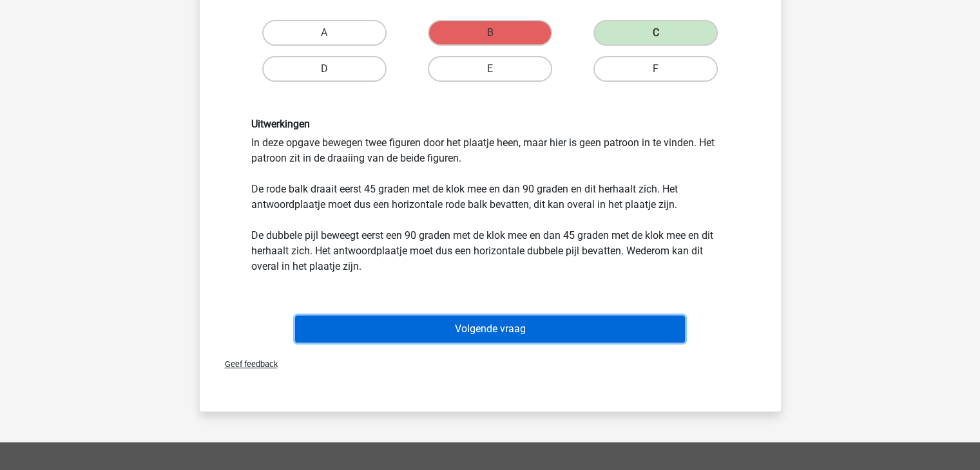
click at [445, 322] on button "Volgende vraag" at bounding box center [490, 329] width 390 height 27
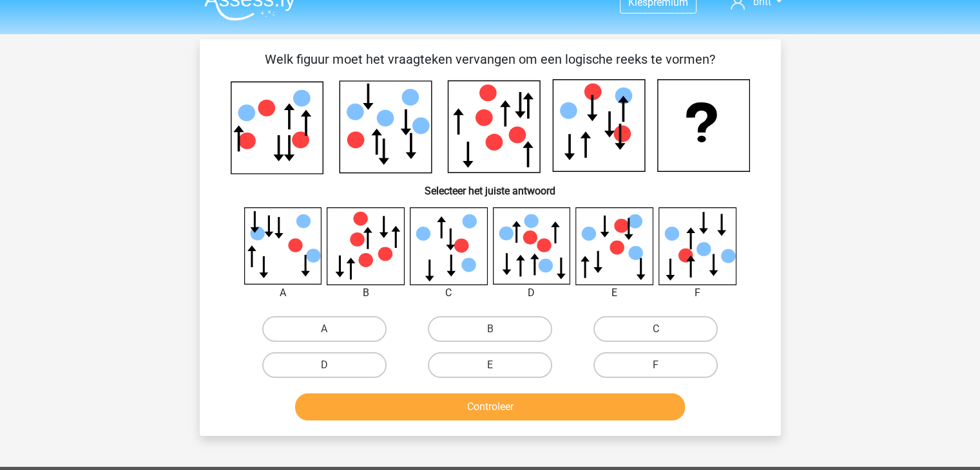
scroll to position [0, 0]
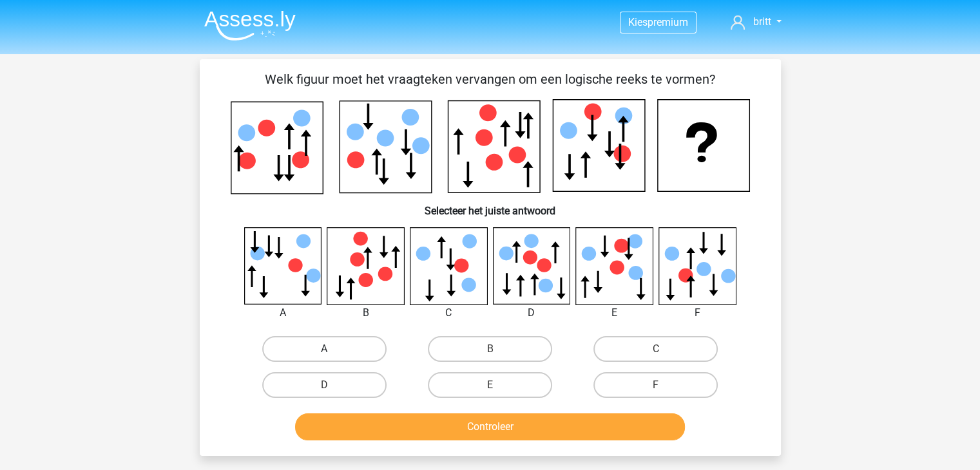
click at [361, 346] on label "A" at bounding box center [324, 349] width 124 height 26
click at [332, 349] on input "A" at bounding box center [328, 353] width 8 height 8
radio input "true"
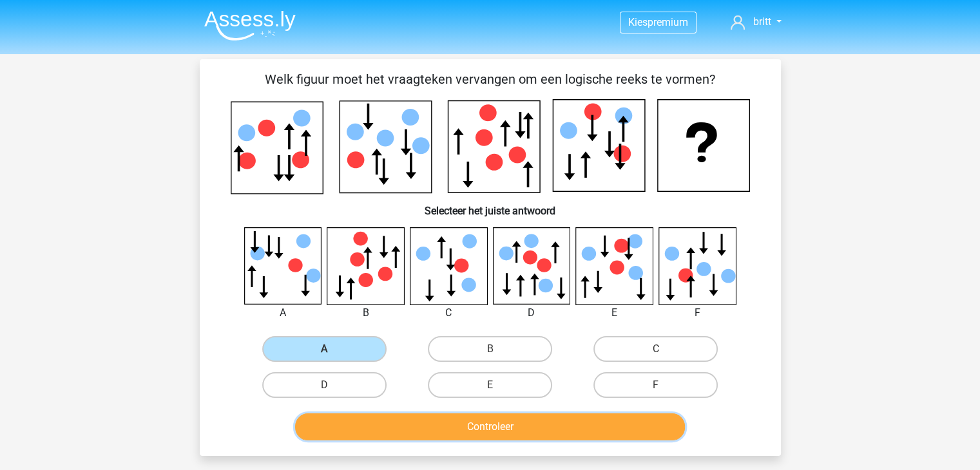
click at [456, 417] on button "Controleer" at bounding box center [490, 427] width 390 height 27
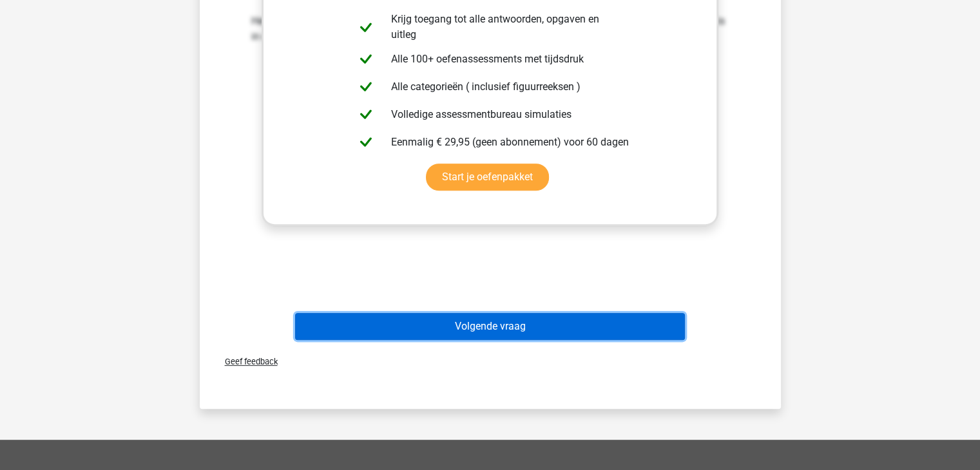
click at [480, 325] on button "Volgende vraag" at bounding box center [490, 326] width 390 height 27
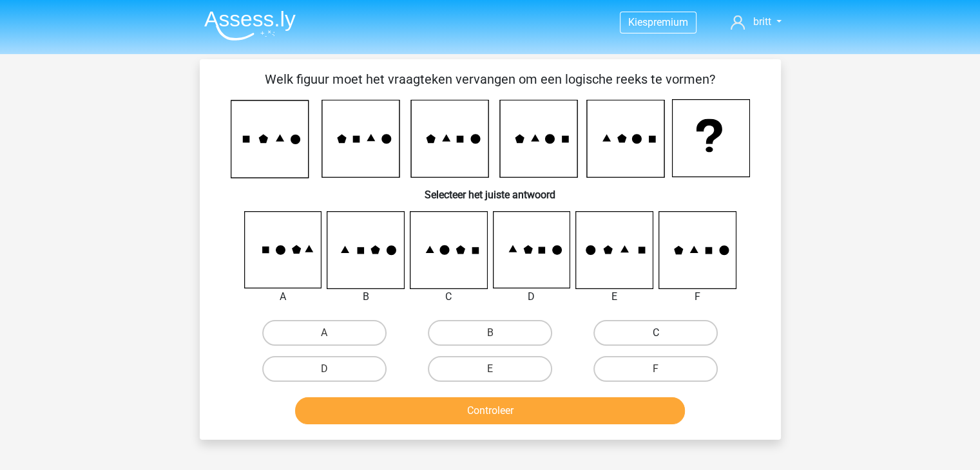
click at [661, 328] on label "C" at bounding box center [655, 333] width 124 height 26
click at [661, 333] on input "C" at bounding box center [660, 337] width 8 height 8
radio input "true"
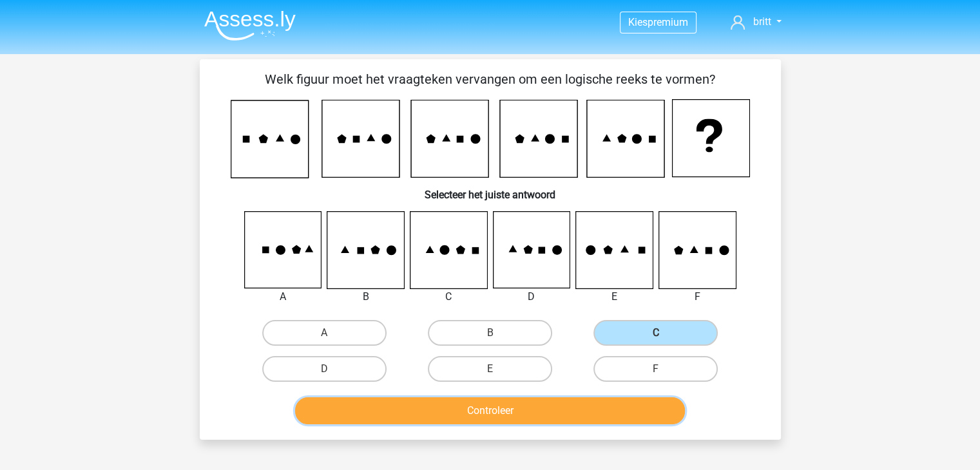
click at [603, 408] on button "Controleer" at bounding box center [490, 411] width 390 height 27
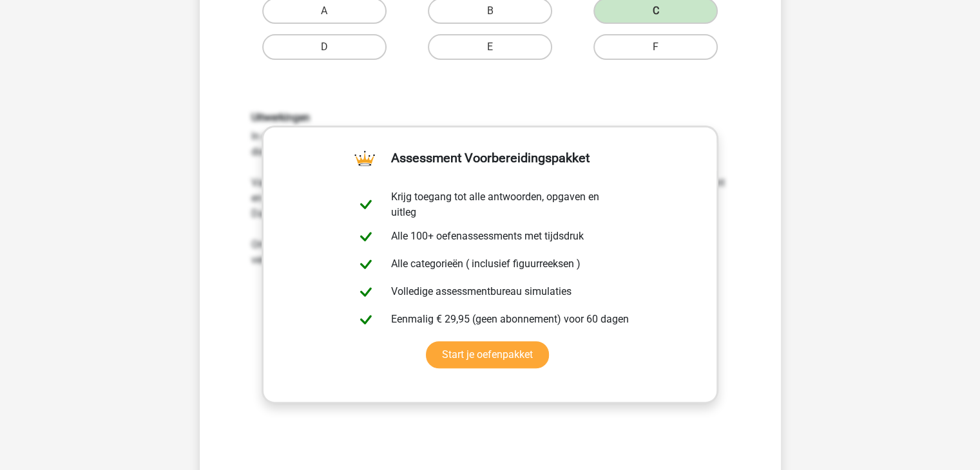
scroll to position [580, 0]
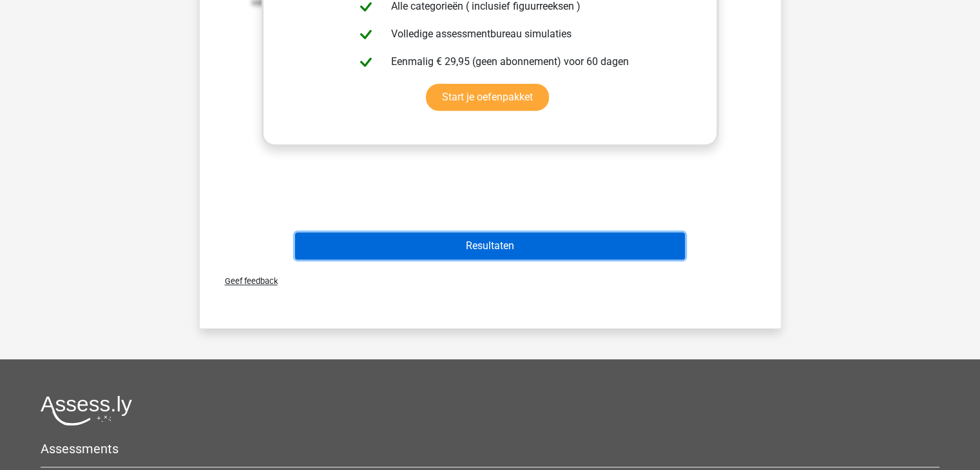
click at [494, 249] on button "Resultaten" at bounding box center [490, 246] width 390 height 27
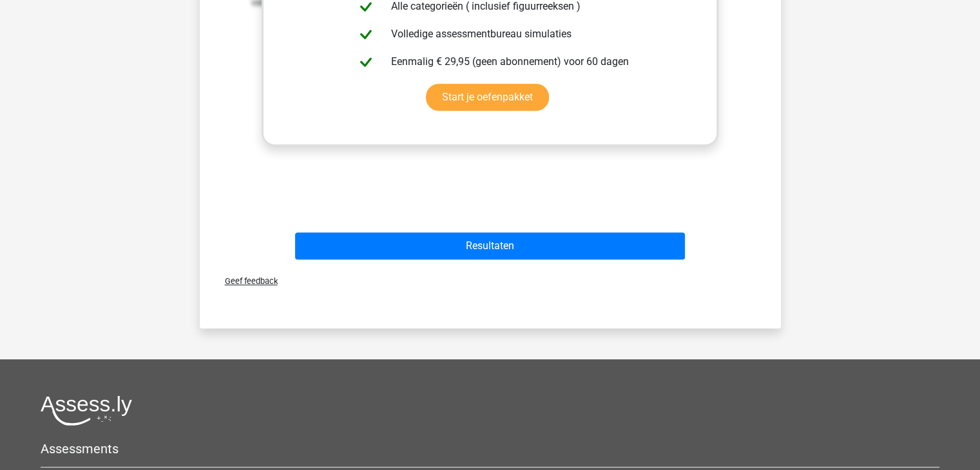
click at [555, 258] on div "Resultaten" at bounding box center [490, 249] width 497 height 32
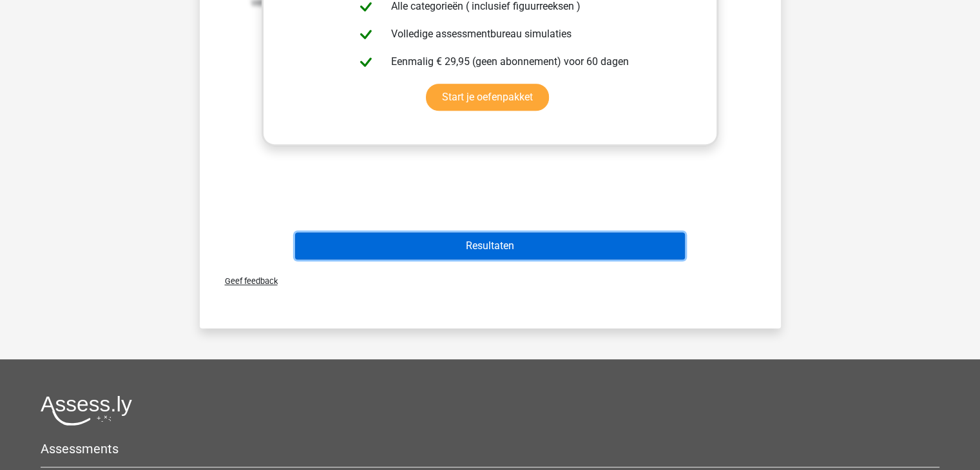
click at [546, 247] on button "Resultaten" at bounding box center [490, 246] width 390 height 27
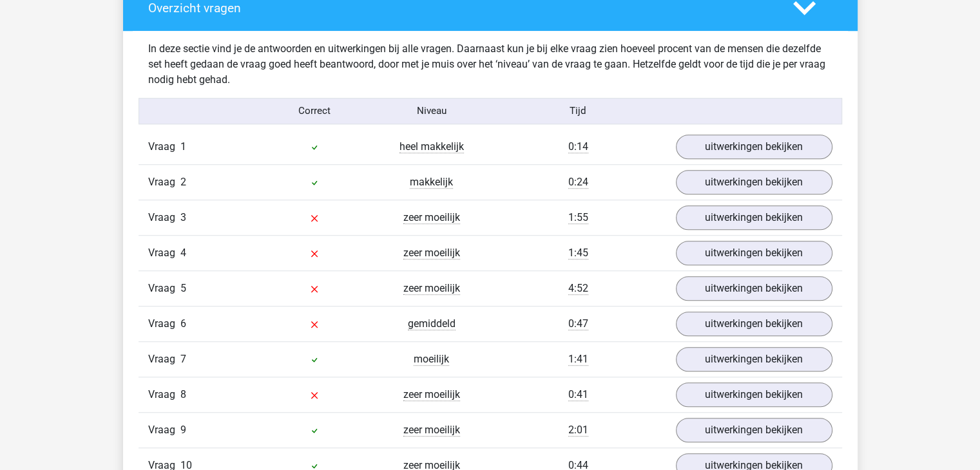
scroll to position [1031, 0]
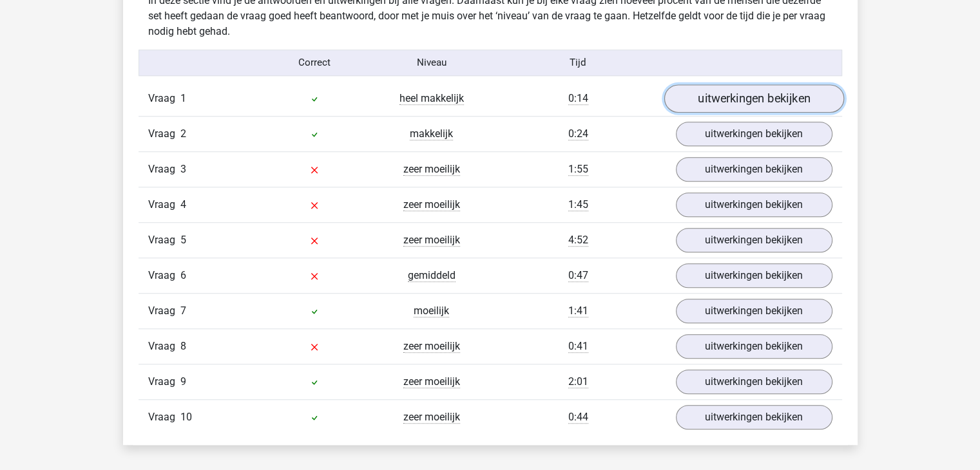
click at [725, 93] on link "uitwerkingen bekijken" at bounding box center [754, 98] width 180 height 28
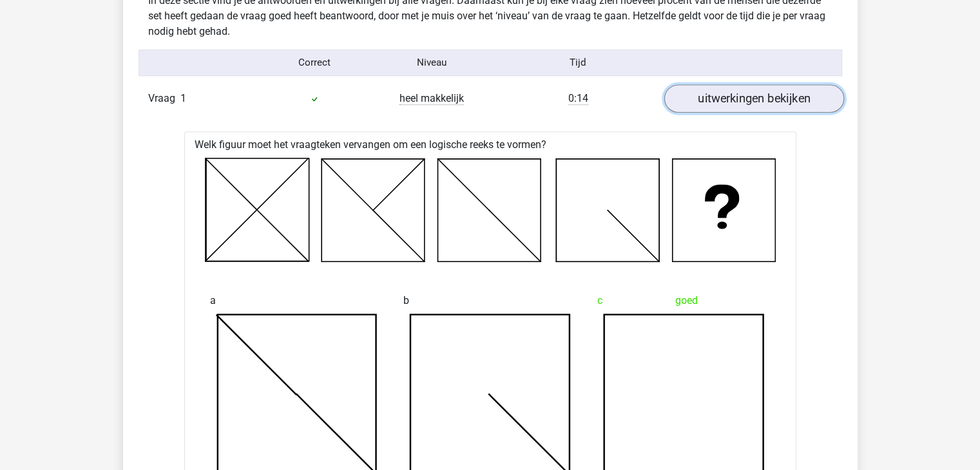
click at [727, 101] on link "uitwerkingen bekijken" at bounding box center [754, 98] width 180 height 28
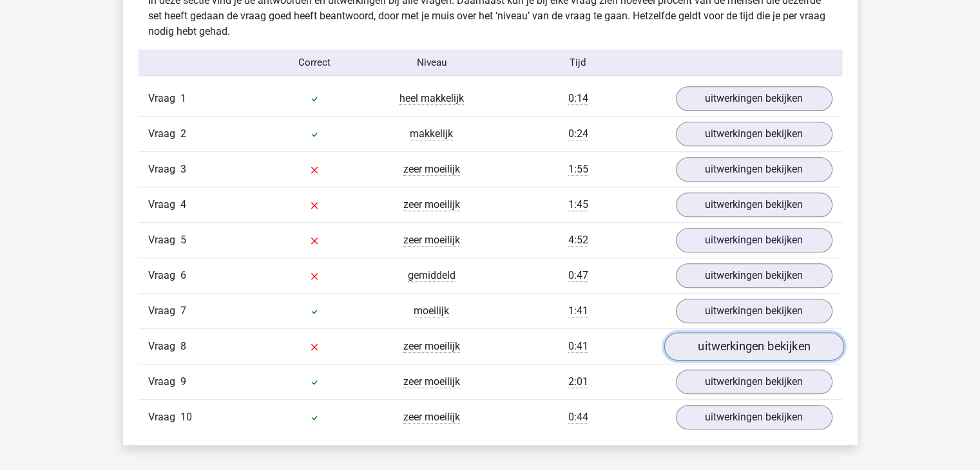
click at [738, 340] on link "uitwerkingen bekijken" at bounding box center [754, 346] width 180 height 28
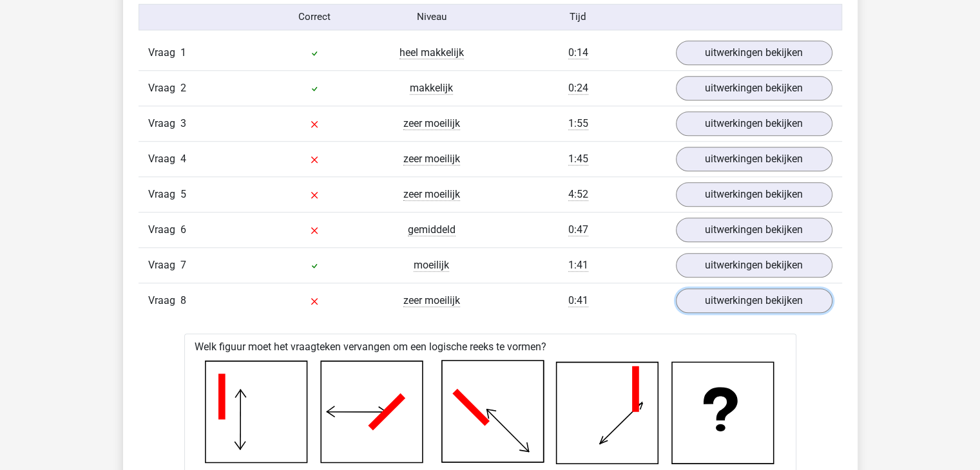
scroll to position [1095, 0]
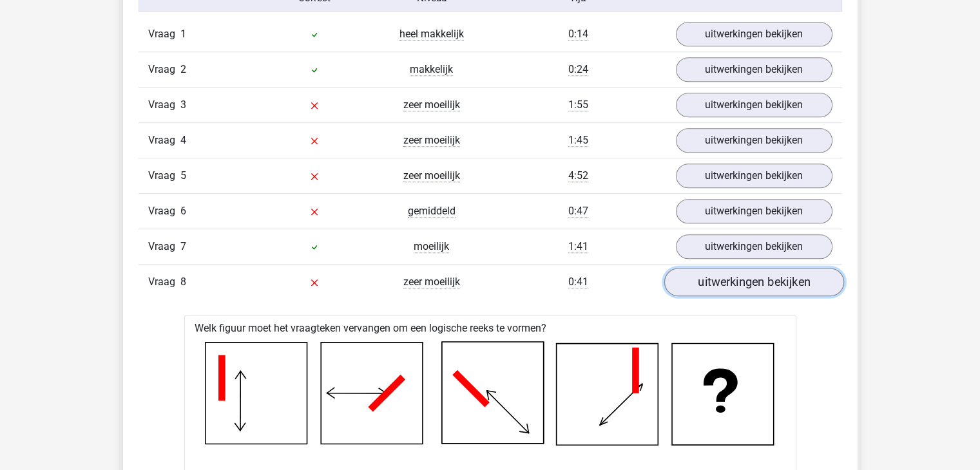
click at [737, 289] on link "uitwerkingen bekijken" at bounding box center [754, 282] width 180 height 28
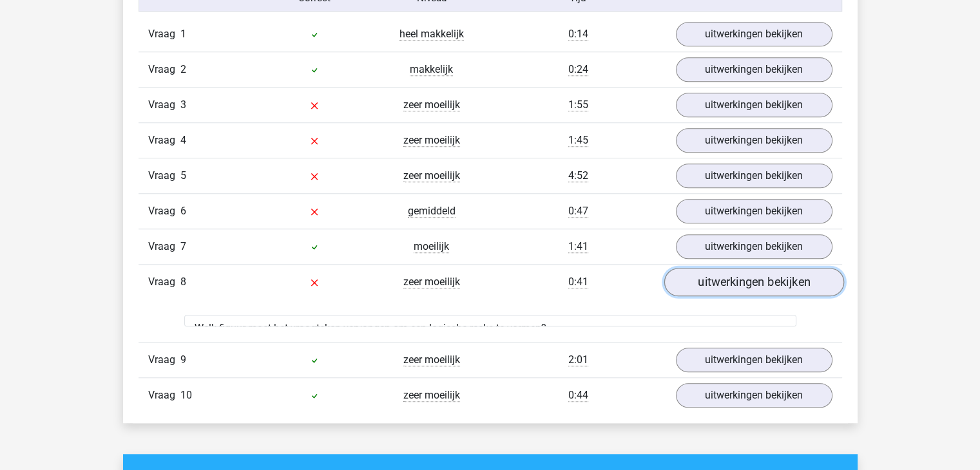
click at [737, 289] on link "uitwerkingen bekijken" at bounding box center [754, 282] width 180 height 28
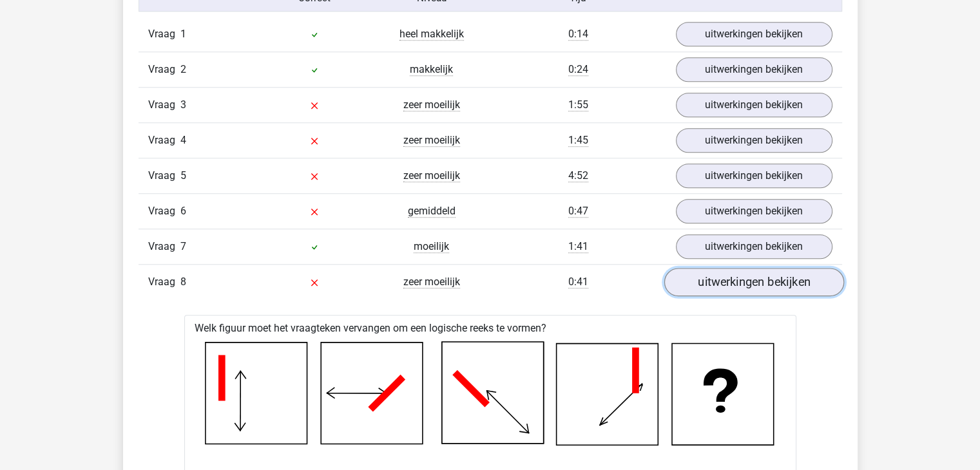
click at [735, 289] on link "uitwerkingen bekijken" at bounding box center [754, 282] width 180 height 28
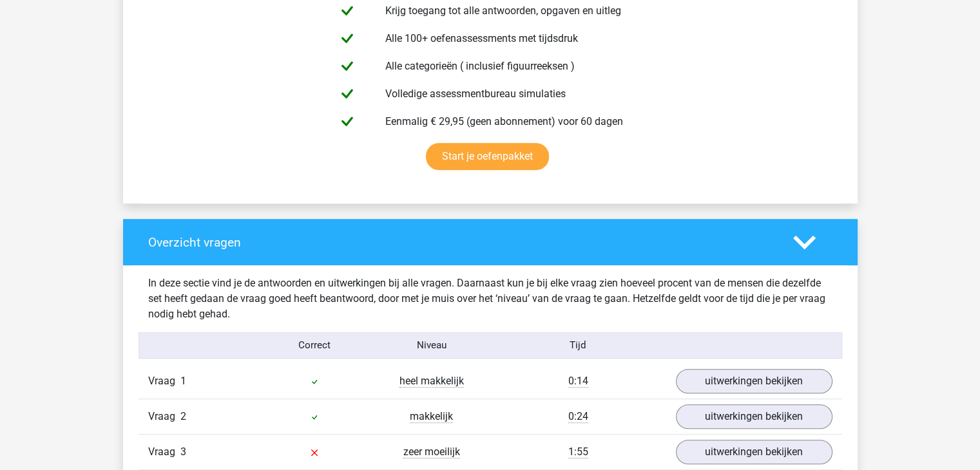
scroll to position [644, 0]
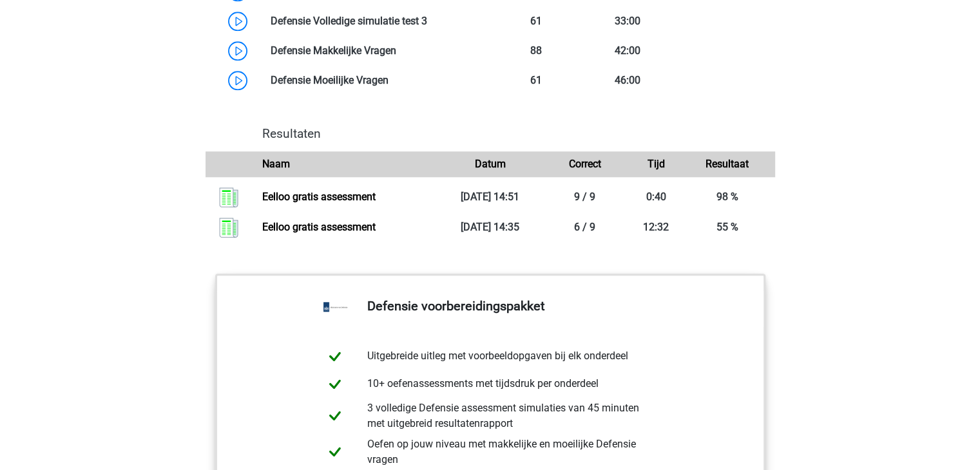
scroll to position [1129, 0]
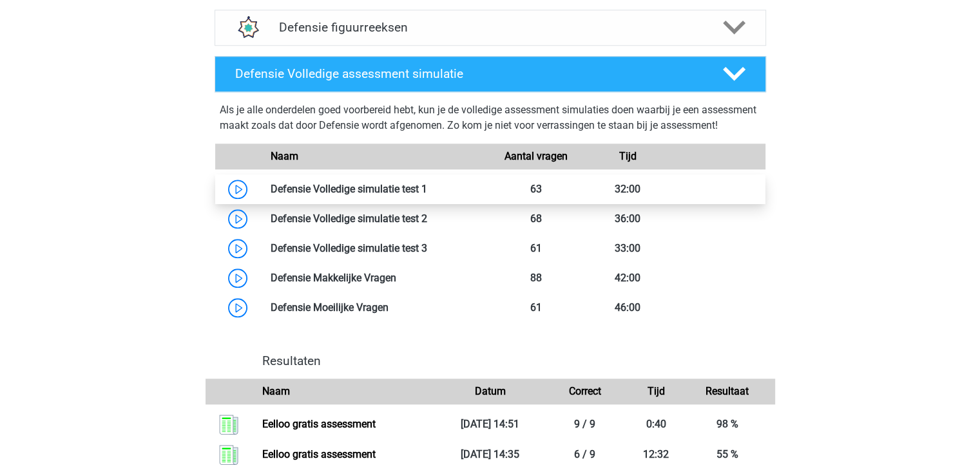
click at [427, 195] on link at bounding box center [427, 189] width 0 height 12
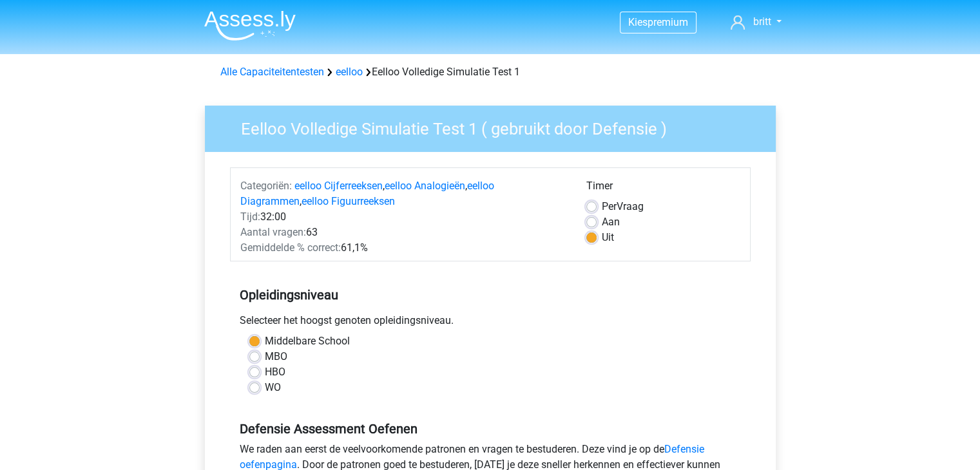
click at [778, 401] on div "Eelloo Volledige Simulatie Test 1 ( gebruikt door Defensie ) Categoriën: eelloo…" at bounding box center [491, 379] width 592 height 588
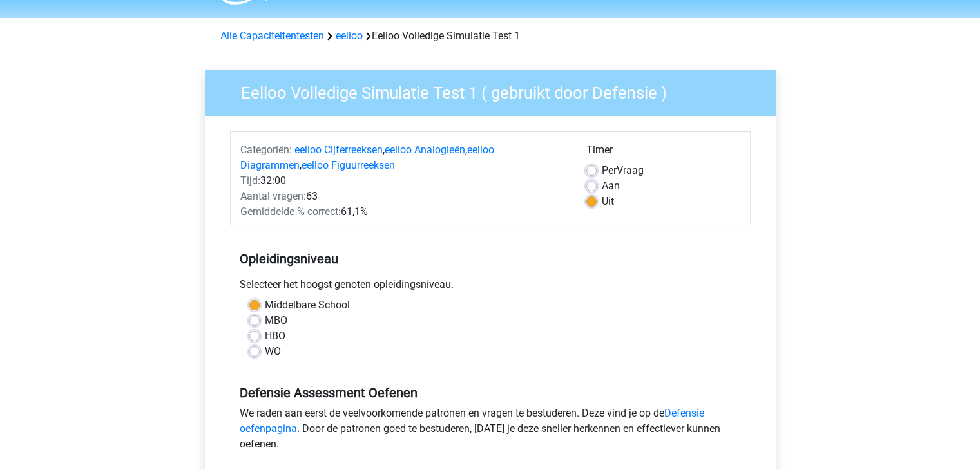
scroll to position [41, 0]
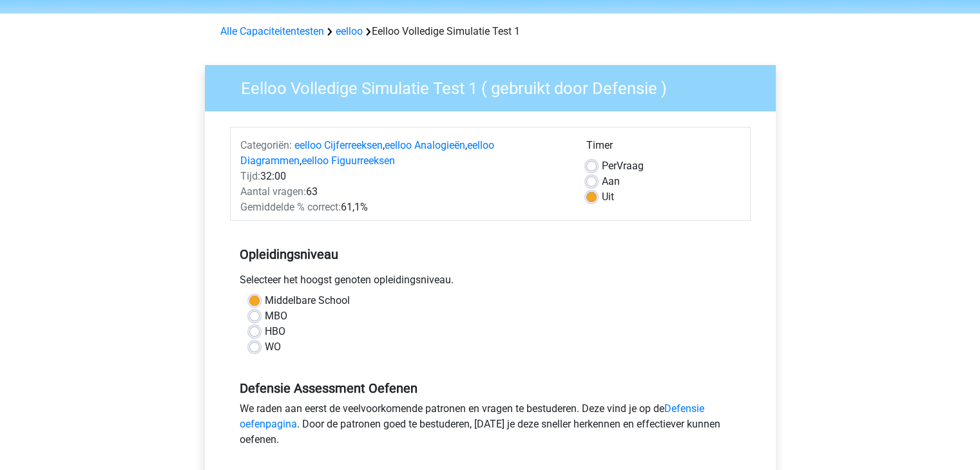
click at [602, 185] on label "Aan" at bounding box center [611, 181] width 18 height 15
click at [595, 185] on input "Aan" at bounding box center [591, 180] width 10 height 13
radio input "true"
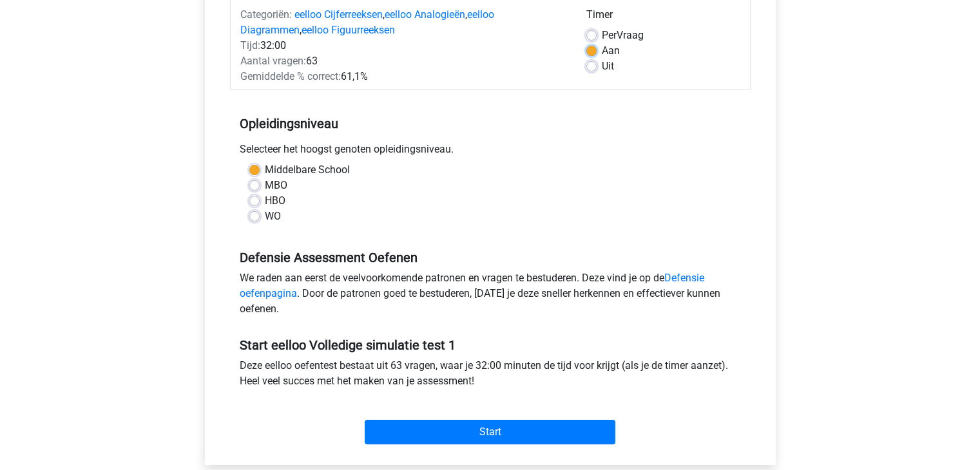
scroll to position [172, 0]
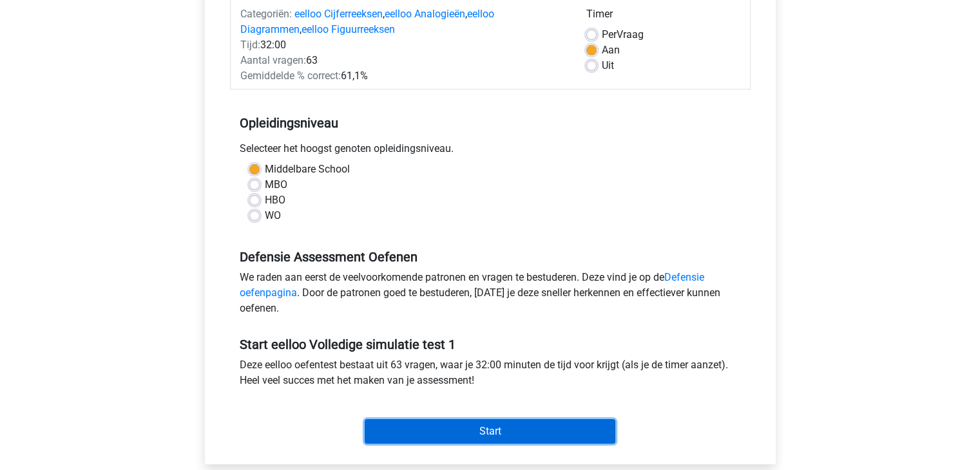
click at [539, 433] on input "Start" at bounding box center [490, 431] width 251 height 24
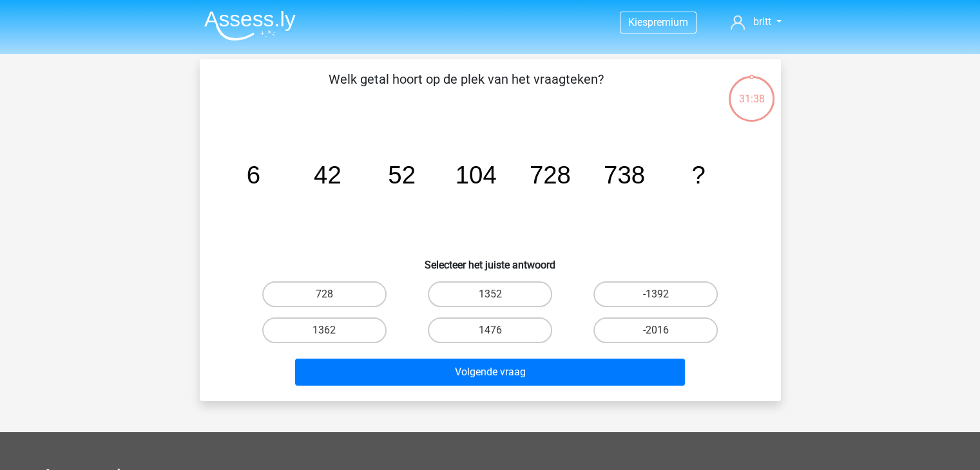
click at [88, 367] on div "Kies premium britt [EMAIL_ADDRESS][DOMAIN_NAME]" at bounding box center [490, 386] width 980 height 773
click at [331, 331] on input "1362" at bounding box center [328, 335] width 8 height 8
radio input "true"
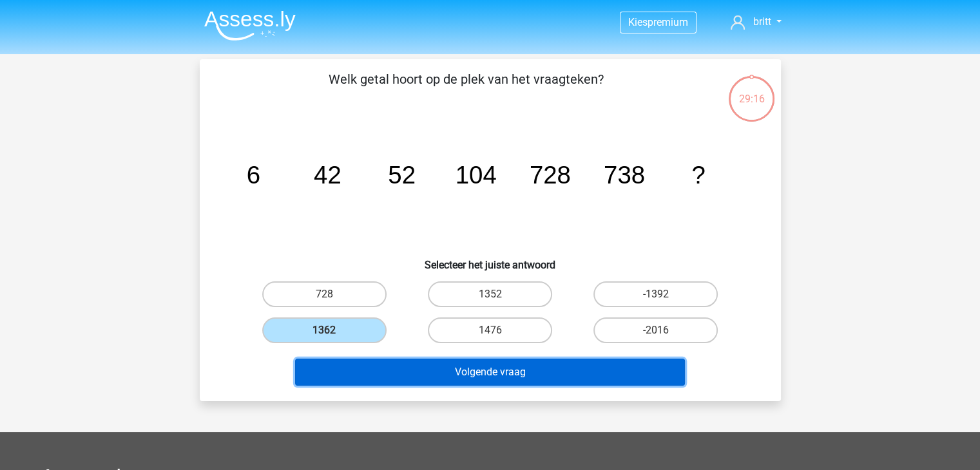
click at [366, 363] on button "Volgende vraag" at bounding box center [490, 372] width 390 height 27
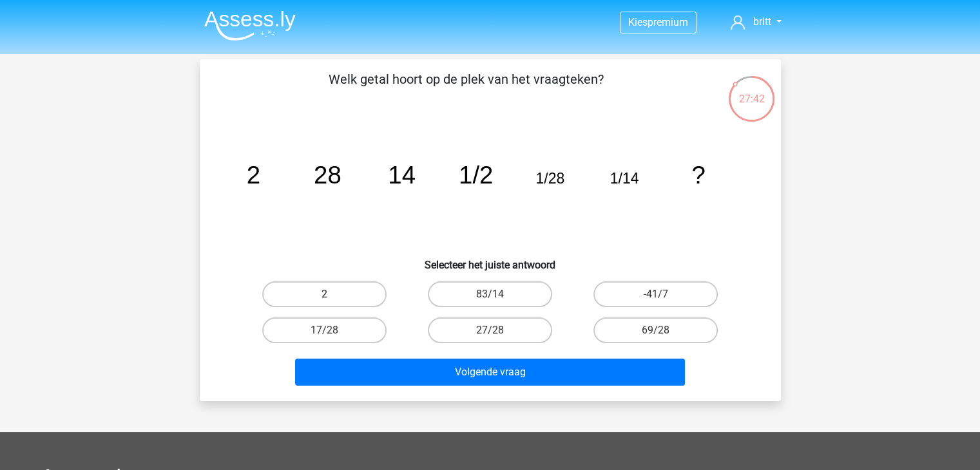
click at [368, 296] on label "2" at bounding box center [324, 295] width 124 height 26
click at [332, 296] on input "2" at bounding box center [328, 298] width 8 height 8
radio input "true"
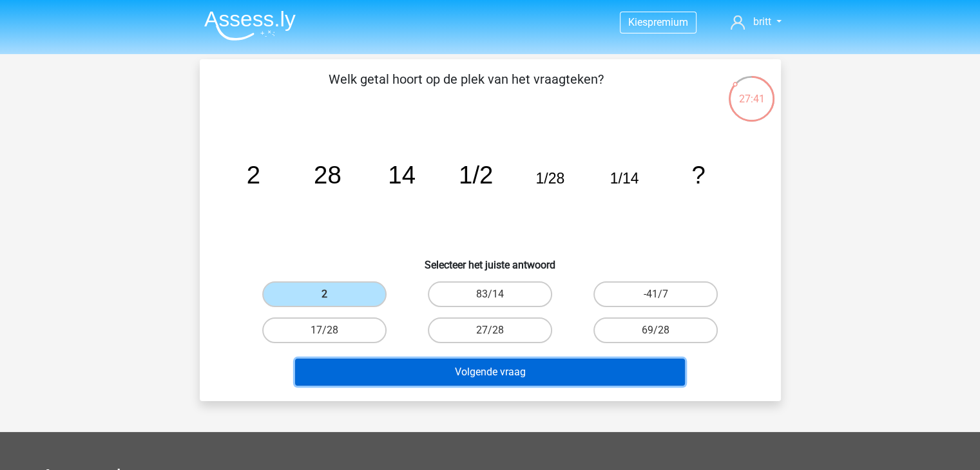
click at [482, 372] on button "Volgende vraag" at bounding box center [490, 372] width 390 height 27
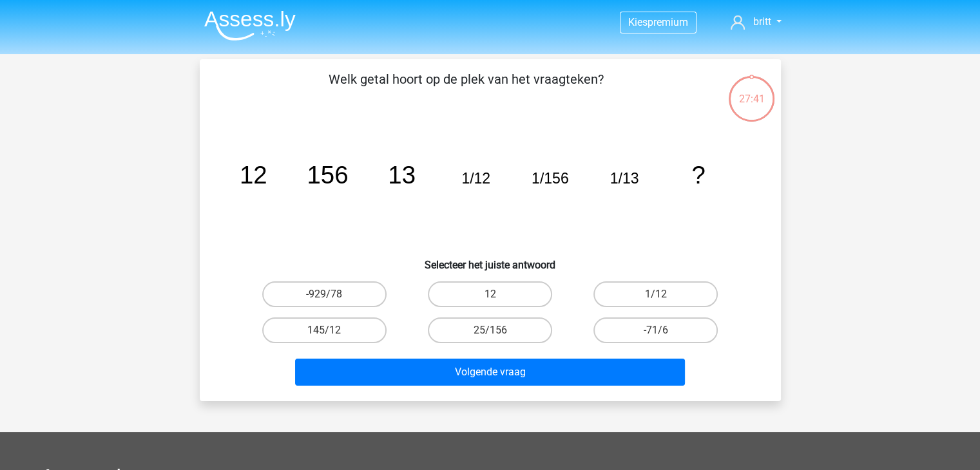
scroll to position [59, 0]
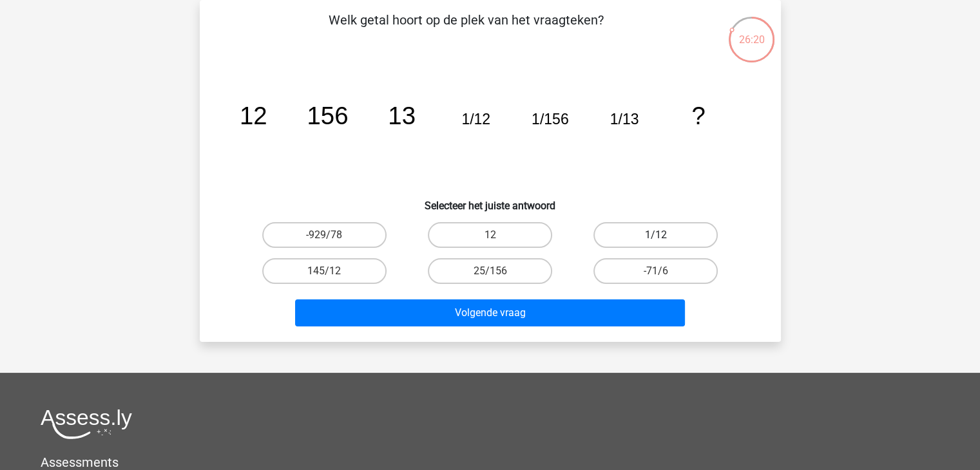
click at [628, 230] on label "1/12" at bounding box center [655, 235] width 124 height 26
click at [656, 235] on input "1/12" at bounding box center [660, 239] width 8 height 8
radio input "true"
click at [628, 230] on label "1/12" at bounding box center [655, 235] width 124 height 26
click at [656, 235] on input "1/12" at bounding box center [660, 239] width 8 height 8
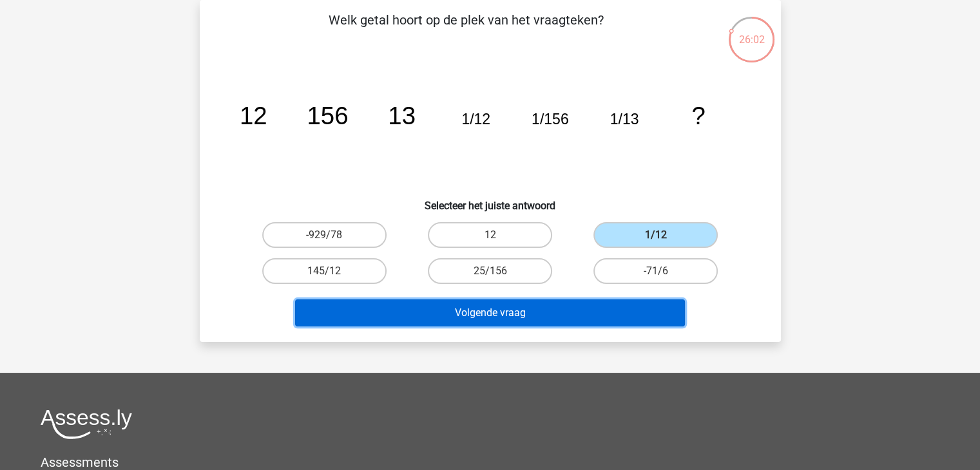
click at [619, 319] on button "Volgende vraag" at bounding box center [490, 313] width 390 height 27
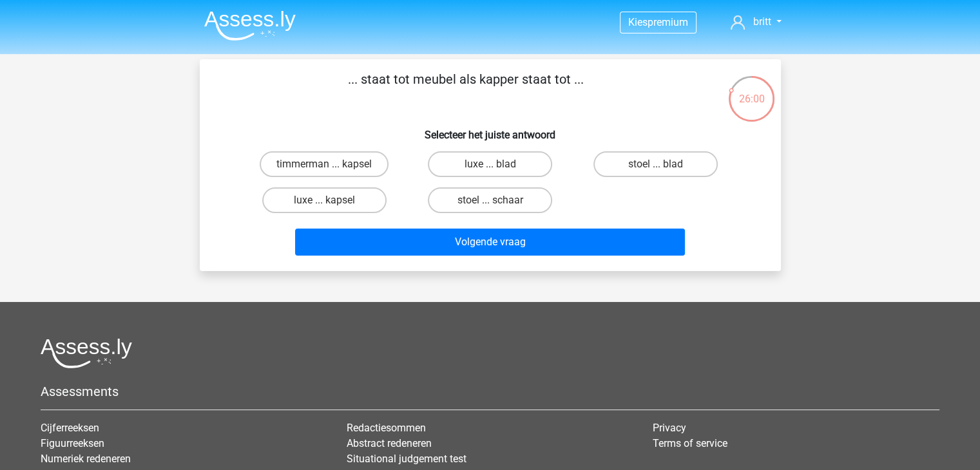
scroll to position [0, 0]
click at [534, 205] on label "stoel ... schaar" at bounding box center [490, 201] width 124 height 26
click at [498, 205] on input "stoel ... schaar" at bounding box center [494, 204] width 8 height 8
radio input "true"
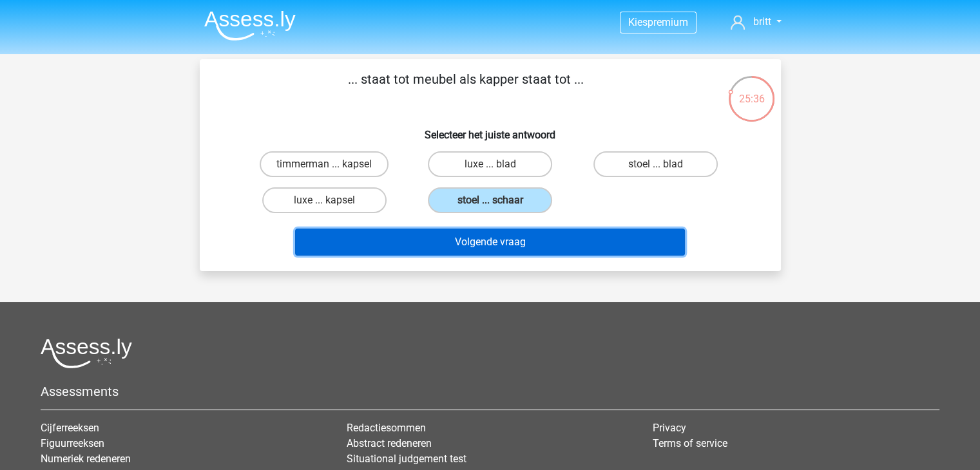
click at [543, 248] on button "Volgende vraag" at bounding box center [490, 242] width 390 height 27
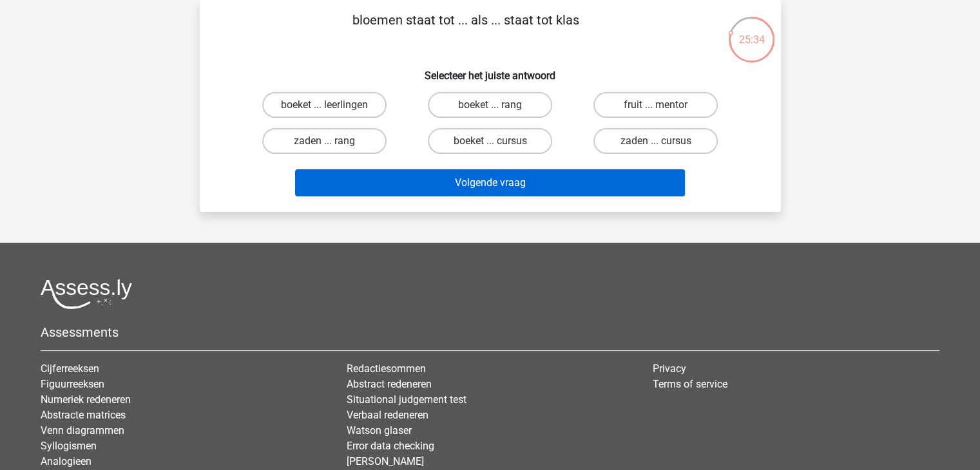
scroll to position [29, 0]
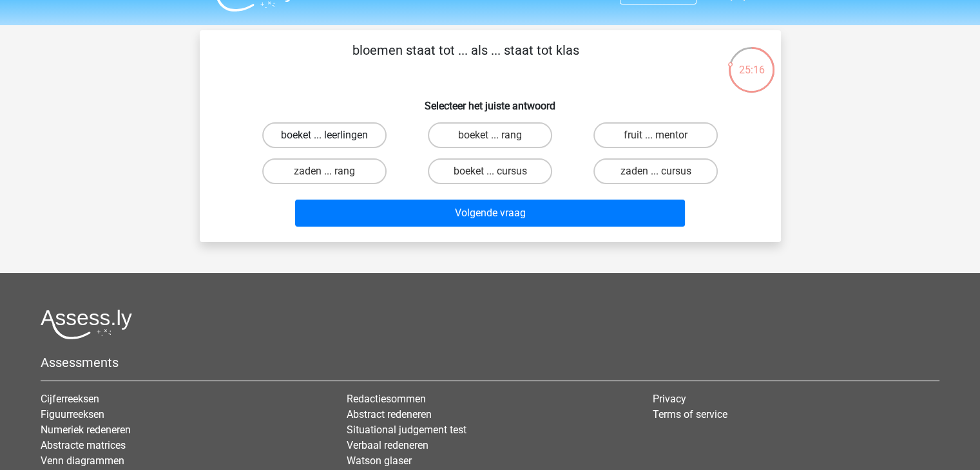
click at [349, 142] on label "boeket ... leerlingen" at bounding box center [324, 135] width 124 height 26
click at [332, 142] on input "boeket ... leerlingen" at bounding box center [328, 139] width 8 height 8
radio input "true"
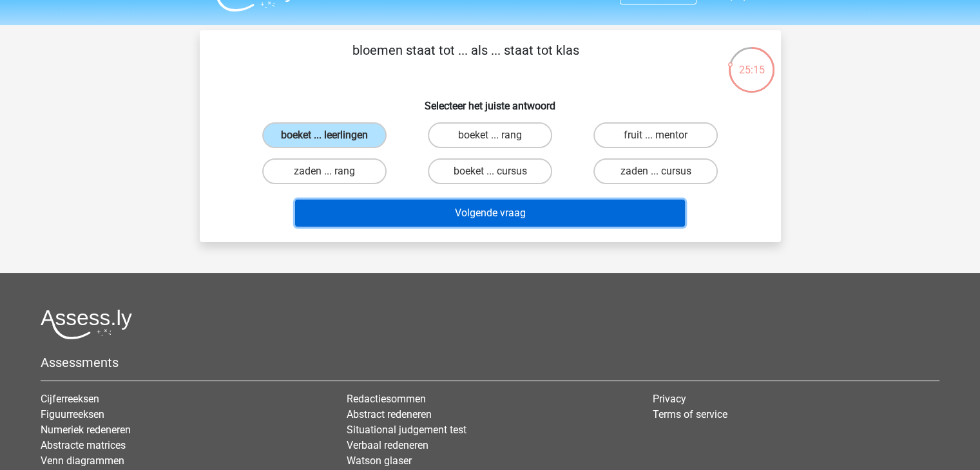
click at [414, 217] on button "Volgende vraag" at bounding box center [490, 213] width 390 height 27
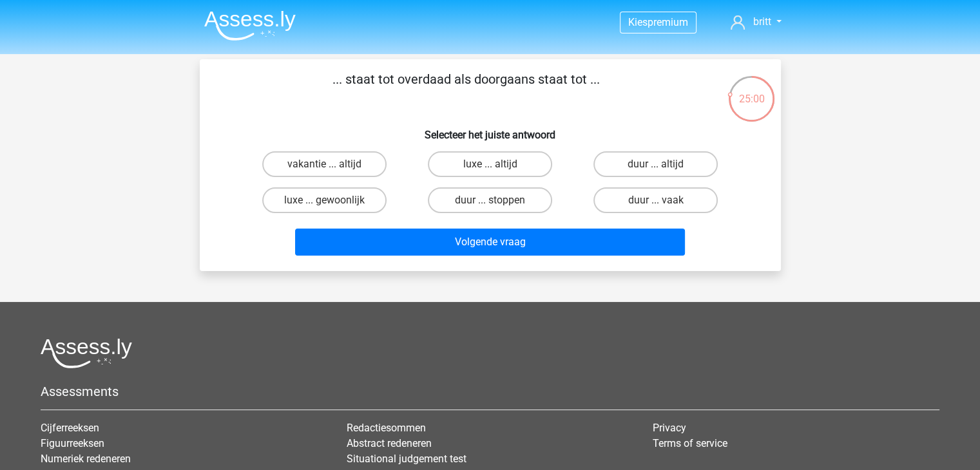
scroll to position [0, 0]
click at [353, 202] on label "luxe ... gewoonlijk" at bounding box center [324, 201] width 124 height 26
click at [332, 202] on input "luxe ... gewoonlijk" at bounding box center [328, 204] width 8 height 8
radio input "true"
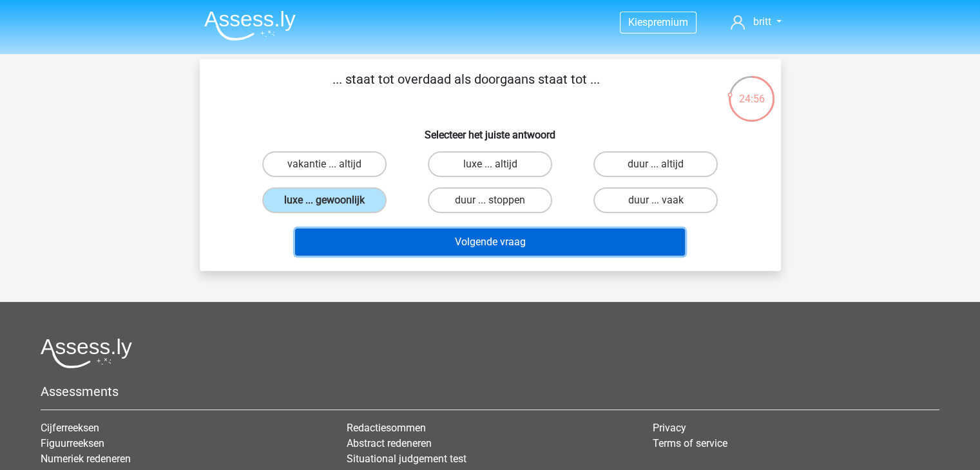
click at [425, 251] on button "Volgende vraag" at bounding box center [490, 242] width 390 height 27
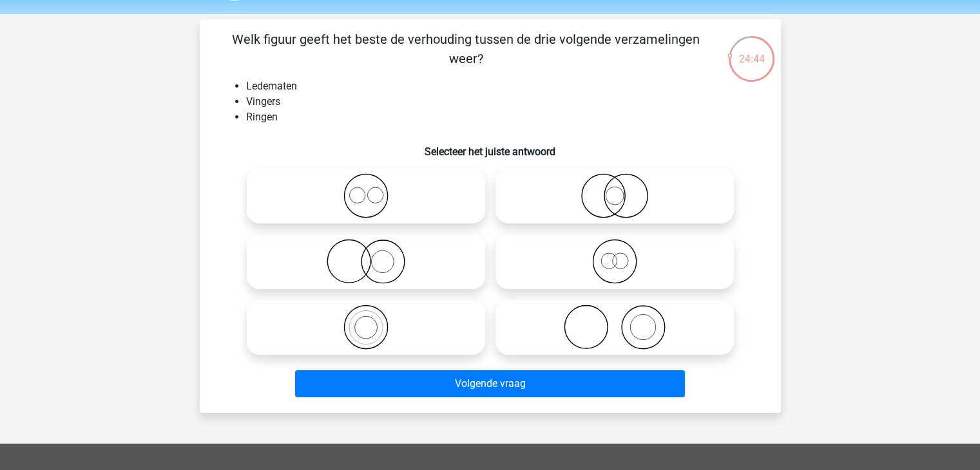
scroll to position [41, 0]
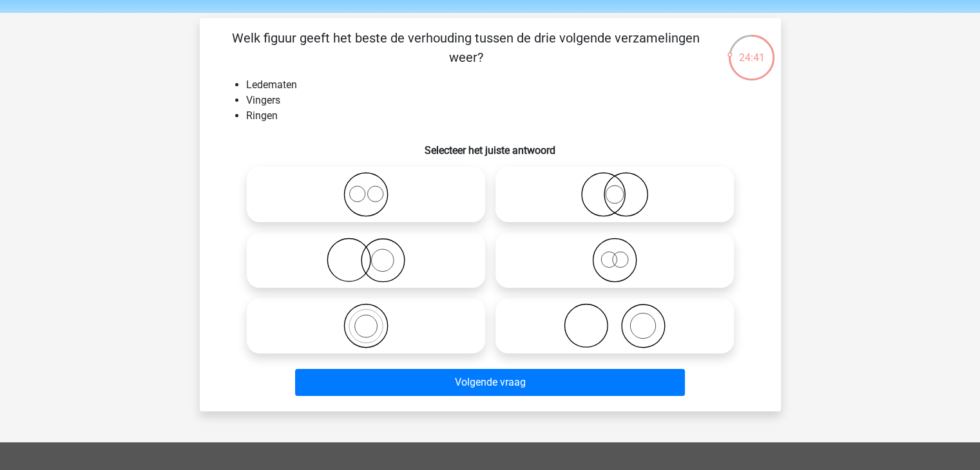
drag, startPoint x: 433, startPoint y: 262, endPoint x: 377, endPoint y: 269, distance: 56.4
click at [377, 269] on icon at bounding box center [366, 260] width 228 height 45
click at [374, 254] on input "radio" at bounding box center [370, 250] width 8 height 8
radio input "true"
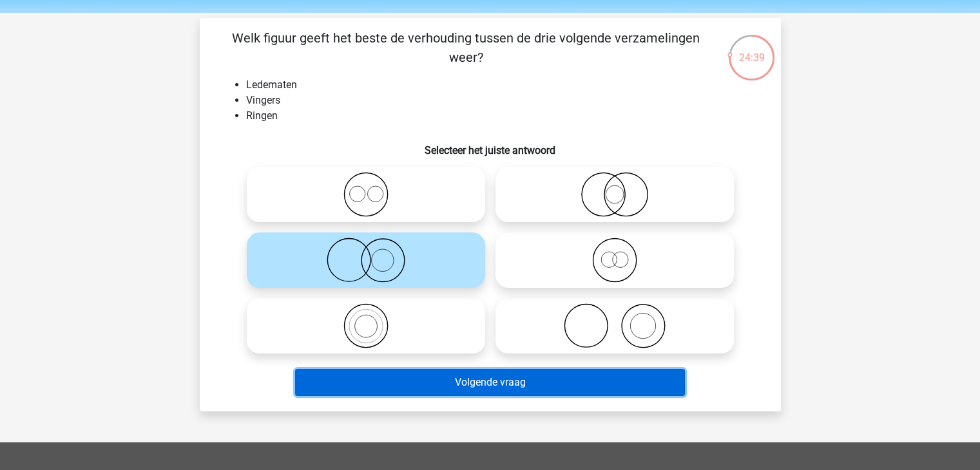
click at [484, 381] on button "Volgende vraag" at bounding box center [490, 382] width 390 height 27
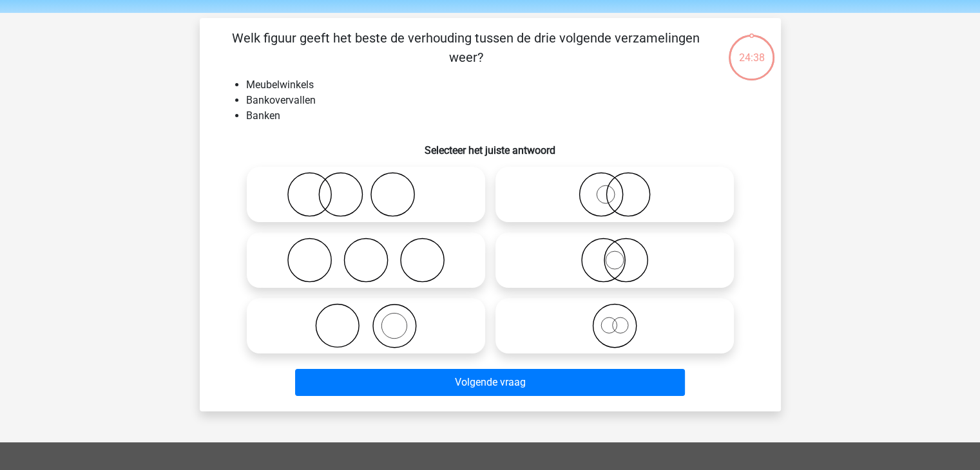
scroll to position [59, 0]
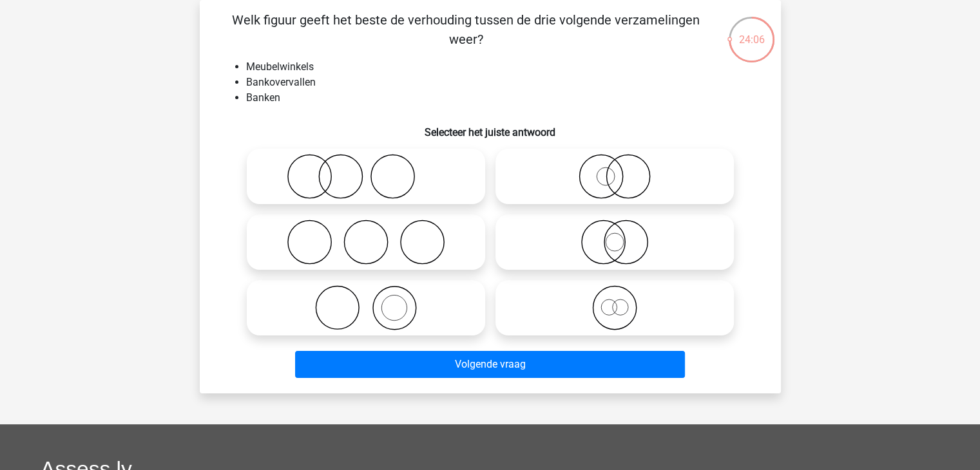
click at [648, 249] on icon at bounding box center [615, 242] width 228 height 45
click at [623, 236] on input "radio" at bounding box center [619, 231] width 8 height 8
radio input "true"
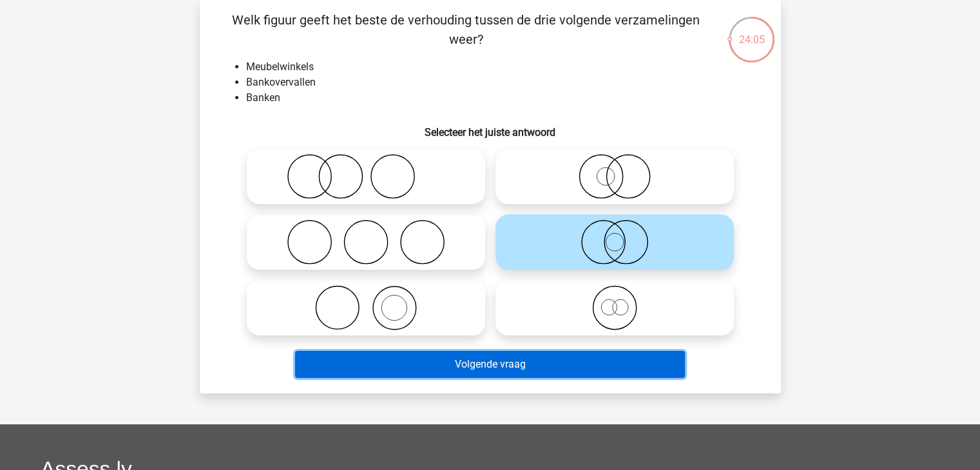
click at [586, 374] on button "Volgende vraag" at bounding box center [490, 364] width 390 height 27
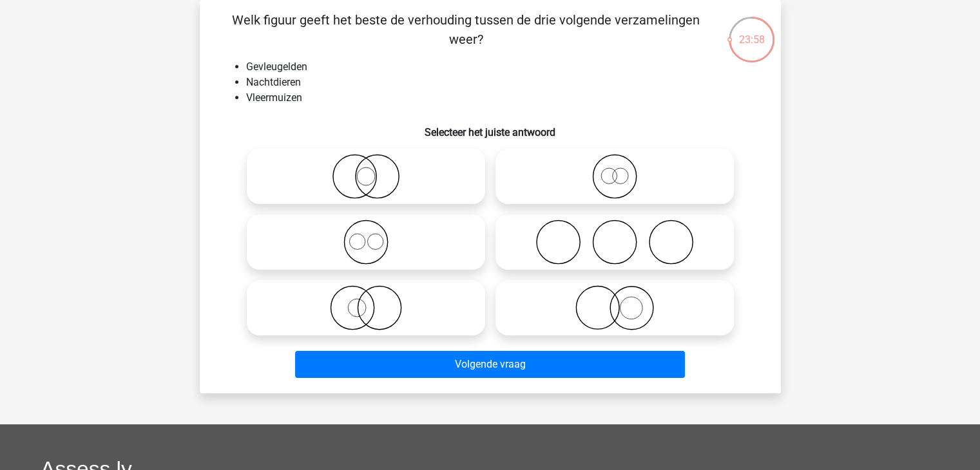
click at [627, 300] on icon at bounding box center [615, 307] width 228 height 45
click at [623, 300] on input "radio" at bounding box center [619, 297] width 8 height 8
radio input "true"
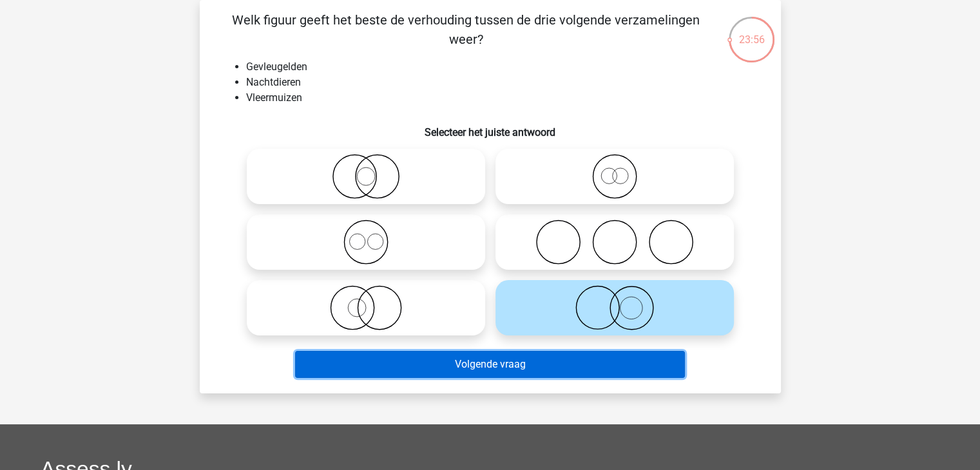
click at [626, 369] on button "Volgende vraag" at bounding box center [490, 364] width 390 height 27
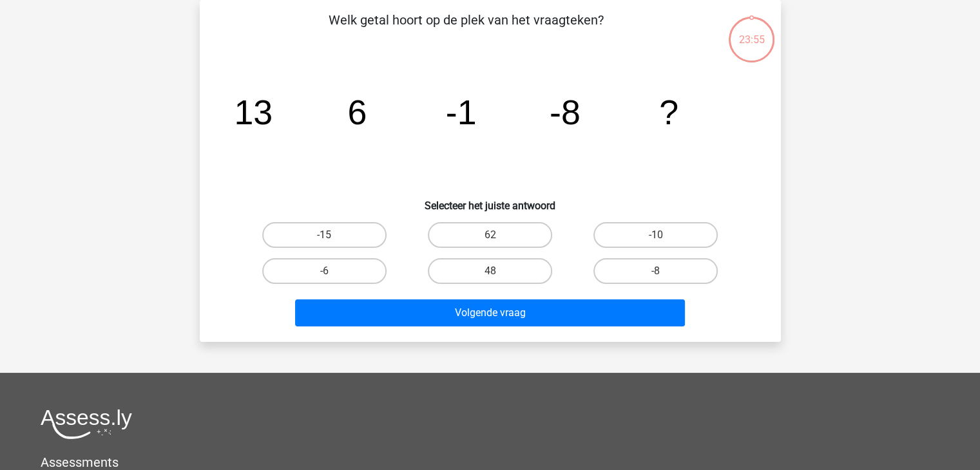
scroll to position [21, 0]
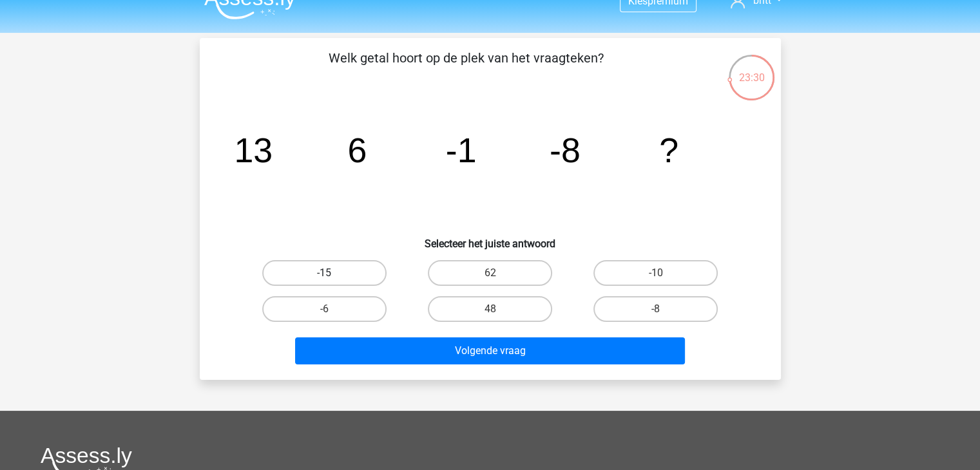
click at [332, 267] on label "-15" at bounding box center [324, 273] width 124 height 26
click at [332, 273] on input "-15" at bounding box center [328, 277] width 8 height 8
radio input "true"
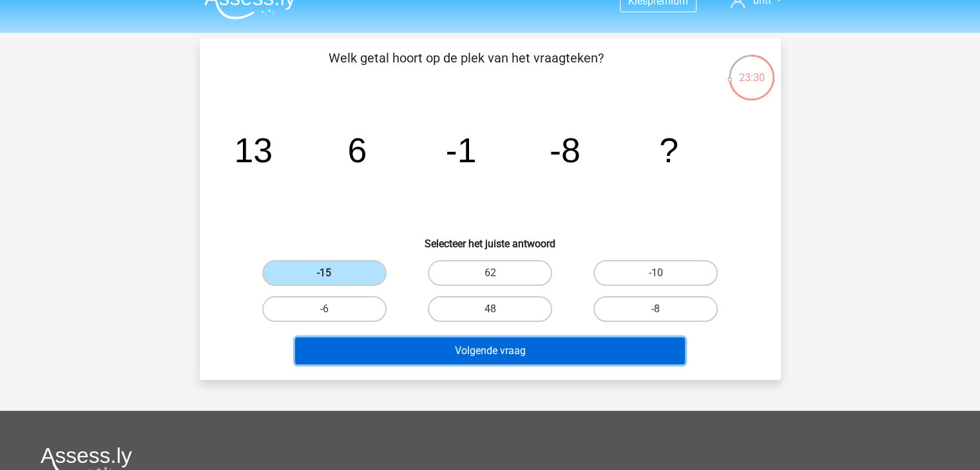
click at [479, 348] on button "Volgende vraag" at bounding box center [490, 351] width 390 height 27
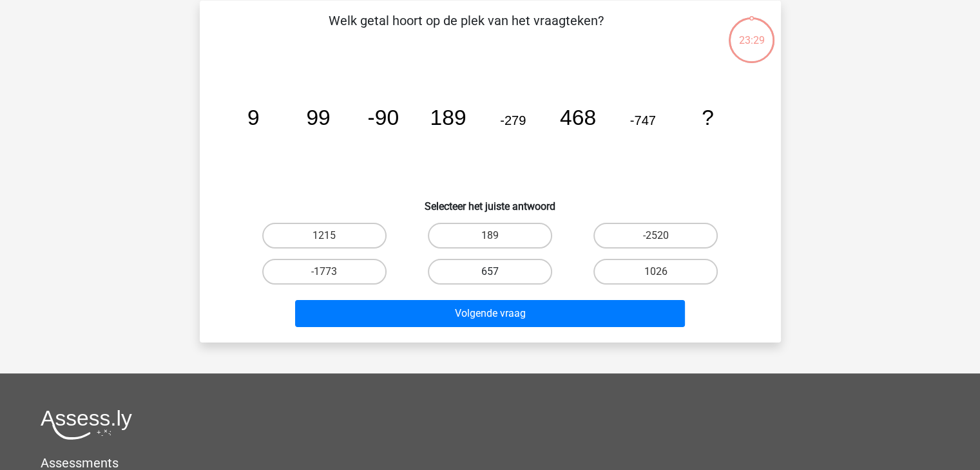
scroll to position [59, 0]
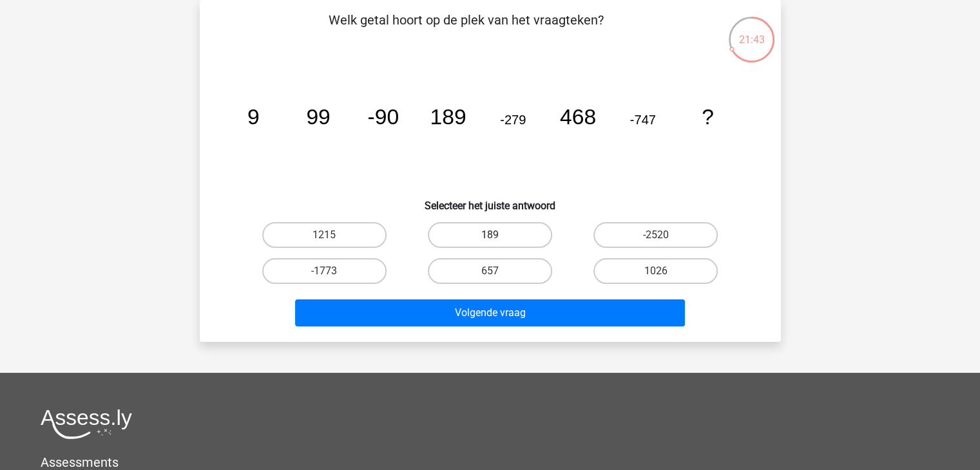
click at [486, 241] on label "189" at bounding box center [490, 235] width 124 height 26
click at [490, 241] on input "189" at bounding box center [494, 239] width 8 height 8
radio input "true"
click at [508, 253] on div "657" at bounding box center [490, 271] width 166 height 36
click at [508, 274] on label "657" at bounding box center [490, 271] width 124 height 26
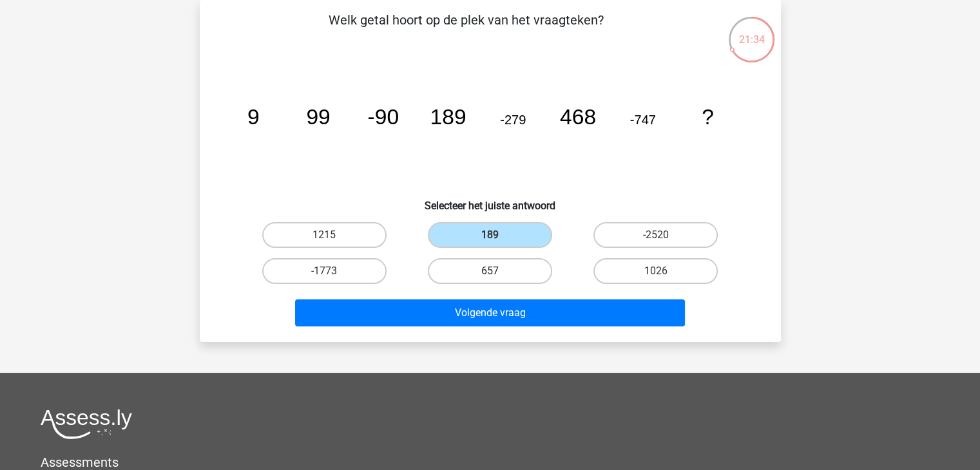
click at [498, 274] on input "657" at bounding box center [494, 275] width 8 height 8
radio input "true"
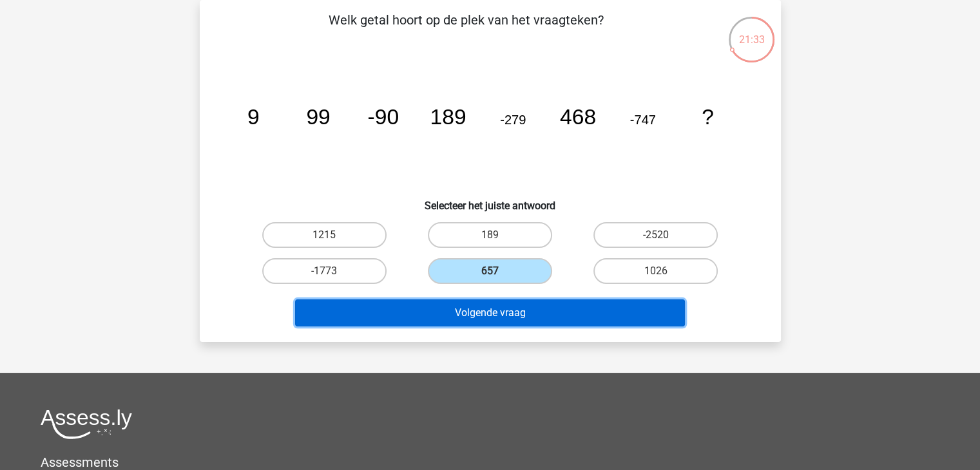
click at [523, 309] on button "Volgende vraag" at bounding box center [490, 313] width 390 height 27
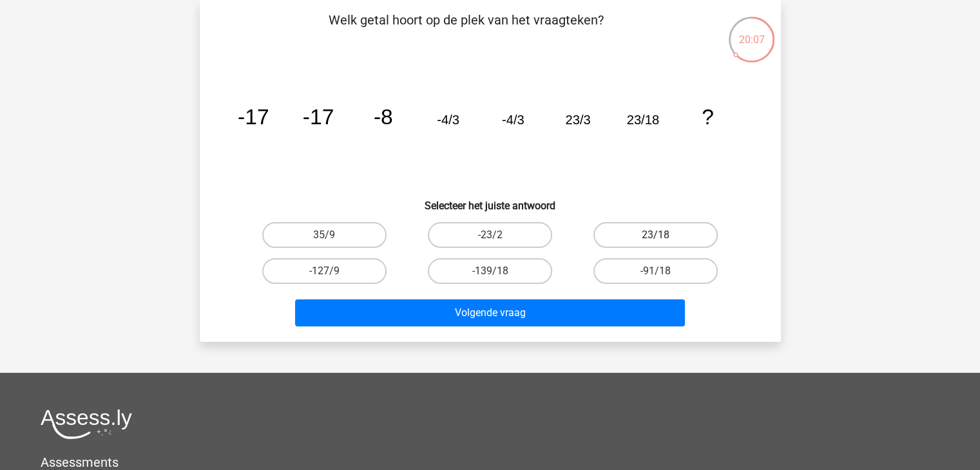
click at [652, 238] on label "23/18" at bounding box center [655, 235] width 124 height 26
click at [656, 238] on input "23/18" at bounding box center [660, 239] width 8 height 8
radio input "true"
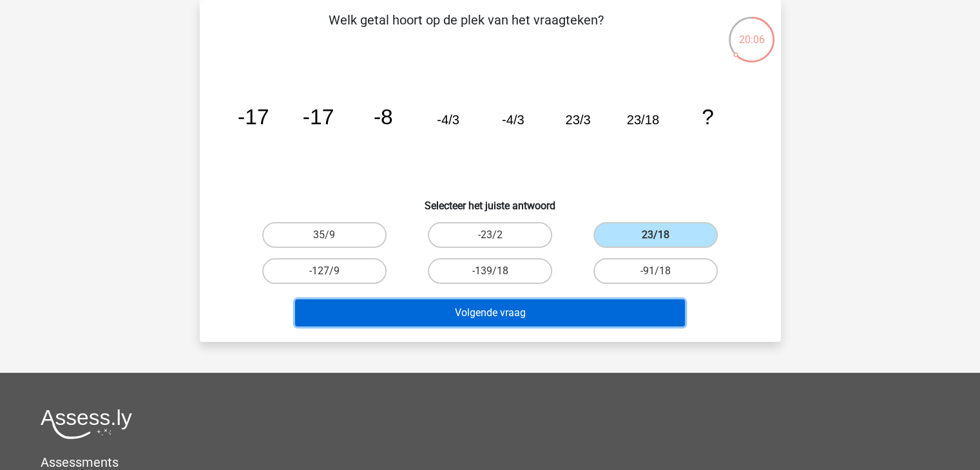
click at [647, 313] on button "Volgende vraag" at bounding box center [490, 313] width 390 height 27
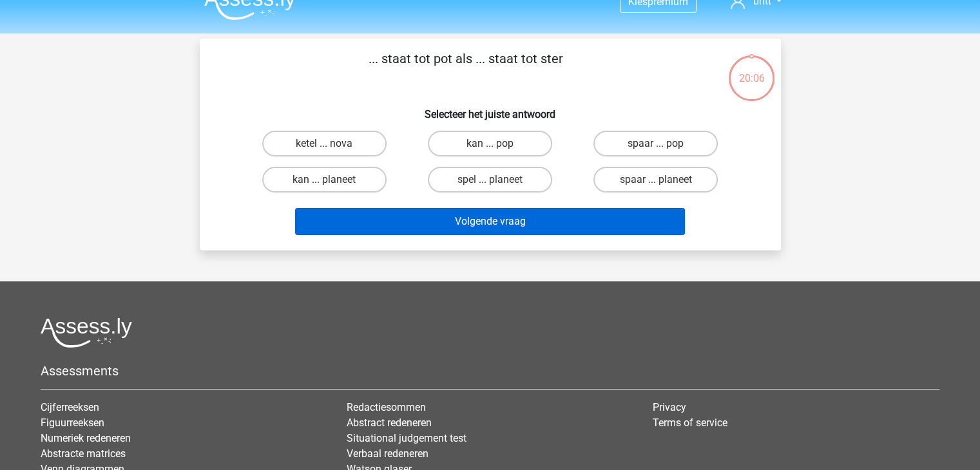
scroll to position [0, 0]
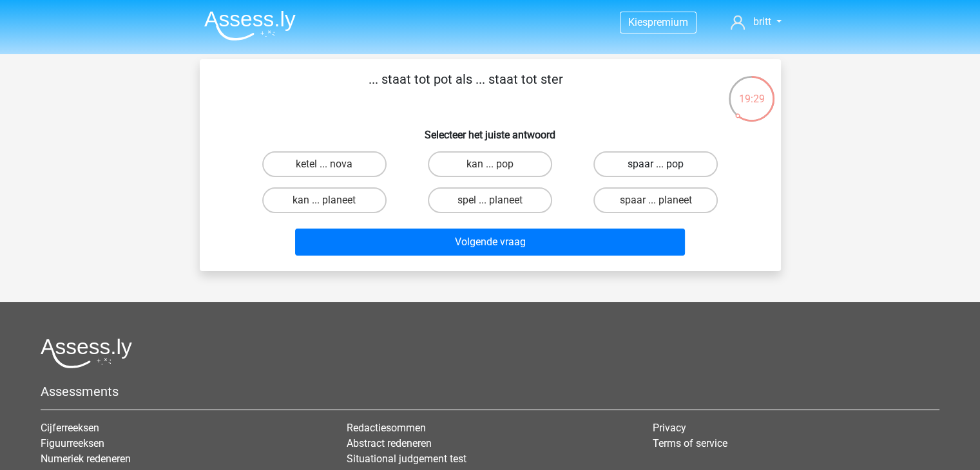
click at [686, 167] on label "spaar ... pop" at bounding box center [655, 164] width 124 height 26
click at [664, 167] on input "spaar ... pop" at bounding box center [660, 168] width 8 height 8
radio input "true"
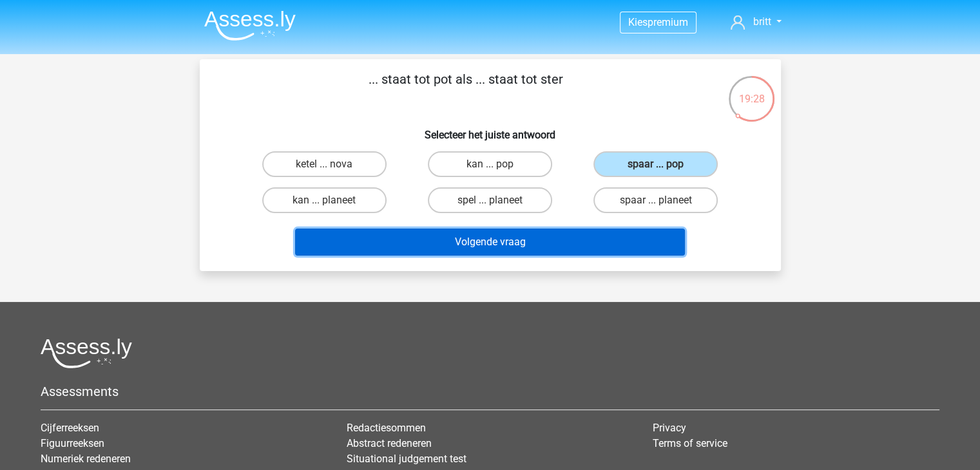
click at [606, 230] on button "Volgende vraag" at bounding box center [490, 242] width 390 height 27
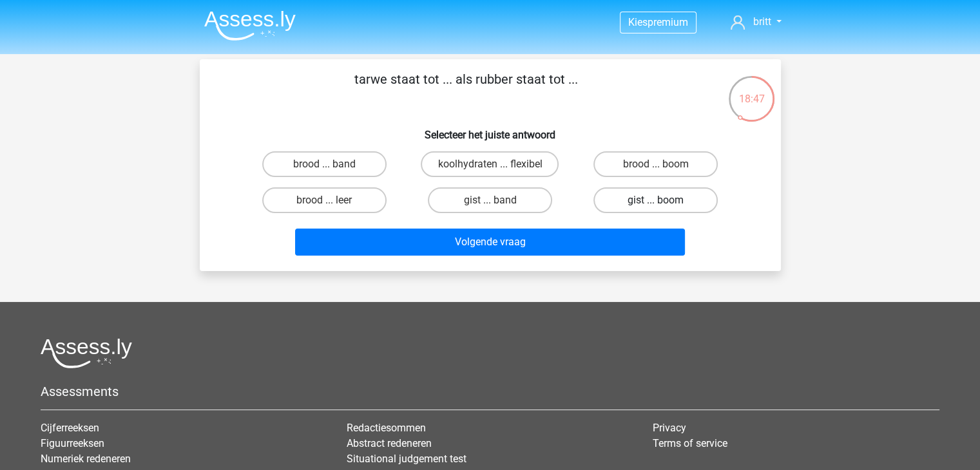
drag, startPoint x: 656, startPoint y: 202, endPoint x: 650, endPoint y: 207, distance: 8.3
click at [656, 203] on input "gist ... boom" at bounding box center [660, 204] width 8 height 8
radio input "true"
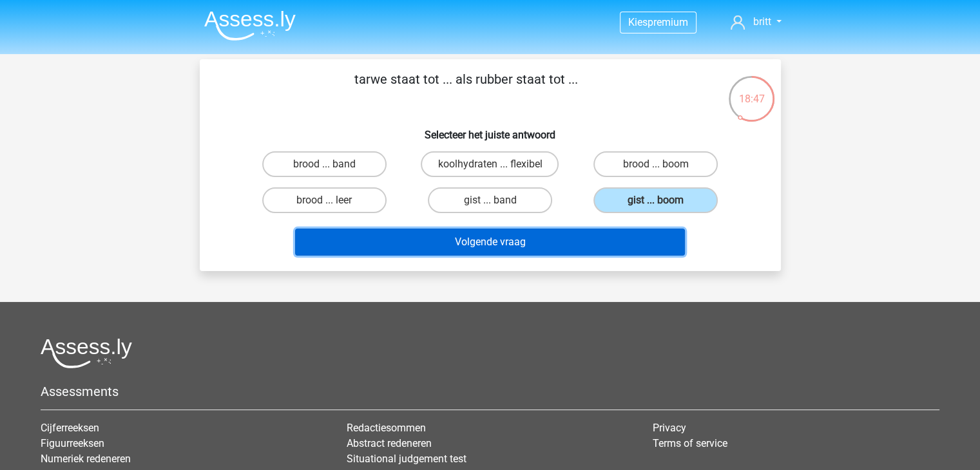
click at [621, 240] on button "Volgende vraag" at bounding box center [490, 242] width 390 height 27
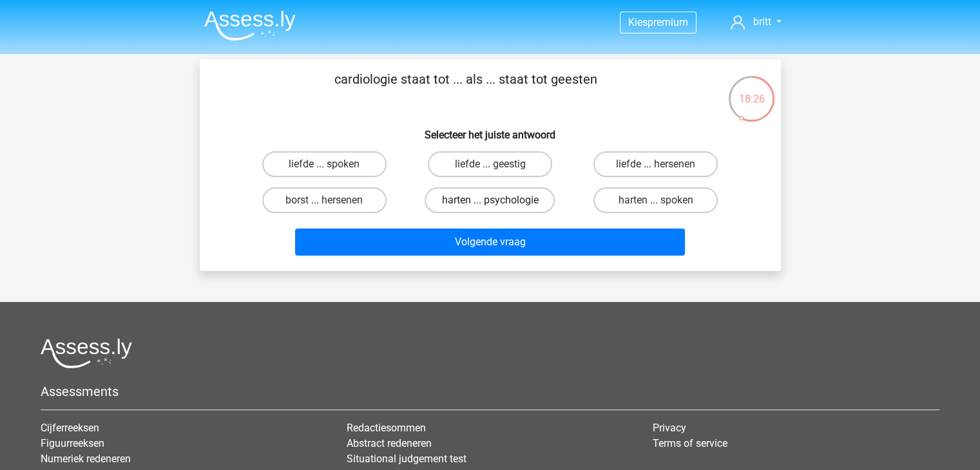
click at [518, 195] on label "harten ... psychologie" at bounding box center [490, 201] width 130 height 26
click at [498, 200] on input "harten ... psychologie" at bounding box center [494, 204] width 8 height 8
radio input "true"
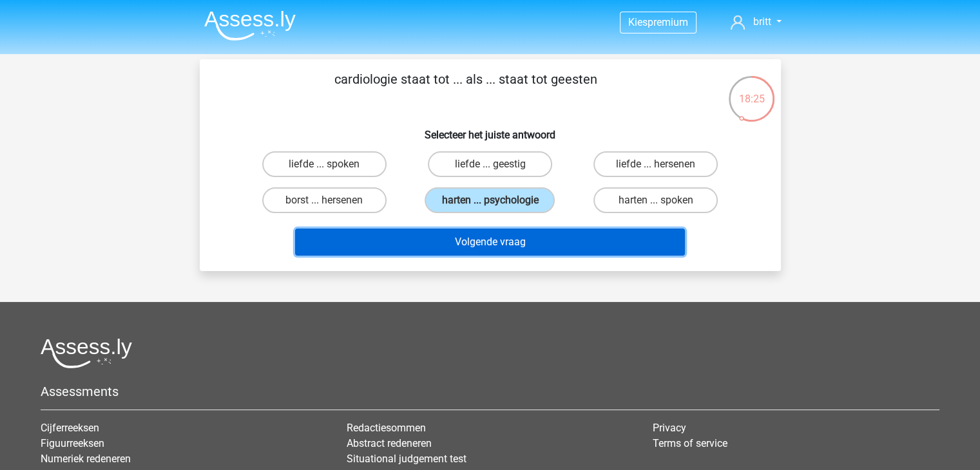
click at [533, 246] on button "Volgende vraag" at bounding box center [490, 242] width 390 height 27
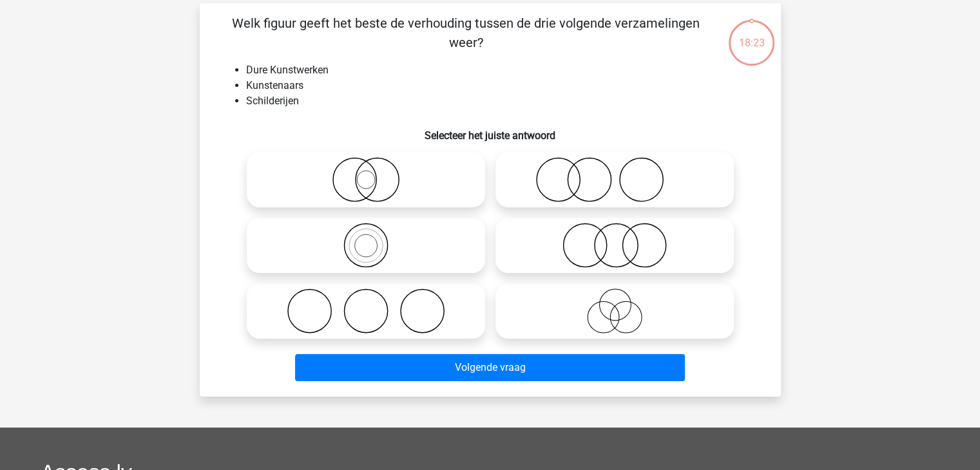
scroll to position [59, 0]
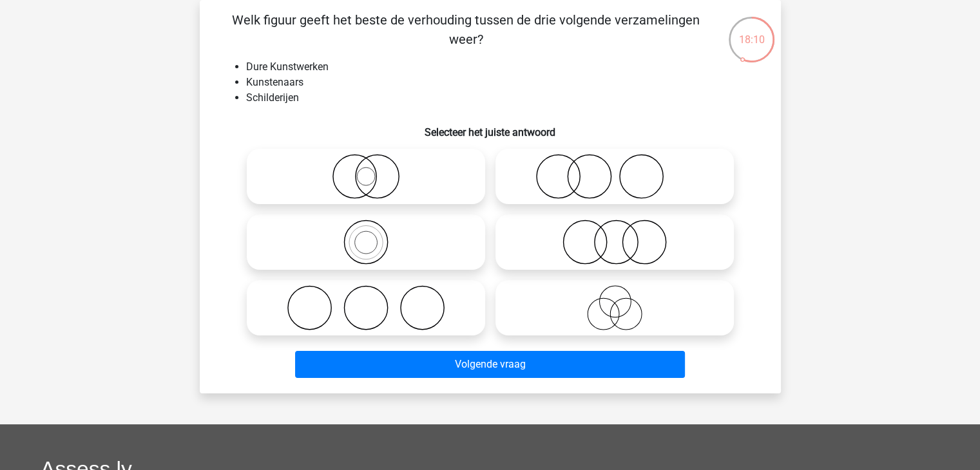
click at [392, 240] on icon at bounding box center [366, 242] width 228 height 45
click at [374, 236] on input "radio" at bounding box center [370, 231] width 8 height 8
radio input "true"
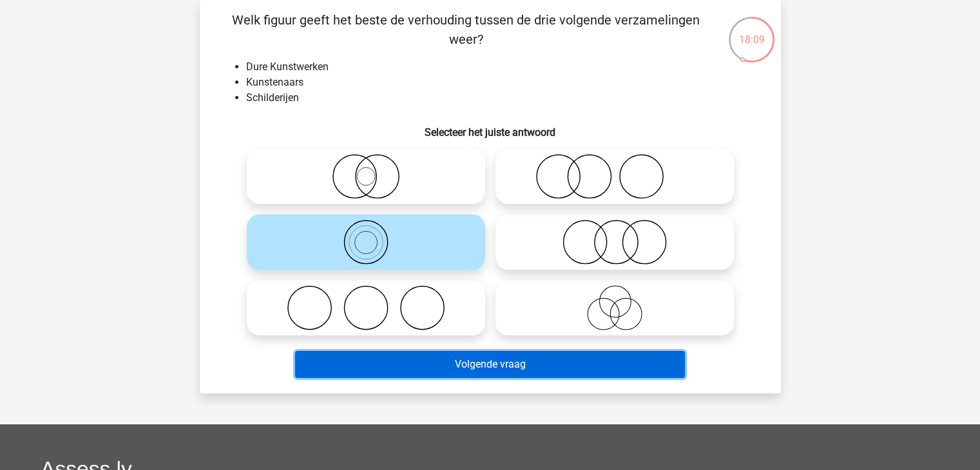
click at [478, 364] on button "Volgende vraag" at bounding box center [490, 364] width 390 height 27
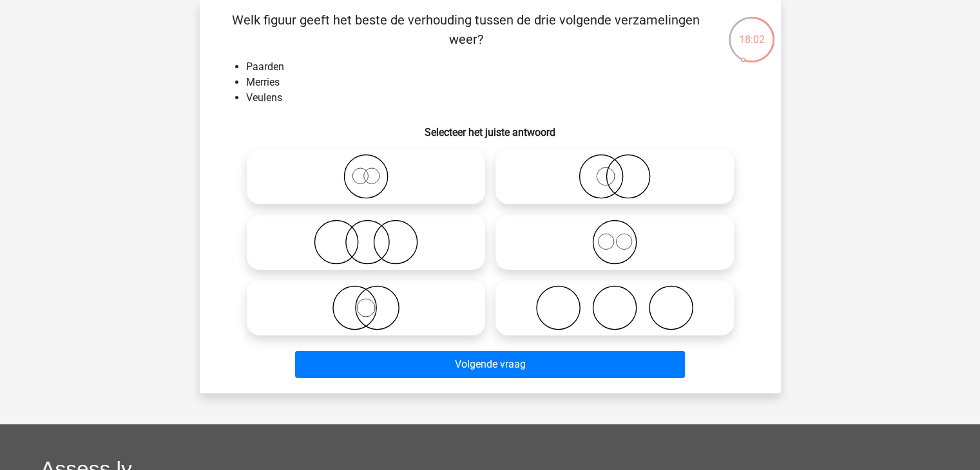
click at [374, 176] on icon at bounding box center [366, 176] width 228 height 45
click at [374, 170] on input "radio" at bounding box center [370, 166] width 8 height 8
radio input "true"
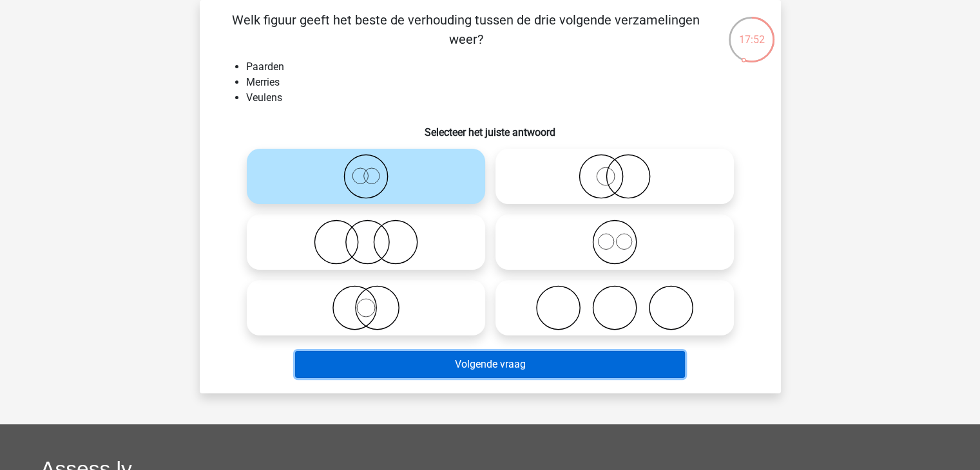
click at [453, 366] on button "Volgende vraag" at bounding box center [490, 364] width 390 height 27
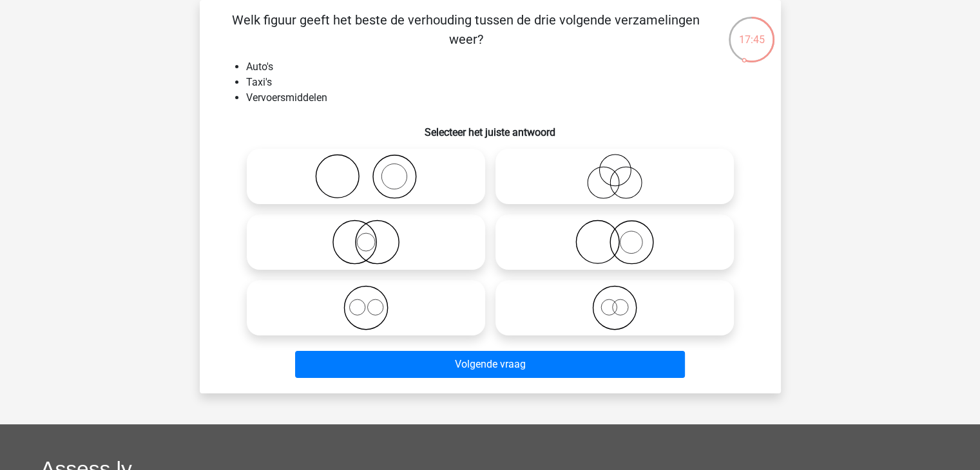
click at [456, 314] on icon at bounding box center [366, 307] width 228 height 45
click at [374, 302] on input "radio" at bounding box center [370, 297] width 8 height 8
radio input "true"
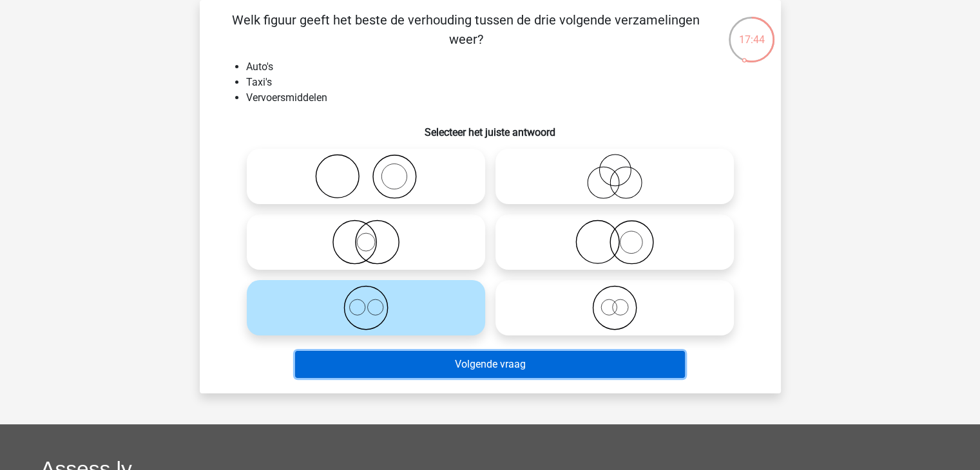
click at [474, 356] on button "Volgende vraag" at bounding box center [490, 364] width 390 height 27
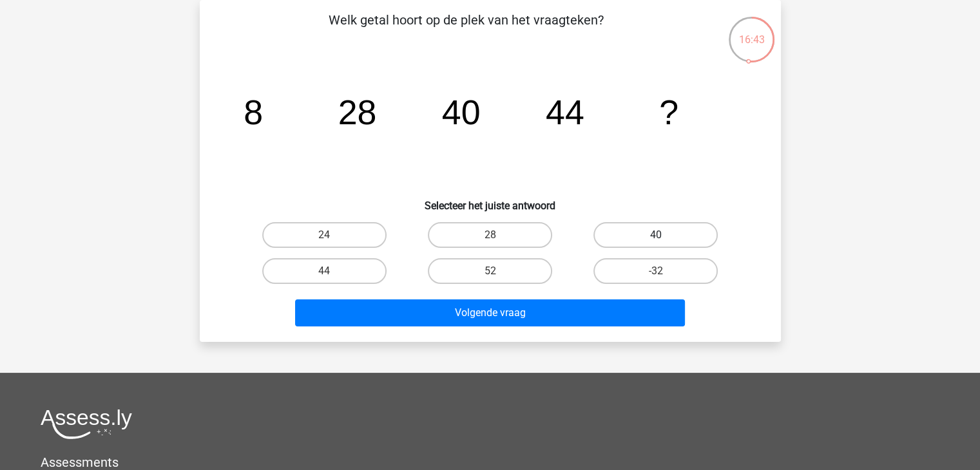
click at [655, 240] on label "40" at bounding box center [655, 235] width 124 height 26
click at [656, 240] on input "40" at bounding box center [660, 239] width 8 height 8
radio input "true"
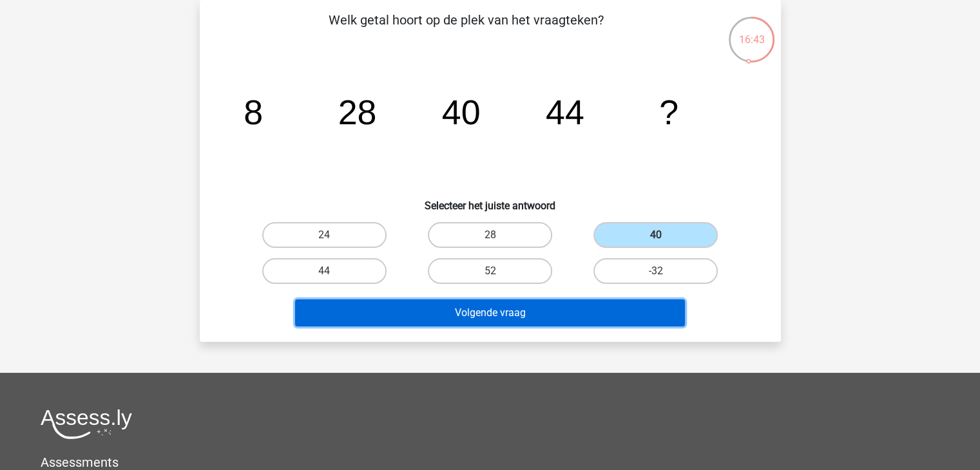
click at [617, 311] on button "Volgende vraag" at bounding box center [490, 313] width 390 height 27
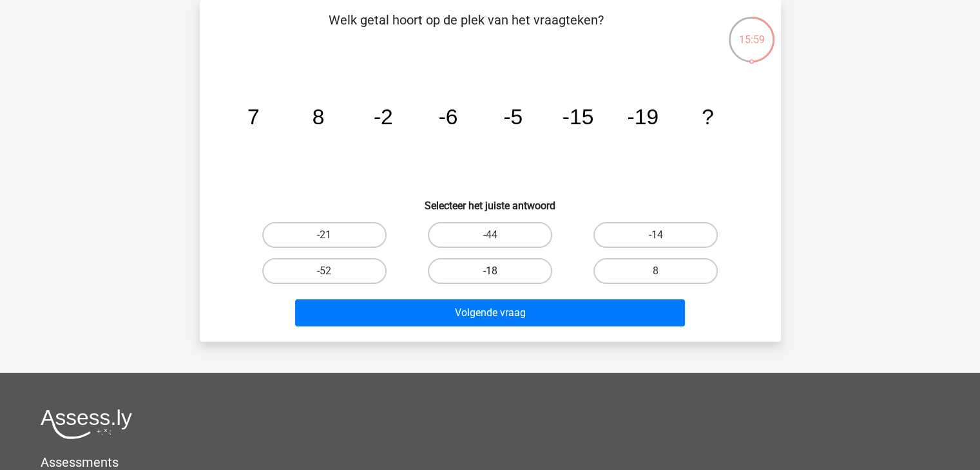
click at [524, 274] on label "-18" at bounding box center [490, 271] width 124 height 26
click at [498, 274] on input "-18" at bounding box center [494, 275] width 8 height 8
radio input "true"
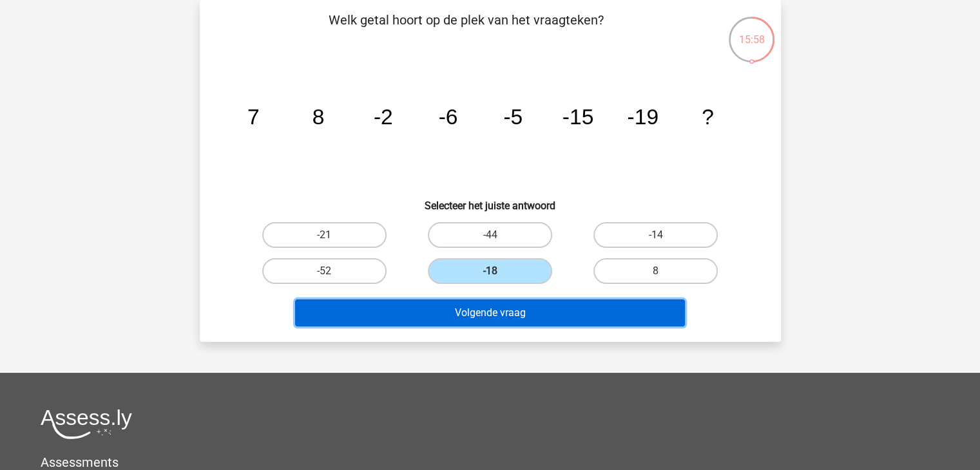
click at [533, 309] on button "Volgende vraag" at bounding box center [490, 313] width 390 height 27
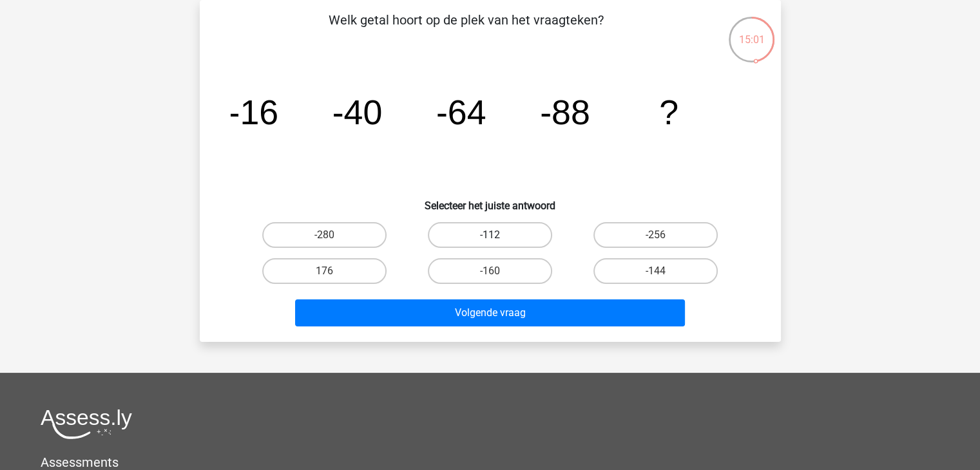
click at [521, 242] on label "-112" at bounding box center [490, 235] width 124 height 26
click at [498, 242] on input "-112" at bounding box center [494, 239] width 8 height 8
radio input "true"
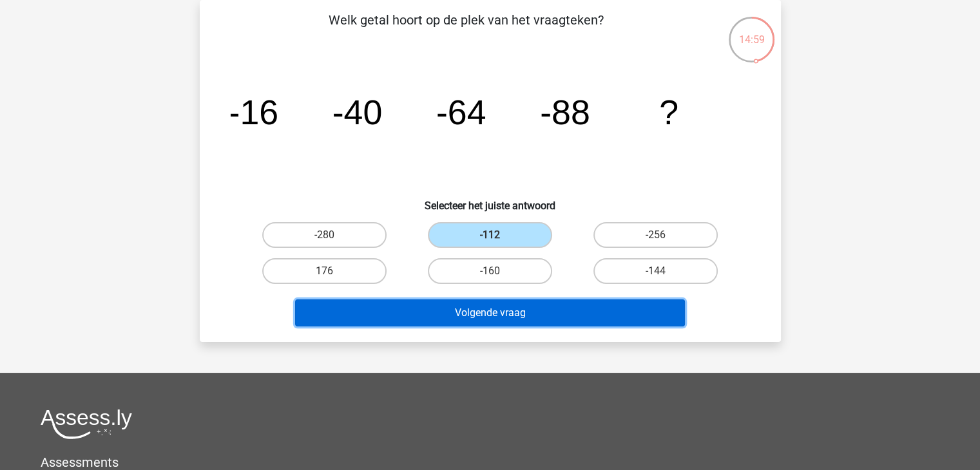
click at [544, 318] on button "Volgende vraag" at bounding box center [490, 313] width 390 height 27
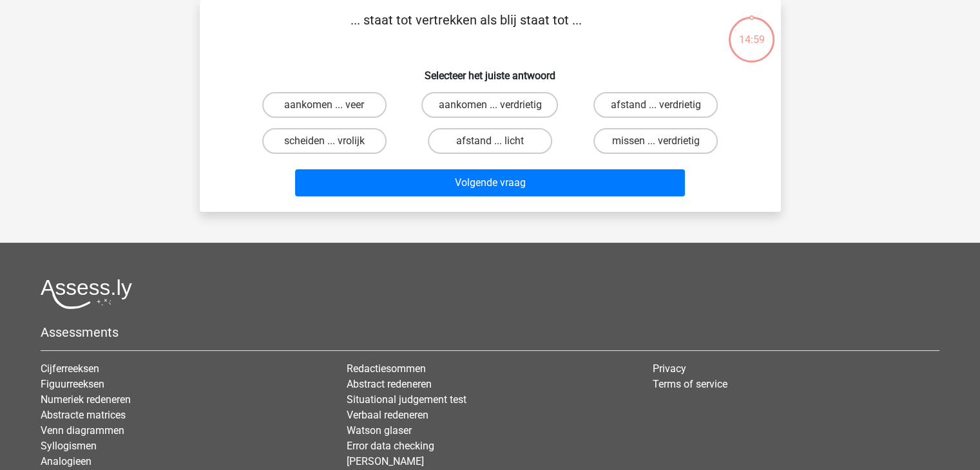
scroll to position [0, 0]
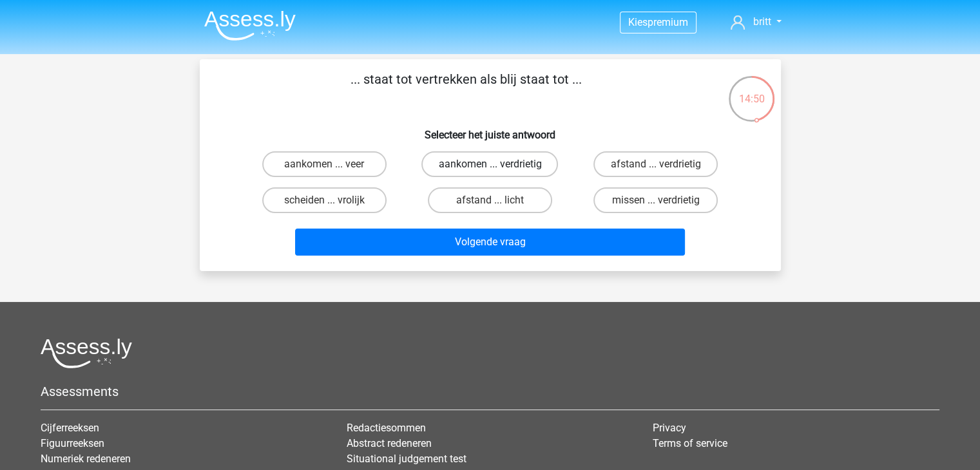
click at [504, 163] on label "aankomen ... verdrietig" at bounding box center [489, 164] width 137 height 26
click at [498, 164] on input "aankomen ... verdrietig" at bounding box center [494, 168] width 8 height 8
radio input "true"
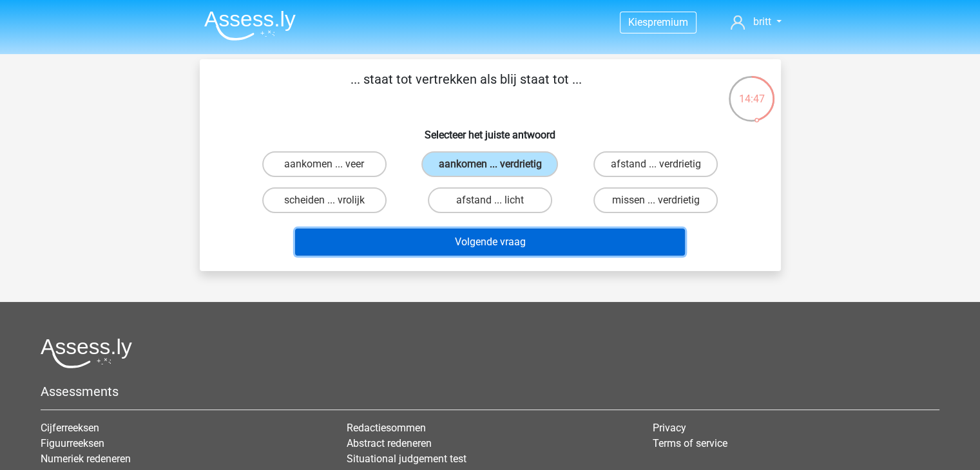
click at [506, 240] on button "Volgende vraag" at bounding box center [490, 242] width 390 height 27
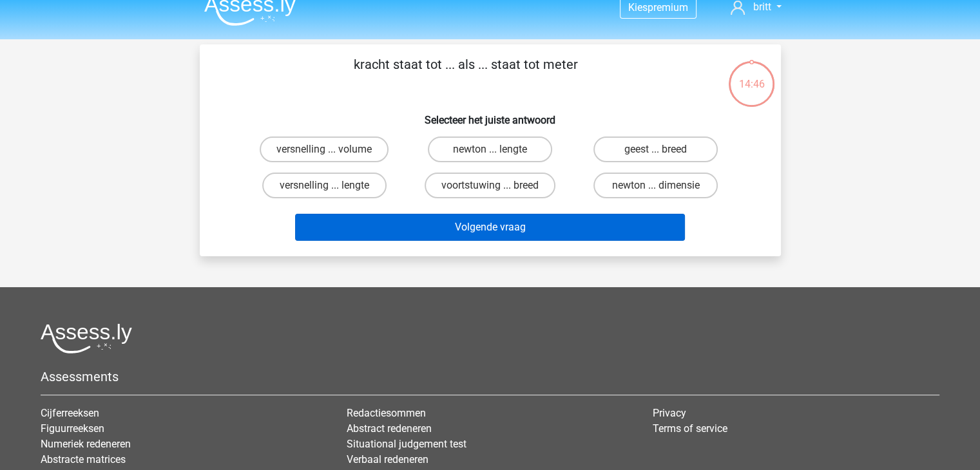
scroll to position [11, 0]
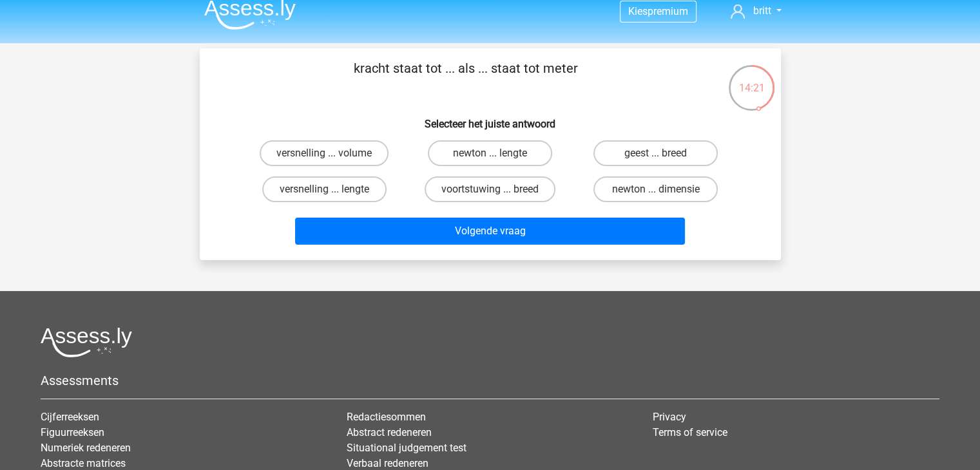
click at [501, 166] on div "newton ... lengte" at bounding box center [490, 153] width 166 height 36
click at [492, 153] on label "newton ... lengte" at bounding box center [490, 153] width 124 height 26
click at [492, 153] on input "newton ... lengte" at bounding box center [494, 157] width 8 height 8
radio input "true"
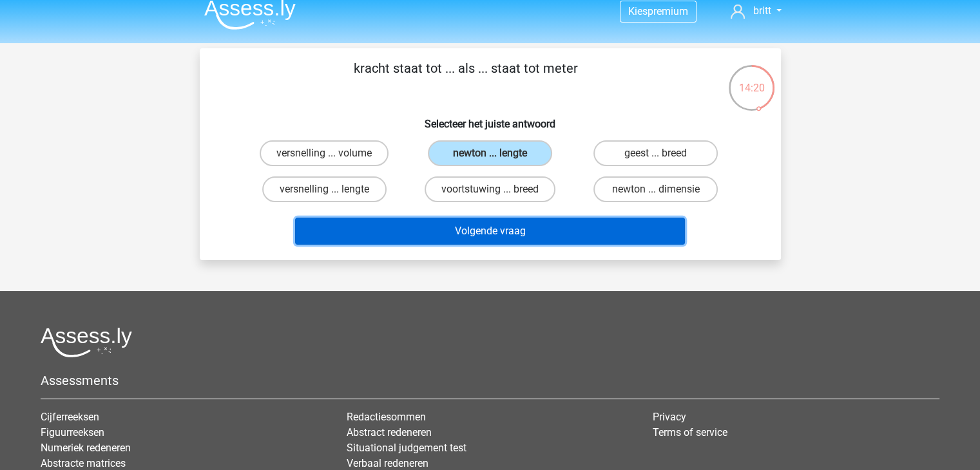
click at [500, 236] on button "Volgende vraag" at bounding box center [490, 231] width 390 height 27
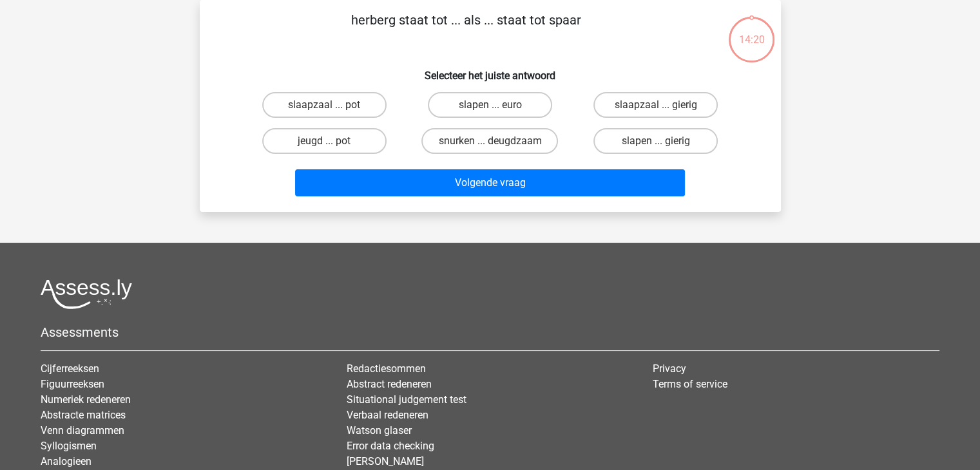
scroll to position [6, 0]
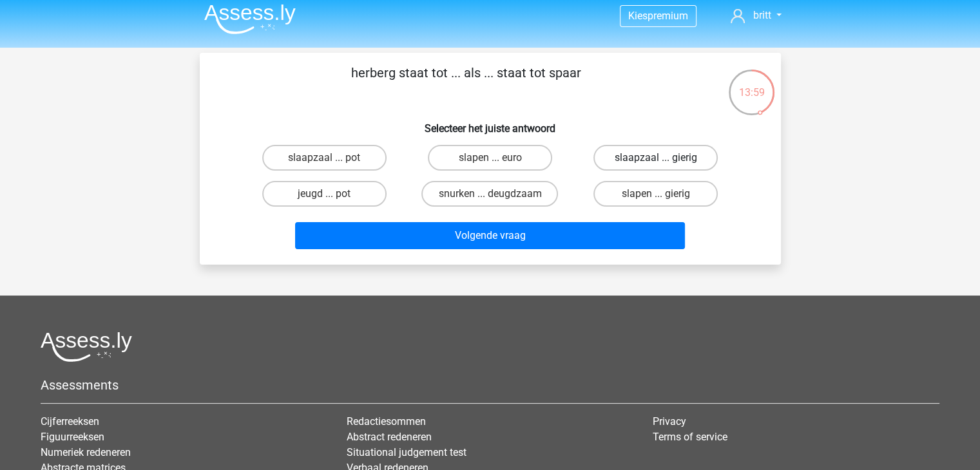
click at [655, 166] on label "slaapzaal ... gierig" at bounding box center [655, 158] width 124 height 26
click at [656, 166] on input "slaapzaal ... gierig" at bounding box center [660, 162] width 8 height 8
radio input "true"
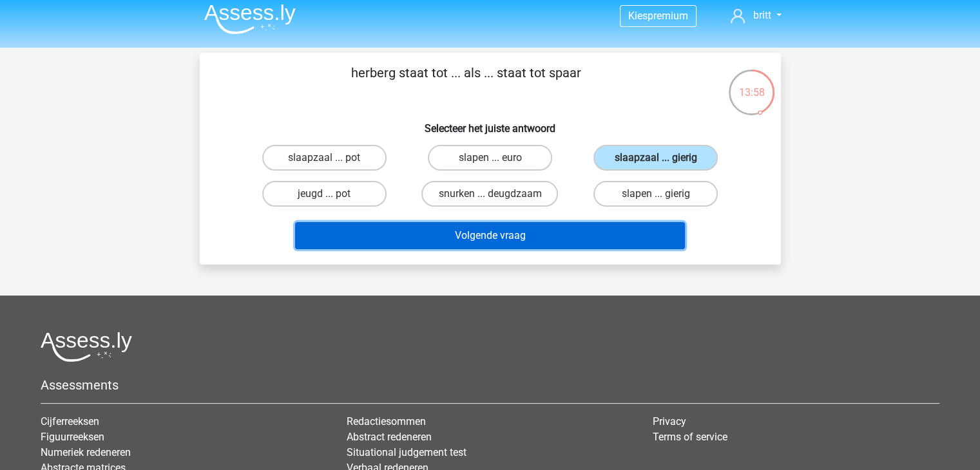
click at [575, 240] on button "Volgende vraag" at bounding box center [490, 235] width 390 height 27
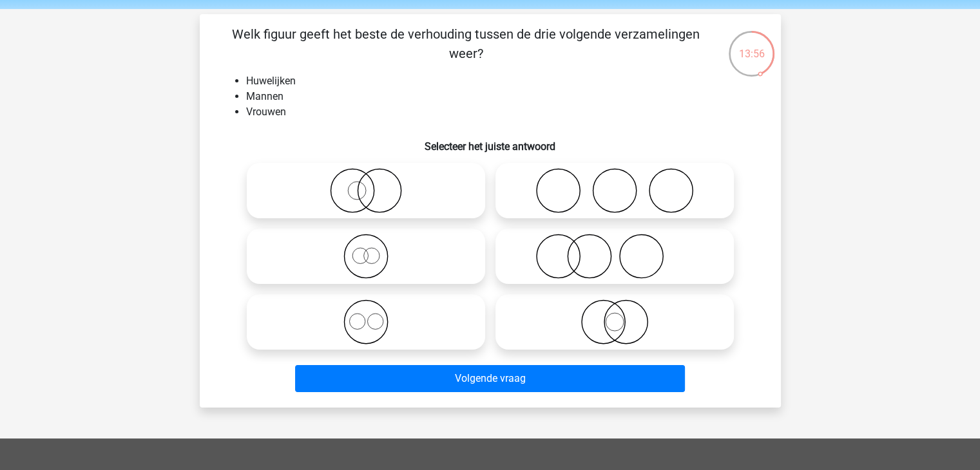
scroll to position [44, 0]
click at [464, 275] on icon at bounding box center [366, 257] width 228 height 45
click at [374, 251] on input "radio" at bounding box center [370, 246] width 8 height 8
radio input "true"
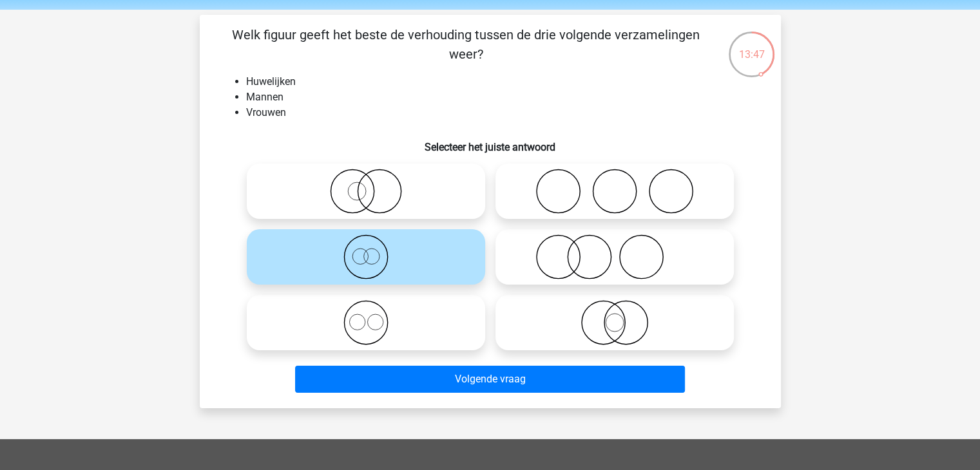
click at [430, 313] on icon at bounding box center [366, 322] width 228 height 45
click at [374, 313] on input "radio" at bounding box center [370, 312] width 8 height 8
radio input "true"
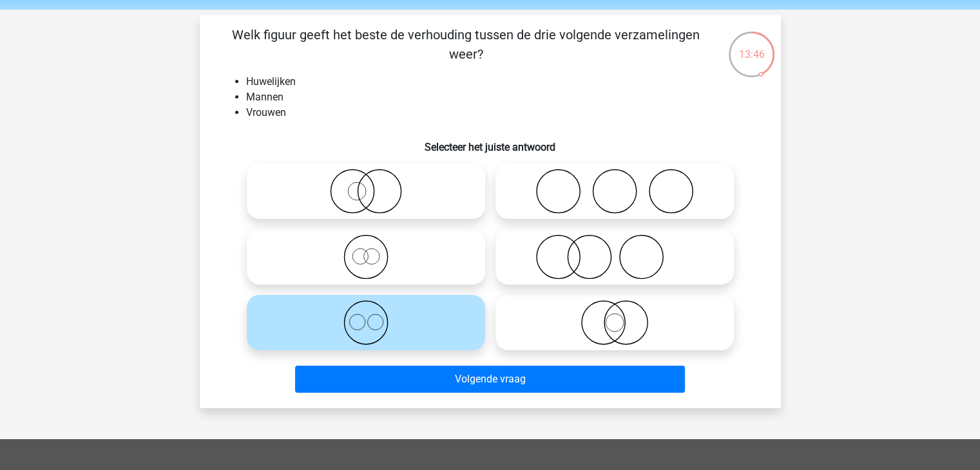
click at [398, 269] on icon at bounding box center [366, 257] width 228 height 45
click at [374, 251] on input "radio" at bounding box center [370, 246] width 8 height 8
radio input "true"
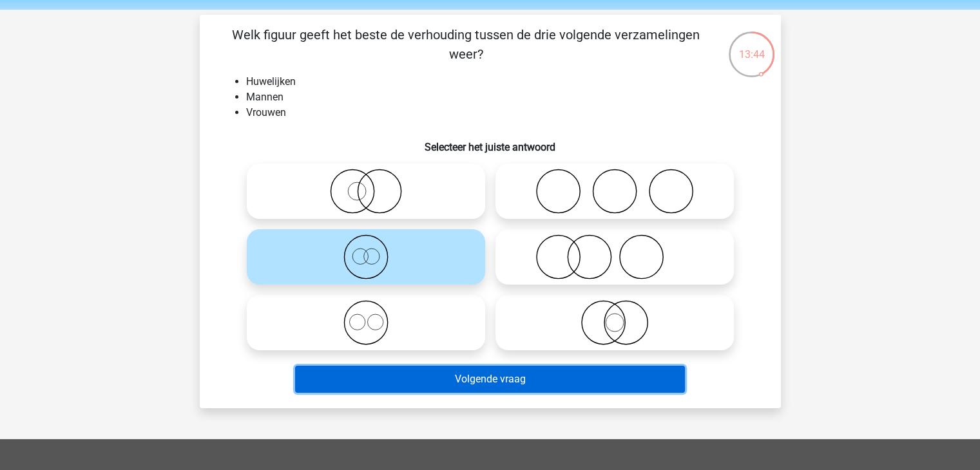
click at [512, 390] on button "Volgende vraag" at bounding box center [490, 379] width 390 height 27
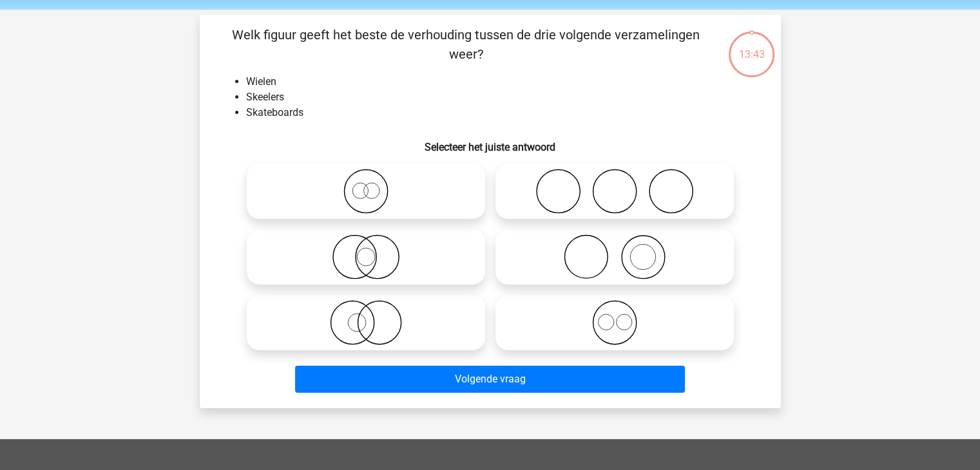
scroll to position [59, 0]
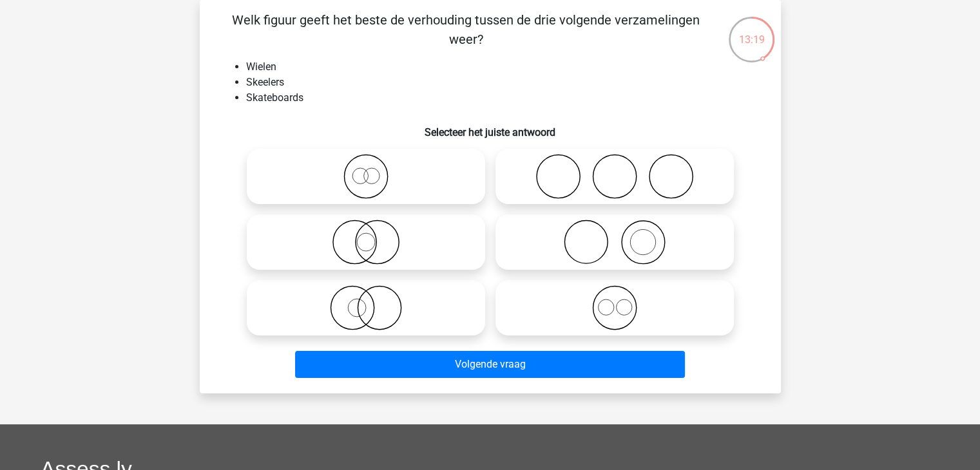
click at [626, 328] on icon at bounding box center [615, 307] width 228 height 45
click at [623, 302] on input "radio" at bounding box center [619, 297] width 8 height 8
radio input "true"
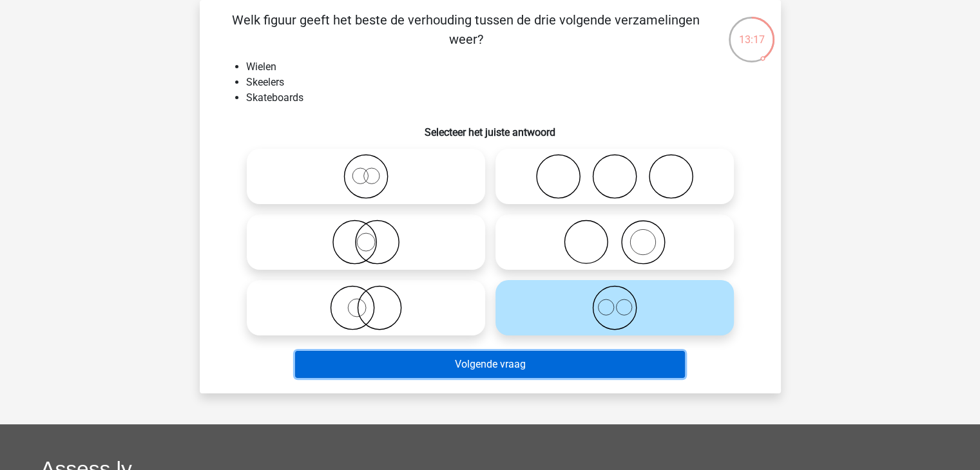
click at [580, 364] on button "Volgende vraag" at bounding box center [490, 364] width 390 height 27
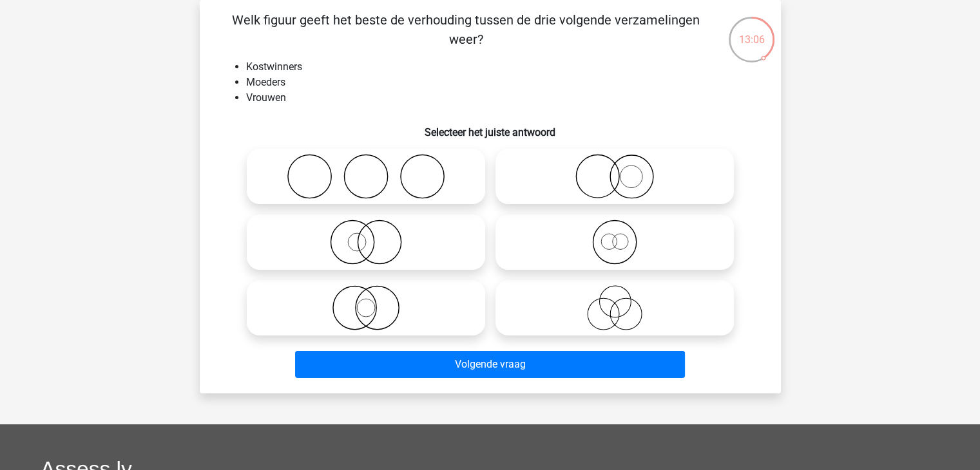
click at [370, 164] on input "radio" at bounding box center [370, 166] width 8 height 8
radio input "true"
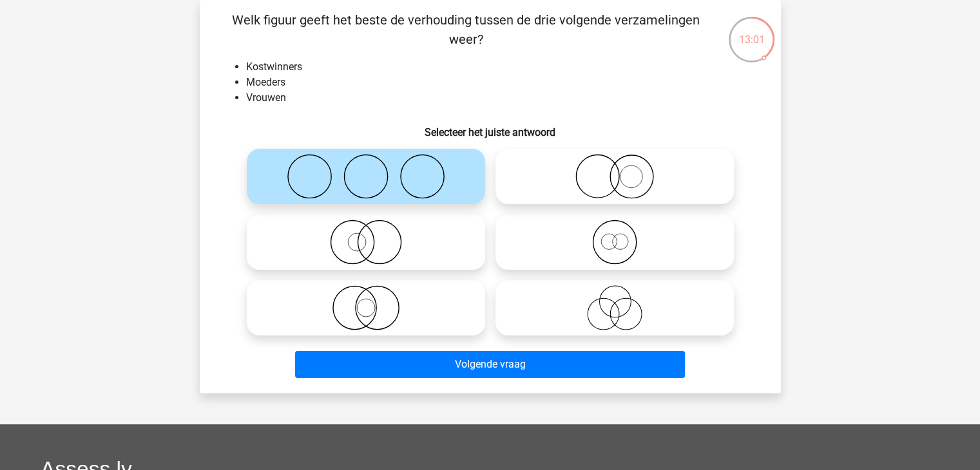
click at [559, 177] on icon at bounding box center [615, 176] width 228 height 45
click at [615, 170] on input "radio" at bounding box center [619, 166] width 8 height 8
radio input "true"
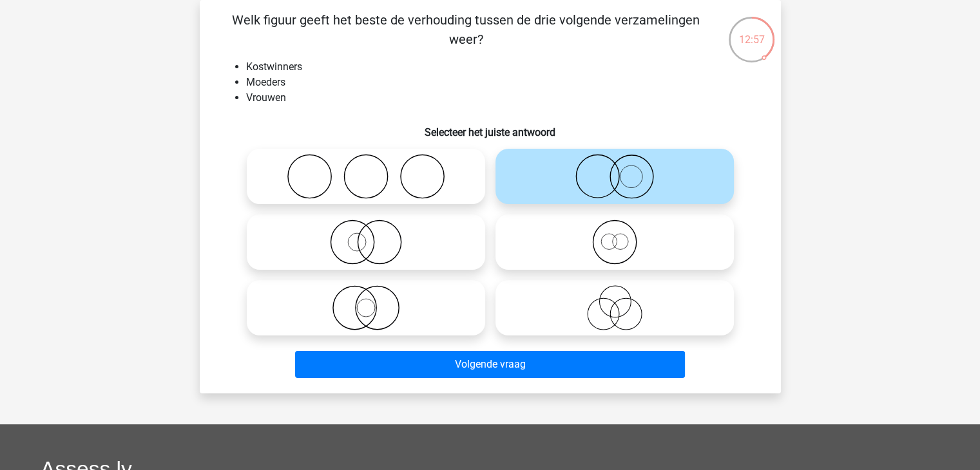
click at [306, 262] on icon at bounding box center [366, 242] width 228 height 45
click at [366, 236] on input "radio" at bounding box center [370, 231] width 8 height 8
radio input "true"
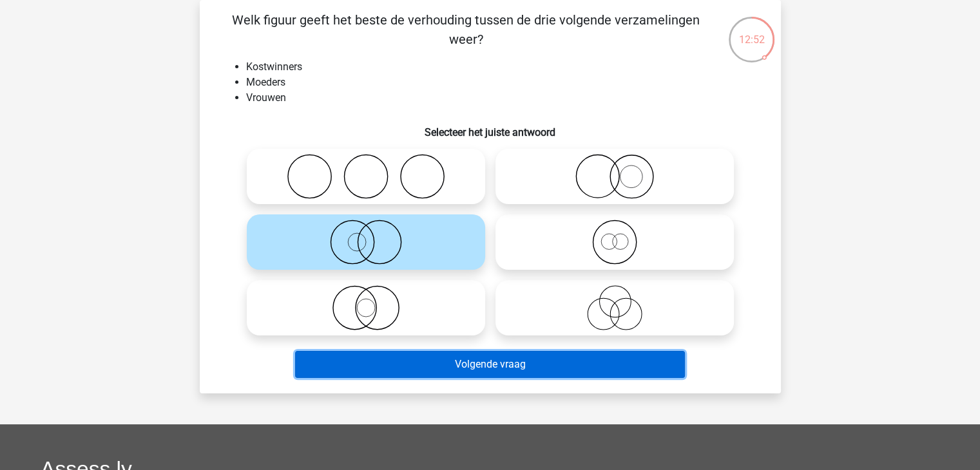
click at [416, 357] on button "Volgende vraag" at bounding box center [490, 364] width 390 height 27
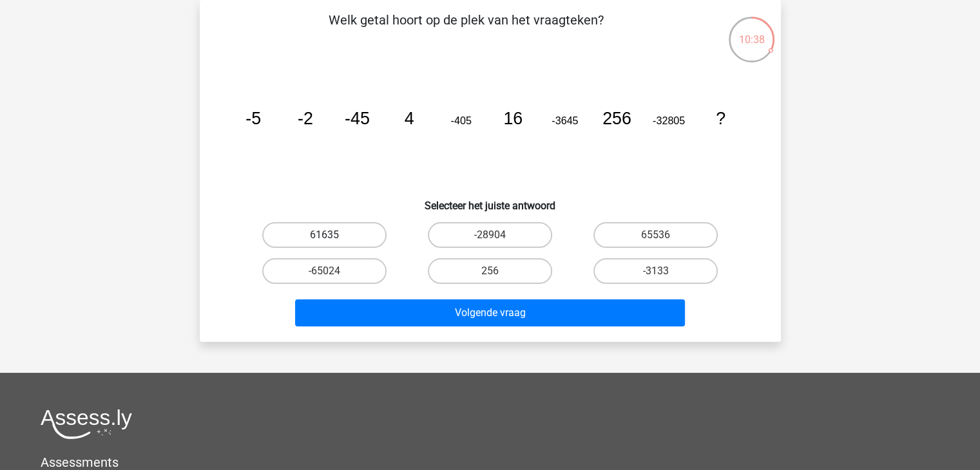
click at [356, 239] on label "61635" at bounding box center [324, 235] width 124 height 26
click at [332, 239] on input "61635" at bounding box center [328, 239] width 8 height 8
radio input "true"
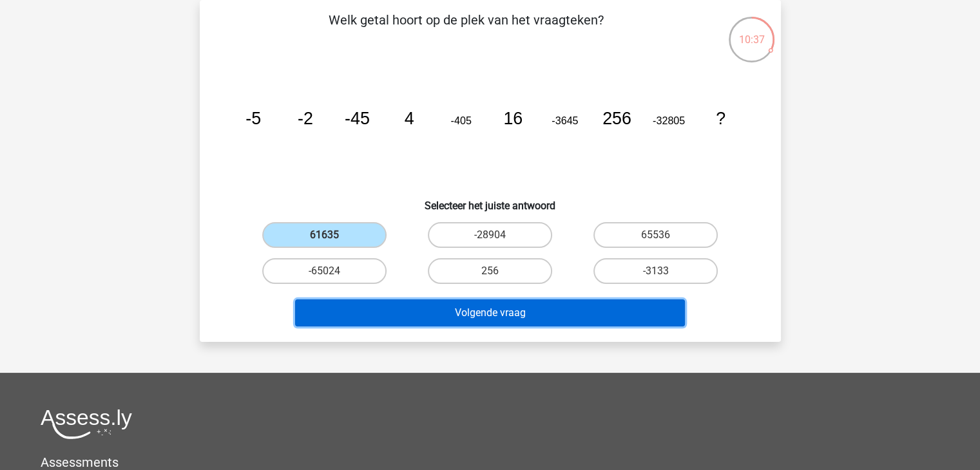
click at [483, 310] on button "Volgende vraag" at bounding box center [490, 313] width 390 height 27
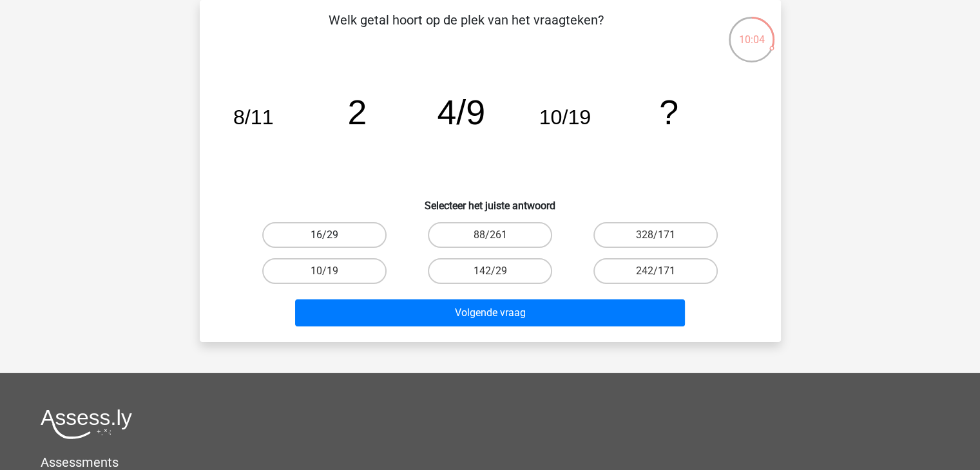
click at [339, 233] on label "16/29" at bounding box center [324, 235] width 124 height 26
click at [332, 235] on input "16/29" at bounding box center [328, 239] width 8 height 8
radio input "true"
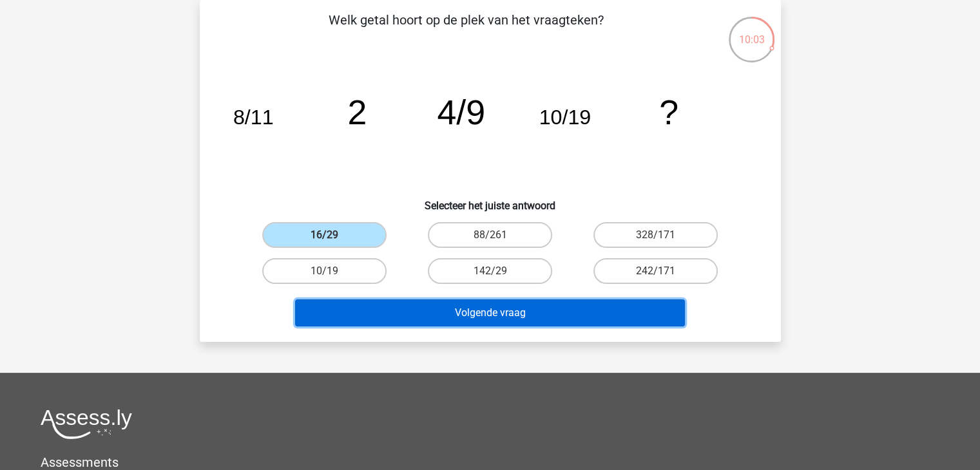
click at [407, 318] on button "Volgende vraag" at bounding box center [490, 313] width 390 height 27
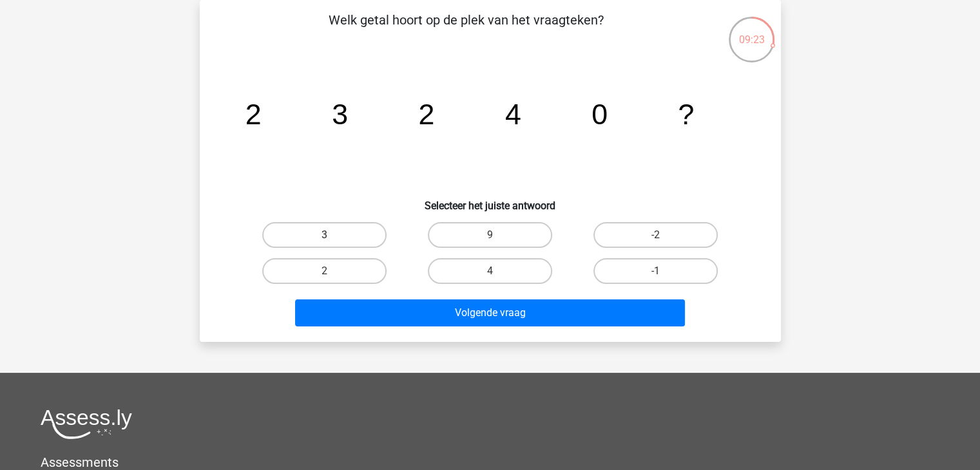
click at [365, 227] on label "3" at bounding box center [324, 235] width 124 height 26
click at [332, 235] on input "3" at bounding box center [328, 239] width 8 height 8
radio input "true"
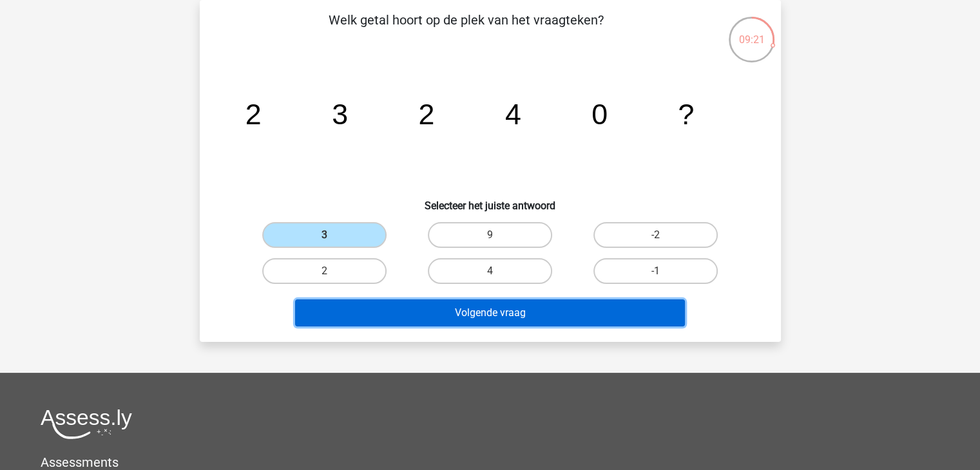
click at [406, 313] on button "Volgende vraag" at bounding box center [490, 313] width 390 height 27
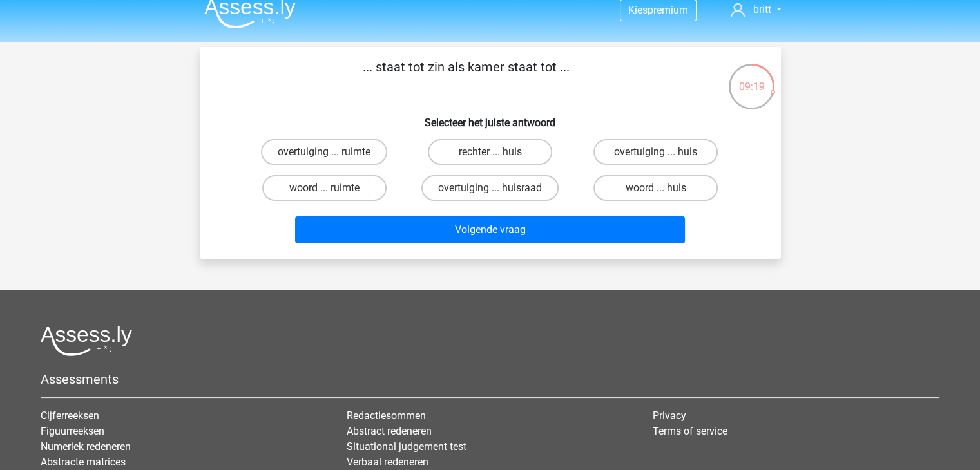
scroll to position [0, 0]
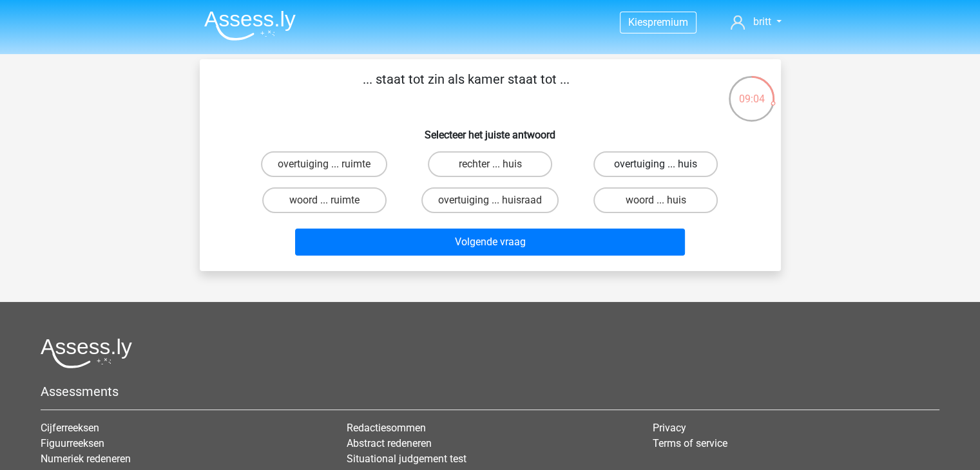
click at [654, 163] on label "overtuiging ... huis" at bounding box center [655, 164] width 124 height 26
click at [656, 164] on input "overtuiging ... huis" at bounding box center [660, 168] width 8 height 8
radio input "true"
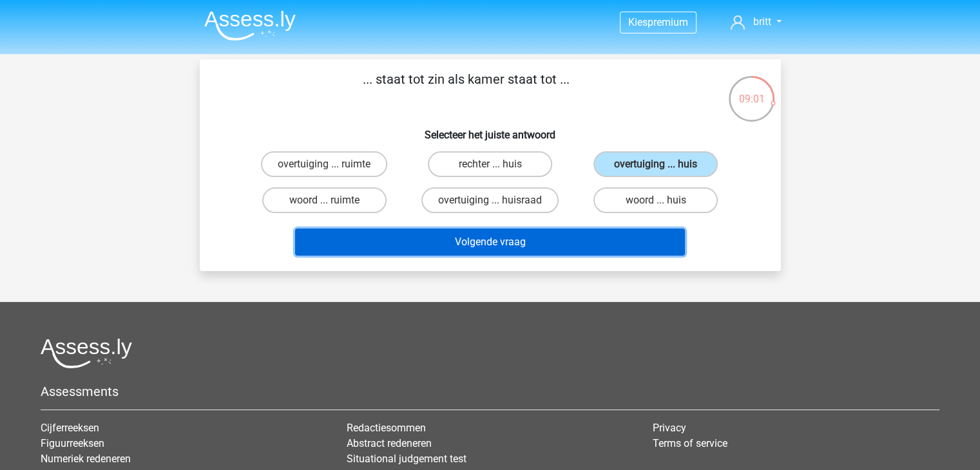
click at [467, 238] on button "Volgende vraag" at bounding box center [490, 242] width 390 height 27
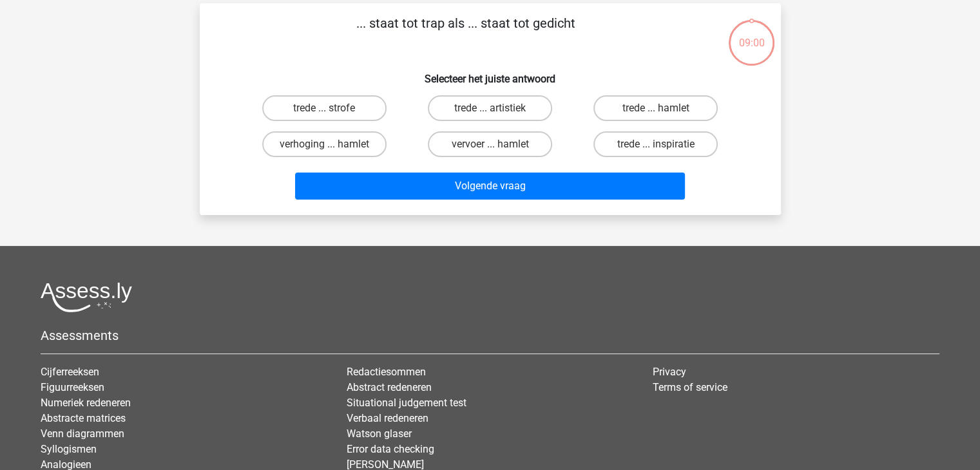
scroll to position [59, 0]
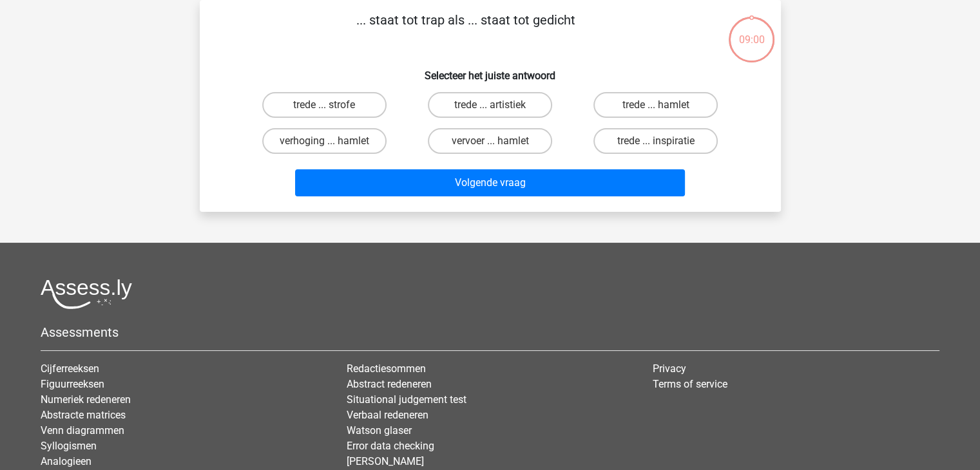
click at [467, 238] on div "Kies premium britt brittterborg@outlook.com" at bounding box center [490, 262] width 980 height 642
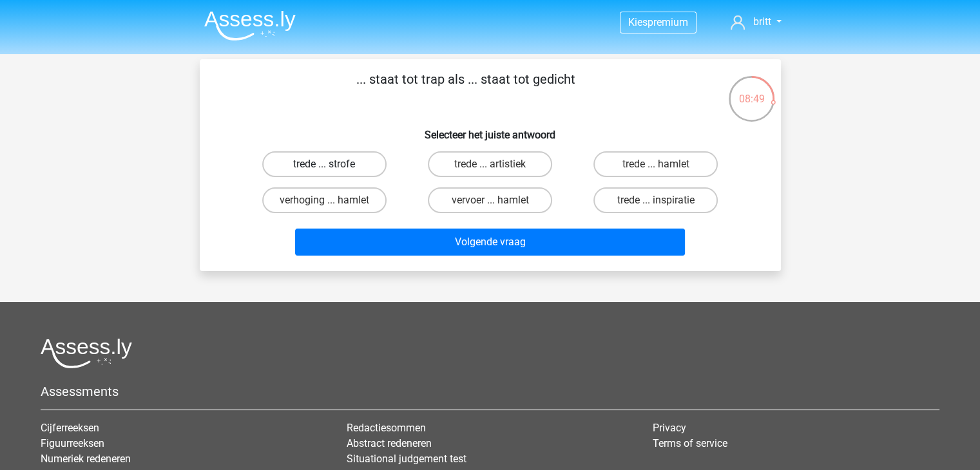
click at [343, 176] on label "trede ... strofe" at bounding box center [324, 164] width 124 height 26
click at [332, 173] on input "trede ... strofe" at bounding box center [328, 168] width 8 height 8
radio input "true"
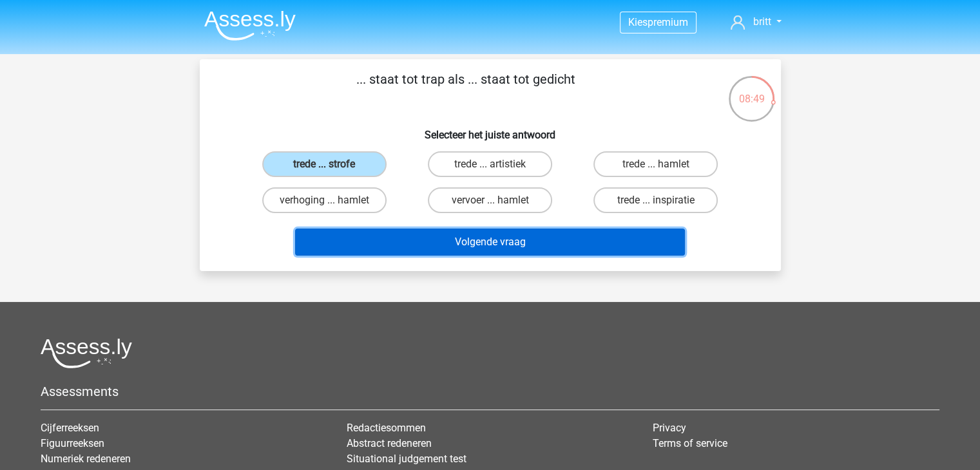
click at [394, 238] on button "Volgende vraag" at bounding box center [490, 242] width 390 height 27
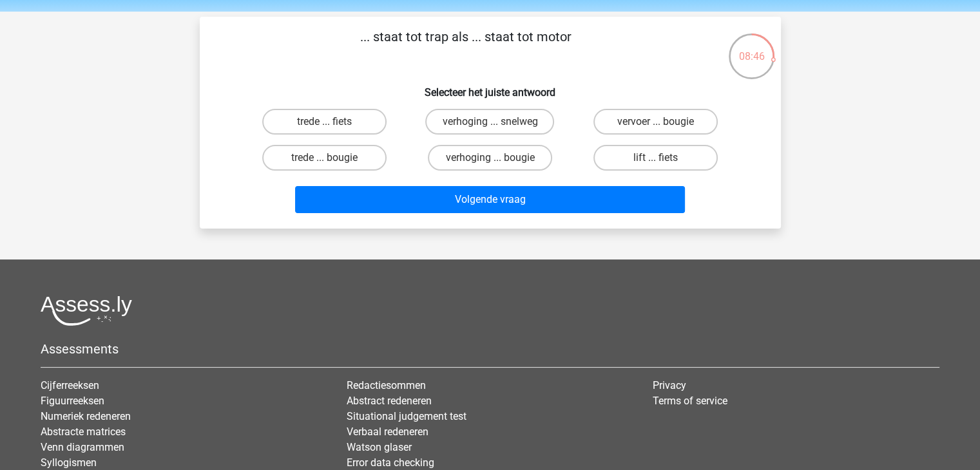
scroll to position [42, 0]
click at [680, 163] on label "lift ... fiets" at bounding box center [655, 159] width 124 height 26
click at [664, 163] on input "lift ... fiets" at bounding box center [660, 163] width 8 height 8
radio input "true"
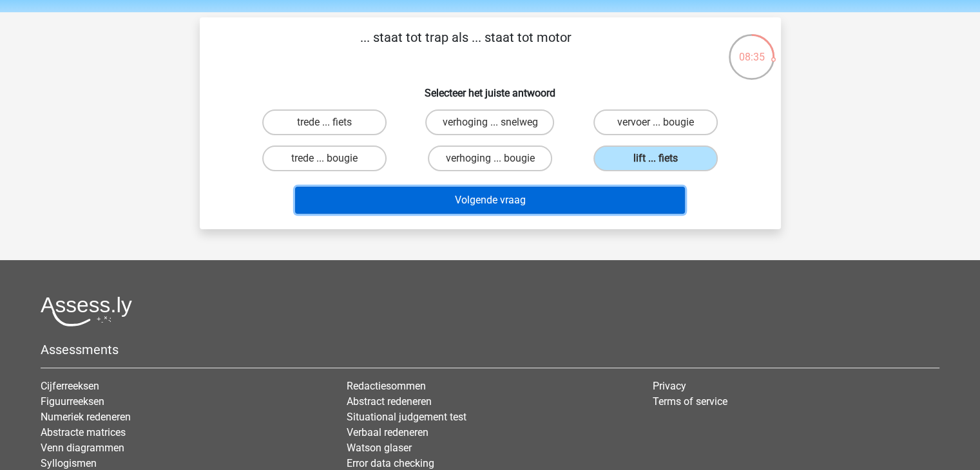
click at [626, 199] on button "Volgende vraag" at bounding box center [490, 200] width 390 height 27
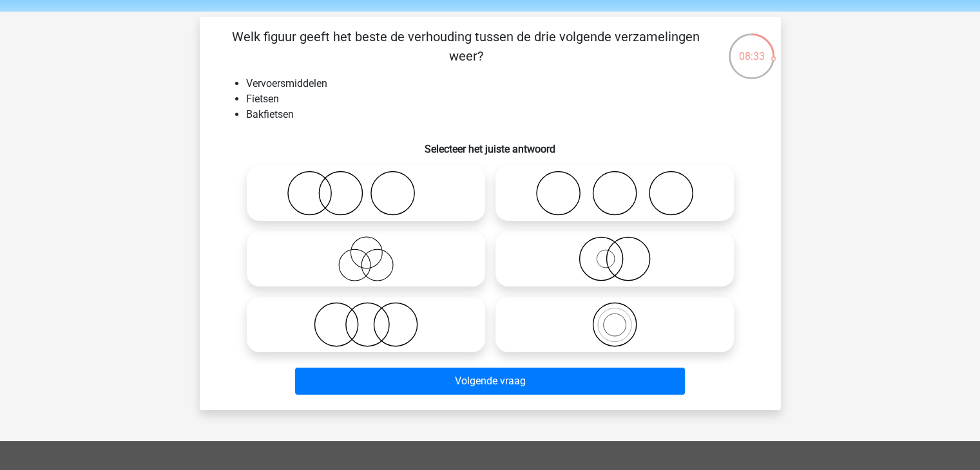
scroll to position [39, 0]
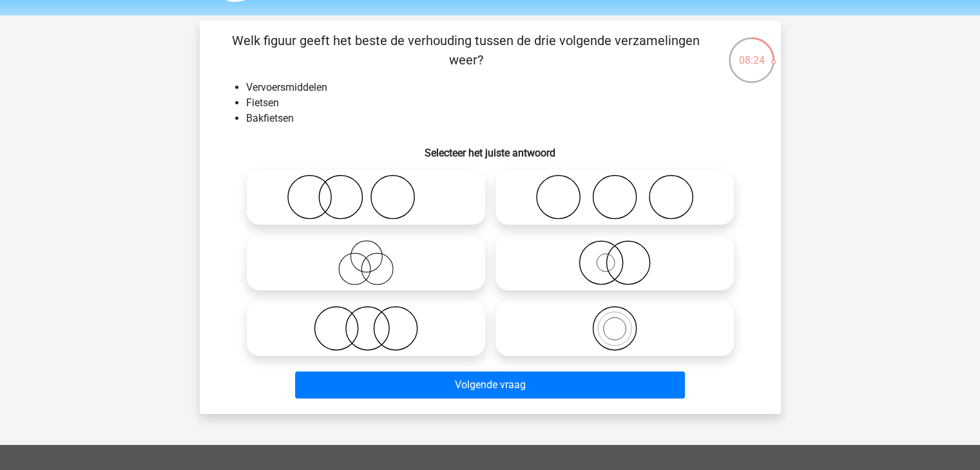
click at [623, 318] on icon at bounding box center [615, 328] width 228 height 45
click at [623, 318] on input "radio" at bounding box center [619, 318] width 8 height 8
radio input "true"
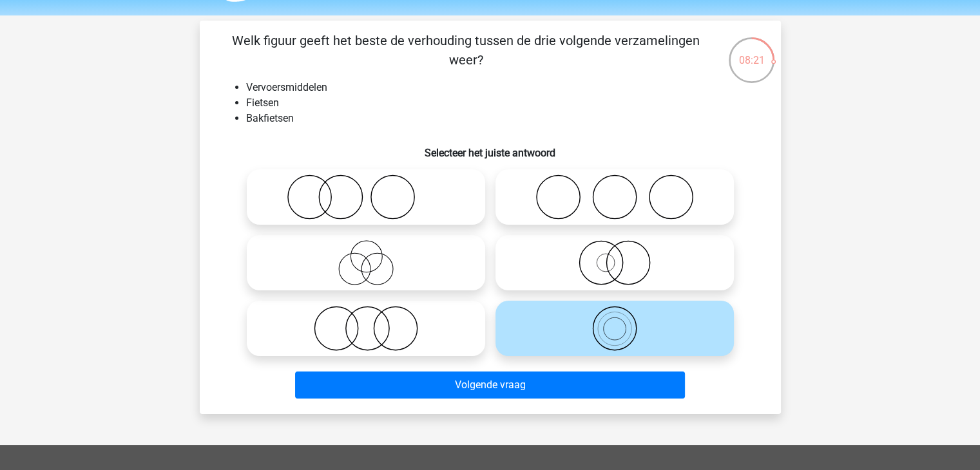
click at [600, 260] on icon at bounding box center [615, 262] width 228 height 45
click at [615, 256] on input "radio" at bounding box center [619, 252] width 8 height 8
radio input "true"
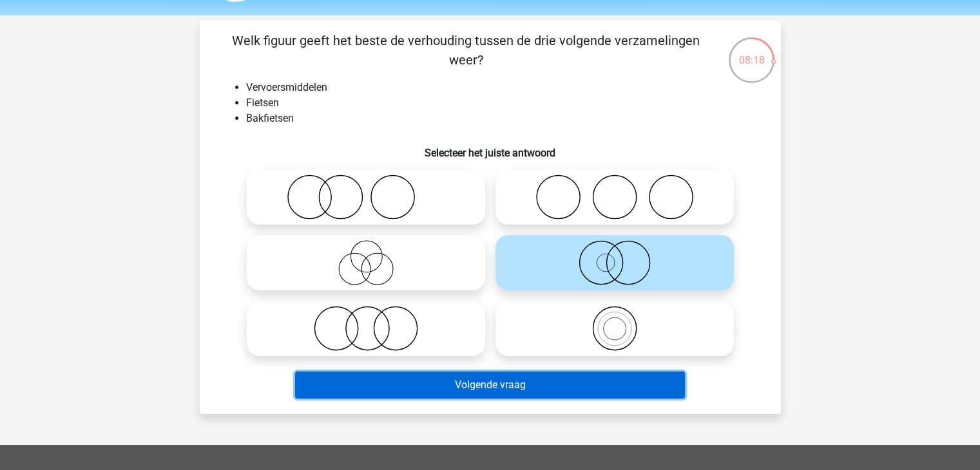
click at [583, 383] on button "Volgende vraag" at bounding box center [490, 385] width 390 height 27
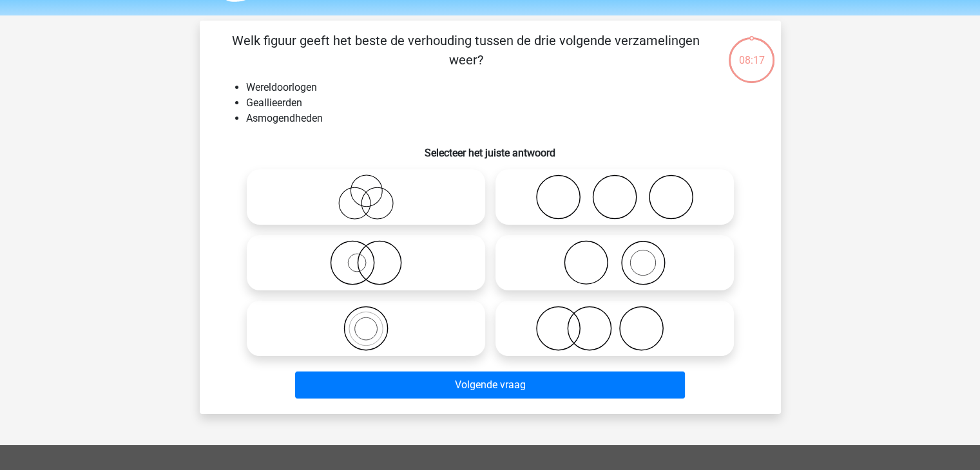
scroll to position [59, 0]
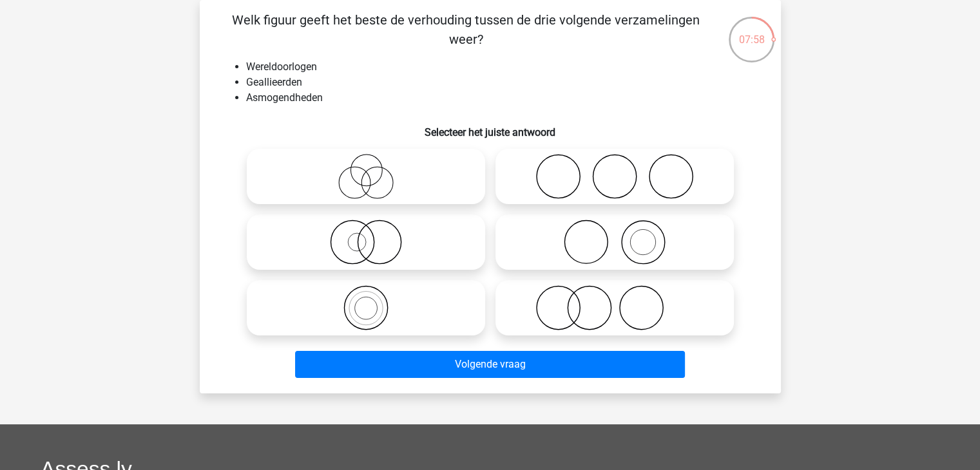
click at [402, 320] on icon at bounding box center [366, 307] width 228 height 45
click at [374, 302] on input "radio" at bounding box center [370, 297] width 8 height 8
radio input "true"
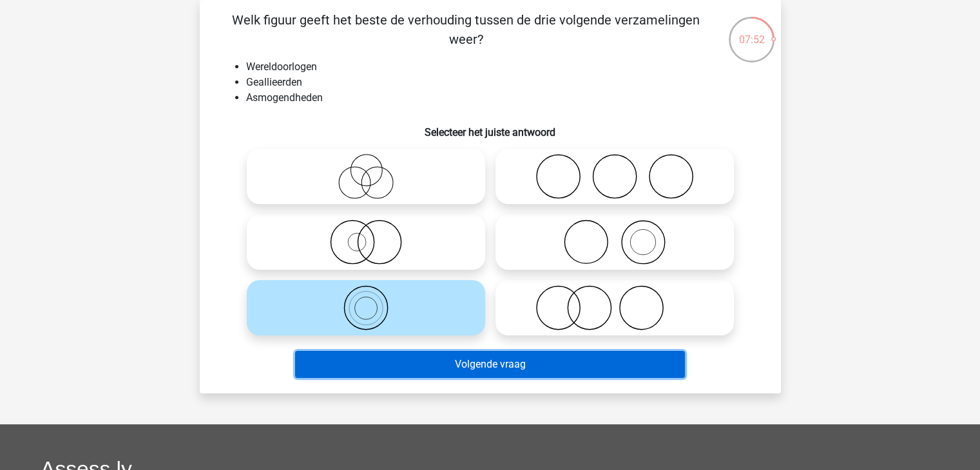
click at [432, 358] on button "Volgende vraag" at bounding box center [490, 364] width 390 height 27
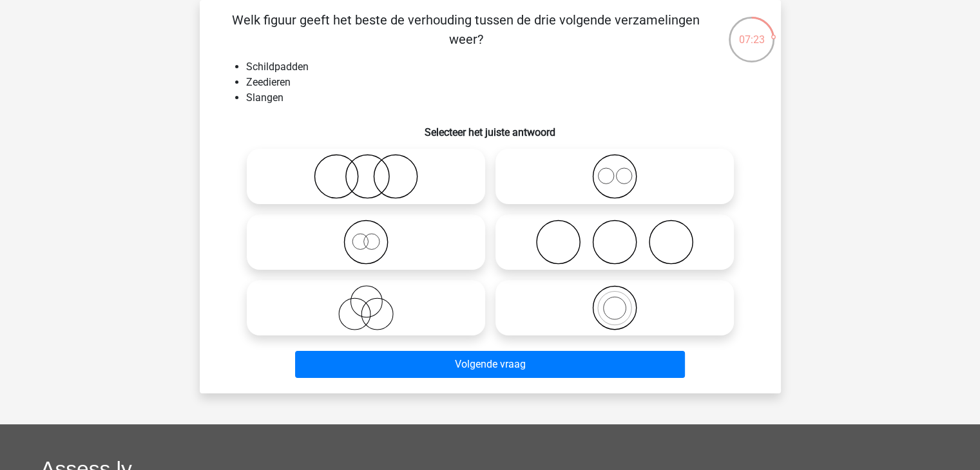
click at [404, 329] on icon at bounding box center [366, 307] width 228 height 45
click at [374, 302] on input "radio" at bounding box center [370, 297] width 8 height 8
radio input "true"
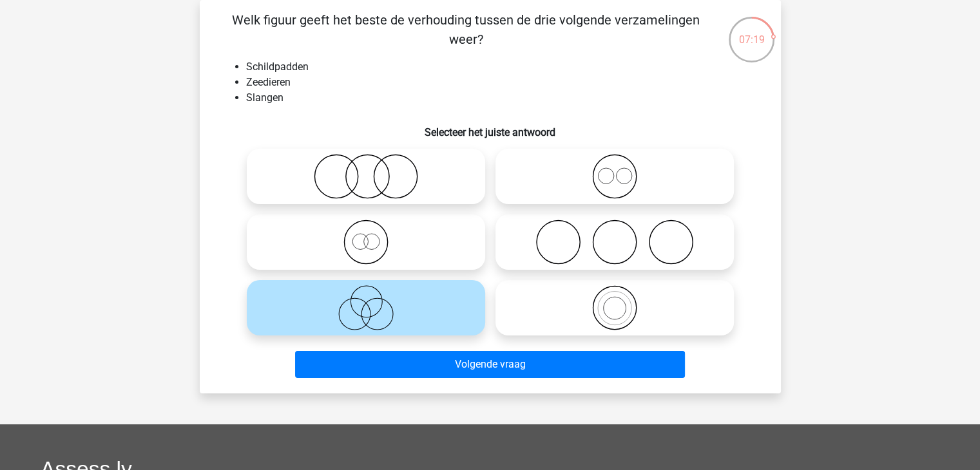
click at [358, 180] on icon at bounding box center [366, 176] width 228 height 45
click at [366, 170] on input "radio" at bounding box center [370, 166] width 8 height 8
radio input "true"
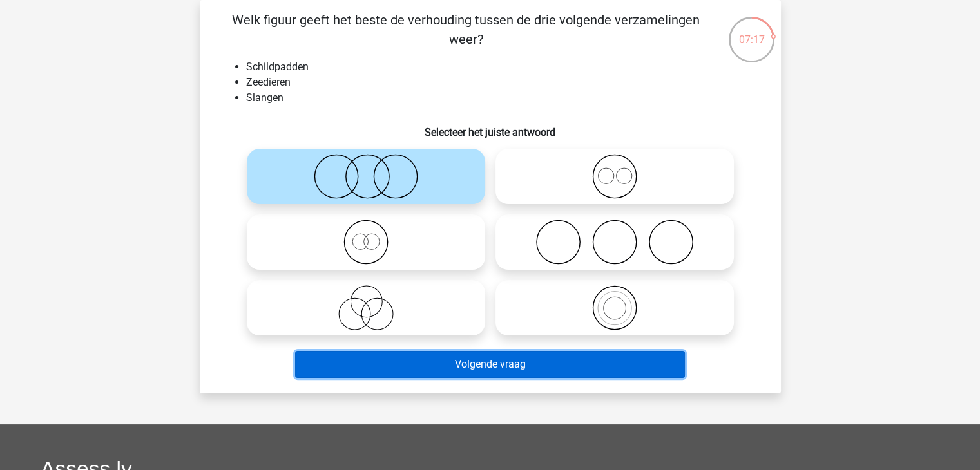
click at [493, 369] on button "Volgende vraag" at bounding box center [490, 364] width 390 height 27
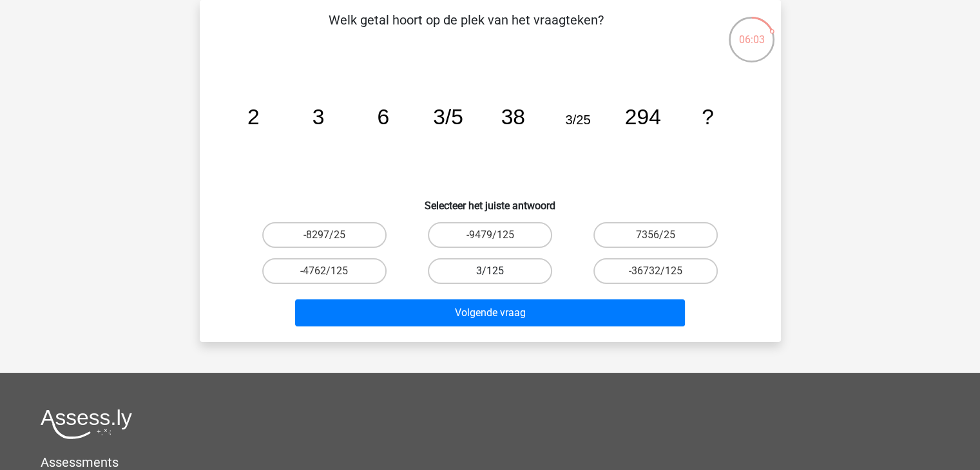
drag, startPoint x: 531, startPoint y: 267, endPoint x: 476, endPoint y: 267, distance: 54.8
click at [476, 267] on label "3/125" at bounding box center [490, 271] width 124 height 26
click at [490, 271] on input "3/125" at bounding box center [494, 275] width 8 height 8
radio input "true"
click at [476, 267] on label "3/125" at bounding box center [490, 271] width 124 height 26
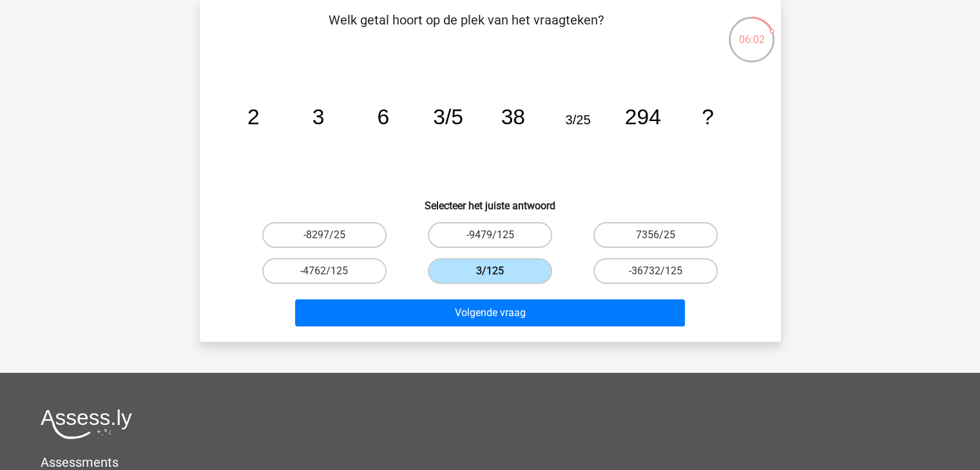
click at [490, 271] on input "3/125" at bounding box center [494, 275] width 8 height 8
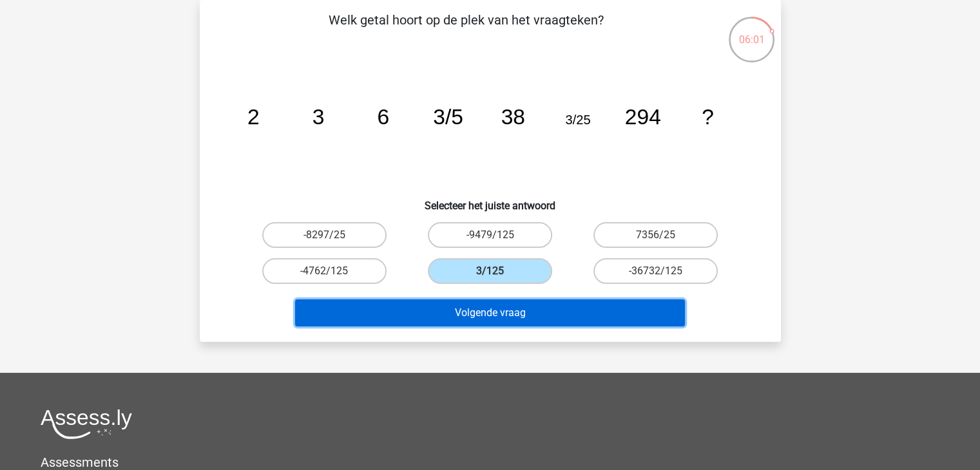
click at [505, 307] on button "Volgende vraag" at bounding box center [490, 313] width 390 height 27
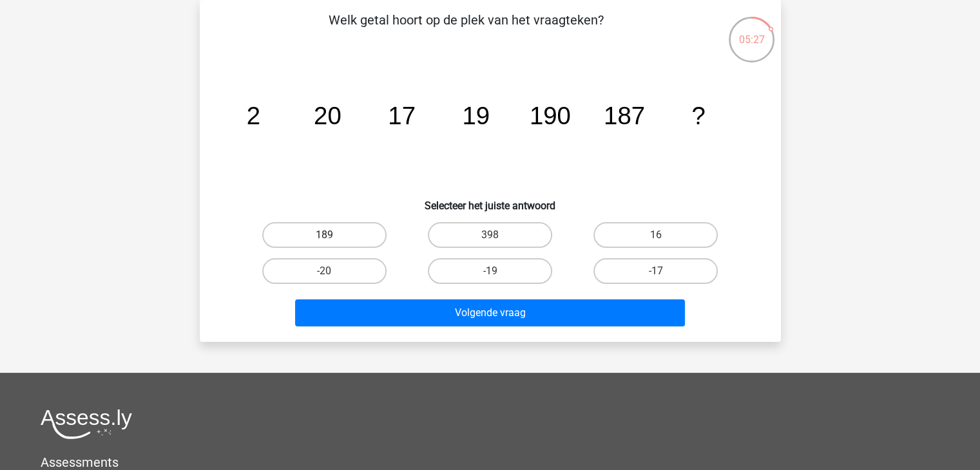
click at [380, 228] on label "189" at bounding box center [324, 235] width 124 height 26
click at [332, 235] on input "189" at bounding box center [328, 239] width 8 height 8
radio input "true"
click at [469, 325] on div "Volgende vraag" at bounding box center [490, 316] width 497 height 32
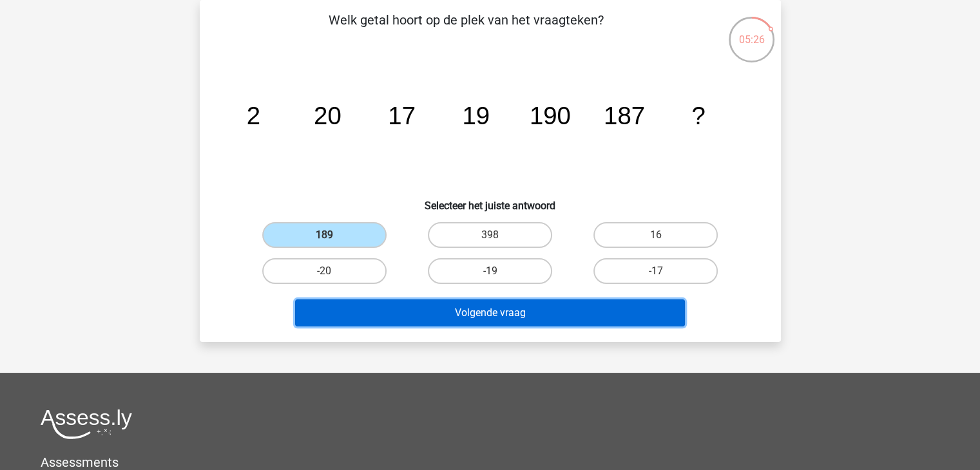
click at [467, 314] on button "Volgende vraag" at bounding box center [490, 313] width 390 height 27
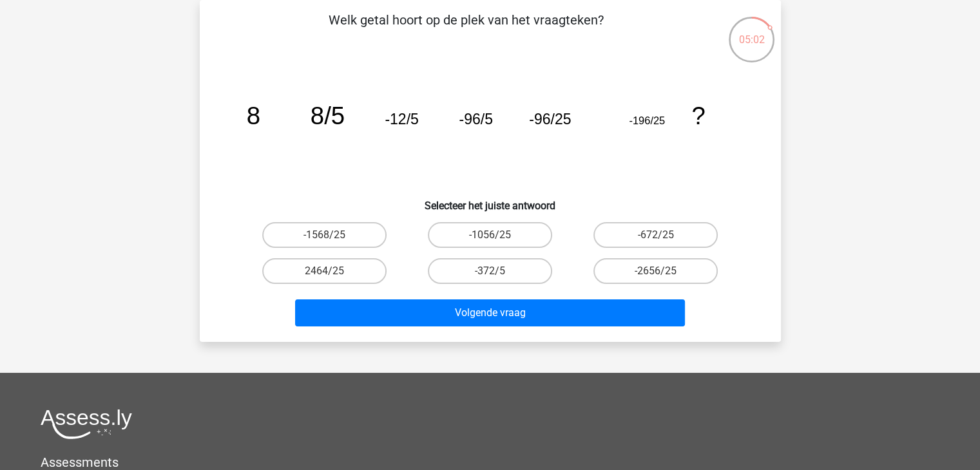
click at [490, 278] on input "-372/5" at bounding box center [494, 275] width 8 height 8
radio input "true"
click at [653, 243] on label "-672/25" at bounding box center [655, 235] width 124 height 26
click at [656, 243] on input "-672/25" at bounding box center [660, 239] width 8 height 8
radio input "true"
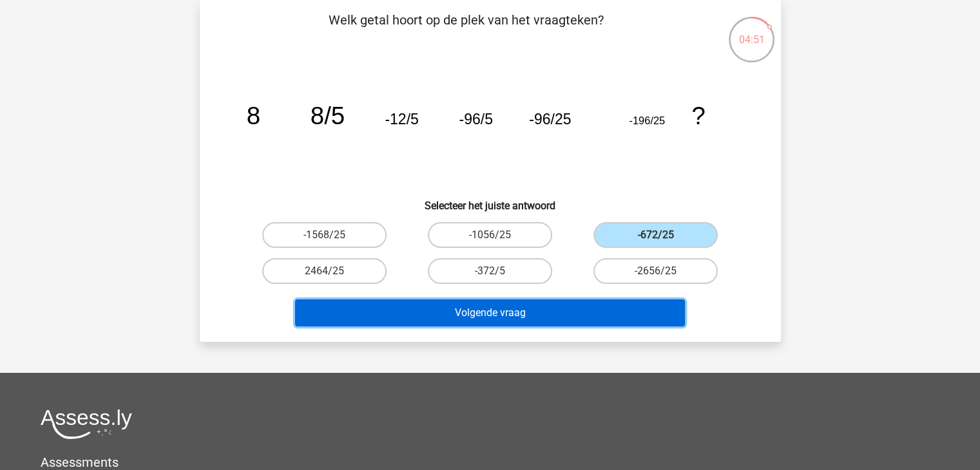
click at [634, 308] on button "Volgende vraag" at bounding box center [490, 313] width 390 height 27
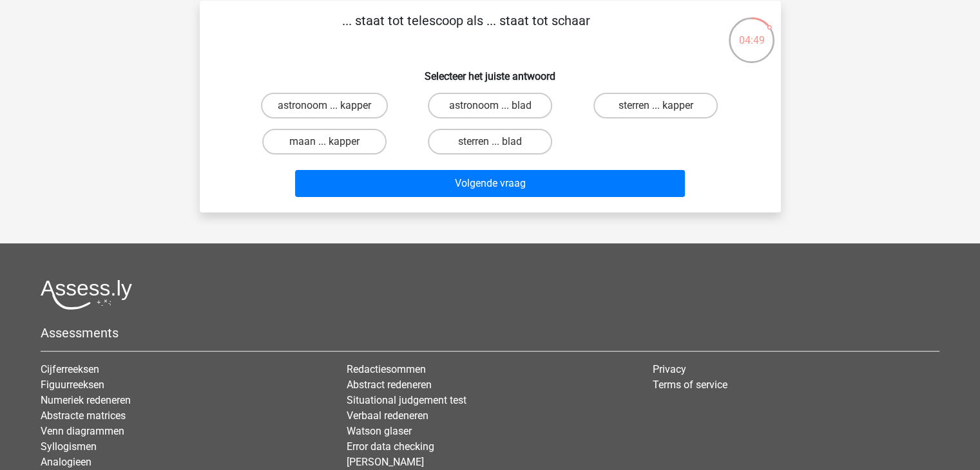
scroll to position [0, 0]
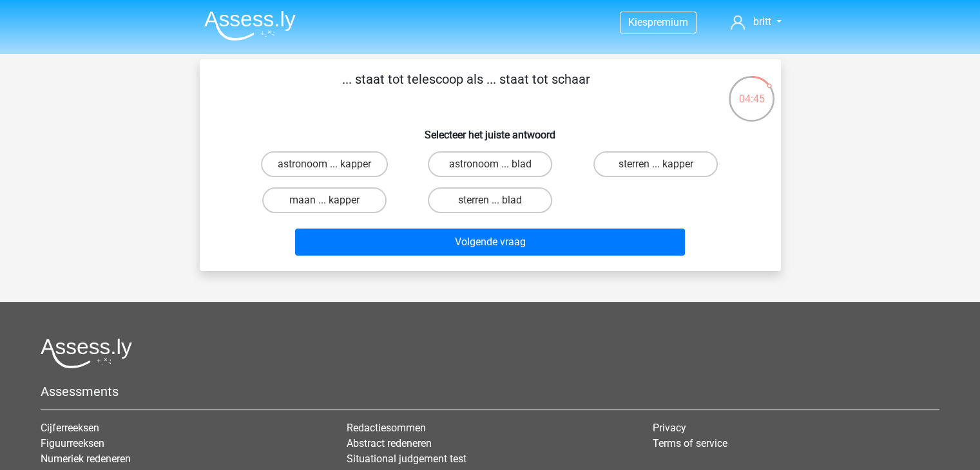
click at [361, 180] on div "astronoom ... kapper" at bounding box center [325, 164] width 166 height 36
click at [359, 174] on label "astronoom ... kapper" at bounding box center [324, 164] width 127 height 26
click at [332, 173] on input "astronoom ... kapper" at bounding box center [328, 168] width 8 height 8
radio input "true"
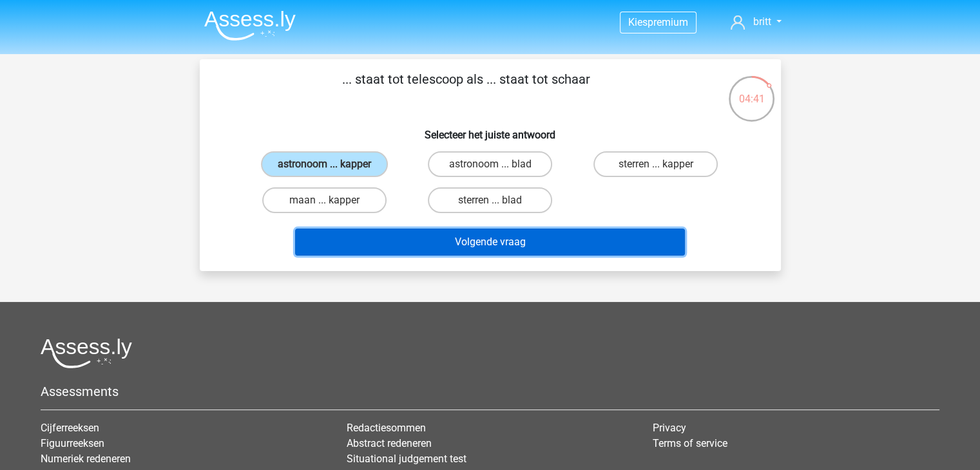
click at [430, 240] on button "Volgende vraag" at bounding box center [490, 242] width 390 height 27
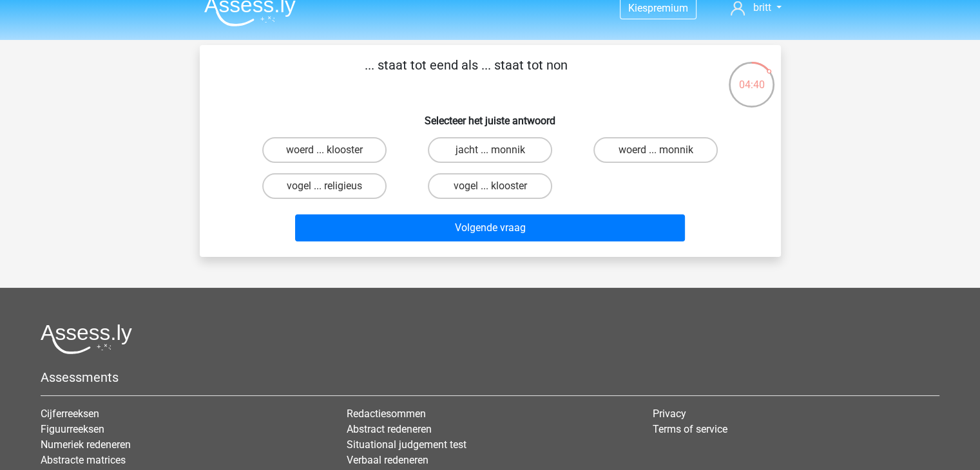
scroll to position [14, 0]
click at [351, 149] on label "woerd ... klooster" at bounding box center [324, 151] width 124 height 26
click at [332, 151] on input "woerd ... klooster" at bounding box center [328, 155] width 8 height 8
radio input "true"
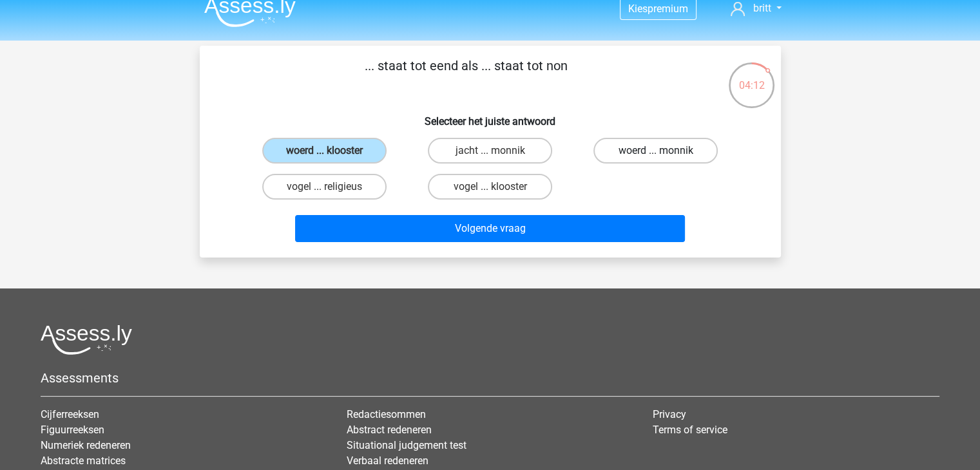
click at [643, 153] on label "woerd ... monnik" at bounding box center [655, 151] width 124 height 26
click at [656, 153] on input "woerd ... monnik" at bounding box center [660, 155] width 8 height 8
radio input "true"
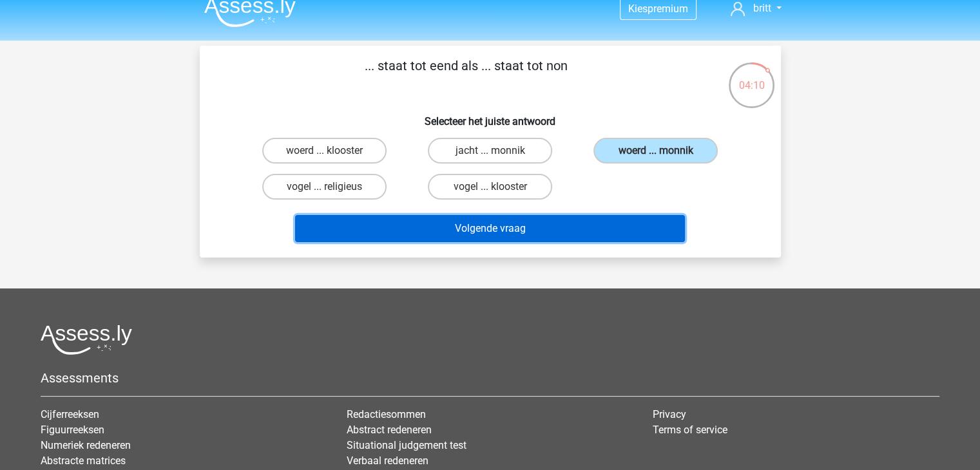
click at [534, 221] on button "Volgende vraag" at bounding box center [490, 228] width 390 height 27
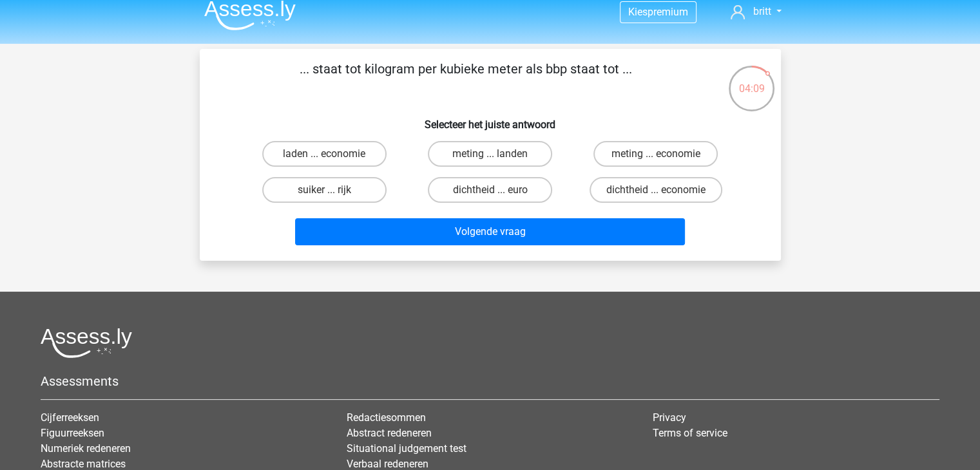
scroll to position [8, 0]
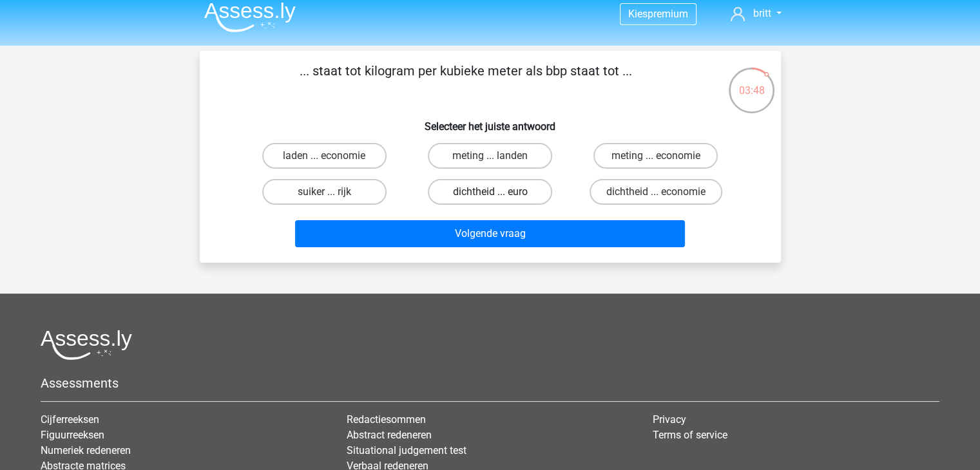
click at [470, 190] on label "dichtheid ... euro" at bounding box center [490, 192] width 124 height 26
click at [490, 192] on input "dichtheid ... euro" at bounding box center [494, 196] width 8 height 8
radio input "true"
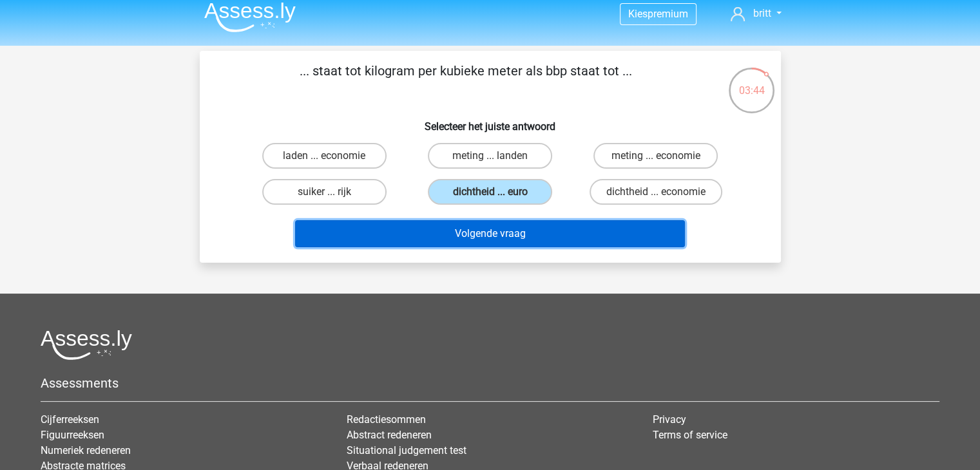
click at [541, 238] on button "Volgende vraag" at bounding box center [490, 233] width 390 height 27
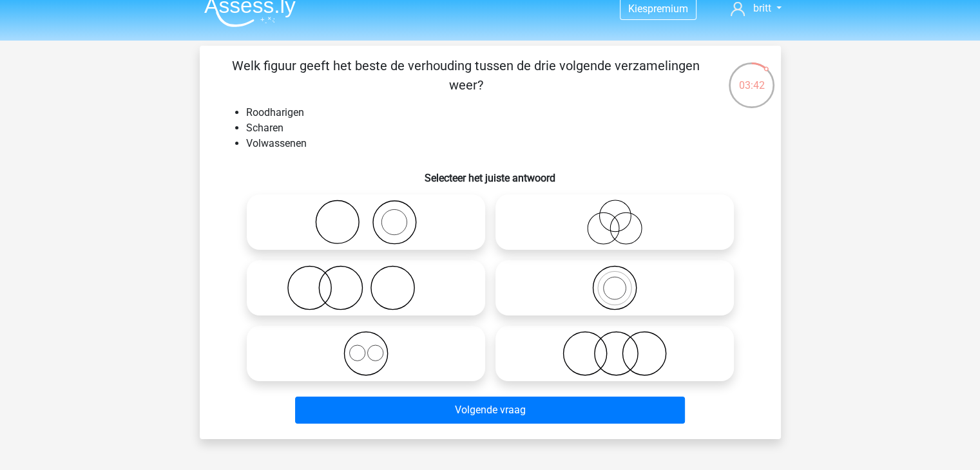
scroll to position [12, 0]
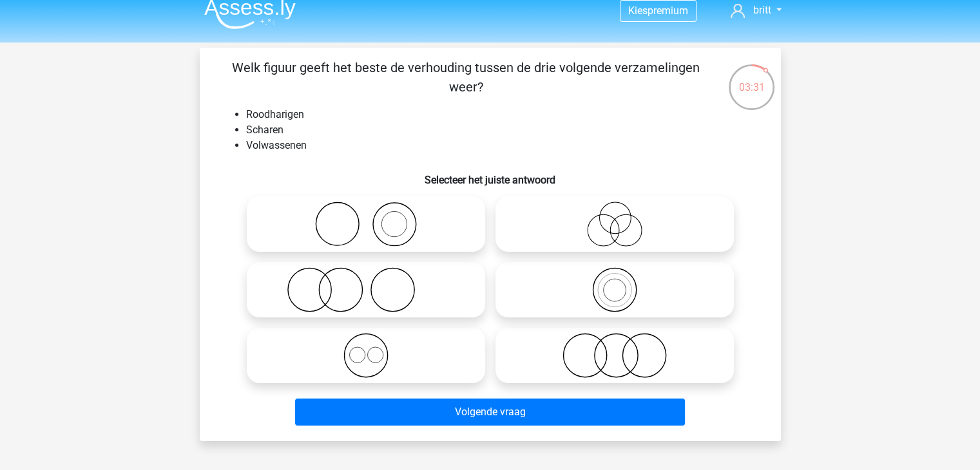
click at [396, 297] on icon at bounding box center [366, 289] width 228 height 45
click at [374, 284] on input "radio" at bounding box center [370, 279] width 8 height 8
radio input "true"
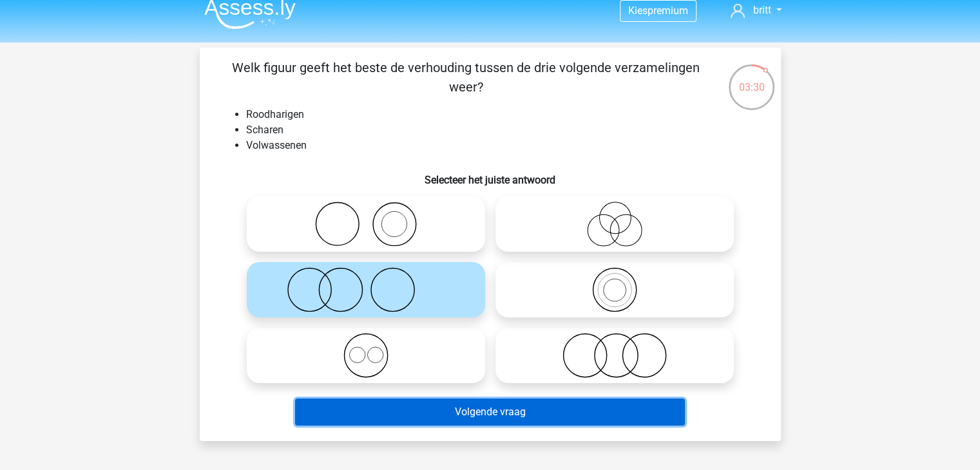
click at [436, 415] on button "Volgende vraag" at bounding box center [490, 412] width 390 height 27
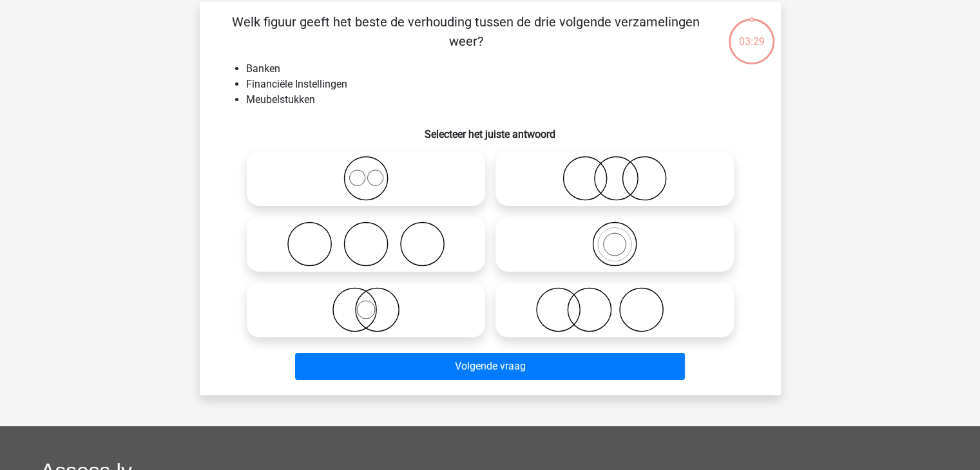
scroll to position [59, 0]
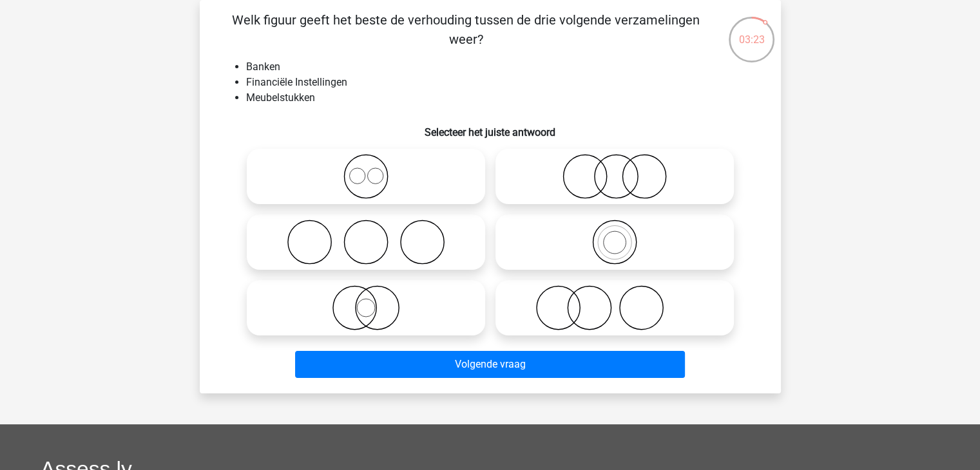
click at [616, 313] on icon at bounding box center [615, 307] width 228 height 45
click at [616, 302] on input "radio" at bounding box center [619, 297] width 8 height 8
radio input "true"
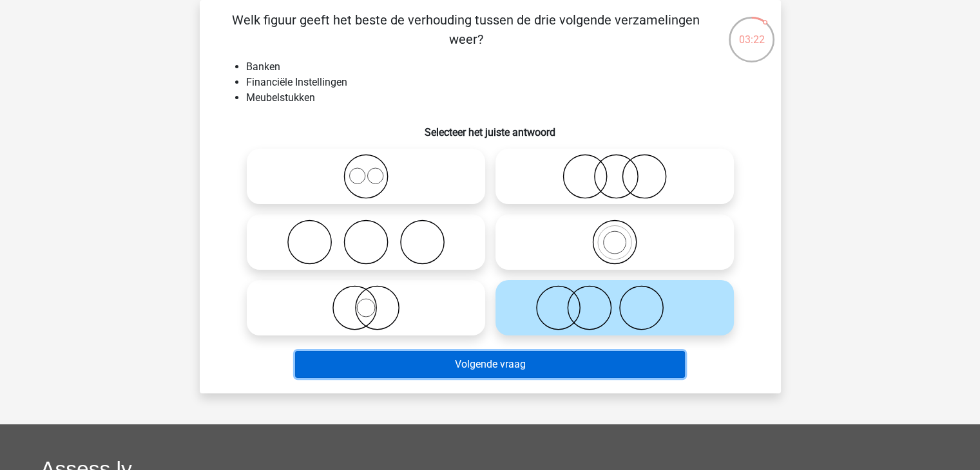
click at [584, 369] on button "Volgende vraag" at bounding box center [490, 364] width 390 height 27
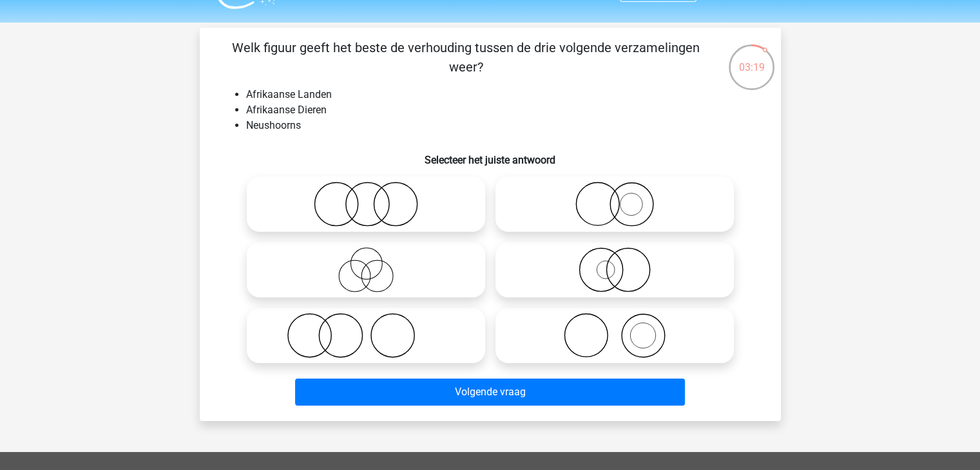
scroll to position [30, 0]
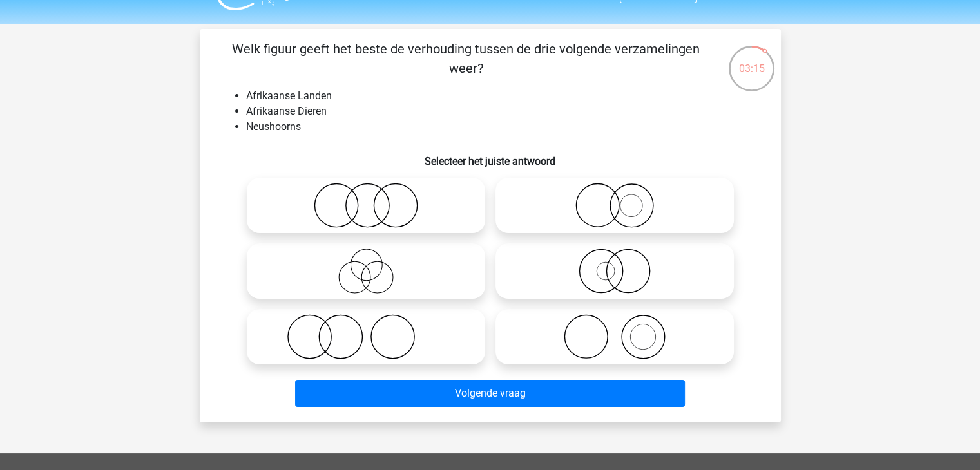
click at [621, 201] on icon at bounding box center [615, 205] width 228 height 45
click at [621, 199] on input "radio" at bounding box center [619, 195] width 8 height 8
radio input "true"
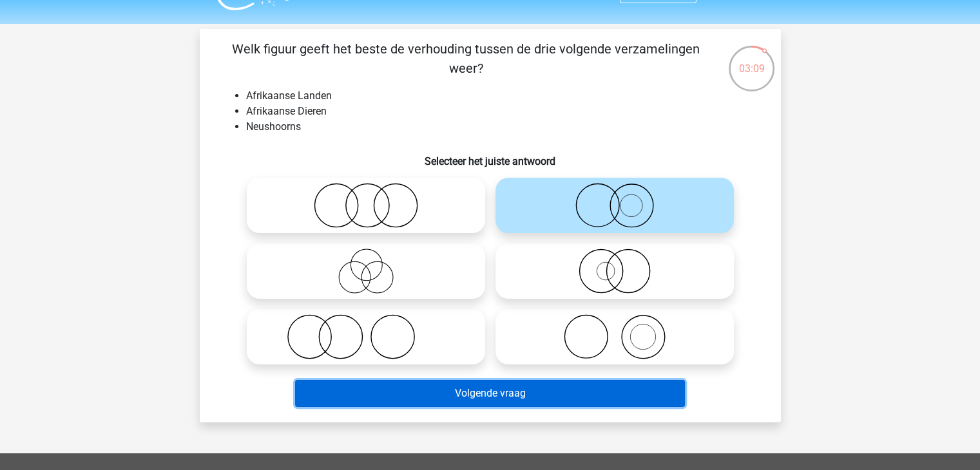
click at [526, 392] on button "Volgende vraag" at bounding box center [490, 393] width 390 height 27
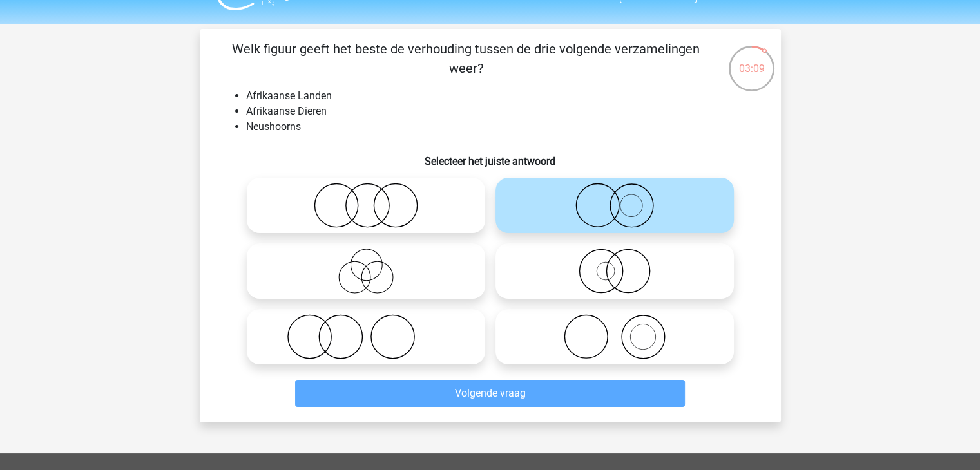
scroll to position [59, 0]
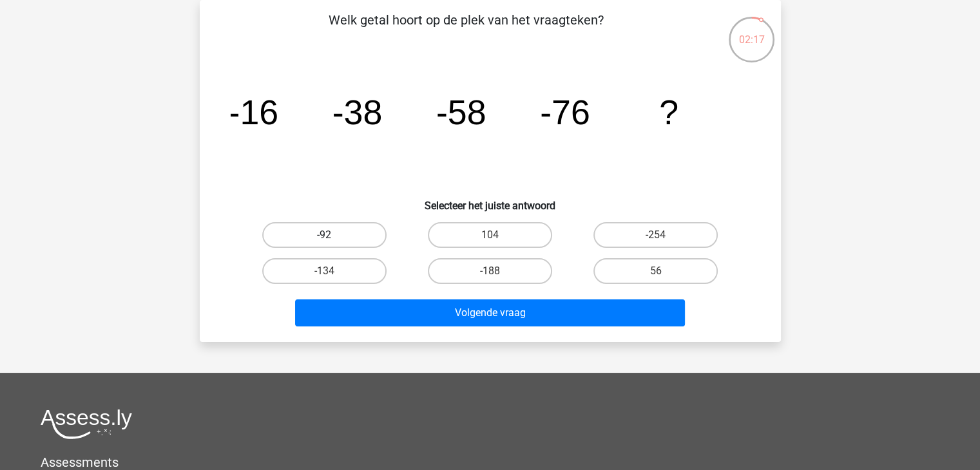
click at [352, 233] on label "-92" at bounding box center [324, 235] width 124 height 26
click at [332, 235] on input "-92" at bounding box center [328, 239] width 8 height 8
radio input "true"
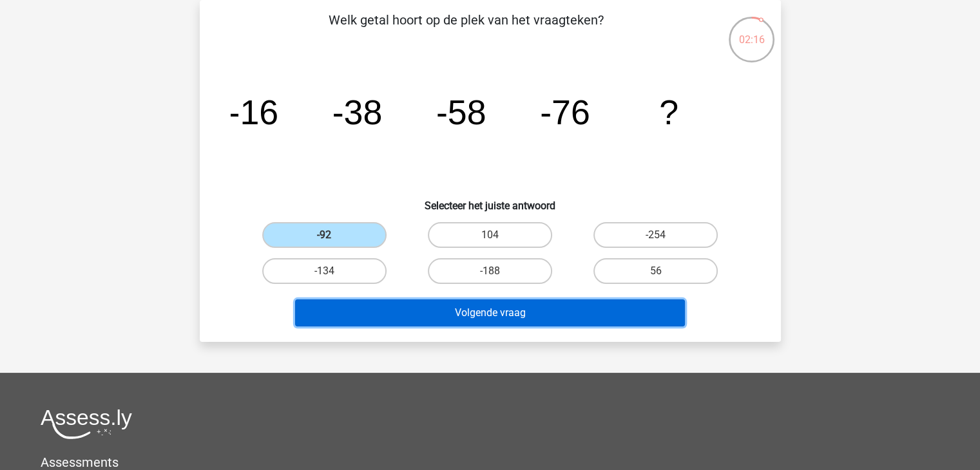
click at [409, 318] on button "Volgende vraag" at bounding box center [490, 313] width 390 height 27
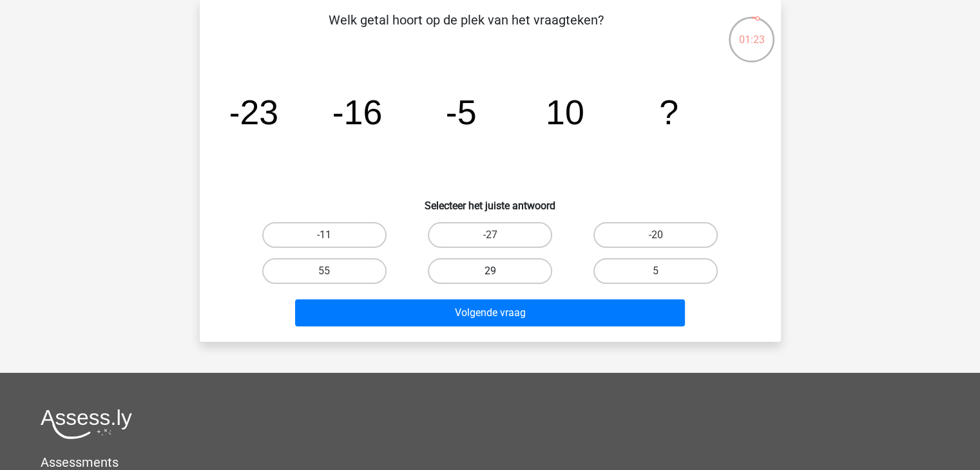
click at [480, 274] on label "29" at bounding box center [490, 271] width 124 height 26
click at [490, 274] on input "29" at bounding box center [494, 275] width 8 height 8
radio input "true"
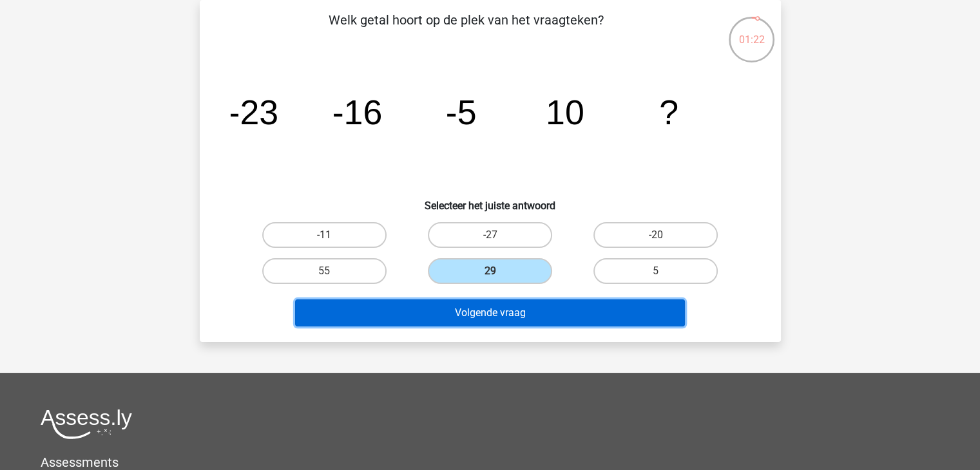
click at [488, 311] on button "Volgende vraag" at bounding box center [490, 313] width 390 height 27
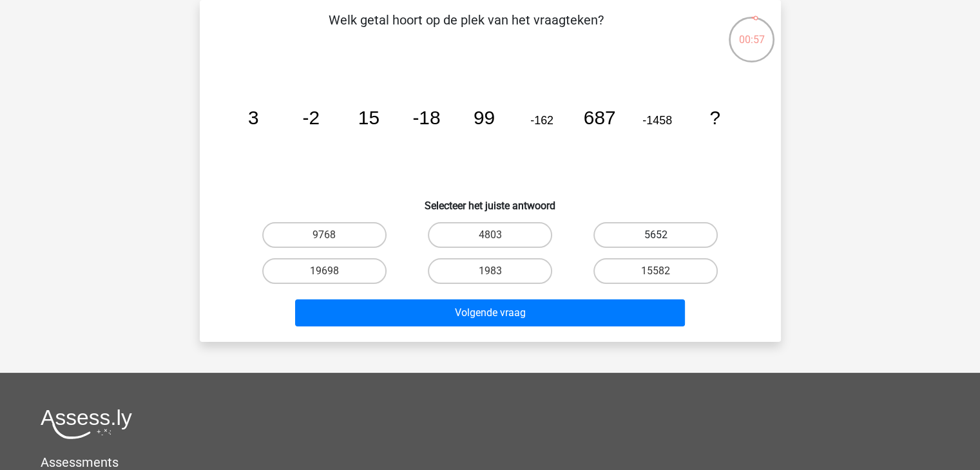
click at [630, 234] on label "5652" at bounding box center [655, 235] width 124 height 26
click at [656, 235] on input "5652" at bounding box center [660, 239] width 8 height 8
radio input "true"
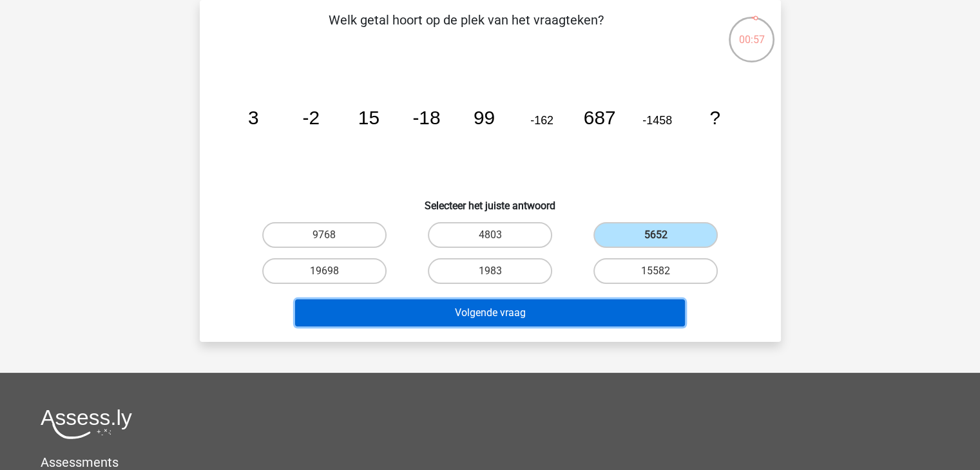
click at [586, 320] on button "Volgende vraag" at bounding box center [490, 313] width 390 height 27
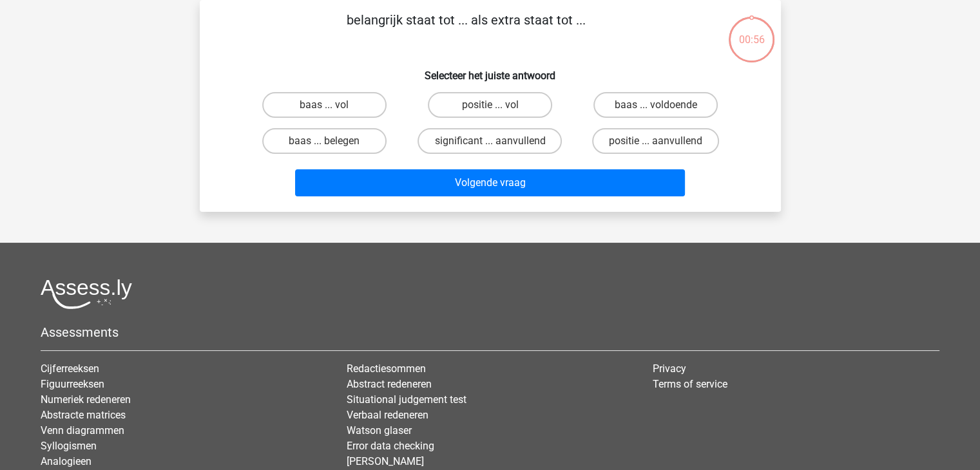
scroll to position [0, 0]
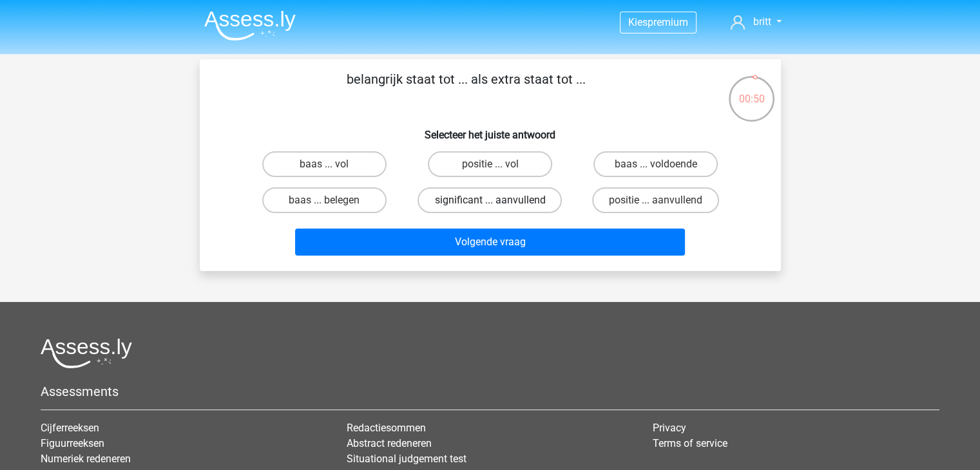
click at [472, 204] on label "significant ... aanvullend" at bounding box center [490, 201] width 144 height 26
click at [490, 204] on input "significant ... aanvullend" at bounding box center [494, 204] width 8 height 8
radio input "true"
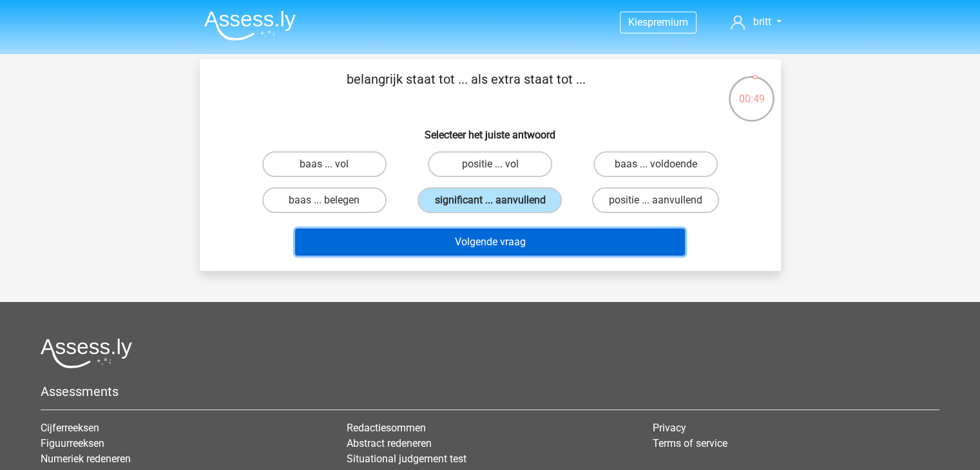
click at [472, 253] on button "Volgende vraag" at bounding box center [490, 242] width 390 height 27
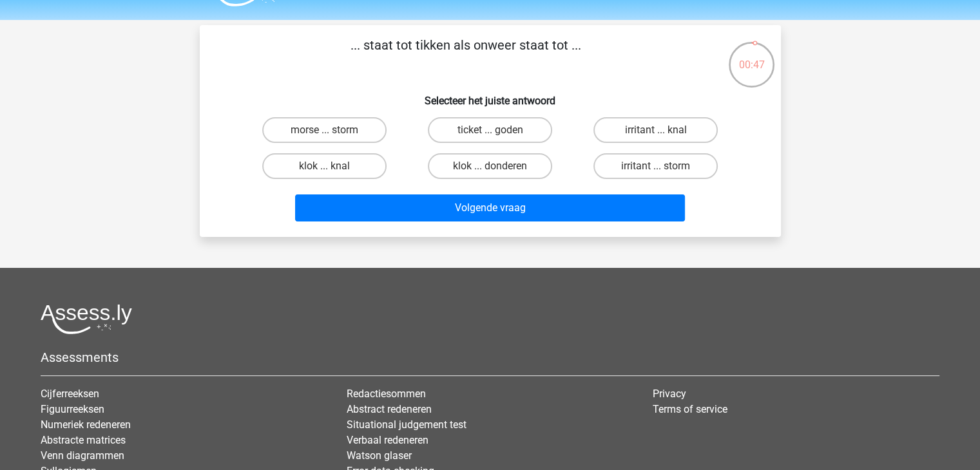
scroll to position [34, 0]
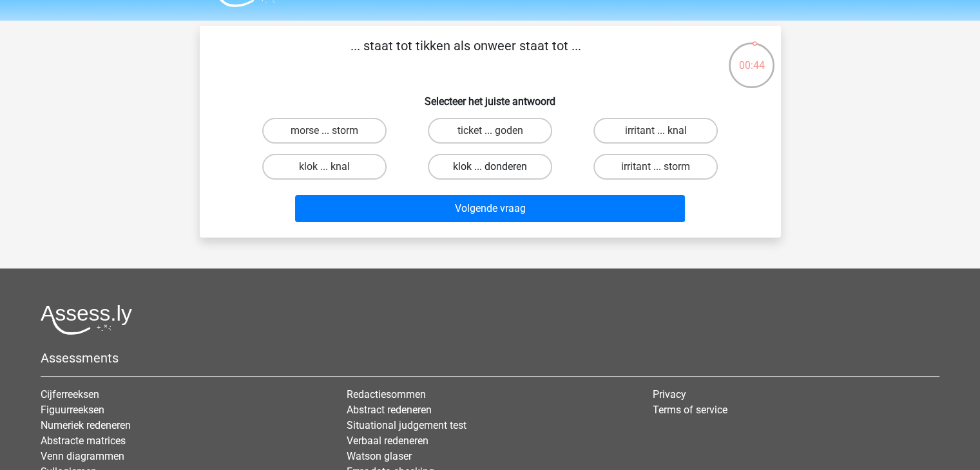
click at [471, 168] on label "klok ... donderen" at bounding box center [490, 167] width 124 height 26
click at [490, 168] on input "klok ... donderen" at bounding box center [494, 171] width 8 height 8
radio input "true"
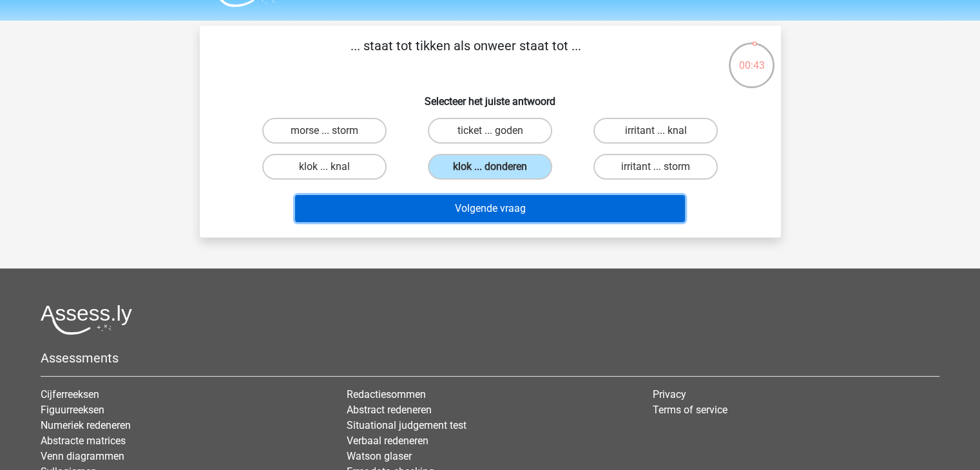
click at [478, 215] on button "Volgende vraag" at bounding box center [490, 208] width 390 height 27
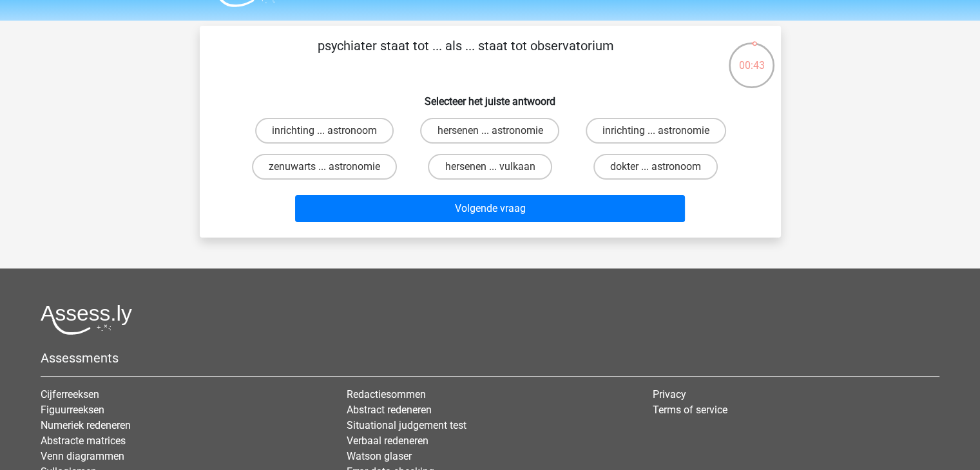
scroll to position [59, 0]
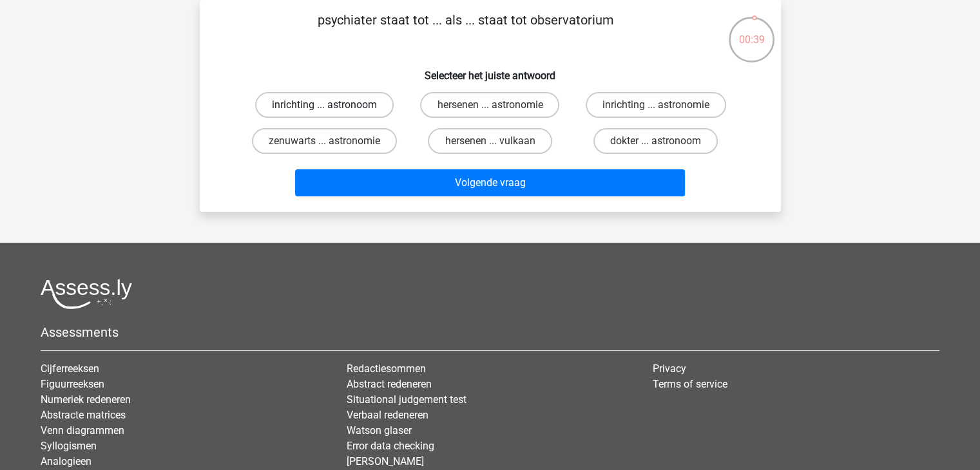
click at [327, 102] on label "inrichting ... astronoom" at bounding box center [324, 105] width 139 height 26
click at [327, 105] on input "inrichting ... astronoom" at bounding box center [328, 109] width 8 height 8
radio input "true"
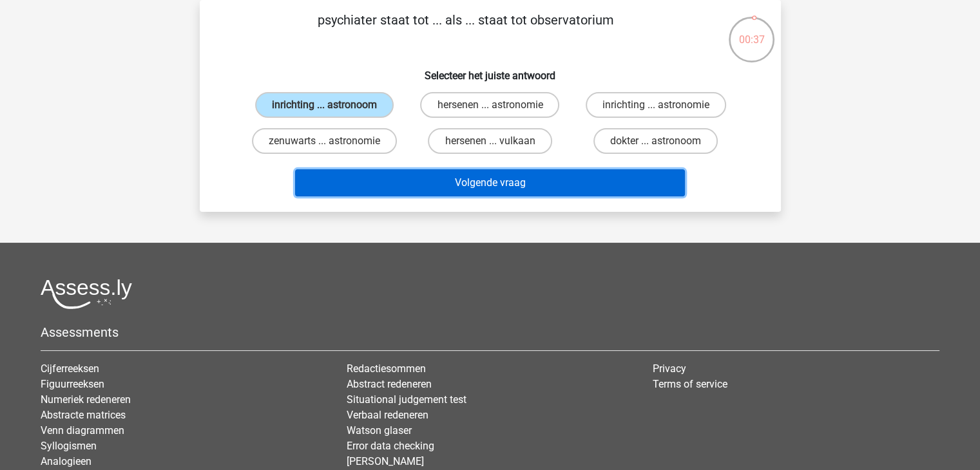
click at [365, 181] on button "Volgende vraag" at bounding box center [490, 182] width 390 height 27
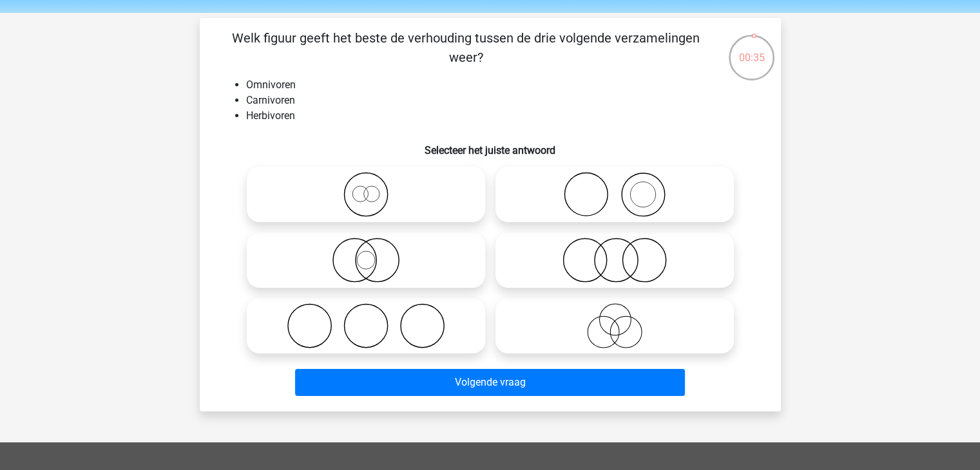
scroll to position [39, 0]
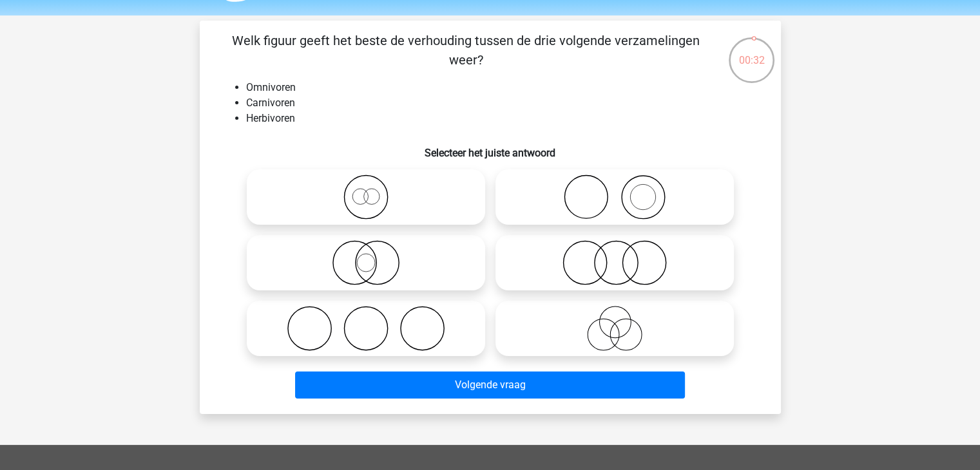
click at [604, 314] on icon at bounding box center [615, 328] width 228 height 45
click at [615, 314] on input "radio" at bounding box center [619, 318] width 8 height 8
radio input "true"
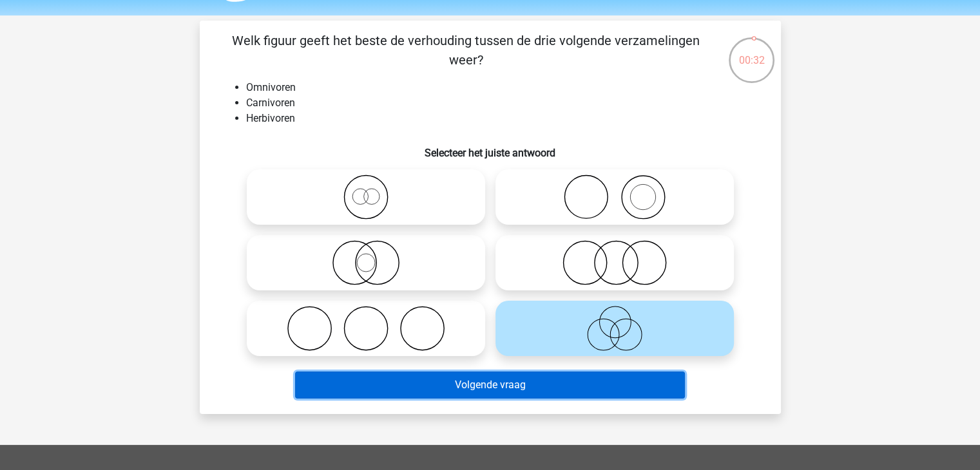
click at [587, 389] on button "Volgende vraag" at bounding box center [490, 385] width 390 height 27
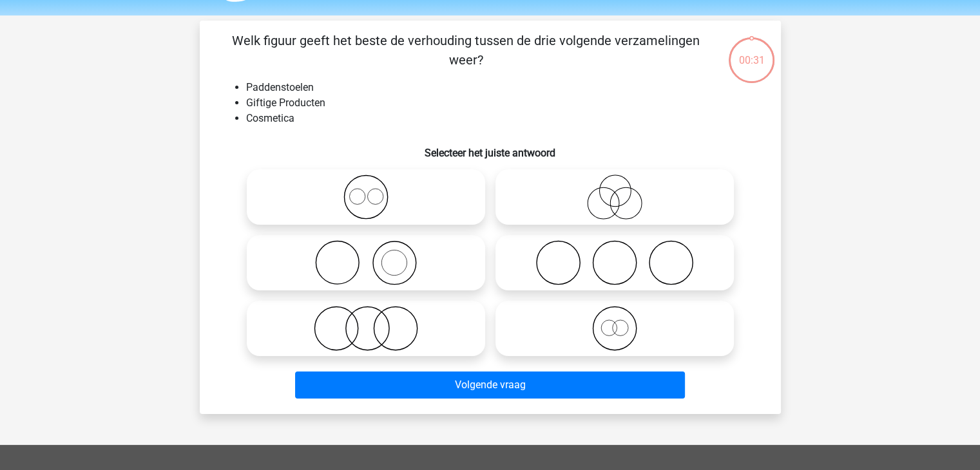
scroll to position [59, 0]
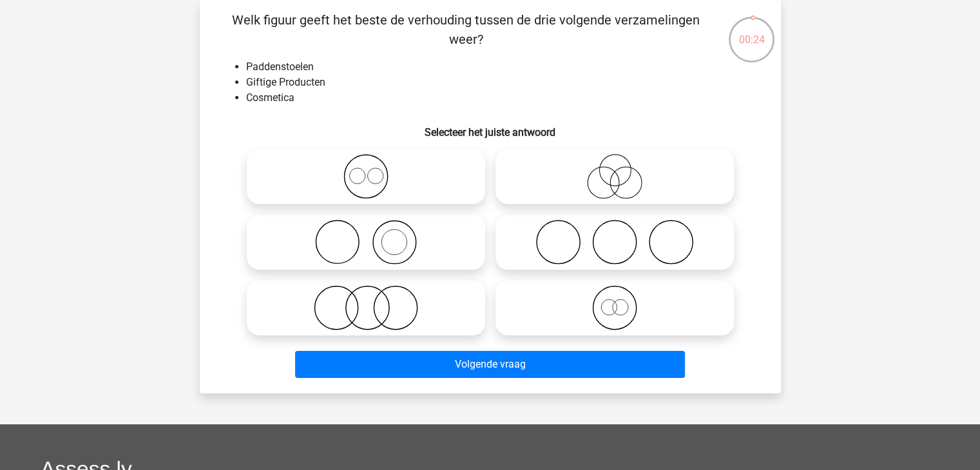
click at [552, 248] on icon at bounding box center [615, 242] width 228 height 45
click at [615, 236] on input "radio" at bounding box center [619, 231] width 8 height 8
radio input "true"
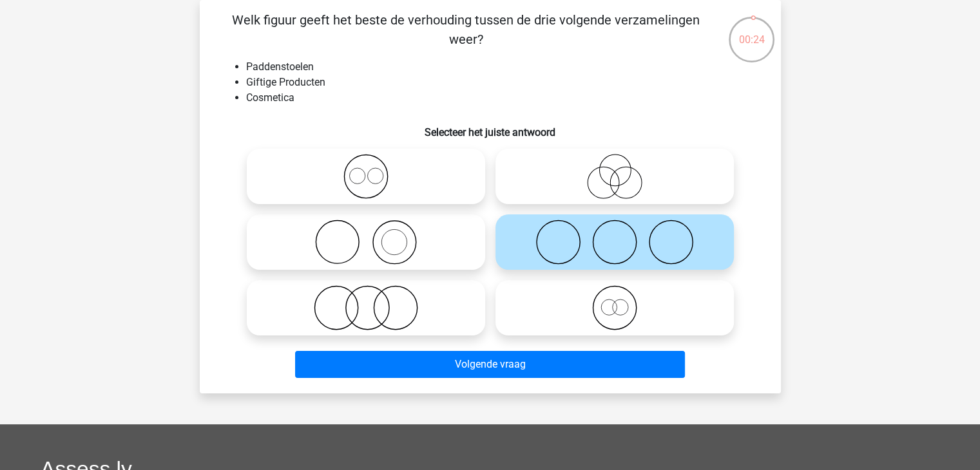
click at [535, 378] on div "Volgende vraag" at bounding box center [490, 367] width 497 height 32
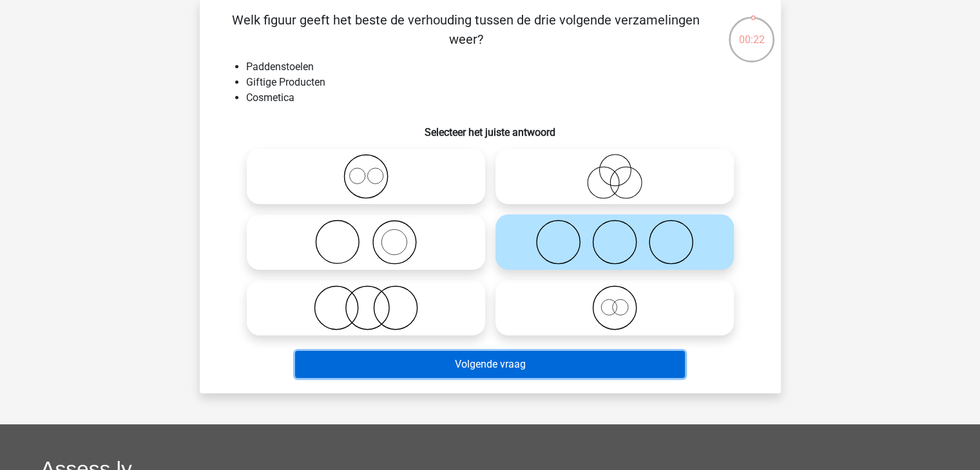
click at [467, 365] on button "Volgende vraag" at bounding box center [490, 364] width 390 height 27
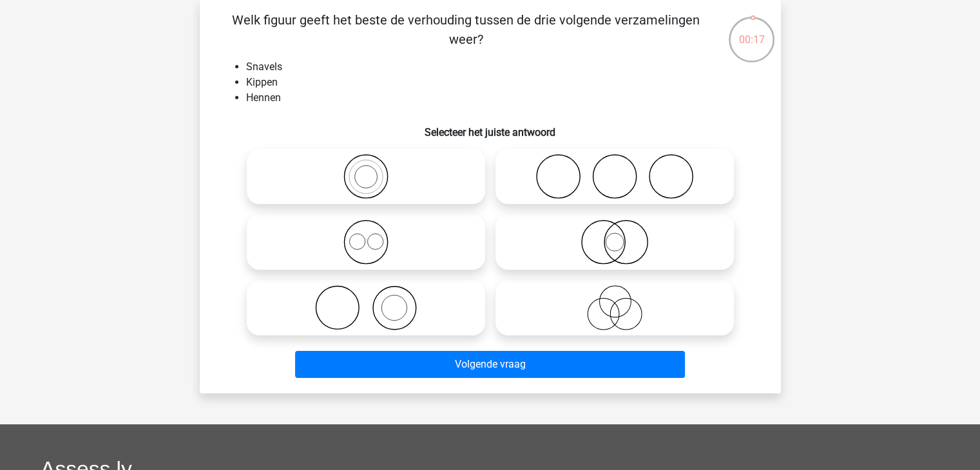
click at [620, 240] on icon at bounding box center [615, 242] width 228 height 45
click at [620, 236] on input "radio" at bounding box center [619, 231] width 8 height 8
radio input "true"
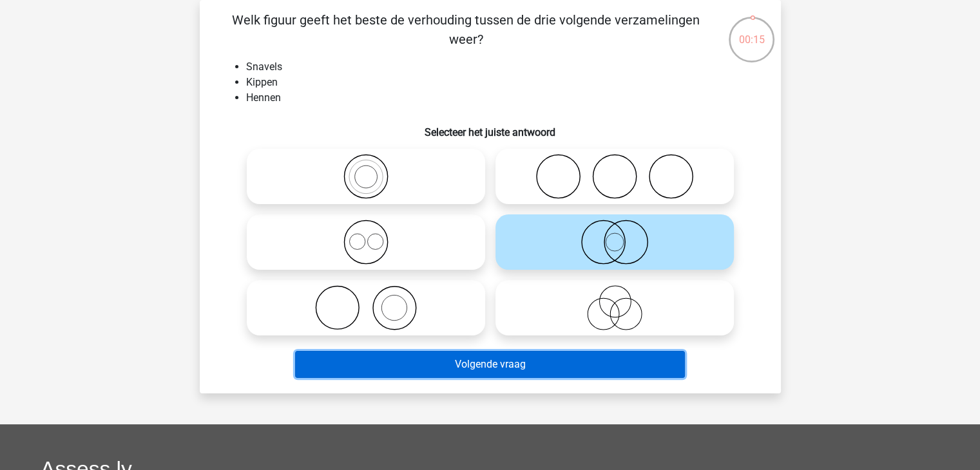
click at [537, 362] on button "Volgende vraag" at bounding box center [490, 364] width 390 height 27
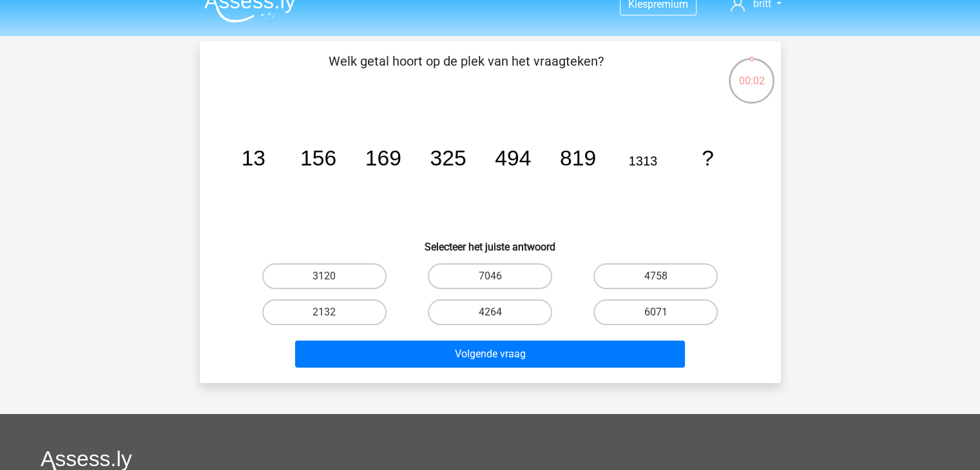
scroll to position [17, 0]
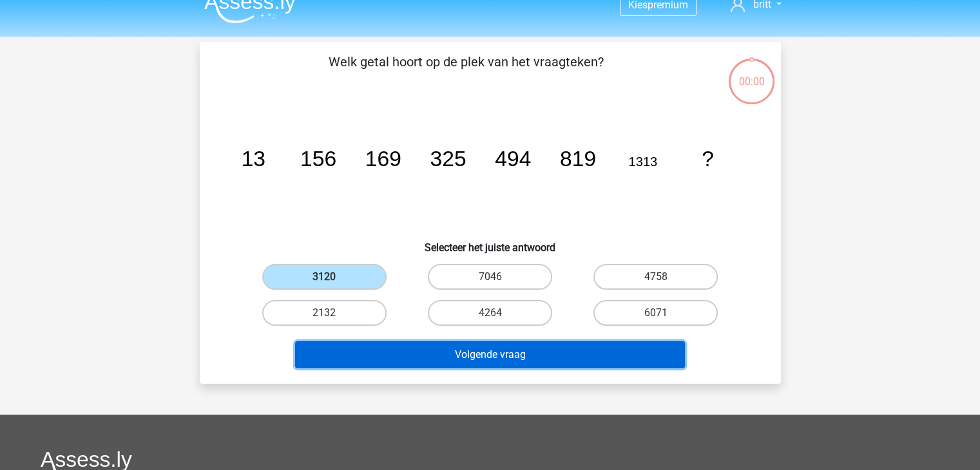
click at [420, 354] on button "Volgende vraag" at bounding box center [490, 355] width 390 height 27
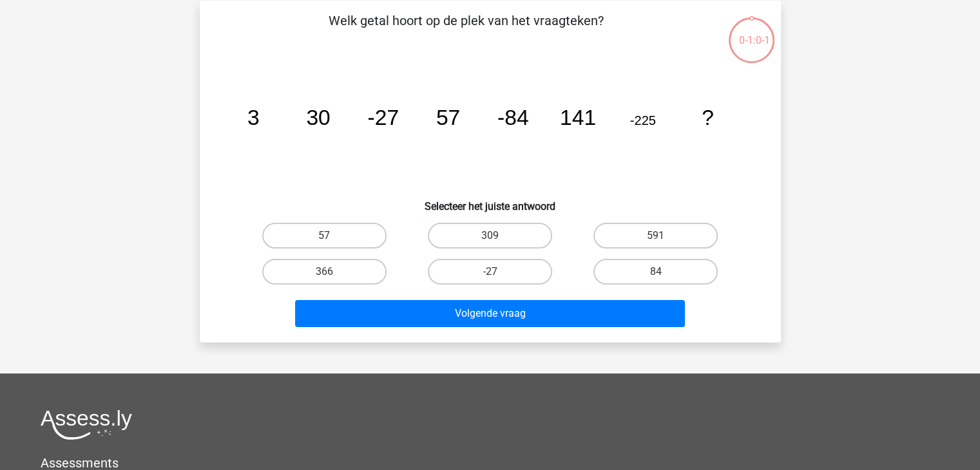
scroll to position [59, 0]
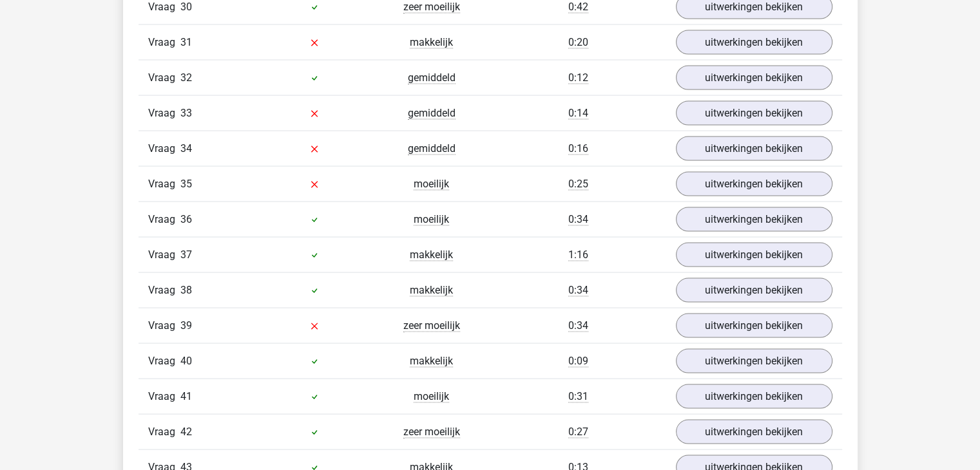
scroll to position [2474, 0]
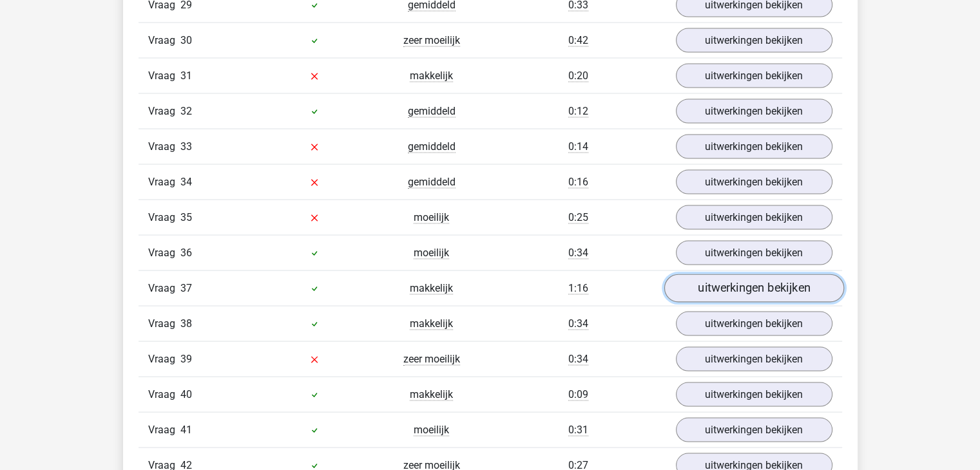
click at [731, 275] on link "uitwerkingen bekijken" at bounding box center [754, 289] width 180 height 28
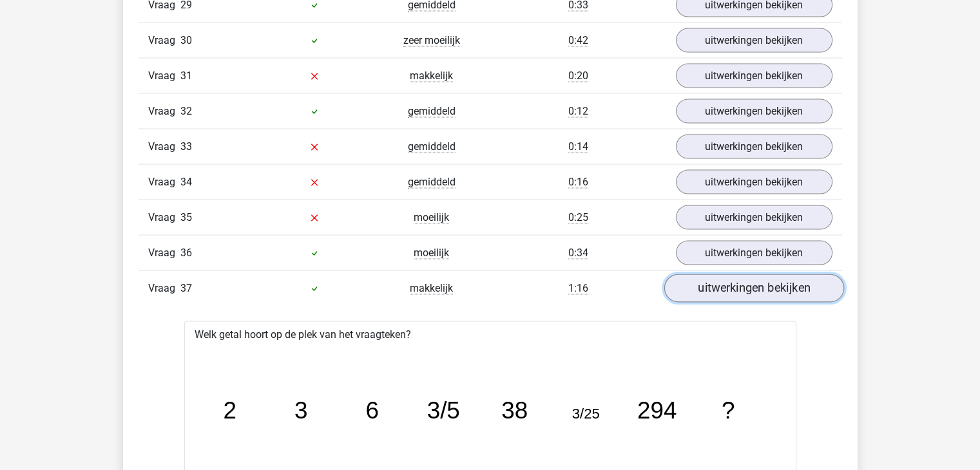
click at [731, 275] on link "uitwerkingen bekijken" at bounding box center [754, 289] width 180 height 28
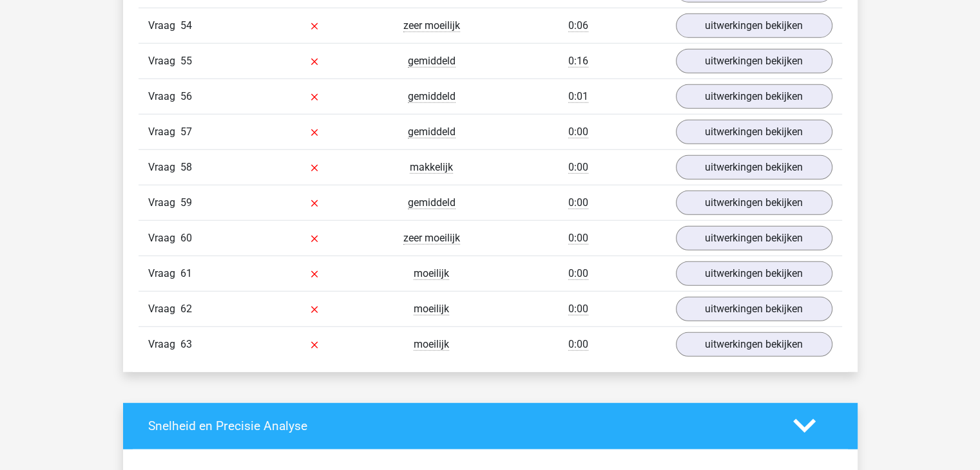
scroll to position [3335, 0]
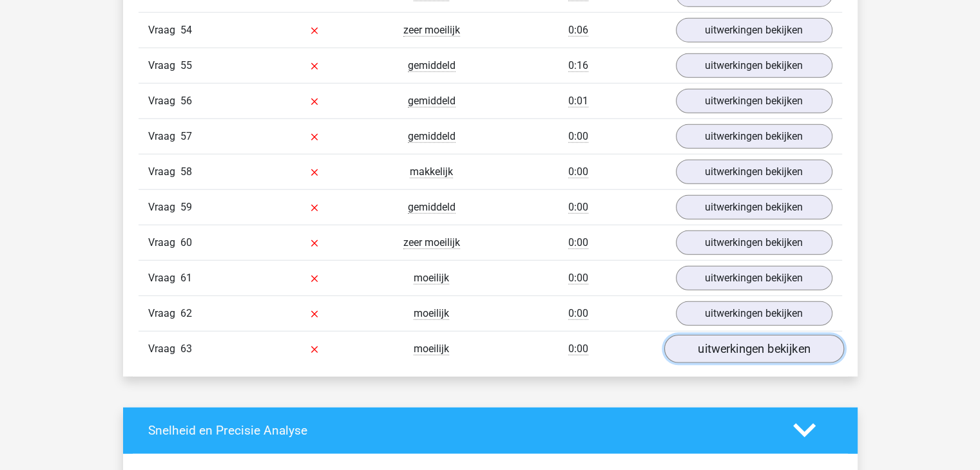
click at [753, 335] on link "uitwerkingen bekijken" at bounding box center [754, 349] width 180 height 28
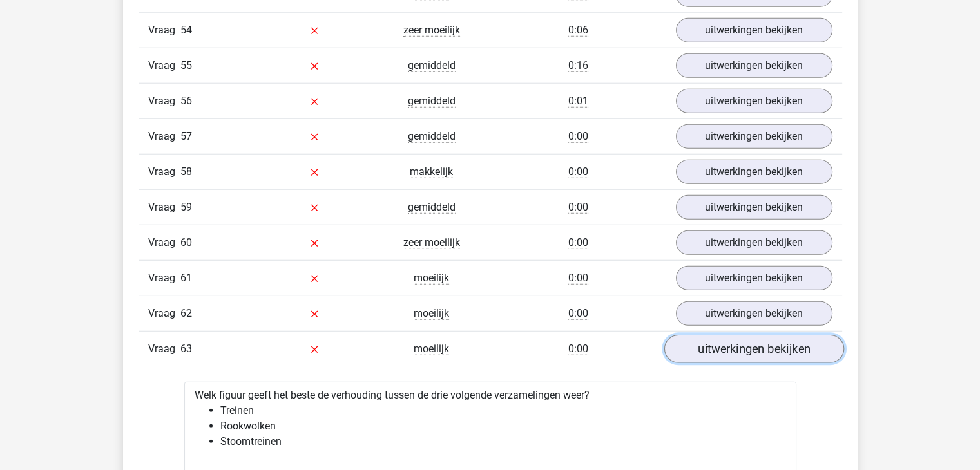
click at [753, 335] on link "uitwerkingen bekijken" at bounding box center [754, 349] width 180 height 28
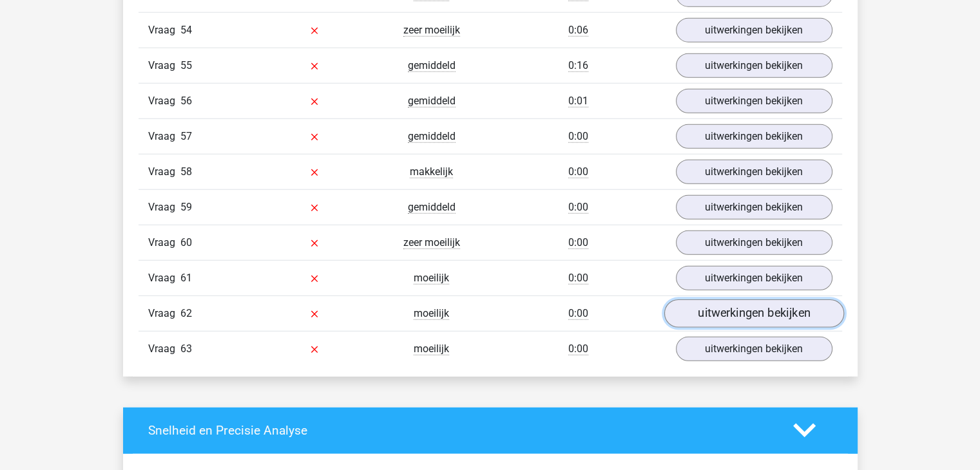
click at [731, 300] on link "uitwerkingen bekijken" at bounding box center [754, 314] width 180 height 28
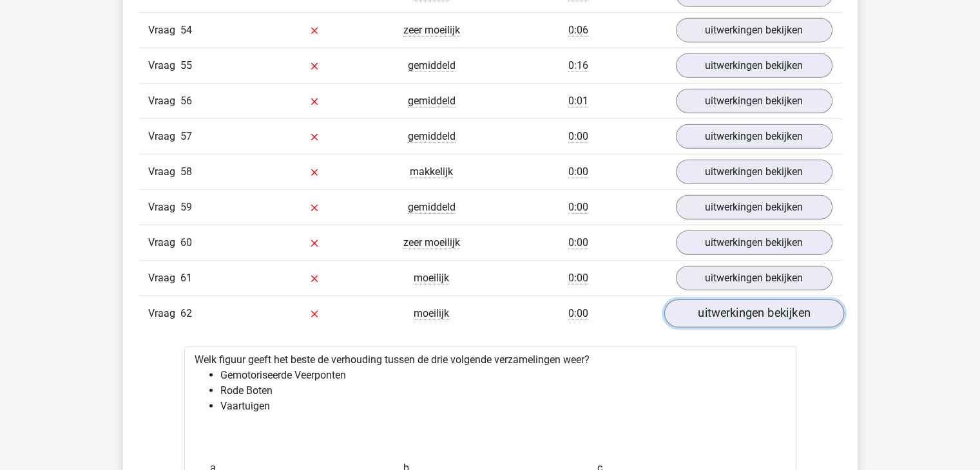
click at [731, 300] on link "uitwerkingen bekijken" at bounding box center [754, 314] width 180 height 28
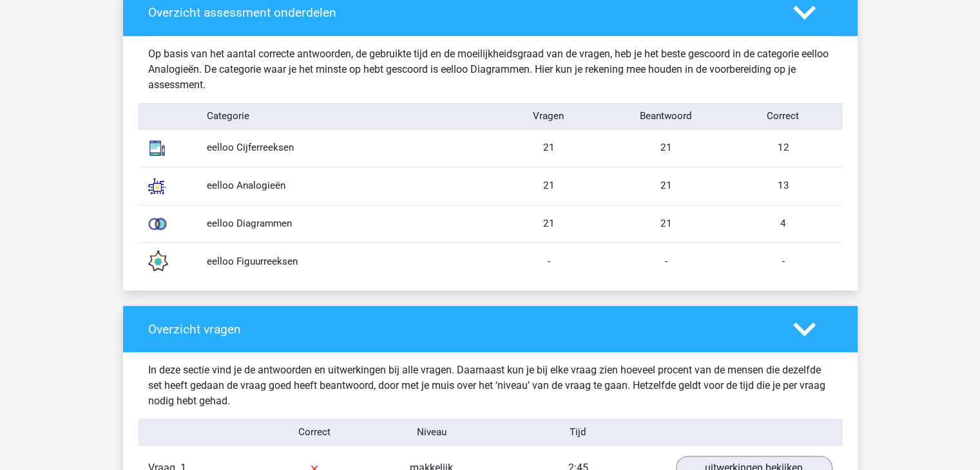
scroll to position [1336, 0]
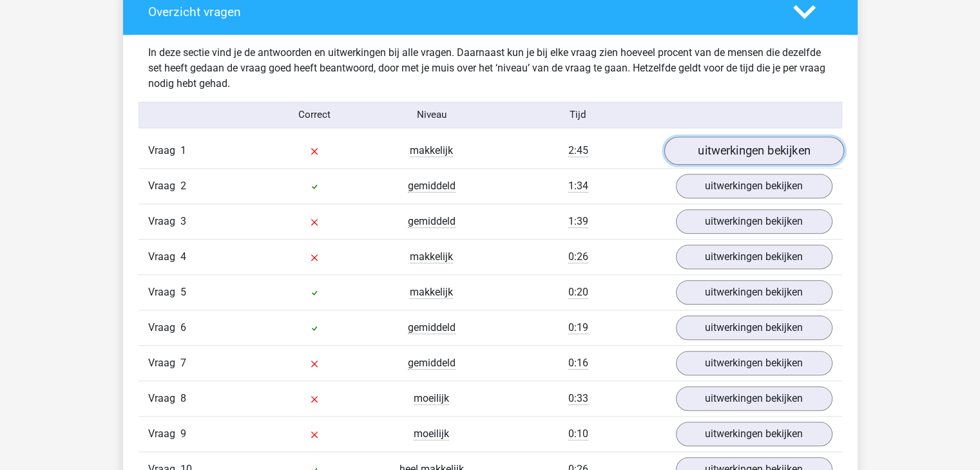
click at [769, 156] on link "uitwerkingen bekijken" at bounding box center [754, 151] width 180 height 28
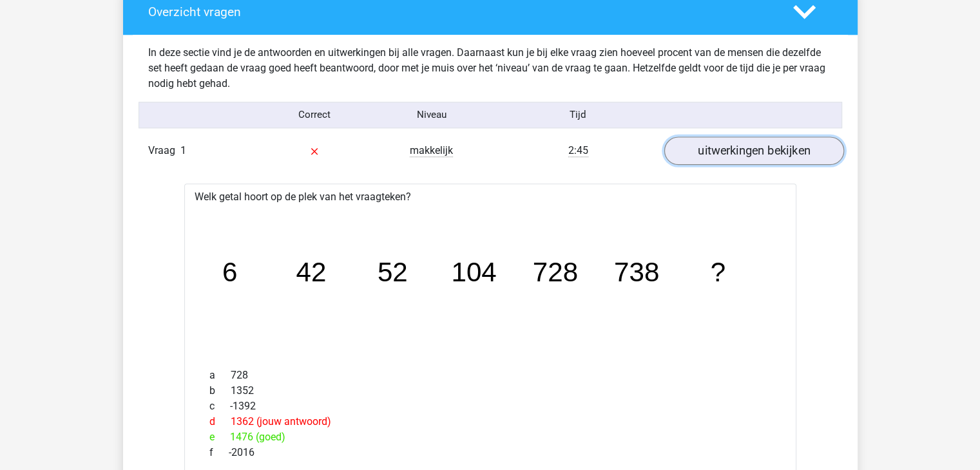
click at [769, 156] on link "uitwerkingen bekijken" at bounding box center [754, 151] width 180 height 28
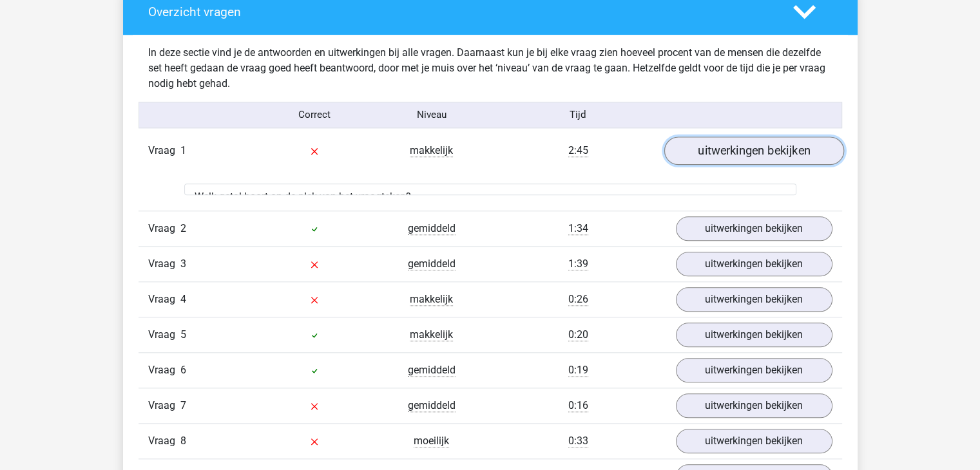
click at [769, 156] on link "uitwerkingen bekijken" at bounding box center [754, 151] width 180 height 28
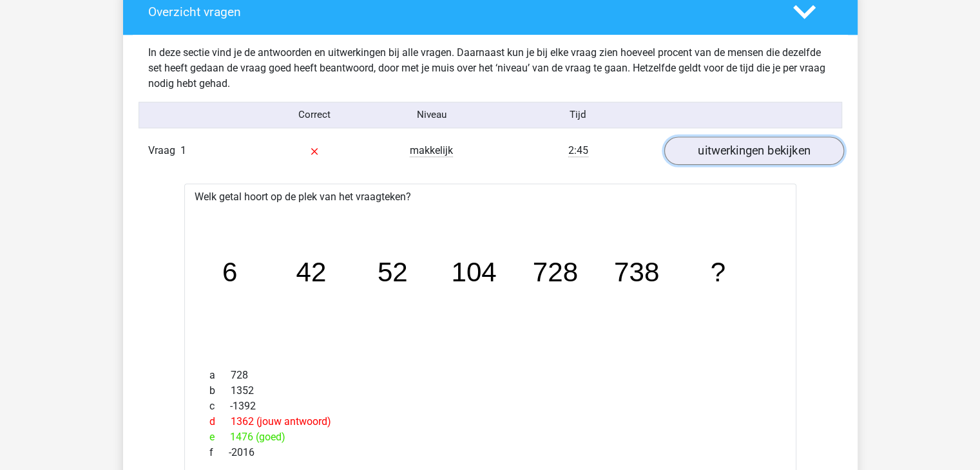
click at [769, 156] on link "uitwerkingen bekijken" at bounding box center [754, 151] width 180 height 28
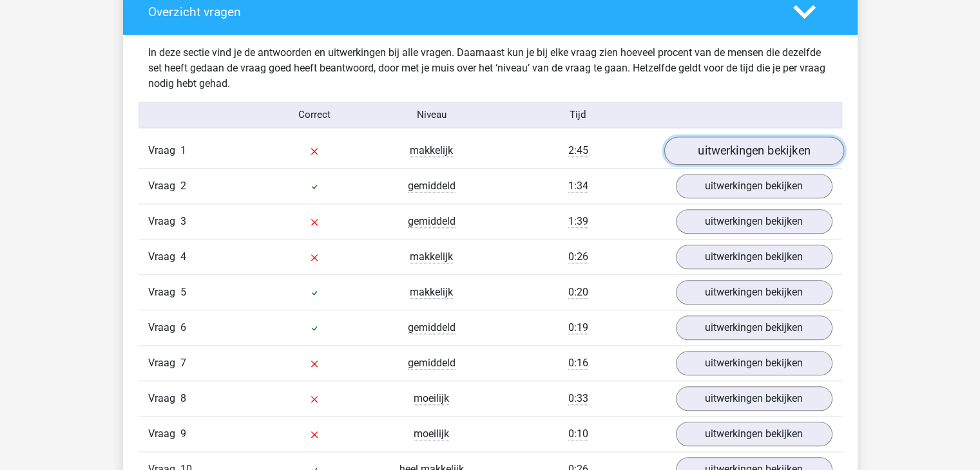
click at [785, 146] on link "uitwerkingen bekijken" at bounding box center [754, 151] width 180 height 28
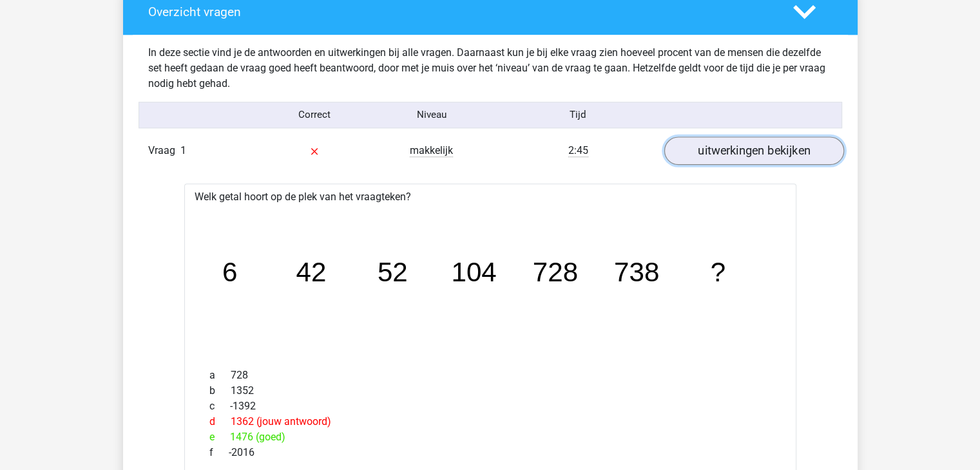
click at [786, 145] on link "uitwerkingen bekijken" at bounding box center [754, 151] width 180 height 28
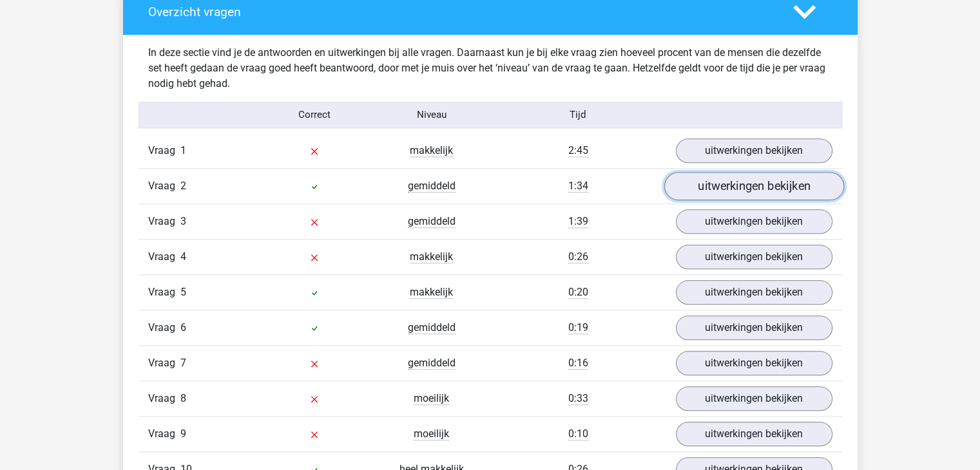
click at [775, 191] on link "uitwerkingen bekijken" at bounding box center [754, 186] width 180 height 28
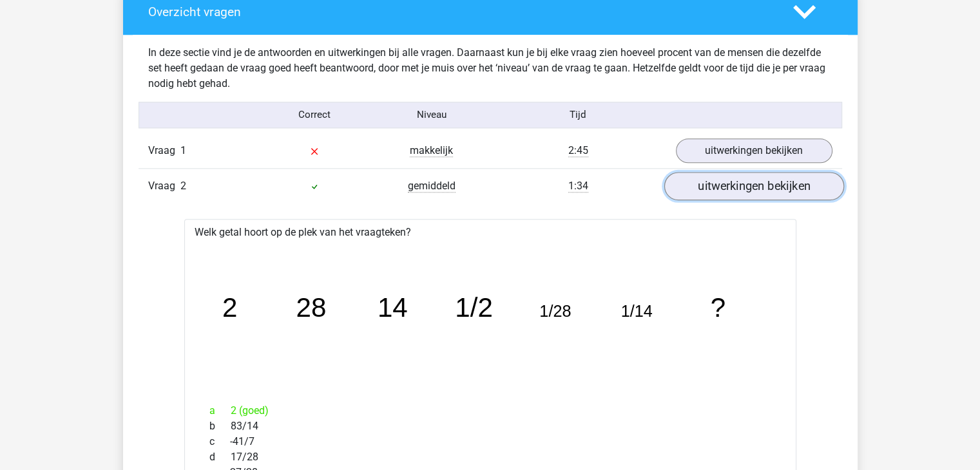
click at [775, 191] on link "uitwerkingen bekijken" at bounding box center [754, 186] width 180 height 28
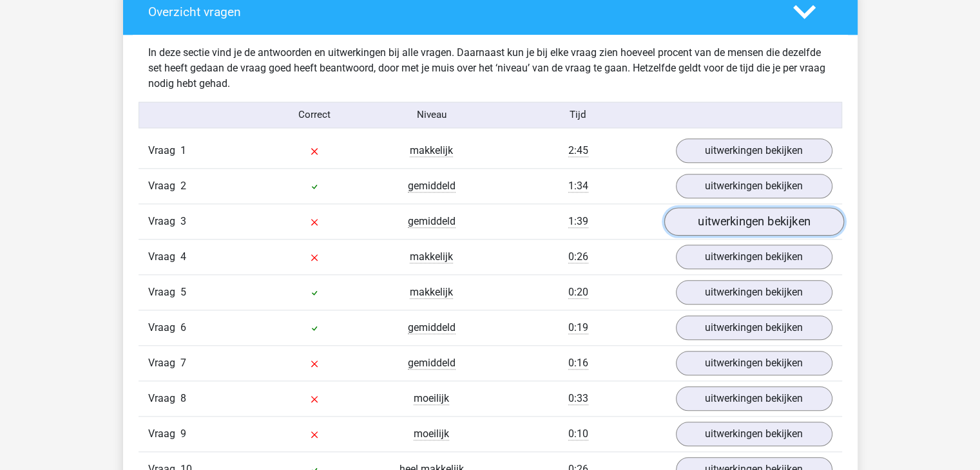
click at [760, 215] on link "uitwerkingen bekijken" at bounding box center [754, 221] width 180 height 28
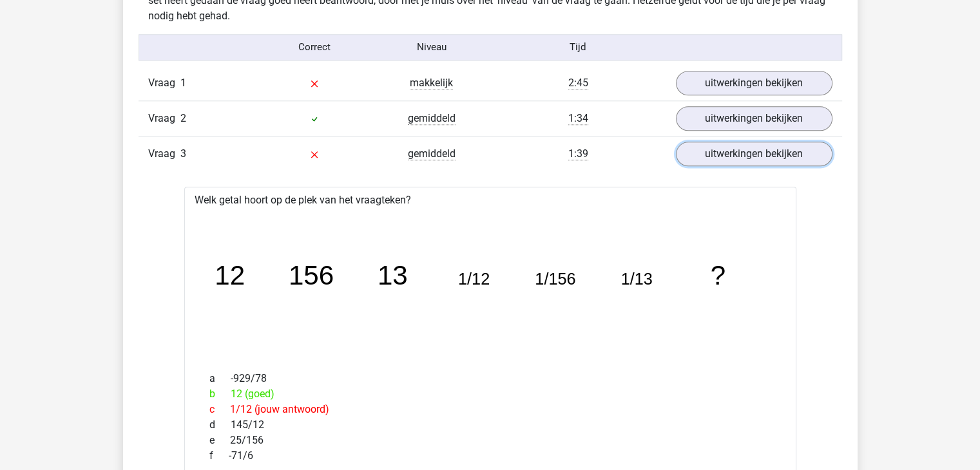
scroll to position [1465, 0]
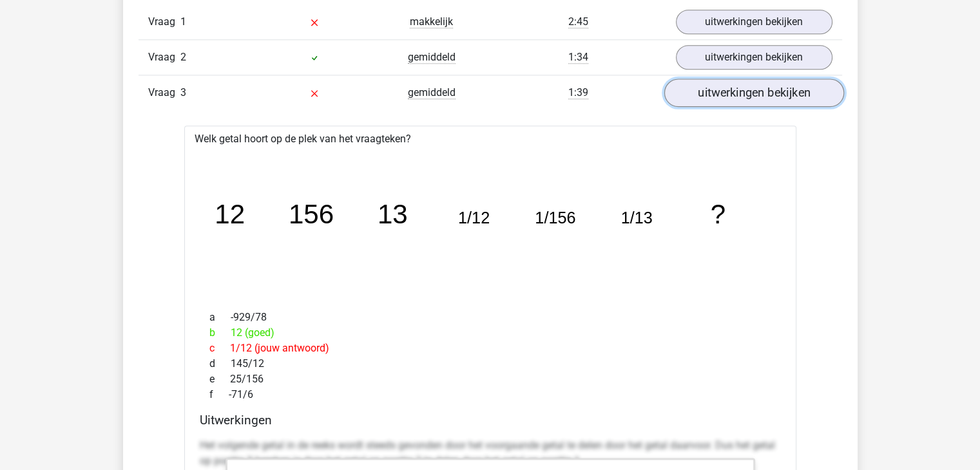
click at [763, 88] on link "uitwerkingen bekijken" at bounding box center [754, 93] width 180 height 28
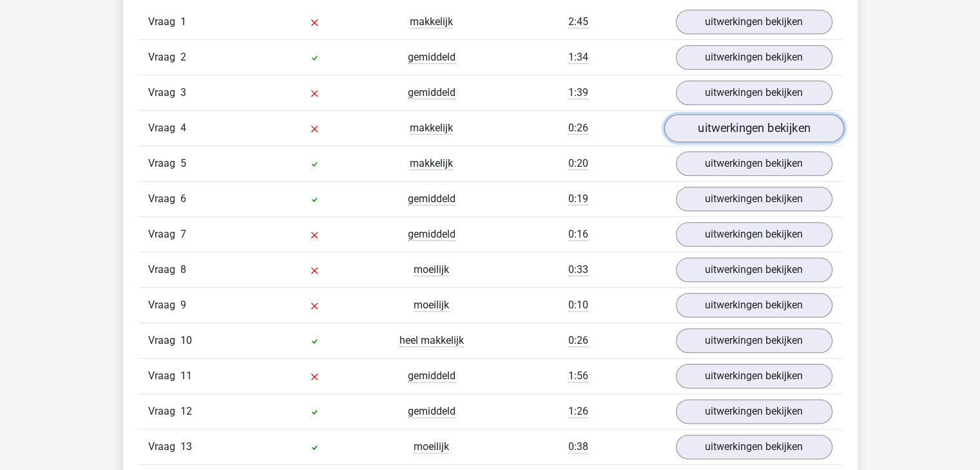
click at [750, 119] on link "uitwerkingen bekijken" at bounding box center [754, 128] width 180 height 28
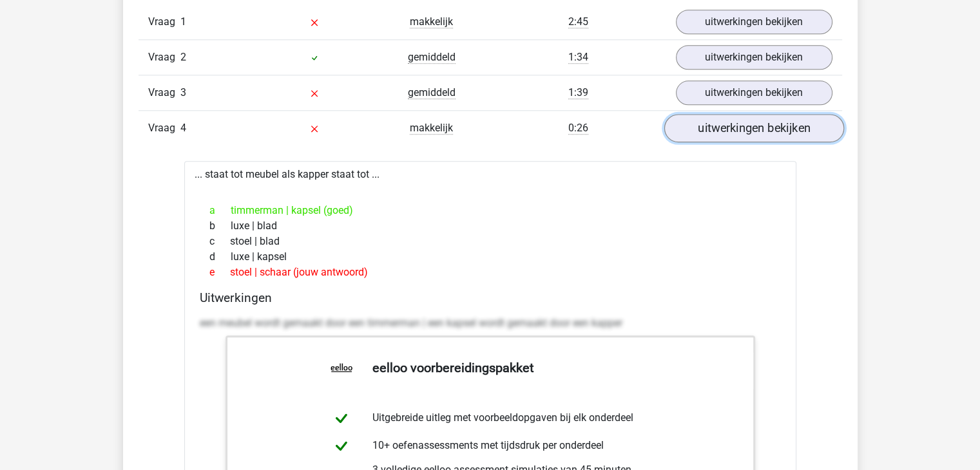
click at [750, 119] on link "uitwerkingen bekijken" at bounding box center [754, 128] width 180 height 28
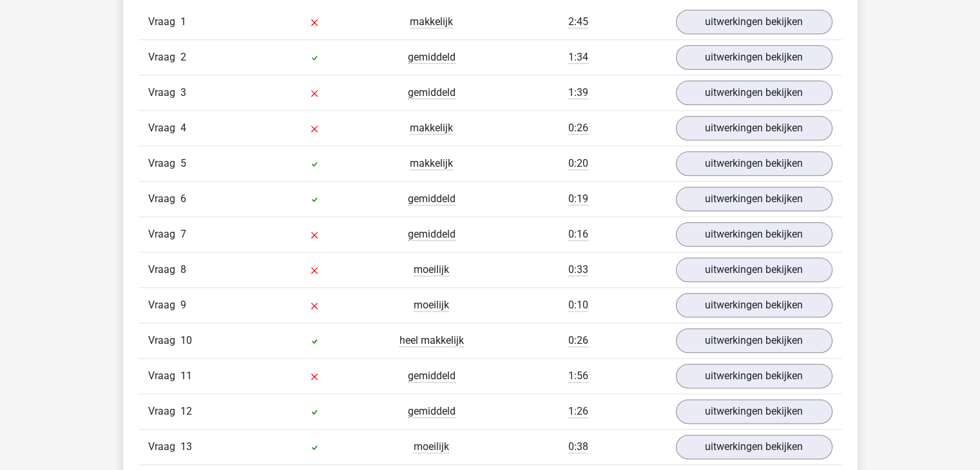
click at [751, 181] on div "Vraag 6 gemiddeld 0:19 uitwerkingen bekijken" at bounding box center [491, 198] width 704 height 35
click at [753, 165] on link "uitwerkingen bekijken" at bounding box center [754, 163] width 180 height 28
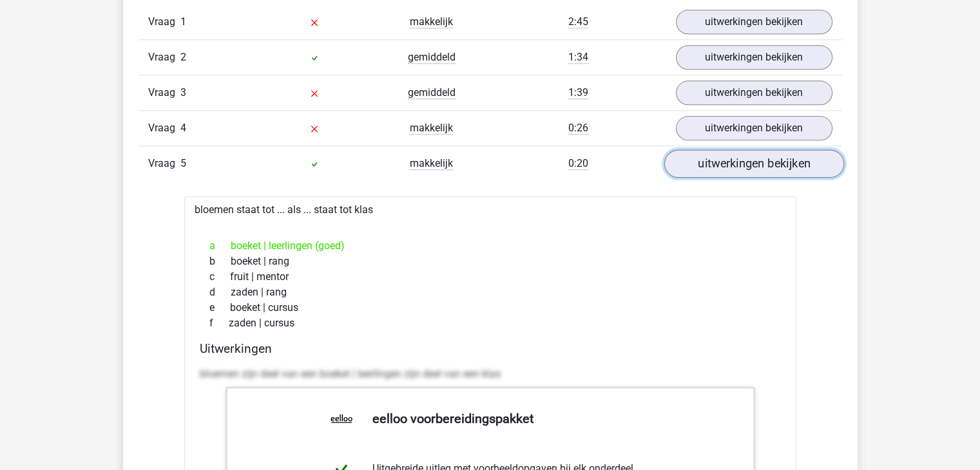
click at [753, 165] on link "uitwerkingen bekijken" at bounding box center [754, 163] width 180 height 28
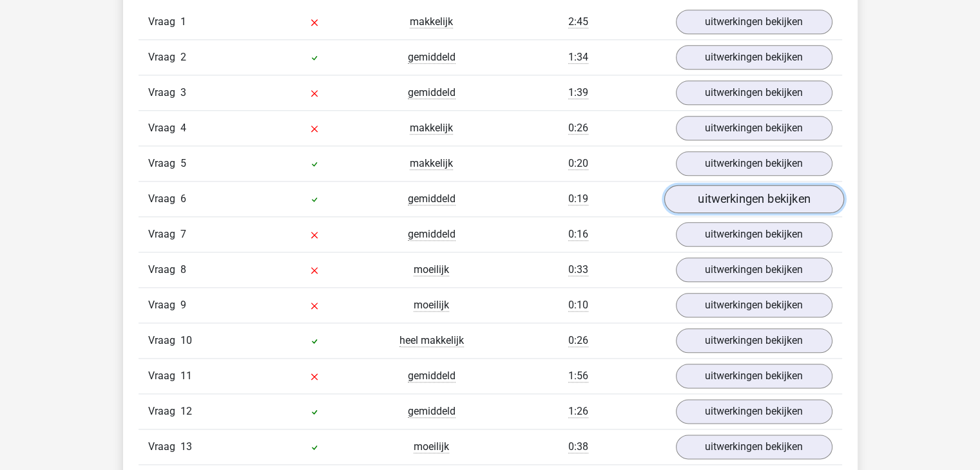
click at [747, 197] on link "uitwerkingen bekijken" at bounding box center [754, 199] width 180 height 28
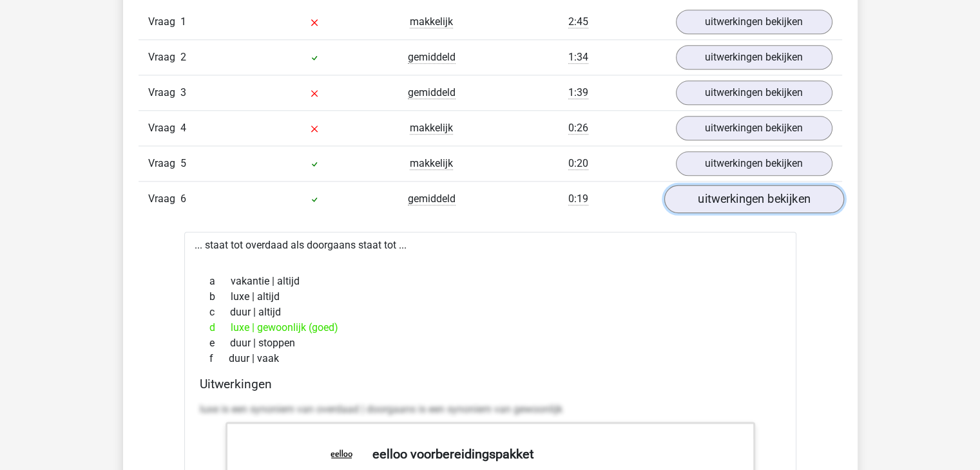
click at [747, 197] on link "uitwerkingen bekijken" at bounding box center [754, 199] width 180 height 28
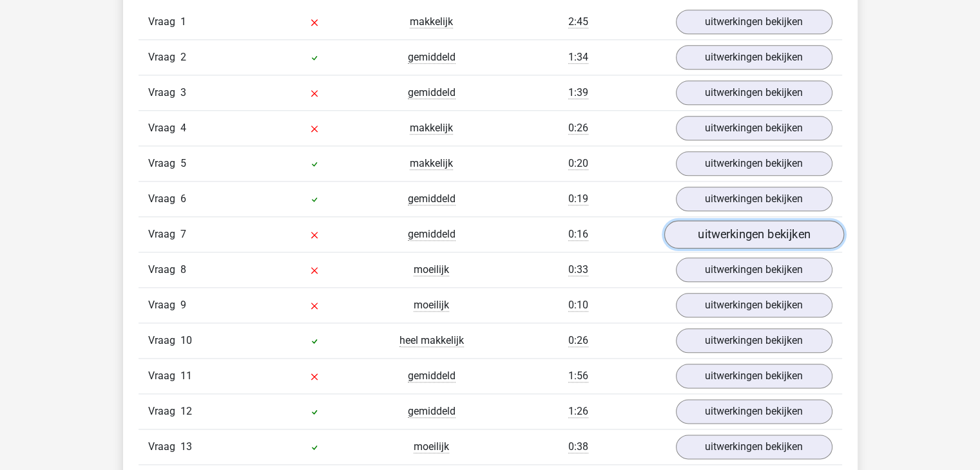
click at [738, 240] on link "uitwerkingen bekijken" at bounding box center [754, 234] width 180 height 28
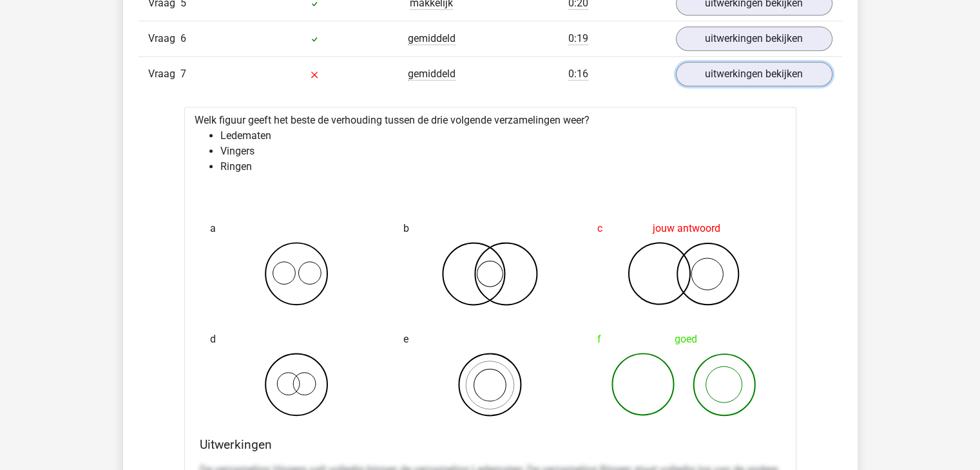
scroll to position [1530, 0]
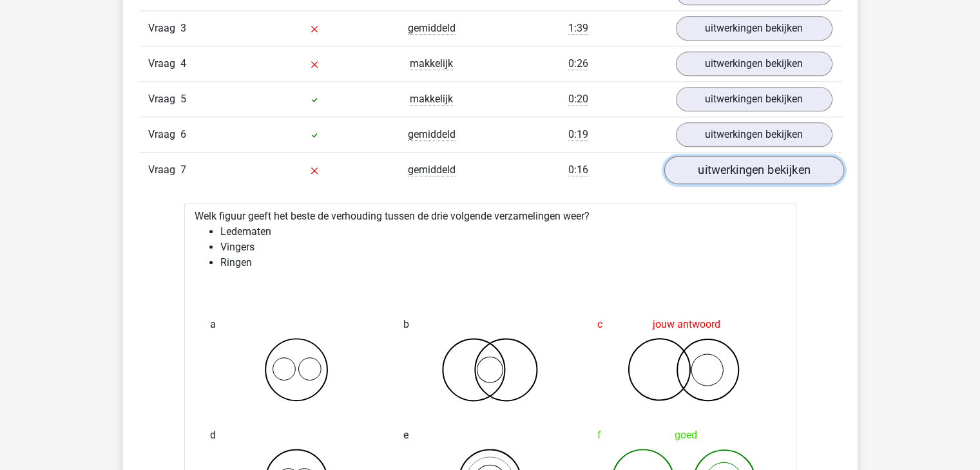
click at [742, 163] on link "uitwerkingen bekijken" at bounding box center [754, 170] width 180 height 28
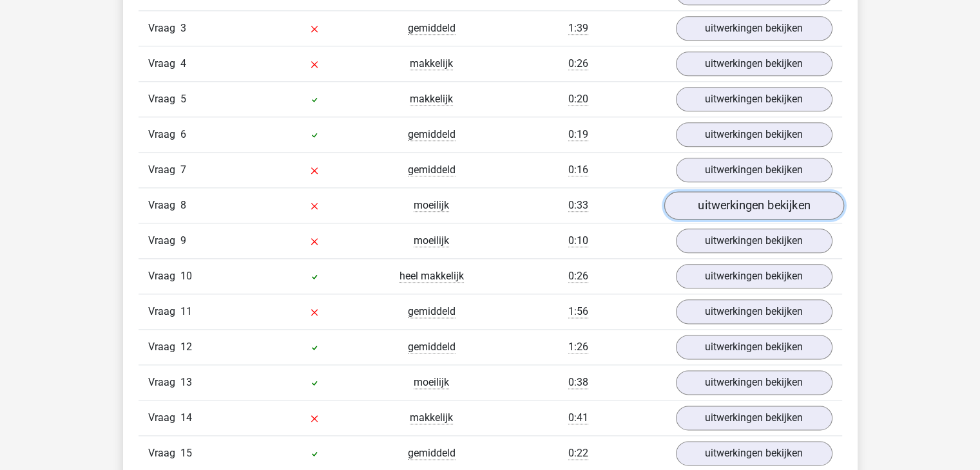
click at [746, 194] on link "uitwerkingen bekijken" at bounding box center [754, 205] width 180 height 28
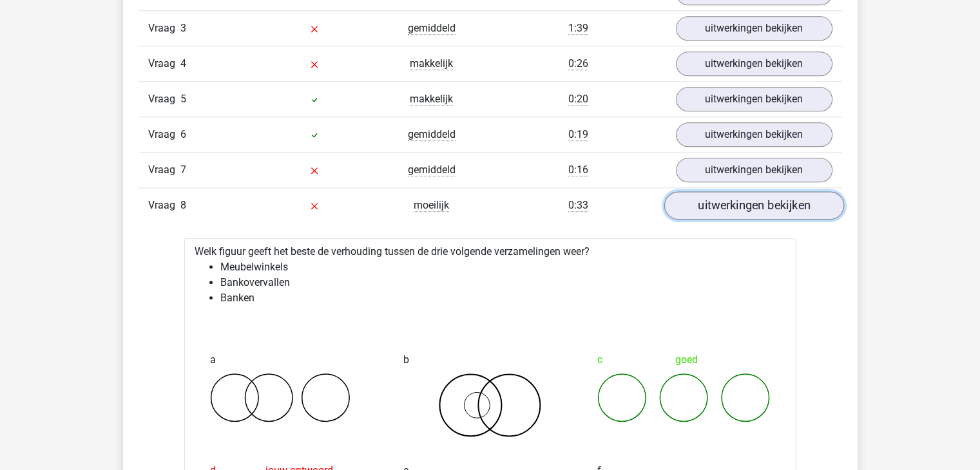
click at [746, 195] on link "uitwerkingen bekijken" at bounding box center [754, 205] width 180 height 28
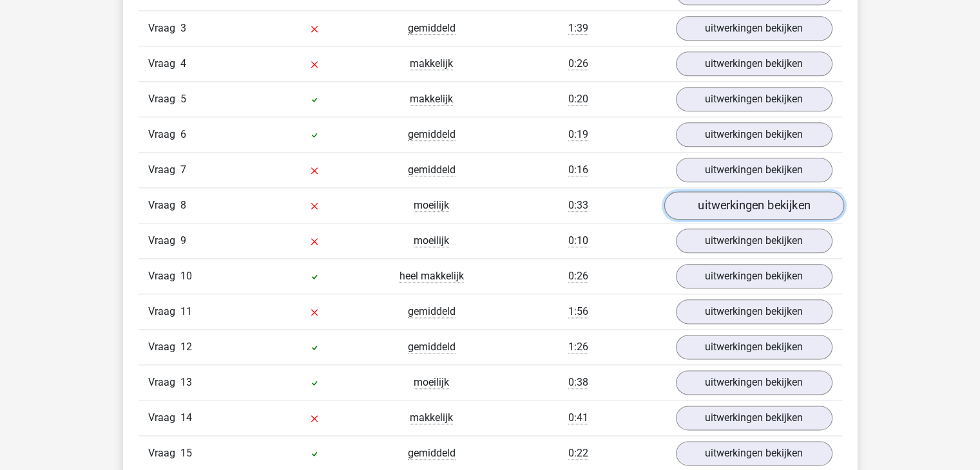
click at [746, 195] on link "uitwerkingen bekijken" at bounding box center [754, 205] width 180 height 28
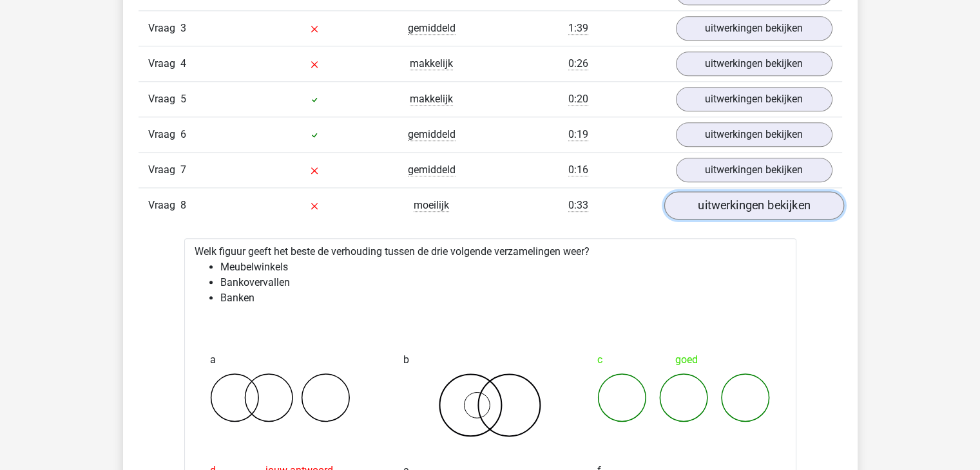
click at [745, 198] on link "uitwerkingen bekijken" at bounding box center [754, 205] width 180 height 28
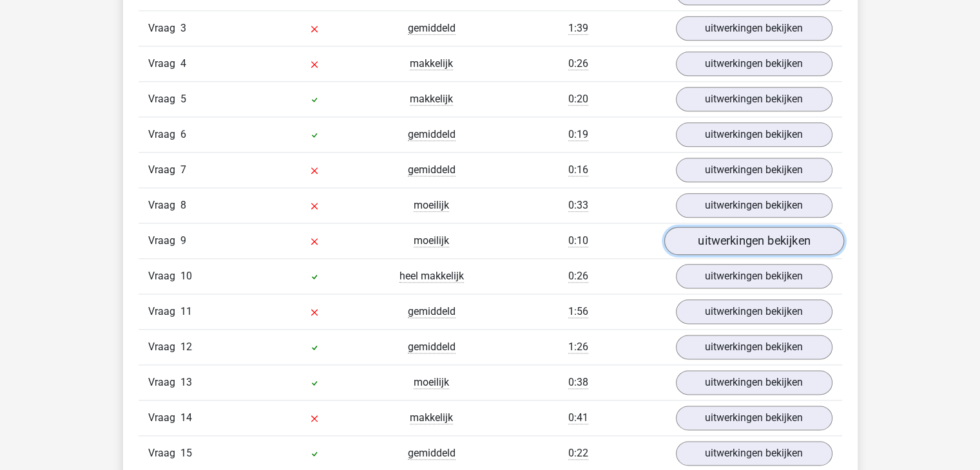
click at [732, 231] on link "uitwerkingen bekijken" at bounding box center [754, 241] width 180 height 28
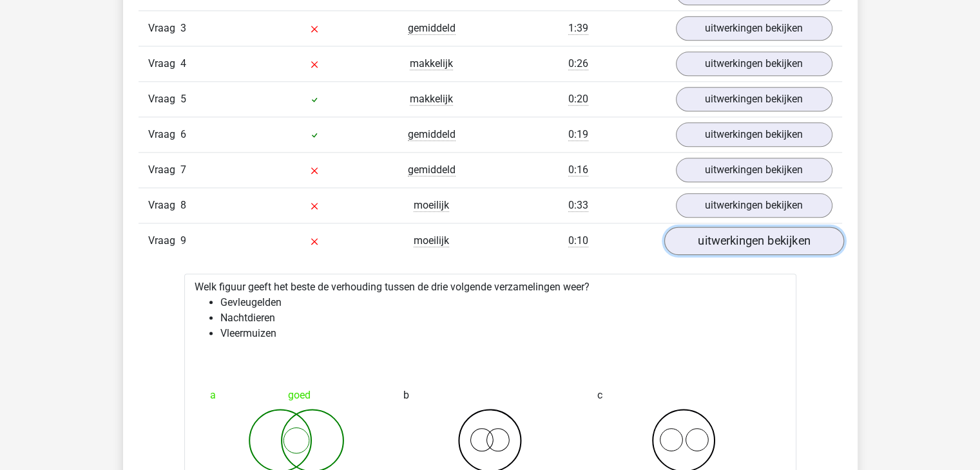
click at [732, 231] on link "uitwerkingen bekijken" at bounding box center [754, 241] width 180 height 28
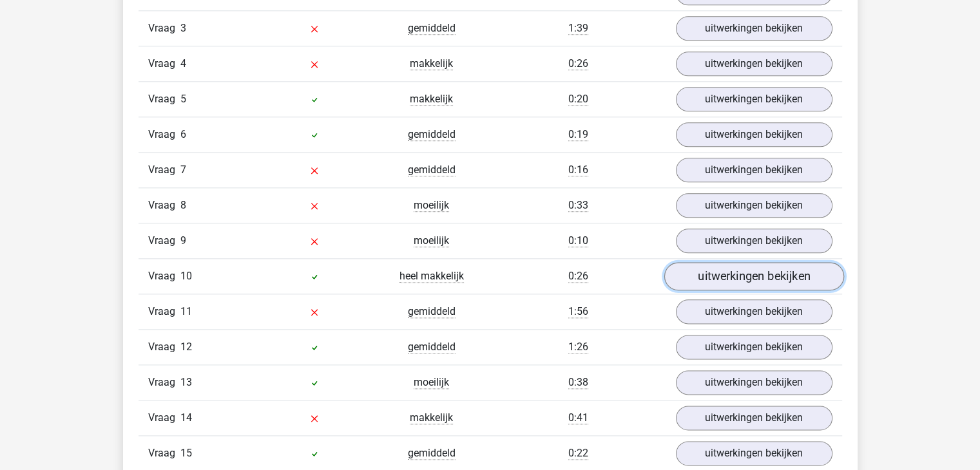
click at [724, 265] on link "uitwerkingen bekijken" at bounding box center [754, 276] width 180 height 28
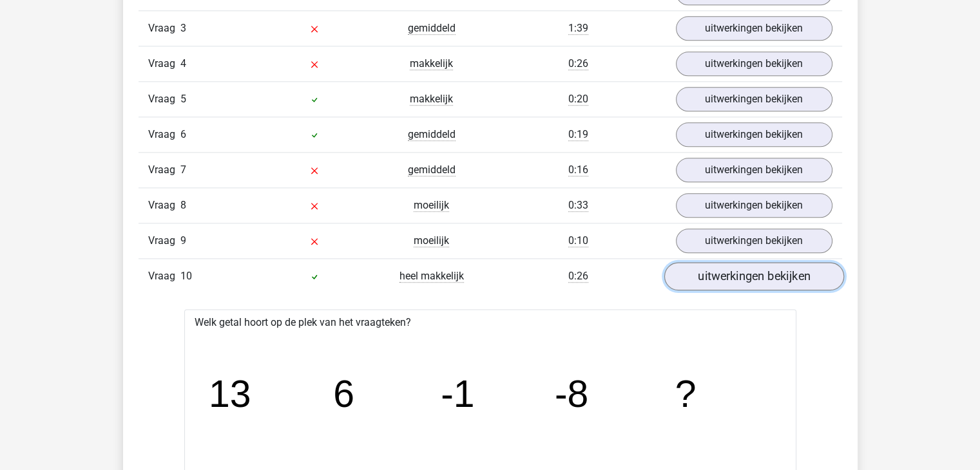
click at [724, 265] on link "uitwerkingen bekijken" at bounding box center [754, 276] width 180 height 28
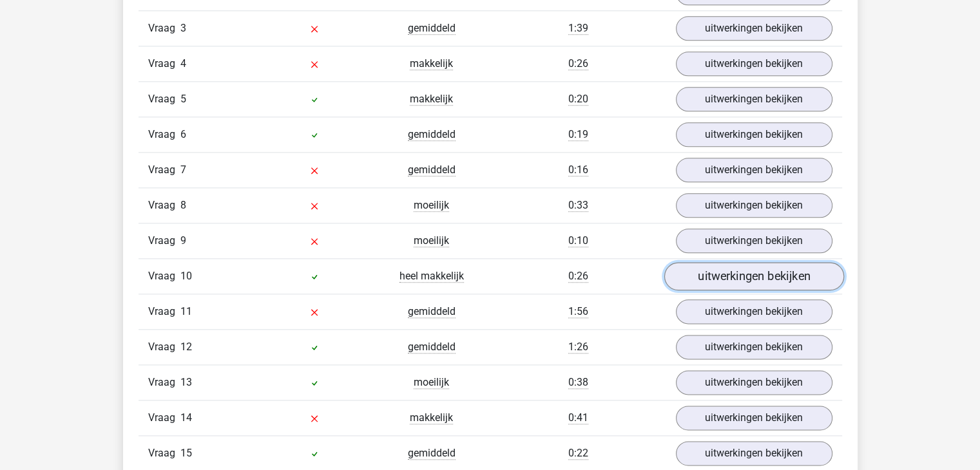
click at [724, 265] on link "uitwerkingen bekijken" at bounding box center [754, 276] width 180 height 28
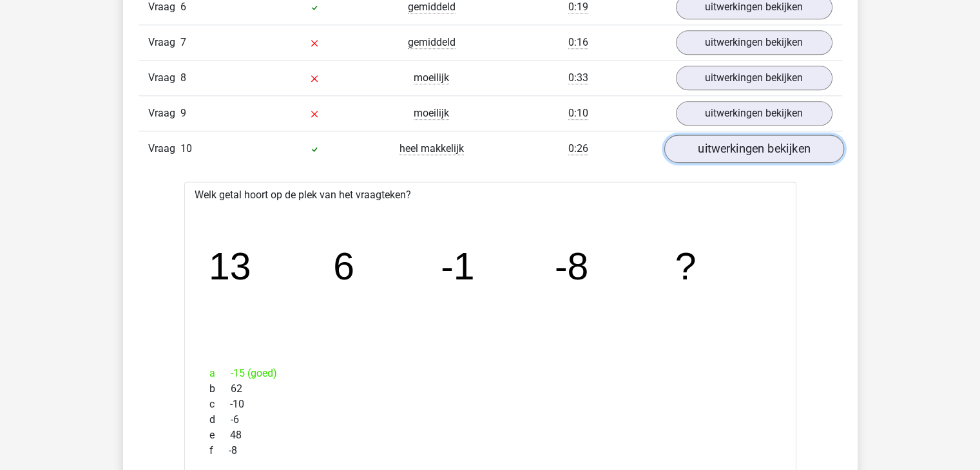
scroll to position [1659, 0]
click at [735, 135] on link "uitwerkingen bekijken" at bounding box center [754, 147] width 180 height 28
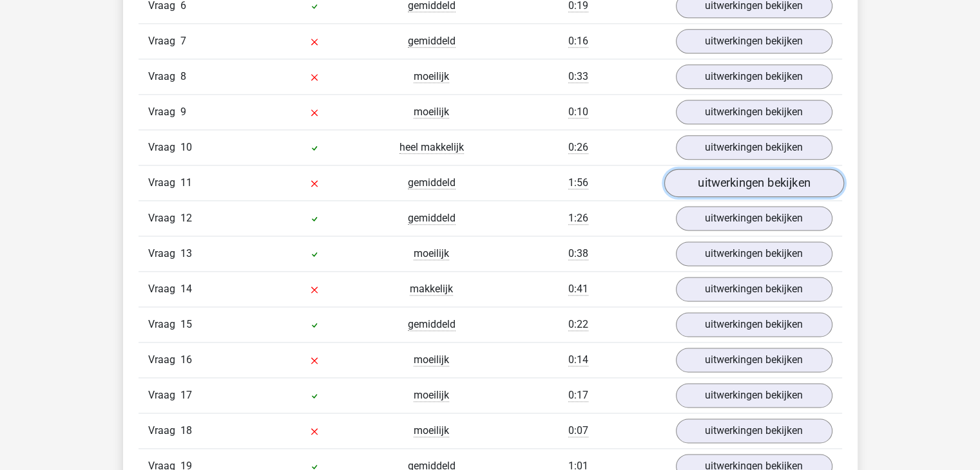
click at [722, 169] on link "uitwerkingen bekijken" at bounding box center [754, 183] width 180 height 28
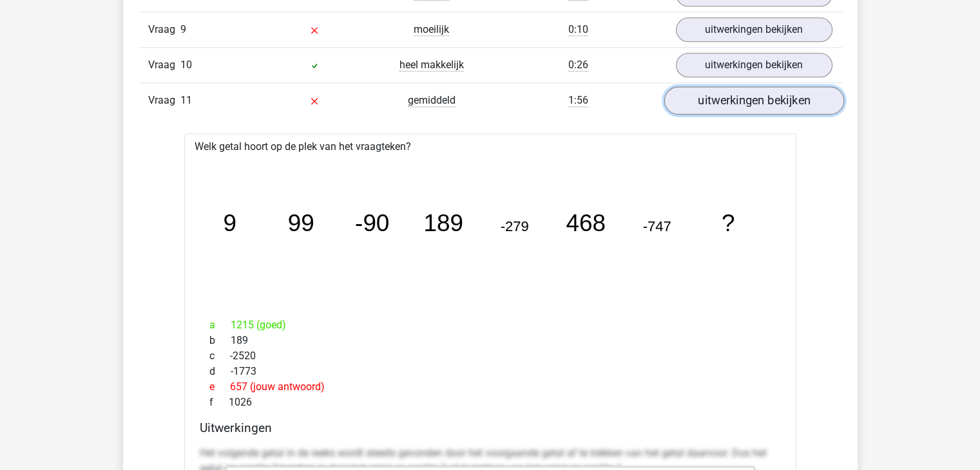
scroll to position [1723, 0]
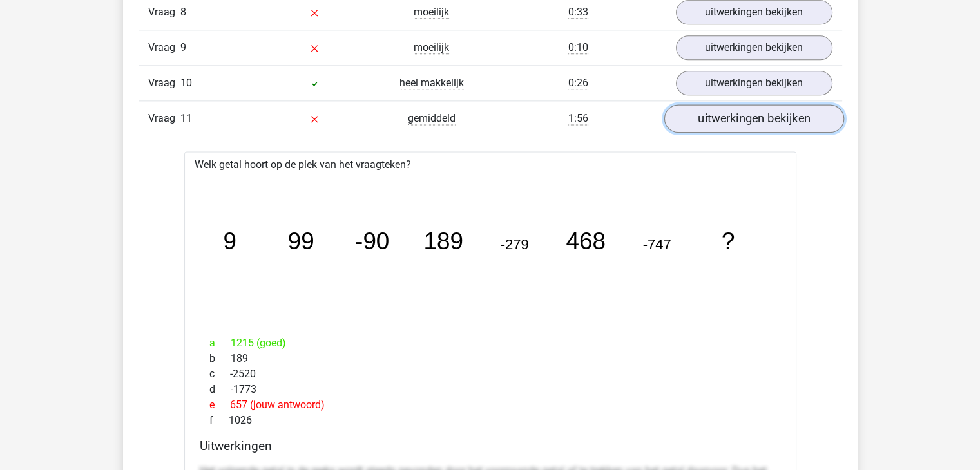
click at [736, 119] on link "uitwerkingen bekijken" at bounding box center [754, 118] width 180 height 28
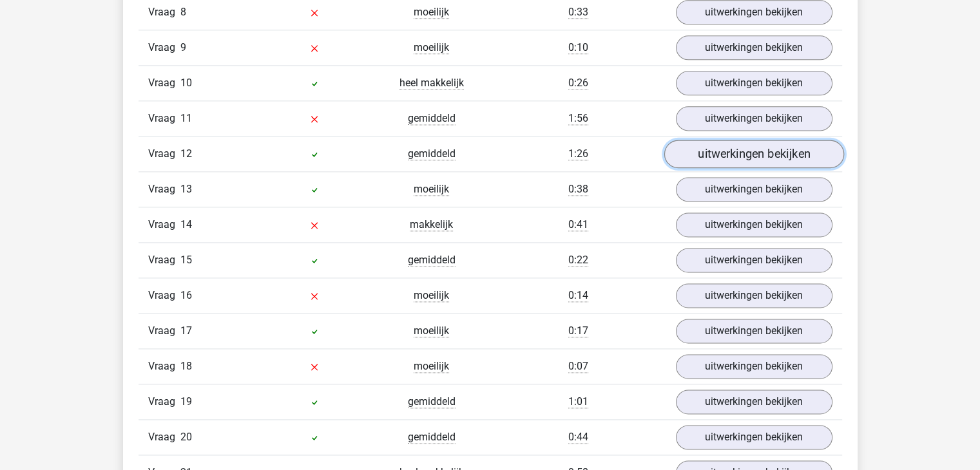
click at [722, 142] on link "uitwerkingen bekijken" at bounding box center [754, 154] width 180 height 28
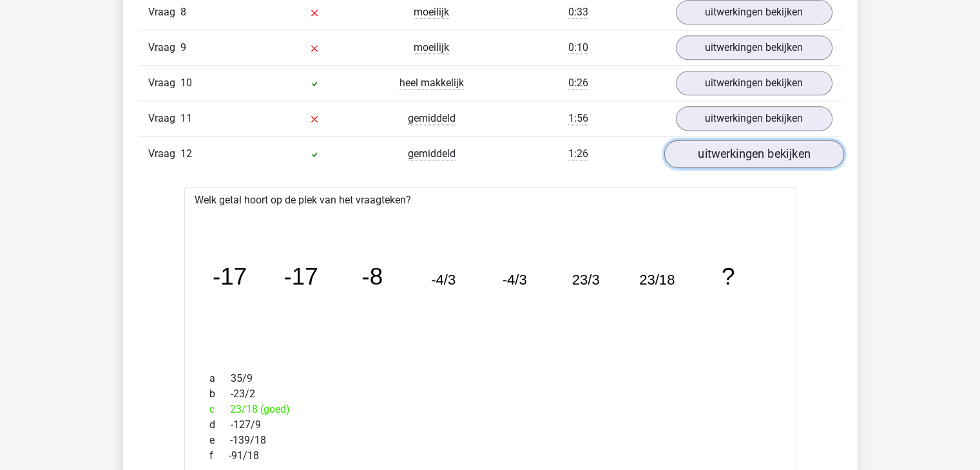
click at [721, 144] on link "uitwerkingen bekijken" at bounding box center [754, 154] width 180 height 28
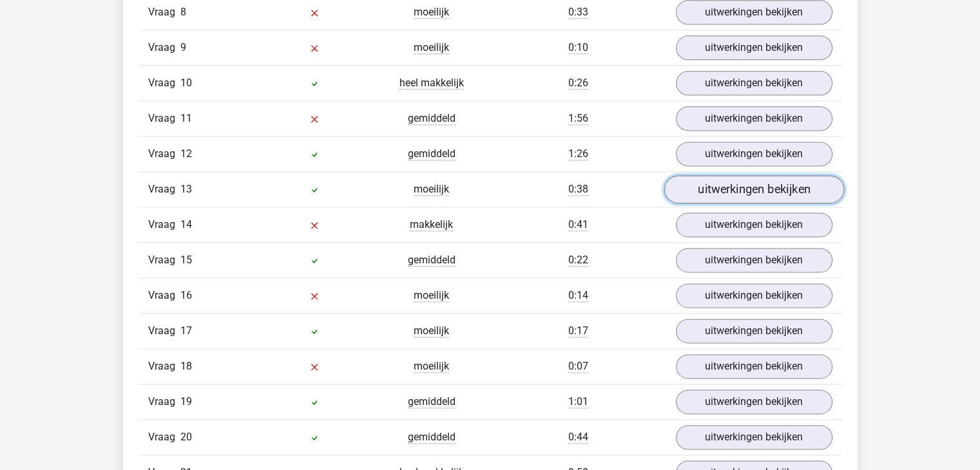
click at [717, 175] on link "uitwerkingen bekijken" at bounding box center [754, 189] width 180 height 28
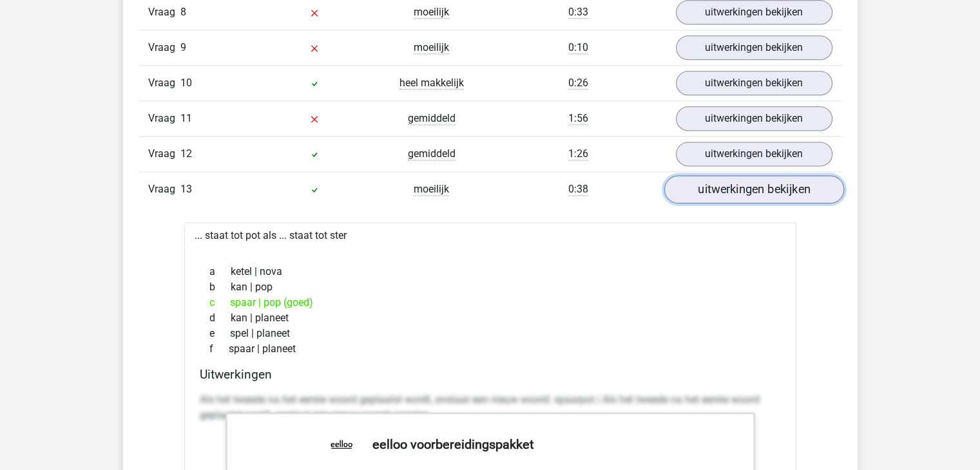
click at [717, 175] on link "uitwerkingen bekijken" at bounding box center [754, 189] width 180 height 28
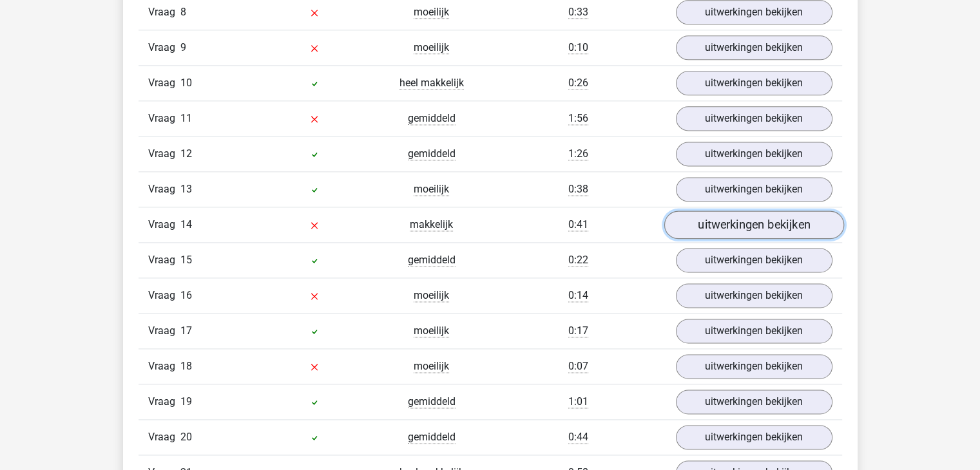
click at [732, 224] on link "uitwerkingen bekijken" at bounding box center [754, 225] width 180 height 28
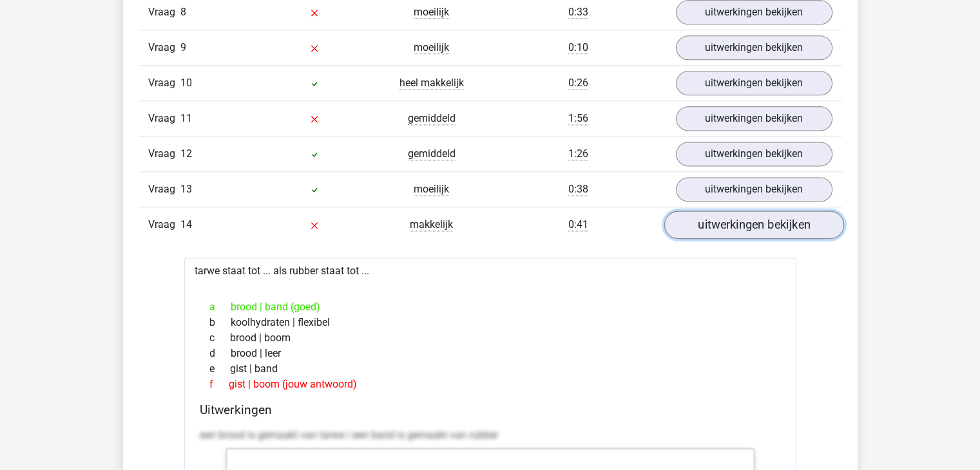
click at [732, 224] on link "uitwerkingen bekijken" at bounding box center [754, 225] width 180 height 28
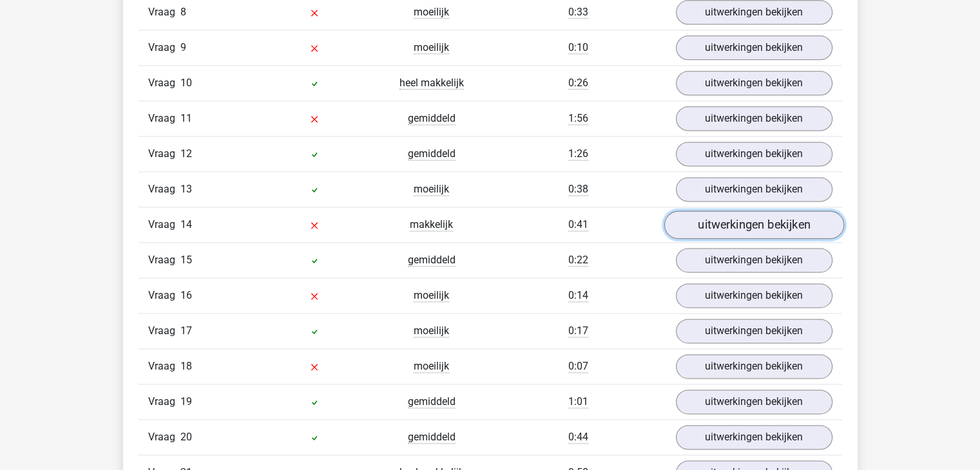
scroll to position [1788, 0]
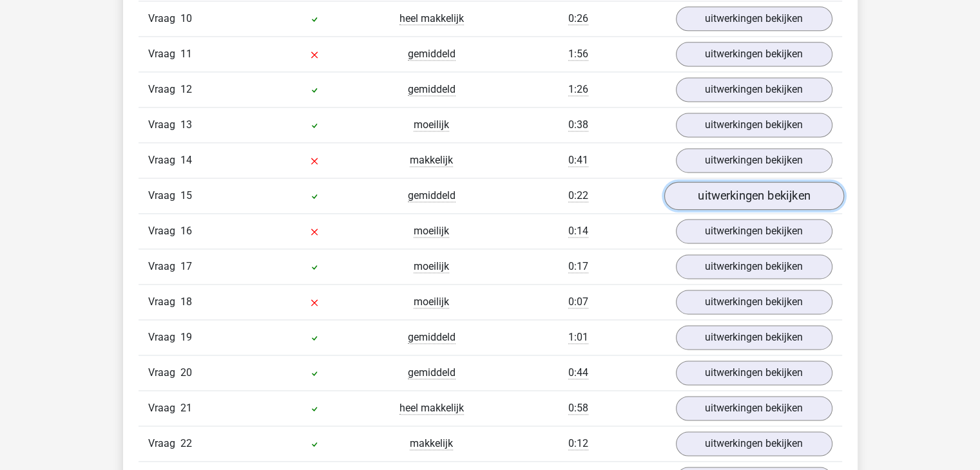
click at [737, 184] on link "uitwerkingen bekijken" at bounding box center [754, 196] width 180 height 28
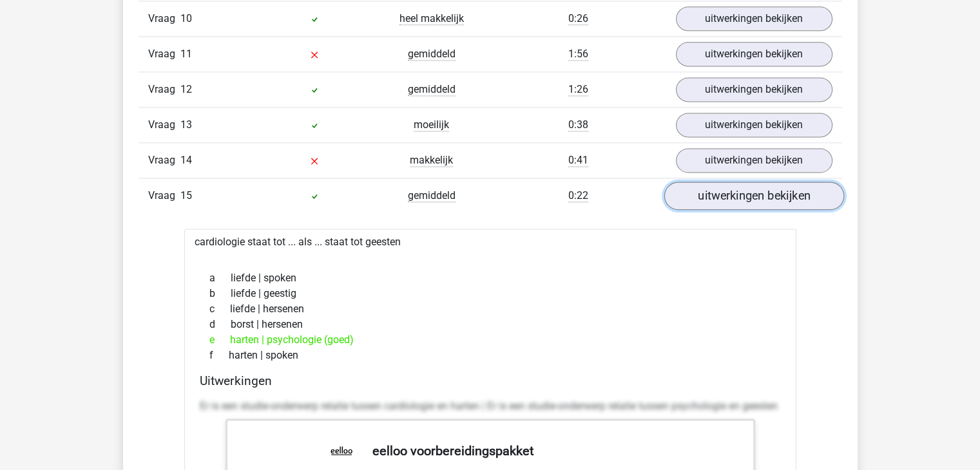
click at [737, 185] on link "uitwerkingen bekijken" at bounding box center [754, 196] width 180 height 28
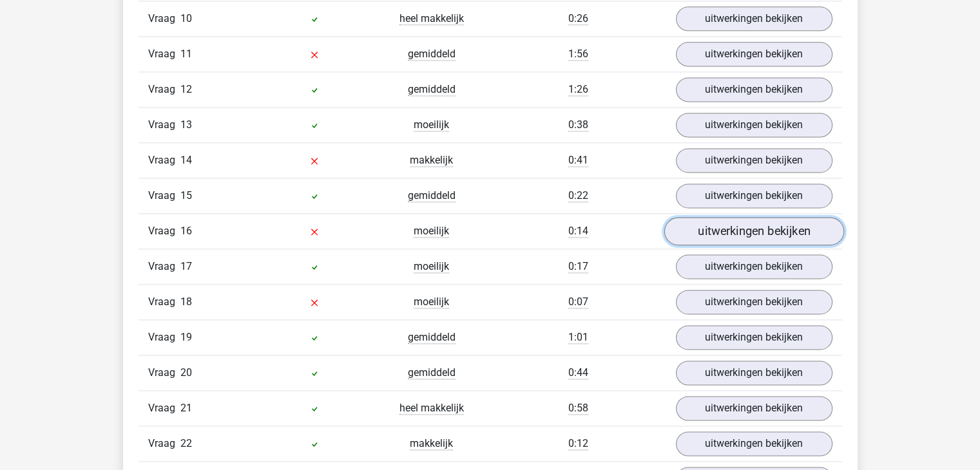
click at [737, 229] on link "uitwerkingen bekijken" at bounding box center [754, 231] width 180 height 28
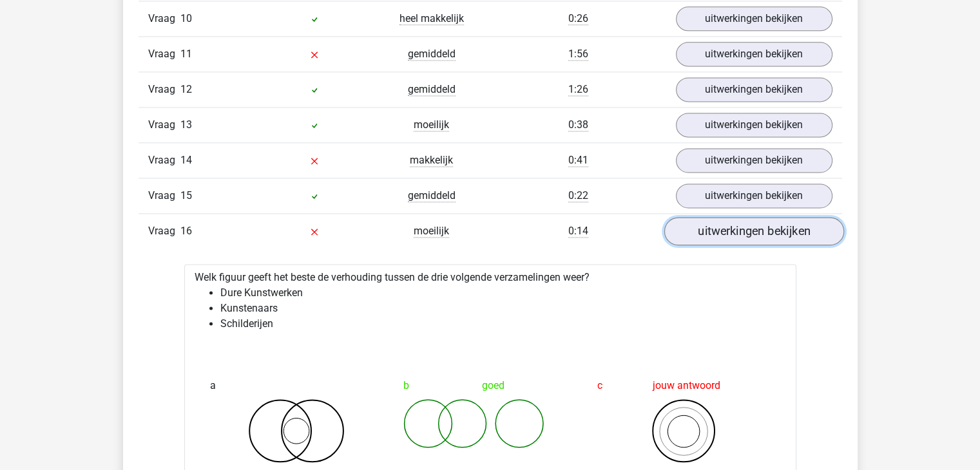
click at [737, 229] on link "uitwerkingen bekijken" at bounding box center [754, 231] width 180 height 28
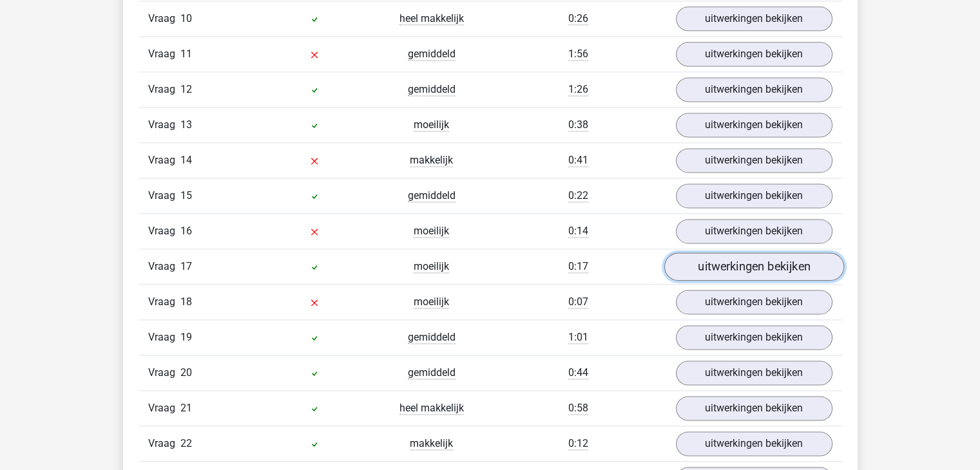
click at [733, 264] on link "uitwerkingen bekijken" at bounding box center [754, 267] width 180 height 28
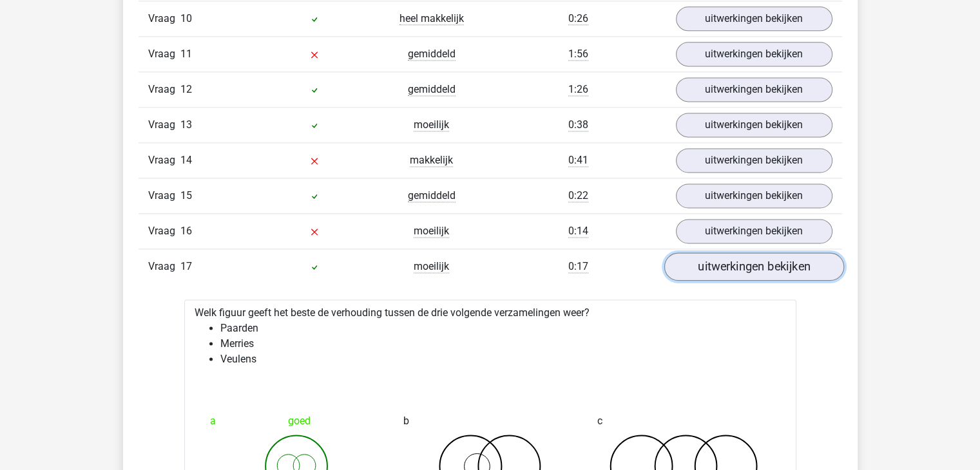
click at [733, 264] on link "uitwerkingen bekijken" at bounding box center [754, 267] width 180 height 28
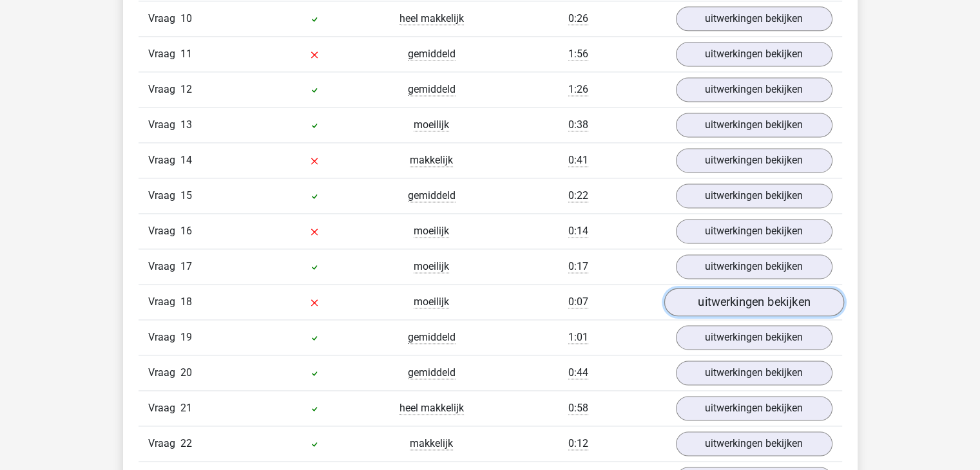
click at [727, 288] on link "uitwerkingen bekijken" at bounding box center [754, 302] width 180 height 28
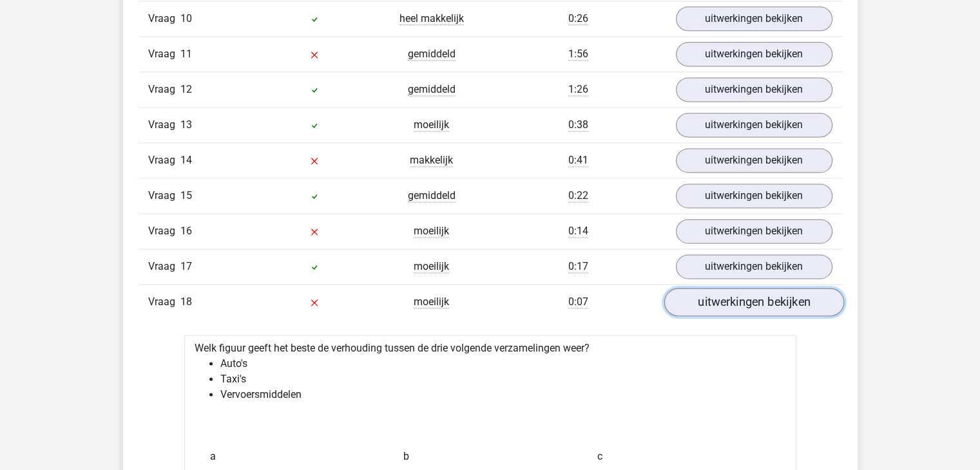
click at [727, 288] on link "uitwerkingen bekijken" at bounding box center [754, 302] width 180 height 28
